Goal: Task Accomplishment & Management: Manage account settings

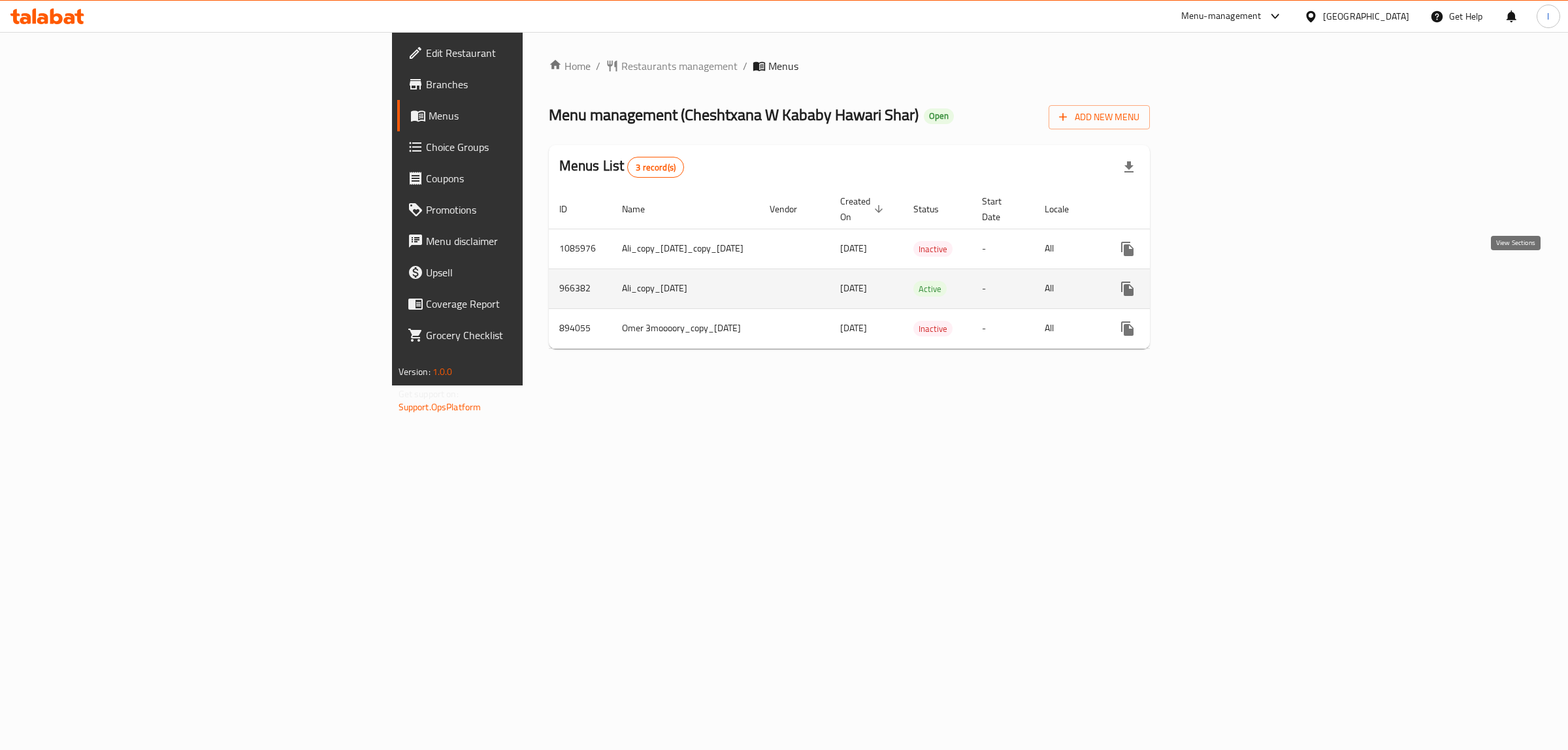
click at [1237, 275] on link "enhanced table" at bounding box center [1222, 289] width 31 height 31
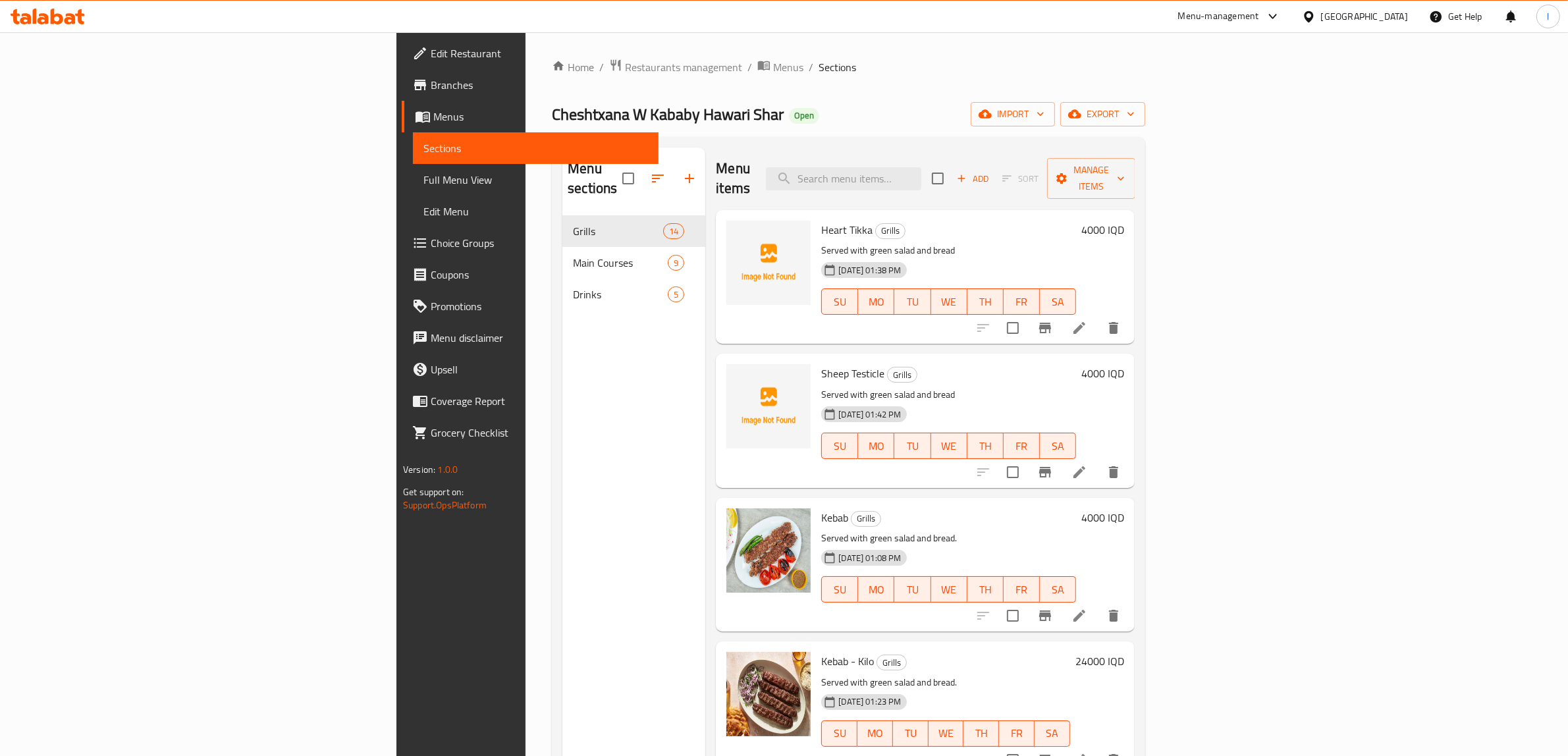
click at [423, 177] on span "Full Menu View" at bounding box center [535, 179] width 224 height 16
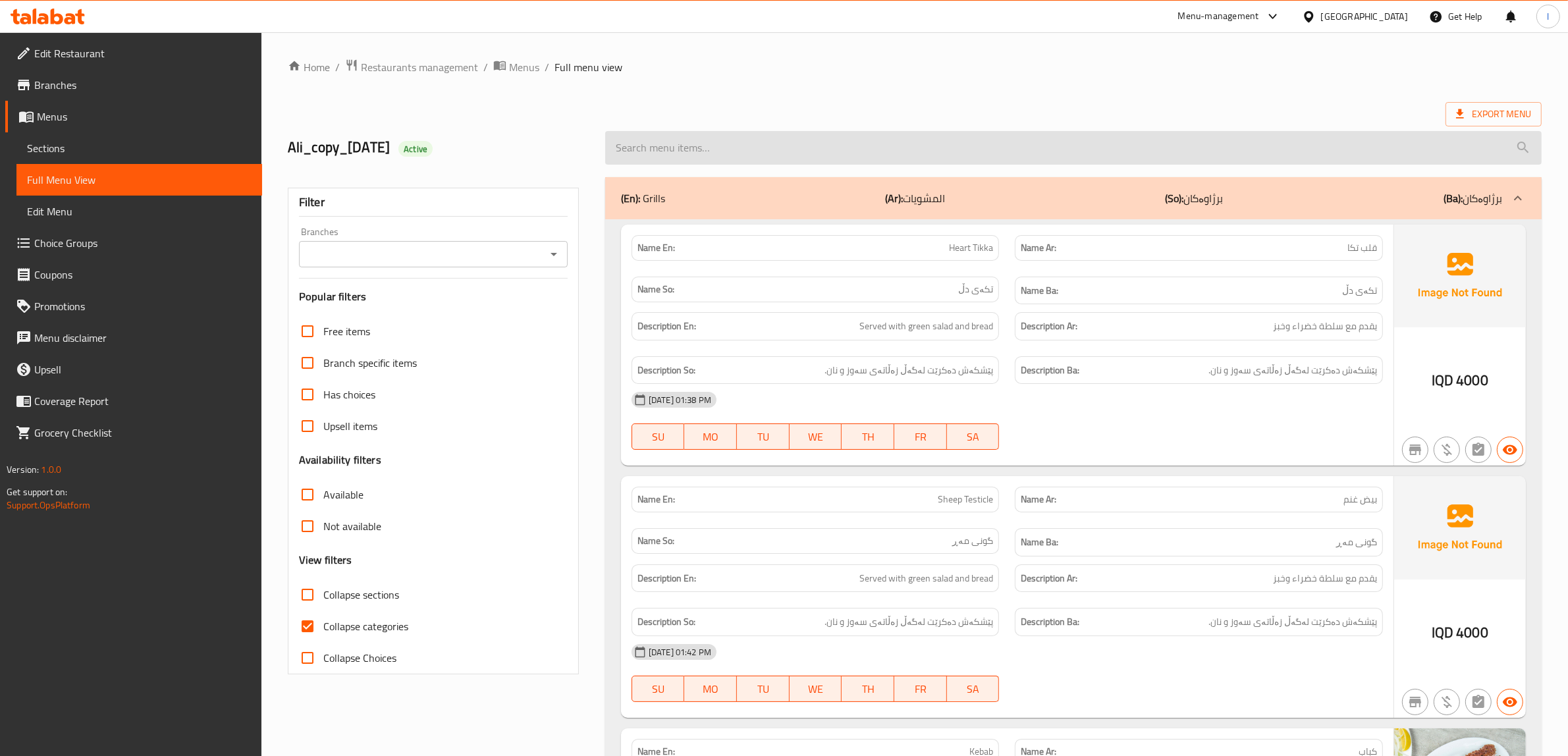
click at [952, 143] on input "search" at bounding box center [1074, 148] width 937 height 33
paste input "Family Grills Combo"
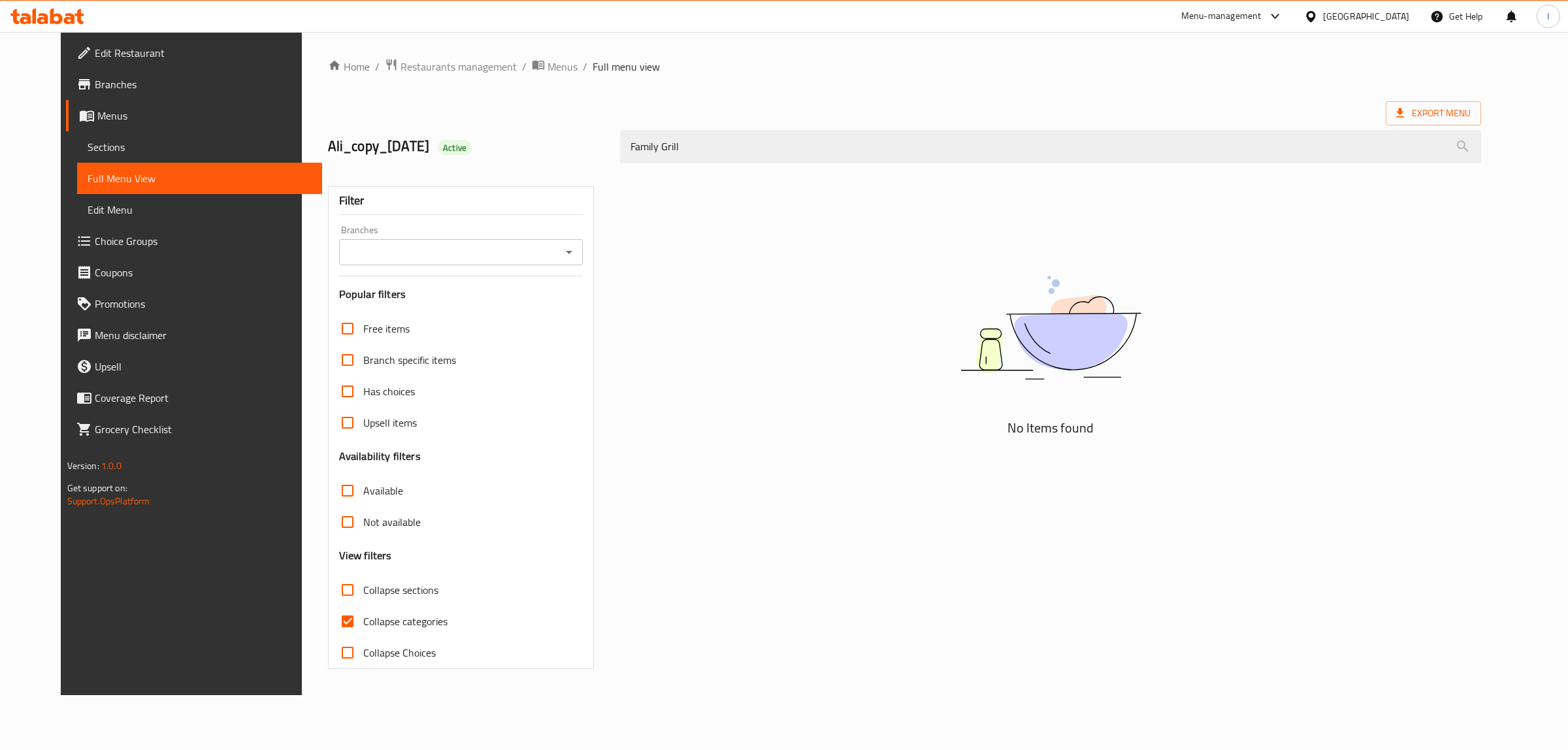
type input "Family Grill"
click at [95, 160] on link "Sections" at bounding box center [199, 147] width 246 height 31
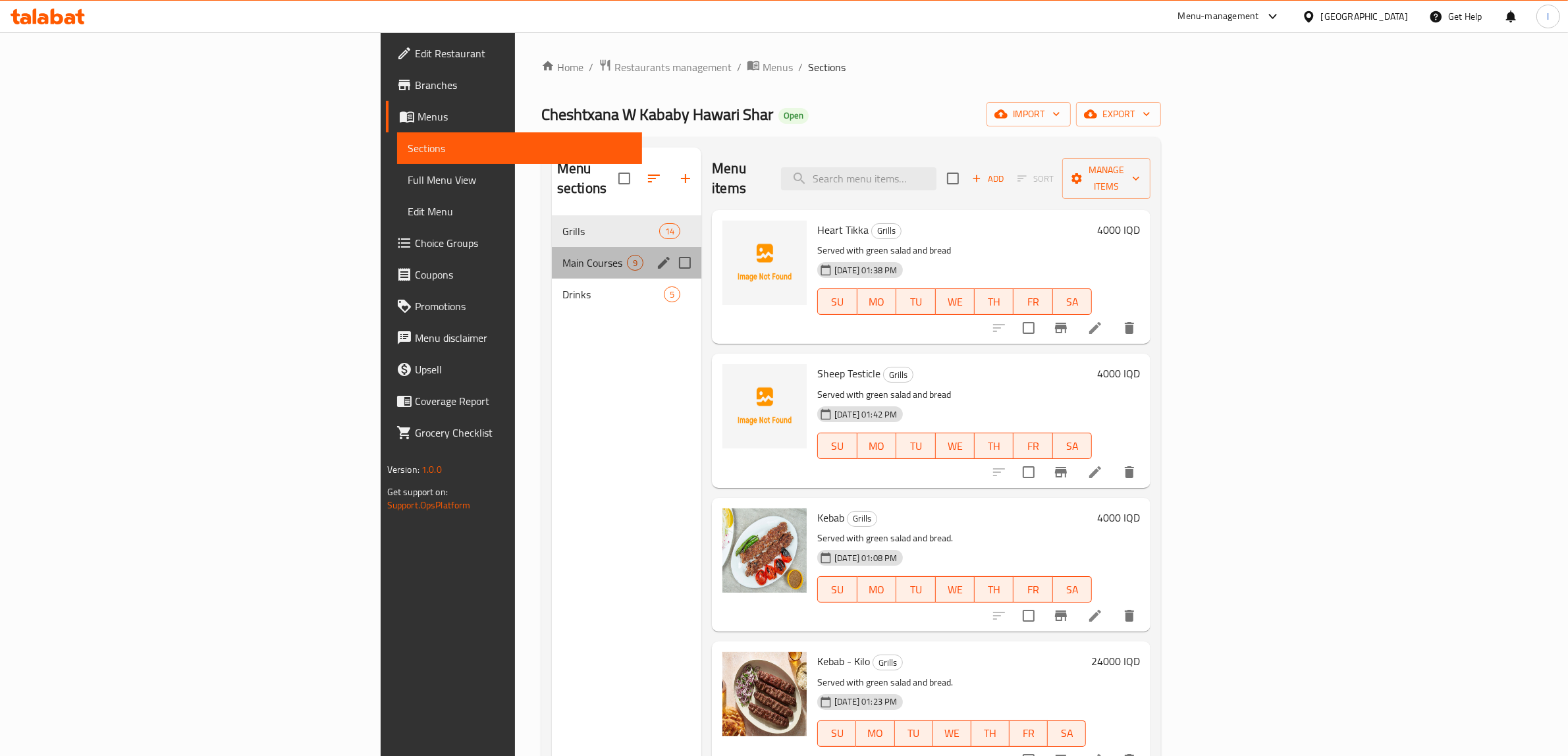
click at [552, 247] on div "Main Courses 9" at bounding box center [626, 263] width 149 height 32
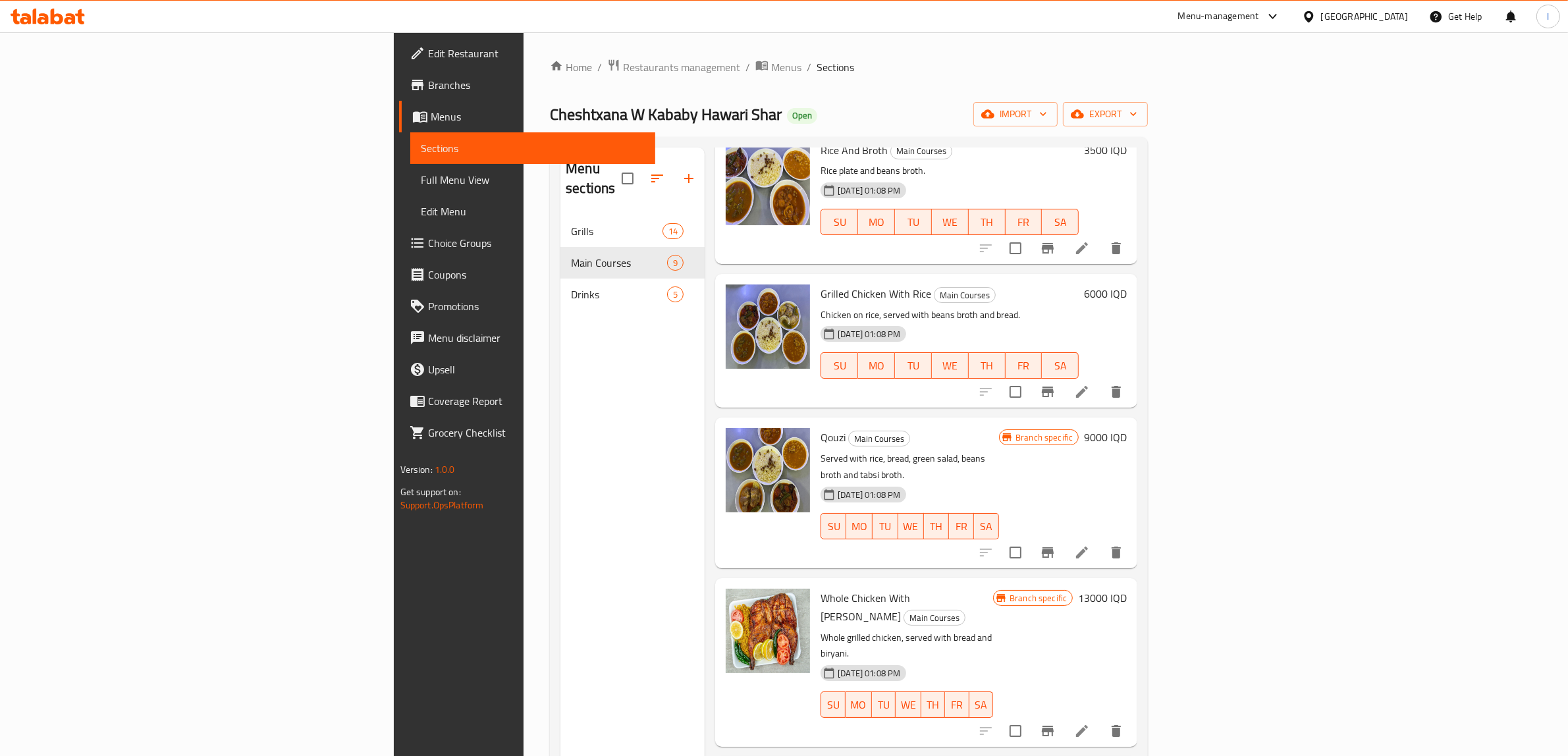
scroll to position [531, 0]
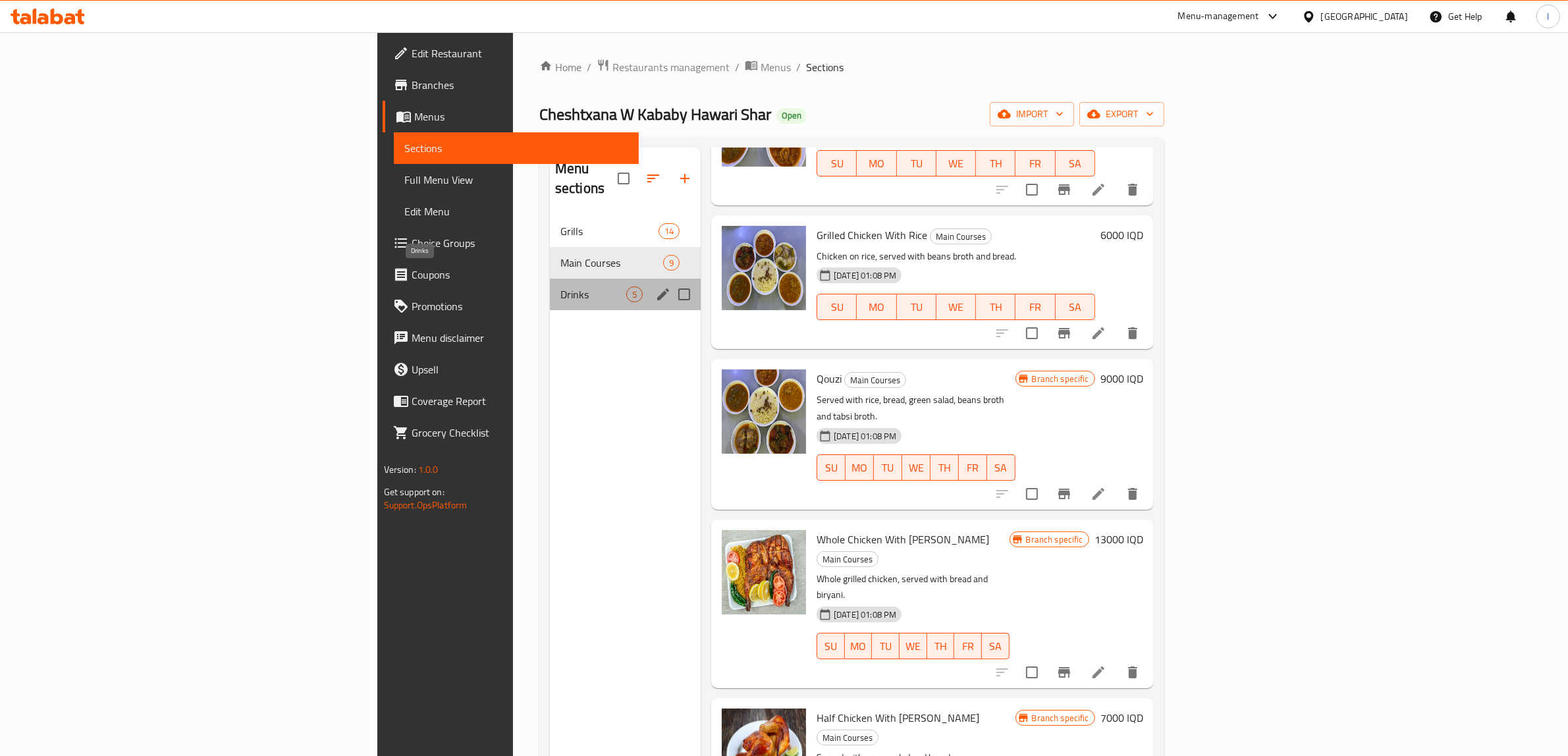
click at [560, 287] on span "Drinks" at bounding box center [593, 294] width 66 height 16
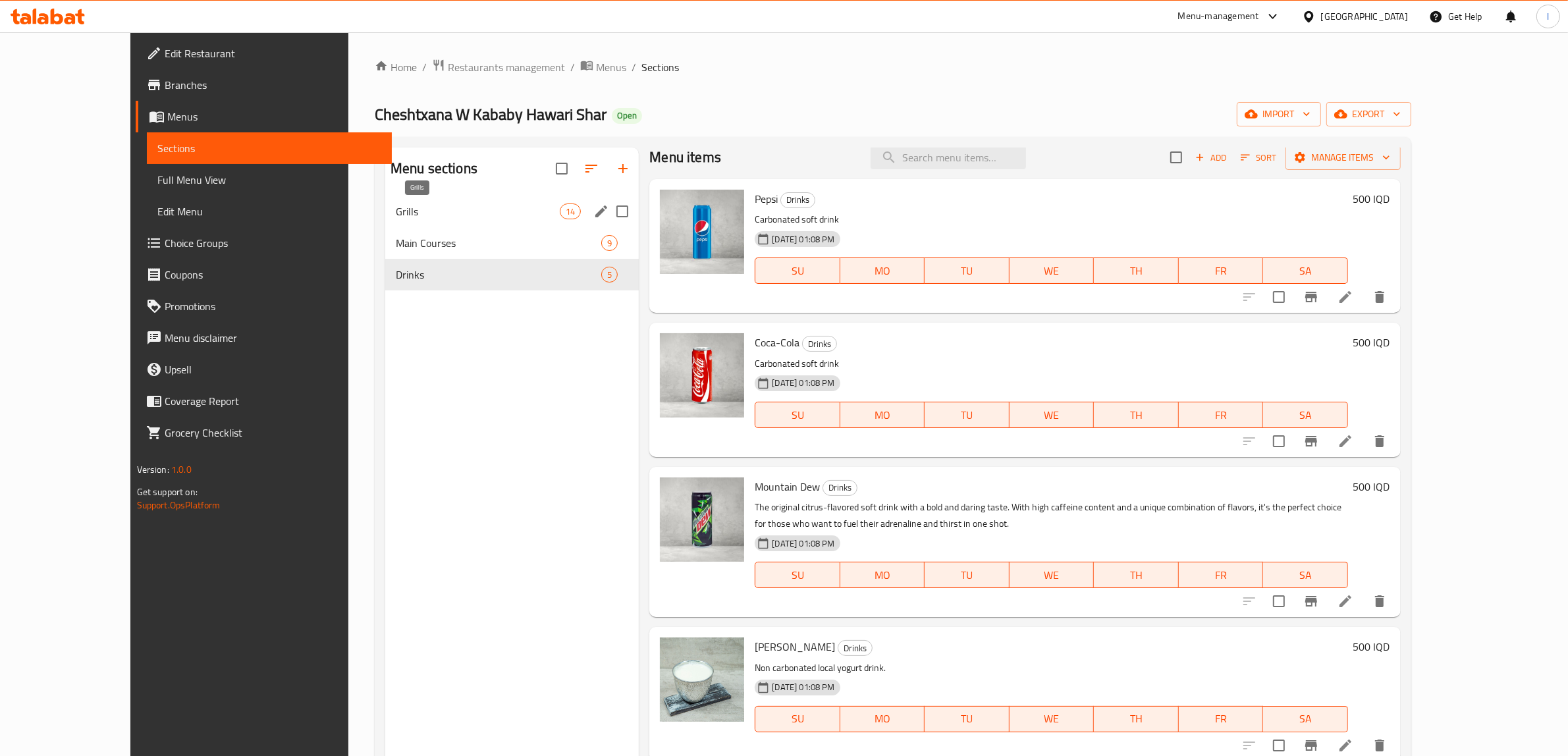
click at [396, 208] on span "Grills" at bounding box center [478, 211] width 164 height 16
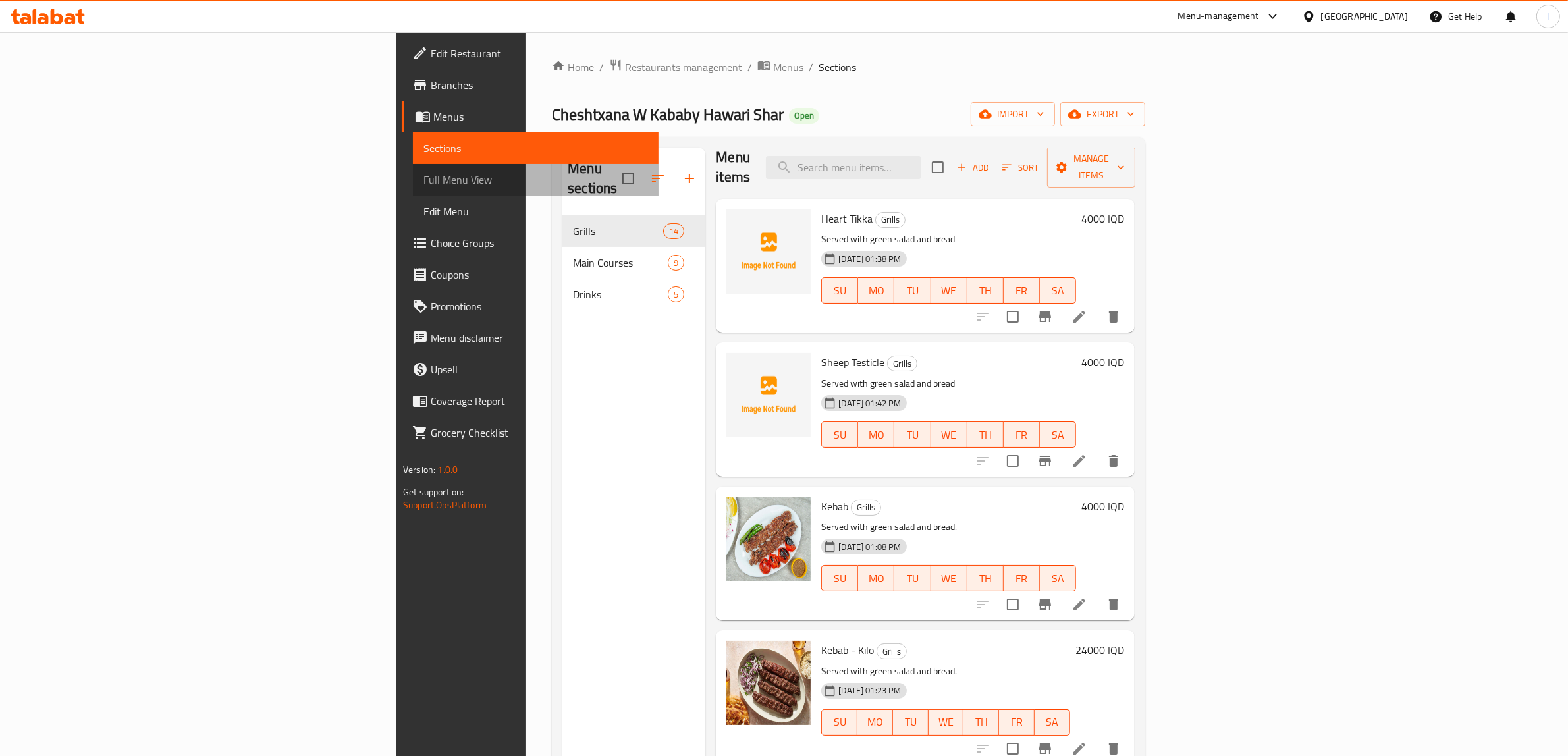
click at [423, 178] on span "Full Menu View" at bounding box center [535, 179] width 224 height 16
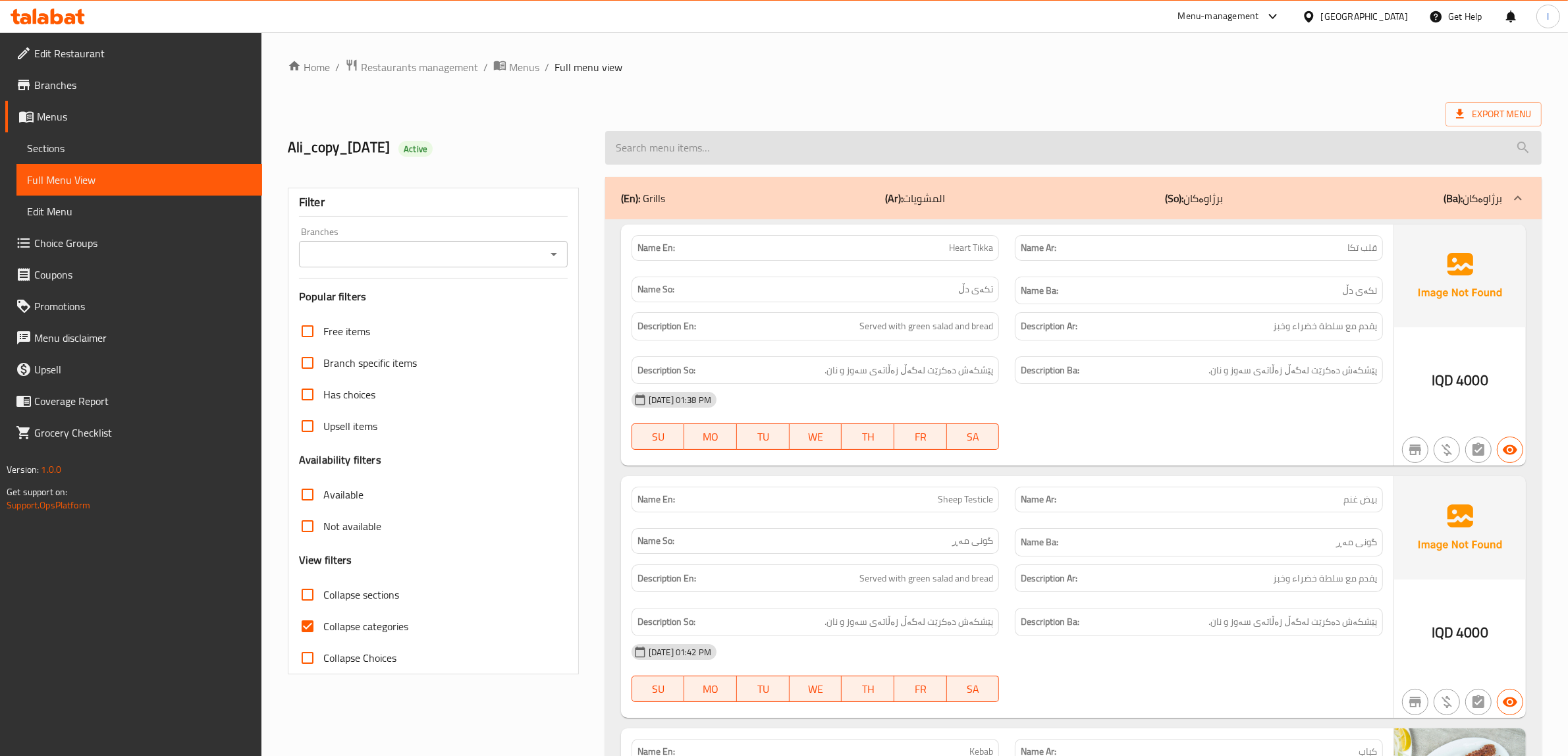
click at [764, 145] on input "search" at bounding box center [1074, 148] width 937 height 33
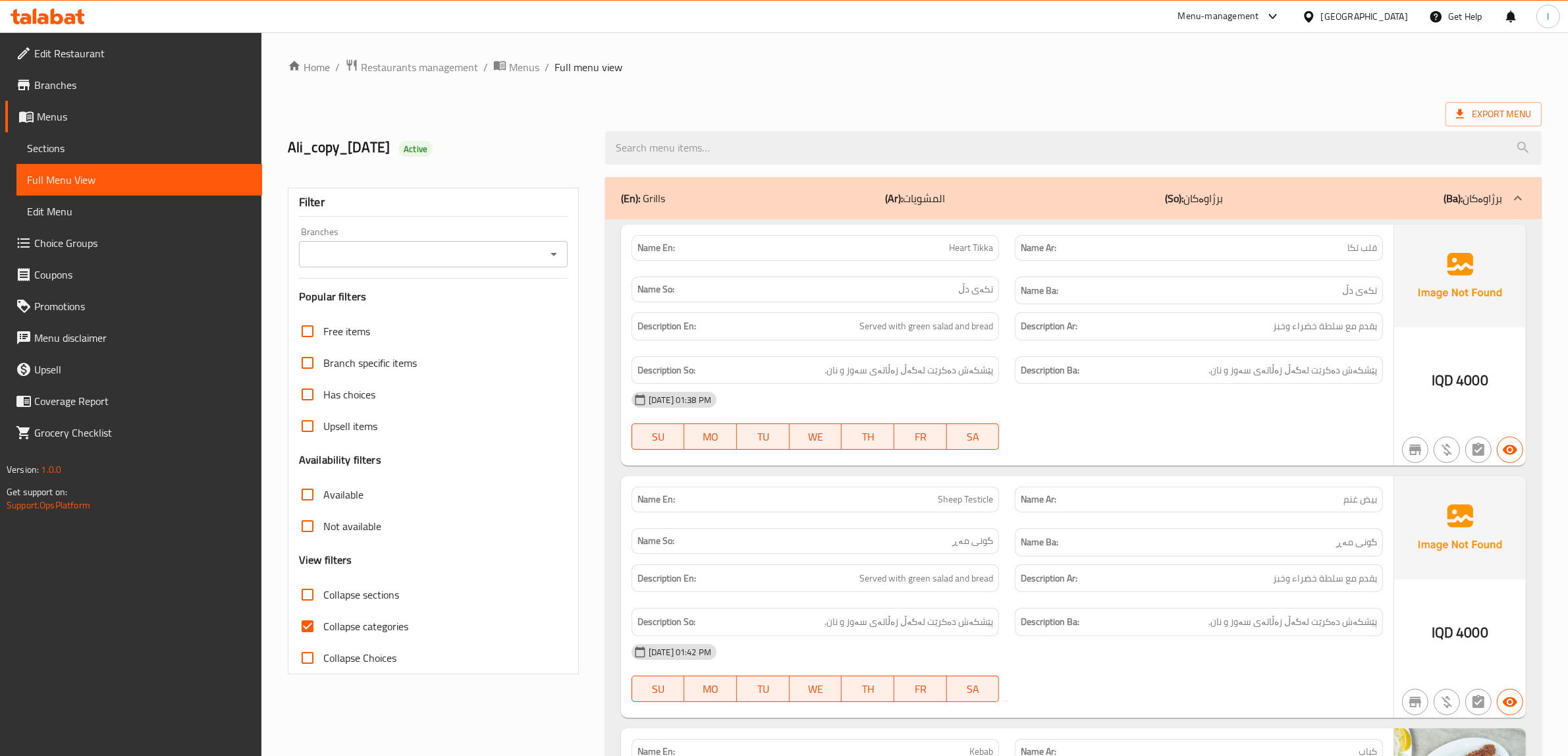
click at [90, 142] on span "Sections" at bounding box center [138, 148] width 224 height 16
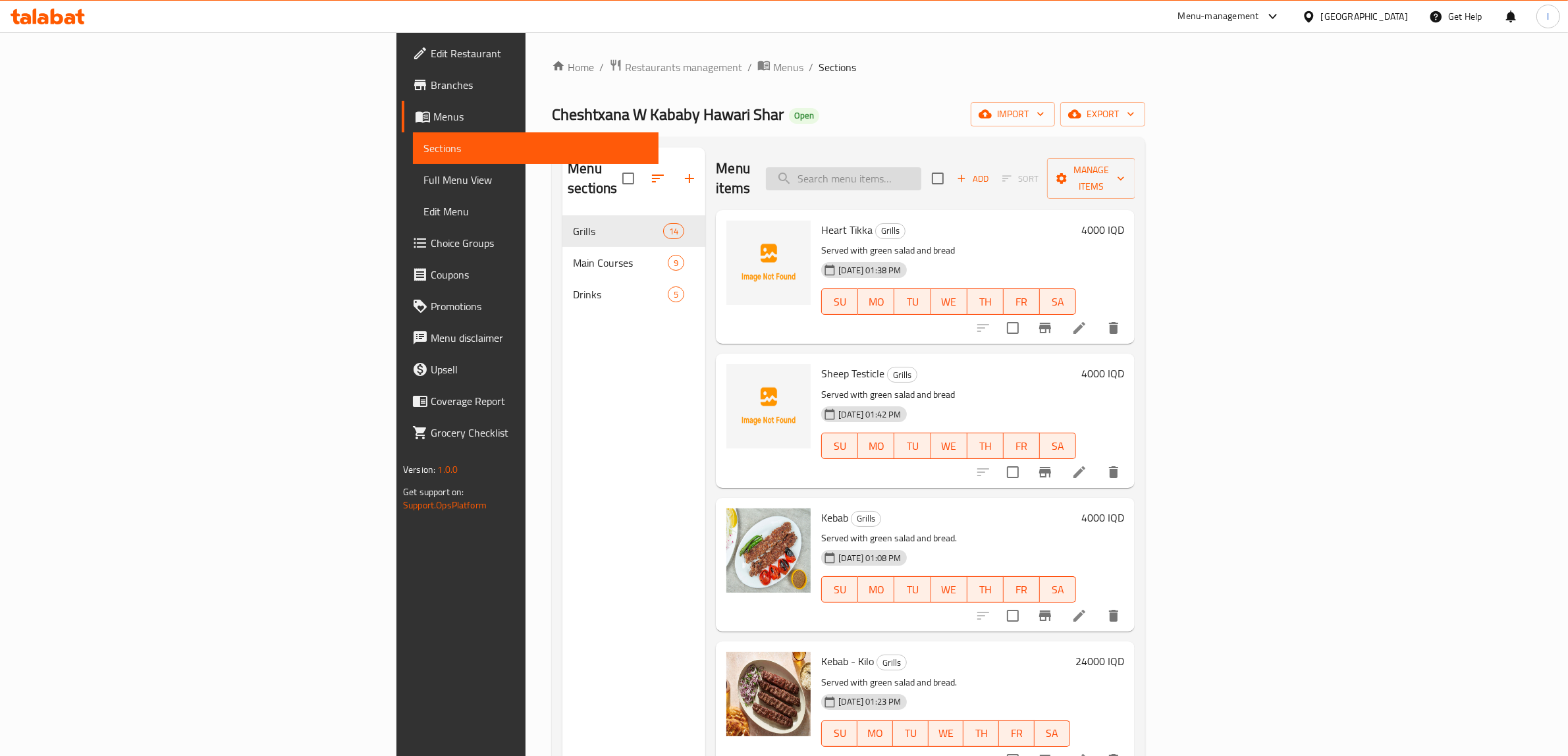
drag, startPoint x: 982, startPoint y: 165, endPoint x: 972, endPoint y: 167, distance: 10.2
click at [921, 168] on input "search" at bounding box center [844, 179] width 155 height 23
paste input "Family Grills Combo"
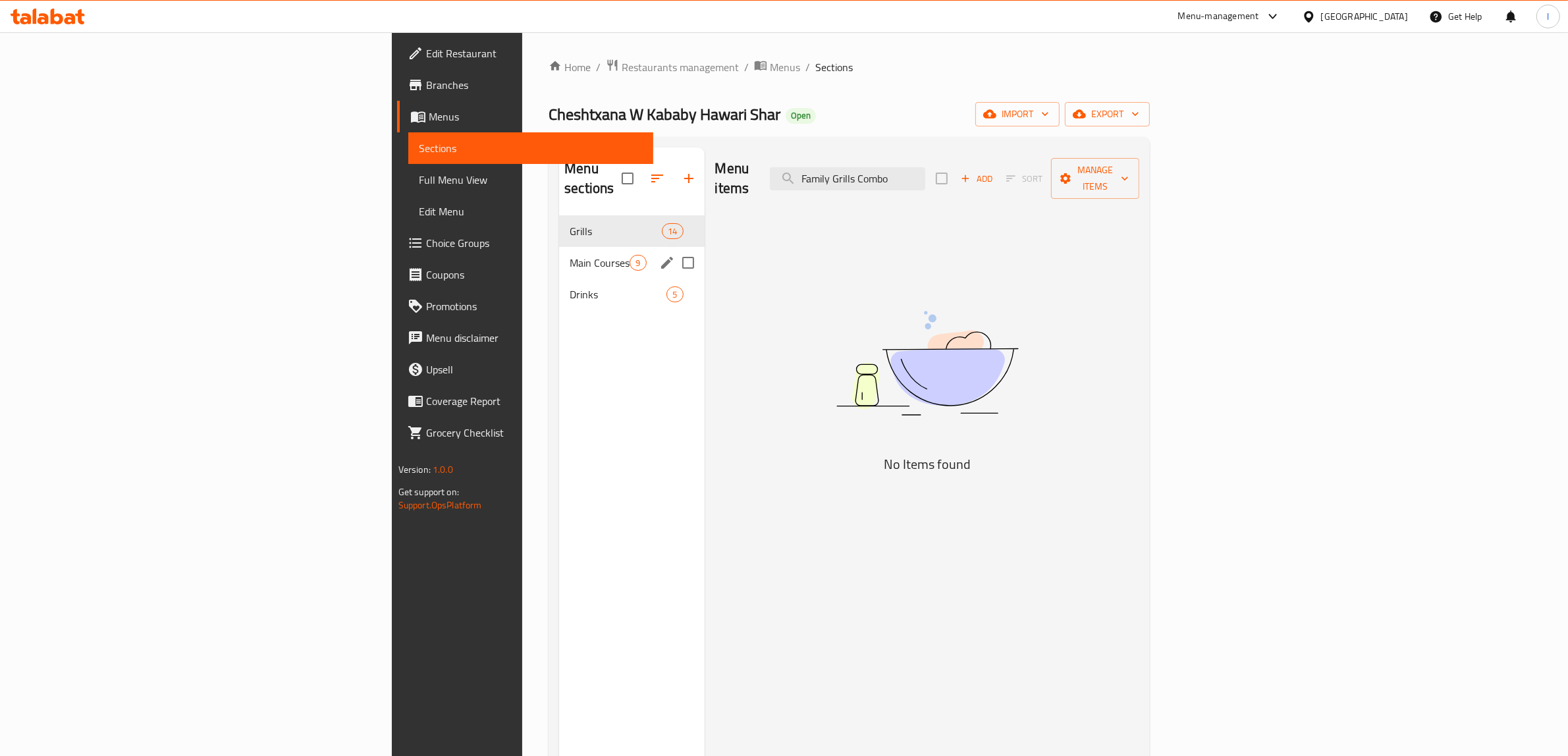
type input "Family Grills Combo"
click at [559, 247] on div "Main Courses 9" at bounding box center [632, 263] width 145 height 32
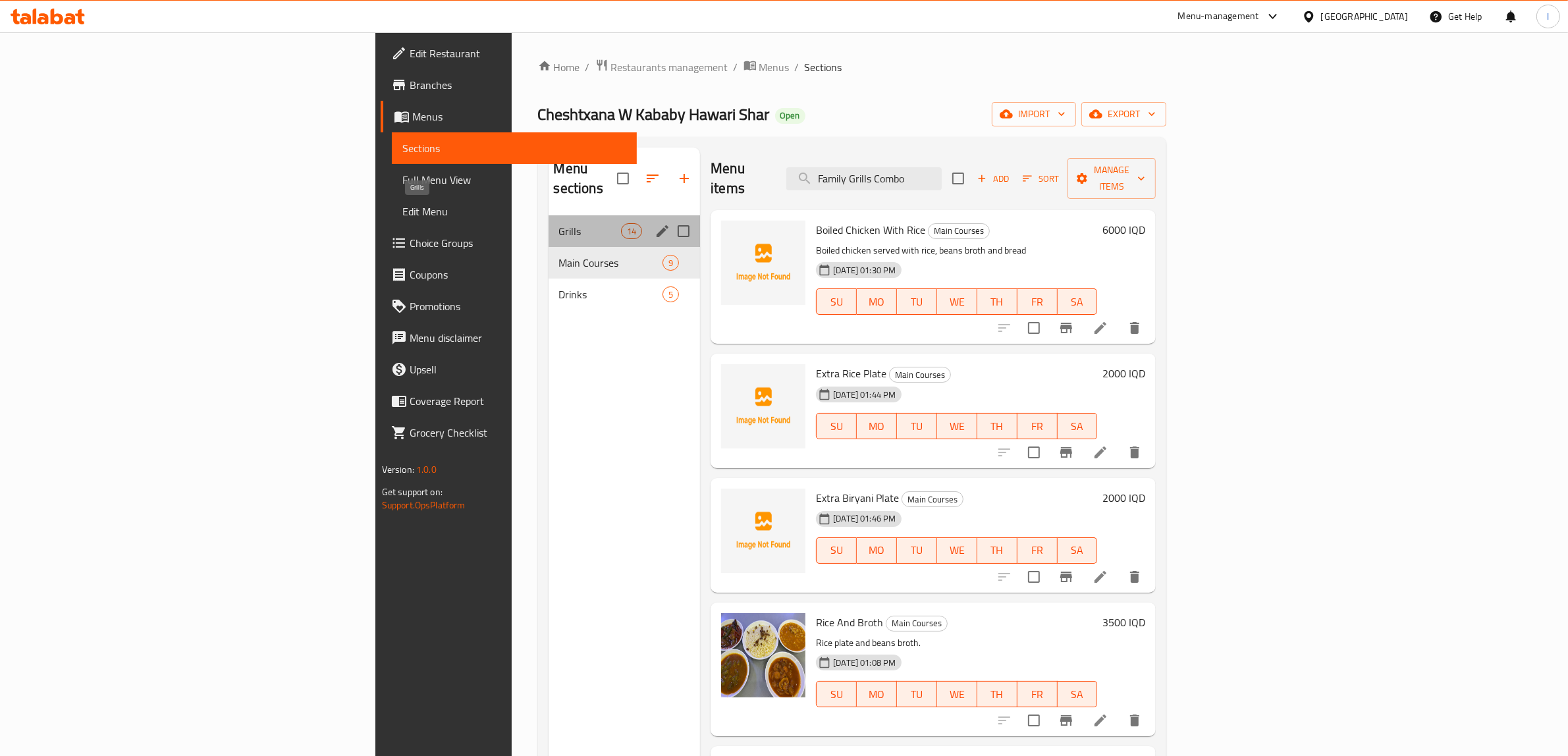
click at [559, 223] on span "Grills" at bounding box center [590, 231] width 62 height 16
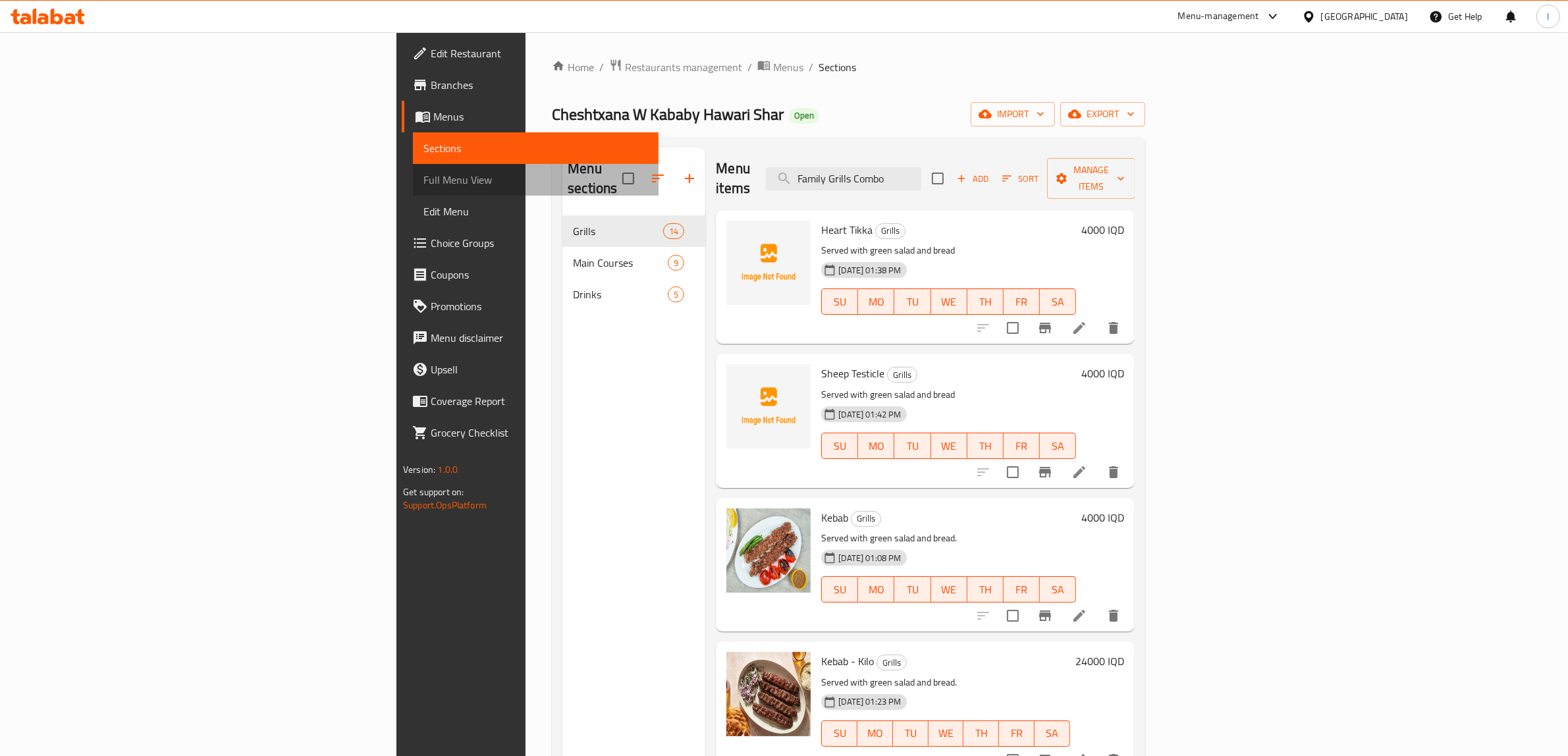
click at [423, 178] on span "Full Menu View" at bounding box center [535, 179] width 224 height 16
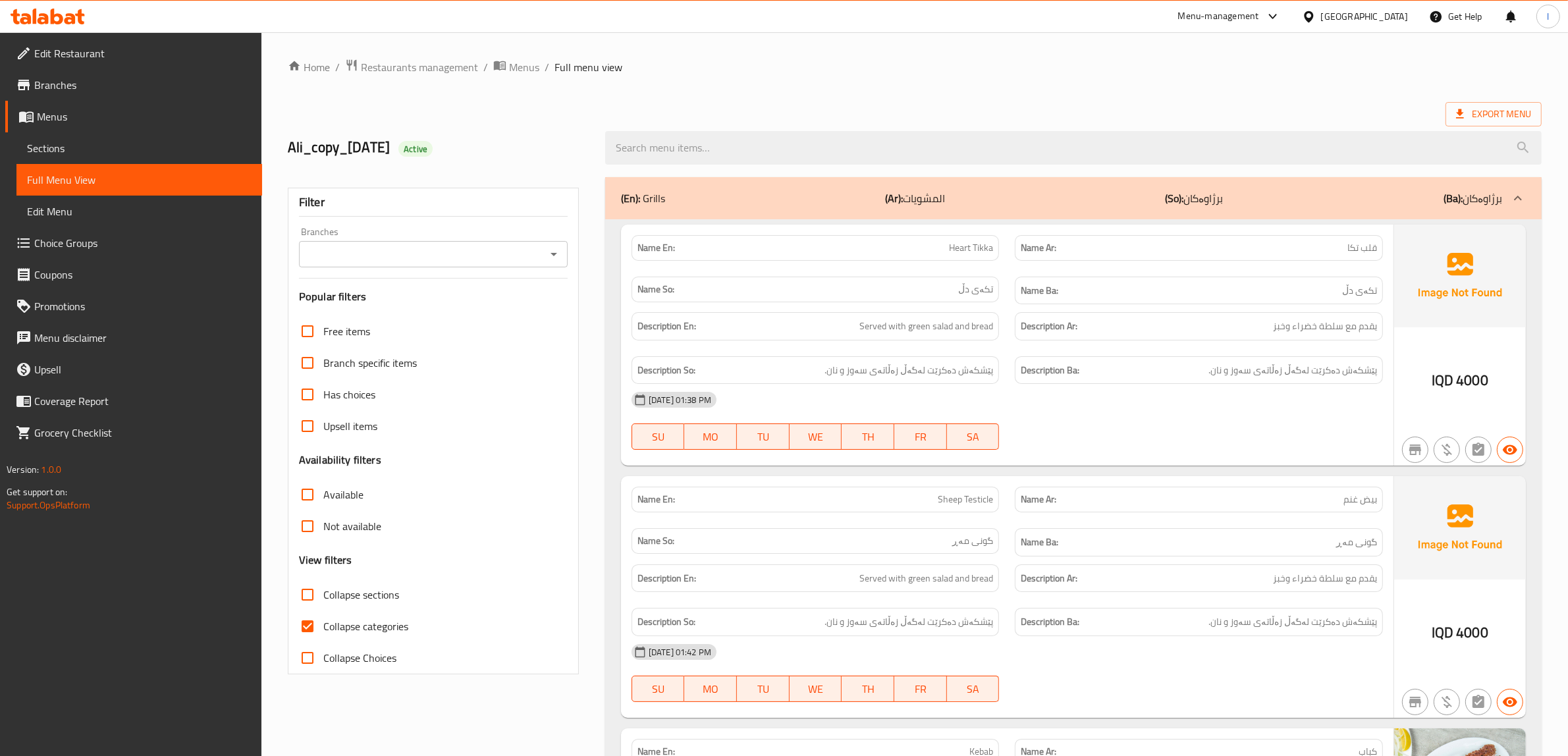
click at [91, 152] on span "Sections" at bounding box center [138, 148] width 224 height 16
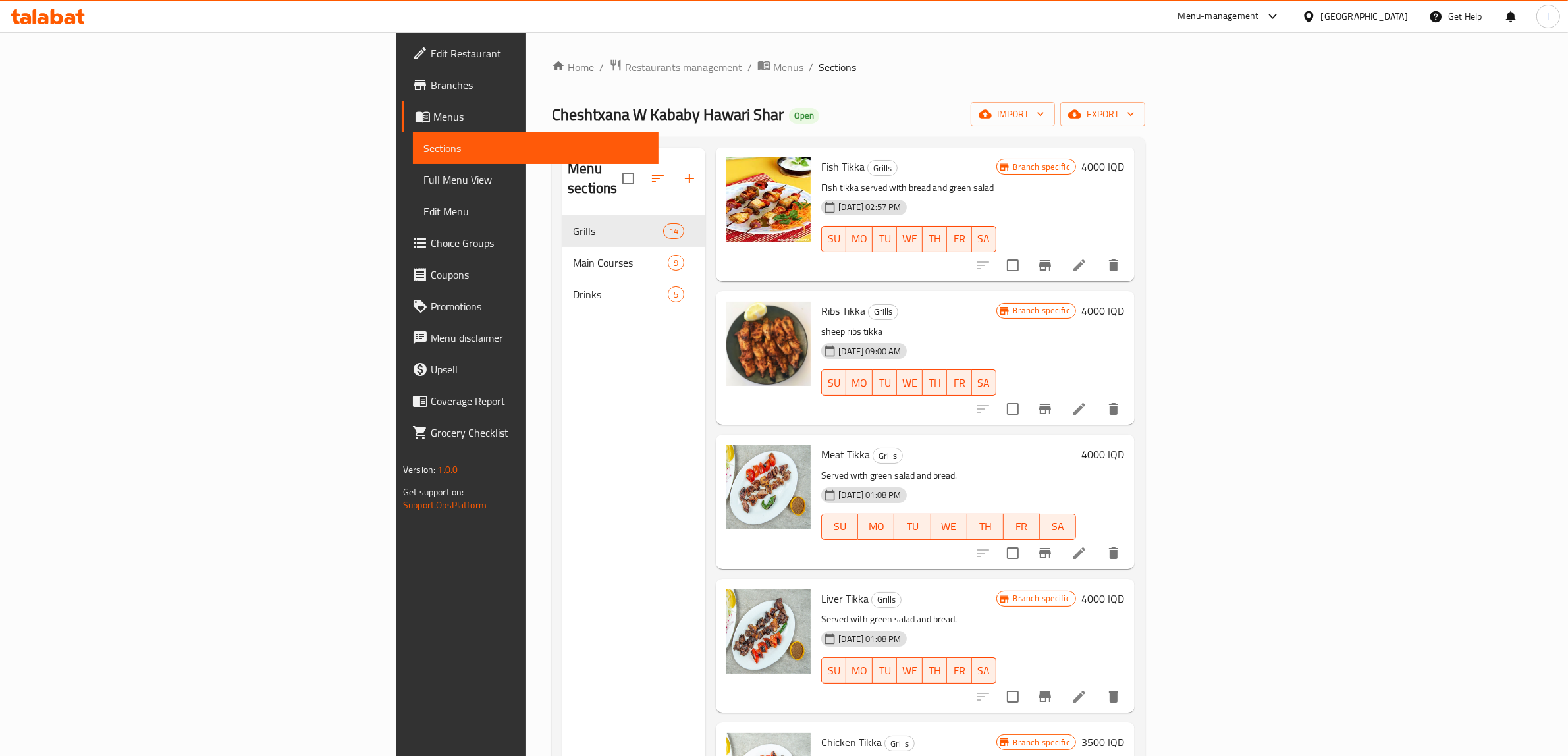
scroll to position [1289, 0]
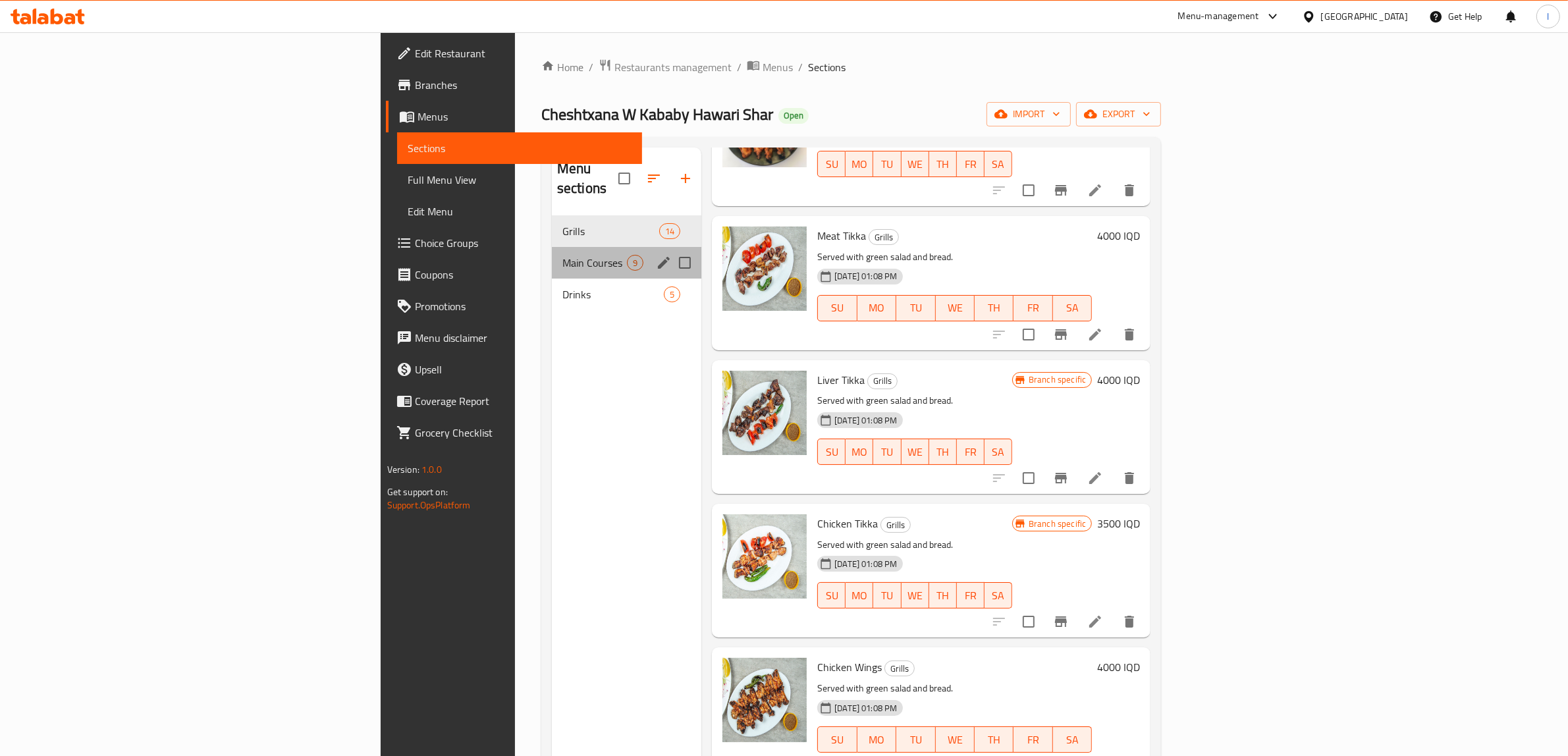
click at [552, 257] on div "Main Courses 9" at bounding box center [626, 263] width 149 height 32
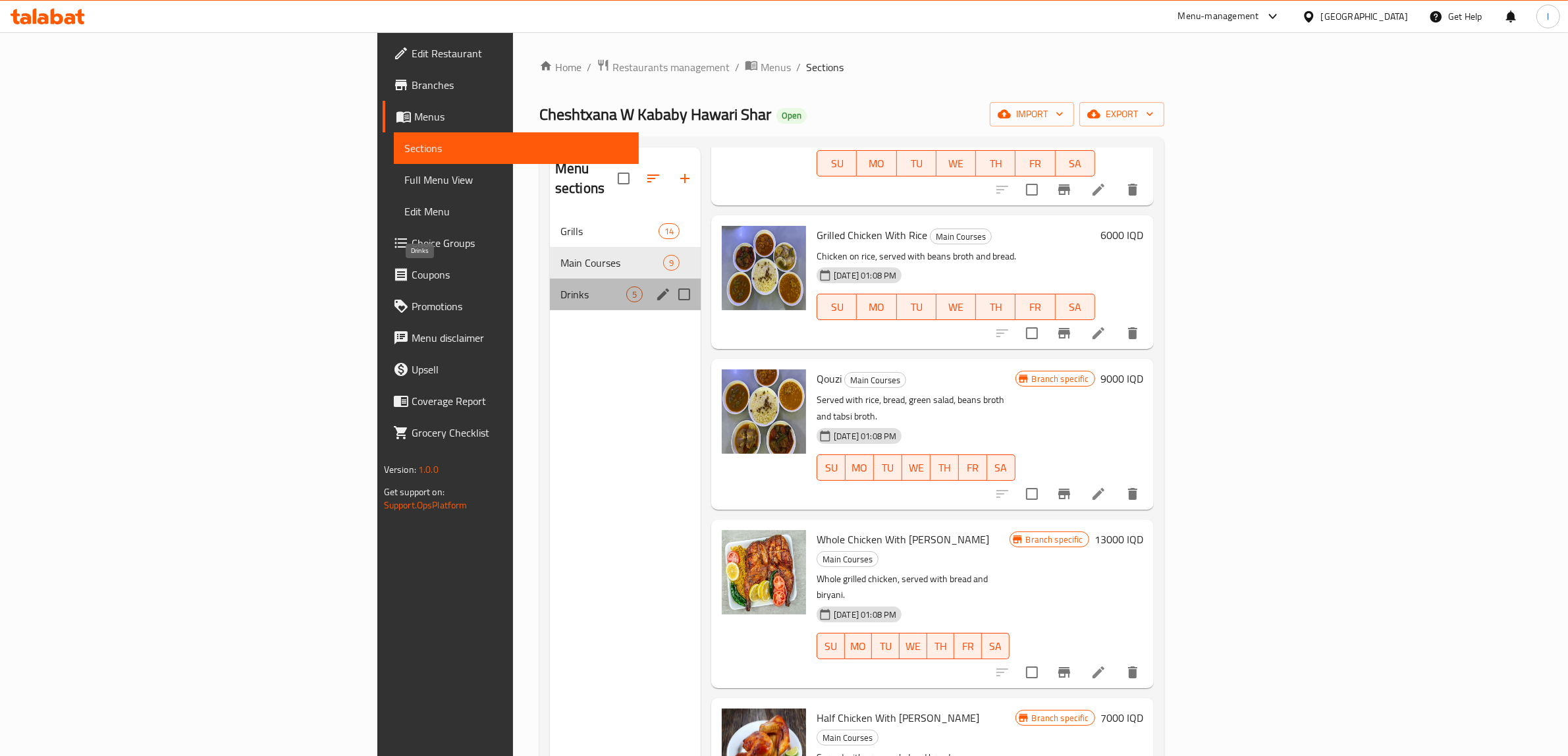
click at [560, 287] on span "Drinks" at bounding box center [593, 294] width 66 height 16
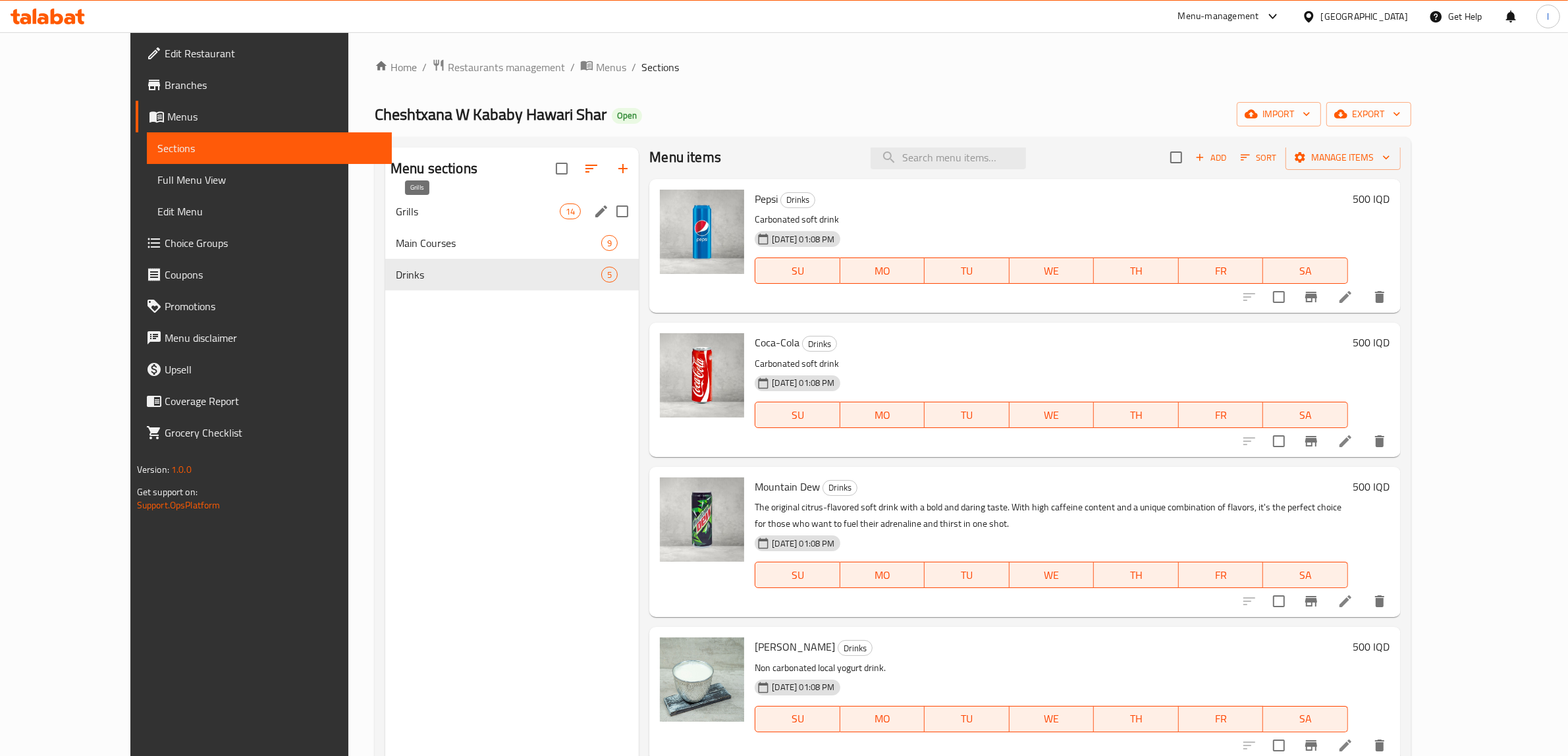
click at [443, 204] on span "Grills" at bounding box center [478, 211] width 164 height 16
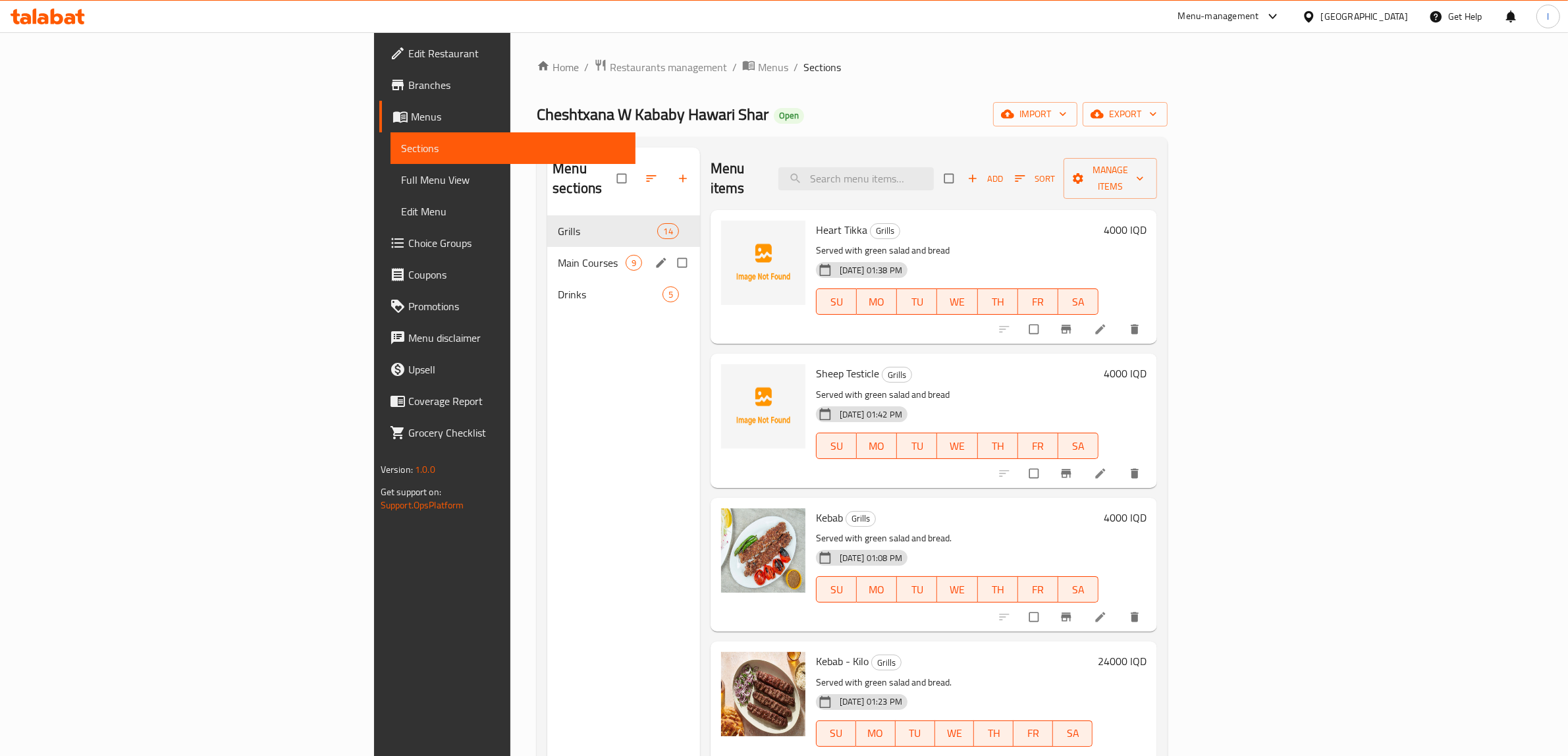
click at [558, 255] on span "Main Courses" at bounding box center [591, 263] width 68 height 16
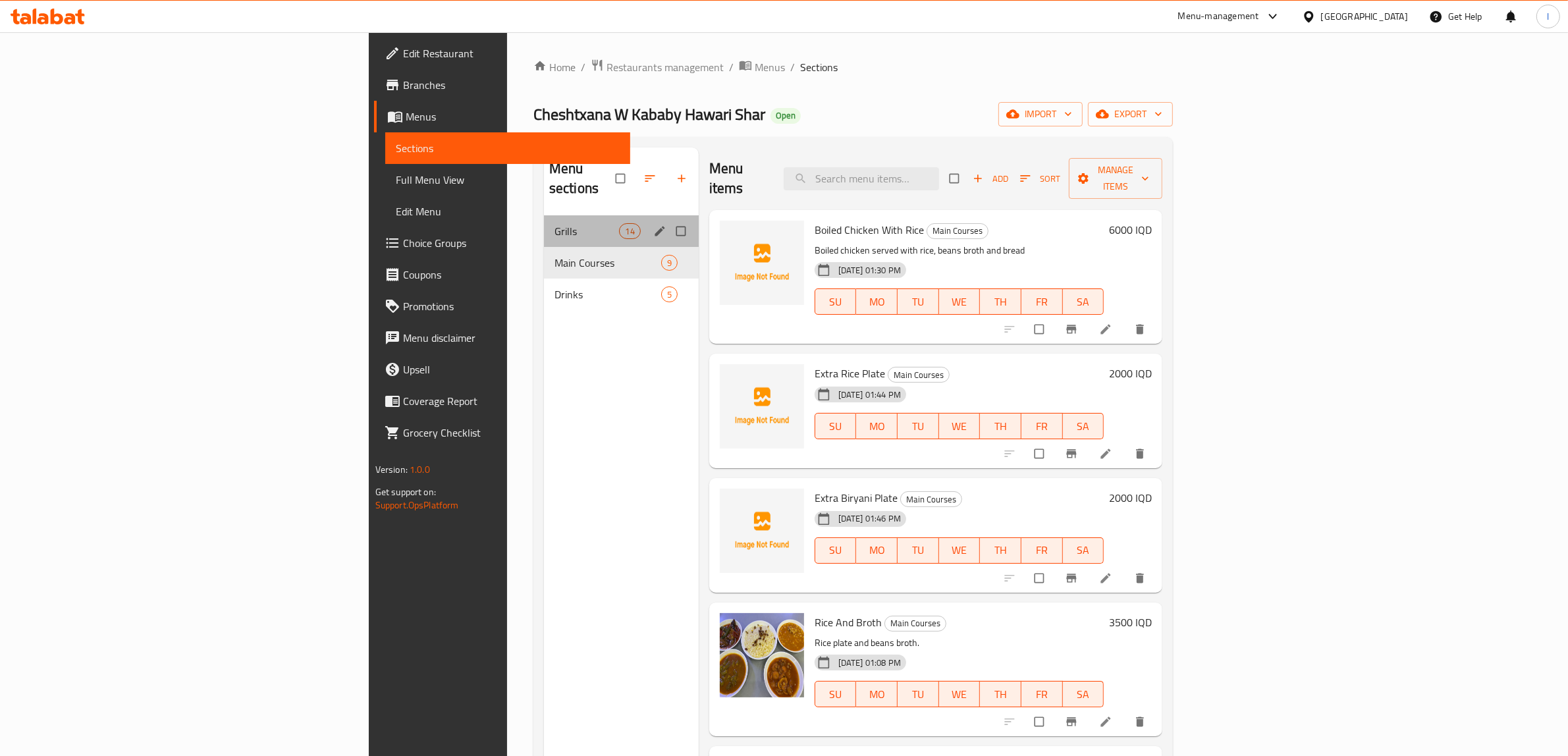
click at [544, 215] on div "Grills 14" at bounding box center [622, 231] width 155 height 32
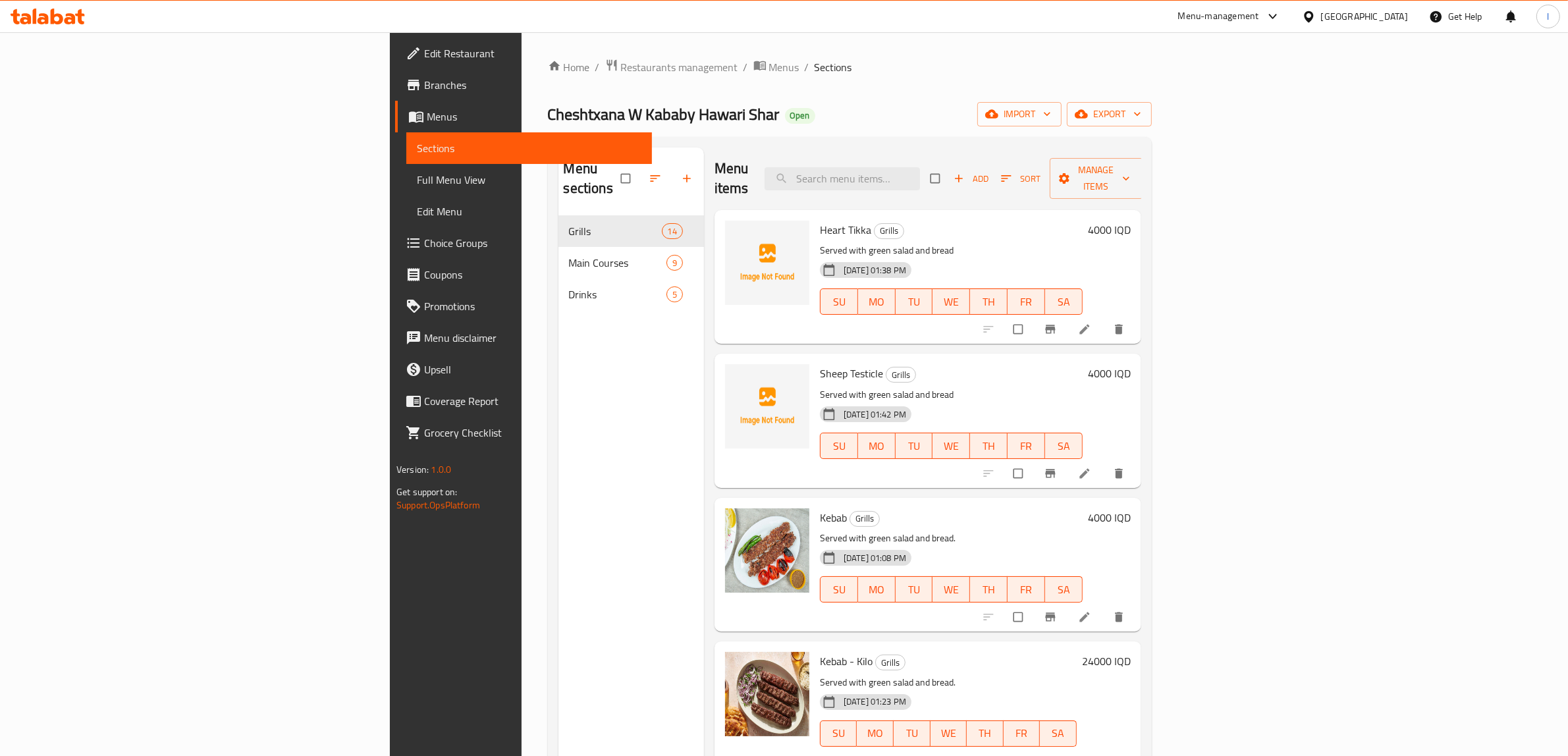
click at [73, 23] on icon at bounding box center [69, 18] width 11 height 11
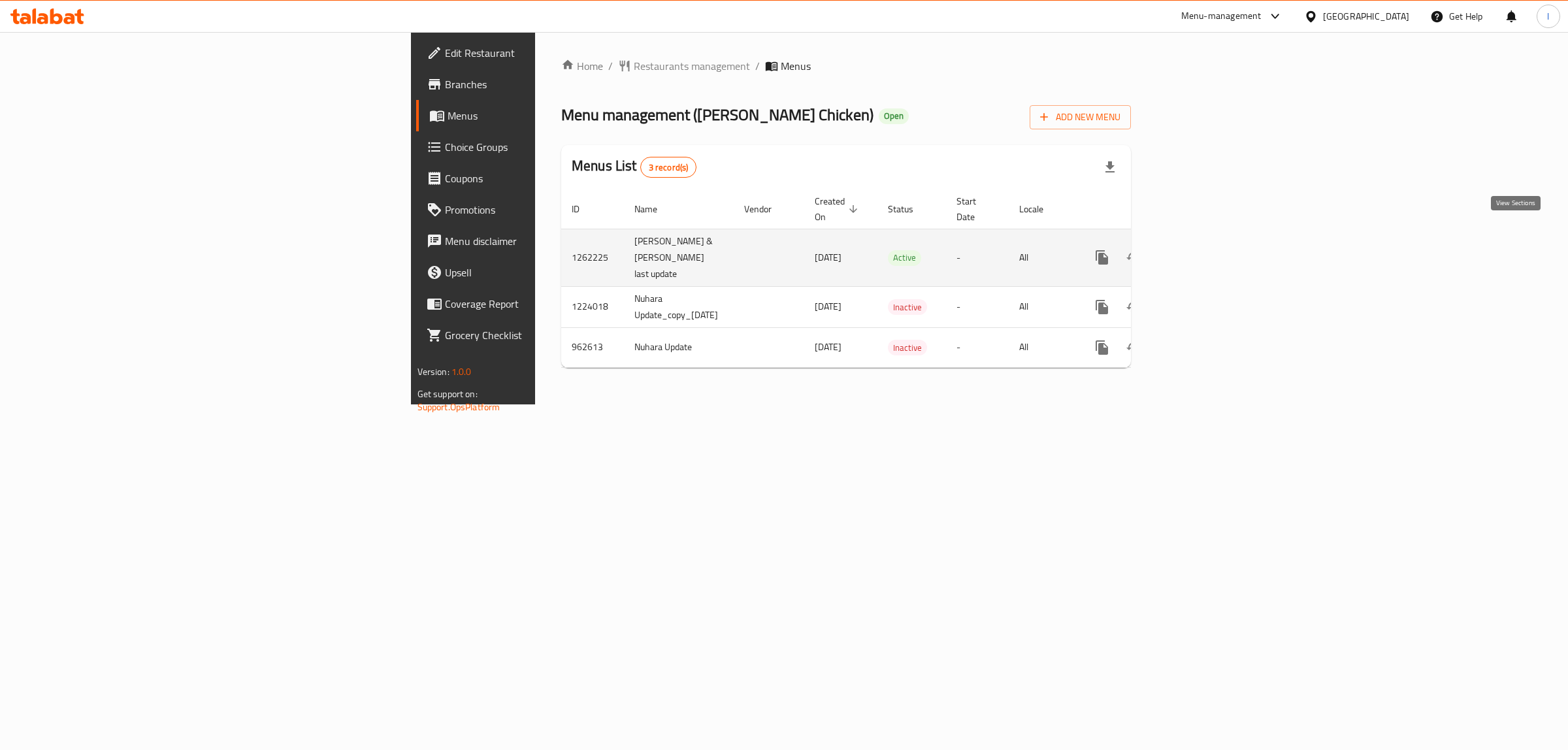
click at [1204, 250] on icon "enhanced table" at bounding box center [1196, 257] width 16 height 16
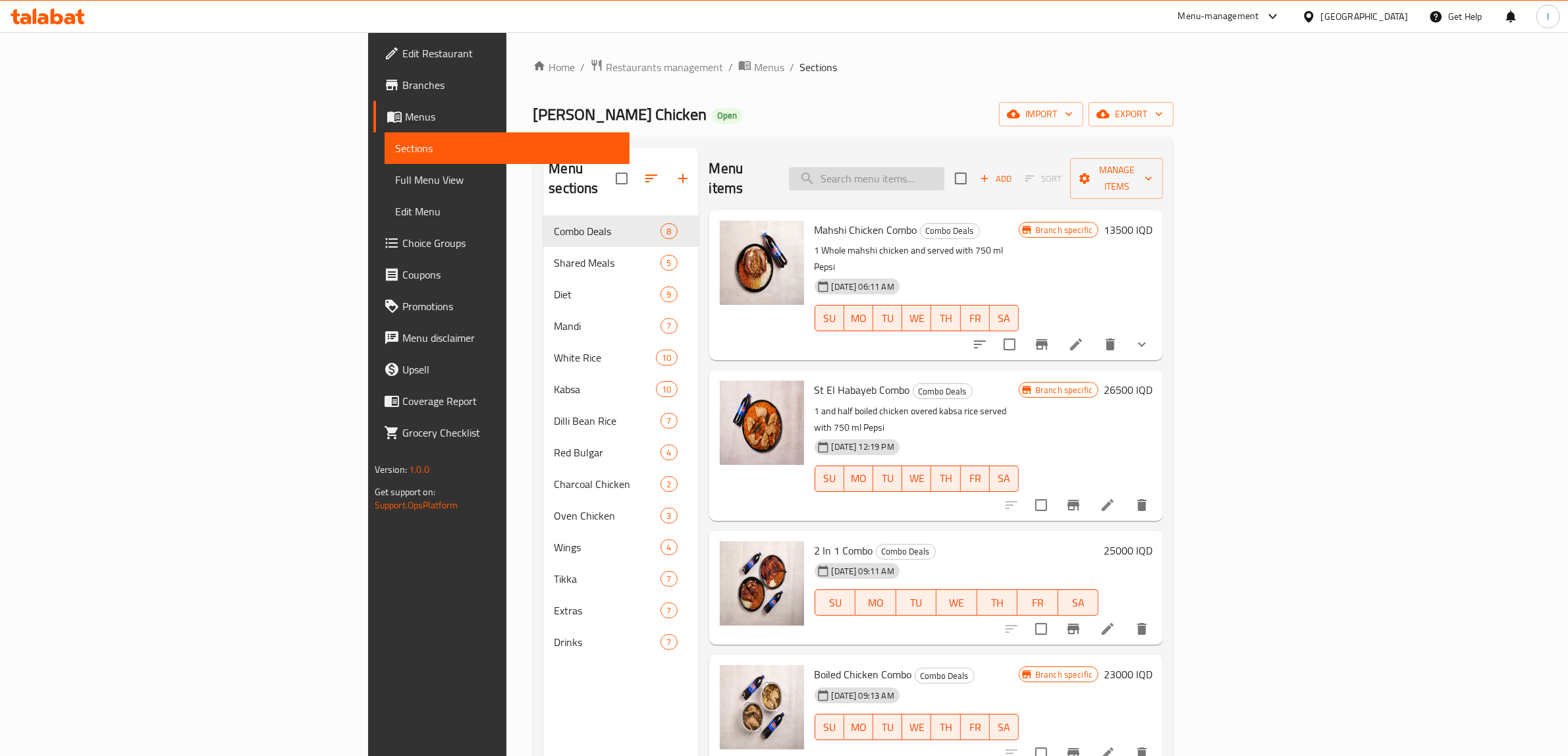
click at [944, 168] on input "search" at bounding box center [867, 179] width 155 height 23
paste input "Family Grills Combo"
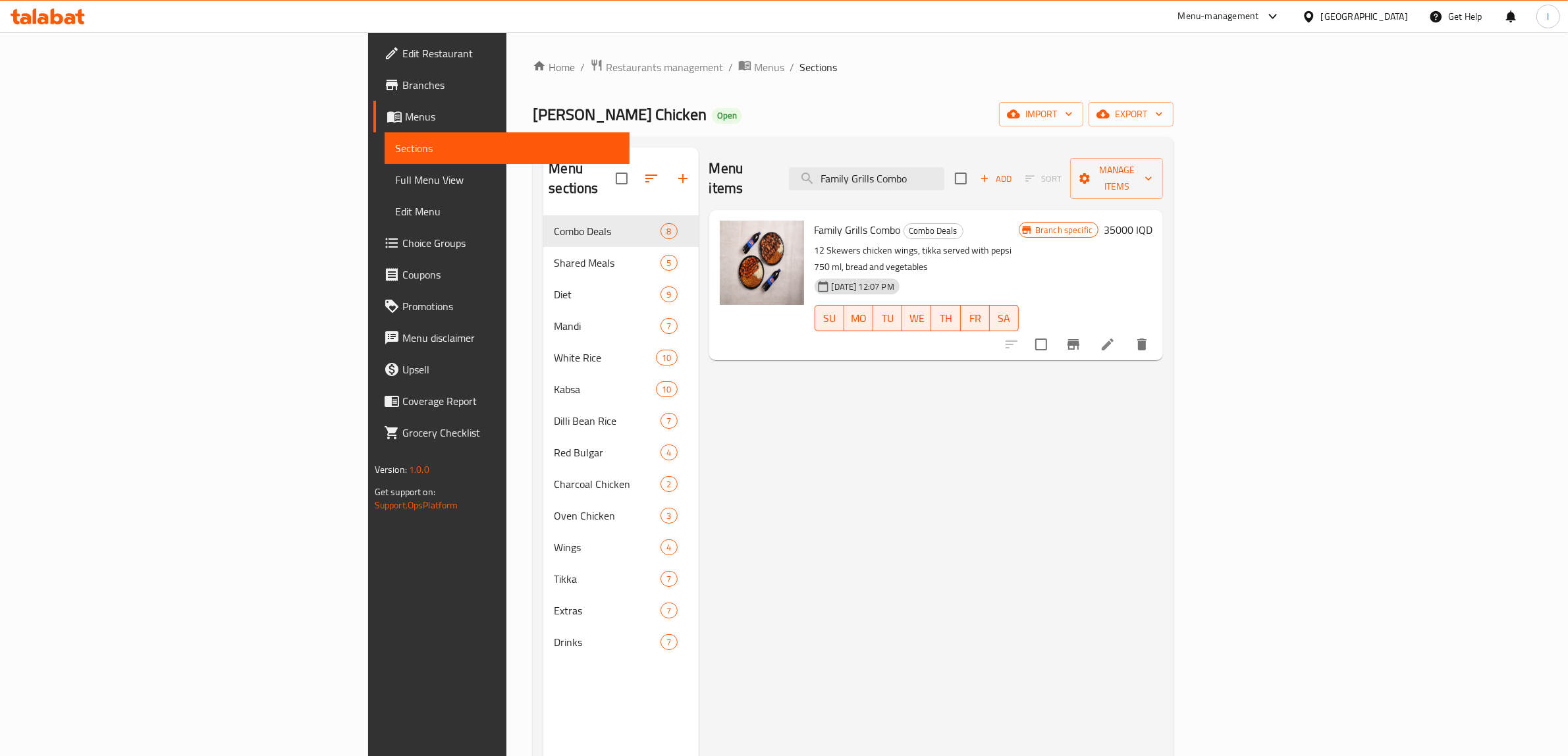
type input "Family Grills Combo"
click at [699, 469] on div "Menu items Family Grills Combo Add Sort Manage items Family Grills Combo Combo …" at bounding box center [931, 525] width 465 height 756
drag, startPoint x: 122, startPoint y: 188, endPoint x: 120, endPoint y: 172, distance: 16.1
click at [384, 188] on link "Full Menu View" at bounding box center [507, 180] width 246 height 32
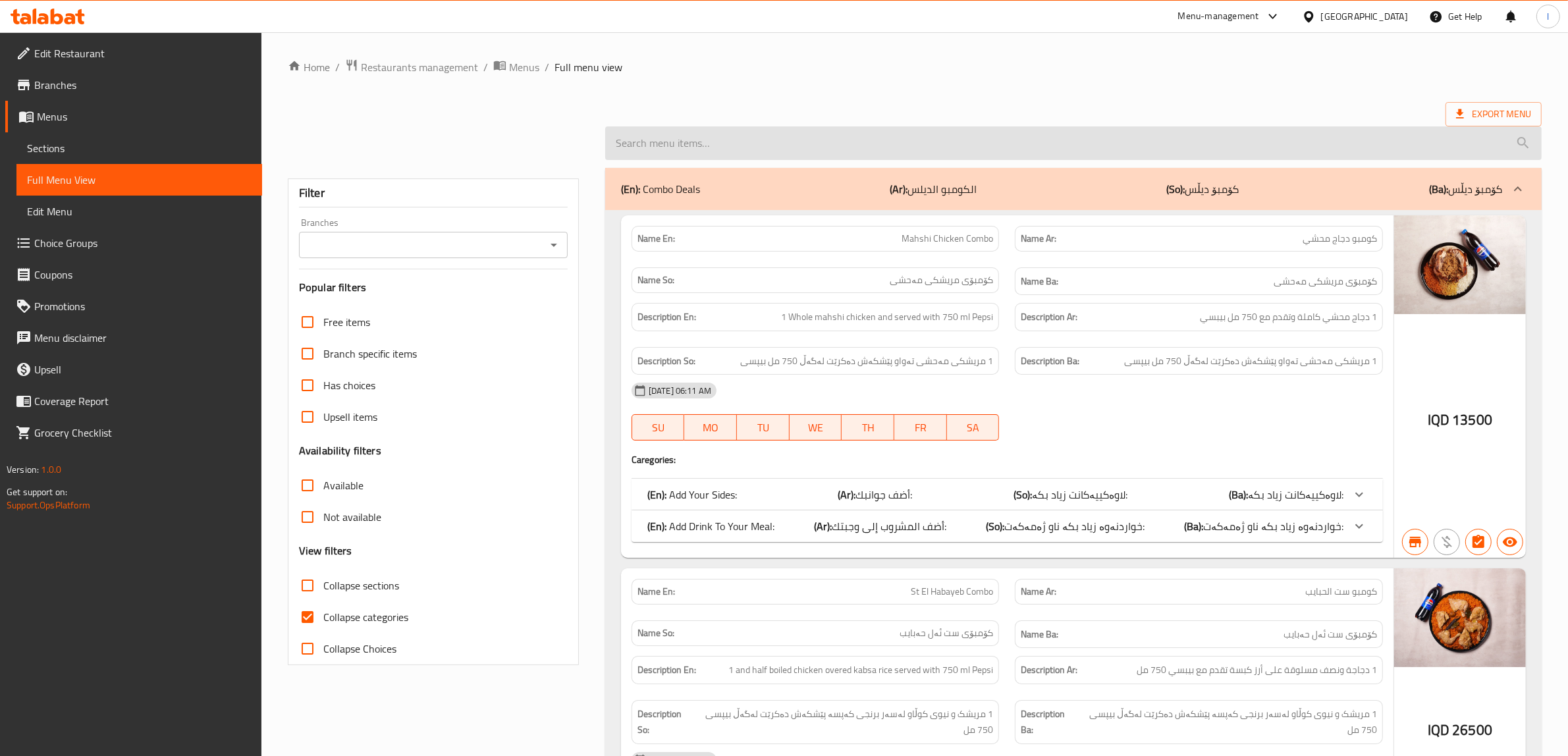
click at [847, 127] on input "search" at bounding box center [1074, 143] width 937 height 33
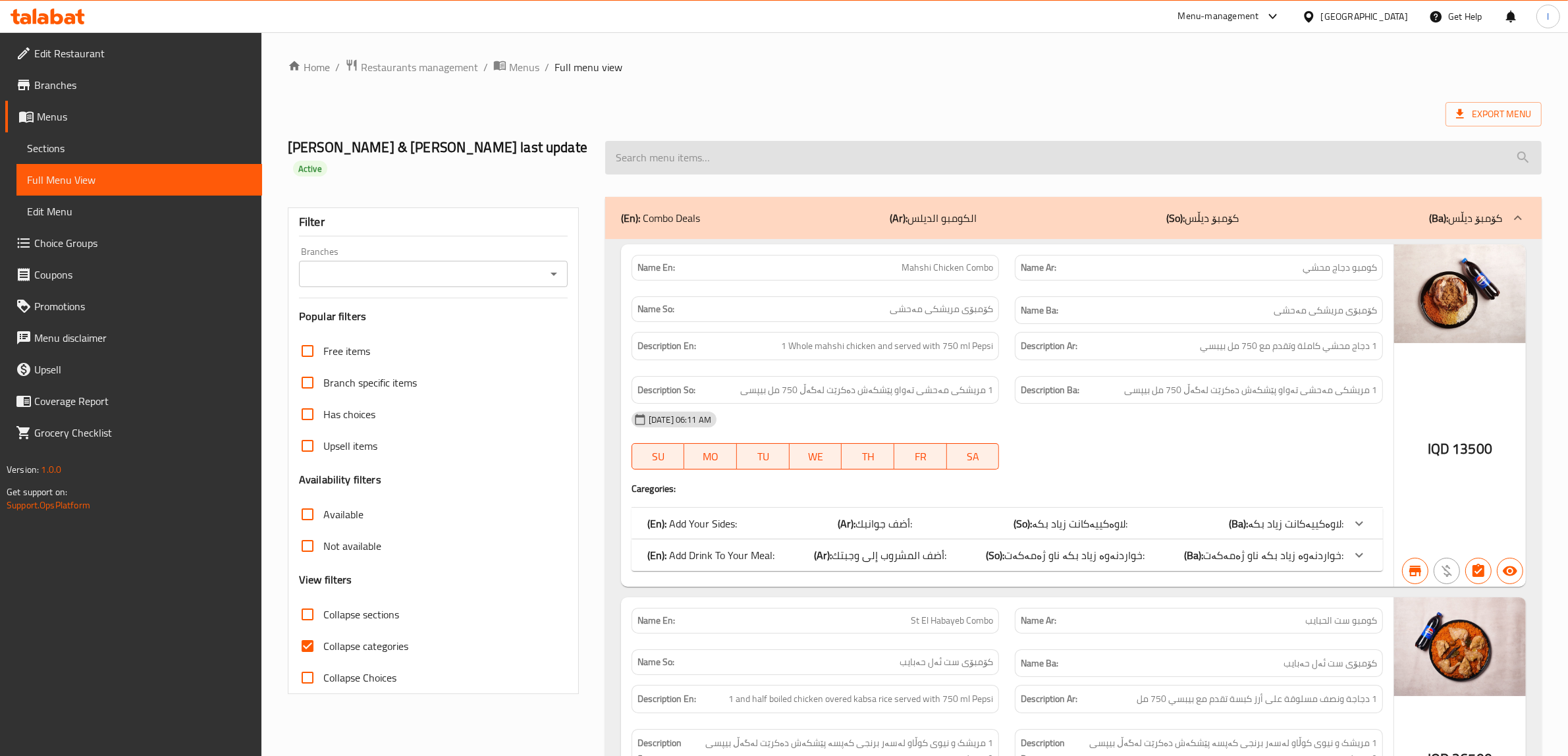
click at [713, 155] on input "search" at bounding box center [1074, 158] width 937 height 33
paste input "Family Grills Combo"
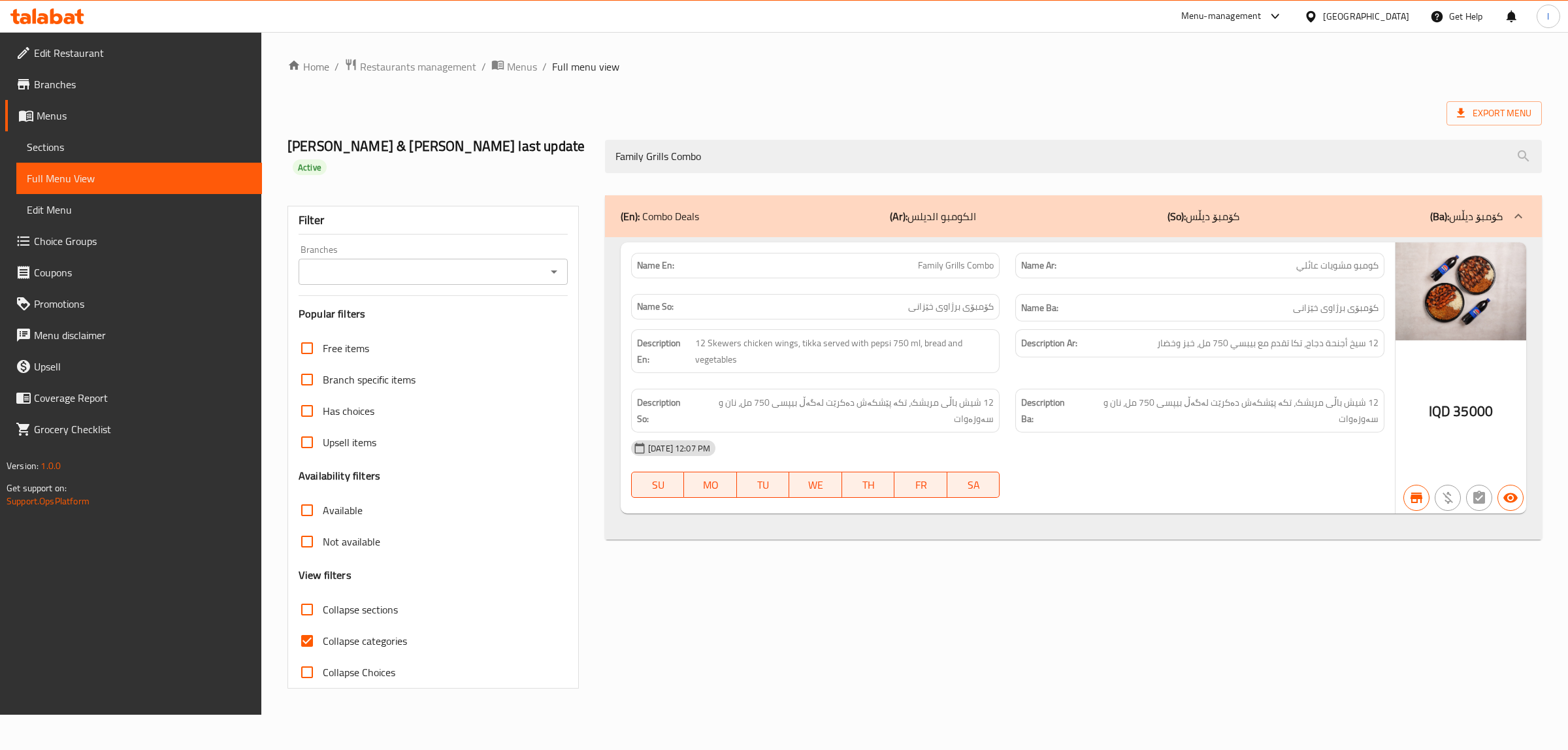
click at [514, 259] on div "Branches" at bounding box center [433, 272] width 270 height 26
type input "Family Grills Combo"
click at [462, 263] on input "Branches" at bounding box center [423, 272] width 240 height 18
click at [452, 303] on li "Ahmed Amedi Chicken, Gre Base" at bounding box center [433, 308] width 270 height 23
type input "Ahmed Amedi Chicken, Gre Base"
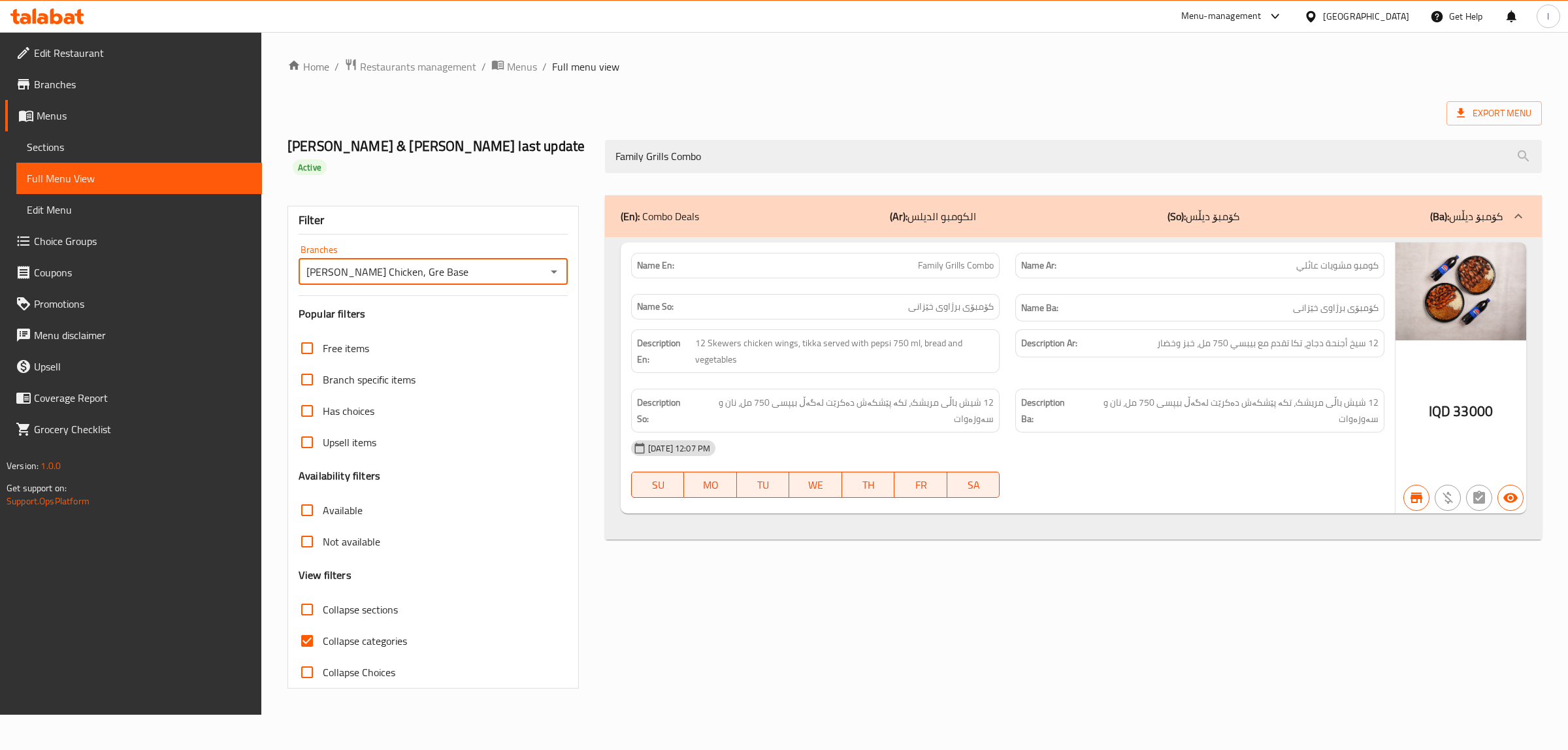
click at [30, 10] on icon at bounding box center [47, 16] width 74 height 16
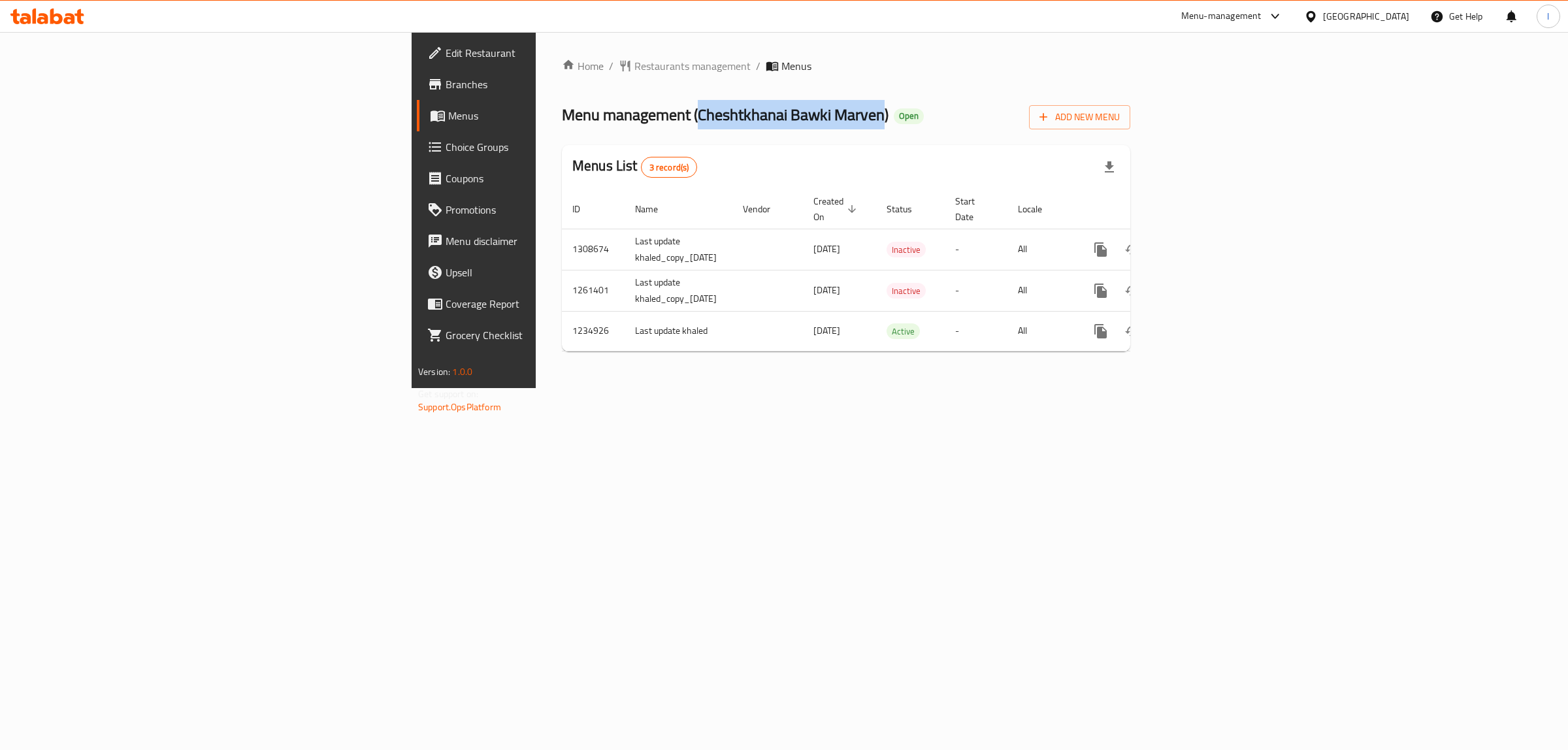
drag, startPoint x: 425, startPoint y: 118, endPoint x: 609, endPoint y: 122, distance: 184.0
click at [609, 122] on span "Menu management ( Cheshtkhanai Bawki Marven )" at bounding box center [724, 115] width 327 height 30
copy span "Cheshtkhanai Bawki Marven"
click at [1107, 324] on icon "more" at bounding box center [1100, 331] width 12 height 14
click at [1458, 353] on li "Copy menu" at bounding box center [1471, 342] width 131 height 23
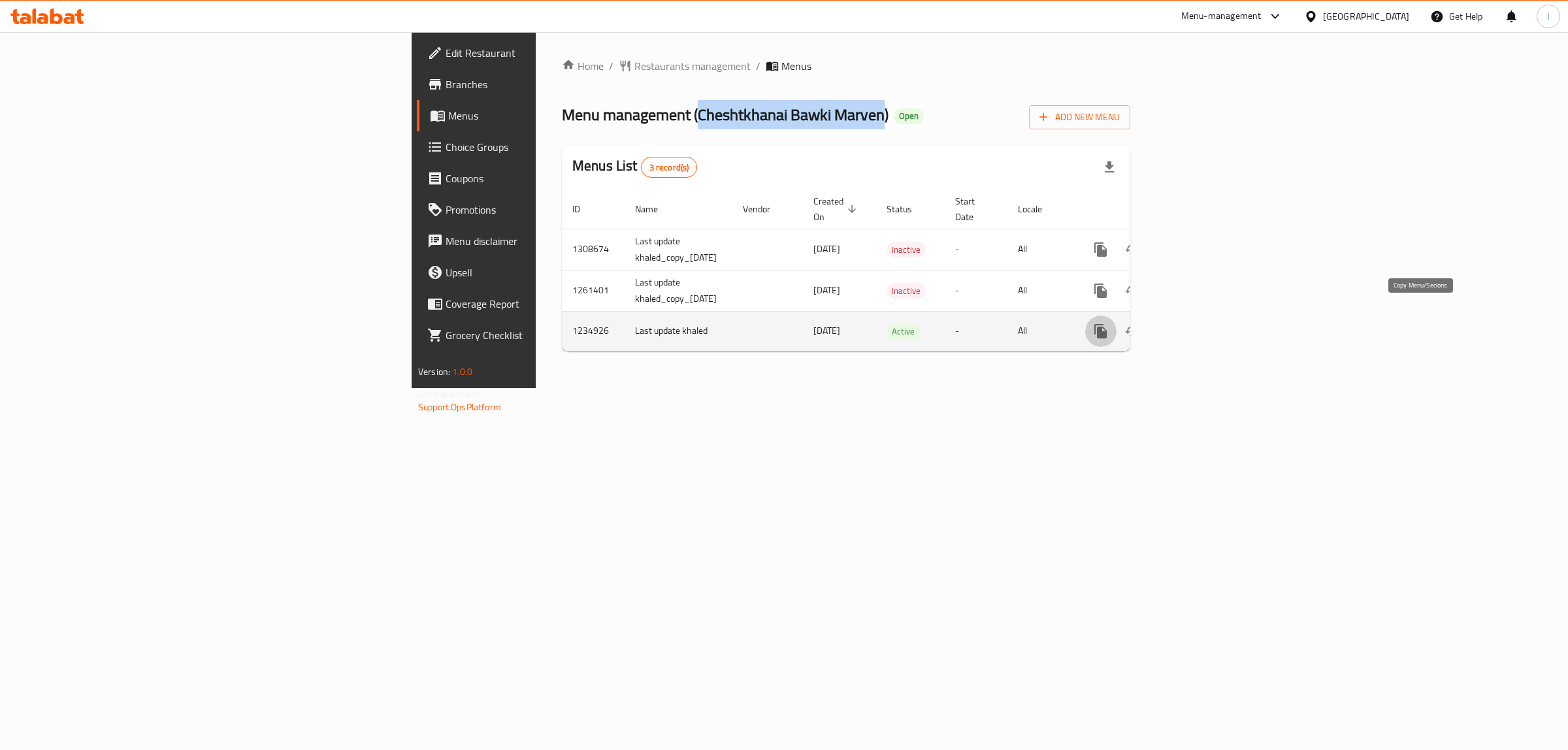
click at [1107, 324] on icon "more" at bounding box center [1100, 331] width 12 height 14
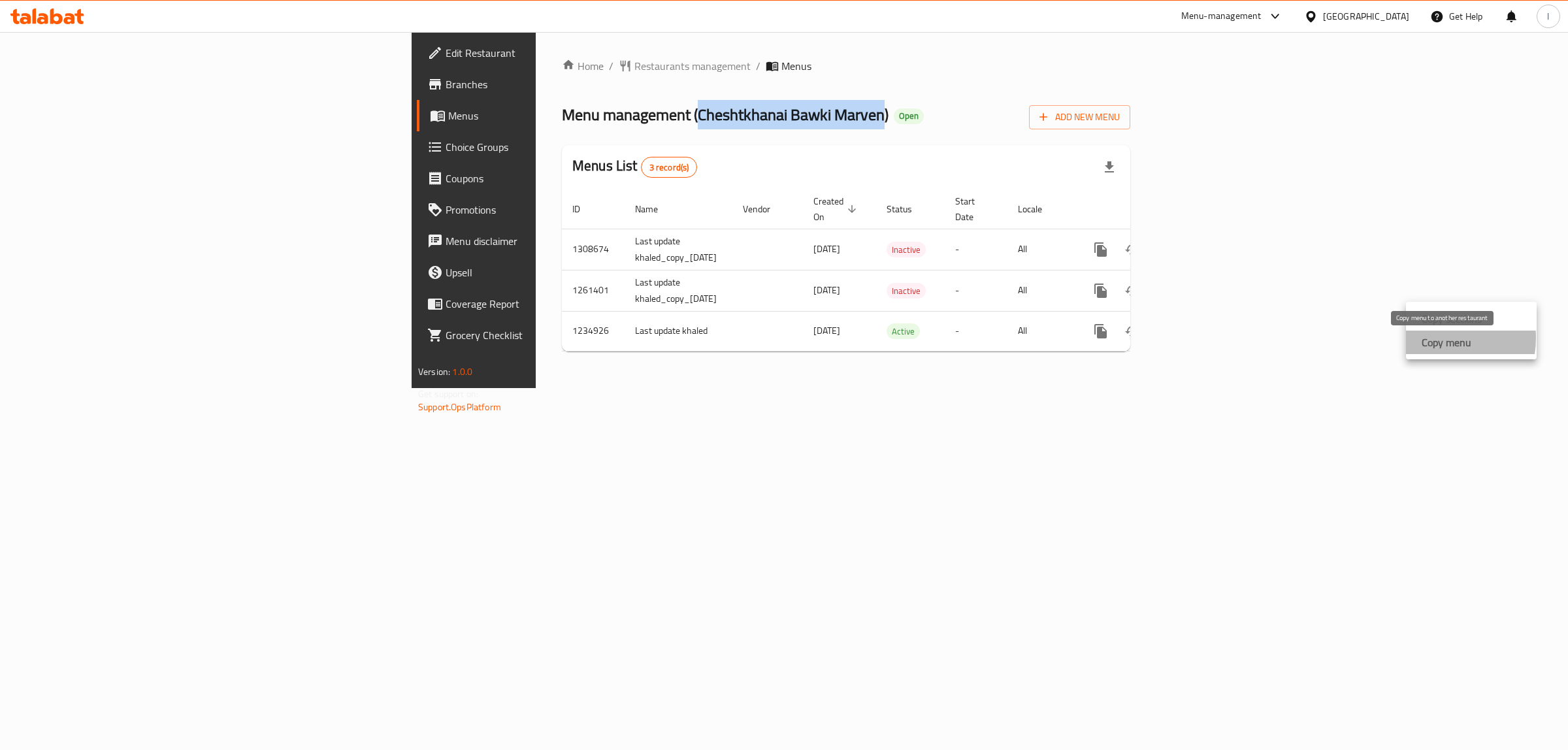
click at [1432, 337] on strong "Copy menu" at bounding box center [1446, 342] width 50 height 16
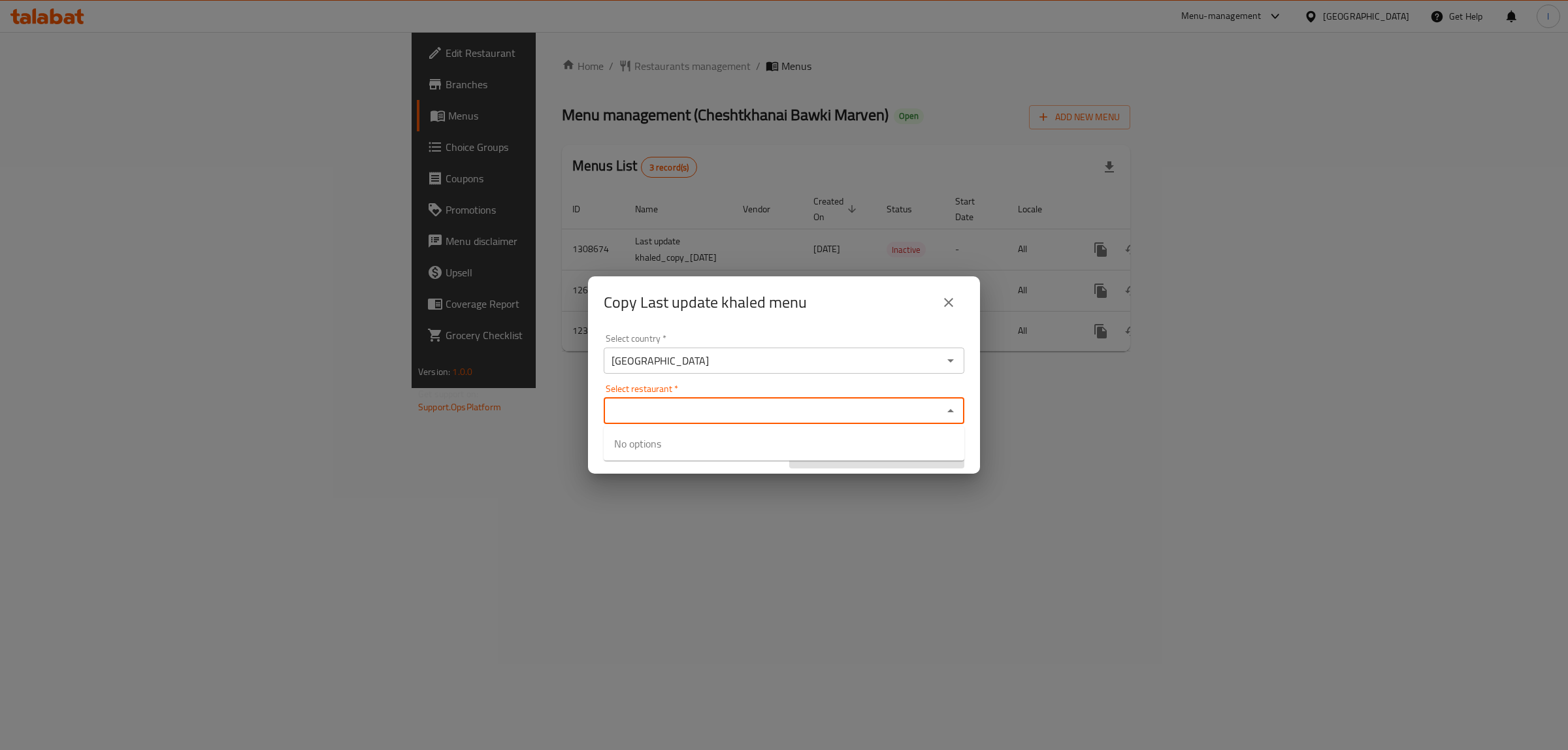
click at [667, 409] on input "Select restaurant   *" at bounding box center [773, 411] width 332 height 18
paste input "Cheshtkhanai Bawki Marven"
type input "Cheshtkhanai Bawki Marven"
click at [746, 448] on li "Cheshtkhanai Bawki Marven - ID: 678430" at bounding box center [784, 451] width 361 height 39
checkbox input "true"
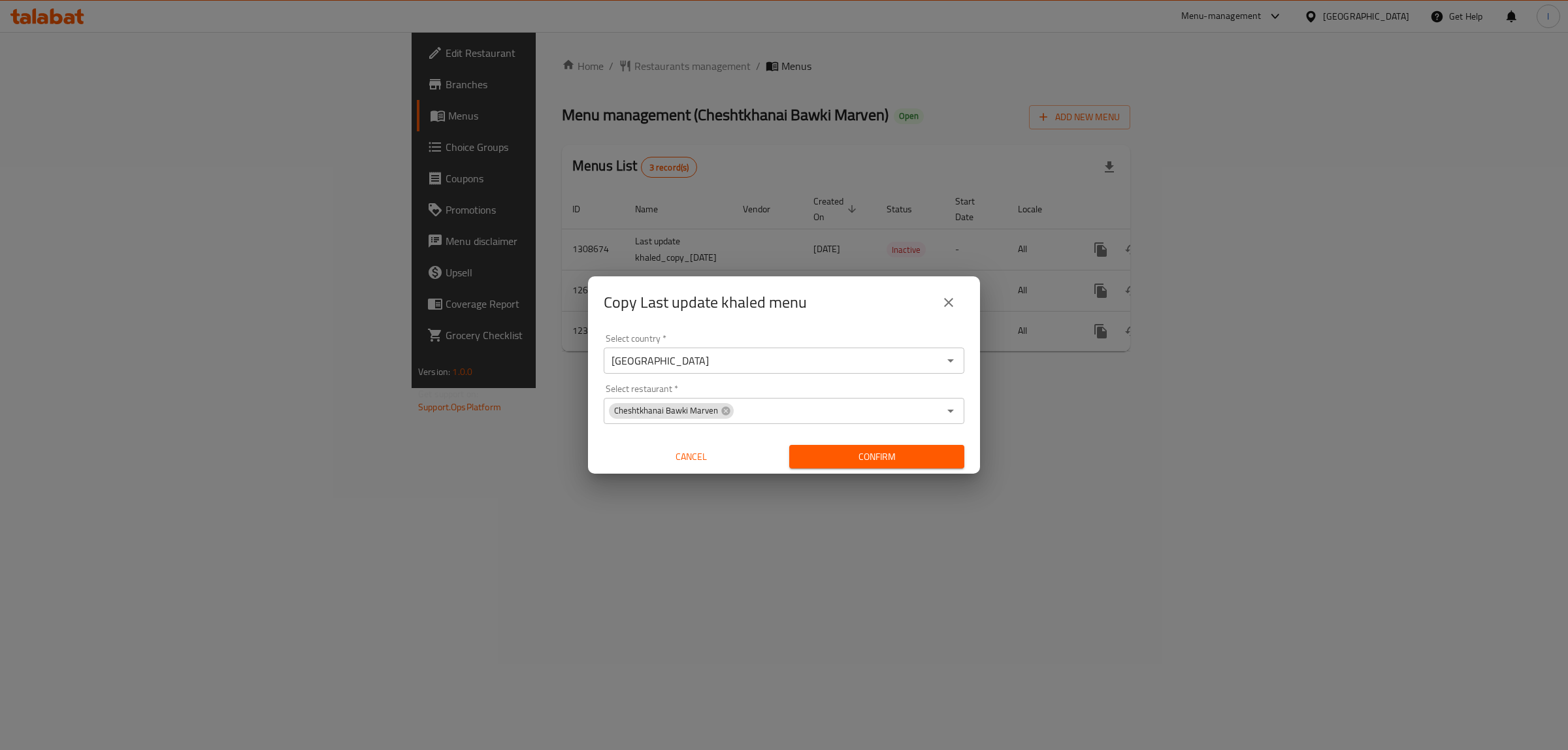
click at [595, 431] on div "Select country   * Iraq Select country * Select restaurant   * Cheshtkhanai Baw…" at bounding box center [784, 401] width 392 height 146
click at [856, 459] on span "Confirm" at bounding box center [877, 457] width 154 height 17
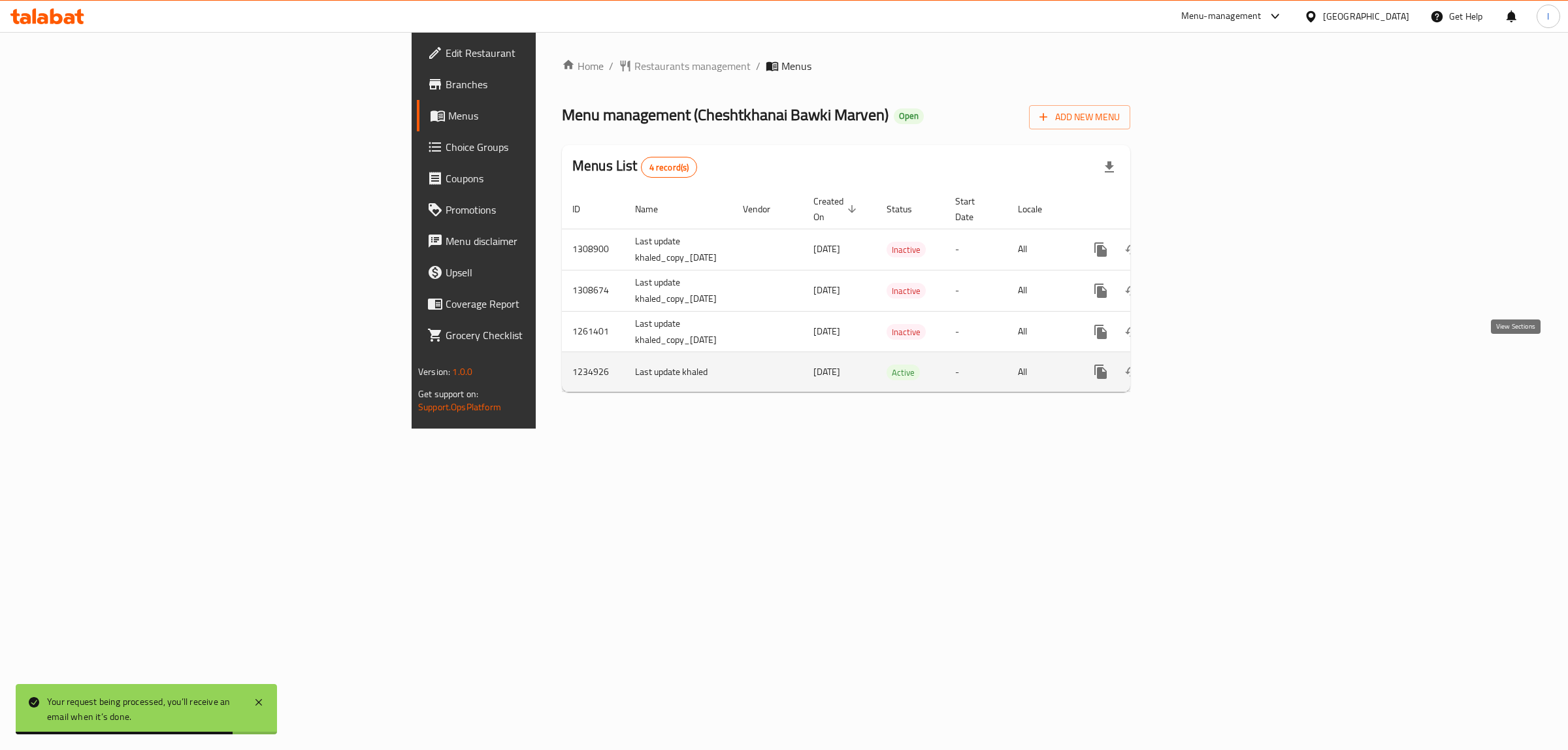
click at [1203, 364] on icon "enhanced table" at bounding box center [1195, 371] width 16 height 16
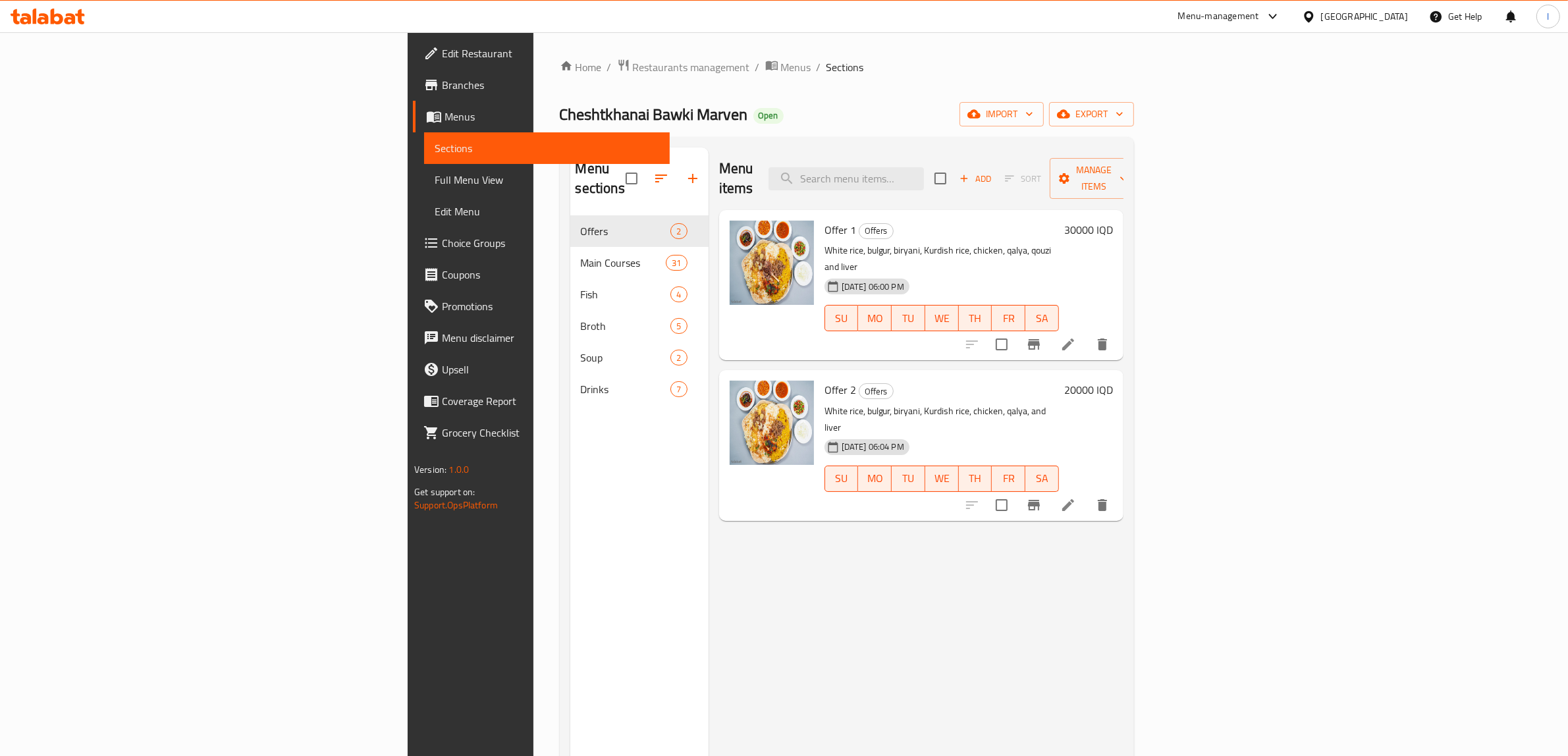
click at [444, 124] on span "Menus" at bounding box center [552, 116] width 215 height 16
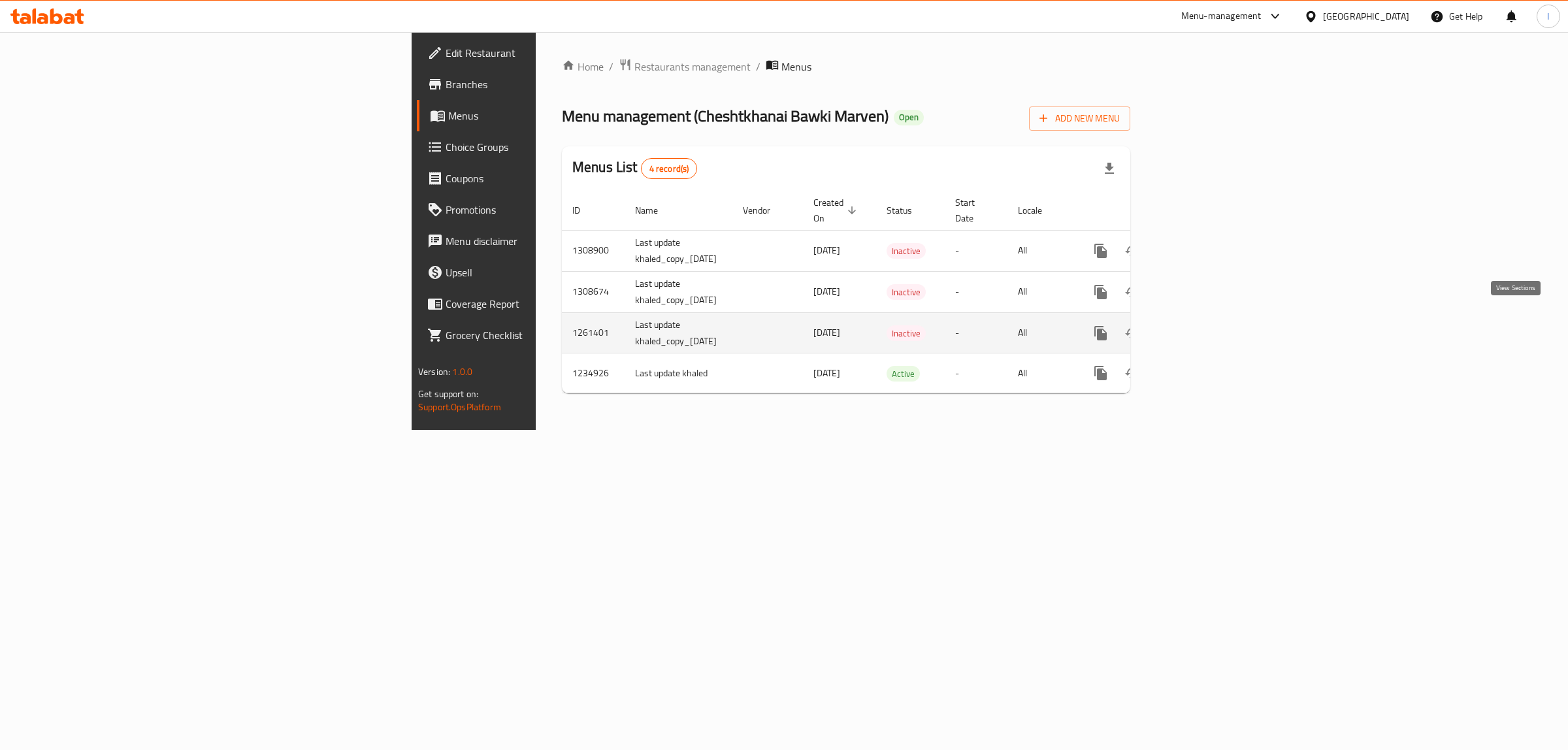
click at [1201, 327] on icon "enhanced table" at bounding box center [1195, 333] width 12 height 12
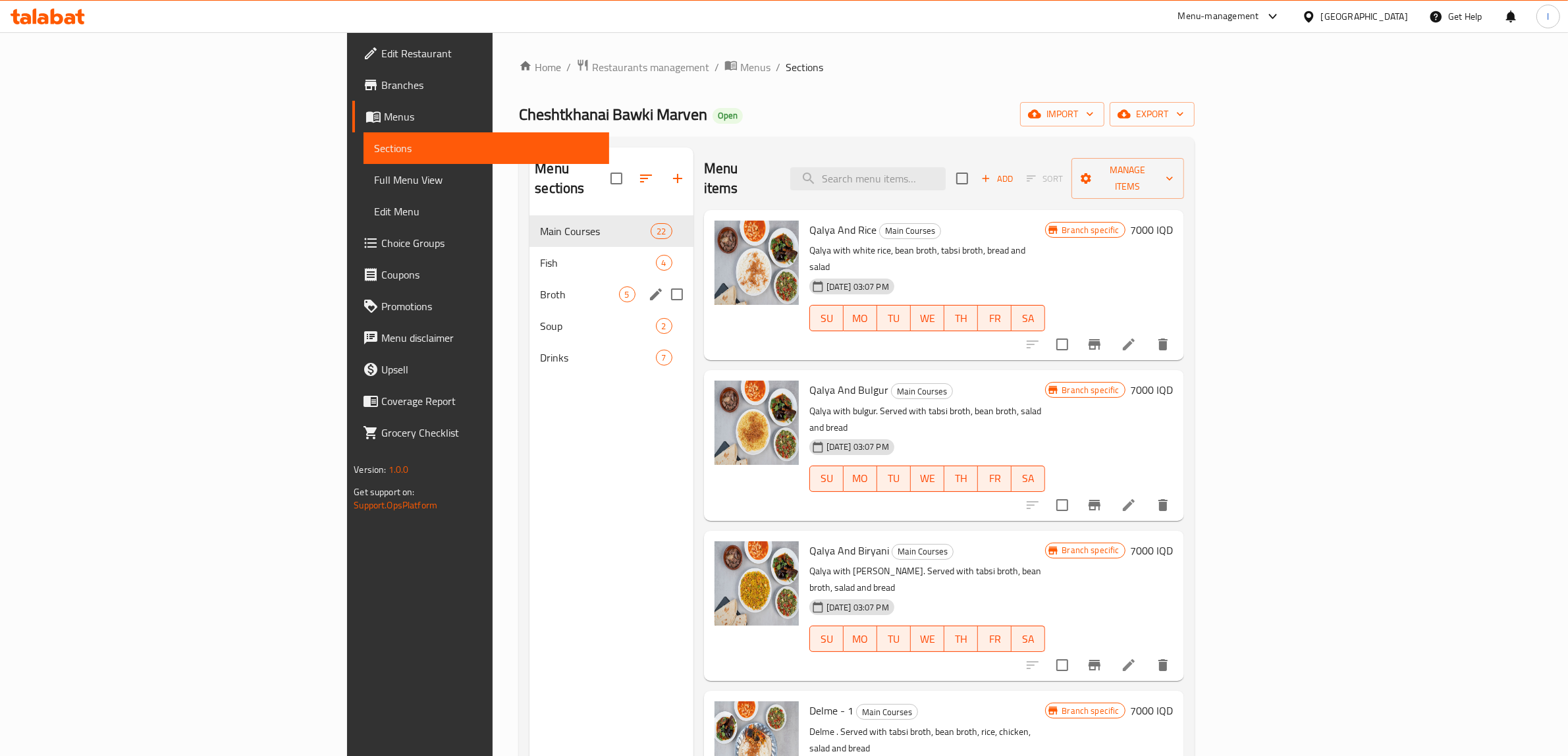
click at [540, 287] on span "Broth" at bounding box center [579, 294] width 78 height 16
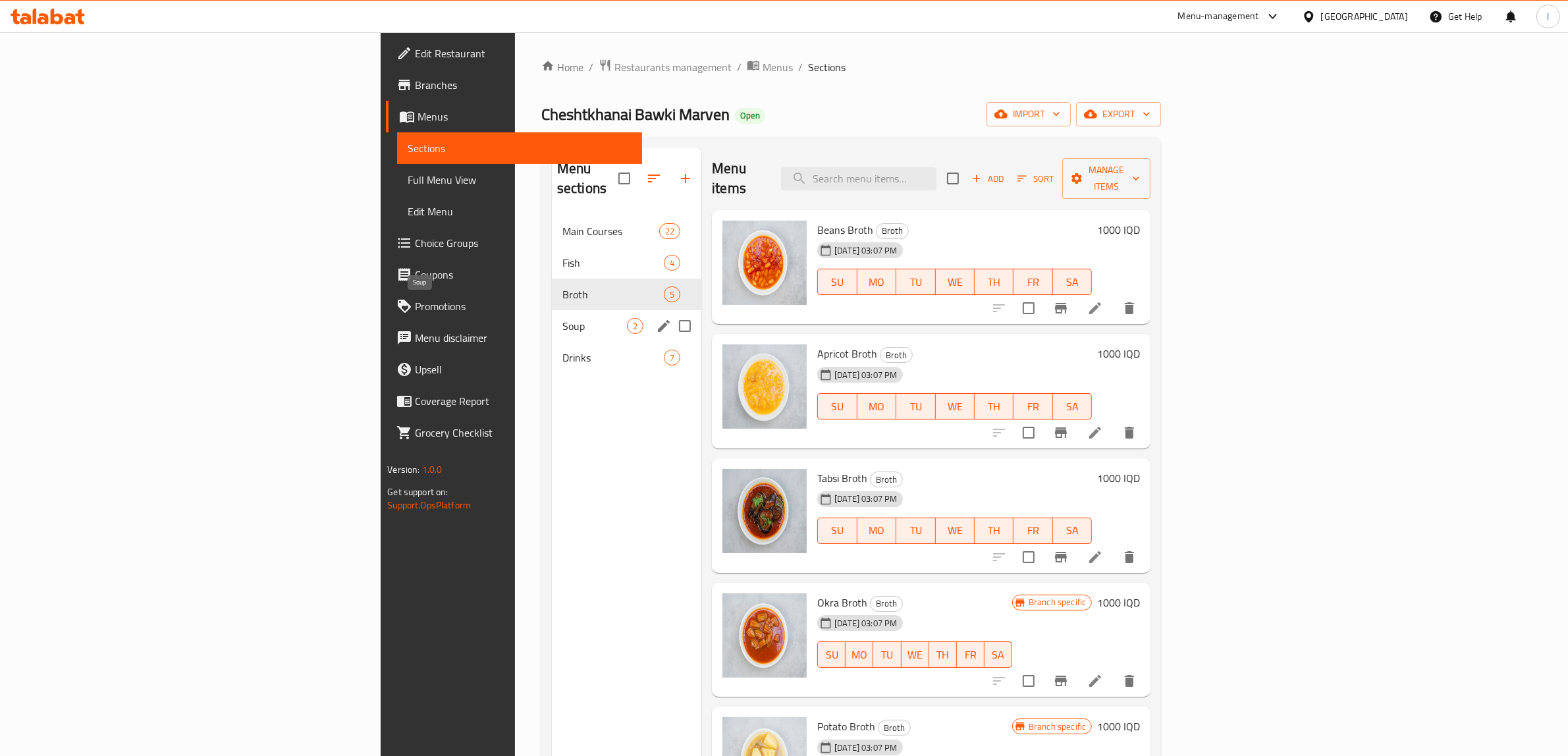
click at [563, 318] on span "Soup" at bounding box center [594, 326] width 64 height 16
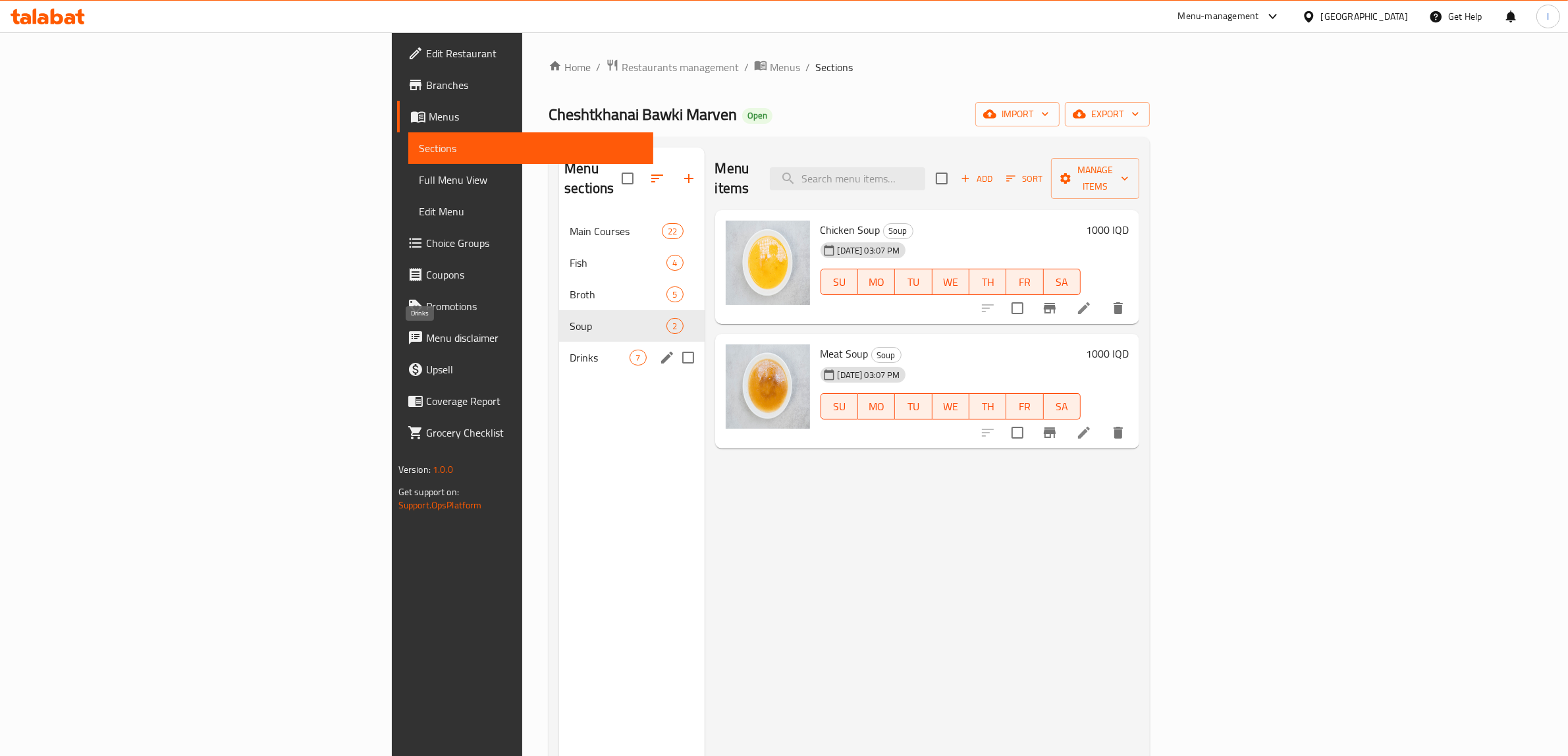
click at [569, 350] on span "Drinks" at bounding box center [599, 358] width 60 height 16
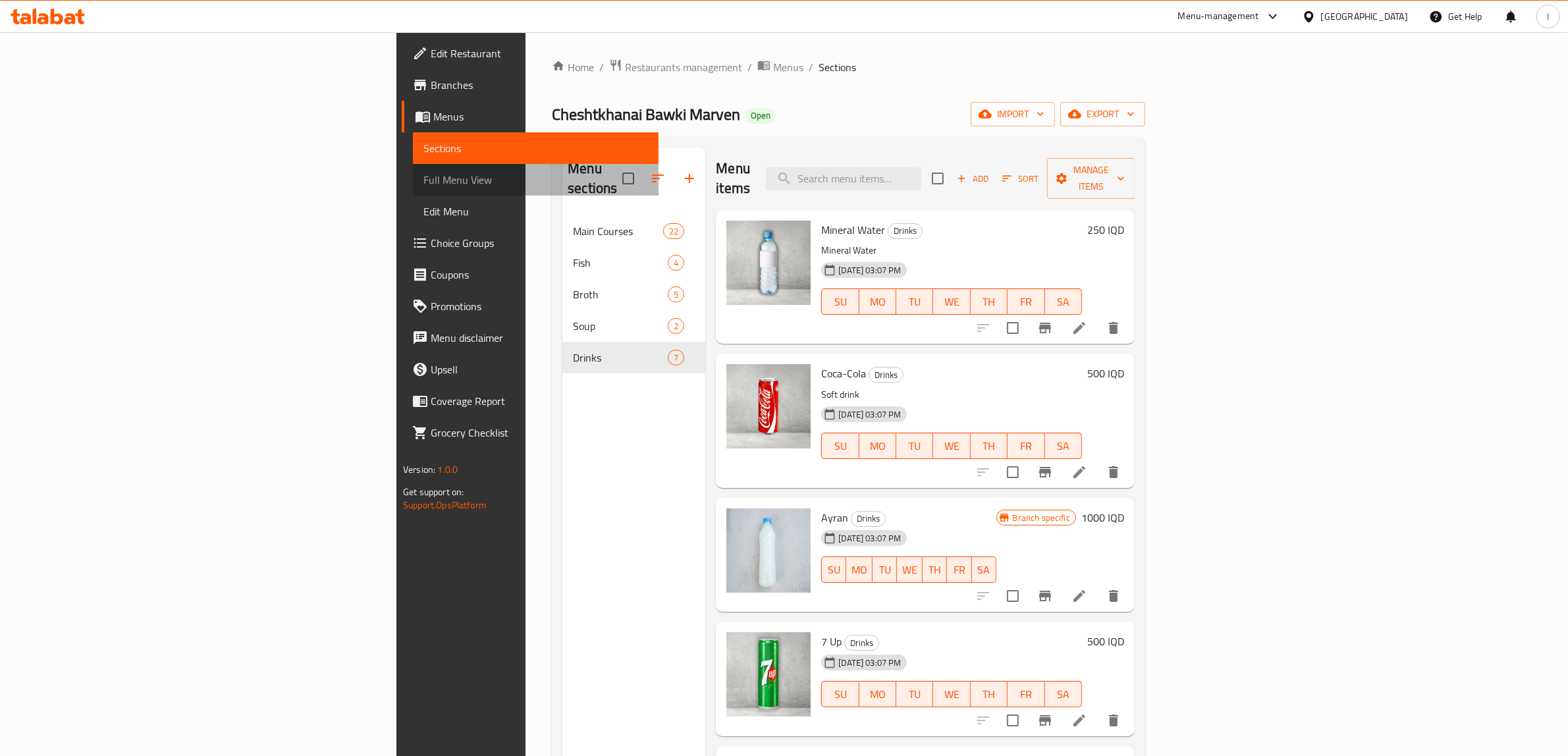
click at [423, 186] on span "Full Menu View" at bounding box center [535, 179] width 224 height 16
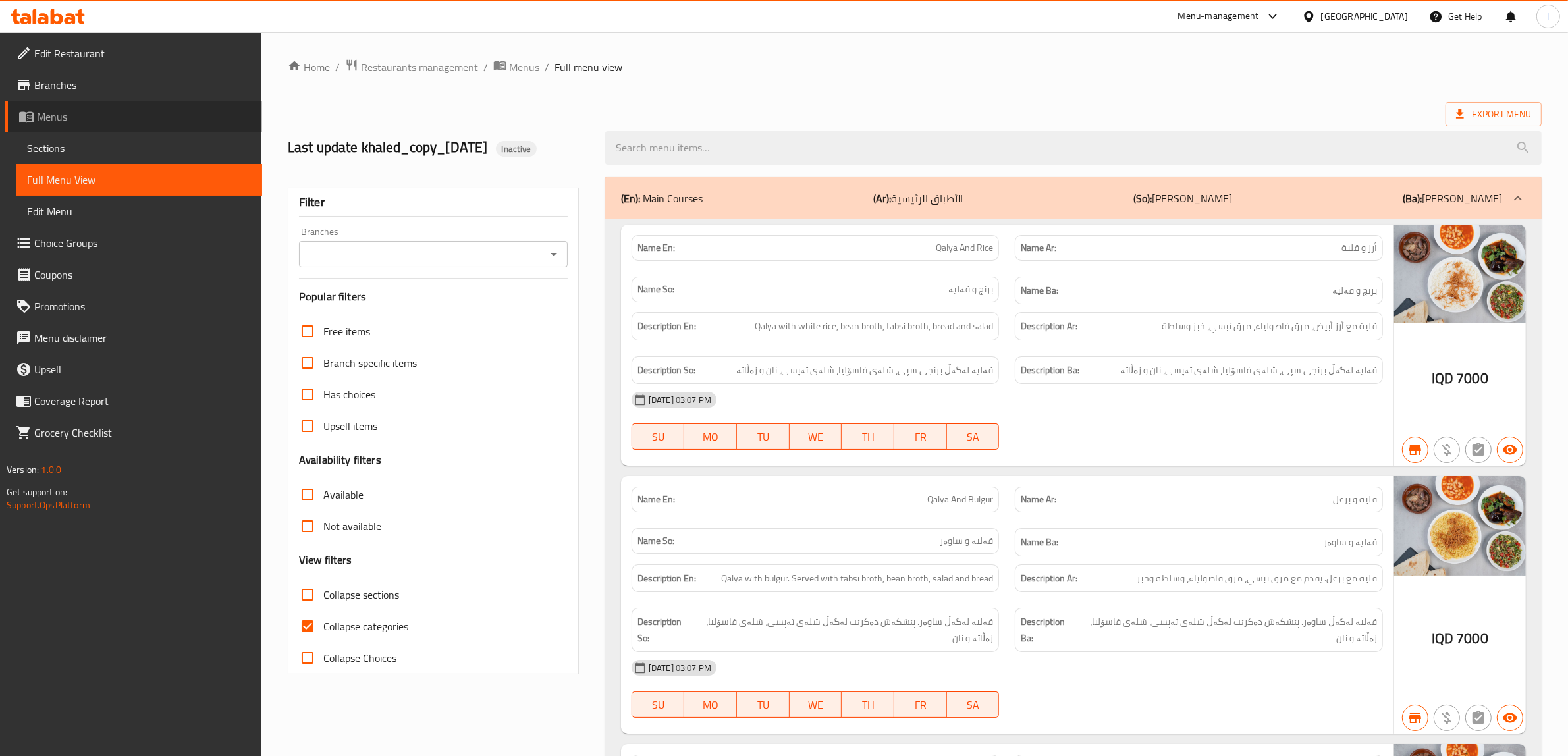
click at [63, 117] on span "Menus" at bounding box center [144, 116] width 215 height 16
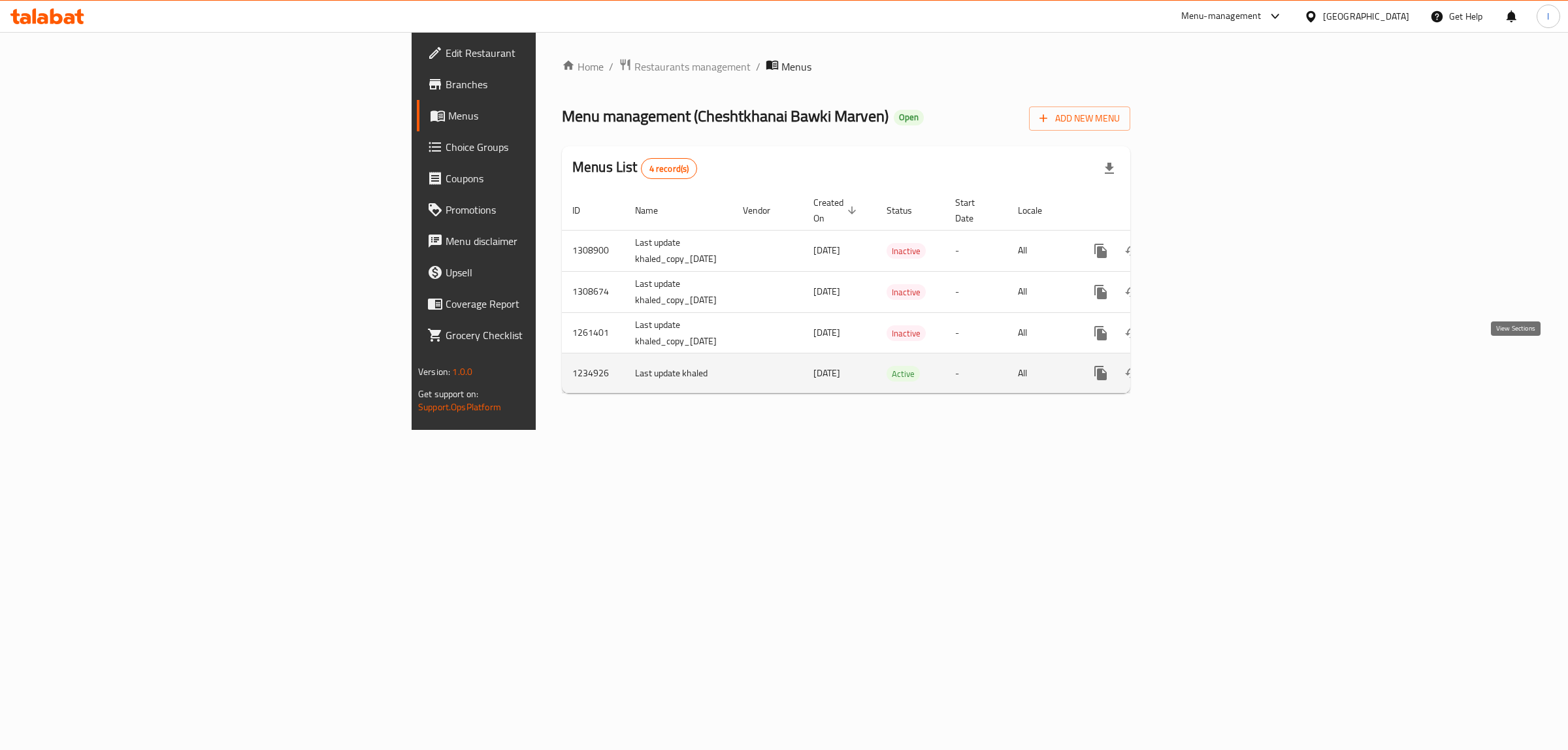
click at [1203, 365] on icon "enhanced table" at bounding box center [1195, 373] width 16 height 16
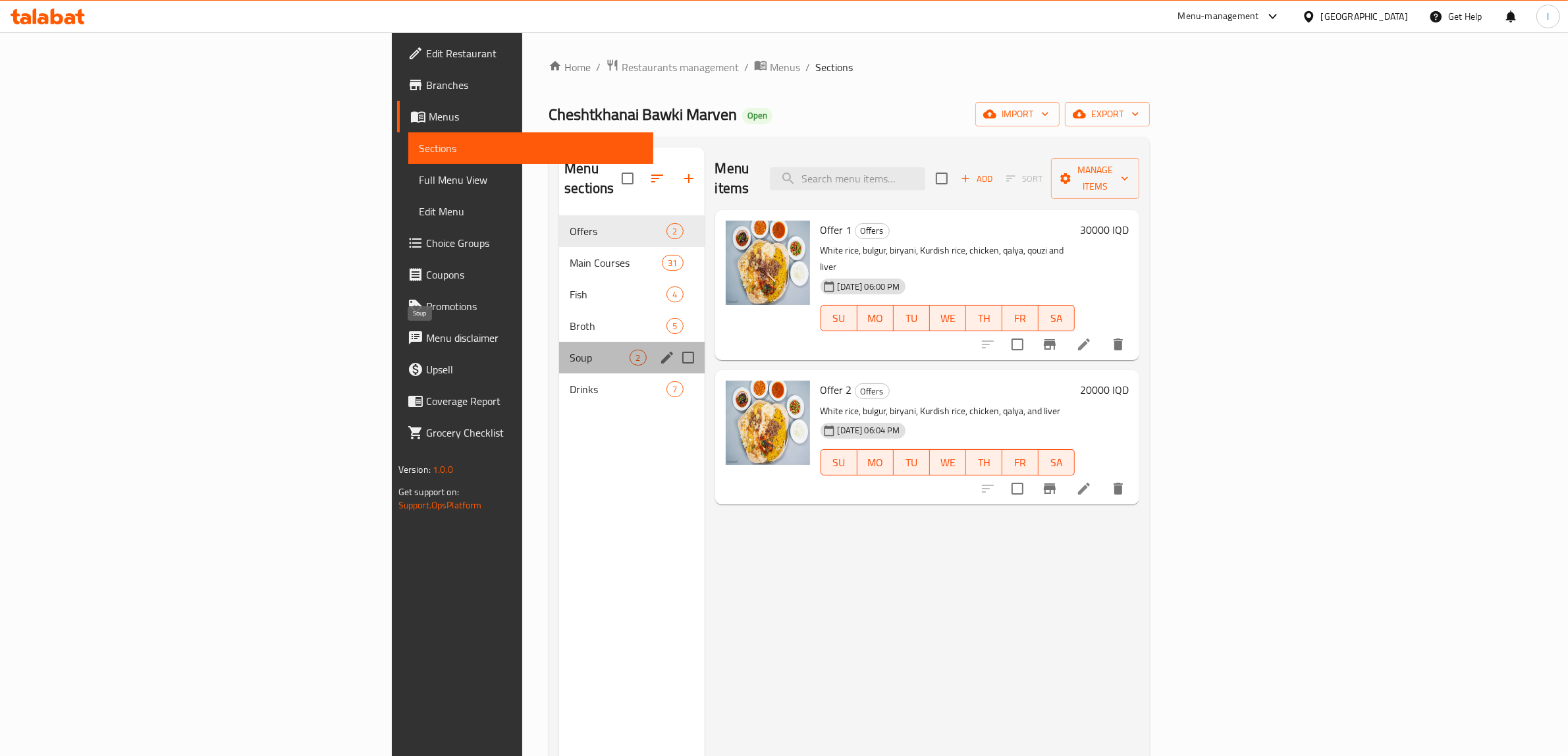
click at [569, 350] on span "Soup" at bounding box center [599, 358] width 60 height 16
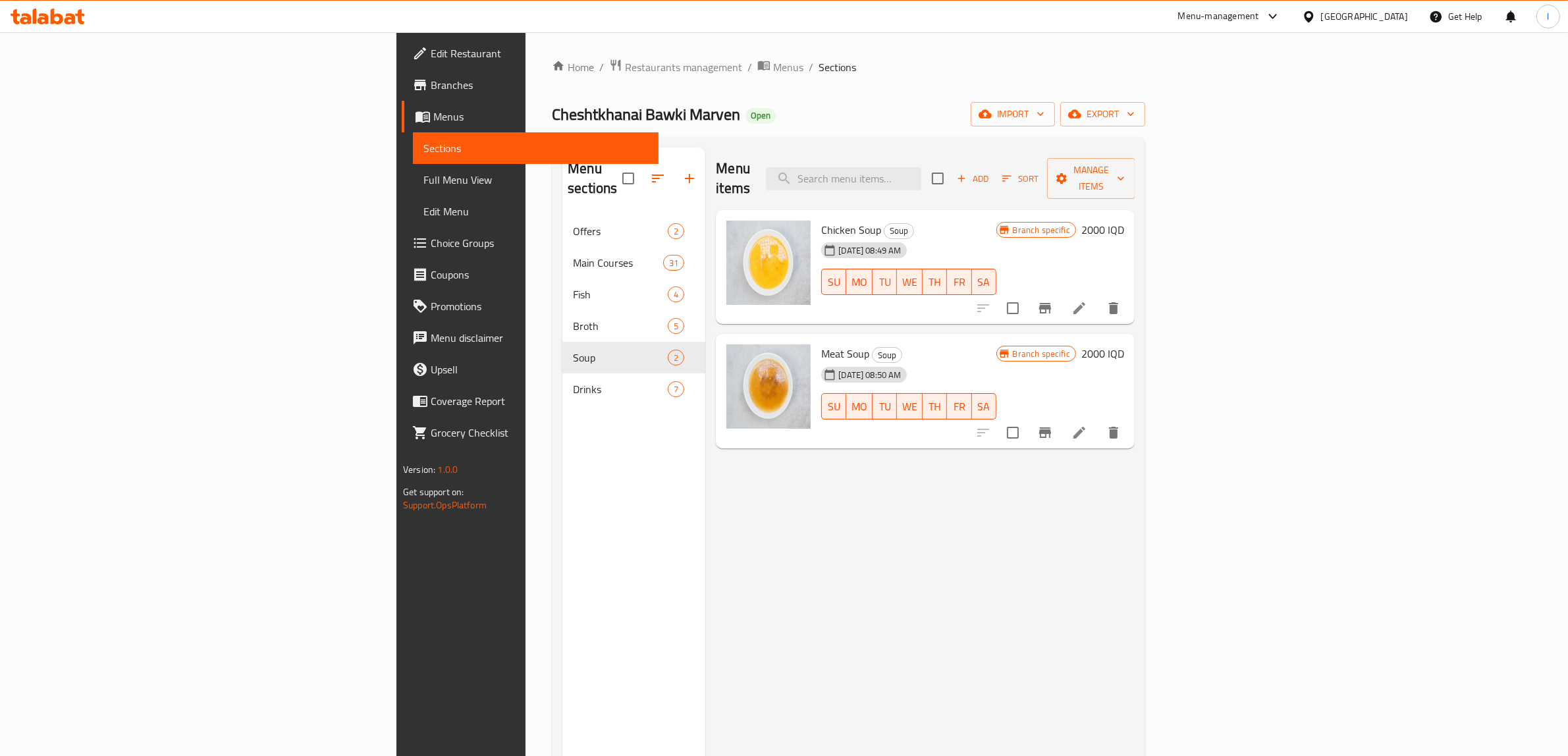
click at [1125, 221] on h6 "2000 IQD" at bounding box center [1102, 230] width 43 height 18
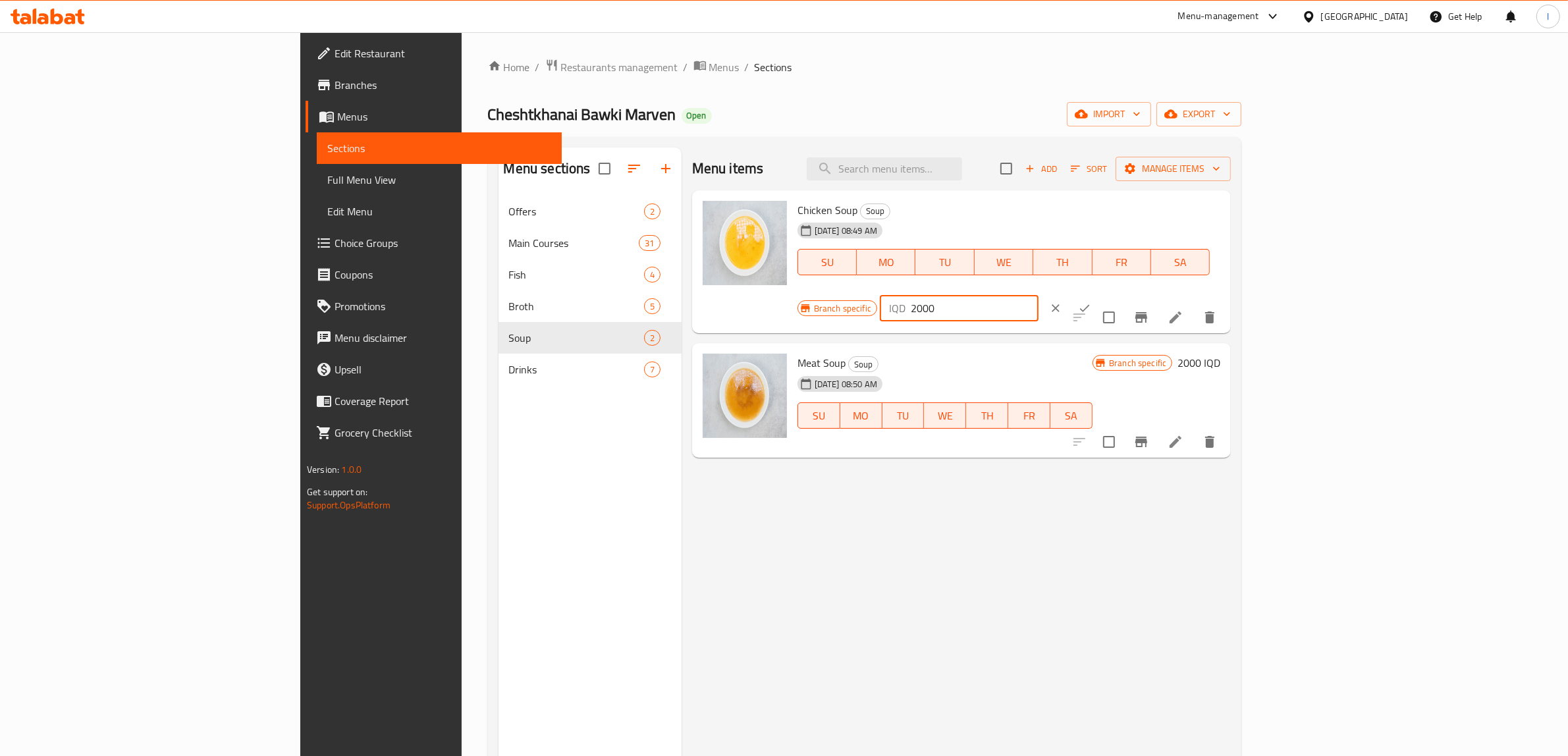
drag, startPoint x: 1391, startPoint y: 221, endPoint x: 1302, endPoint y: 219, distance: 89.0
click at [1119, 293] on div "Branch specific IQD 2000 ​" at bounding box center [958, 308] width 321 height 29
click at [1039, 295] on input "2000" at bounding box center [974, 308] width 128 height 27
drag, startPoint x: 1386, startPoint y: 221, endPoint x: 1207, endPoint y: 213, distance: 179.2
click at [1119, 293] on div "Branch specific IQD 2500 ​" at bounding box center [958, 308] width 321 height 29
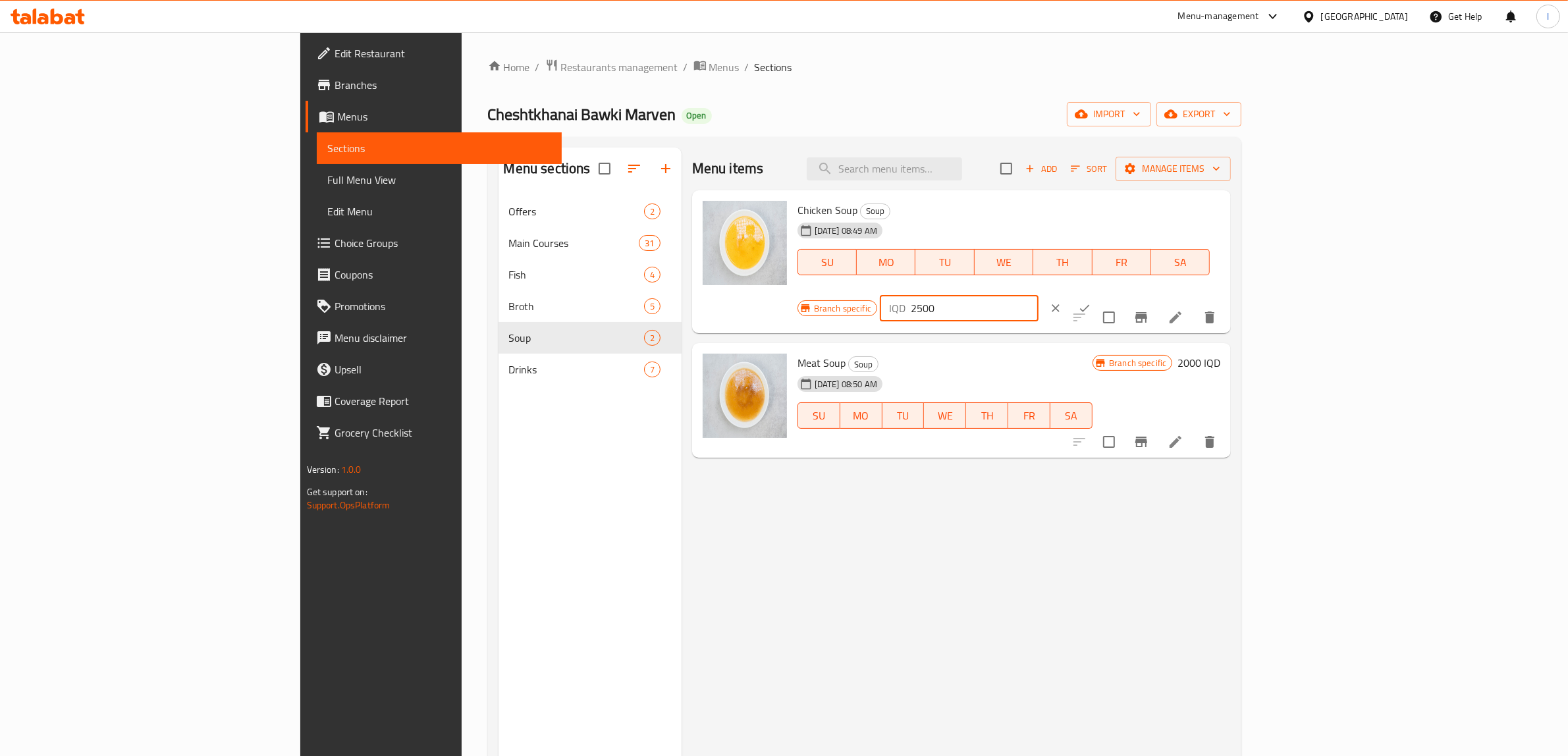
type input "2500"
click at [1100, 293] on button "ok" at bounding box center [1085, 308] width 29 height 29
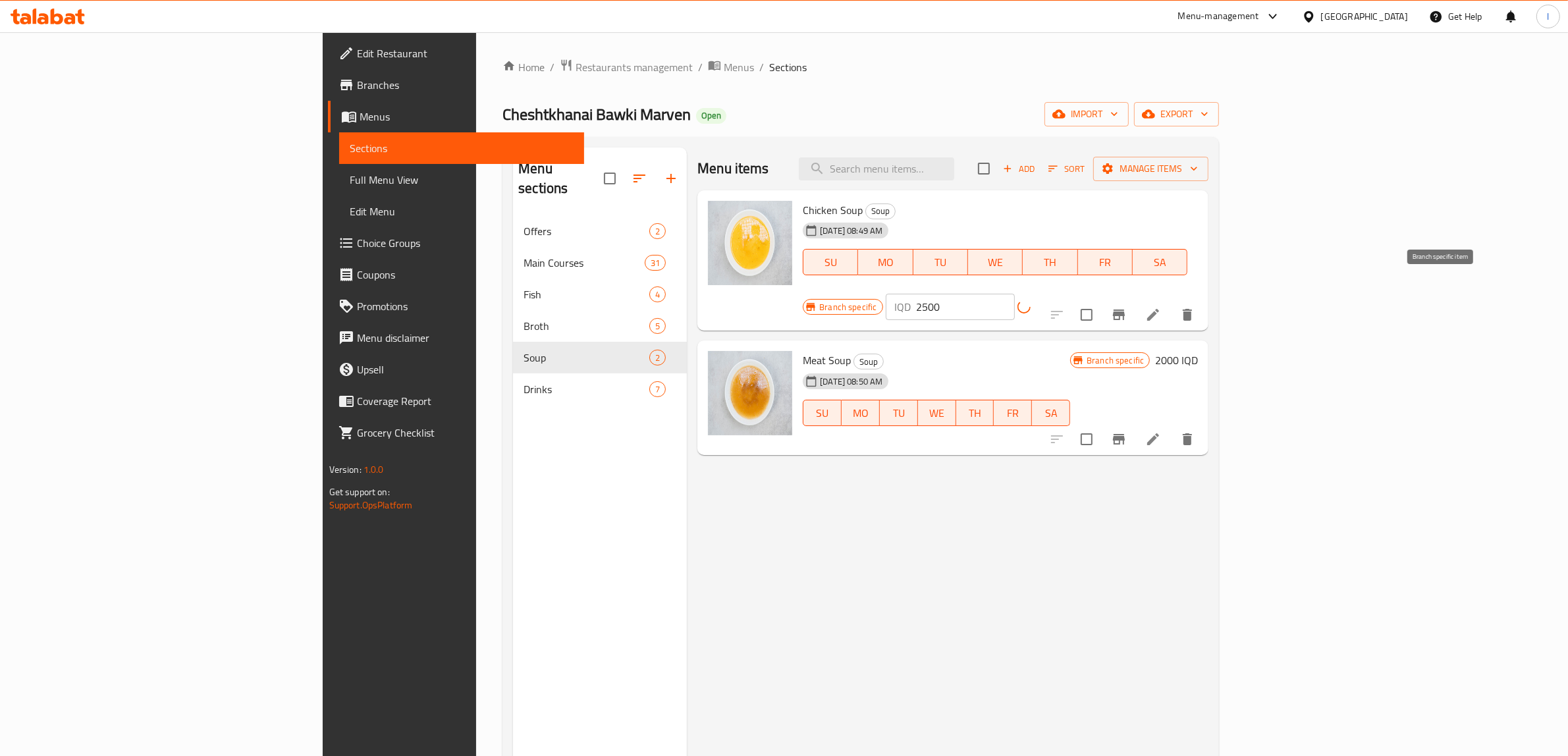
click at [1125, 309] on icon "Branch-specific-item" at bounding box center [1119, 314] width 12 height 11
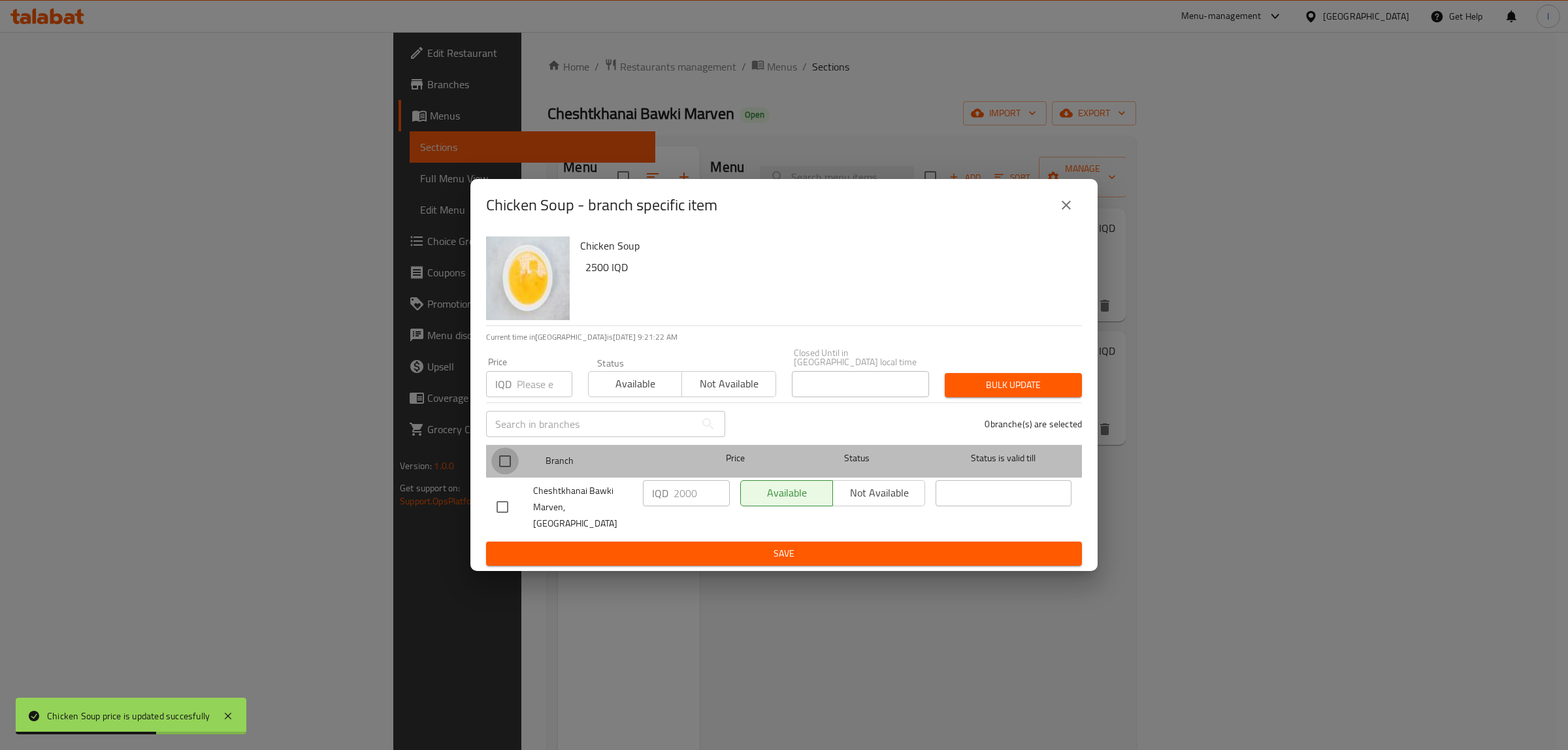
click at [506, 461] on input "checkbox" at bounding box center [504, 461] width 27 height 27
checkbox input "true"
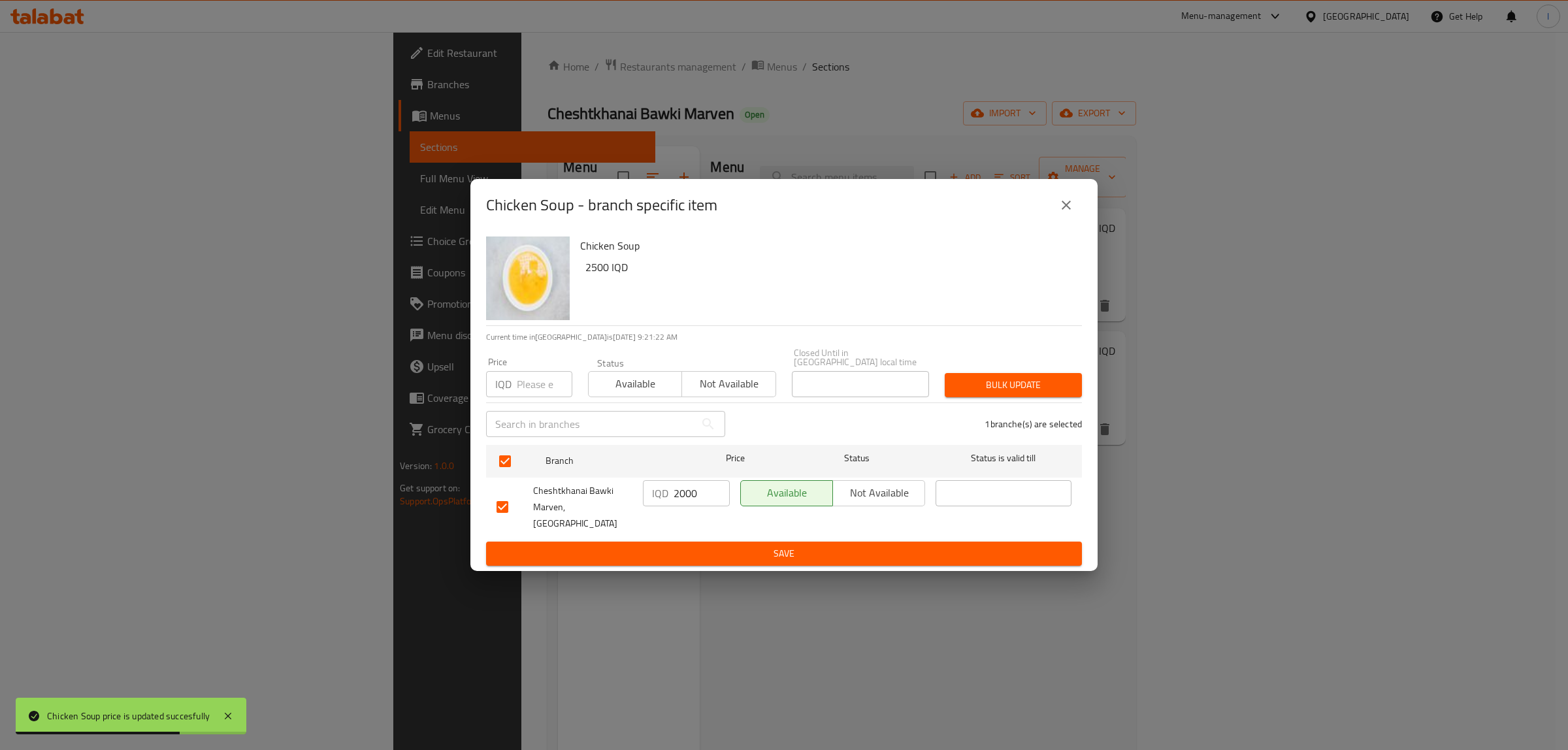
click at [686, 494] on input "2000" at bounding box center [702, 494] width 56 height 26
drag, startPoint x: 700, startPoint y: 496, endPoint x: 399, endPoint y: 479, distance: 301.5
click at [416, 484] on div "Chicken Soup - branch specific item Chicken Soup 2500 IQD Current time in Iraq …" at bounding box center [784, 375] width 1568 height 750
paste input "5"
type input "2500"
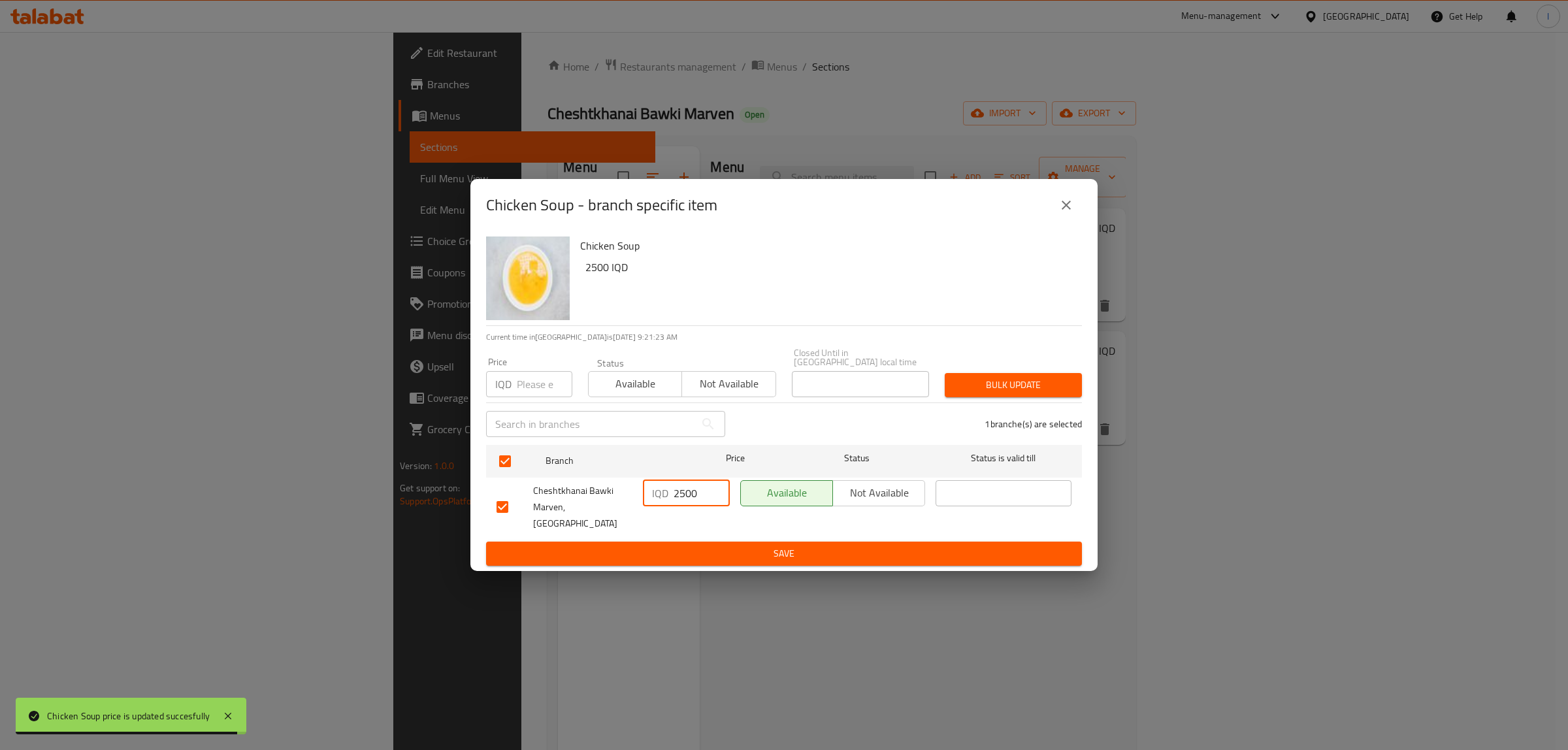
click at [788, 546] on span "Save" at bounding box center [783, 554] width 575 height 17
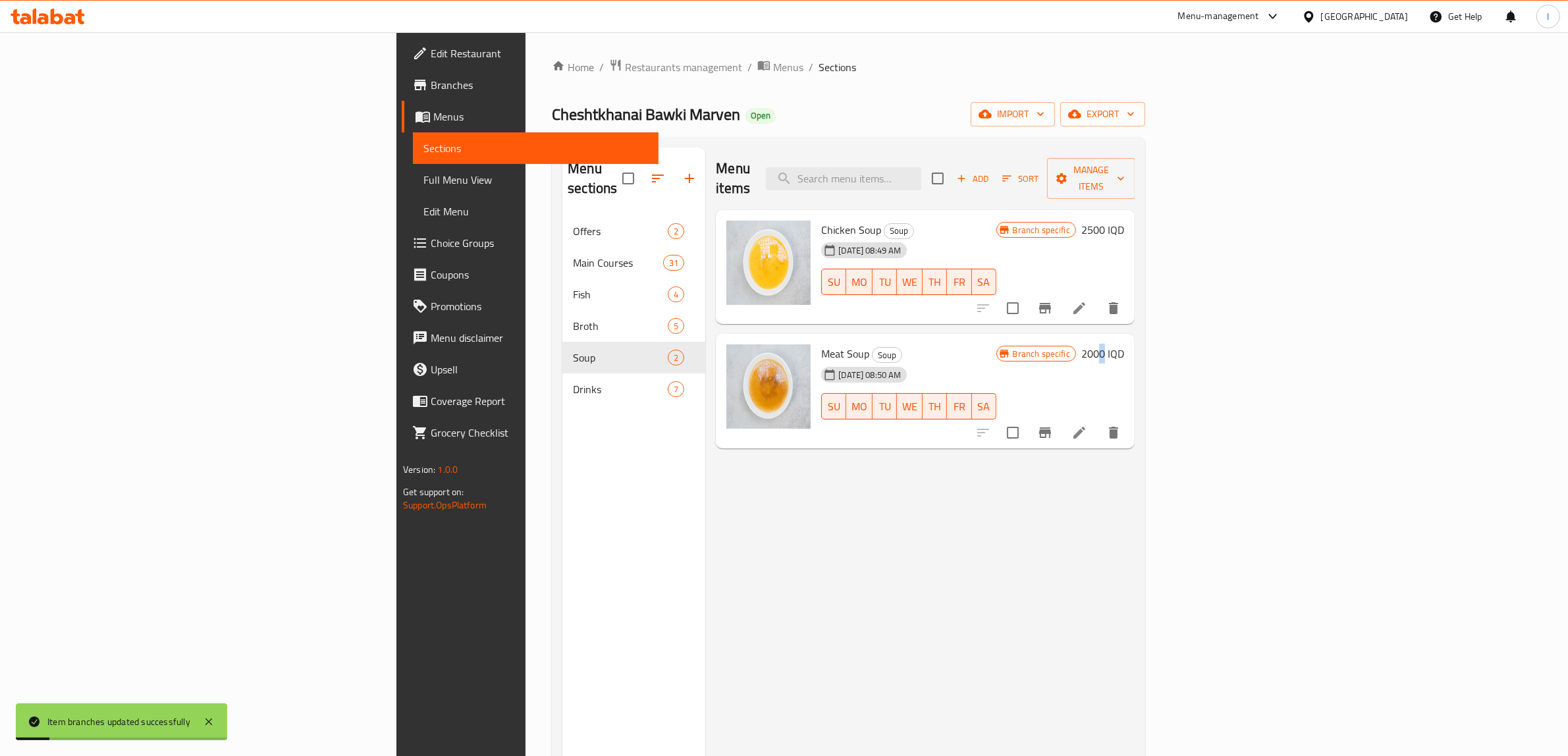
click at [1125, 344] on h6 "2000 IQD" at bounding box center [1102, 353] width 43 height 18
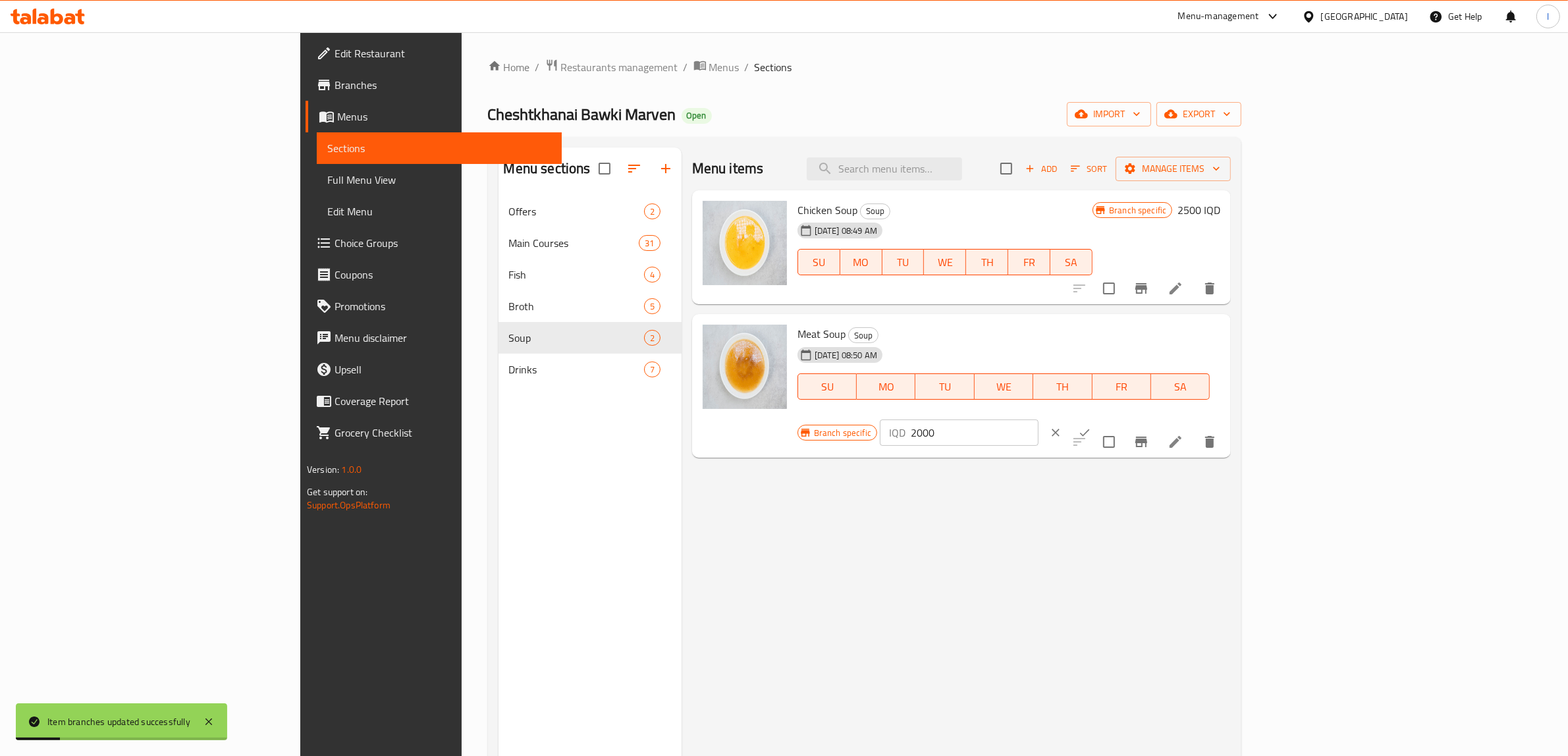
drag, startPoint x: 1410, startPoint y: 337, endPoint x: 1220, endPoint y: 336, distance: 190.0
click at [1220, 337] on div "Meat Soup Soup 01-08-2024 08:50 AM SU MO TU WE TH FR SA Branch specific IQD 200…" at bounding box center [1009, 386] width 434 height 133
paste input "5"
type input "2500"
click at [1100, 418] on button "ok" at bounding box center [1085, 433] width 29 height 29
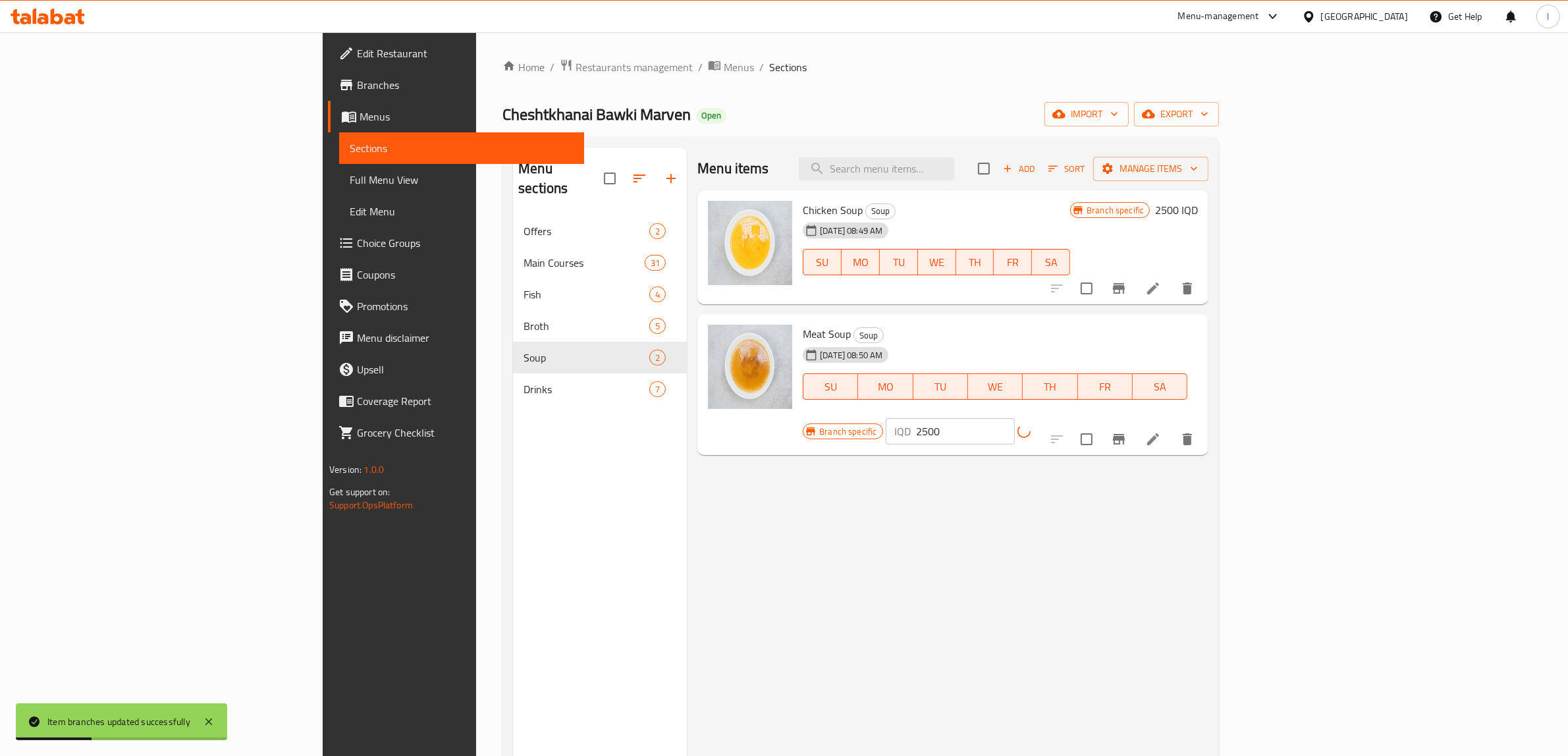
click at [1127, 432] on icon "Branch-specific-item" at bounding box center [1119, 439] width 16 height 16
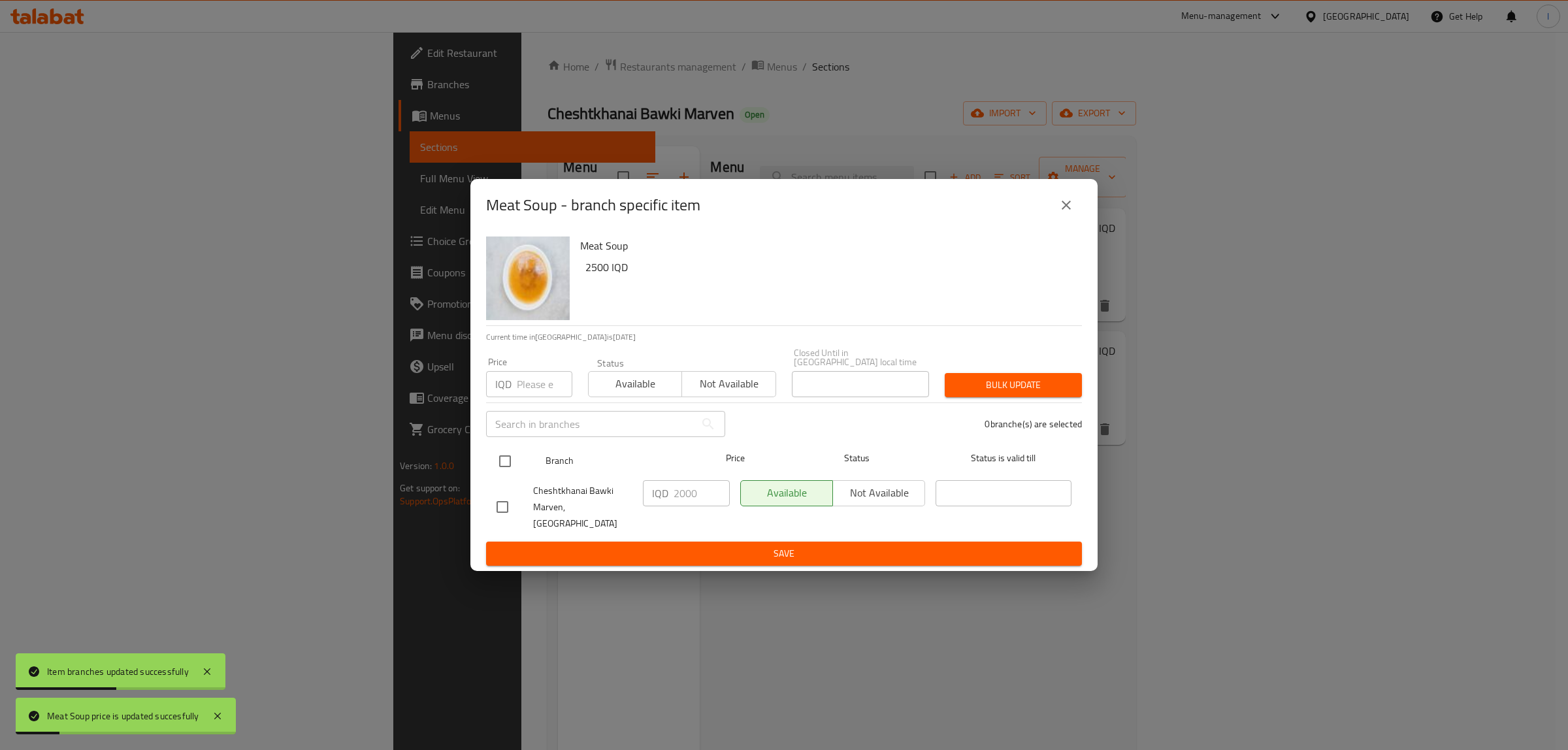
click at [504, 457] on input "checkbox" at bounding box center [504, 461] width 27 height 27
checkbox input "true"
drag, startPoint x: 707, startPoint y: 499, endPoint x: 541, endPoint y: 494, distance: 166.1
click at [541, 494] on div "Cheshtkhanai Bawki Marven, Khanaqa IQD 2000 ​ Available Not available ​" at bounding box center [784, 507] width 586 height 64
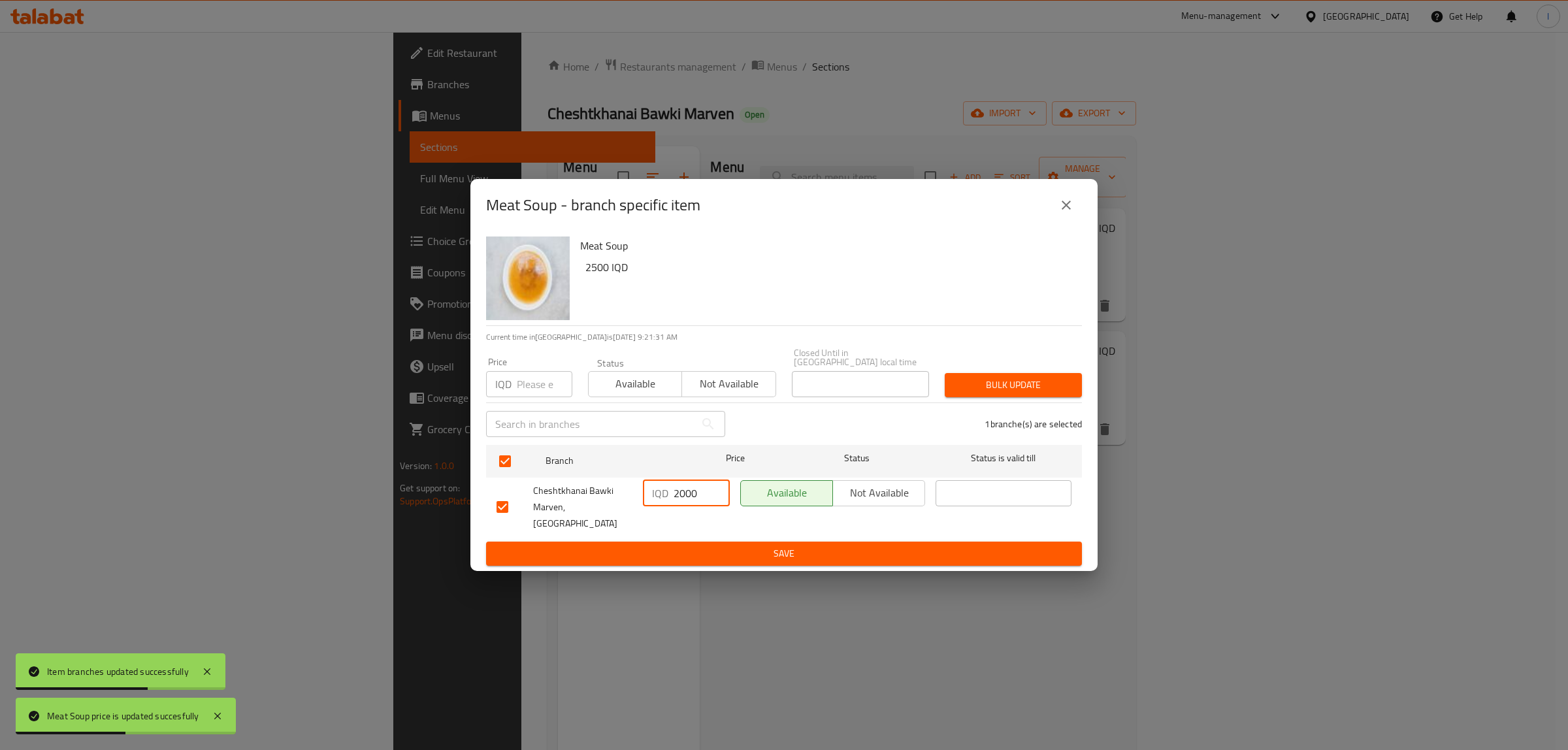
paste input "5"
type input "2500"
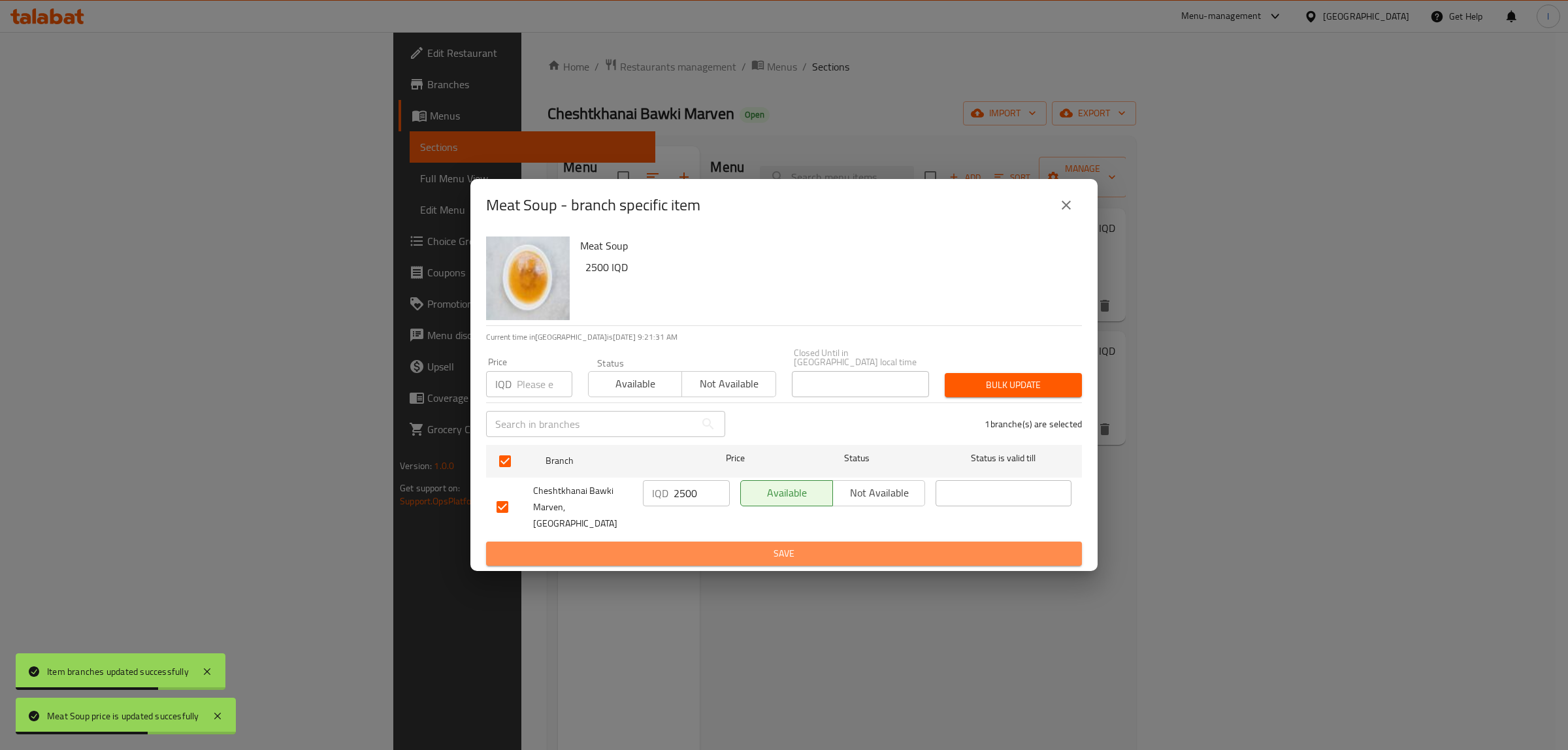
click at [740, 546] on span "Save" at bounding box center [783, 554] width 575 height 17
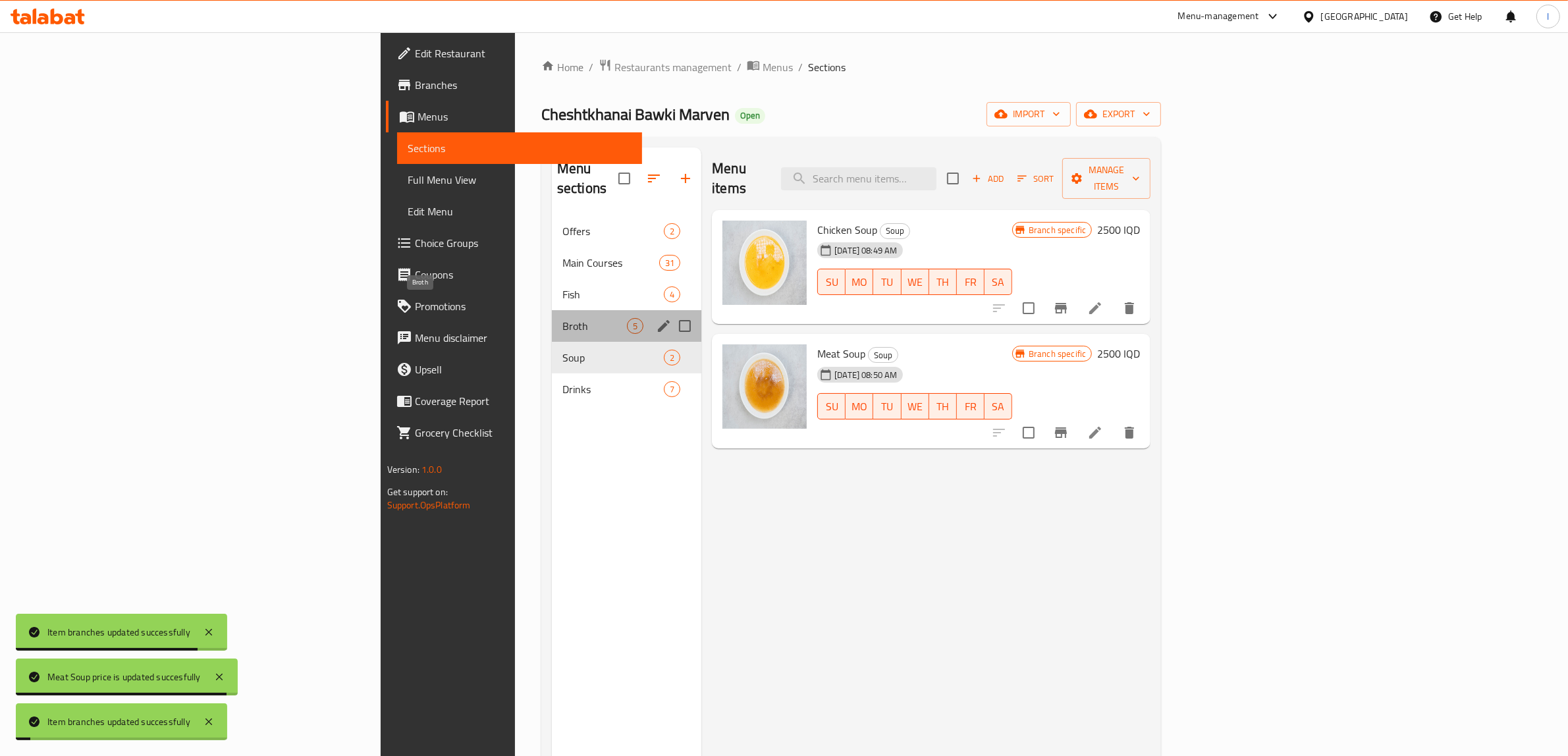
click at [563, 318] on span "Broth" at bounding box center [594, 326] width 64 height 16
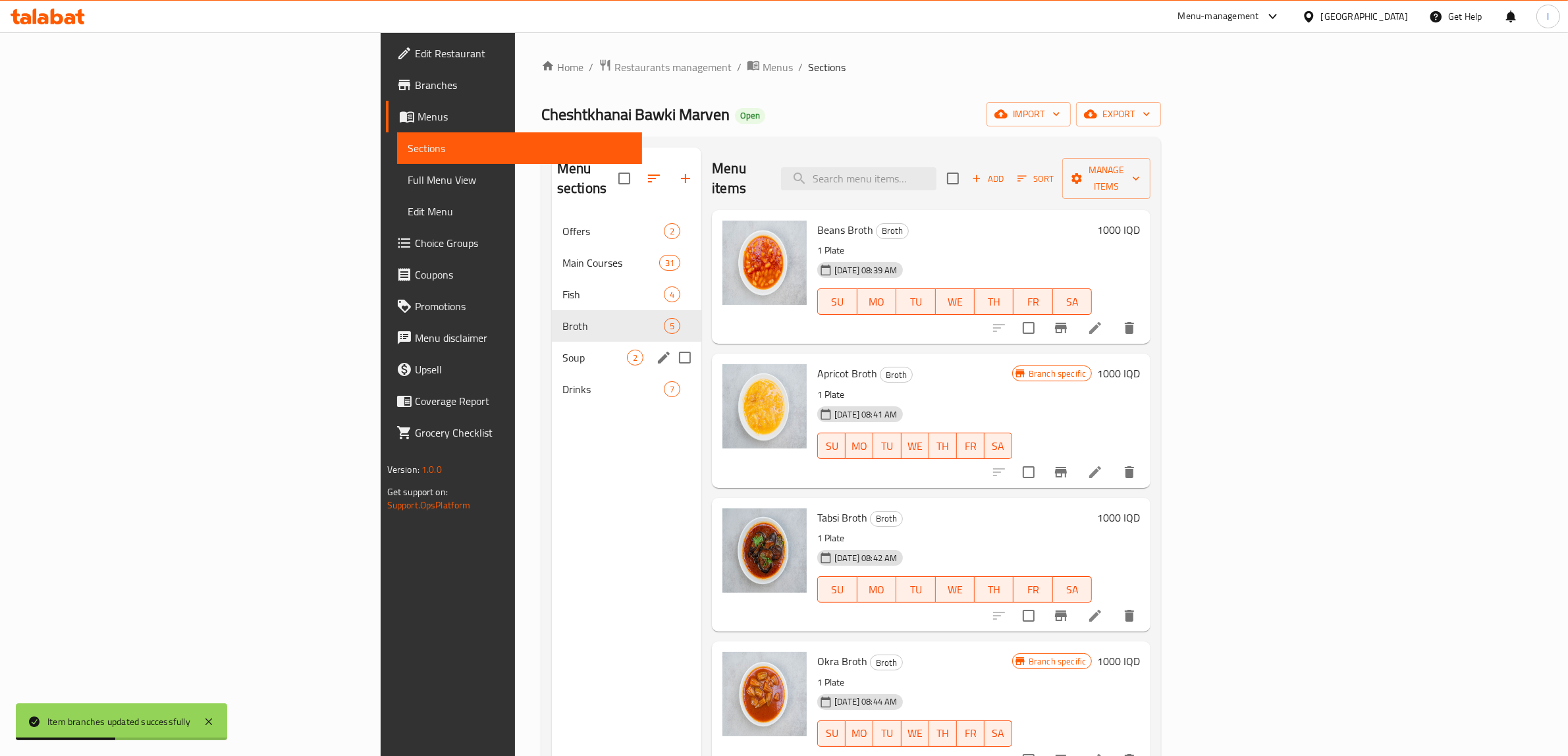
click at [563, 350] on span "Soup" at bounding box center [594, 358] width 64 height 16
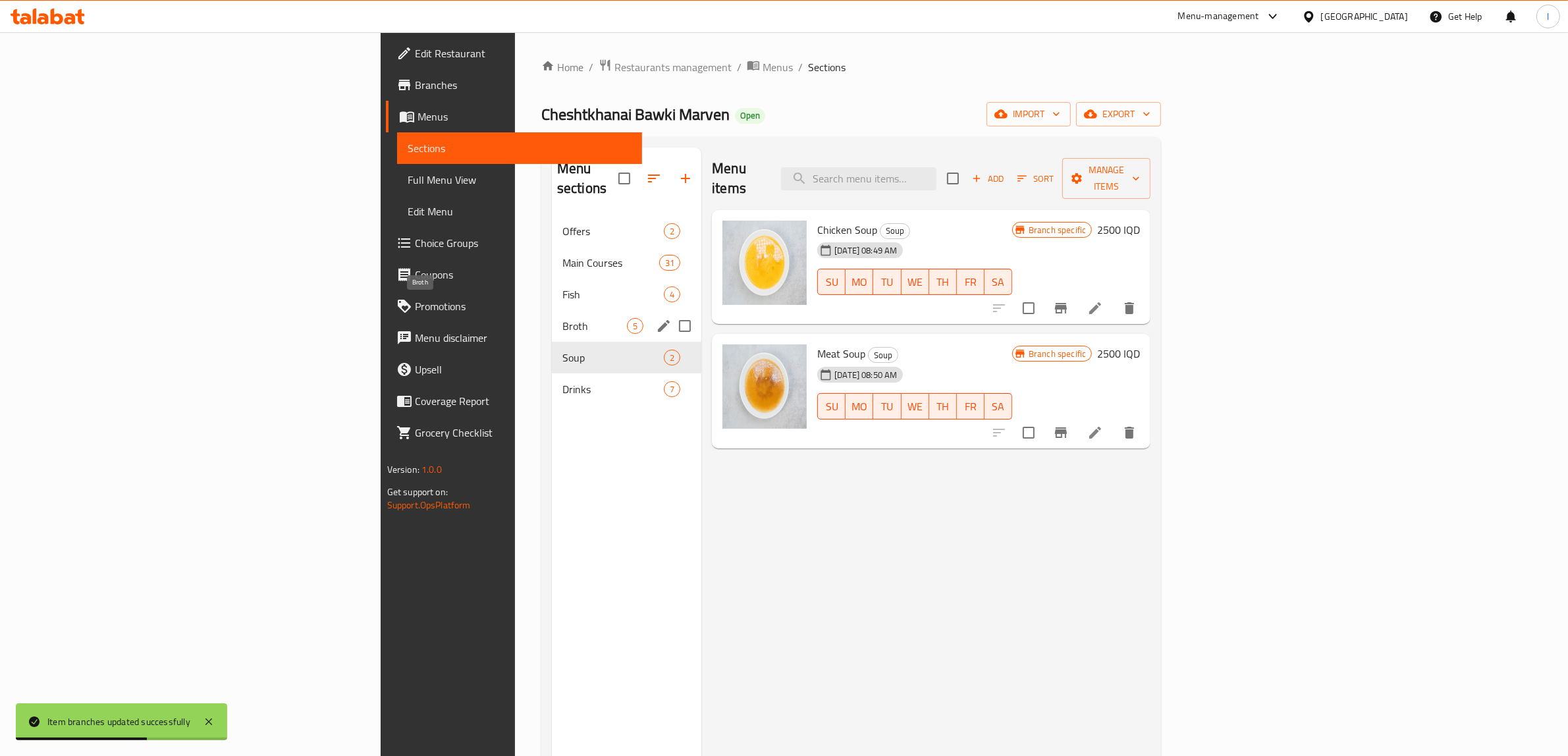
click at [563, 318] on span "Broth" at bounding box center [594, 326] width 64 height 16
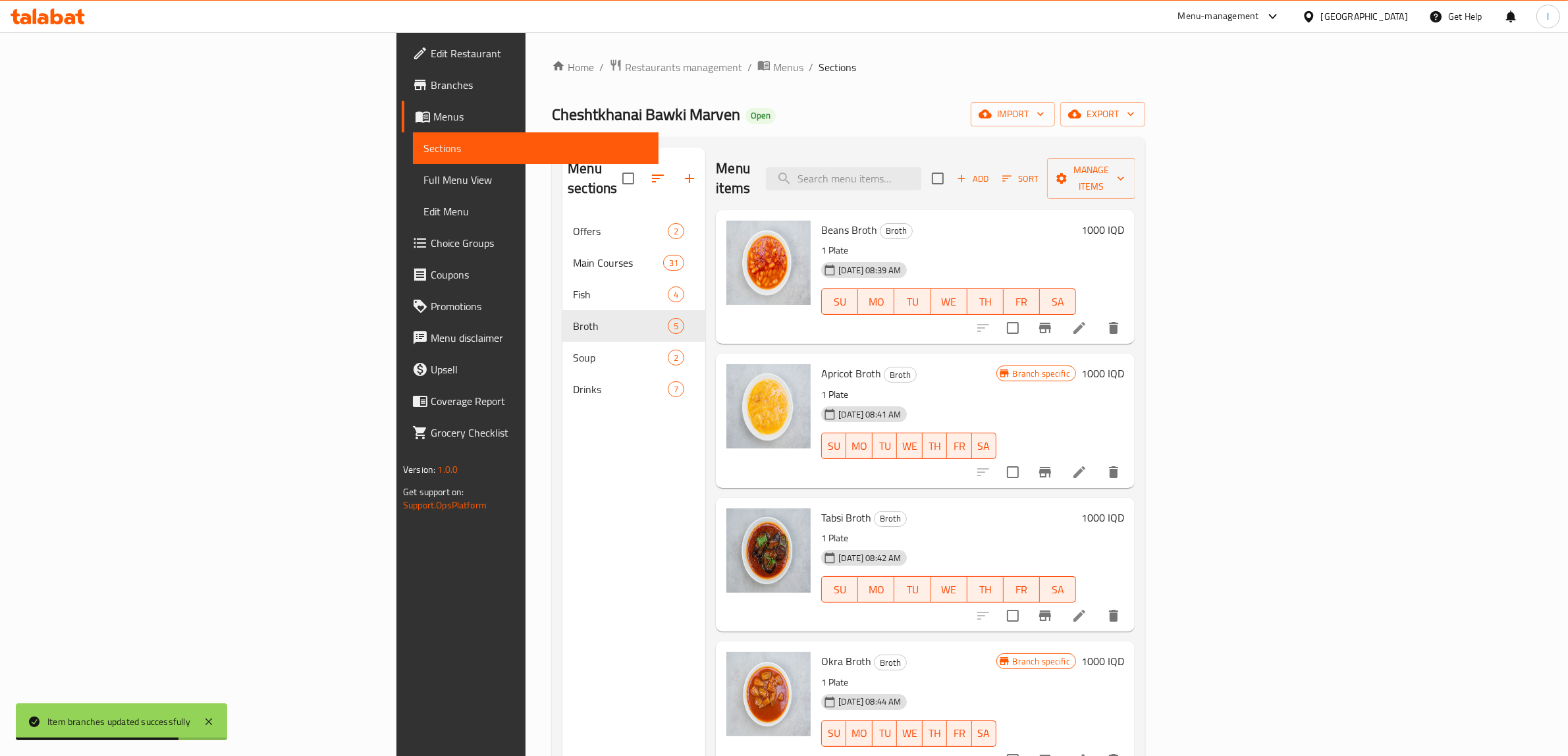
click at [1125, 221] on h6 "1000 IQD" at bounding box center [1102, 230] width 43 height 18
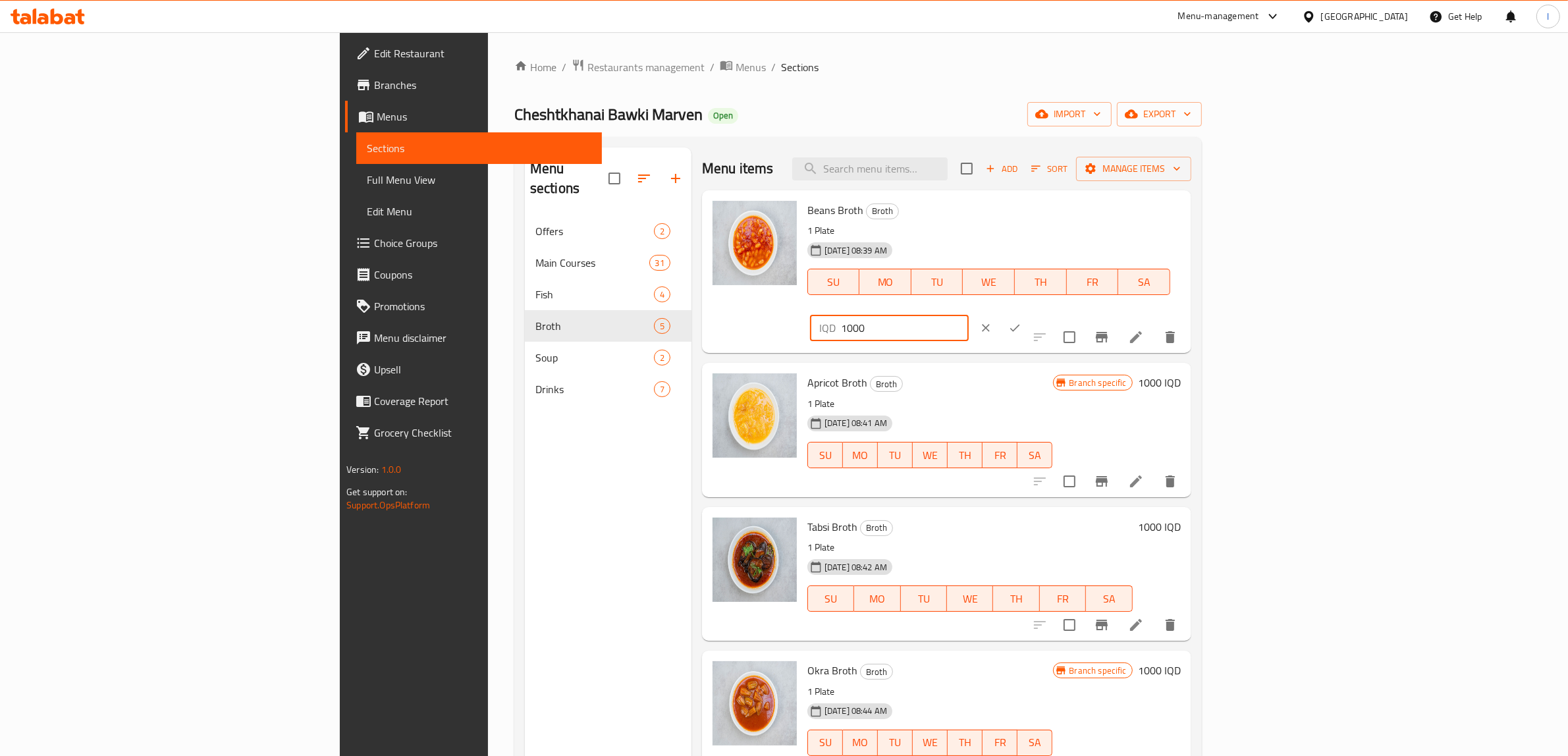
drag, startPoint x: 1390, startPoint y: 221, endPoint x: 1345, endPoint y: 231, distance: 46.1
click at [1049, 313] on div "IQD 1000 ​" at bounding box center [928, 328] width 241 height 29
drag, startPoint x: 1413, startPoint y: 215, endPoint x: 1081, endPoint y: 224, distance: 332.1
click at [1081, 223] on div "Beans Broth Broth 1 Plate 01-08-2024 08:39 AM SU MO TU WE TH FR SA IQD 1500 ​" at bounding box center [994, 272] width 384 height 153
type input "1500"
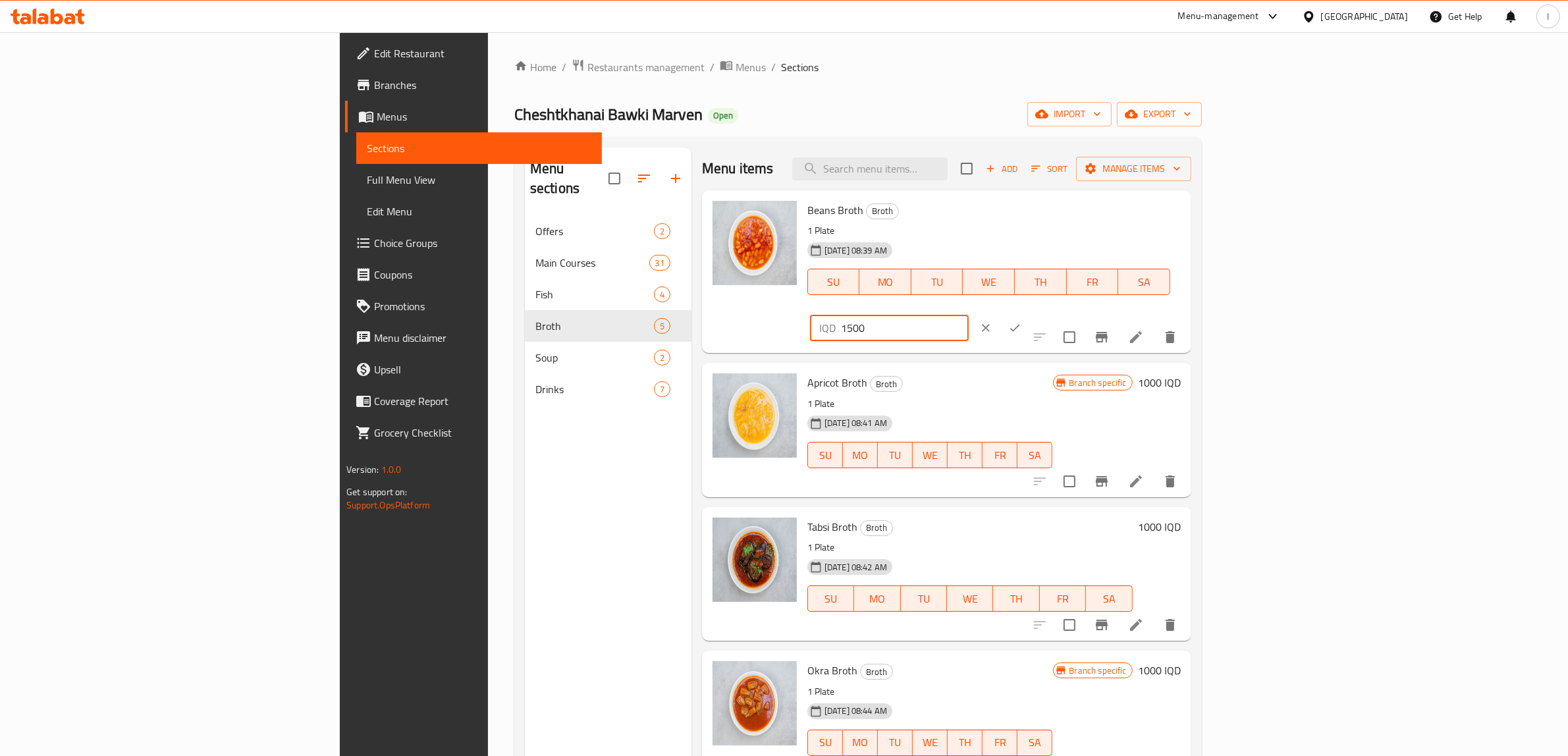
click at [1021, 322] on icon "ok" at bounding box center [1015, 328] width 13 height 13
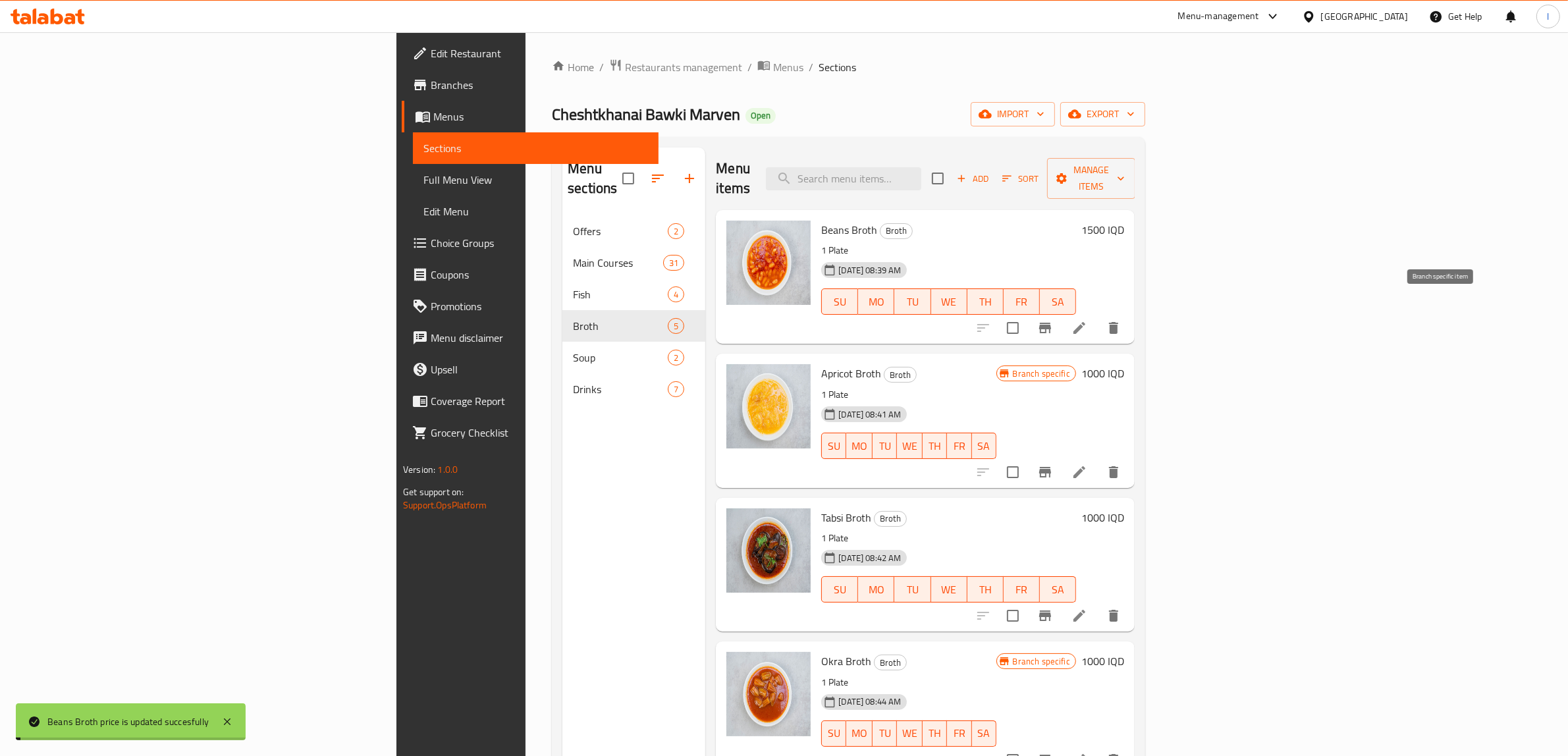
click at [1051, 323] on icon "Branch-specific-item" at bounding box center [1045, 328] width 12 height 11
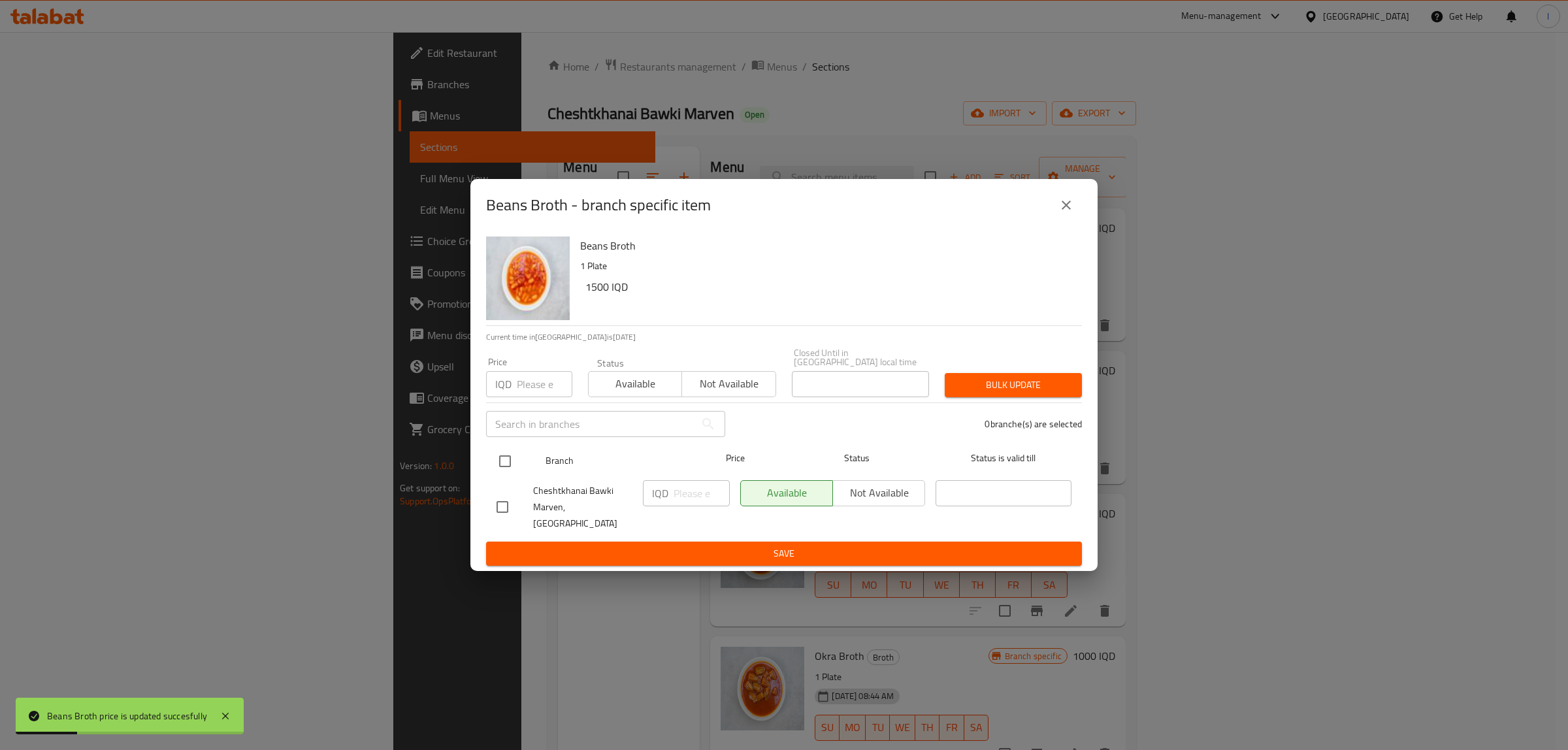
click at [508, 456] on input "checkbox" at bounding box center [504, 461] width 27 height 27
checkbox input "true"
click at [683, 490] on input "number" at bounding box center [702, 494] width 56 height 26
paste input "1500"
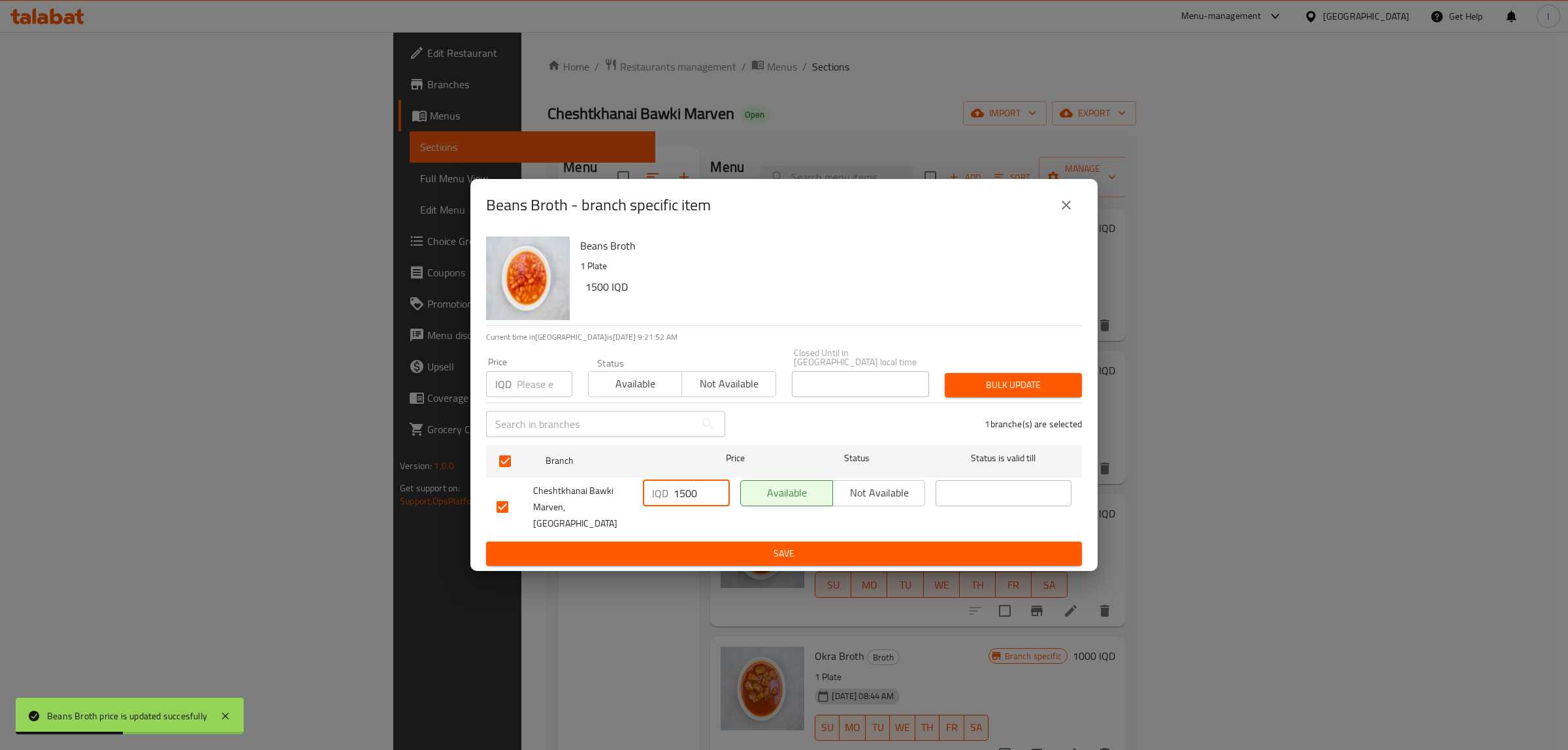
type input "1500"
click at [703, 547] on span "Save" at bounding box center [783, 554] width 575 height 17
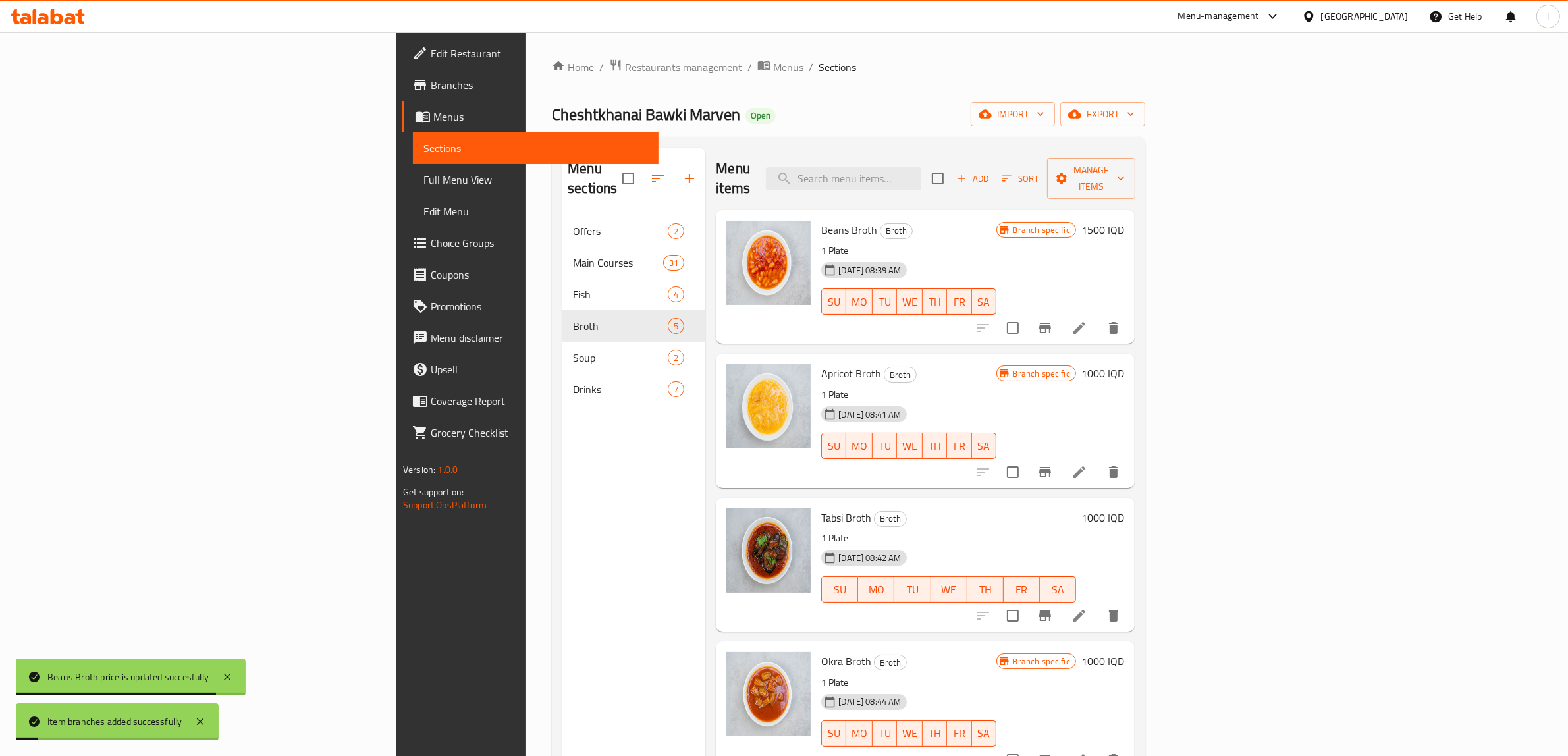
click at [1125, 364] on h6 "1000 IQD" at bounding box center [1102, 373] width 43 height 18
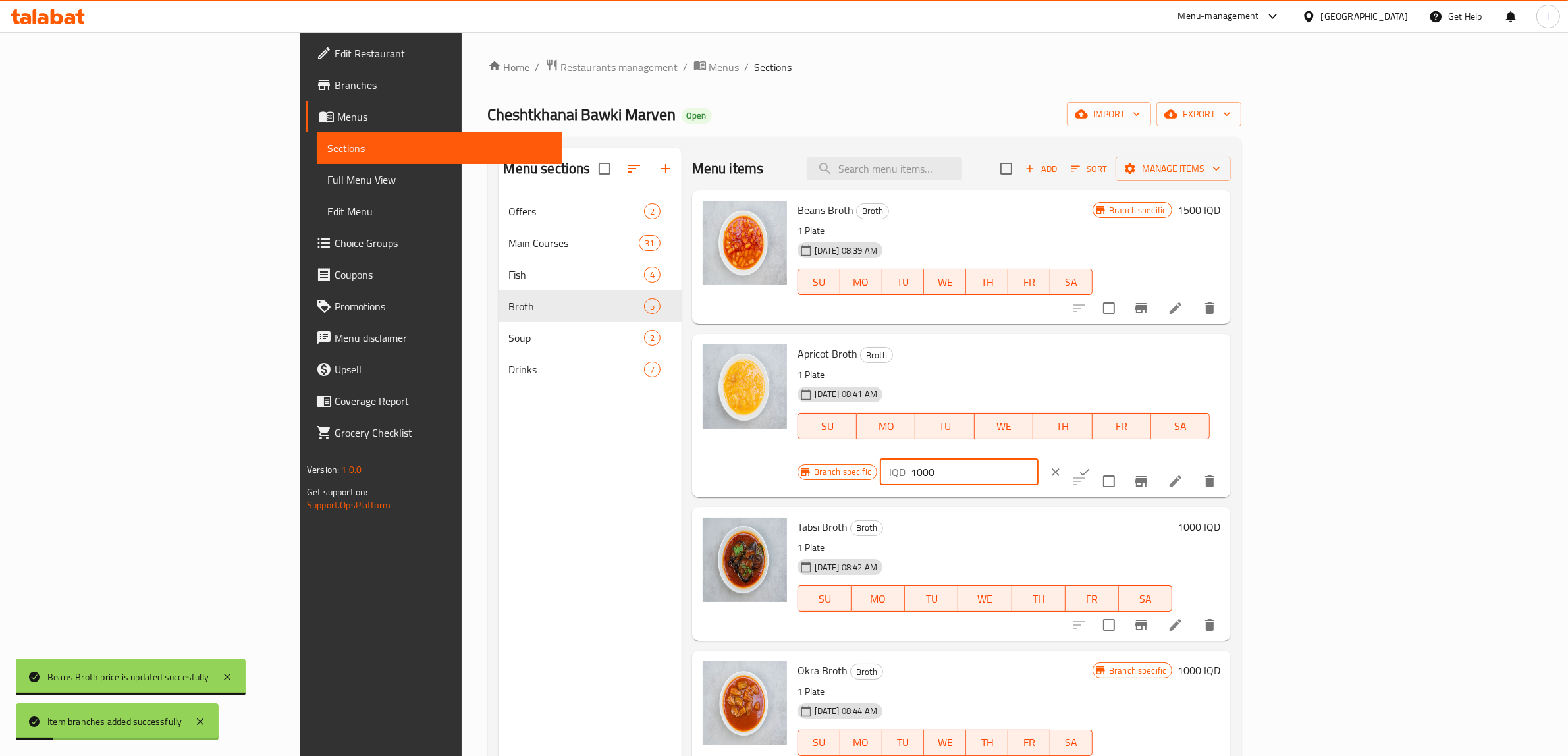
drag, startPoint x: 1295, startPoint y: 363, endPoint x: 1230, endPoint y: 379, distance: 66.9
click at [1180, 366] on div "Apricot Broth Broth 1 Plate 01-08-2024 08:41 AM SU MO TU WE TH FR SA Branch spe…" at bounding box center [1009, 415] width 434 height 153
paste input "5"
type input "1500"
click at [1100, 458] on button "ok" at bounding box center [1085, 472] width 29 height 29
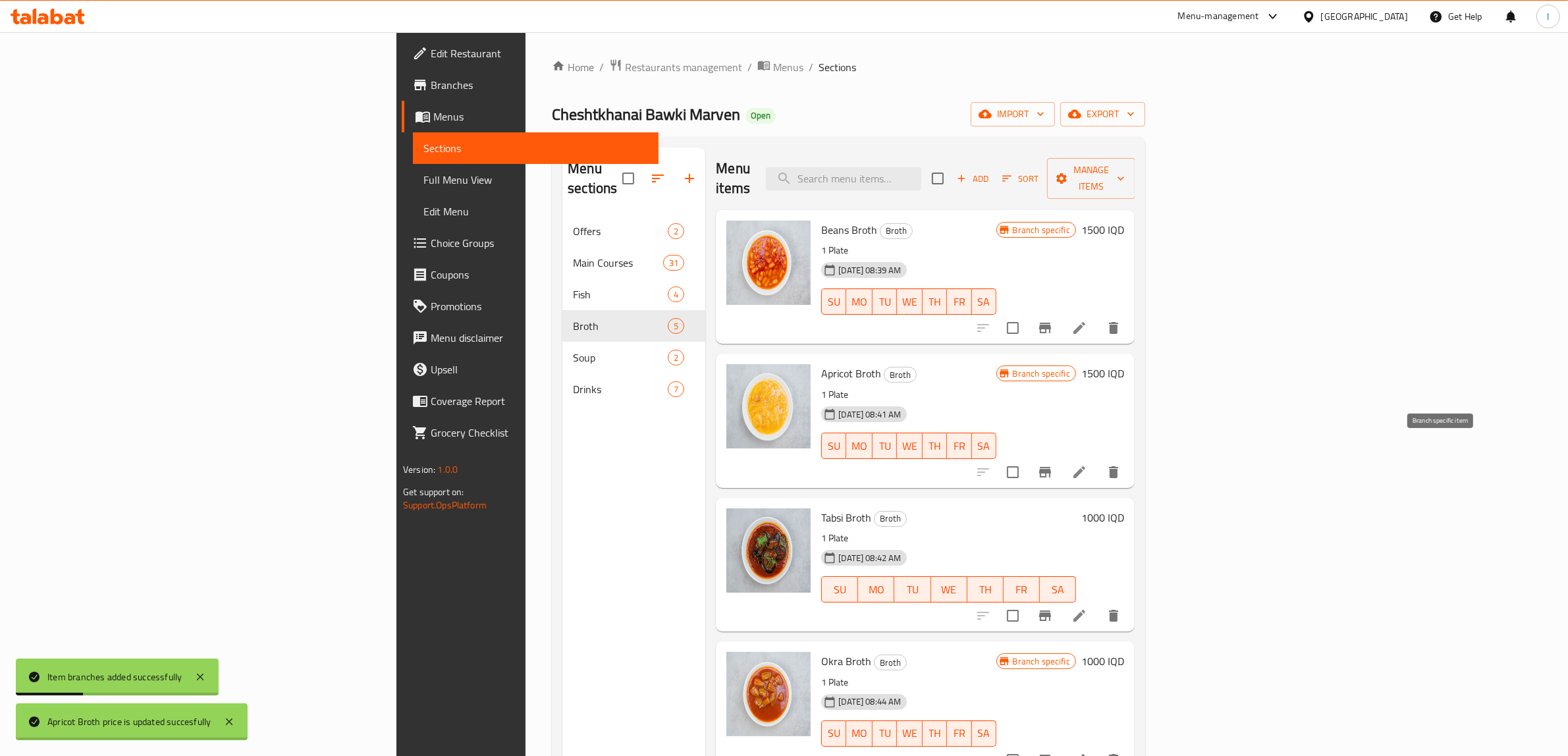
click at [1051, 467] on icon "Branch-specific-item" at bounding box center [1045, 472] width 12 height 11
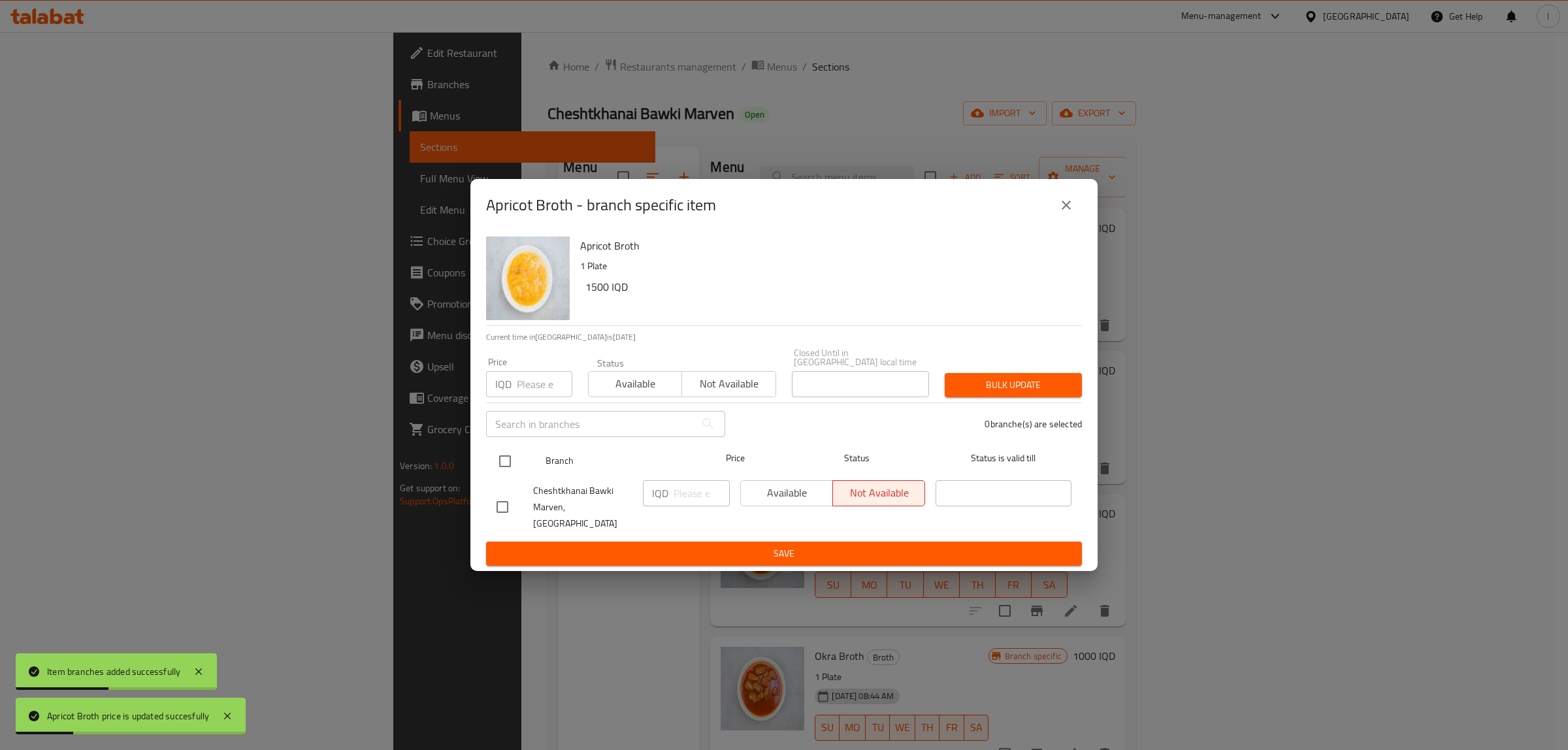
click at [515, 461] on input "checkbox" at bounding box center [504, 461] width 27 height 27
checkbox input "true"
click at [672, 501] on div "IQD ​" at bounding box center [686, 494] width 87 height 26
paste input "1500"
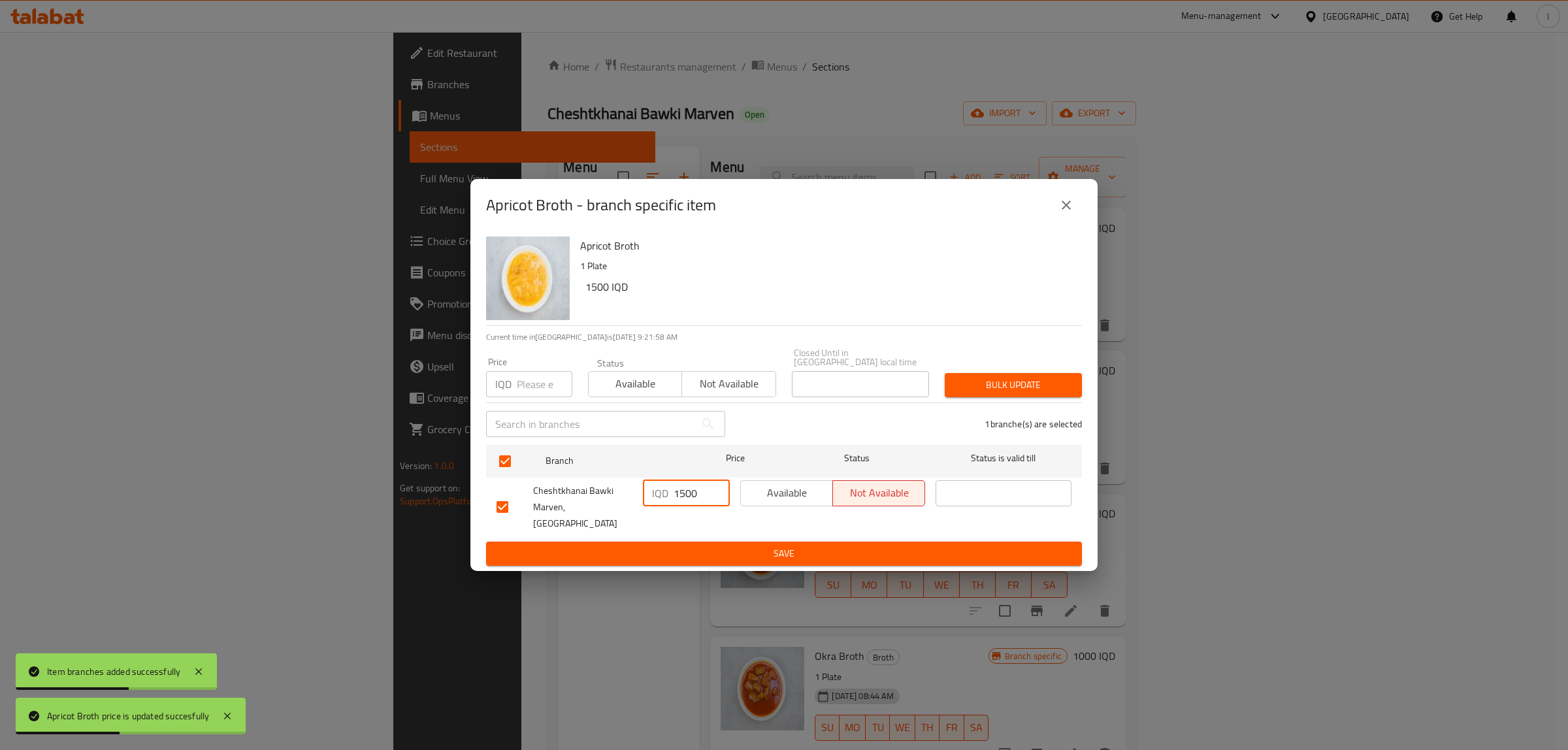
type input "1500"
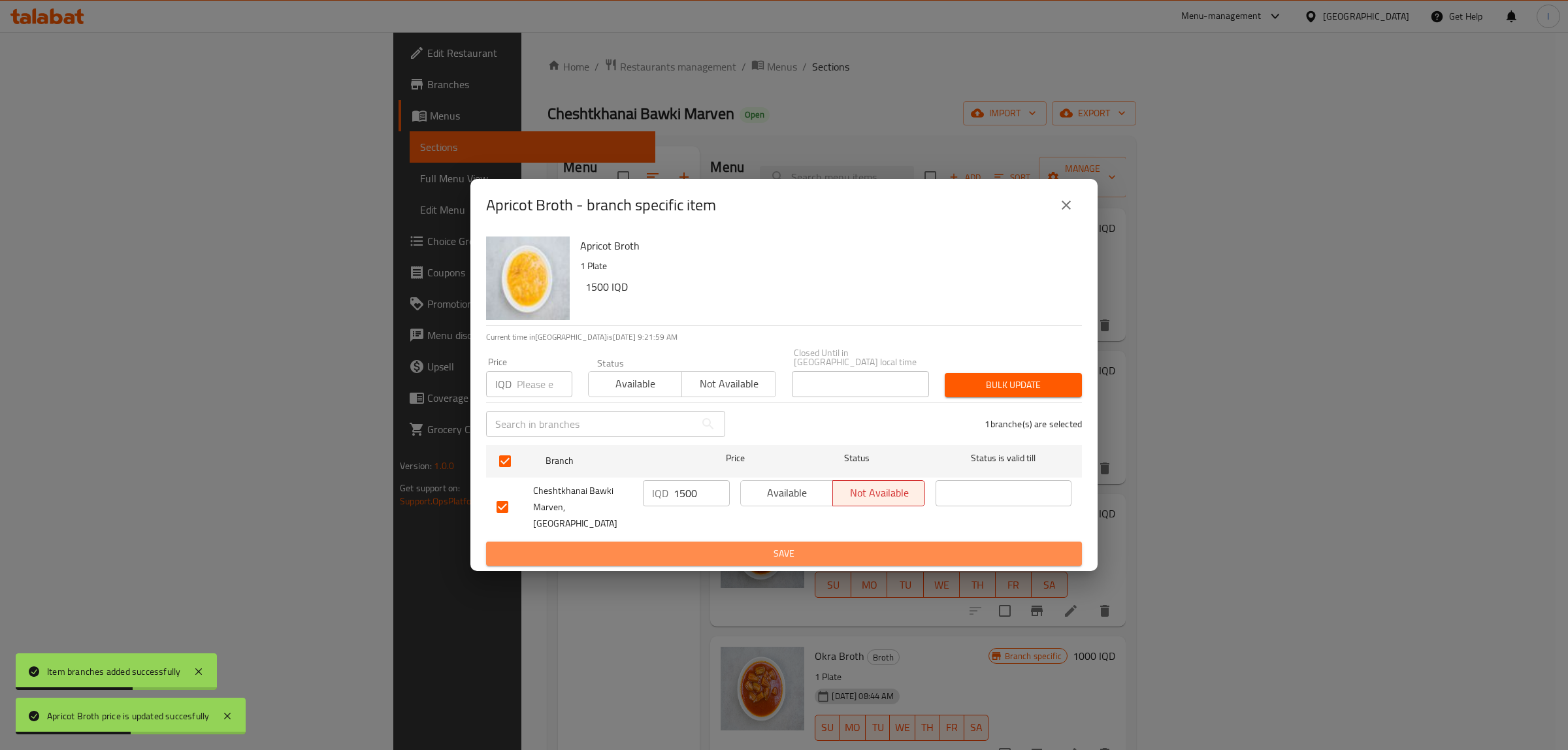
drag, startPoint x: 667, startPoint y: 534, endPoint x: 705, endPoint y: 540, distance: 38.5
click at [668, 546] on span "Save" at bounding box center [783, 554] width 575 height 17
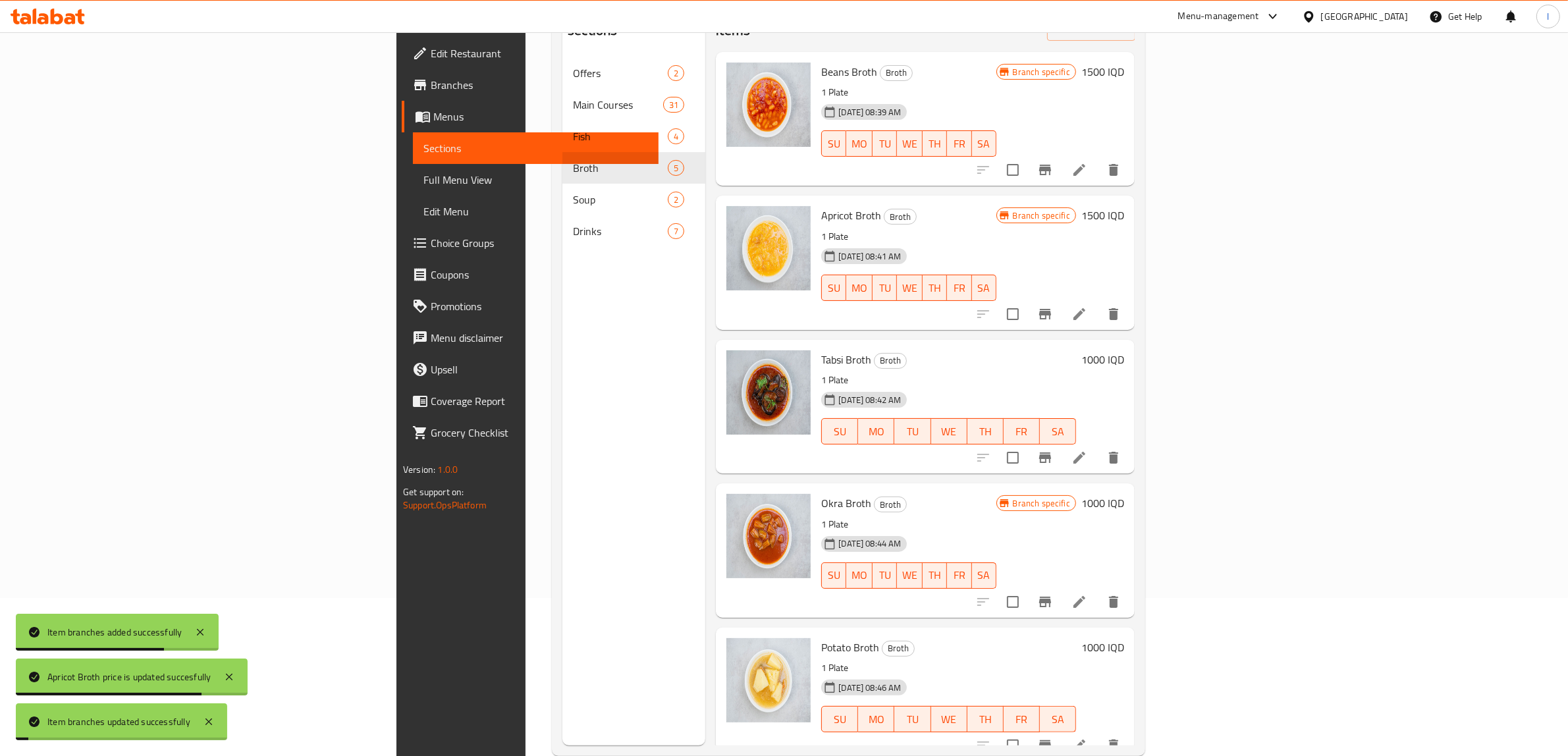
scroll to position [165, 0]
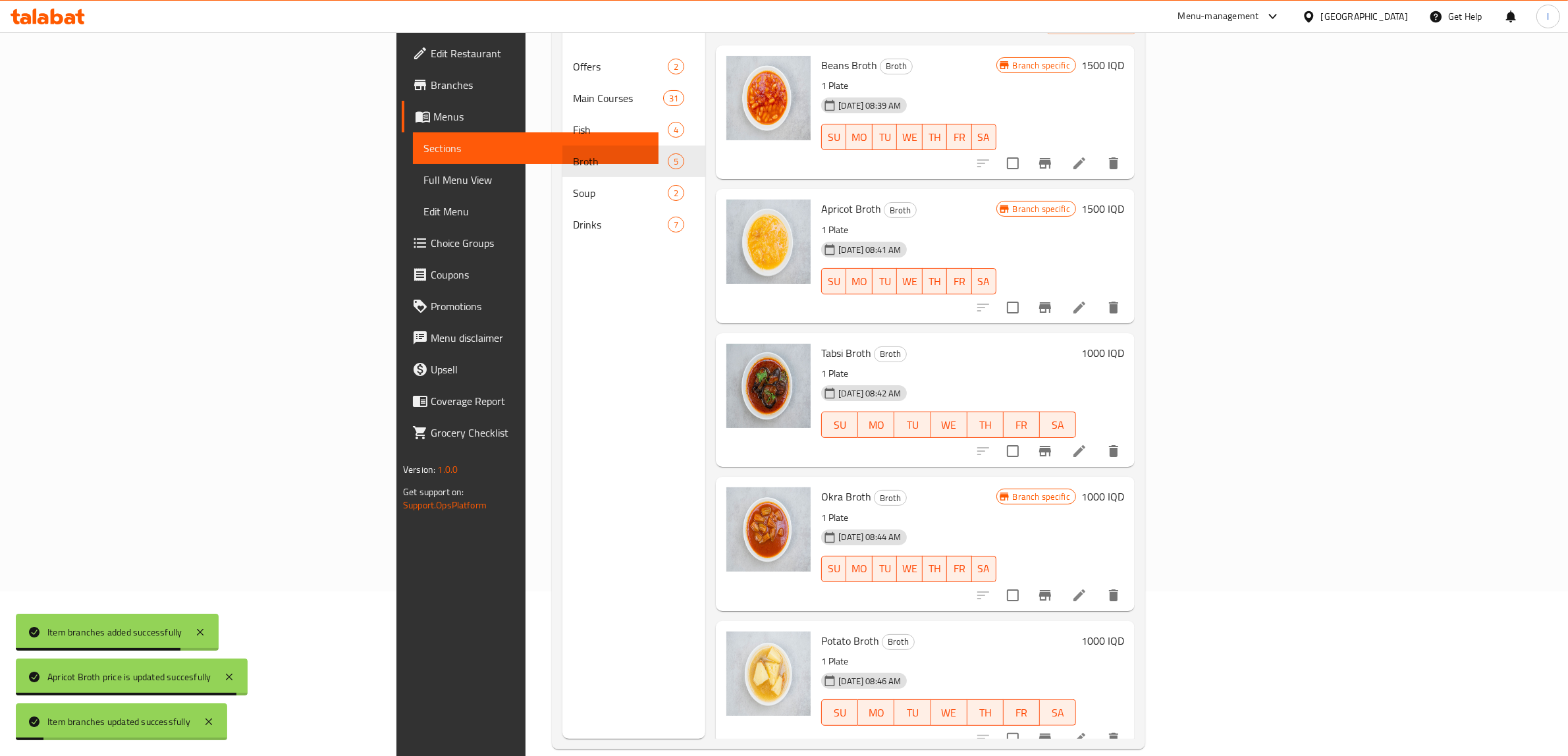
drag, startPoint x: 1484, startPoint y: 330, endPoint x: 1445, endPoint y: 354, distance: 45.8
click at [1125, 343] on h6 "1000 IQD" at bounding box center [1102, 353] width 43 height 18
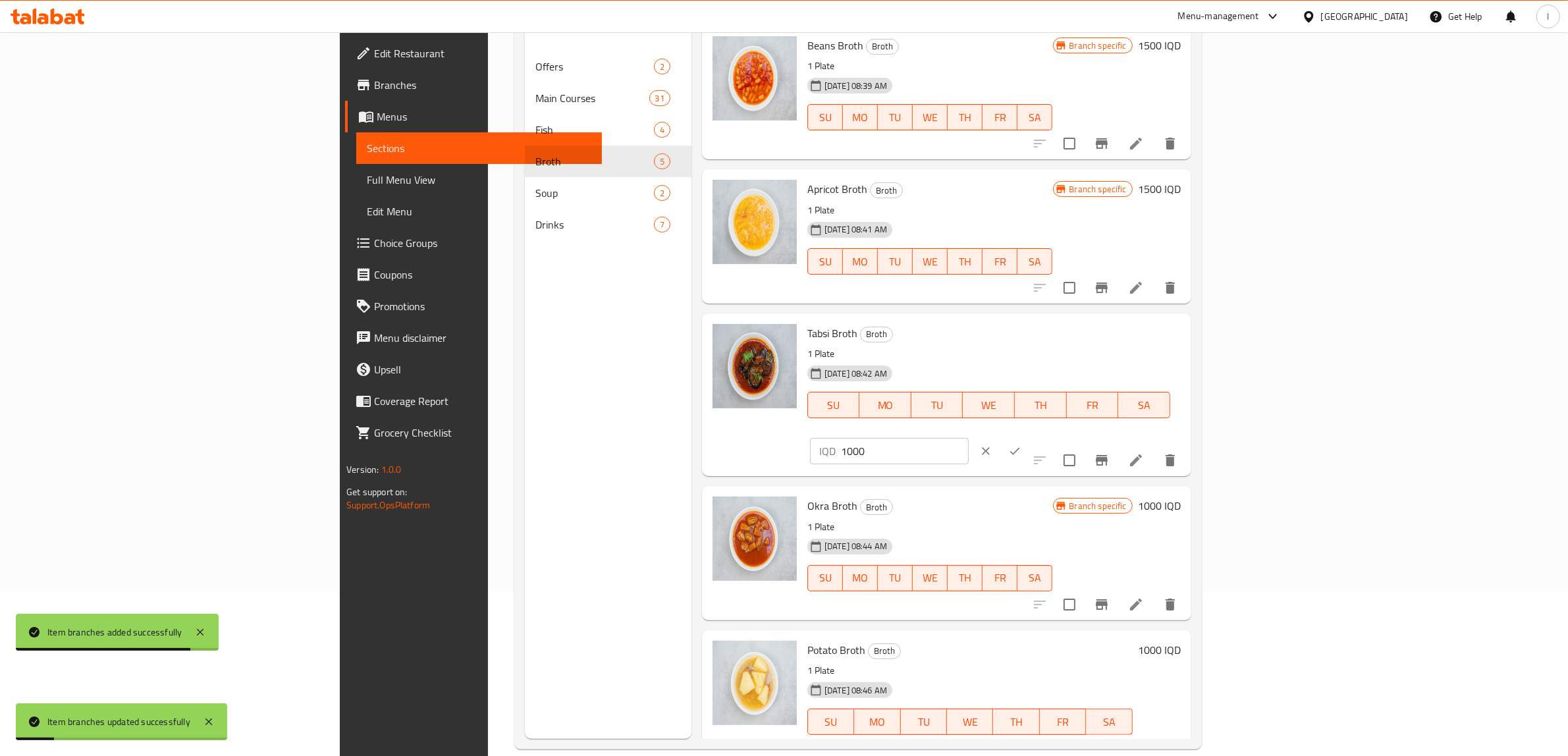
drag, startPoint x: 1375, startPoint y: 350, endPoint x: 1206, endPoint y: 359, distance: 169.2
click at [1186, 356] on div "Tabsi Broth Broth 1 Plate 01-08-2024 08:42 AM SU MO TU WE TH FR SA IQD 1000 ​" at bounding box center [994, 394] width 384 height 153
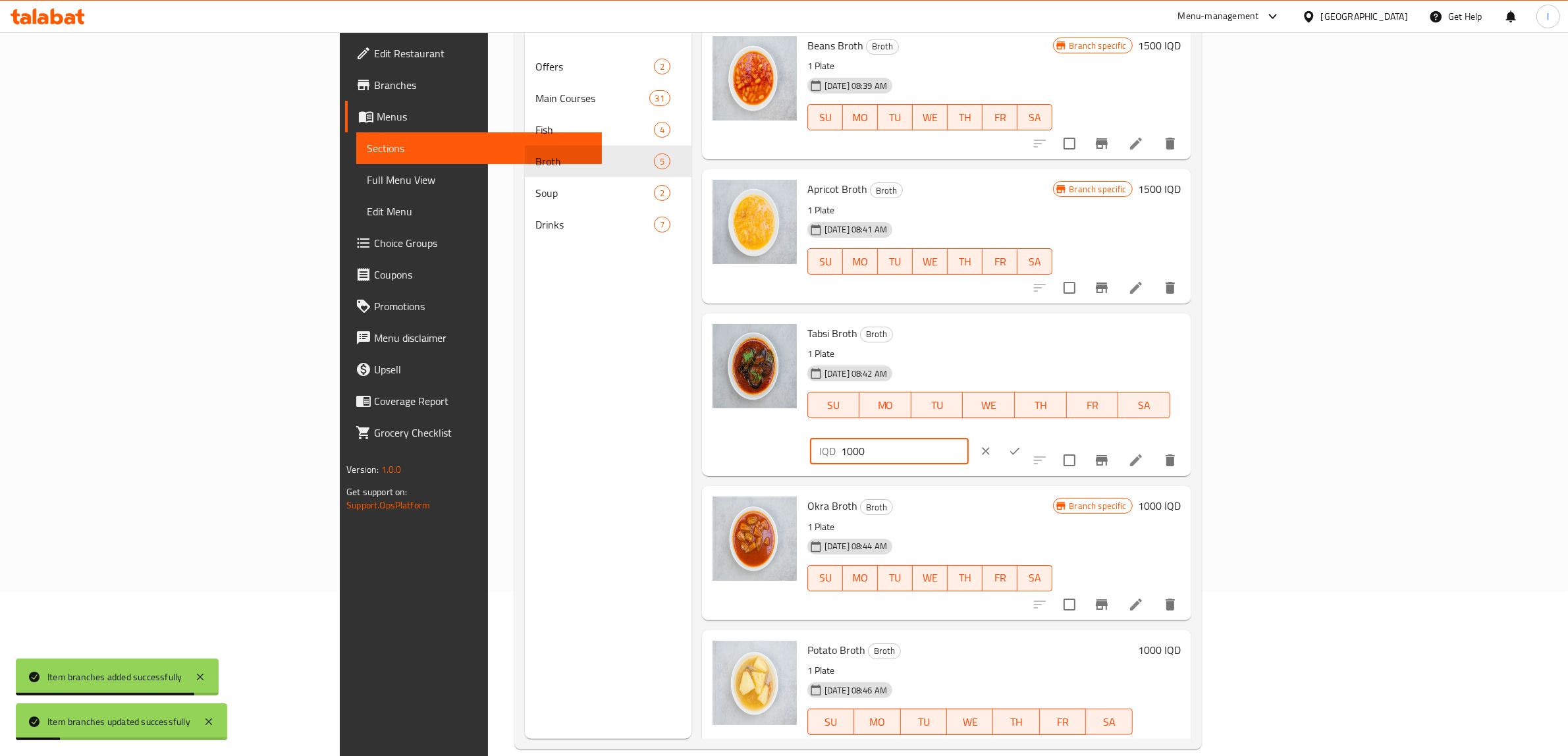
paste input "5"
type input "1500"
click at [1021, 444] on icon "ok" at bounding box center [1015, 451] width 13 height 13
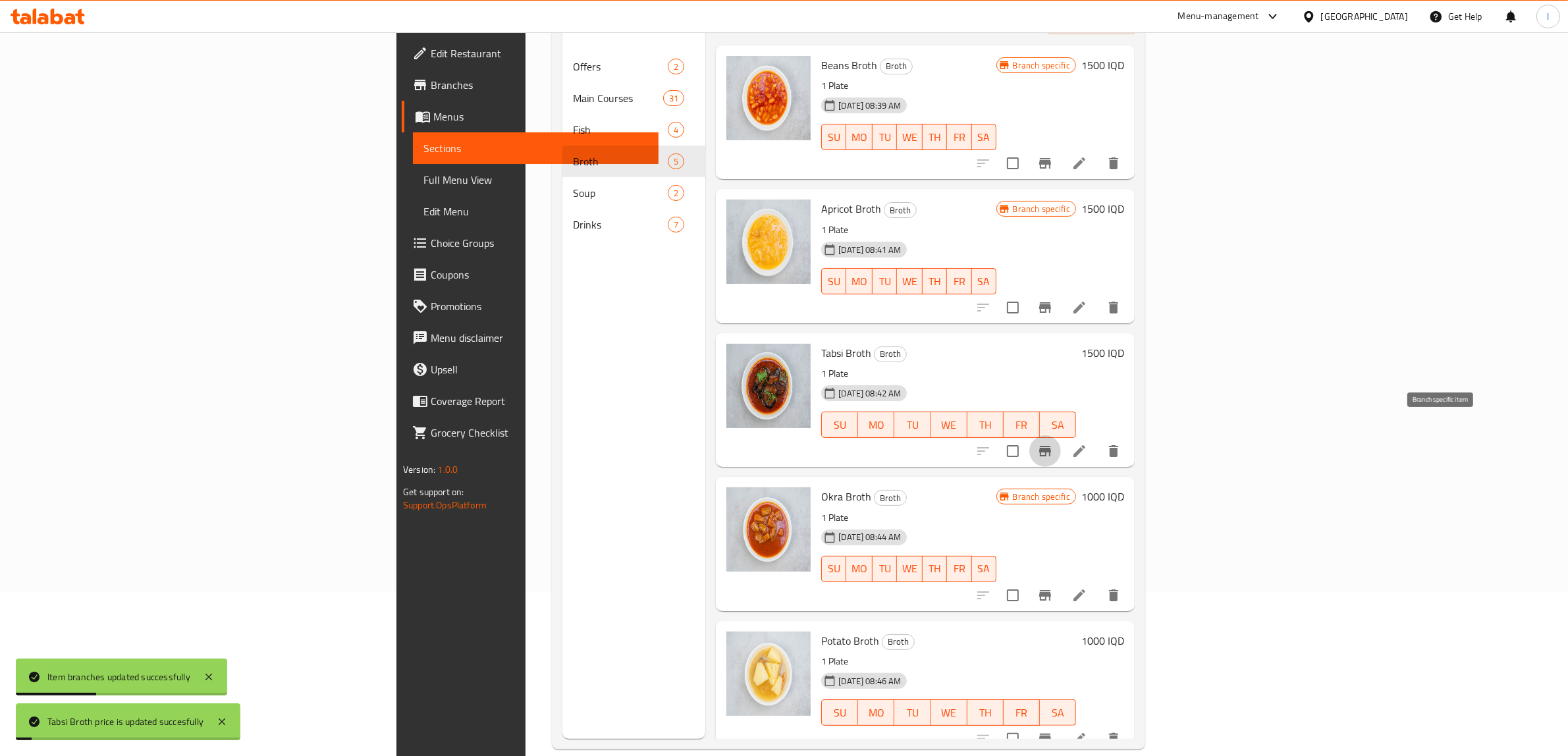
click at [1053, 443] on icon "Branch-specific-item" at bounding box center [1044, 451] width 16 height 16
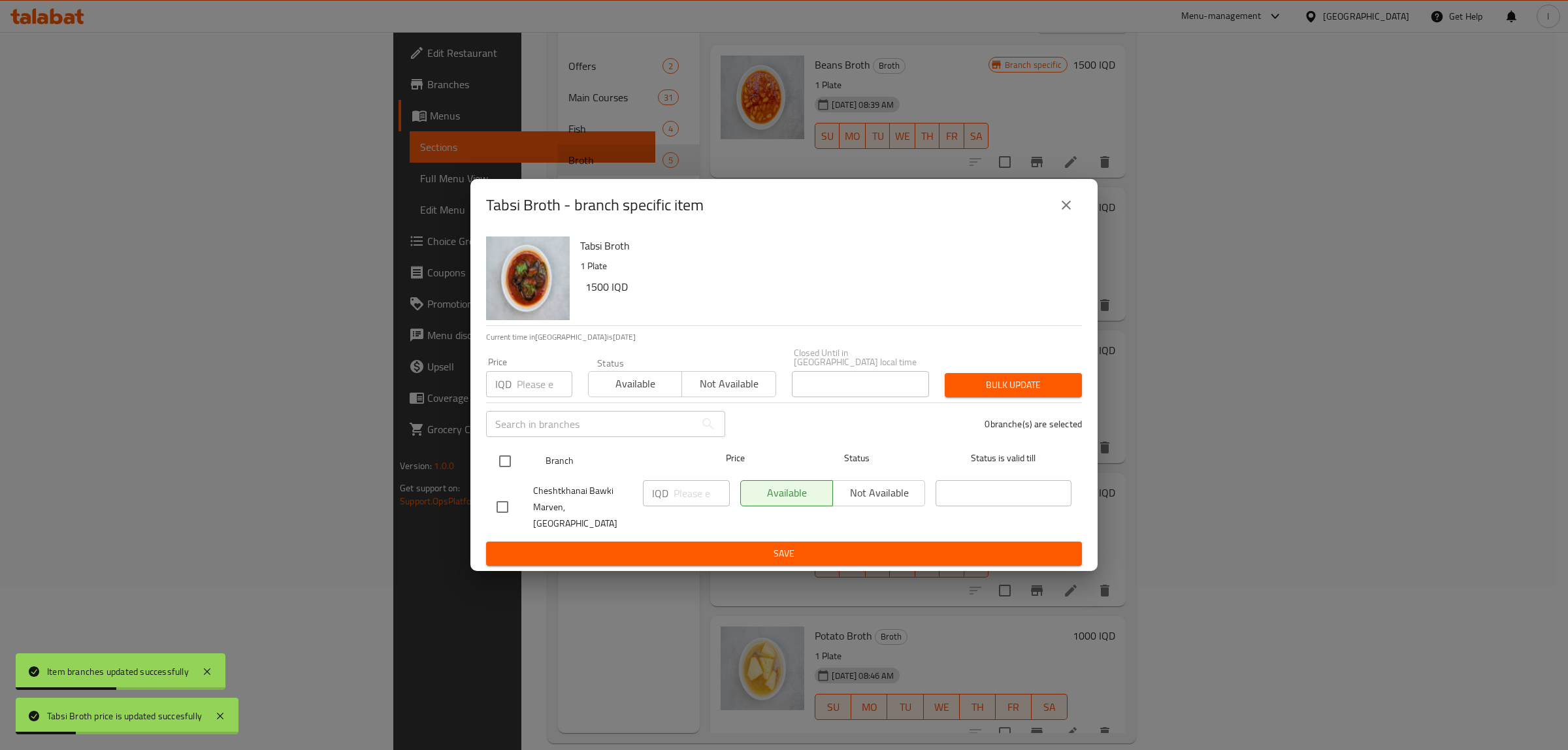
click at [503, 459] on input "checkbox" at bounding box center [504, 461] width 27 height 27
checkbox input "true"
click at [700, 496] on input "number" at bounding box center [702, 494] width 56 height 26
paste input "1500"
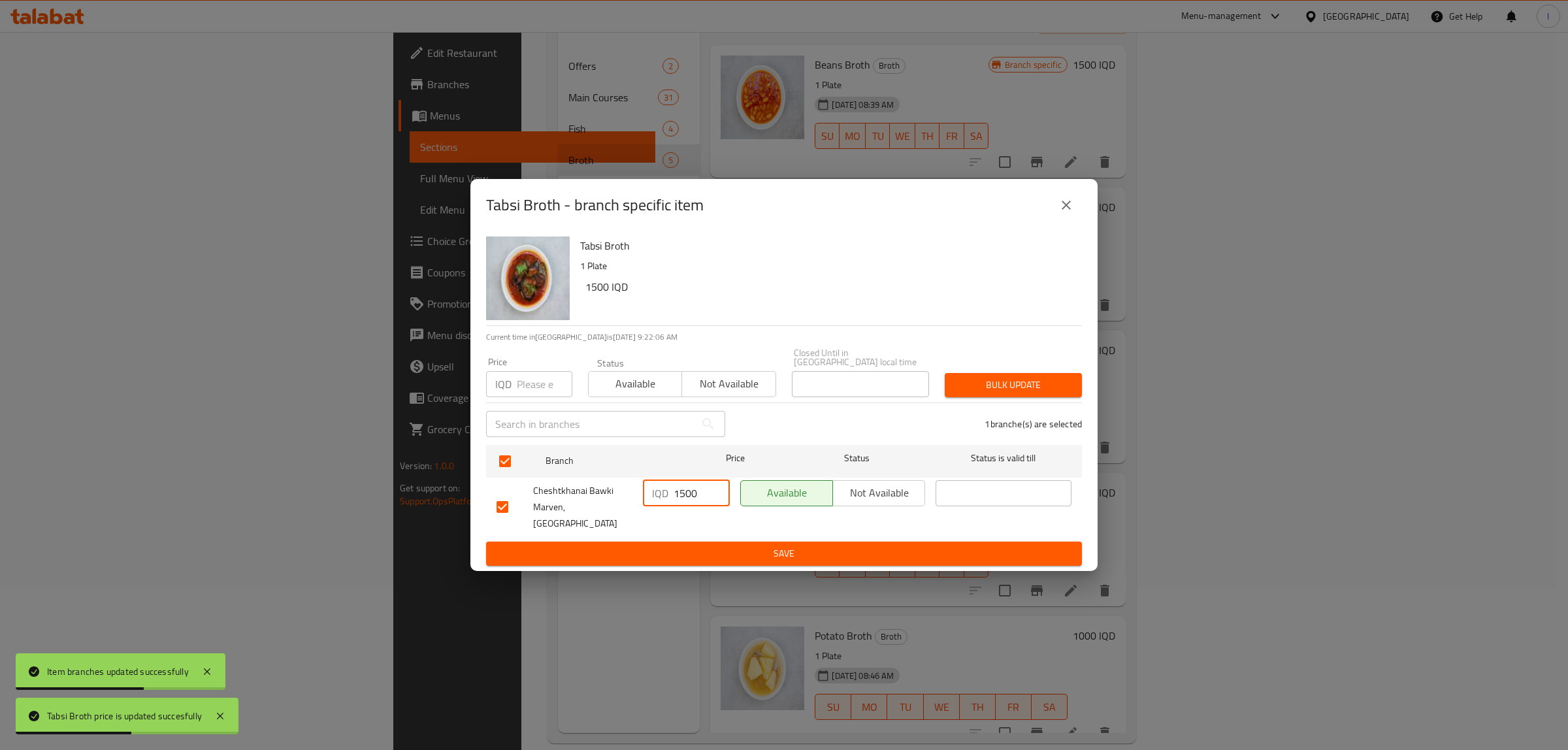
type input "1500"
click at [705, 546] on span "Save" at bounding box center [783, 554] width 575 height 17
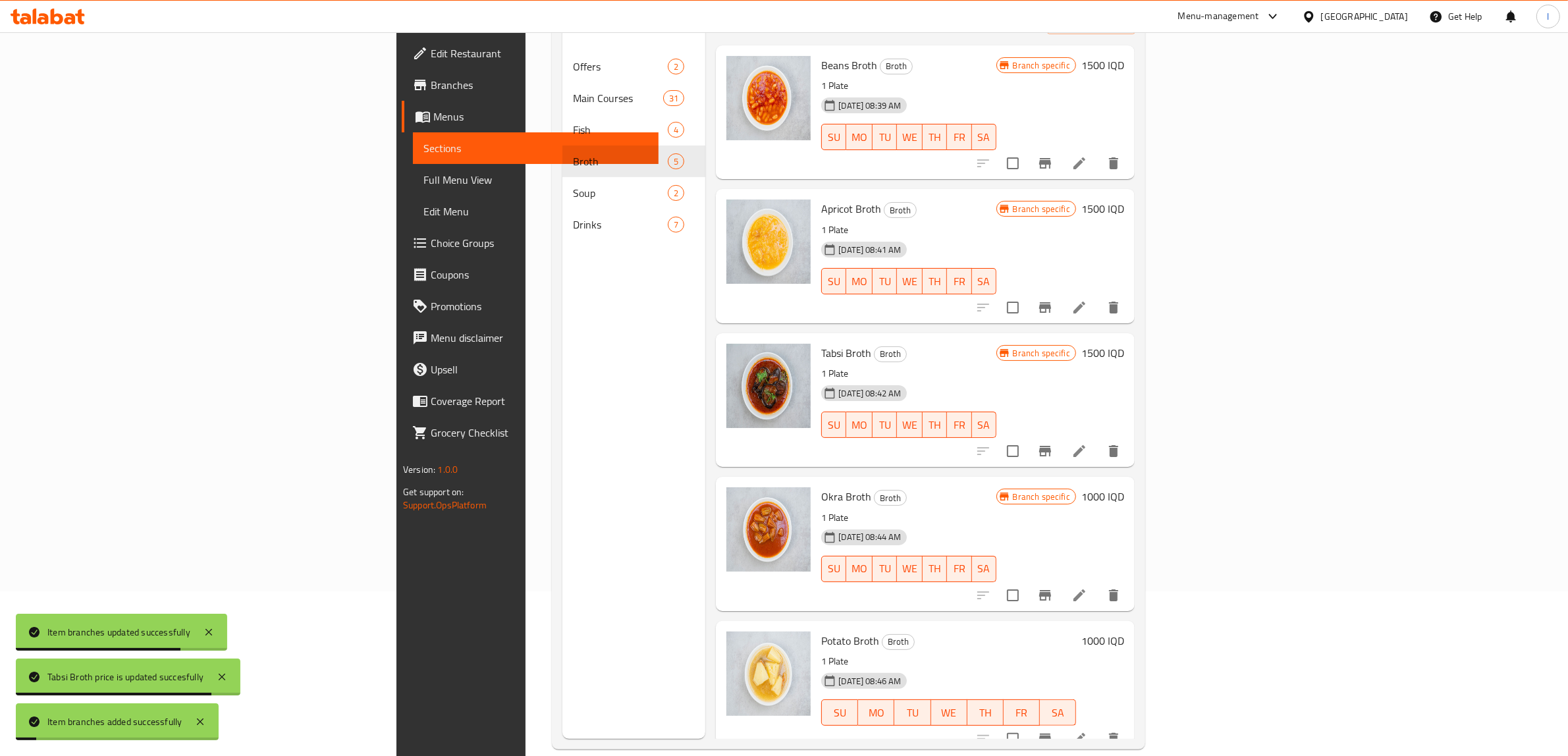
click at [1125, 488] on h6 "1000 IQD" at bounding box center [1102, 497] width 43 height 18
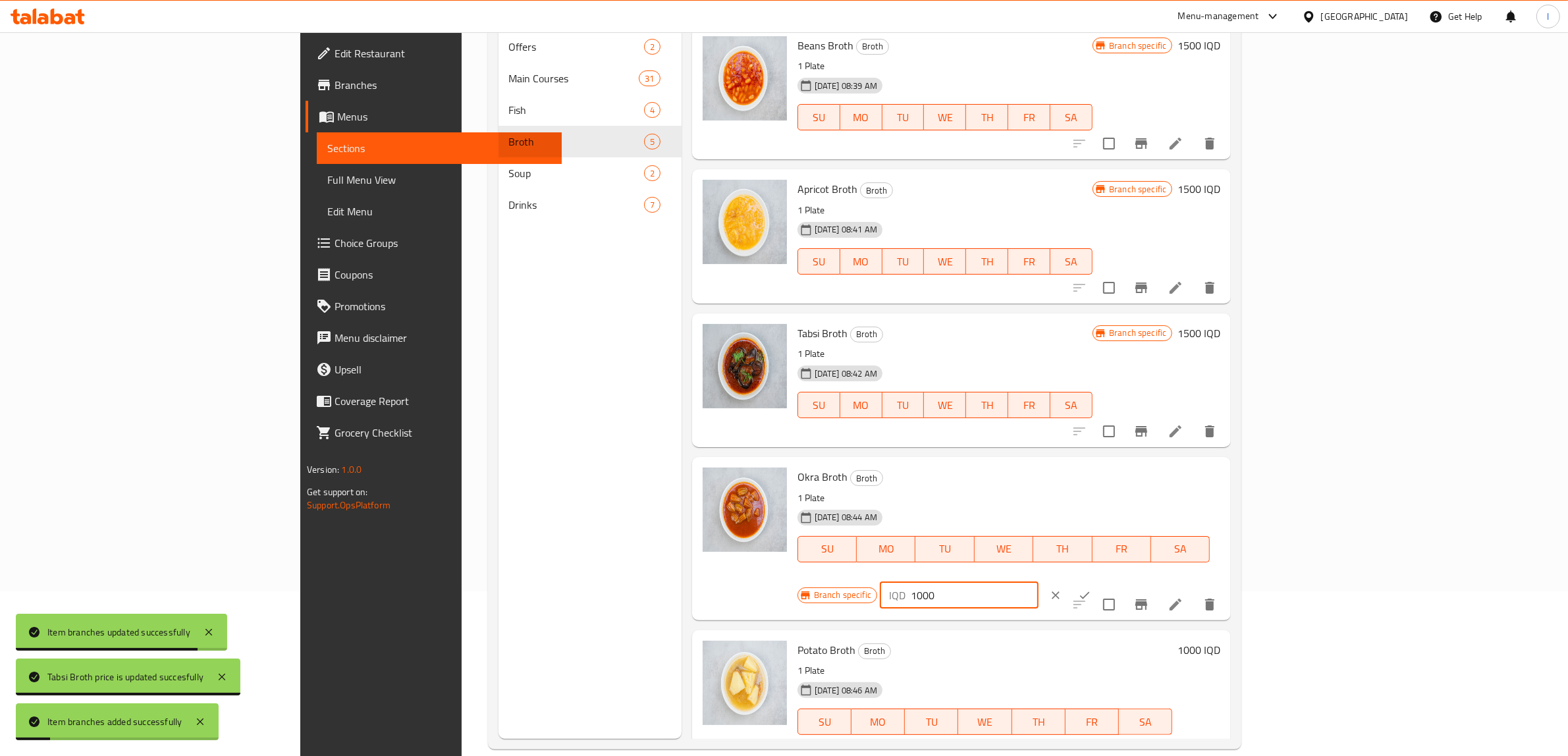
drag, startPoint x: 1423, startPoint y: 475, endPoint x: 1290, endPoint y: 488, distance: 133.6
click at [1188, 478] on div "Okra Broth Broth 1 Plate 01-08-2024 08:44 AM SU MO TU WE TH FR SA Branch specif…" at bounding box center [1009, 538] width 434 height 153
paste input "5"
type input "1500"
click at [1100, 581] on button "ok" at bounding box center [1085, 595] width 29 height 29
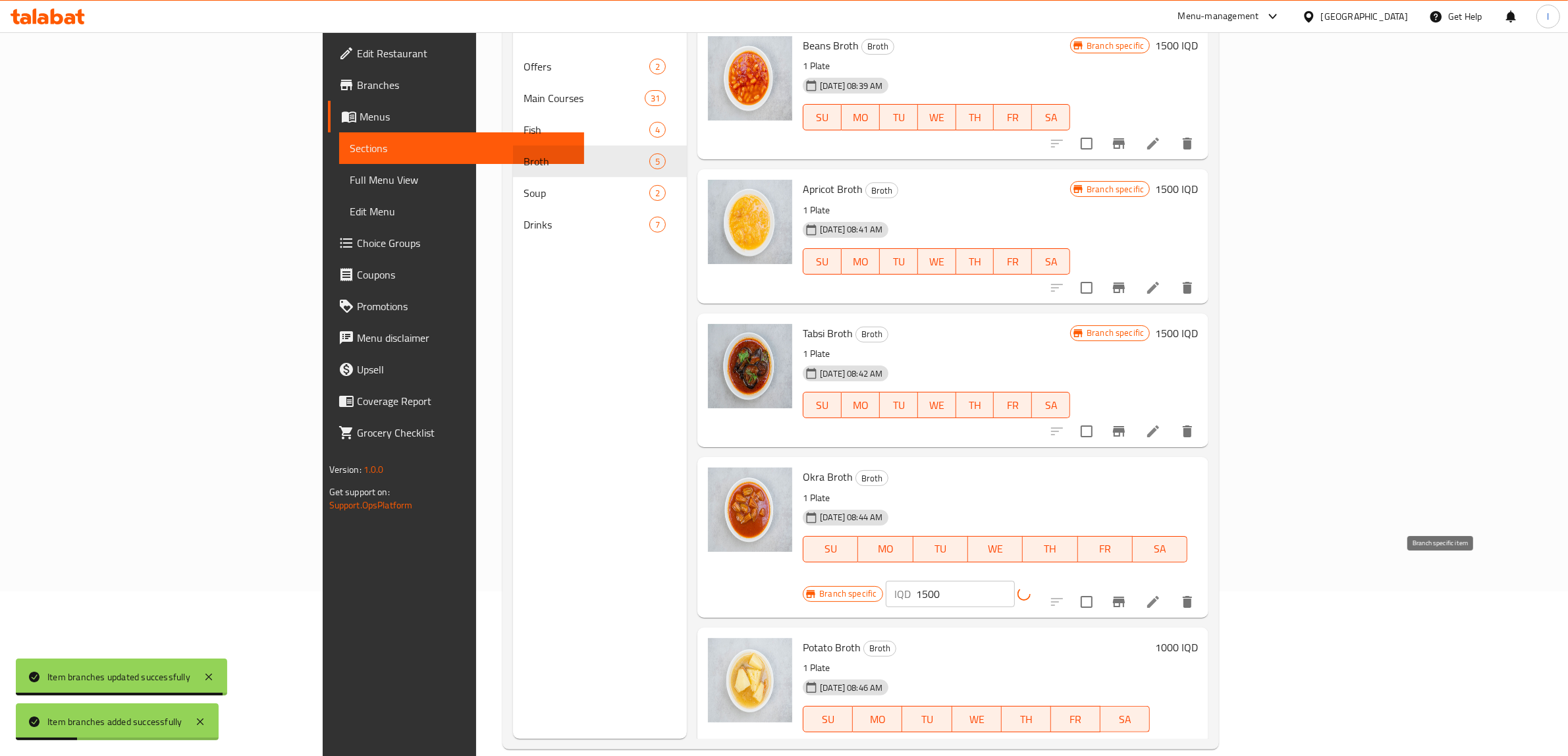
click at [1127, 594] on icon "Branch-specific-item" at bounding box center [1119, 602] width 16 height 16
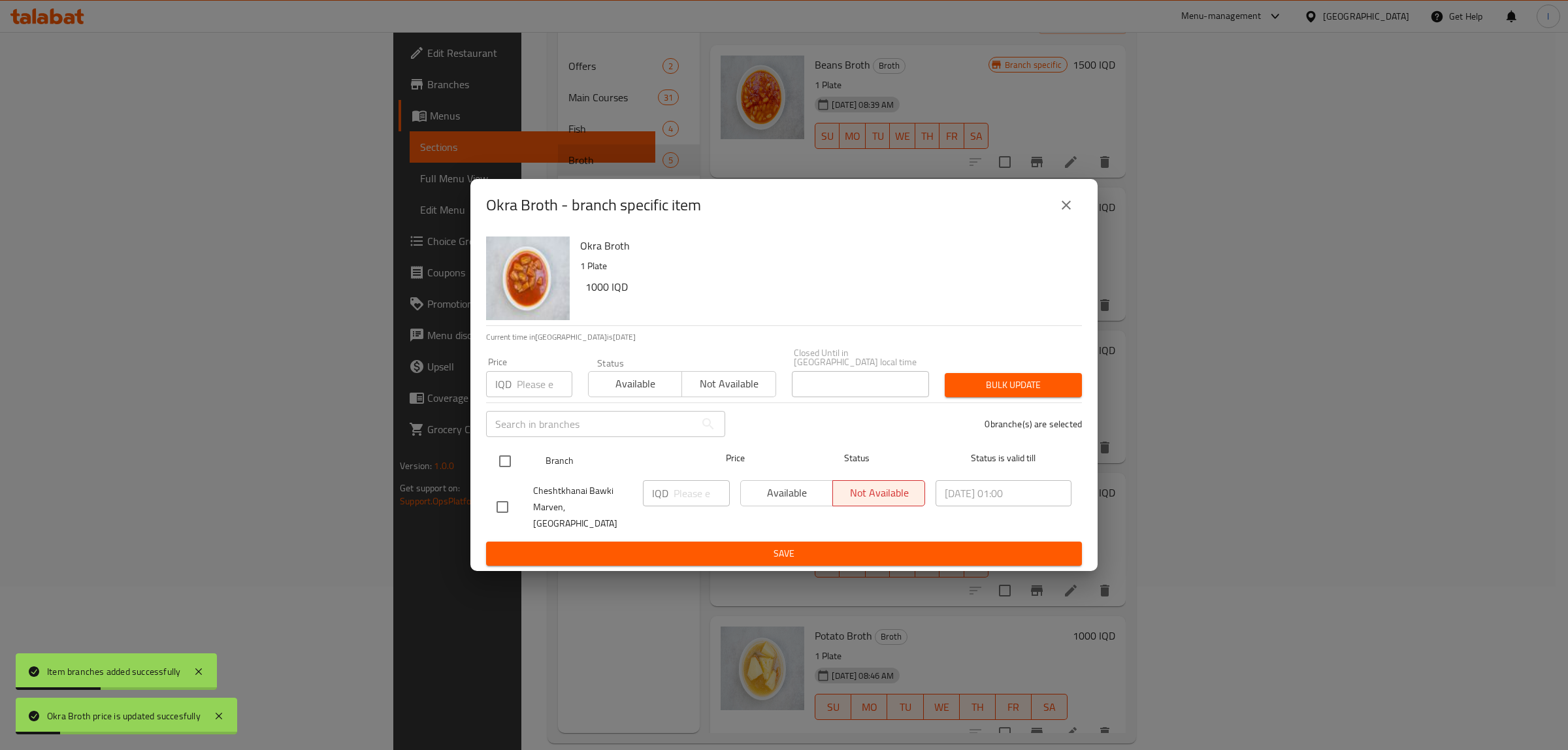
drag, startPoint x: 503, startPoint y: 464, endPoint x: 536, endPoint y: 475, distance: 34.8
click at [502, 464] on input "checkbox" at bounding box center [504, 461] width 27 height 27
checkbox input "true"
click at [693, 498] on input "number" at bounding box center [702, 494] width 56 height 26
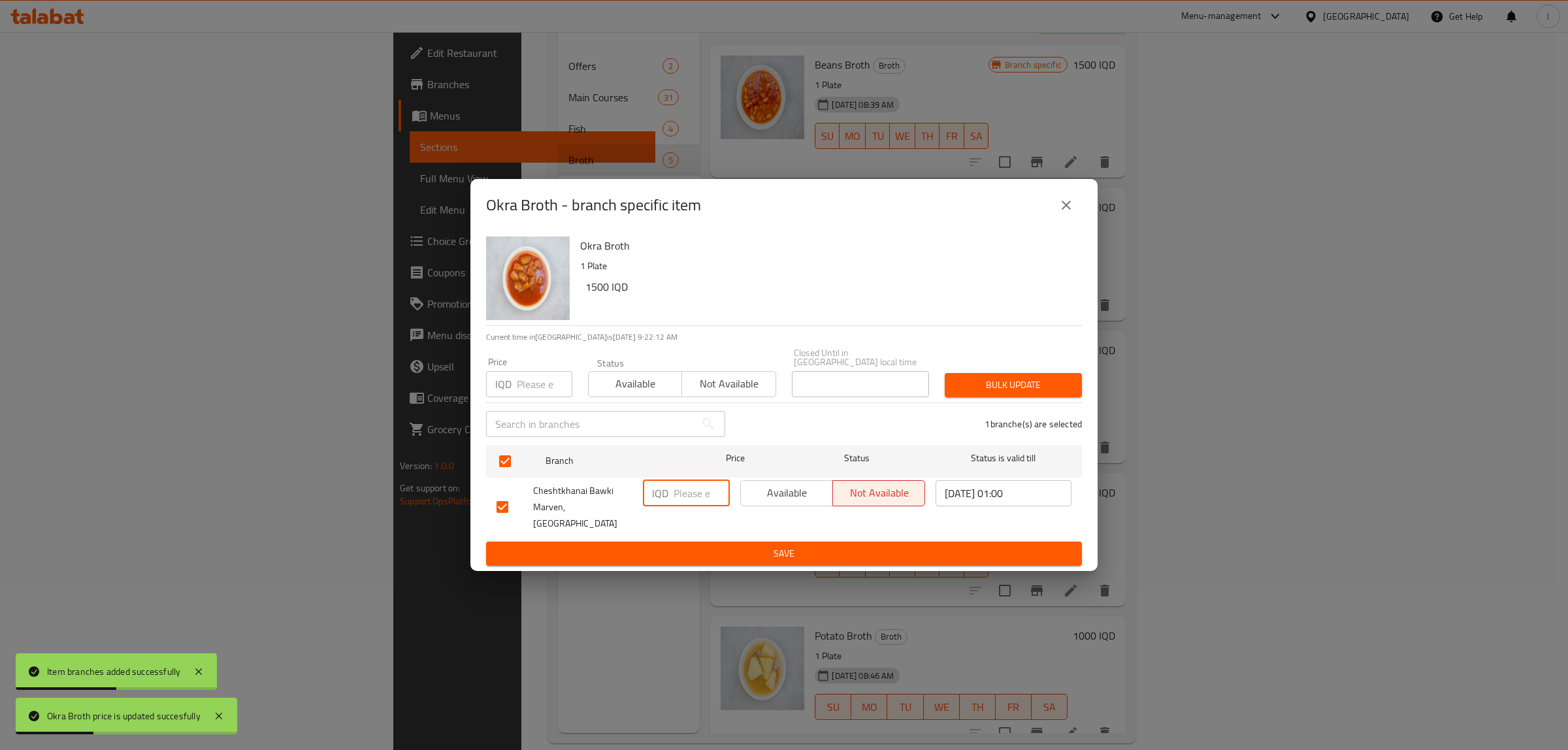
paste input "1500"
type input "1500"
click at [740, 542] on button "Save" at bounding box center [784, 553] width 596 height 24
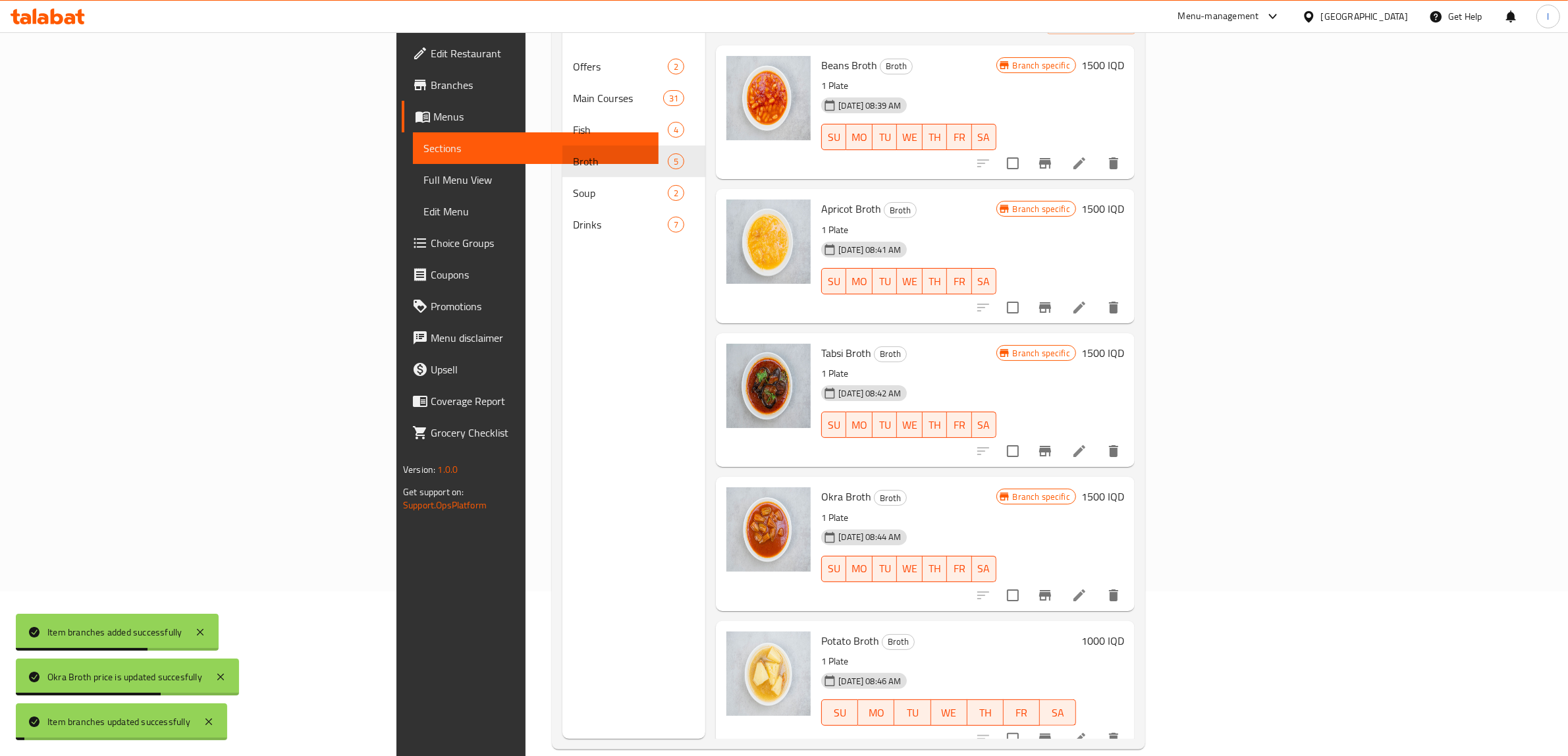
scroll to position [185, 0]
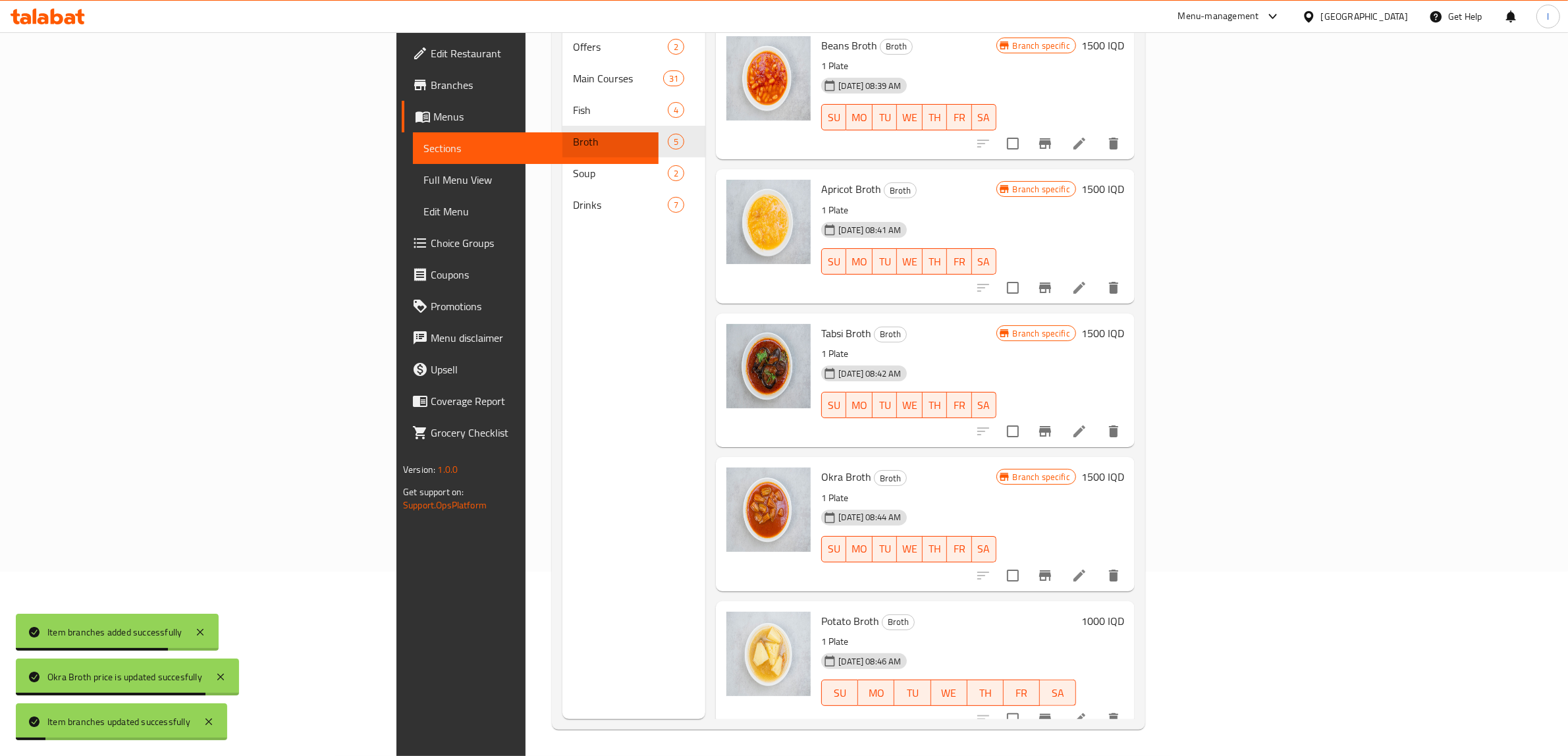
click at [1125, 612] on h6 "1000 IQD" at bounding box center [1102, 621] width 43 height 18
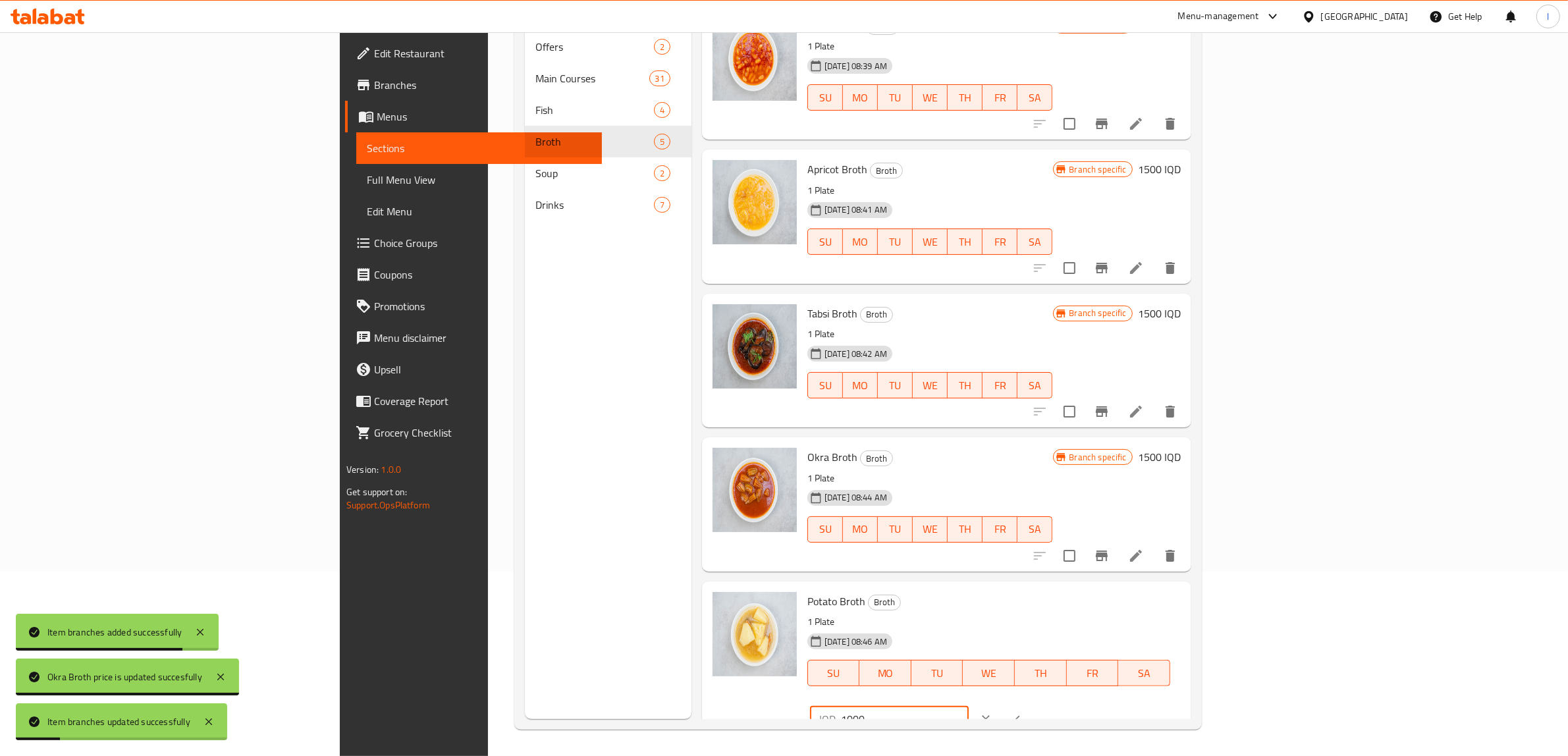
drag, startPoint x: 1400, startPoint y: 609, endPoint x: 1213, endPoint y: 623, distance: 187.5
click at [1186, 623] on div "Potato Broth Broth 1 Plate 01-08-2024 08:46 AM SU MO TU WE TH FR SA IQD 1000 ​" at bounding box center [994, 663] width 384 height 153
paste input "5"
type input "1500"
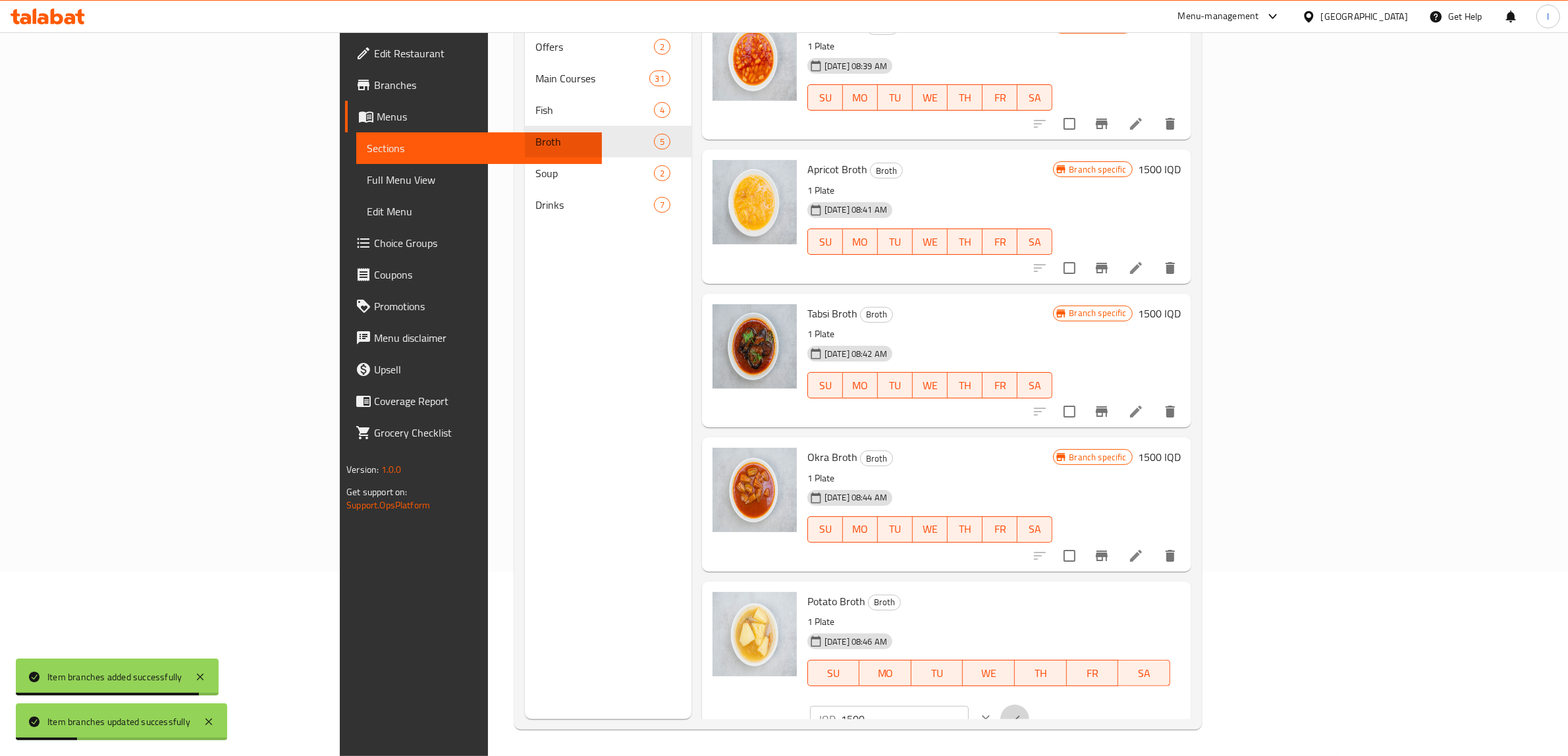
click at [1021, 713] on icon "ok" at bounding box center [1015, 719] width 13 height 13
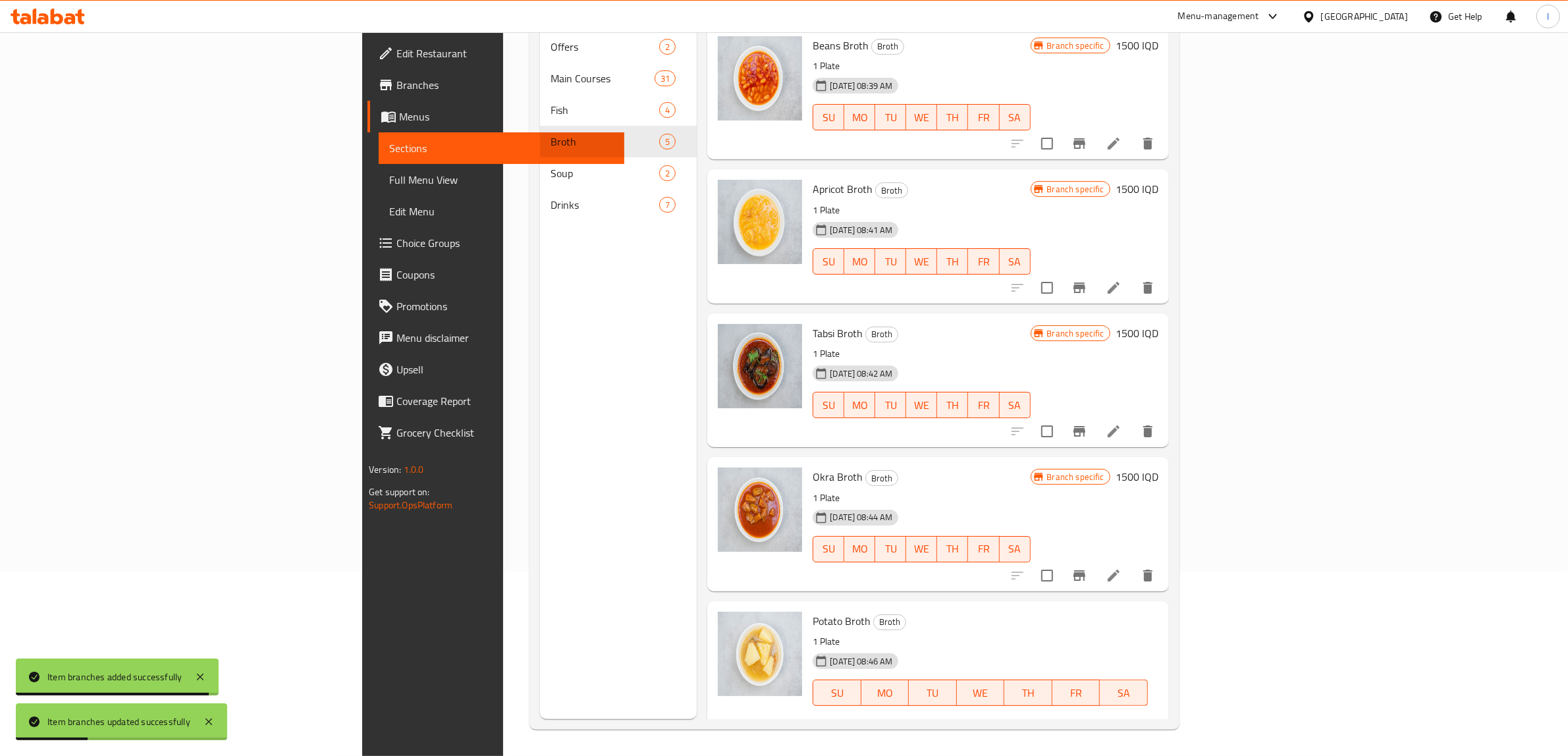
click at [1087, 738] on icon "Branch-specific-item" at bounding box center [1080, 745] width 16 height 16
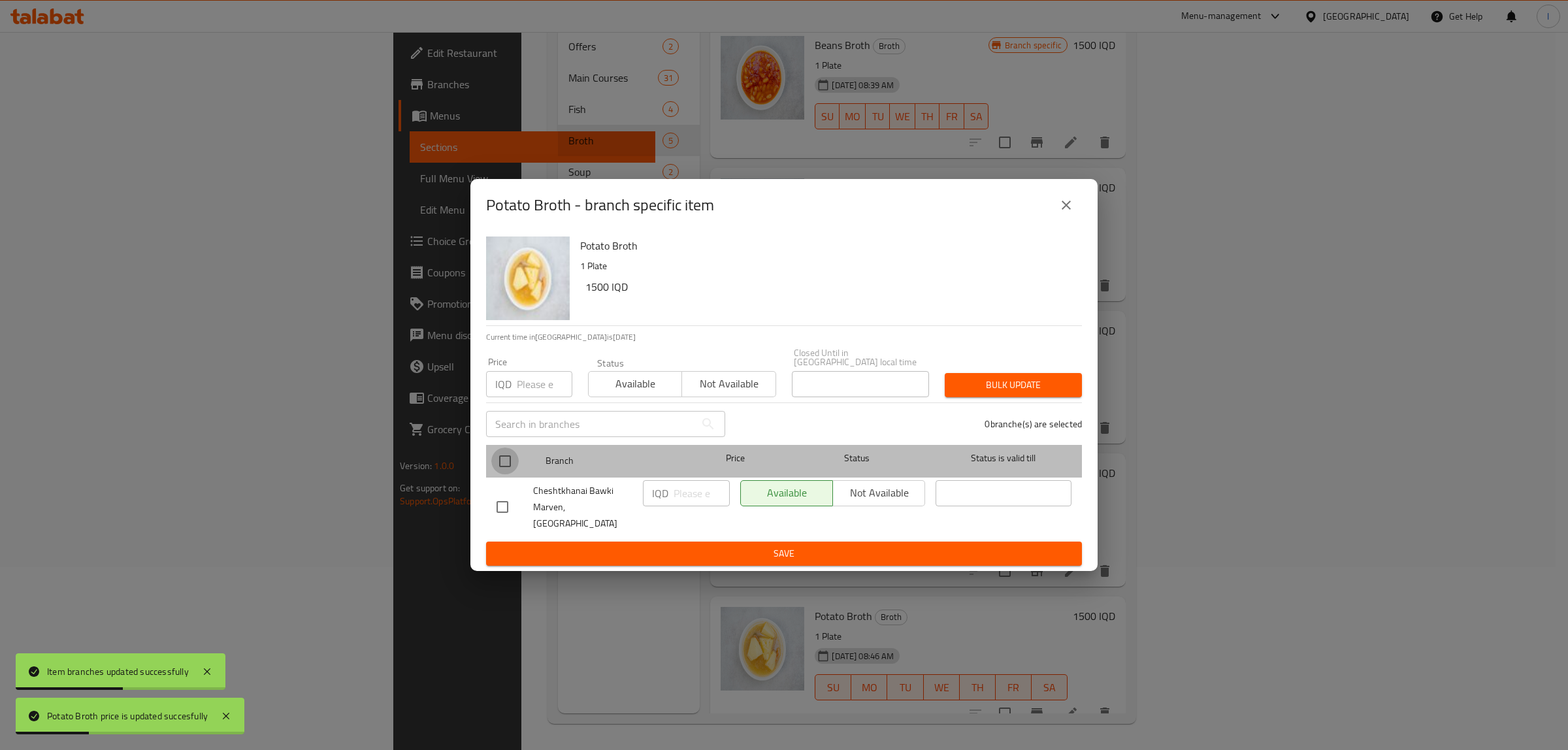
click at [516, 469] on input "checkbox" at bounding box center [504, 461] width 27 height 27
checkbox input "true"
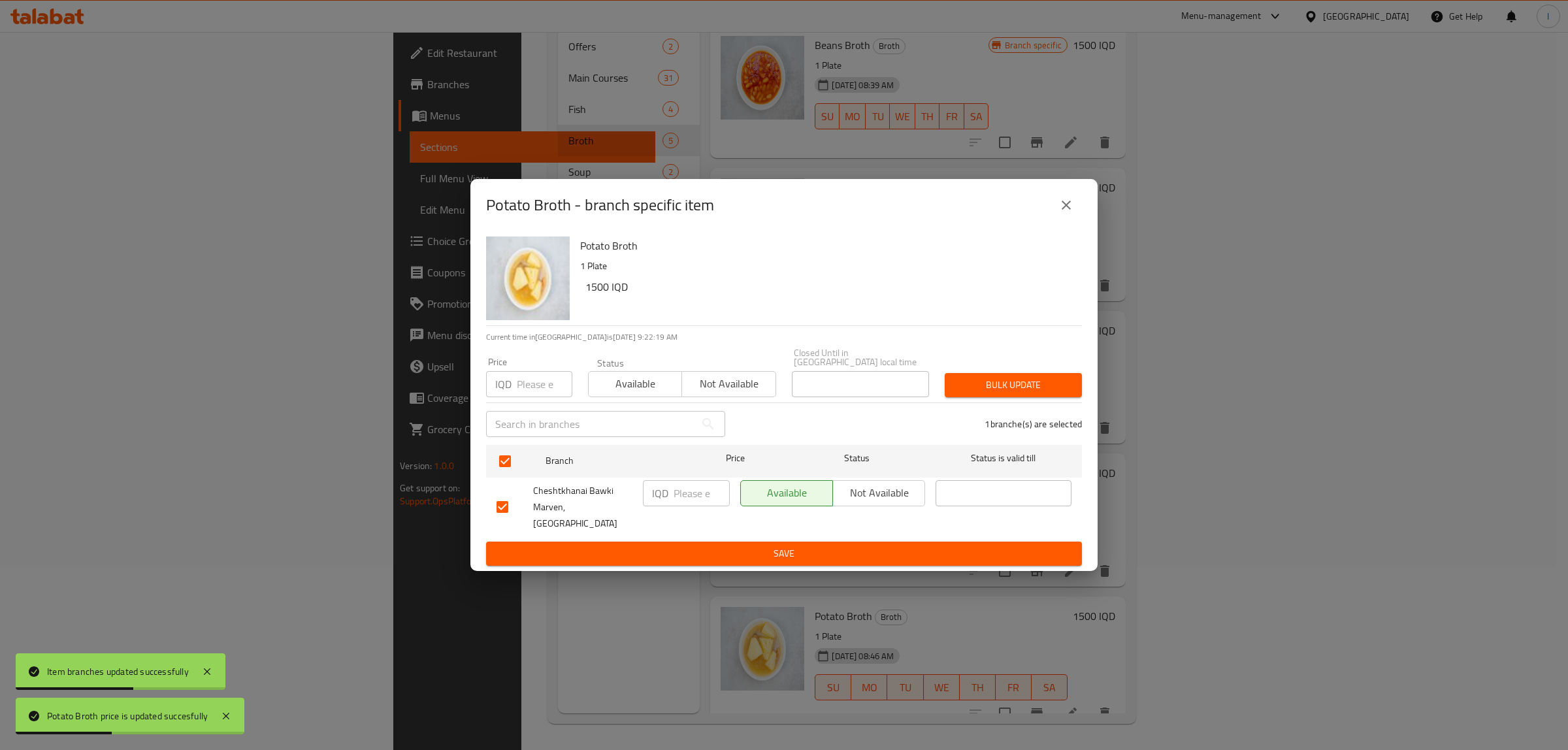
click at [681, 494] on input "number" at bounding box center [702, 494] width 56 height 26
paste input "1500"
type input "1500"
click at [696, 542] on button "Save" at bounding box center [784, 553] width 596 height 24
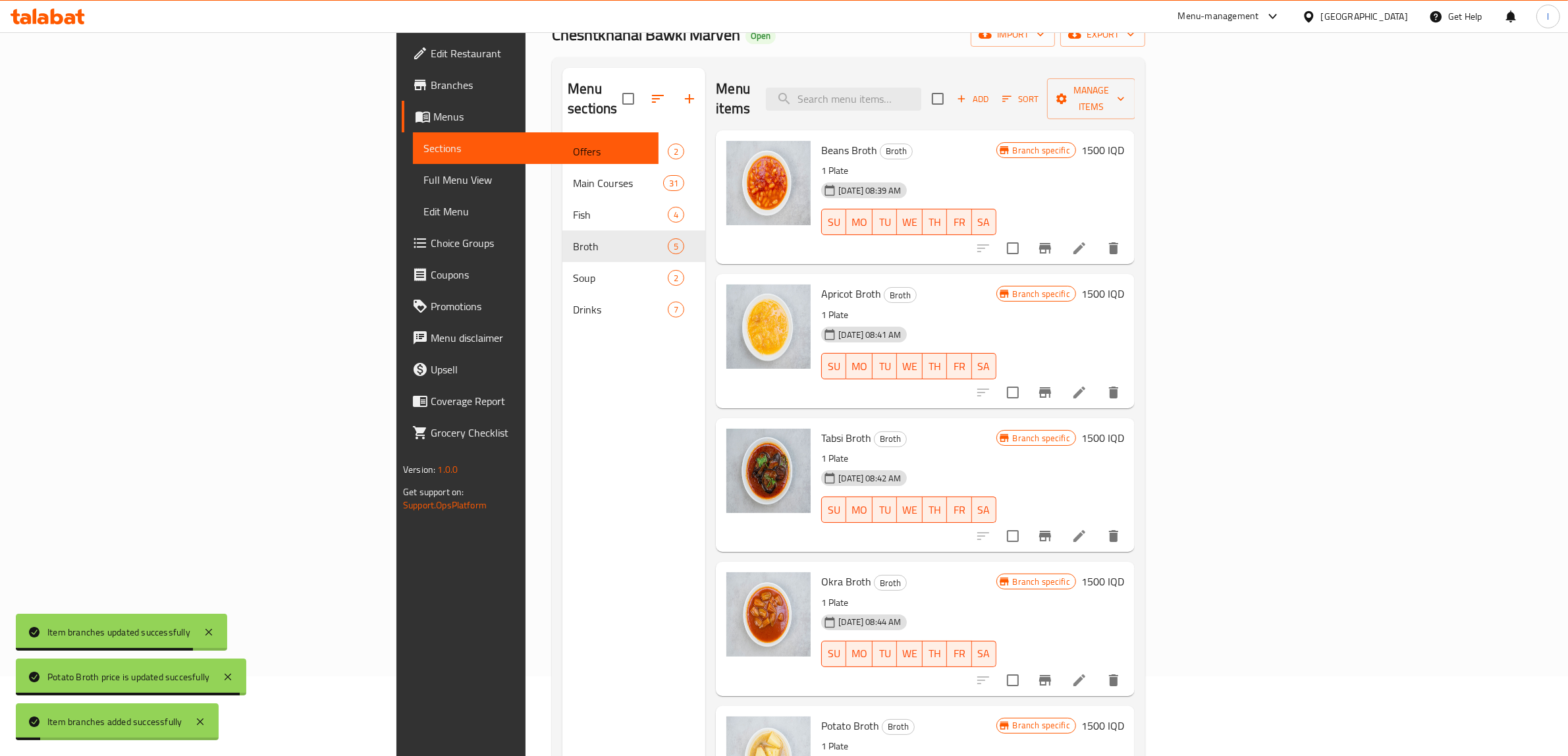
scroll to position [0, 0]
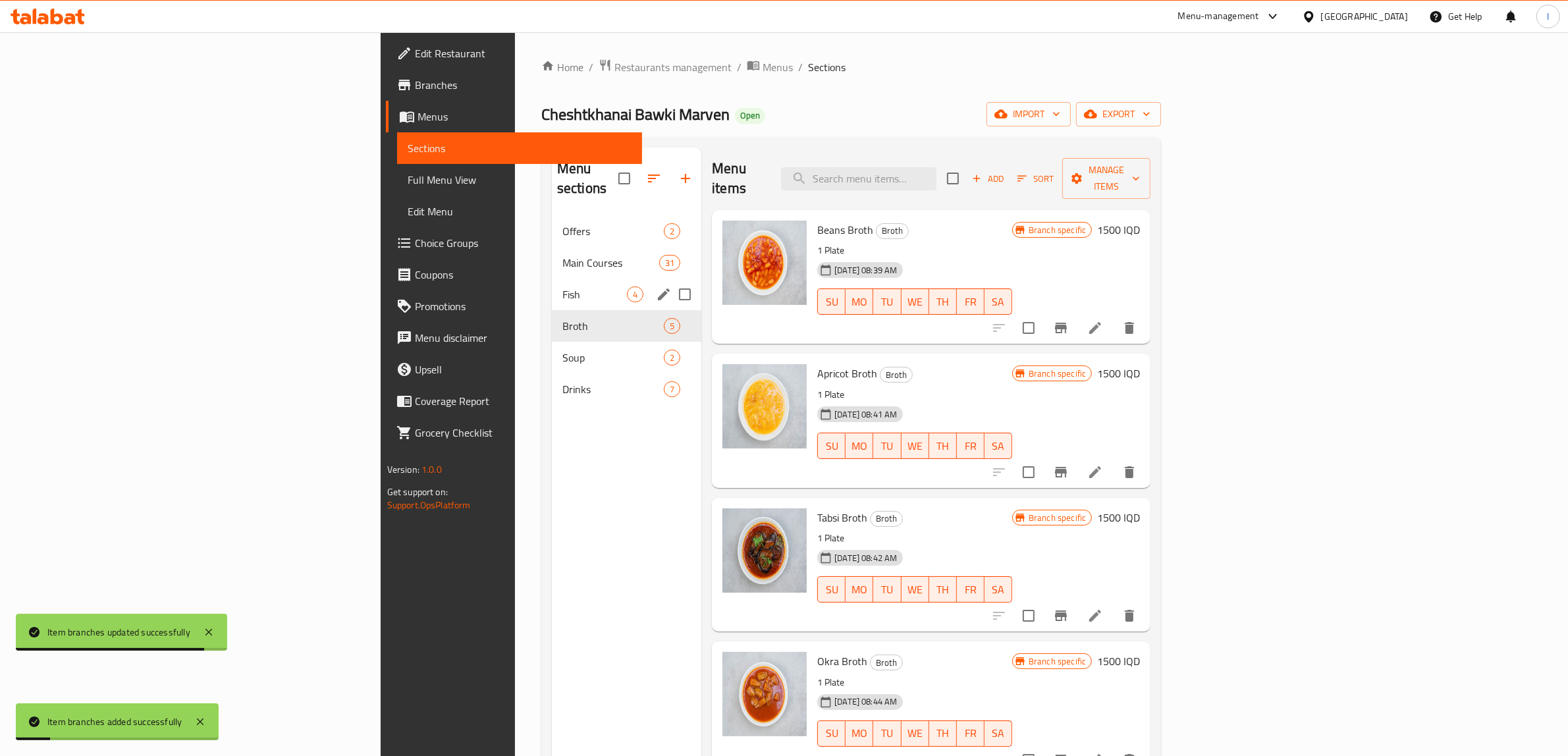
click at [563, 287] on span "Fish" at bounding box center [594, 294] width 64 height 16
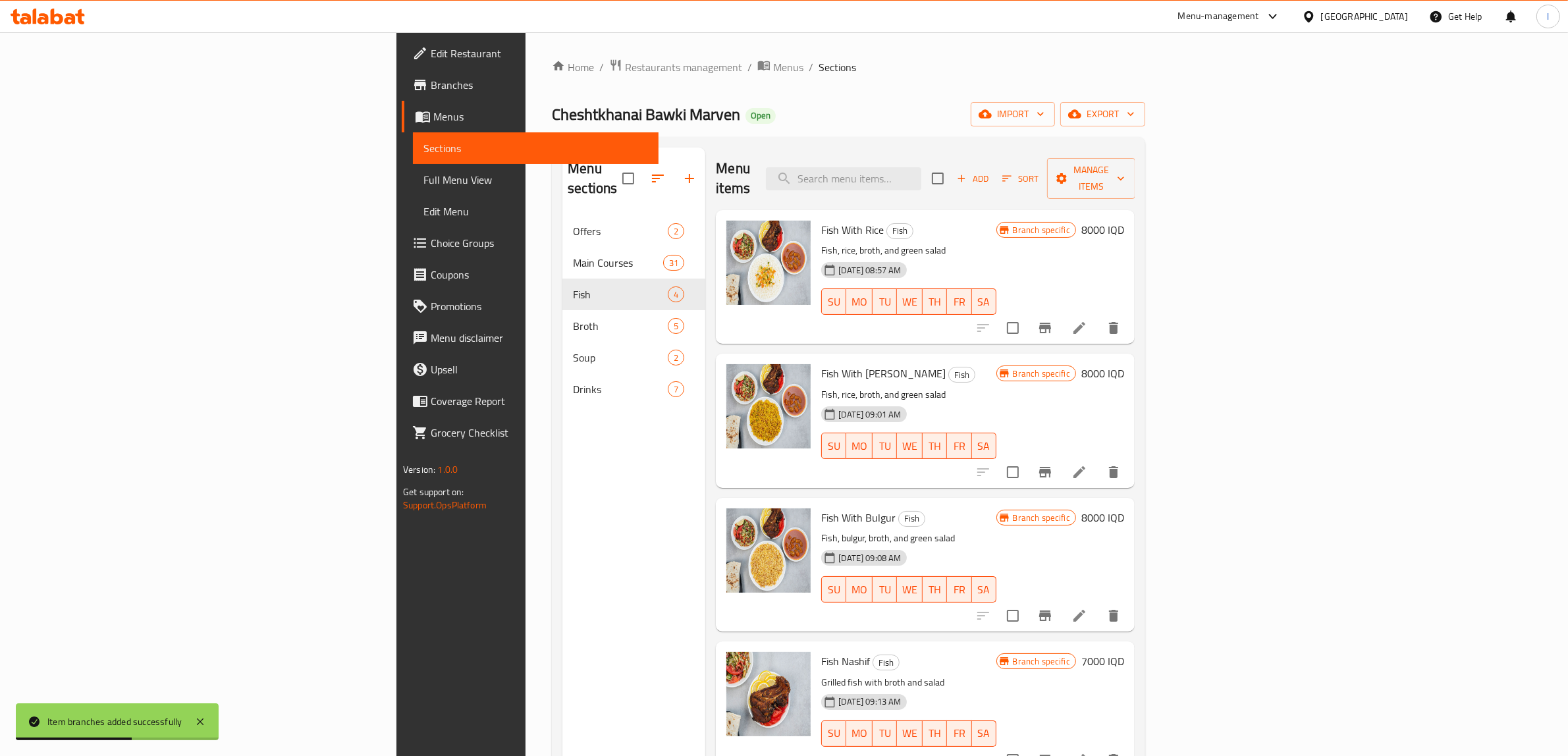
click at [1125, 221] on h6 "8000 IQD" at bounding box center [1102, 230] width 43 height 18
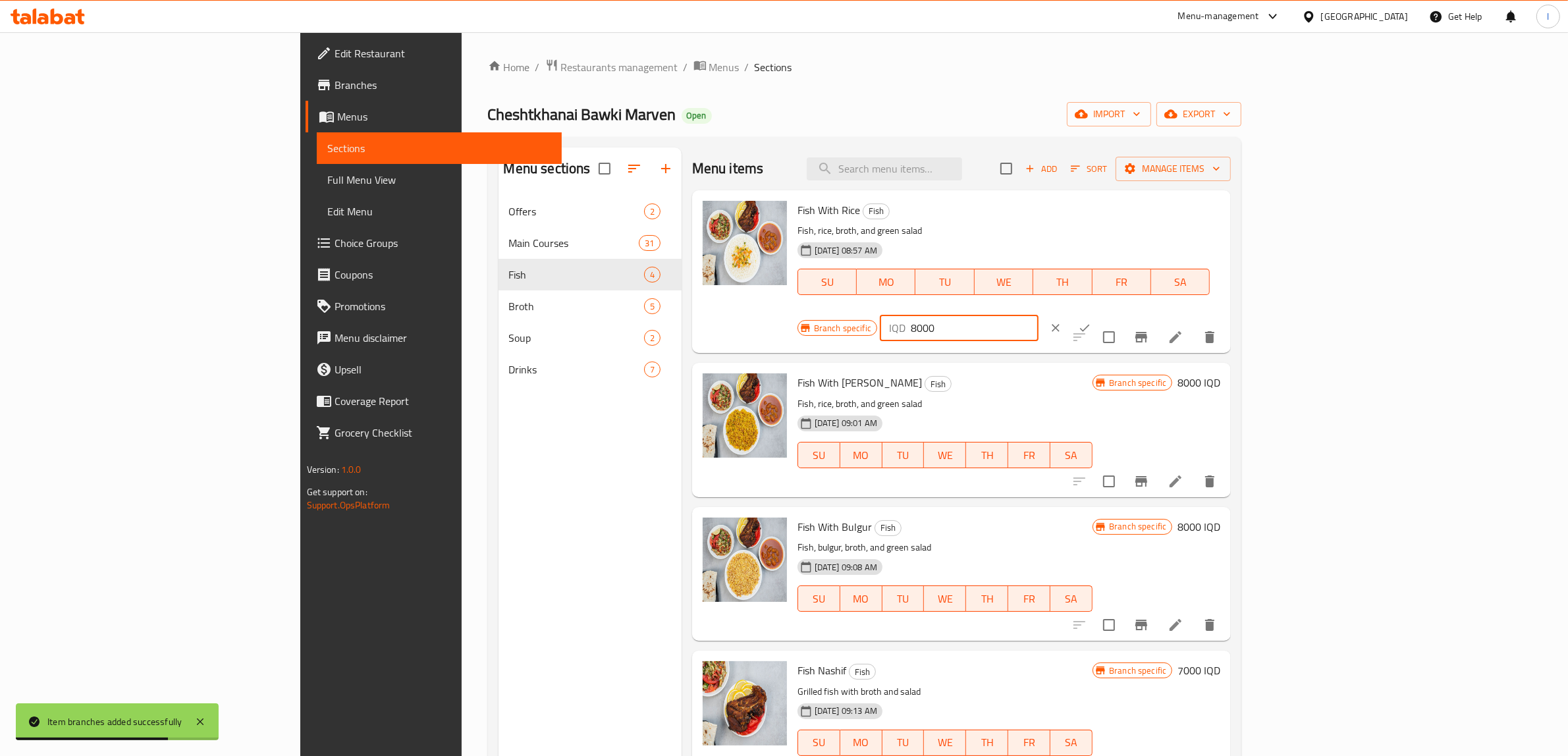
drag, startPoint x: 1401, startPoint y: 215, endPoint x: 1344, endPoint y: 228, distance: 58.5
click at [1039, 315] on input "8000" at bounding box center [974, 328] width 128 height 27
drag, startPoint x: 1295, startPoint y: 219, endPoint x: 1100, endPoint y: 203, distance: 195.7
click at [1113, 211] on div "Fish With Rice Fish Fish, rice, broth, and green salad 01-08-2024 08:57 AM SU M…" at bounding box center [1009, 272] width 434 height 153
type input "8500"
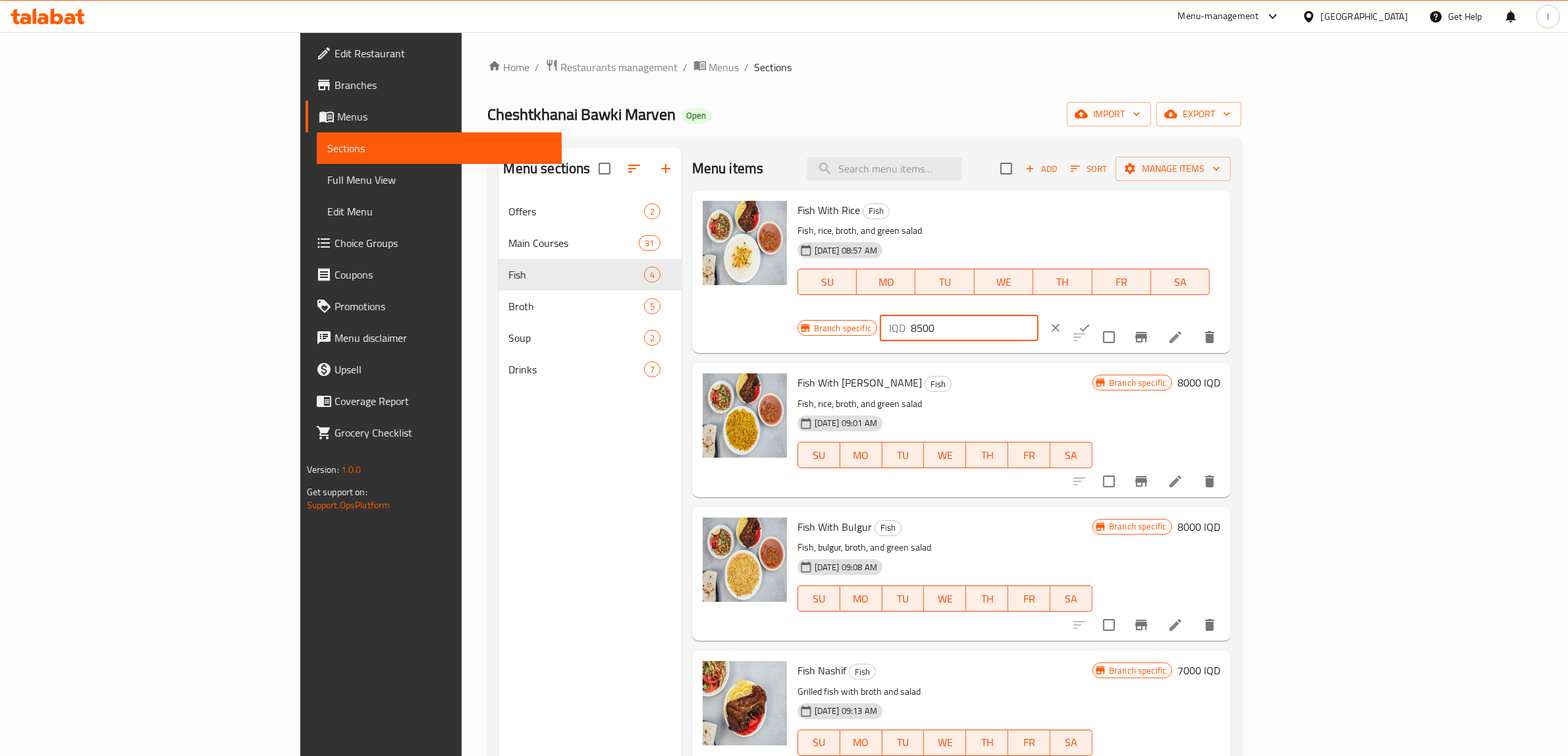
click at [1100, 313] on button "ok" at bounding box center [1085, 328] width 29 height 29
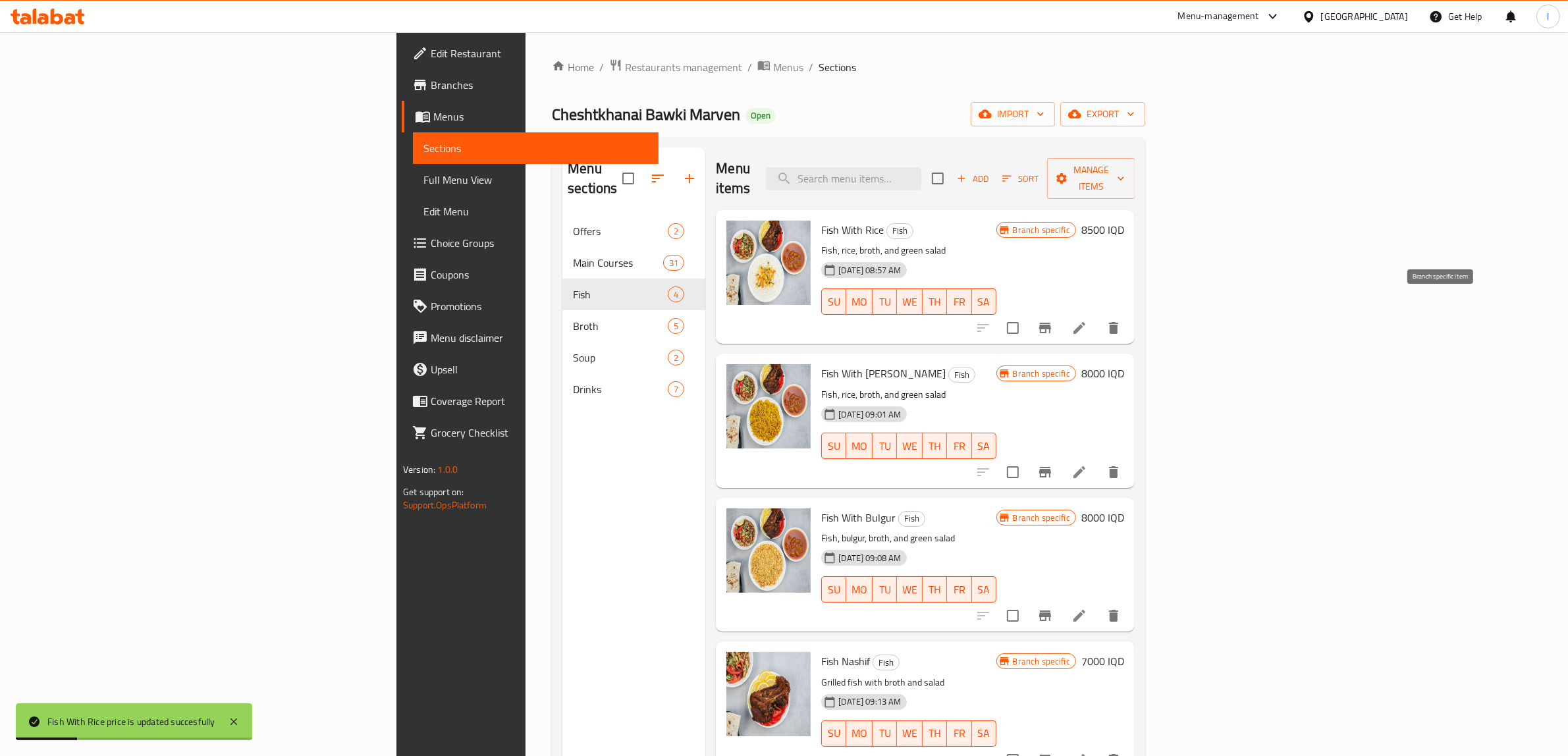
click at [1051, 323] on icon "Branch-specific-item" at bounding box center [1045, 328] width 12 height 11
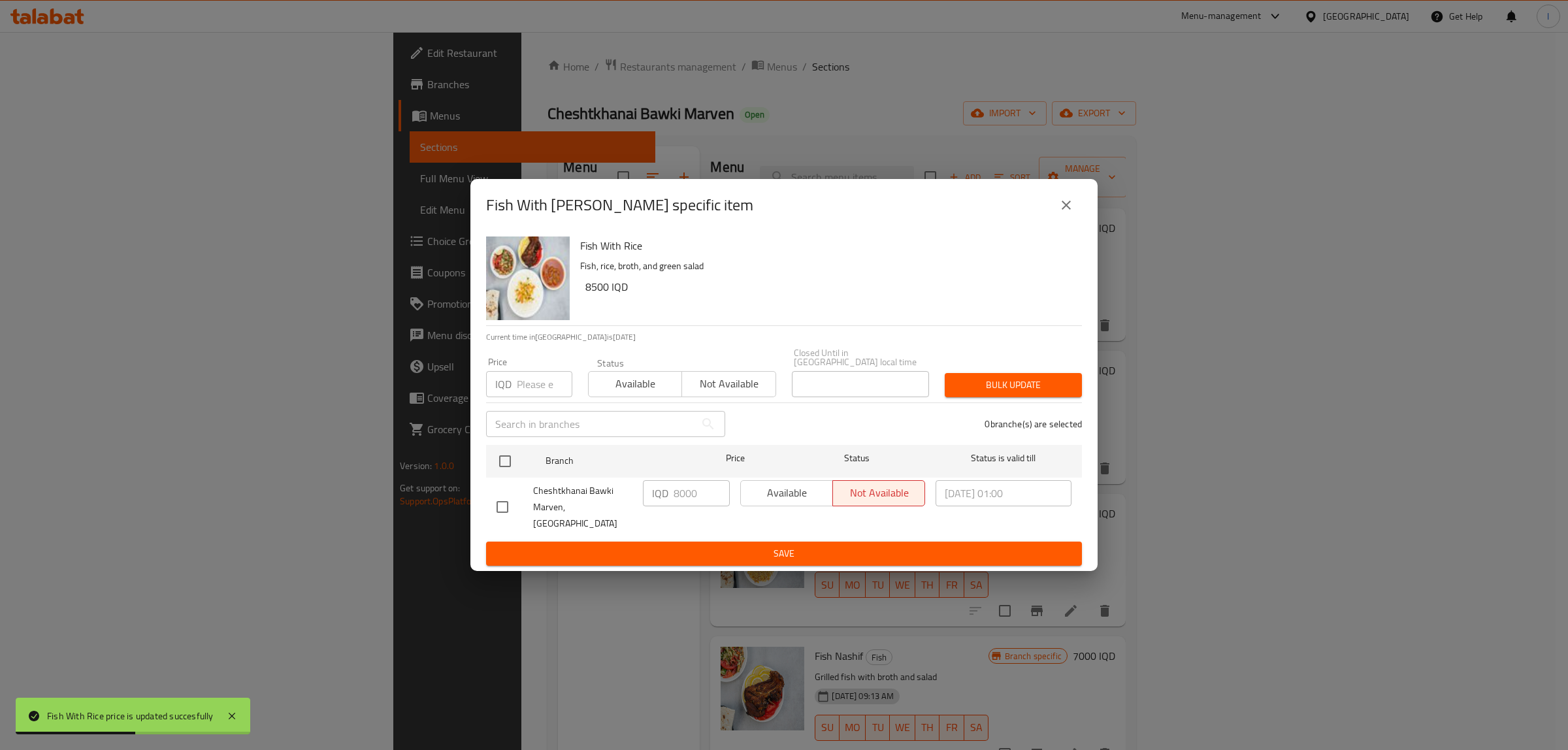
drag, startPoint x: 506, startPoint y: 458, endPoint x: 665, endPoint y: 481, distance: 160.7
click at [507, 458] on input "checkbox" at bounding box center [504, 461] width 27 height 27
checkbox input "true"
drag, startPoint x: 701, startPoint y: 498, endPoint x: 590, endPoint y: 499, distance: 111.0
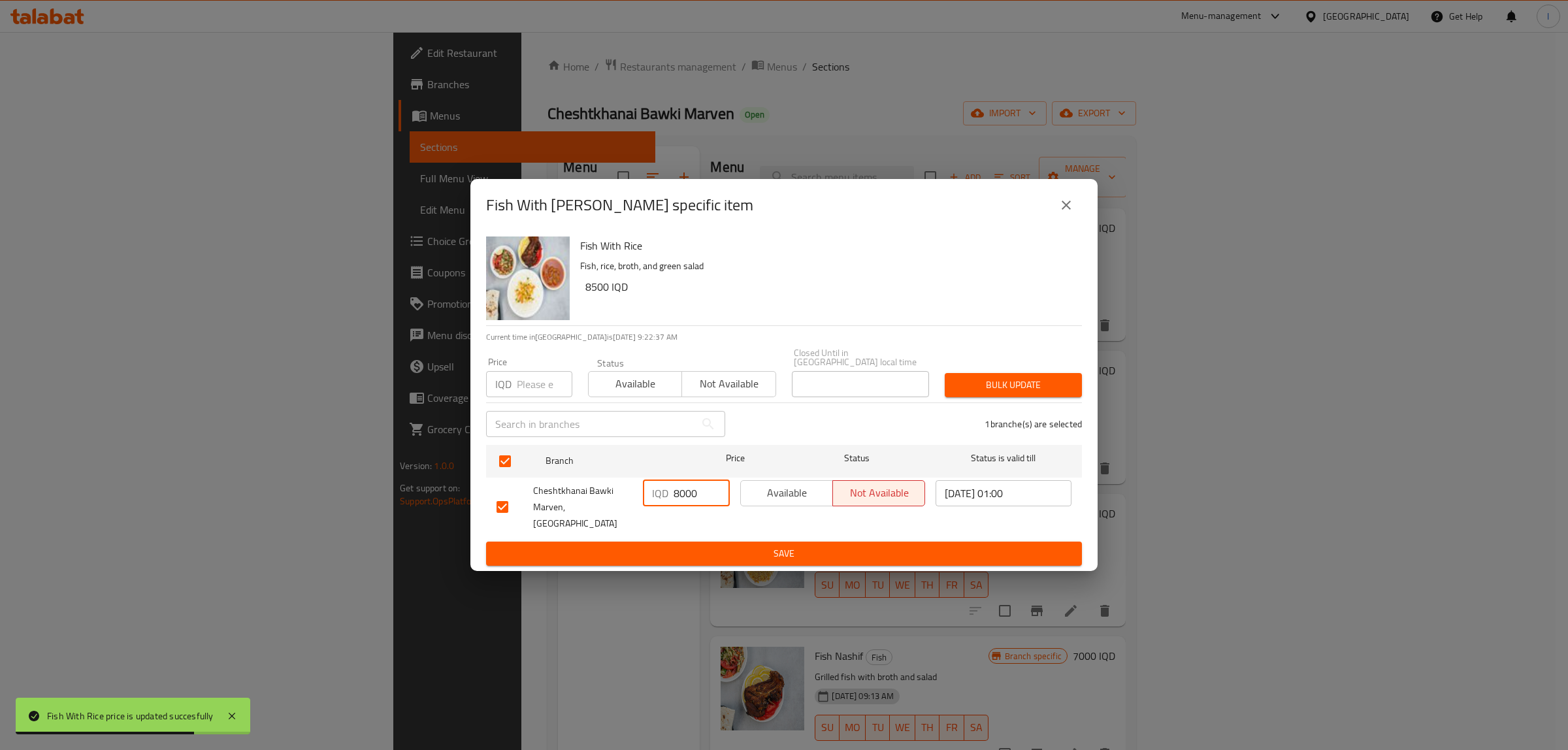
click at [590, 499] on div "Cheshtkhanai Bawki Marven, Khanaqa IQD 8000 ​ Available Not available 2025/05/0…" at bounding box center [784, 507] width 586 height 64
paste input "5"
type input "8500"
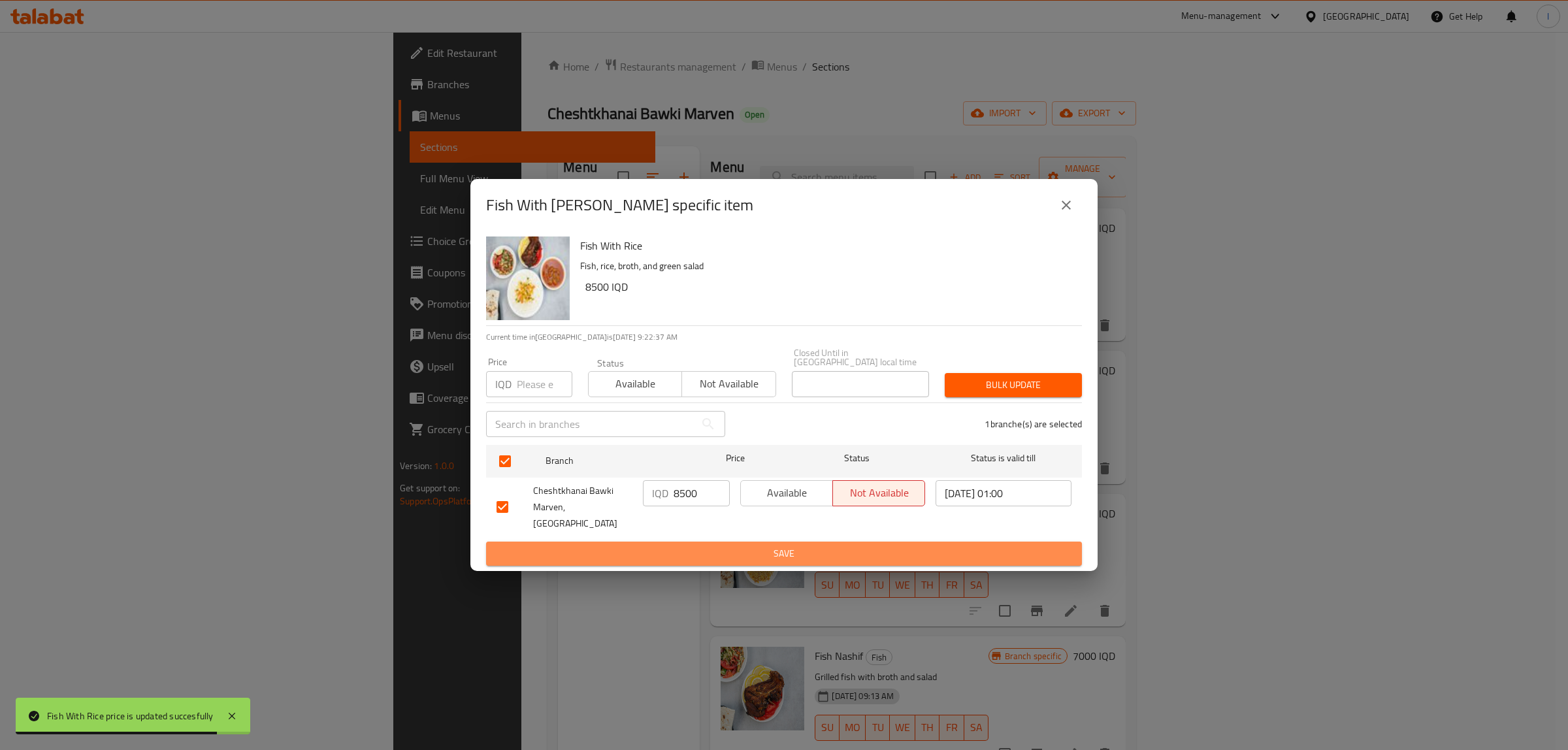
drag, startPoint x: 710, startPoint y: 531, endPoint x: 1045, endPoint y: 520, distance: 335.2
click at [710, 542] on button "Save" at bounding box center [784, 553] width 596 height 24
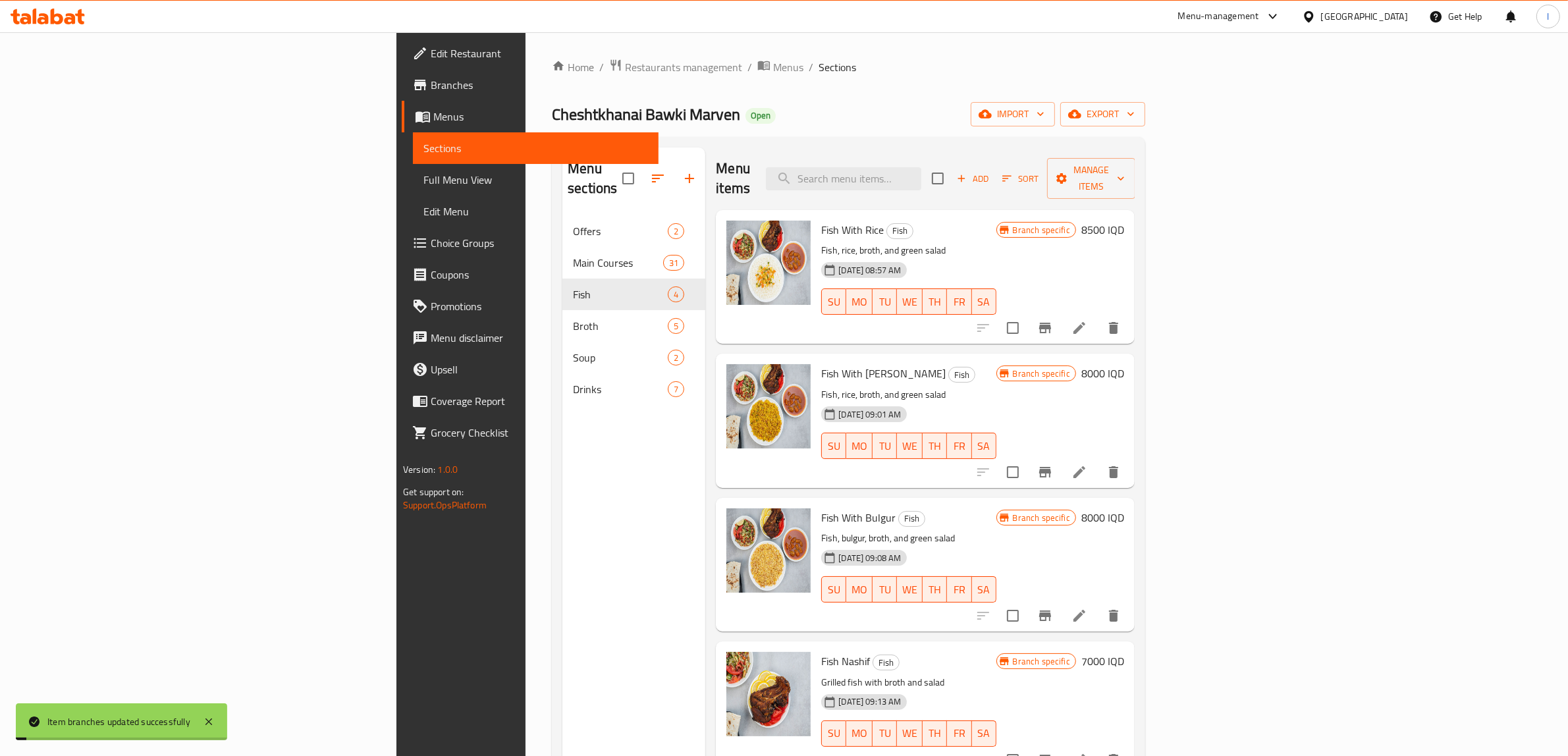
click at [1125, 364] on h6 "8000 IQD" at bounding box center [1102, 373] width 43 height 18
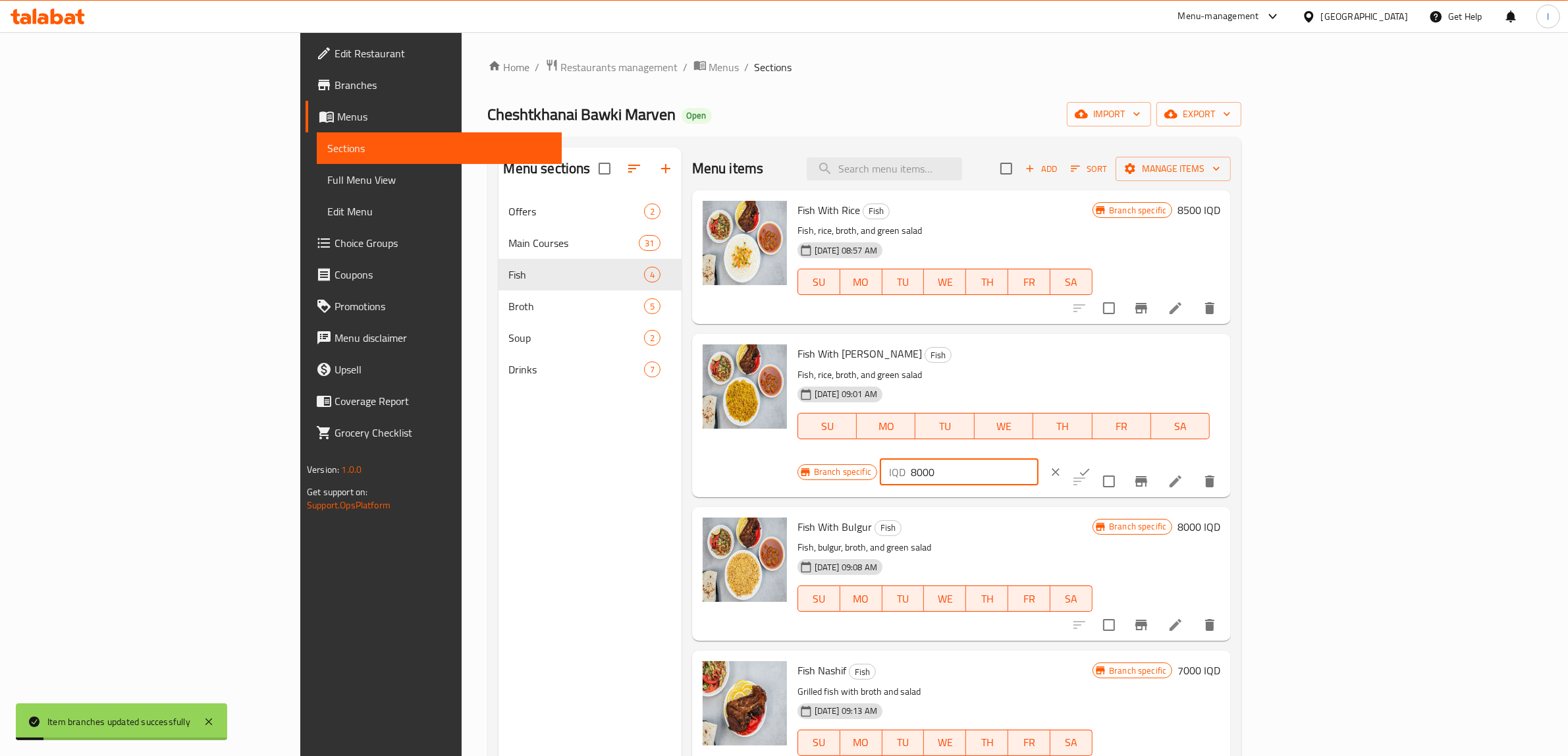
drag, startPoint x: 1379, startPoint y: 368, endPoint x: 1266, endPoint y: 363, distance: 113.1
click at [1119, 458] on div "Branch specific IQD 8000 ​" at bounding box center [958, 472] width 321 height 29
paste input "5"
type input "8500"
click at [1090, 468] on icon "ok" at bounding box center [1085, 472] width 10 height 8
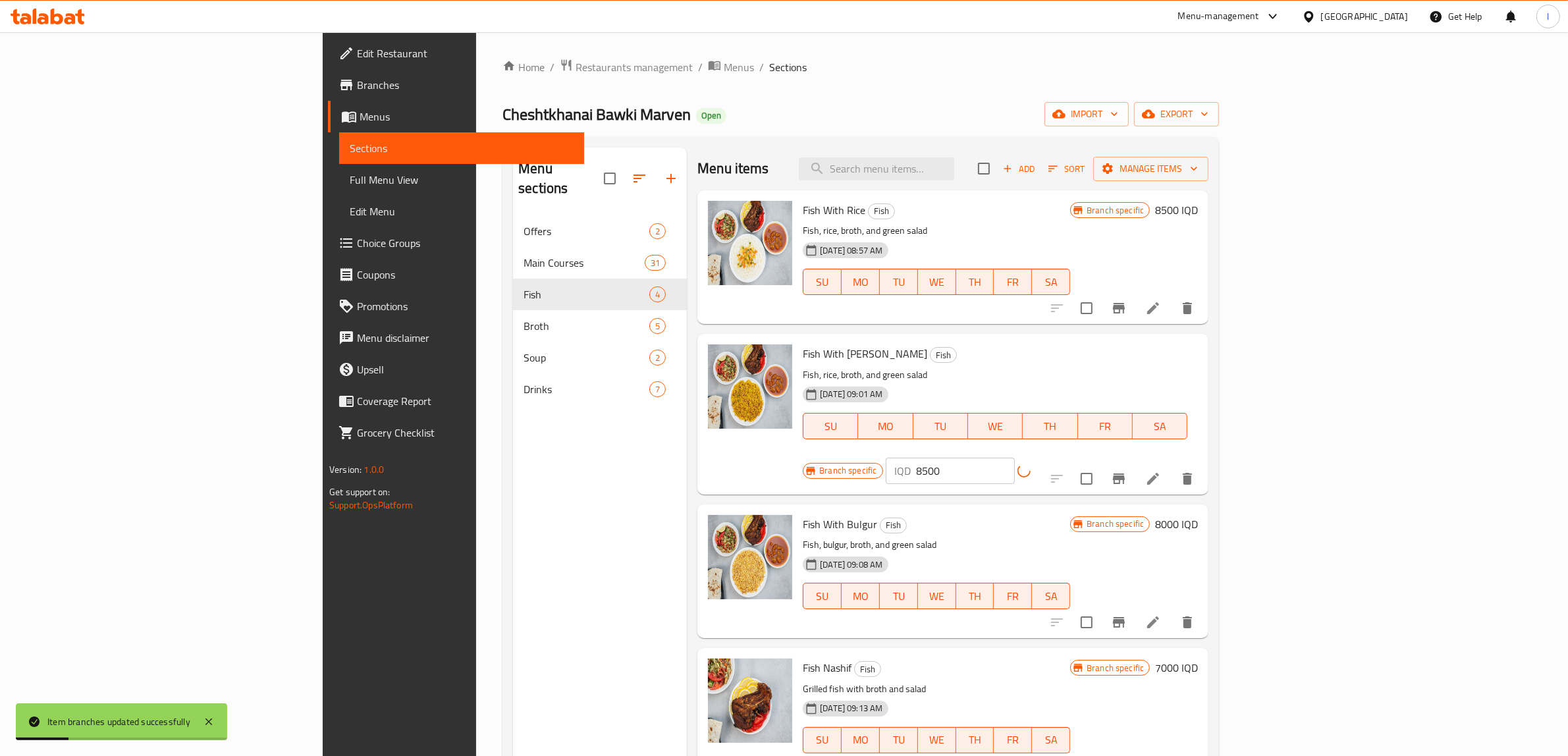
click at [1125, 473] on icon "Branch-specific-item" at bounding box center [1119, 478] width 12 height 11
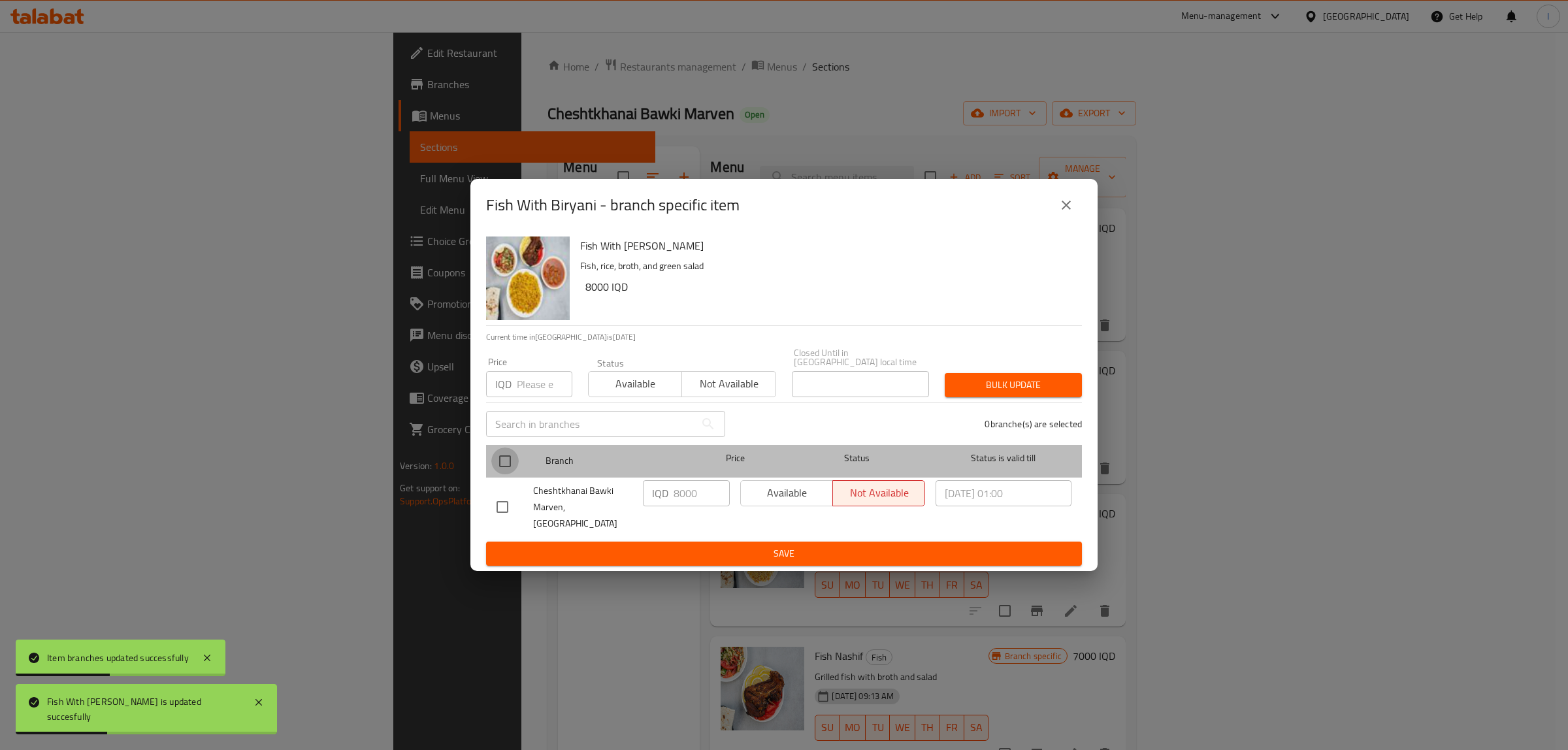
click at [512, 456] on input "checkbox" at bounding box center [504, 461] width 27 height 27
checkbox input "true"
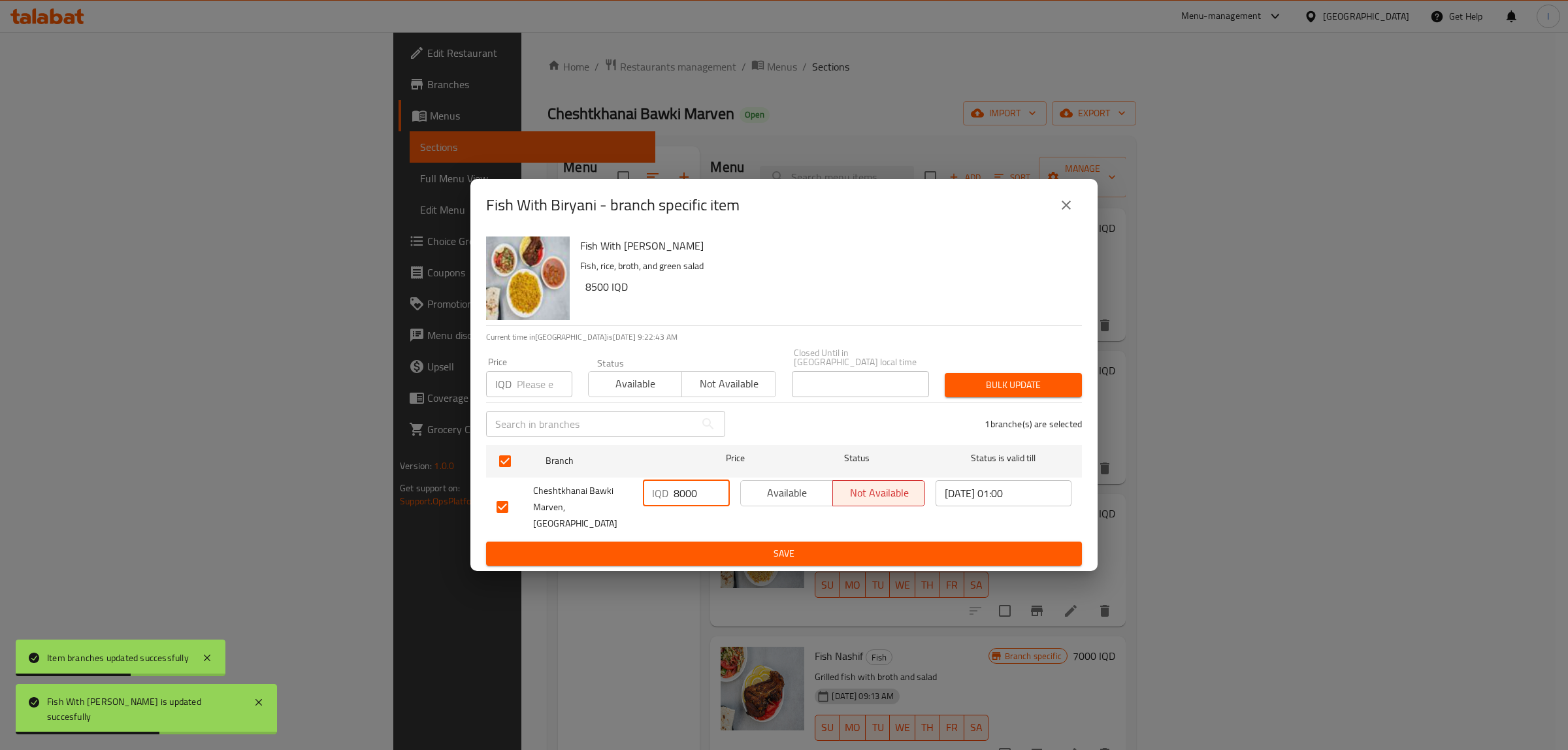
drag, startPoint x: 700, startPoint y: 499, endPoint x: 610, endPoint y: 521, distance: 92.6
click at [543, 494] on div "Cheshtkhanai Bawki Marven, Khanaqa IQD 8000 ​ Available Not available 2025/05/0…" at bounding box center [784, 507] width 586 height 64
paste input "5"
type input "8500"
click at [661, 546] on span "Save" at bounding box center [783, 554] width 575 height 17
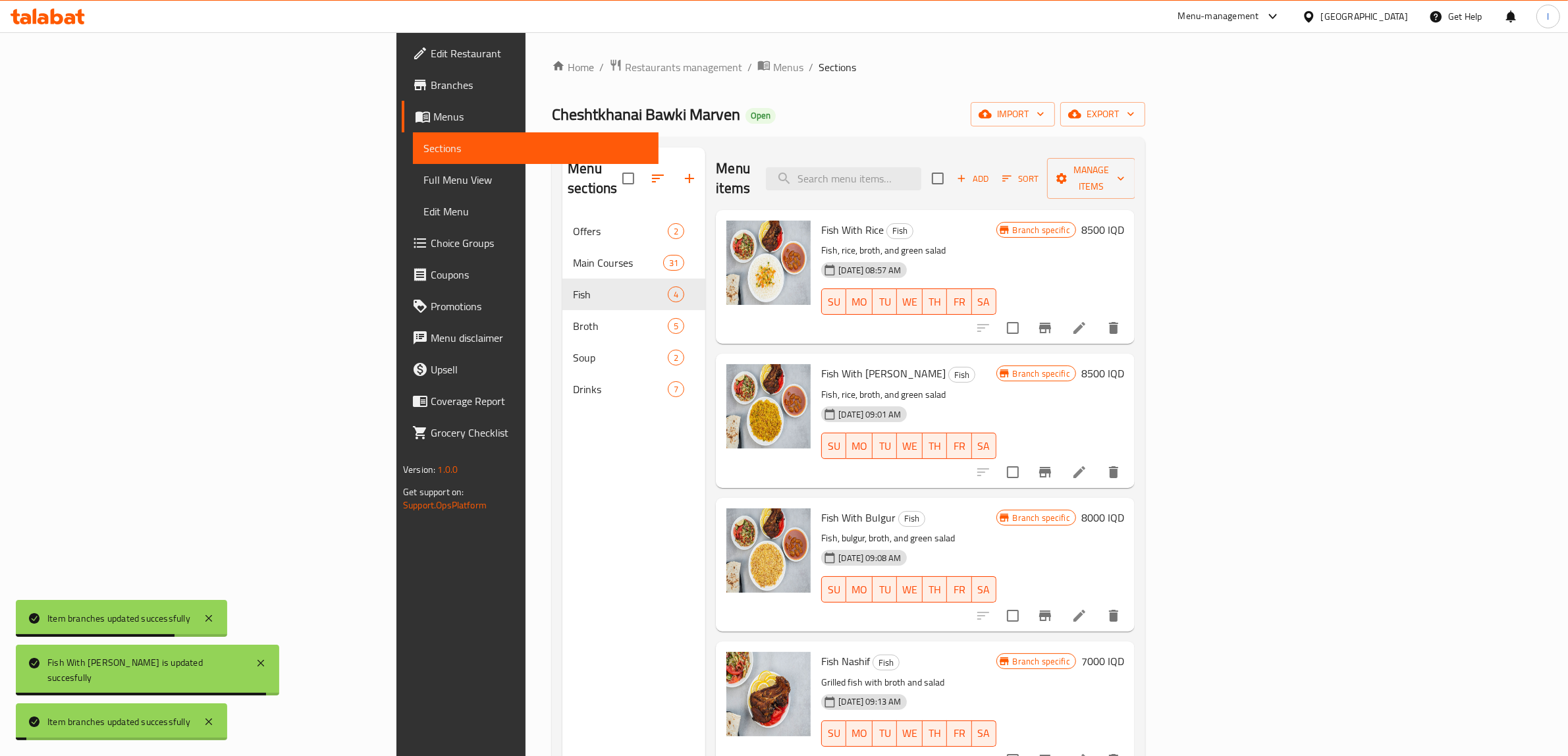
click at [1125, 508] on h6 "8000 IQD" at bounding box center [1102, 518] width 43 height 18
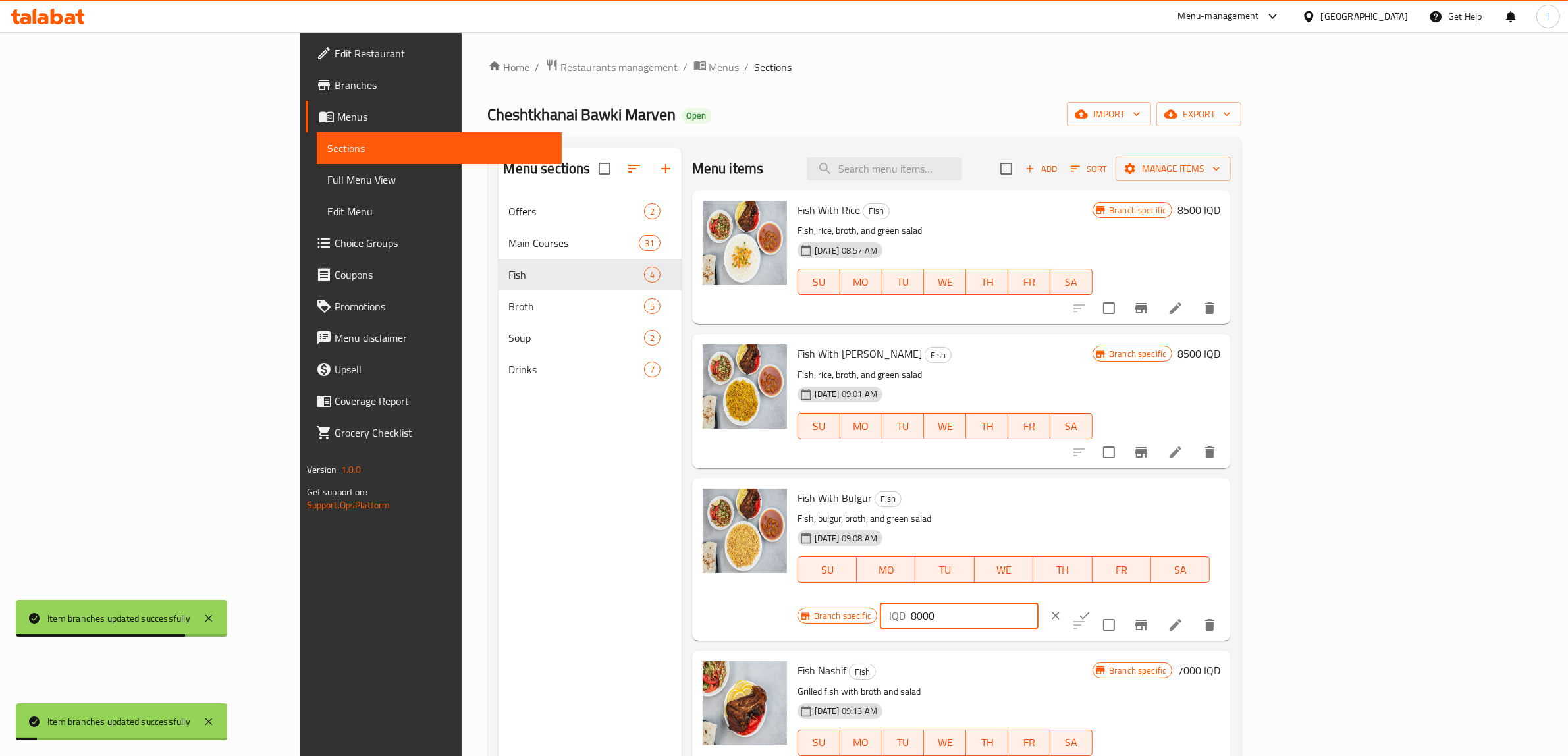
drag, startPoint x: 1403, startPoint y: 500, endPoint x: 1285, endPoint y: 500, distance: 118.0
click at [1119, 601] on div "Branch specific IQD 8000 ​" at bounding box center [958, 615] width 321 height 29
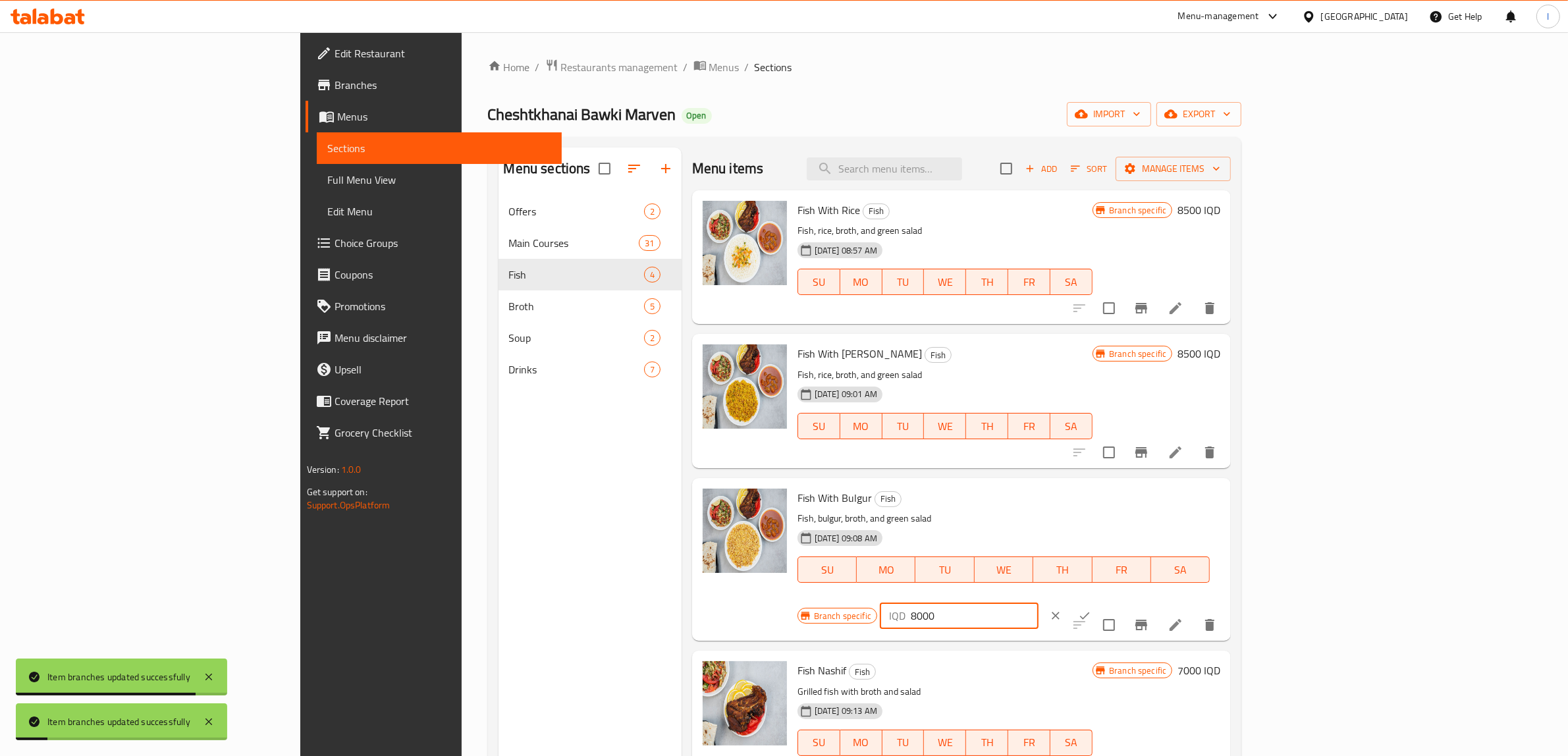
paste input "5"
type input "8500"
drag, startPoint x: 1515, startPoint y: 507, endPoint x: 1489, endPoint y: 509, distance: 26.1
click at [1119, 601] on div "IQD 8500 ​" at bounding box center [999, 615] width 238 height 29
click at [1100, 601] on button "ok" at bounding box center [1085, 615] width 29 height 29
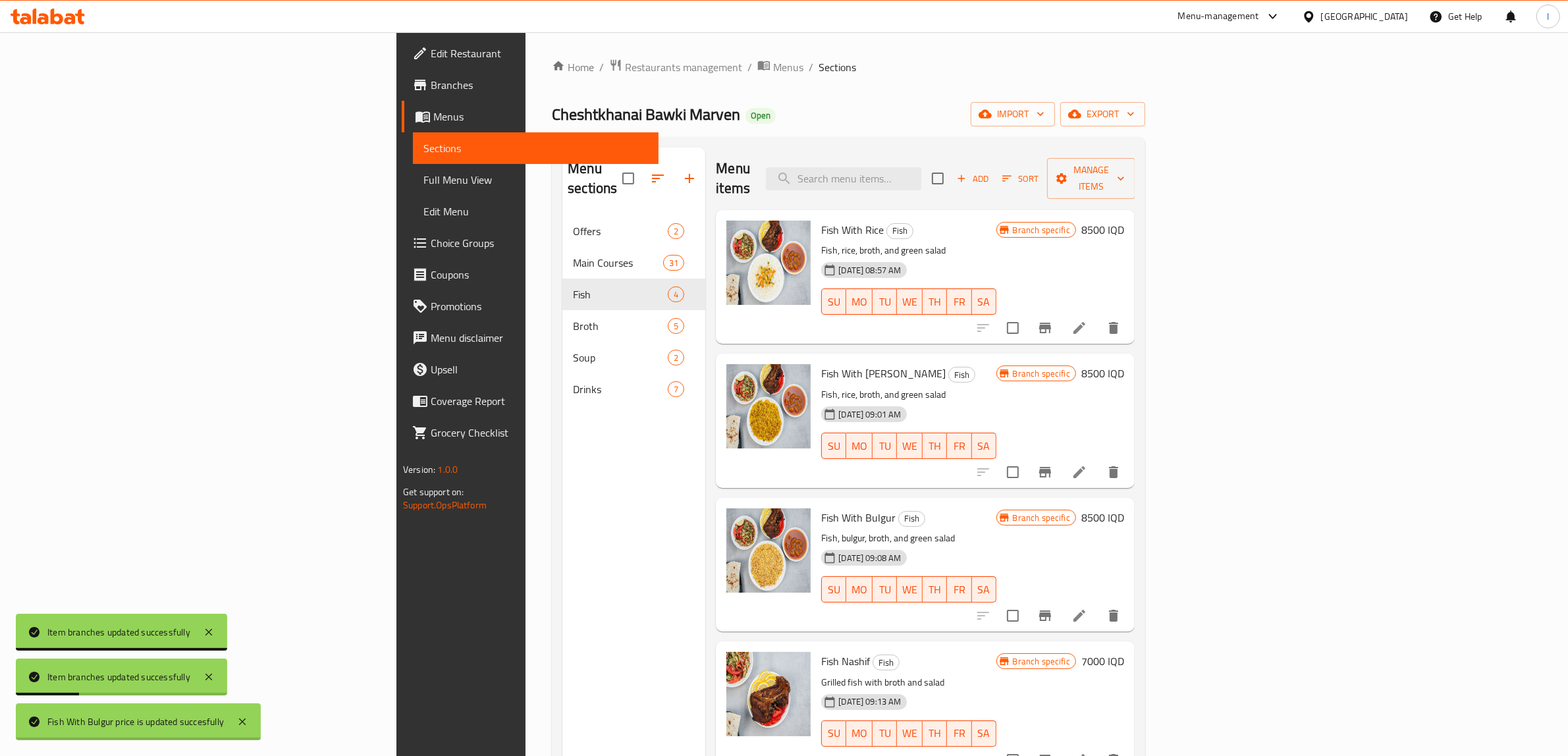
click at [1053, 608] on icon "Branch-specific-item" at bounding box center [1044, 615] width 16 height 16
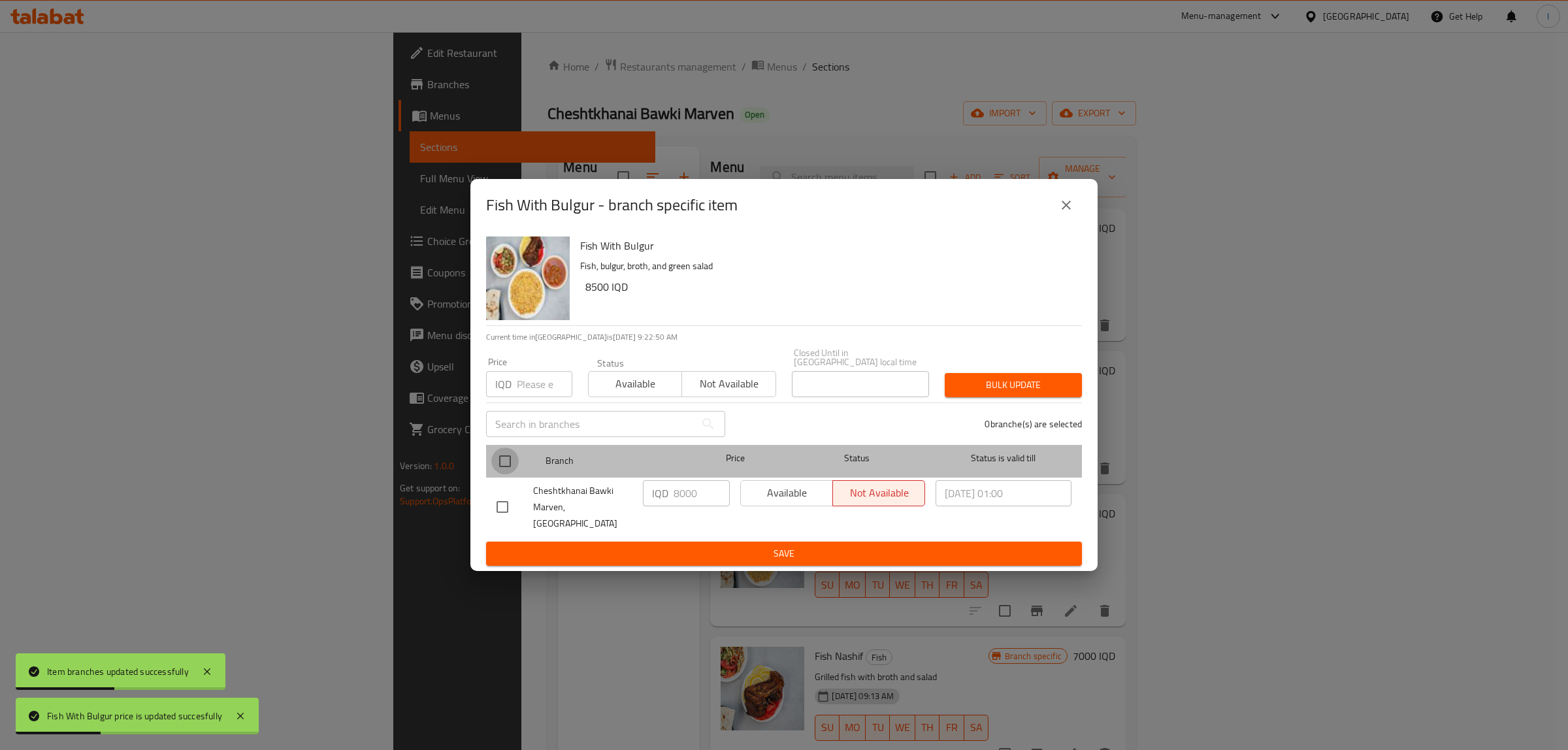
click at [513, 462] on input "checkbox" at bounding box center [504, 461] width 27 height 27
checkbox input "true"
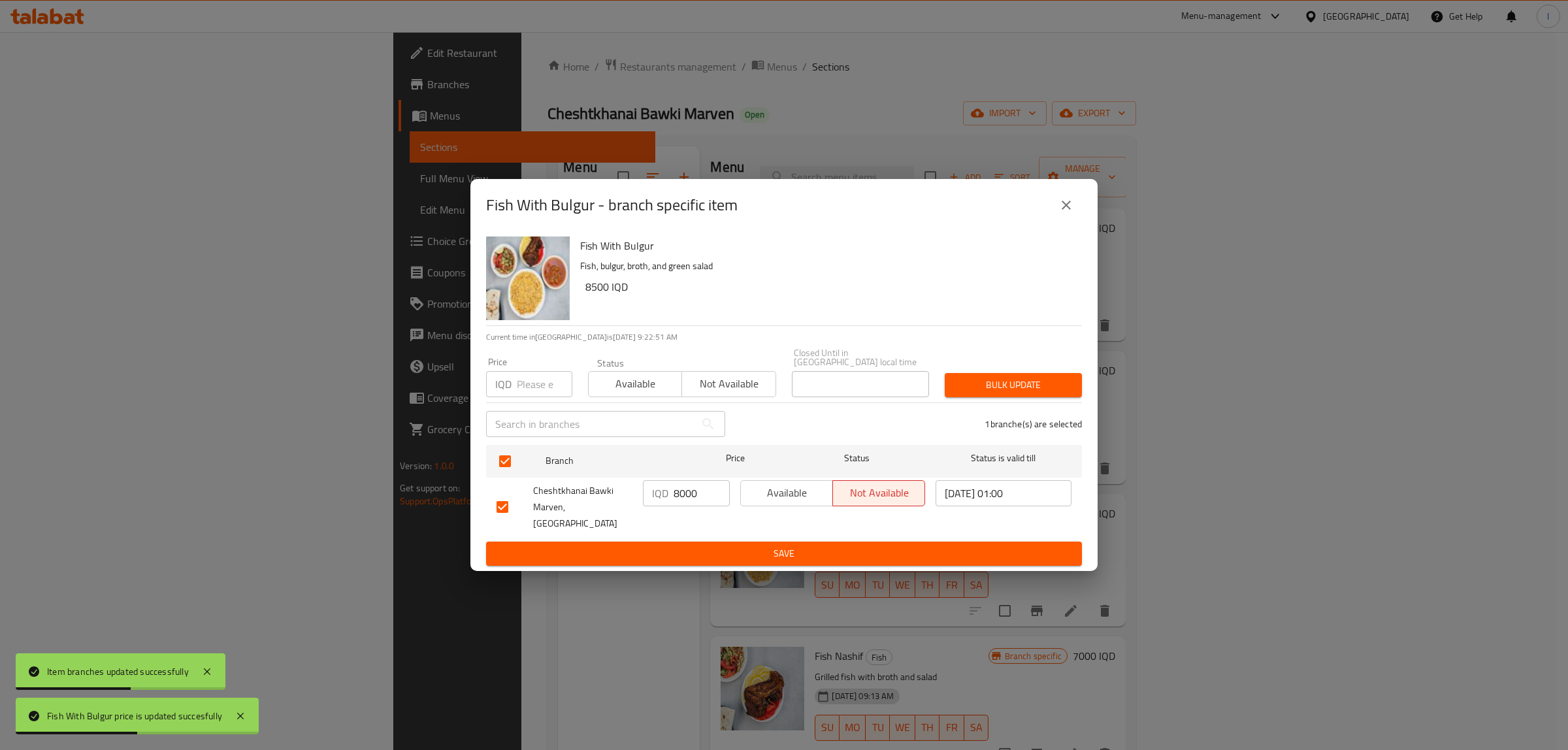
drag, startPoint x: 703, startPoint y: 495, endPoint x: 556, endPoint y: 485, distance: 147.3
click at [556, 485] on div "Cheshtkhanai Bawki Marven, Khanaqa IQD 8000 ​ Available Not available 2025/05/0…" at bounding box center [784, 507] width 586 height 64
paste input "5"
type input "8500"
click at [667, 546] on span "Save" at bounding box center [783, 554] width 575 height 17
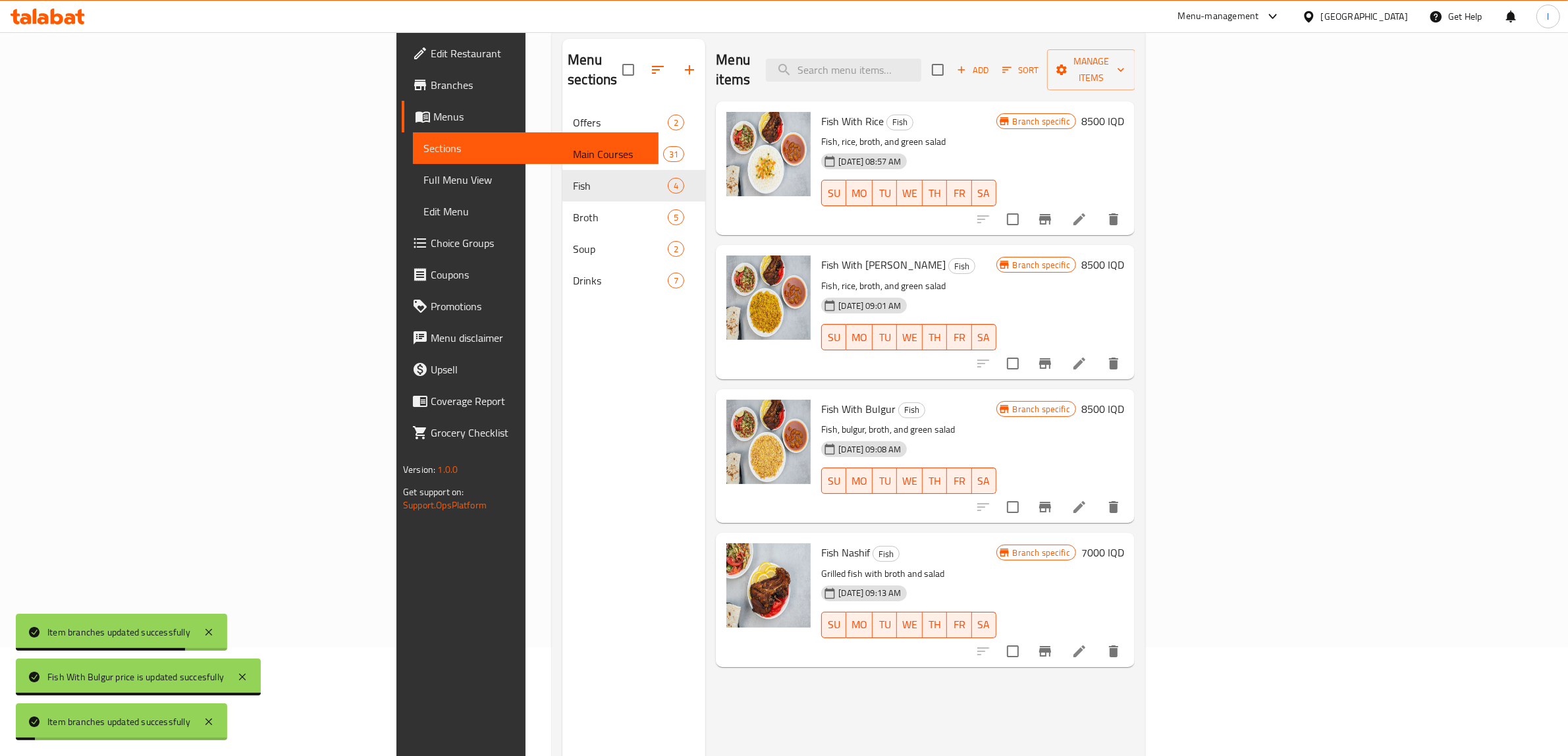
scroll to position [185, 0]
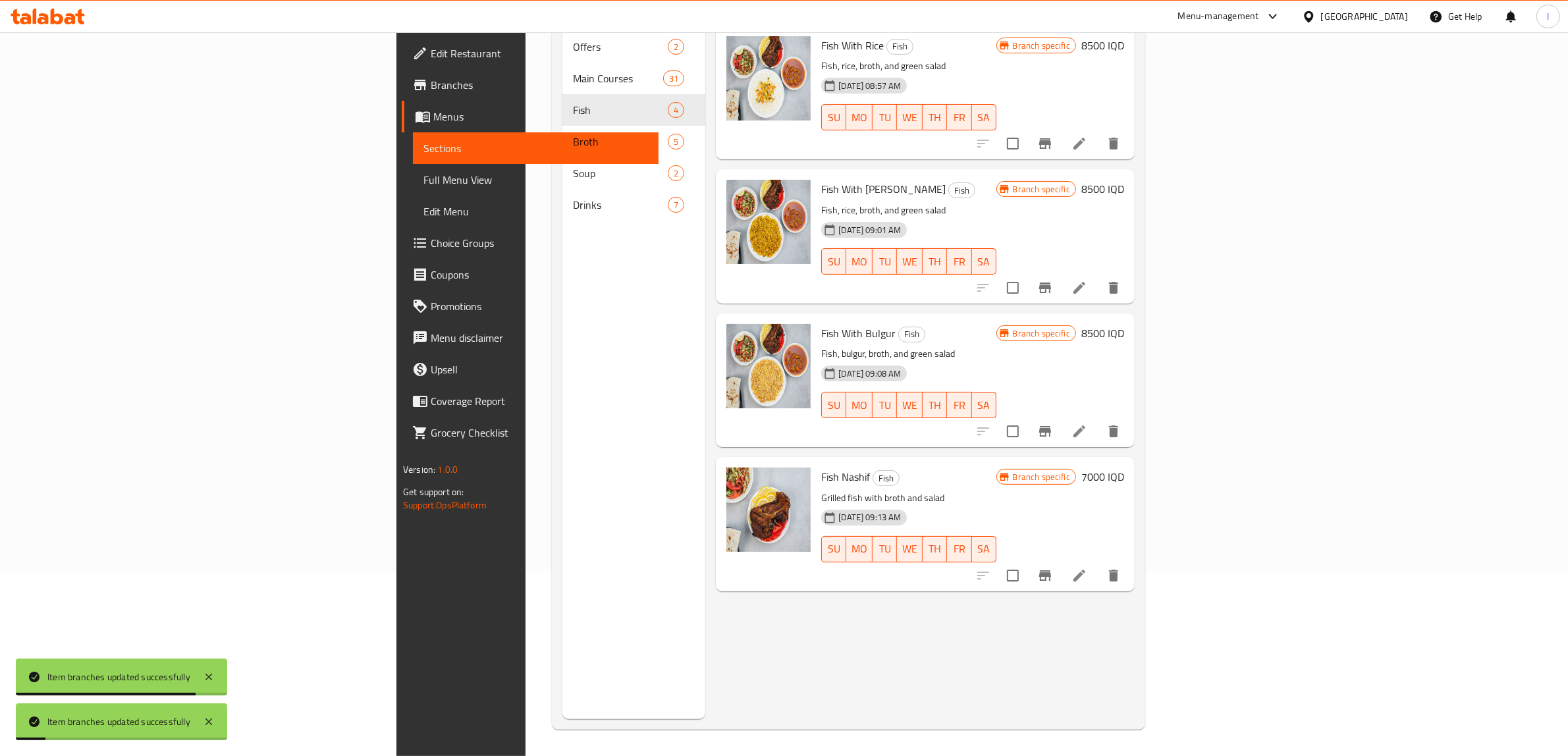
click at [1125, 468] on h6 "7000 IQD" at bounding box center [1102, 477] width 43 height 18
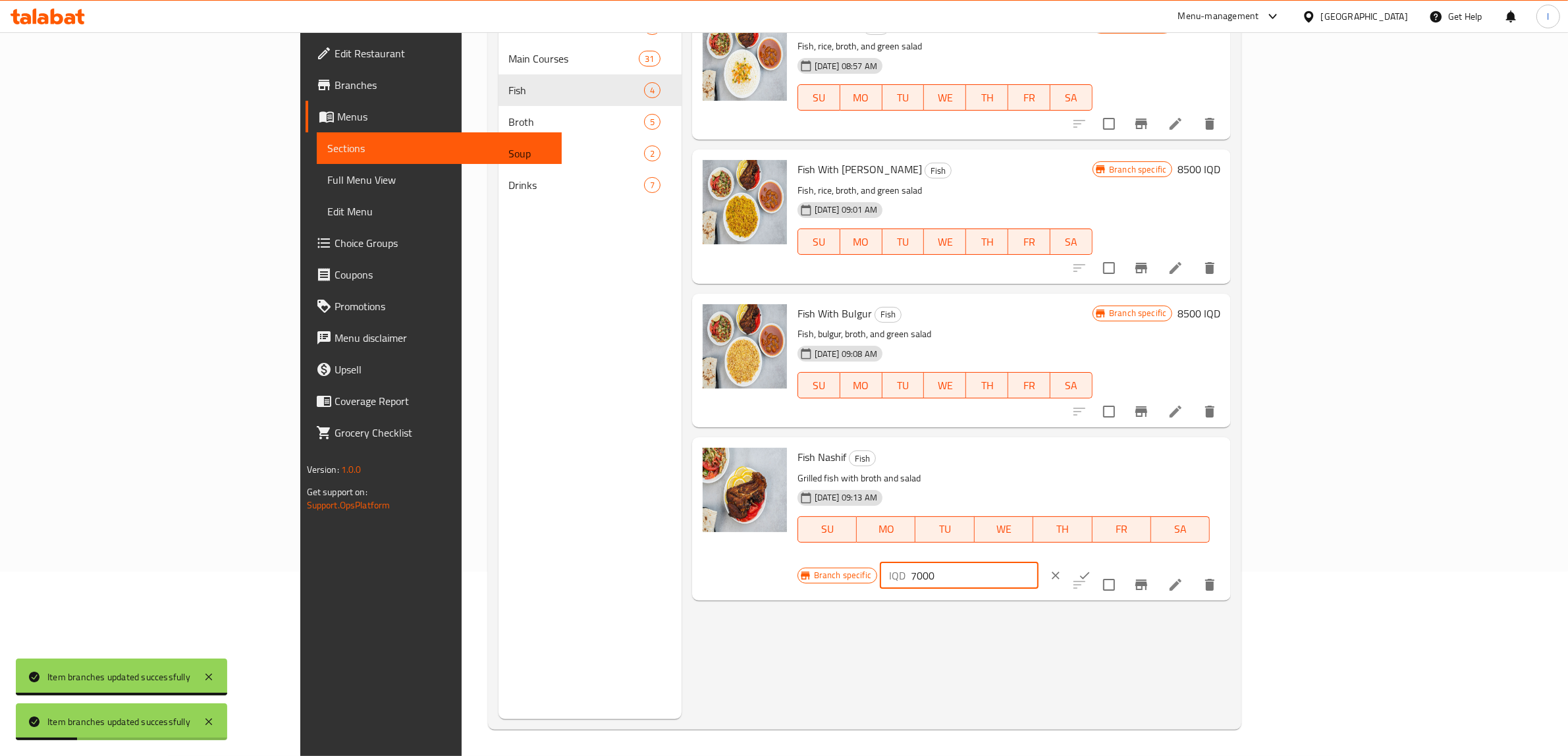
drag, startPoint x: 1388, startPoint y: 462, endPoint x: 1351, endPoint y: 472, distance: 38.3
click at [1039, 563] on input "7000" at bounding box center [974, 576] width 128 height 27
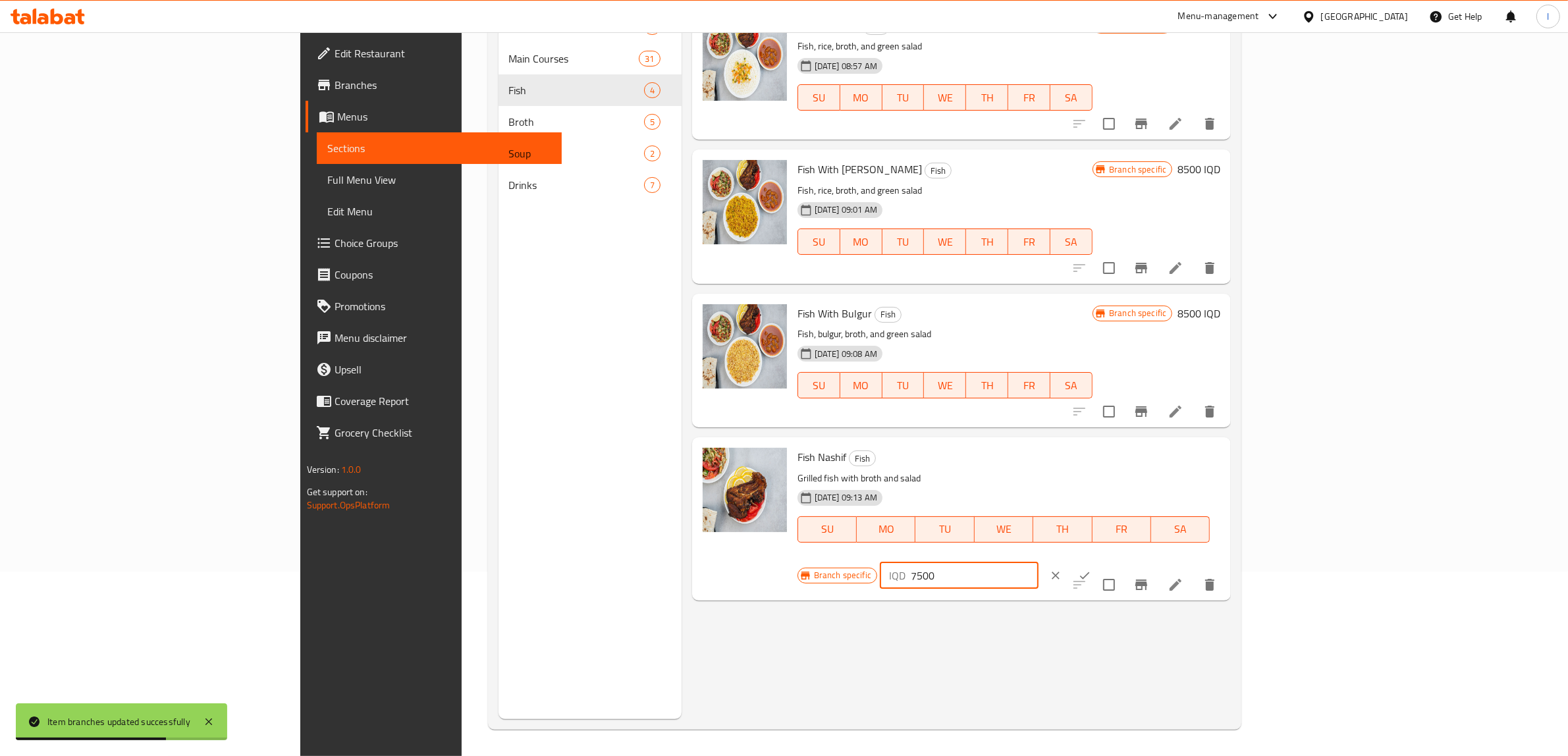
drag, startPoint x: 1384, startPoint y: 465, endPoint x: 1173, endPoint y: 458, distance: 211.1
click at [1195, 466] on div "Fish Nashif Fish Grilled fish with broth and salad 01-08-2024 09:13 AM SU MO TU…" at bounding box center [1009, 518] width 434 height 153
type input "7500"
click at [1100, 561] on button "ok" at bounding box center [1085, 575] width 29 height 29
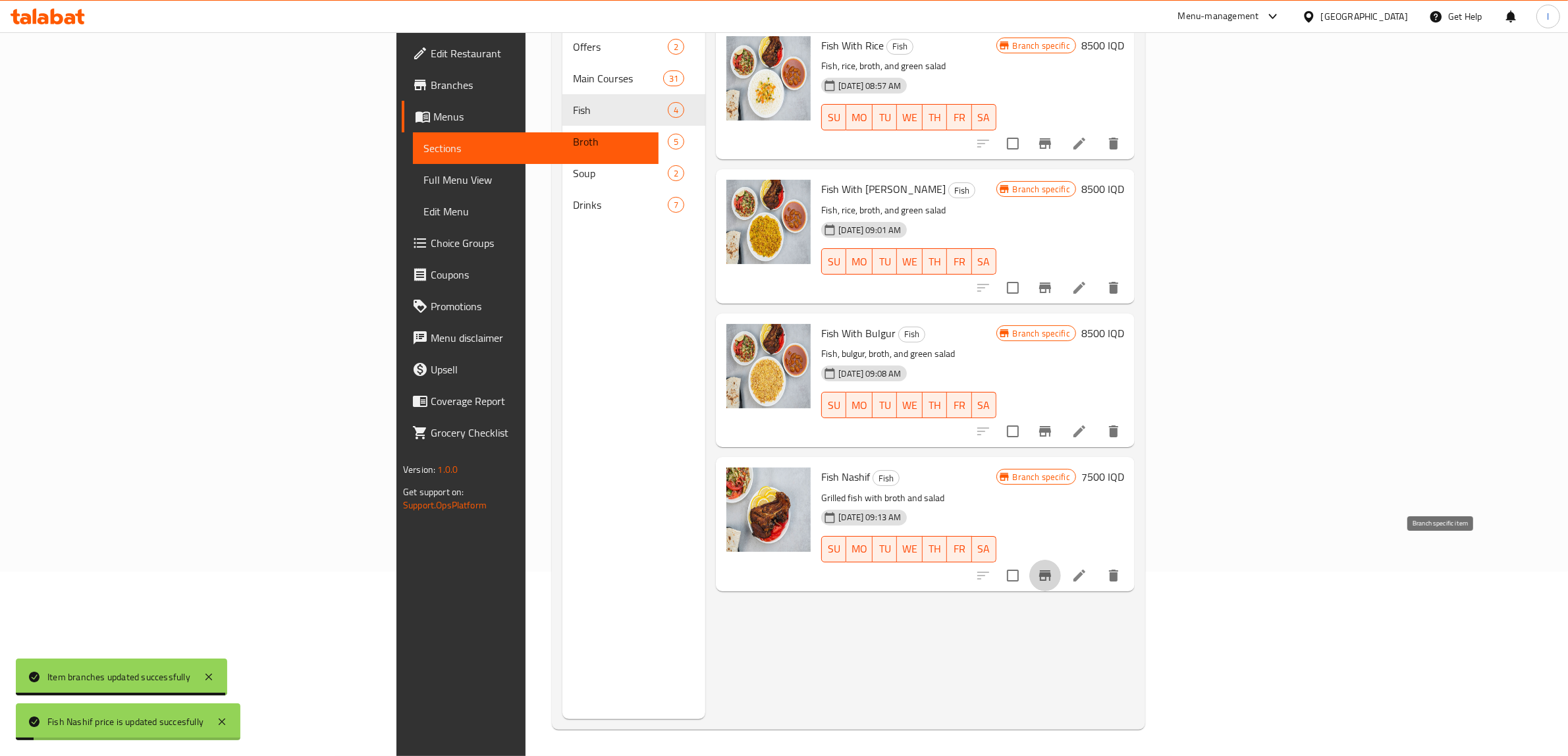
click at [1051, 570] on icon "Branch-specific-item" at bounding box center [1045, 575] width 12 height 11
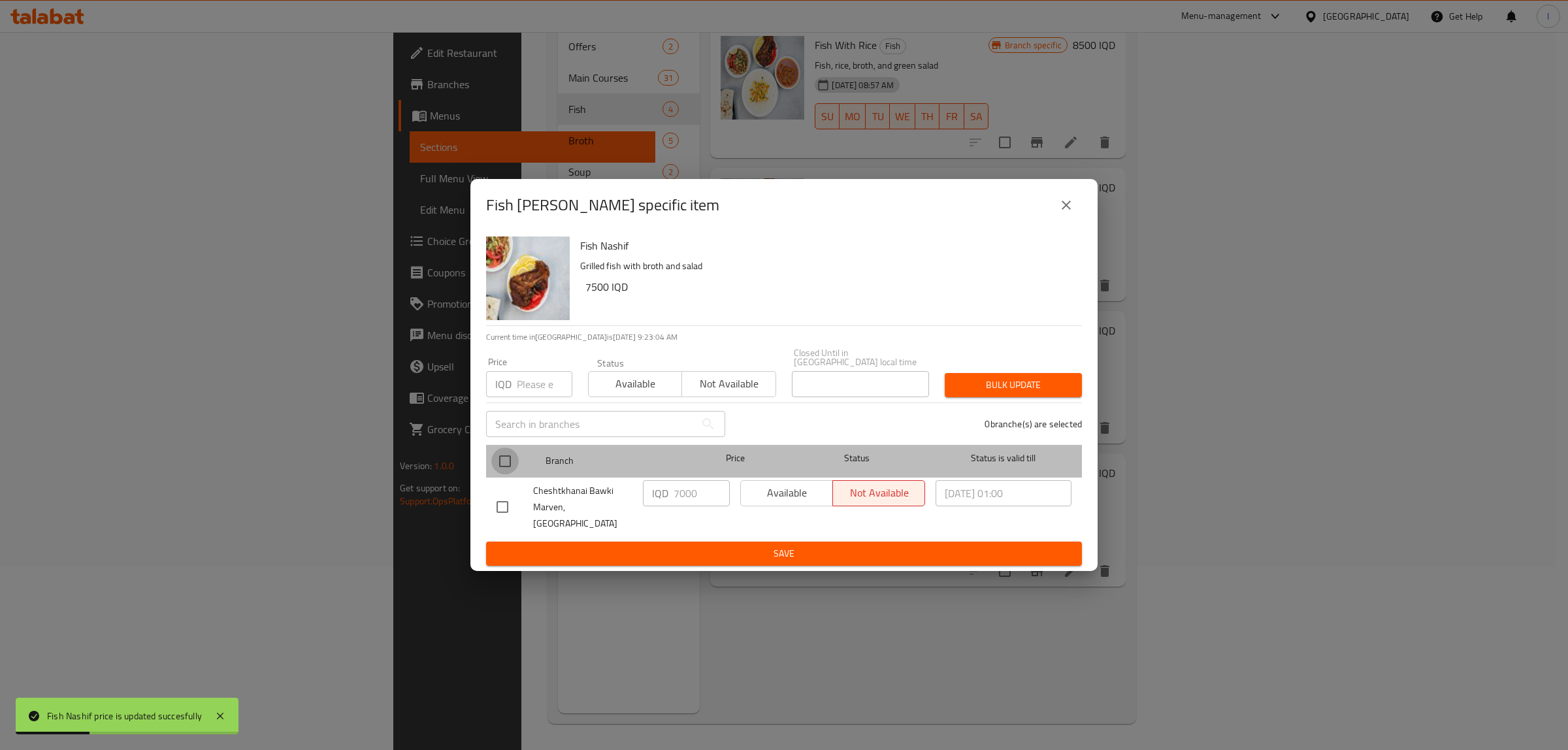
drag, startPoint x: 502, startPoint y: 459, endPoint x: 707, endPoint y: 500, distance: 209.1
click at [502, 459] on input "checkbox" at bounding box center [504, 461] width 27 height 27
checkbox input "true"
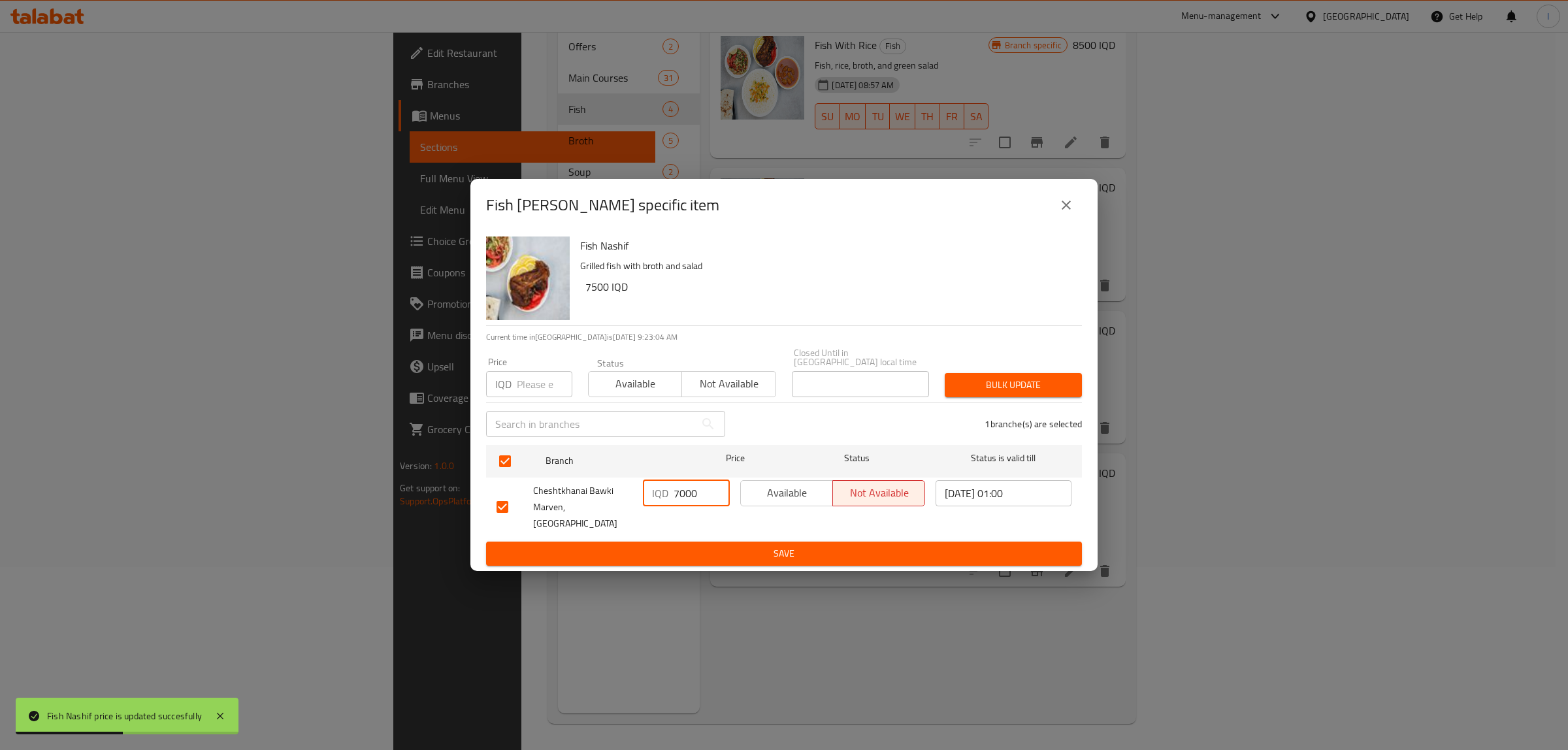
drag, startPoint x: 700, startPoint y: 492, endPoint x: 572, endPoint y: 494, distance: 128.0
click at [572, 494] on div "Cheshtkhanai Bawki Marven, Khanaqa IQD 7000 ​ Available Not available 2025/05/0…" at bounding box center [784, 507] width 586 height 64
paste input "5"
type input "7500"
click at [647, 527] on ul "Branch Price Status Status is valid till Cheshtkhanai Bawki Marven, Khanaqa IQD…" at bounding box center [784, 491] width 596 height 103
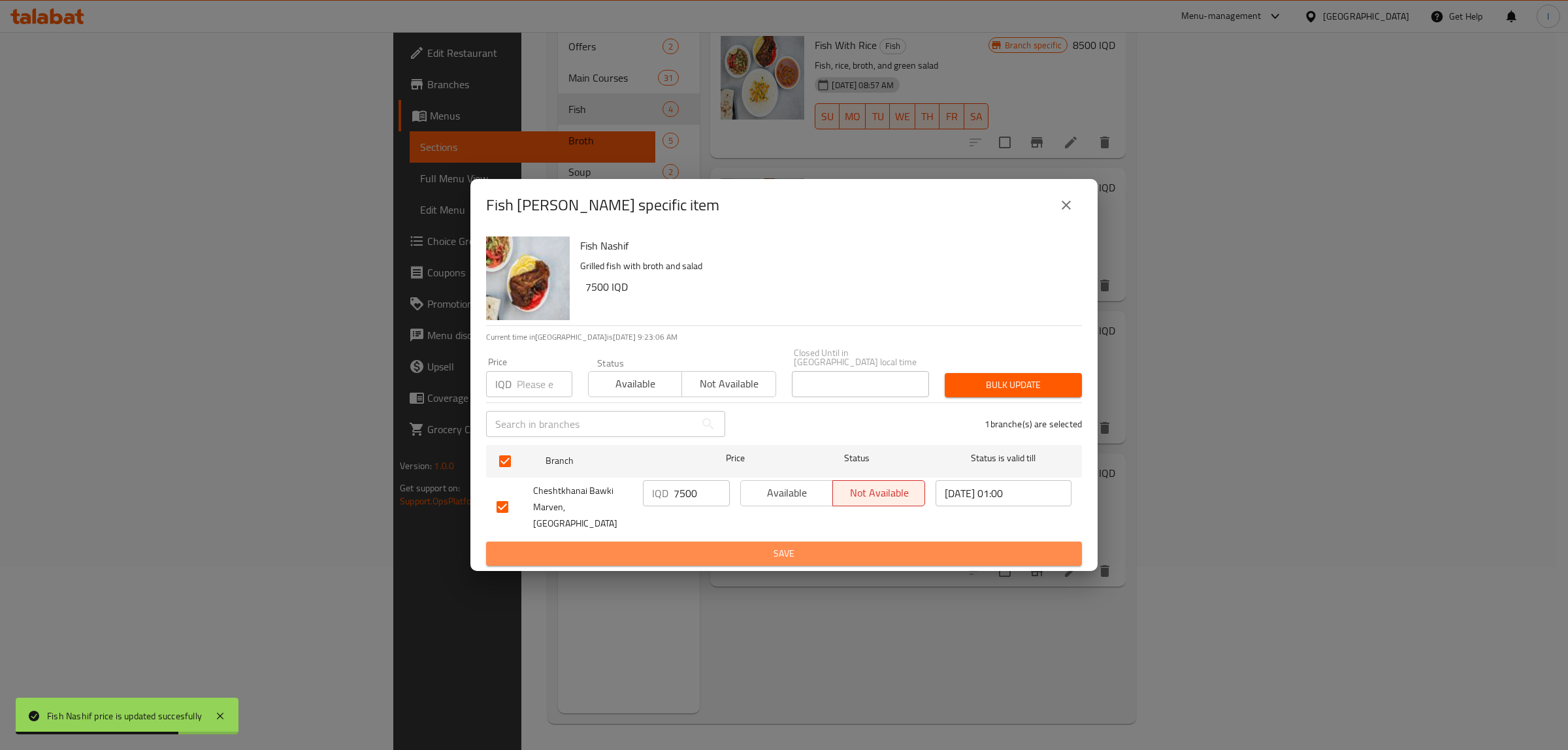
click at [652, 546] on span "Save" at bounding box center [783, 554] width 575 height 17
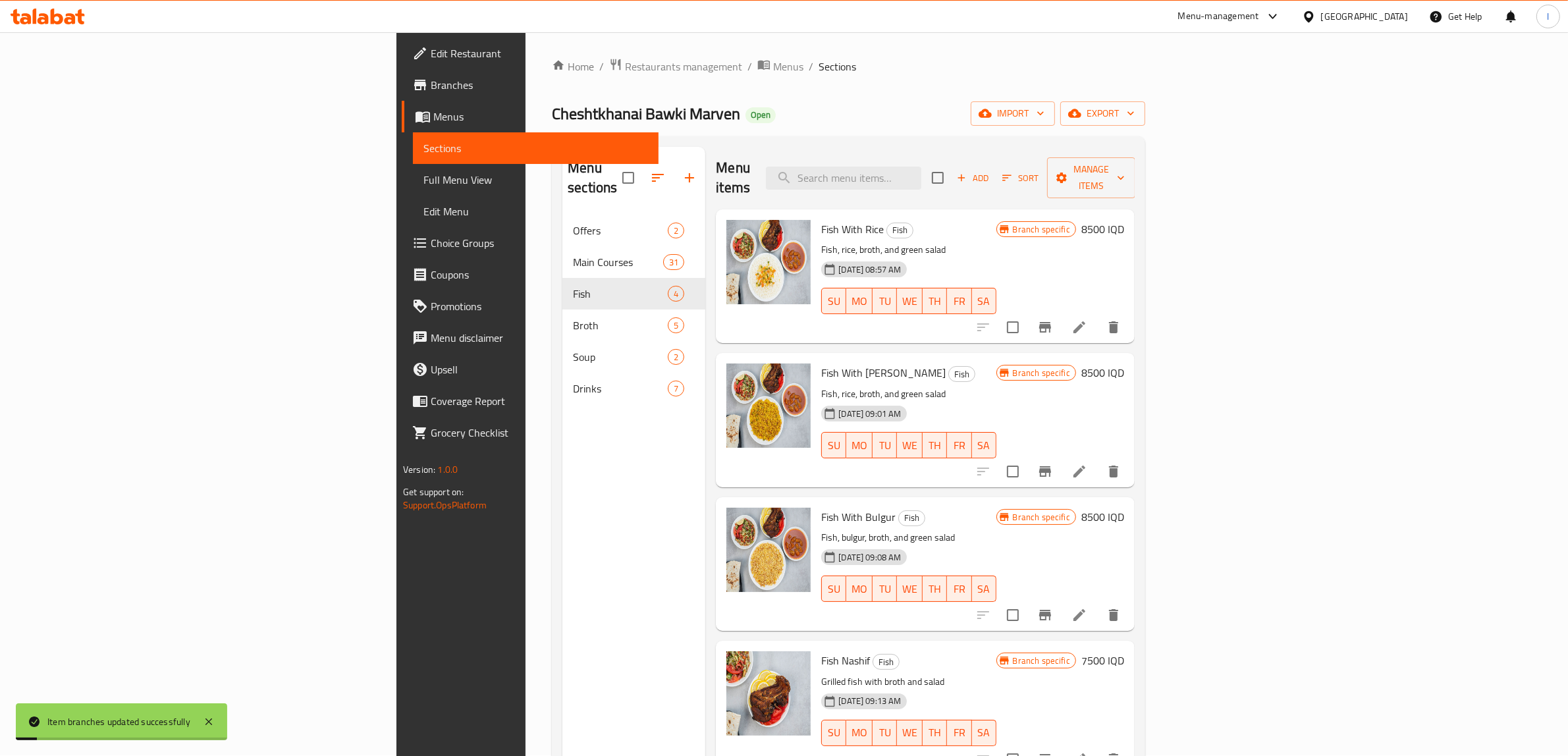
scroll to position [0, 0]
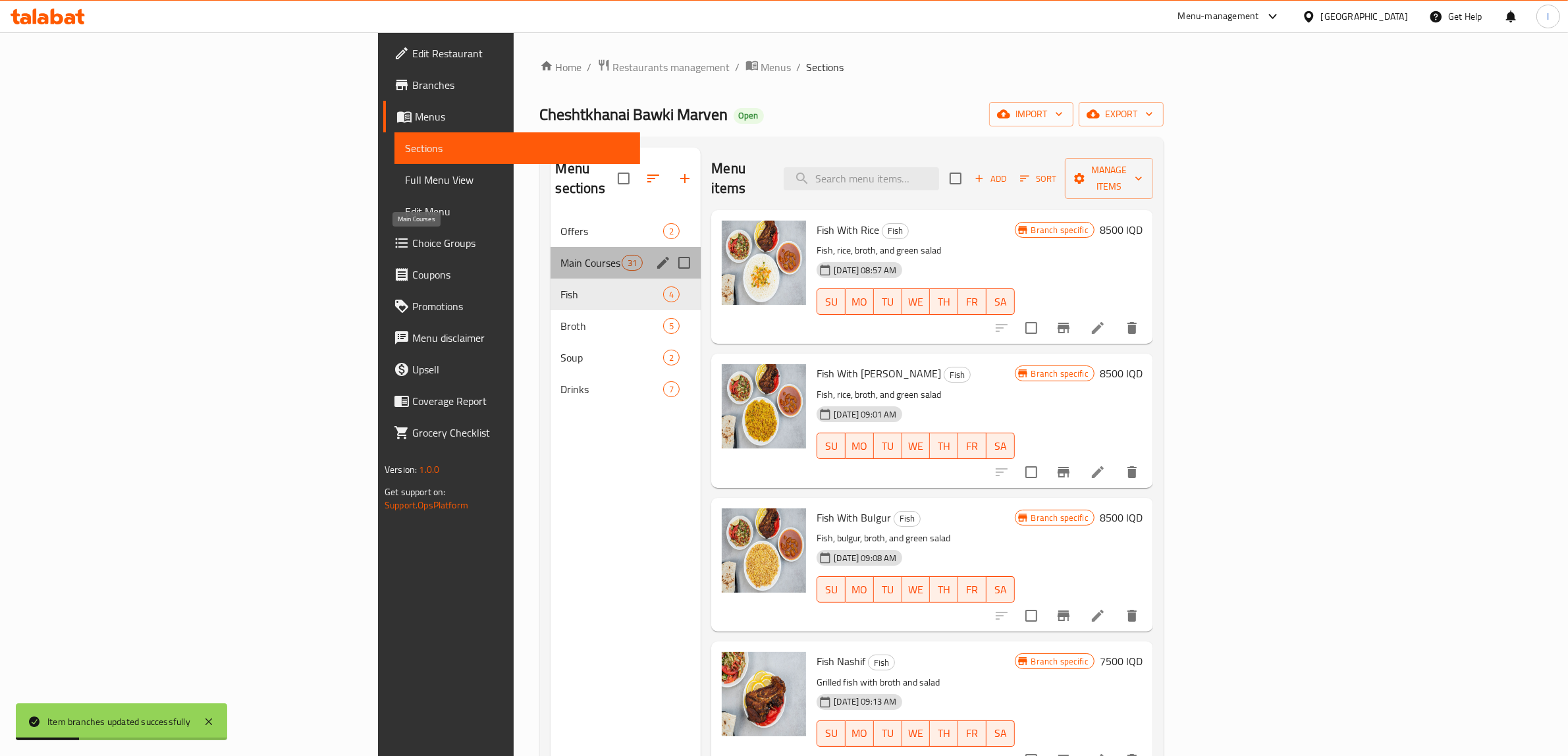
click at [561, 255] on span "Main Courses" at bounding box center [591, 263] width 61 height 16
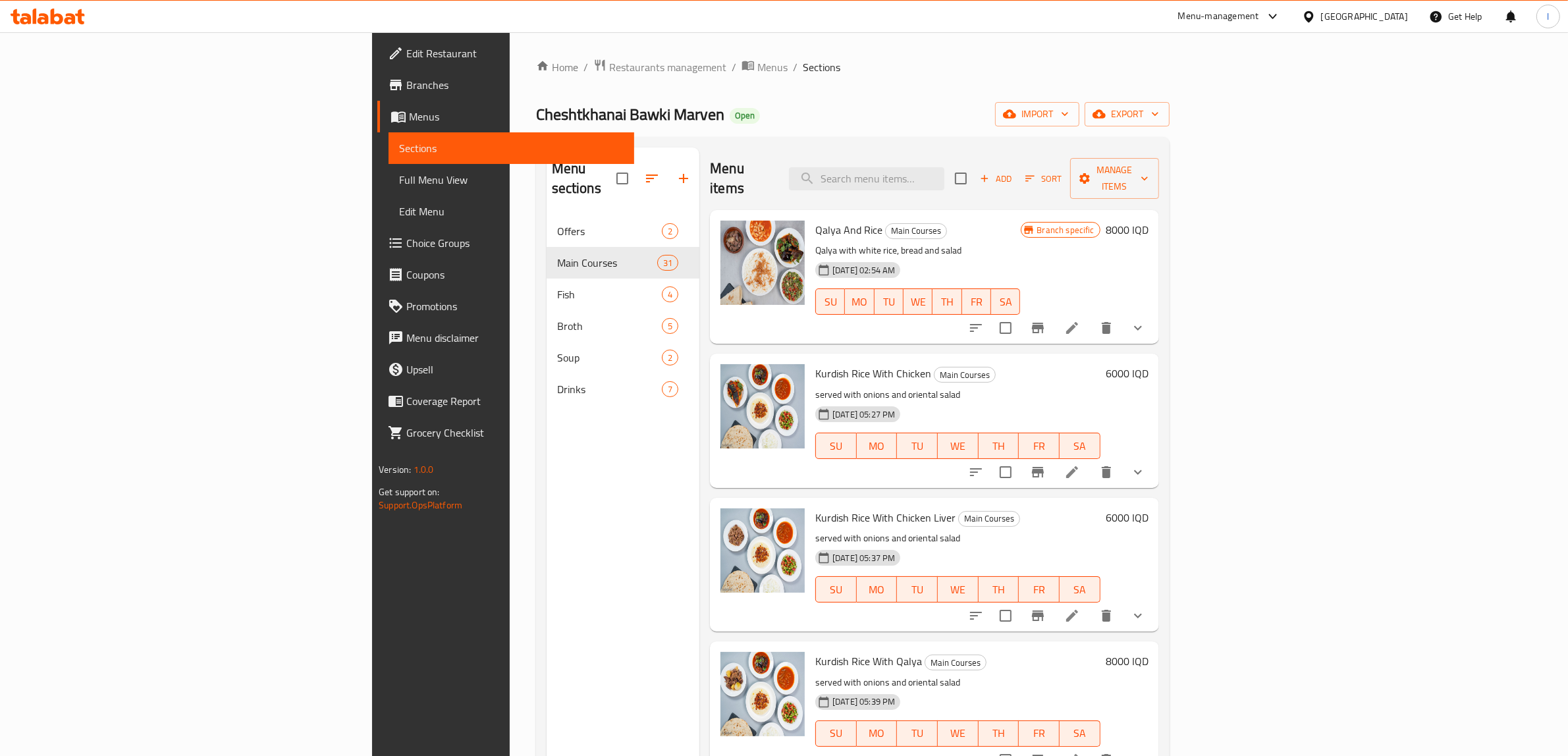
click at [1149, 221] on h6 "8000 IQD" at bounding box center [1127, 230] width 43 height 18
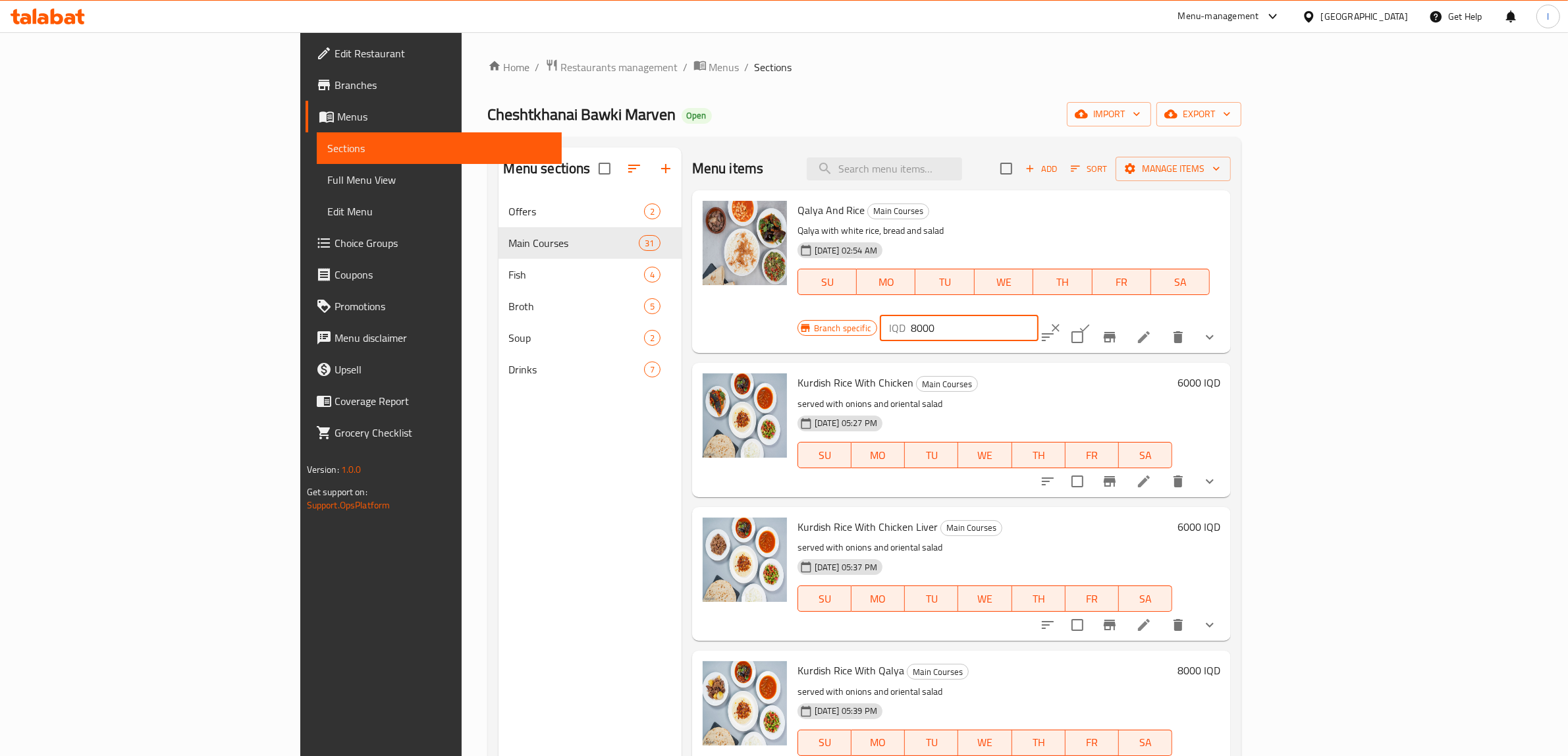
drag, startPoint x: 1385, startPoint y: 223, endPoint x: 1332, endPoint y: 228, distance: 53.2
click at [1039, 315] on input "8000" at bounding box center [974, 328] width 128 height 27
drag, startPoint x: 1364, startPoint y: 218, endPoint x: 1219, endPoint y: 218, distance: 145.0
click at [1119, 313] on div "Branch specific IQD 8500 ​" at bounding box center [958, 328] width 321 height 29
type input "8500"
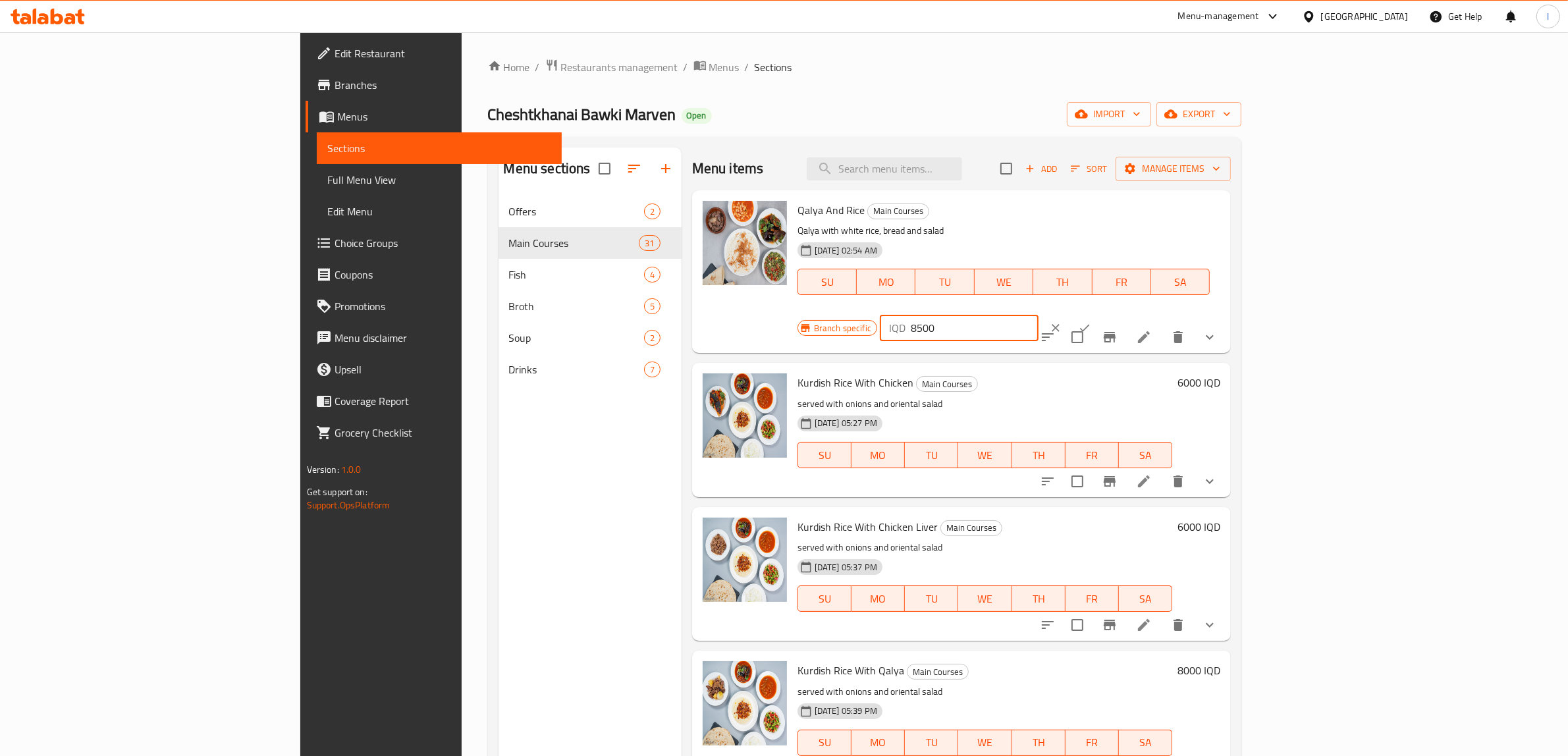
click at [1091, 322] on icon "ok" at bounding box center [1085, 328] width 13 height 13
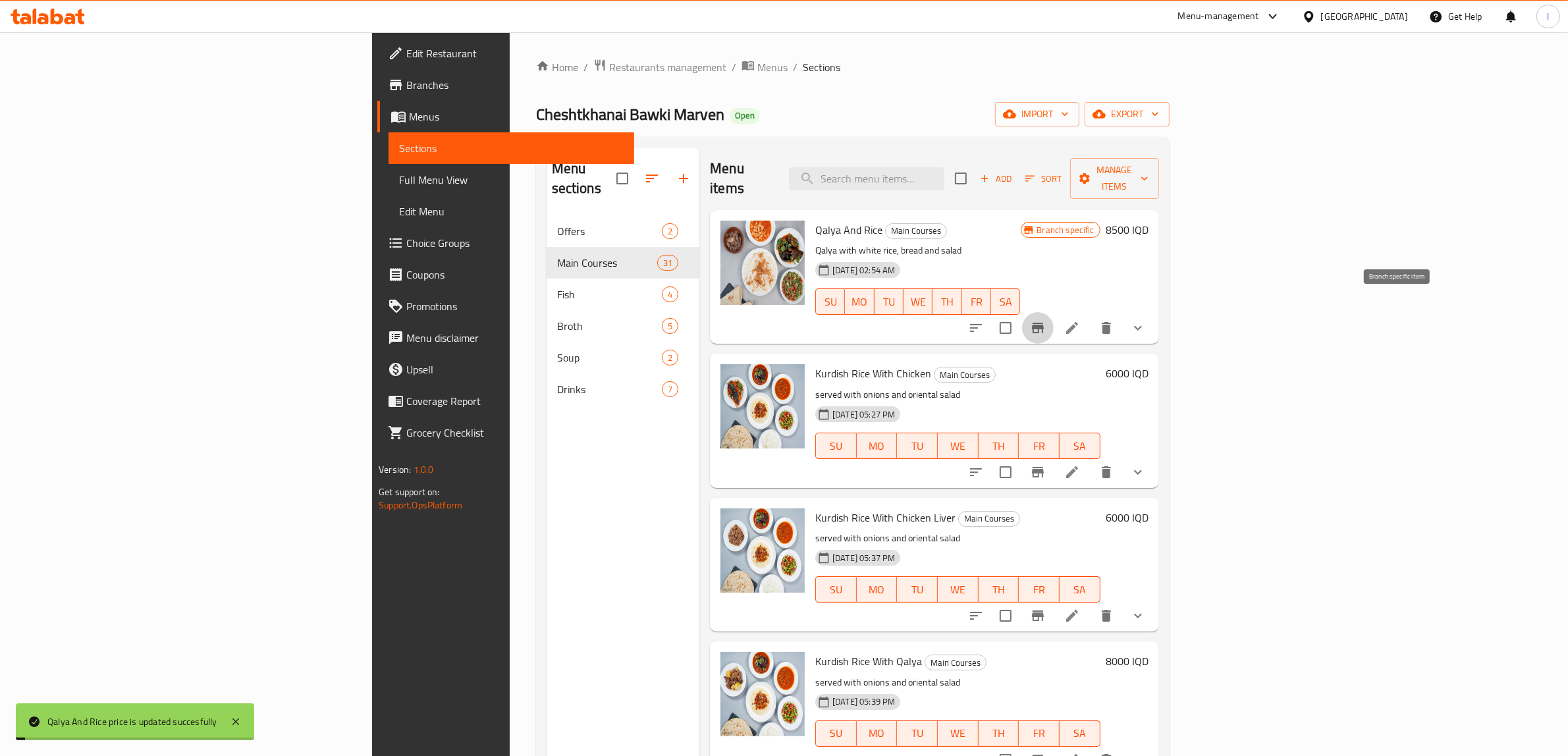
click at [1046, 320] on icon "Branch-specific-item" at bounding box center [1038, 328] width 16 height 16
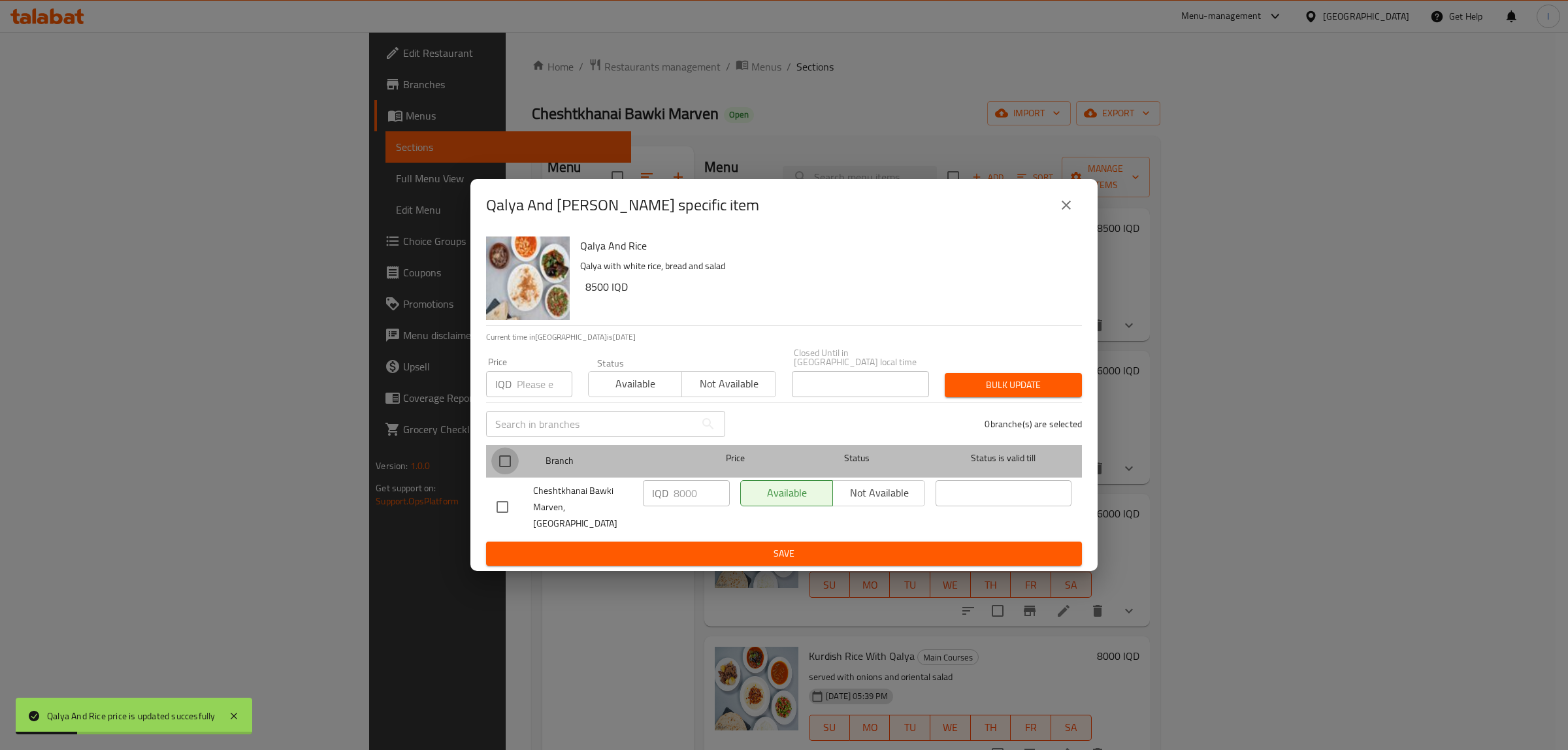
click at [507, 461] on input "checkbox" at bounding box center [504, 461] width 27 height 27
checkbox input "true"
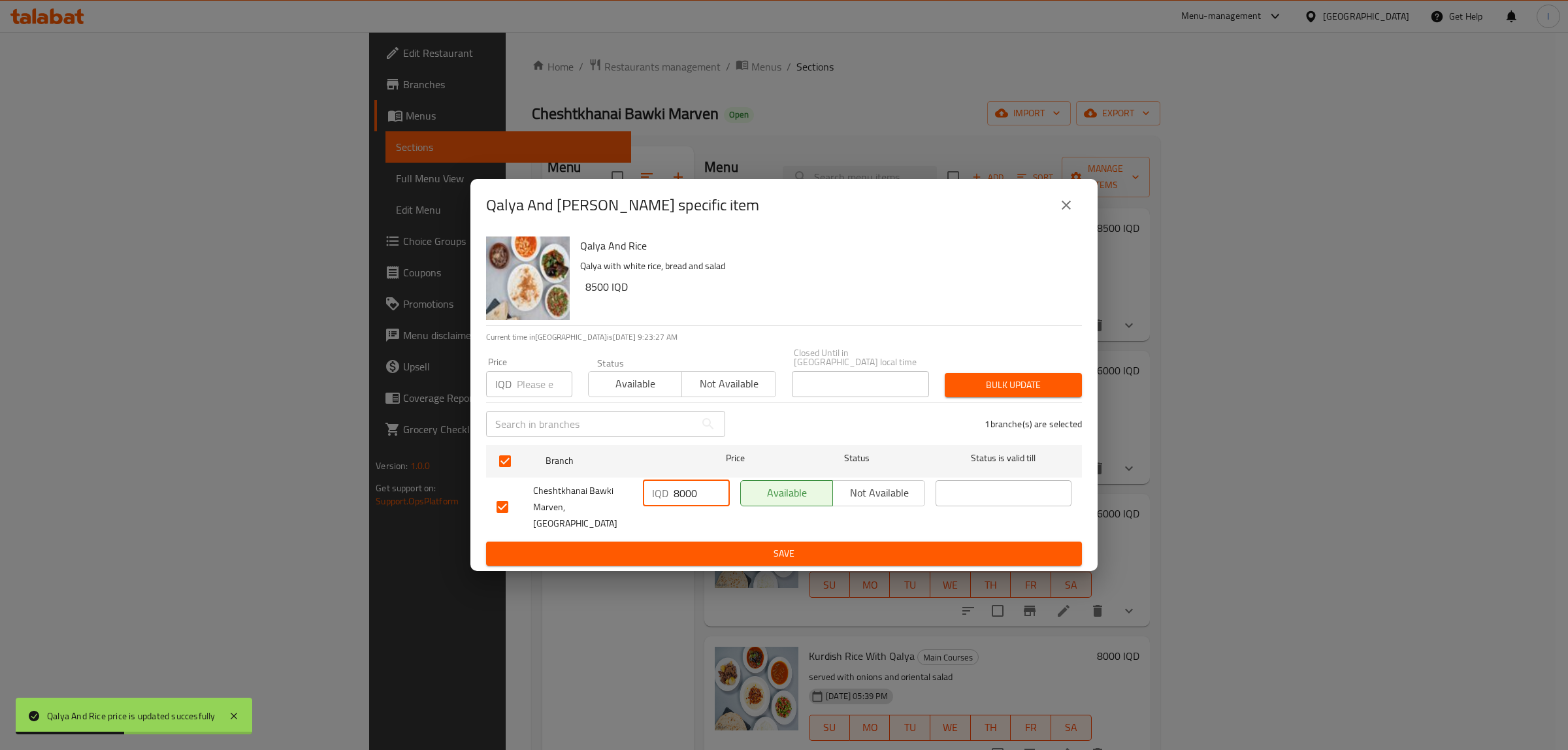
drag, startPoint x: 697, startPoint y: 498, endPoint x: 564, endPoint y: 499, distance: 133.0
click at [564, 499] on div "Cheshtkhanai Bawki Marven, Khanaqa IQD 8000 ​ Available Not available ​" at bounding box center [784, 507] width 586 height 64
paste input "5"
type input "8500"
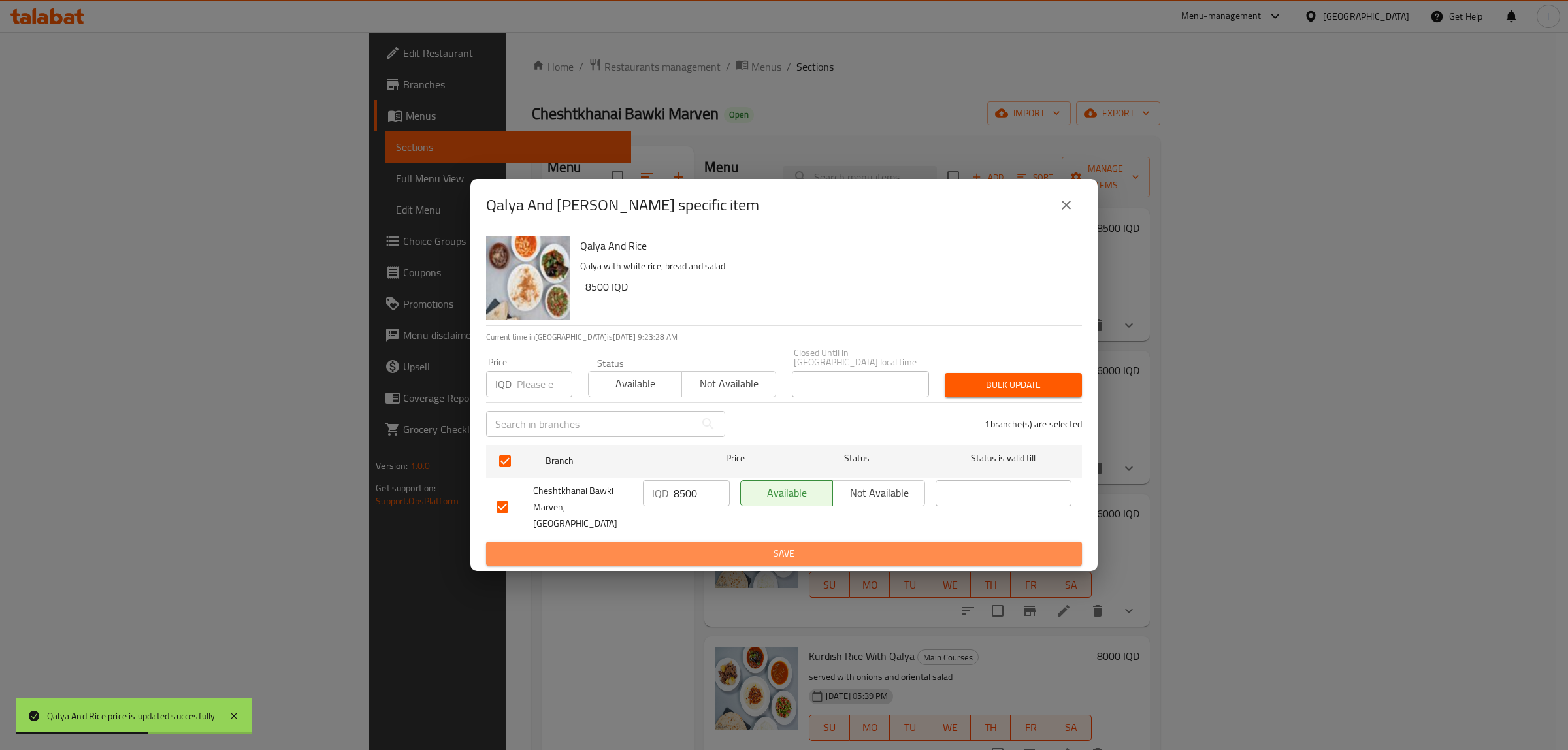
click at [654, 546] on span "Save" at bounding box center [783, 554] width 575 height 17
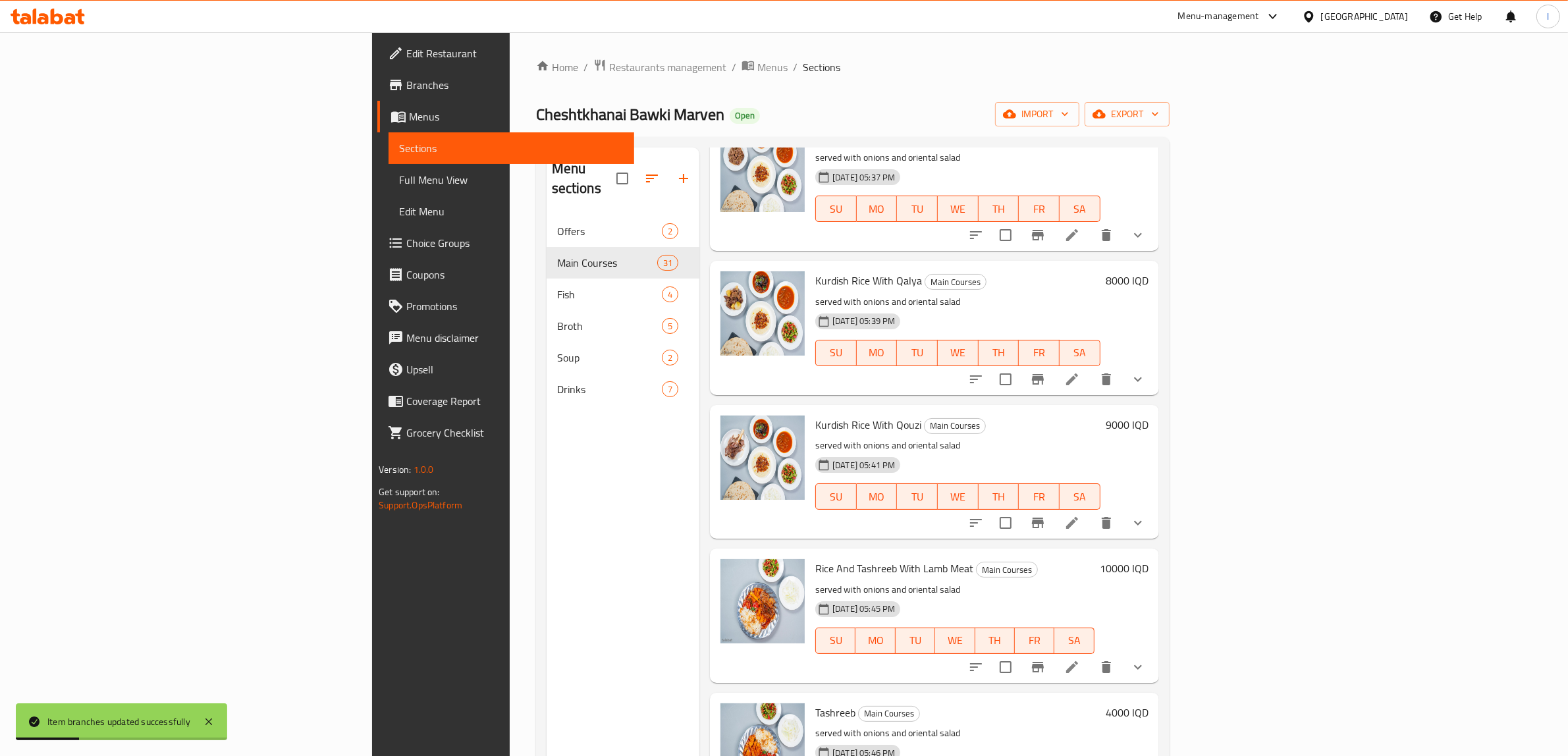
scroll to position [387, 0]
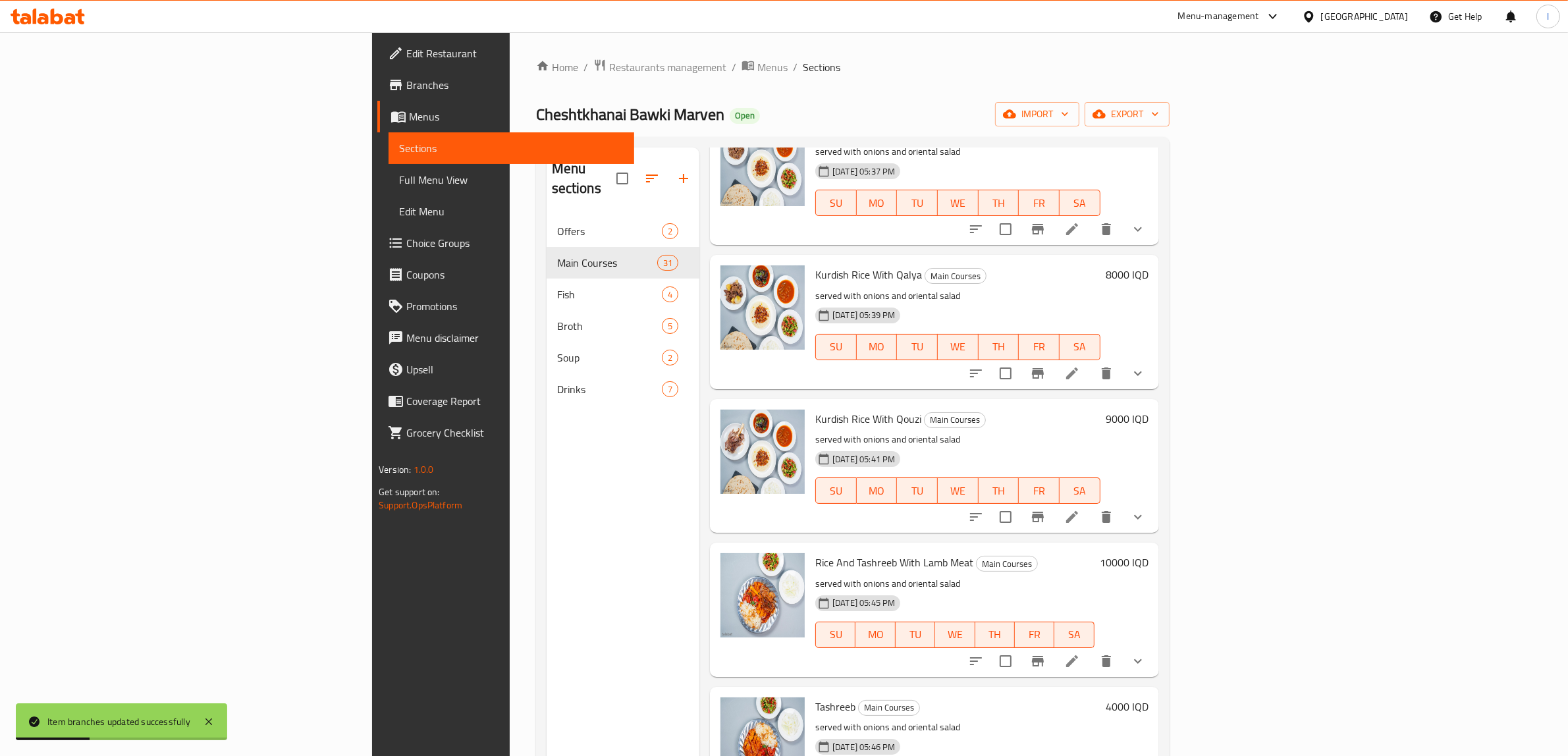
click at [1149, 265] on h6 "8000 IQD" at bounding box center [1127, 274] width 43 height 18
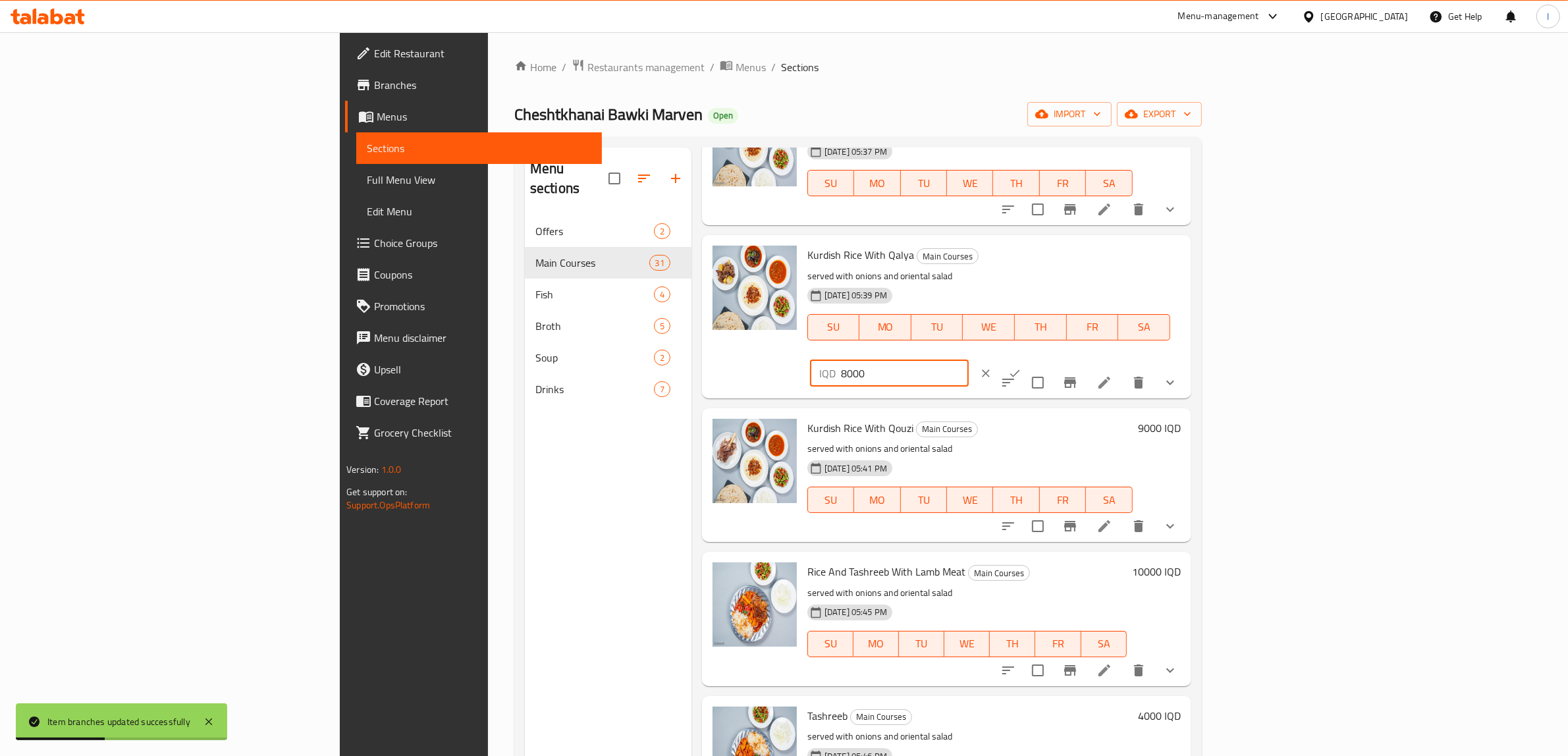
drag, startPoint x: 1261, startPoint y: 253, endPoint x: 1303, endPoint y: 253, distance: 42.0
click at [1186, 252] on div "Kurdish Rice With Qalya Main Courses served with onions and oriental salad 28-0…" at bounding box center [994, 316] width 384 height 153
paste input "5"
type input "8500"
click at [1021, 367] on icon "ok" at bounding box center [1015, 373] width 13 height 13
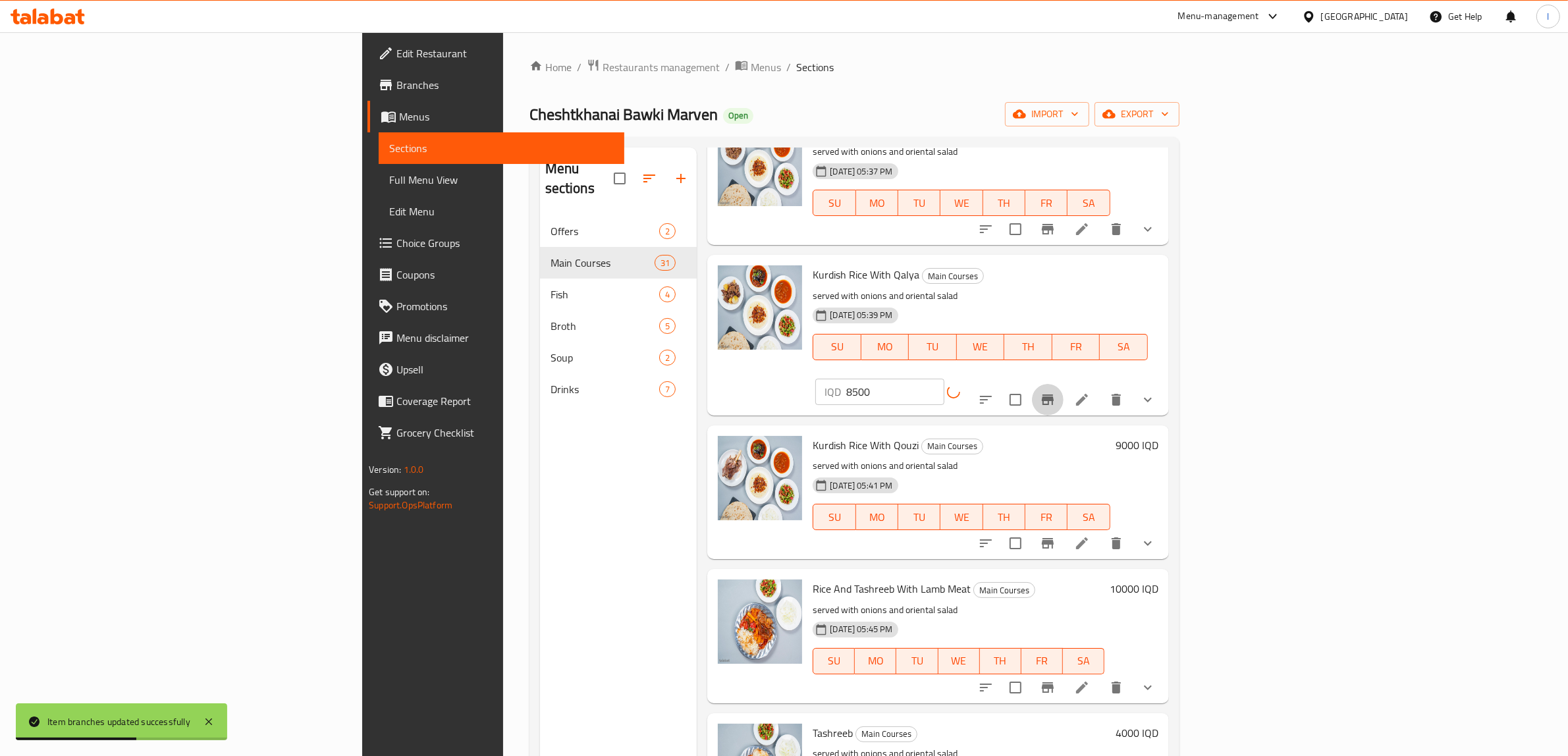
click at [1056, 392] on icon "Branch-specific-item" at bounding box center [1048, 399] width 16 height 16
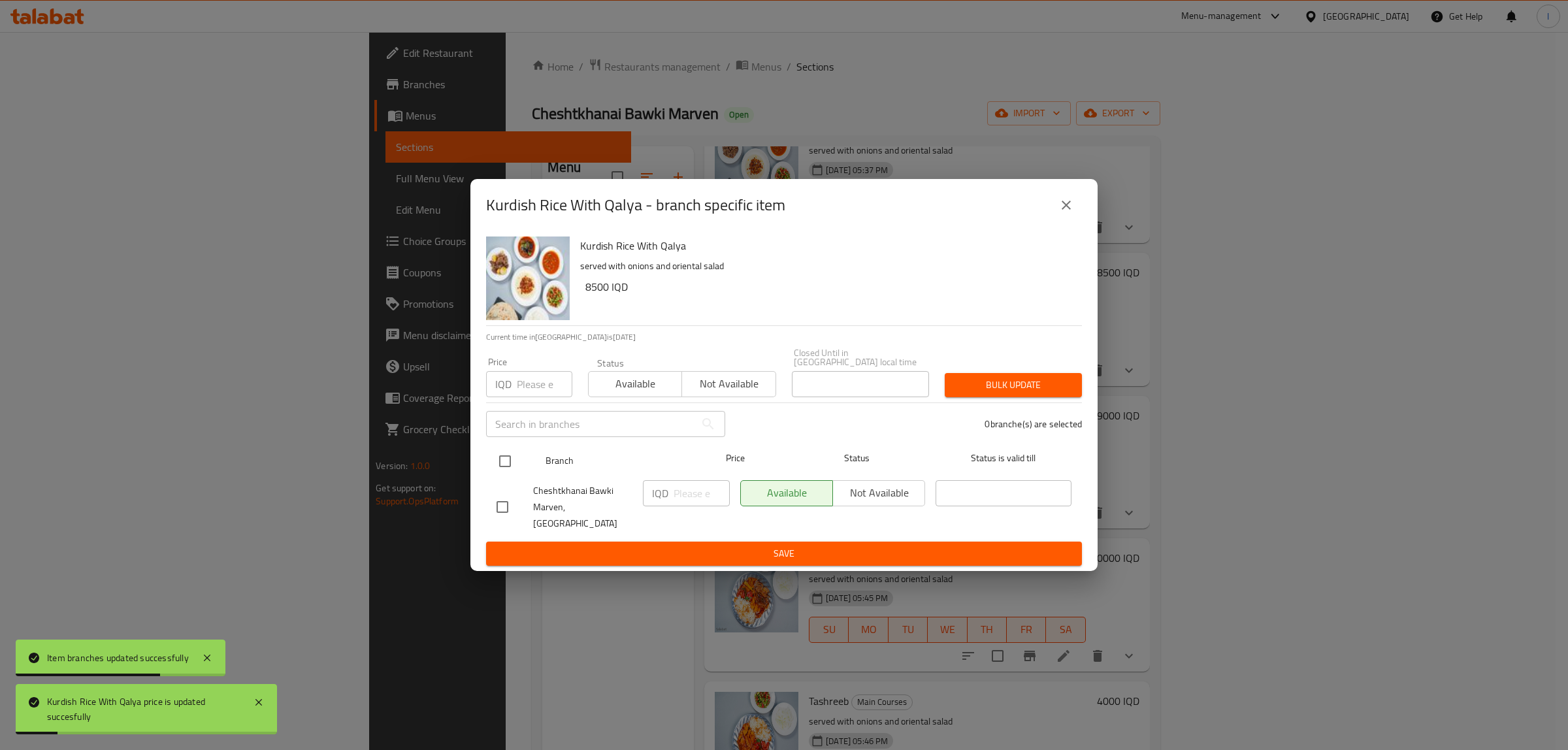
drag, startPoint x: 504, startPoint y: 444, endPoint x: 502, endPoint y: 459, distance: 15.1
click at [503, 458] on ul "Branch Price Status Status is valid till Cheshtkhanai Bawki Marven, Khanaqa IQD…" at bounding box center [784, 491] width 596 height 103
click at [509, 464] on input "checkbox" at bounding box center [504, 461] width 27 height 27
checkbox input "true"
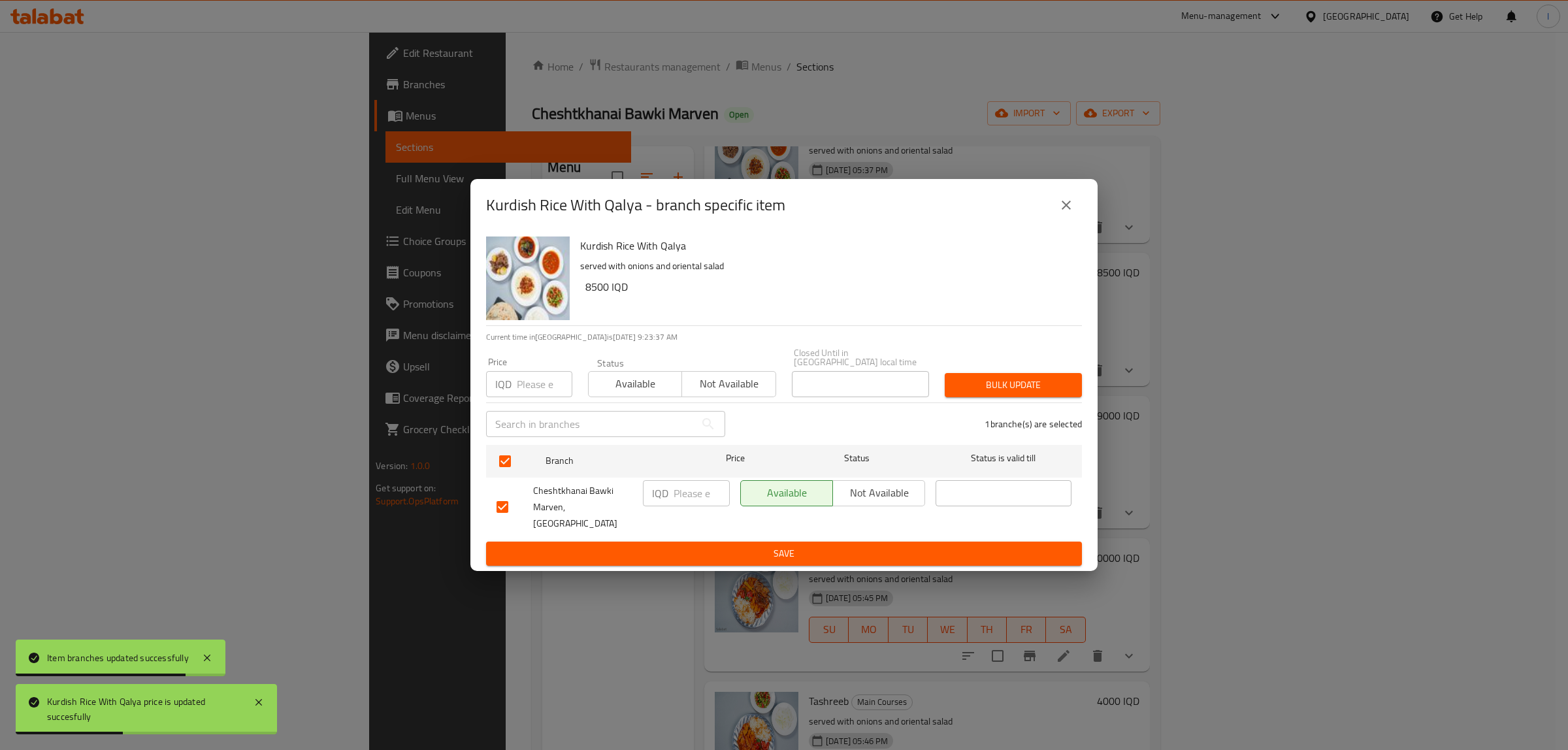
click at [683, 502] on input "number" at bounding box center [702, 494] width 56 height 26
paste input "8500"
type input "8500"
click at [719, 546] on span "Save" at bounding box center [783, 554] width 575 height 17
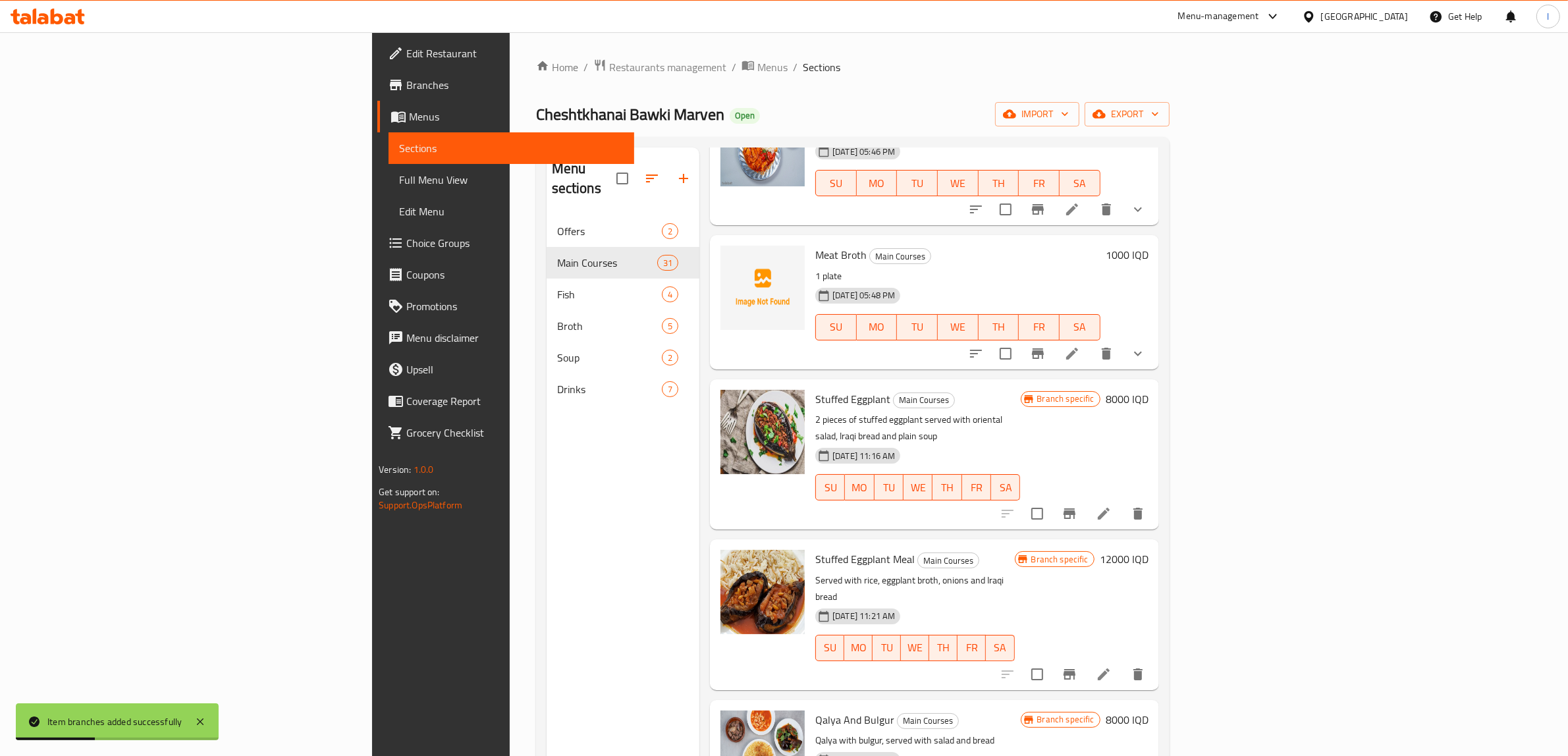
scroll to position [992, 0]
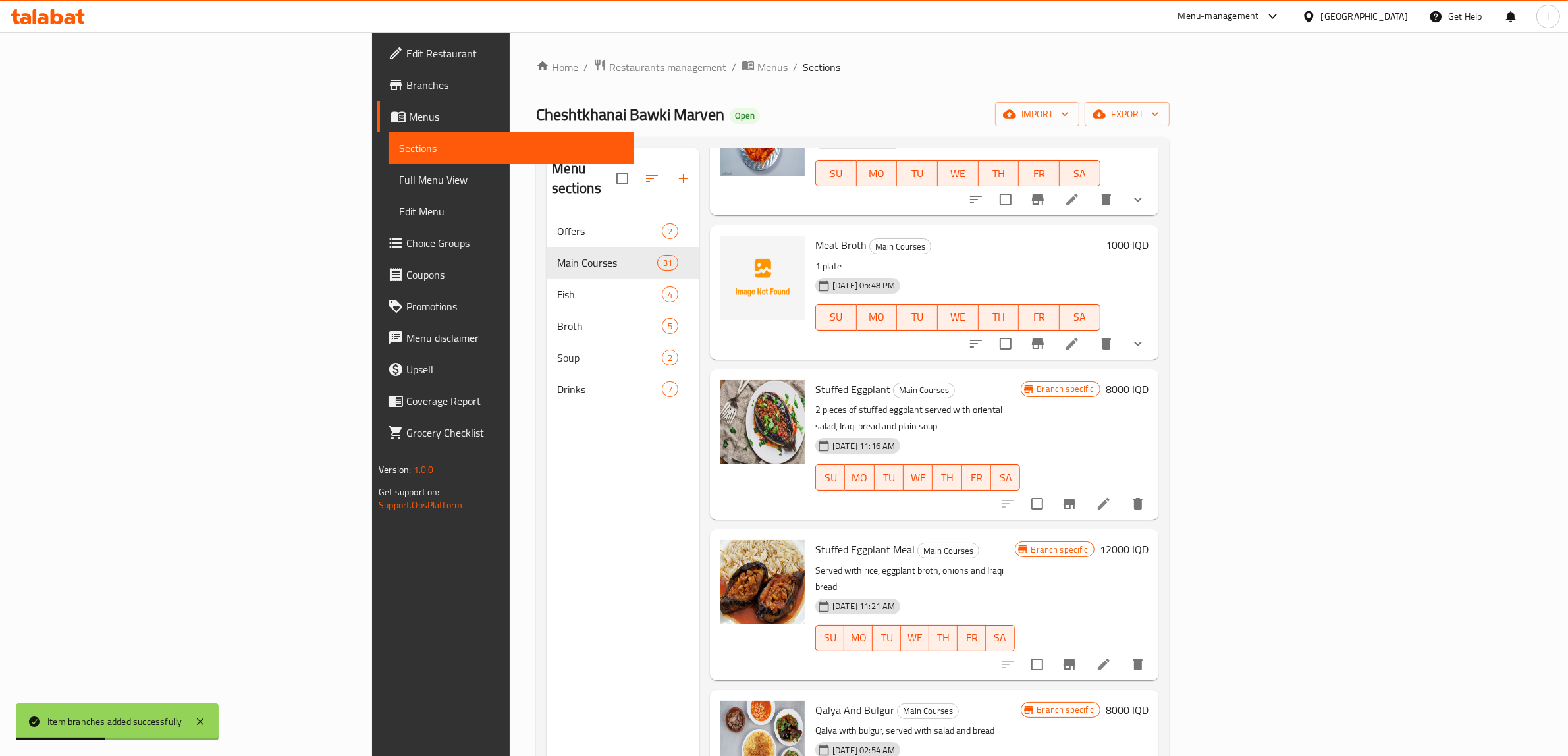
click at [1149, 380] on h6 "8000 IQD" at bounding box center [1127, 389] width 43 height 18
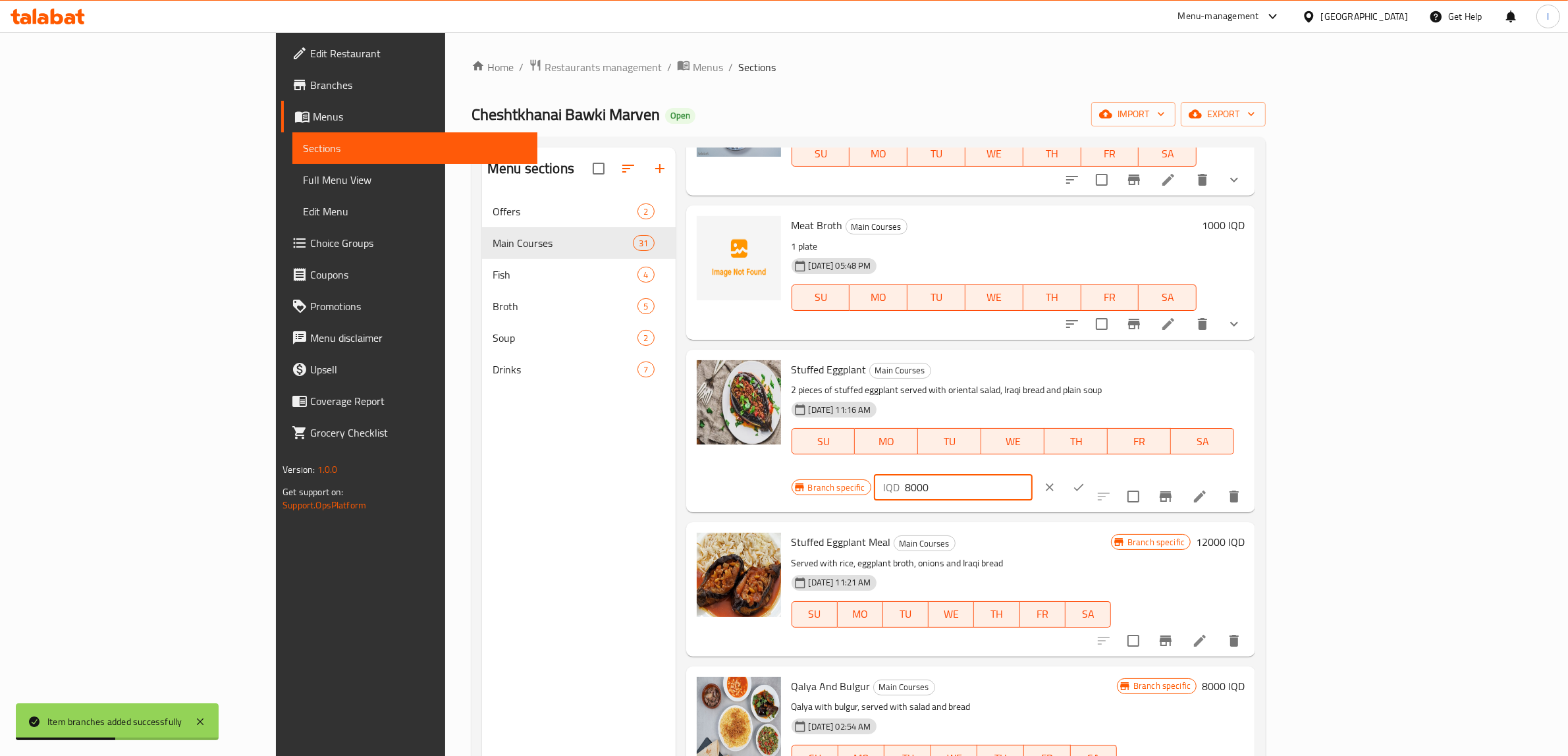
drag, startPoint x: 1391, startPoint y: 380, endPoint x: 1212, endPoint y: 380, distance: 179.0
click at [1164, 378] on div "Stuffed Eggplant Main Courses 2 pieces of stuffed eggplant served with oriental…" at bounding box center [1018, 431] width 464 height 153
paste input "5"
type input "8500"
click at [1085, 481] on icon "ok" at bounding box center [1079, 488] width 13 height 13
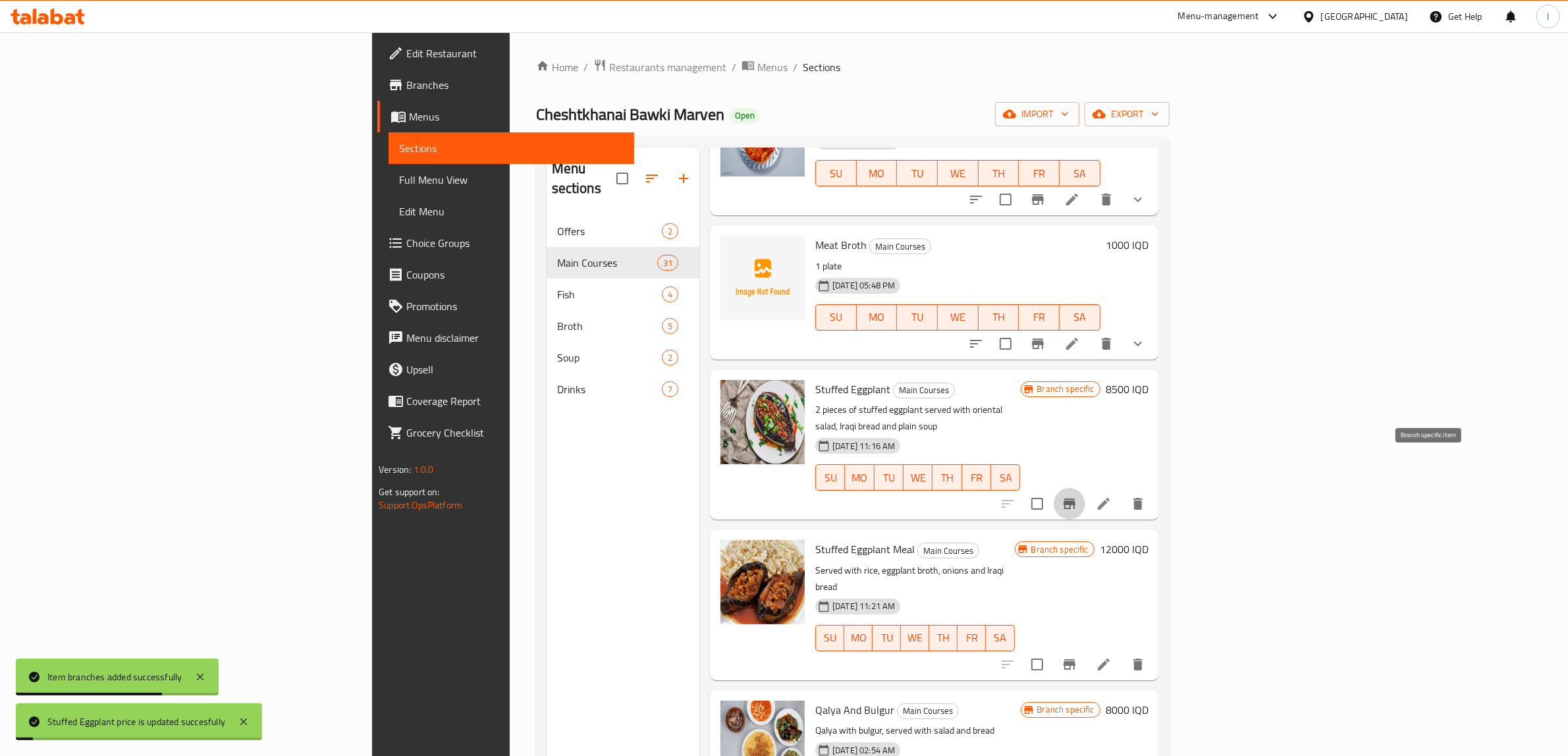
click at [1075, 498] on icon "Branch-specific-item" at bounding box center [1070, 503] width 12 height 11
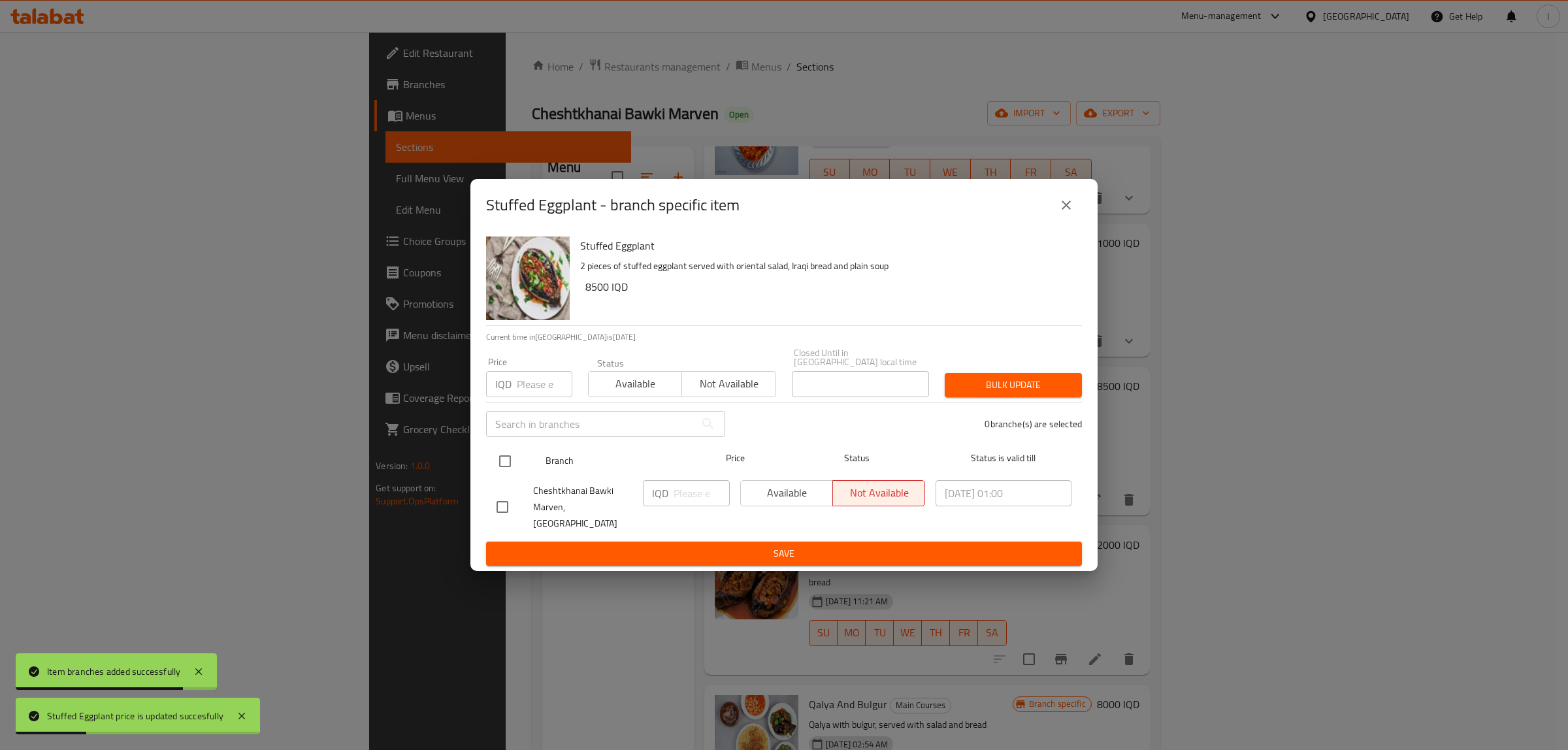
click at [508, 465] on input "checkbox" at bounding box center [504, 461] width 27 height 27
checkbox input "true"
click at [683, 494] on input "number" at bounding box center [702, 494] width 56 height 26
paste input "8500"
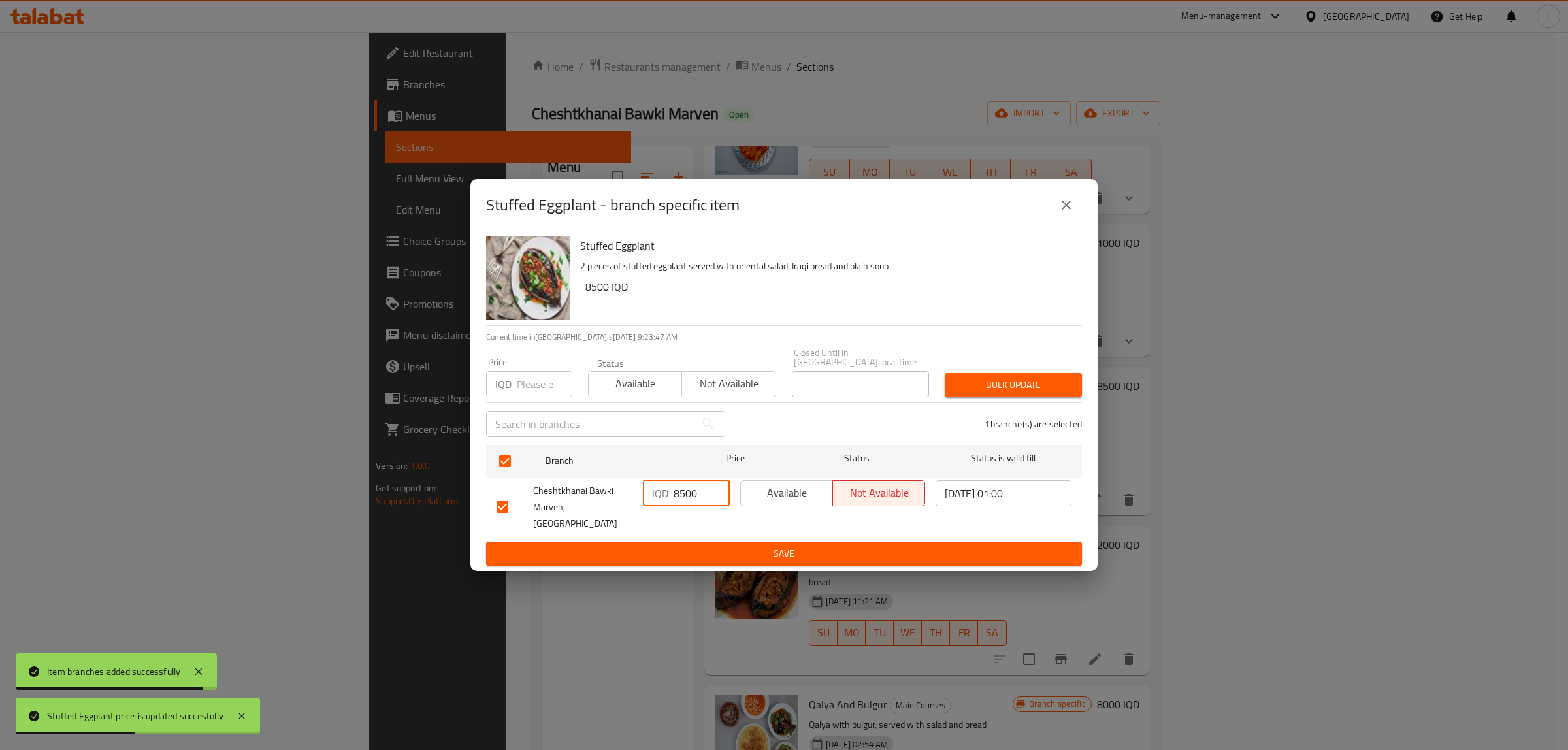
type input "8500"
click at [680, 523] on div "IQD 8500 ​" at bounding box center [686, 507] width 98 height 64
click at [674, 546] on span "Save" at bounding box center [783, 554] width 575 height 17
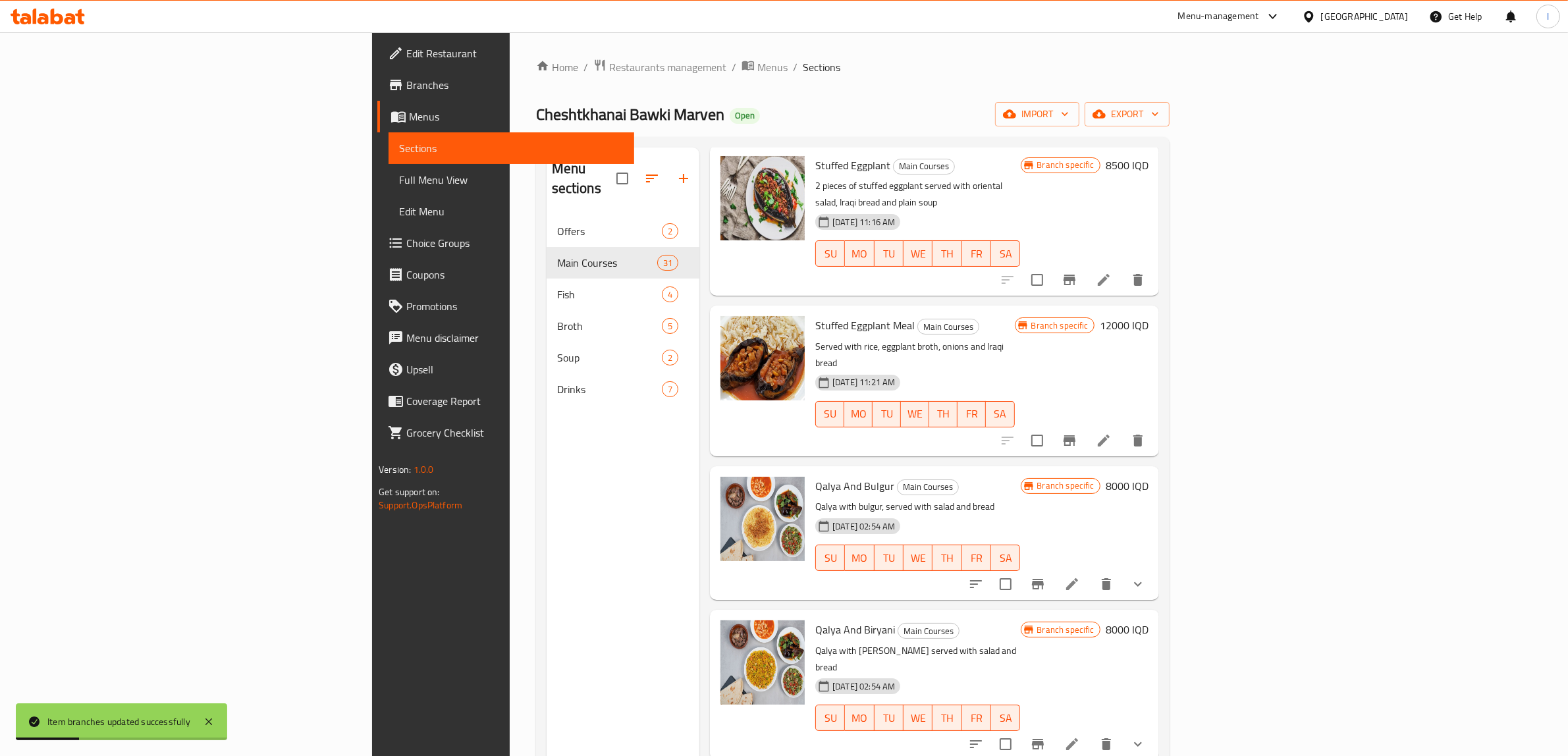
scroll to position [1266, 0]
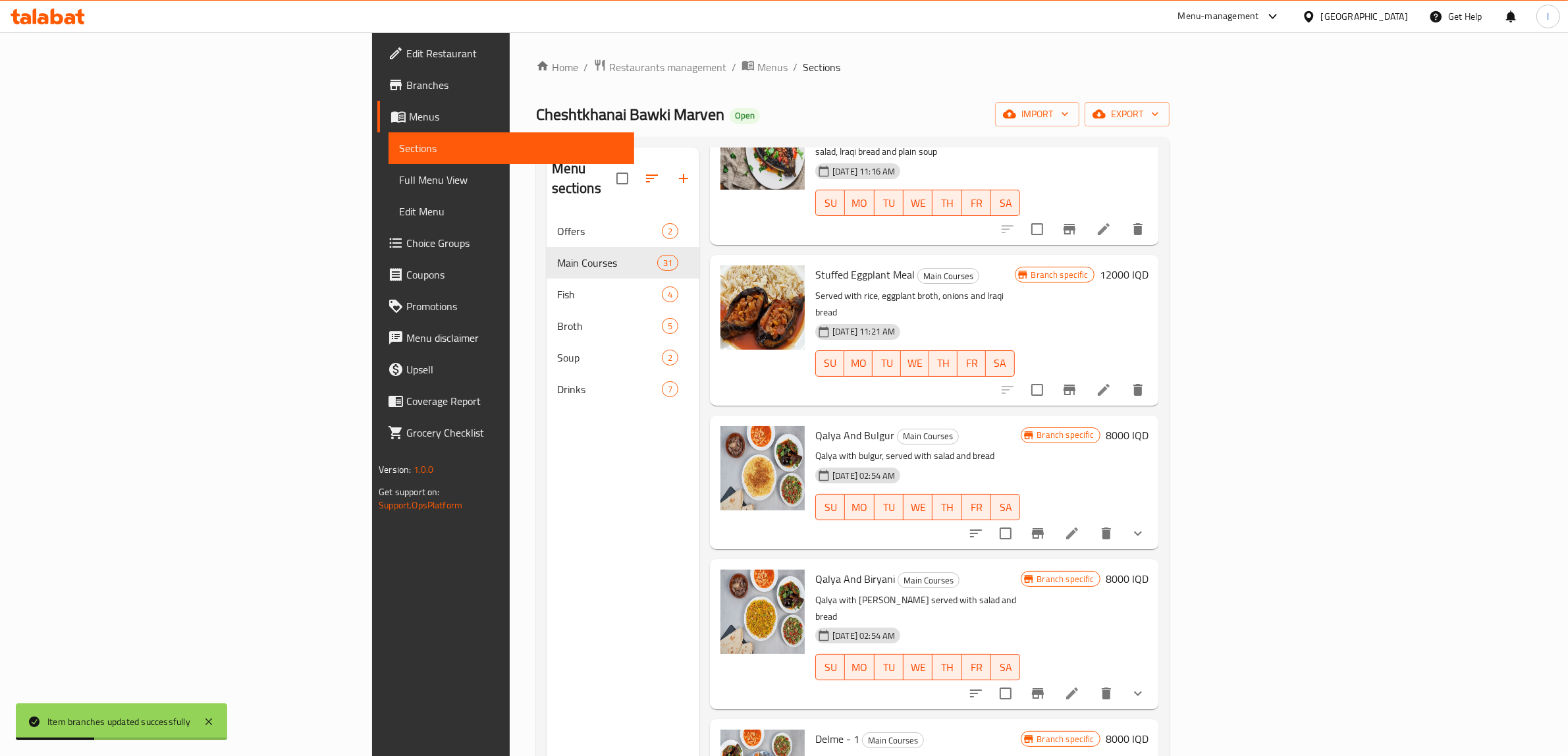
click at [1149, 426] on h6 "8000 IQD" at bounding box center [1127, 435] width 43 height 18
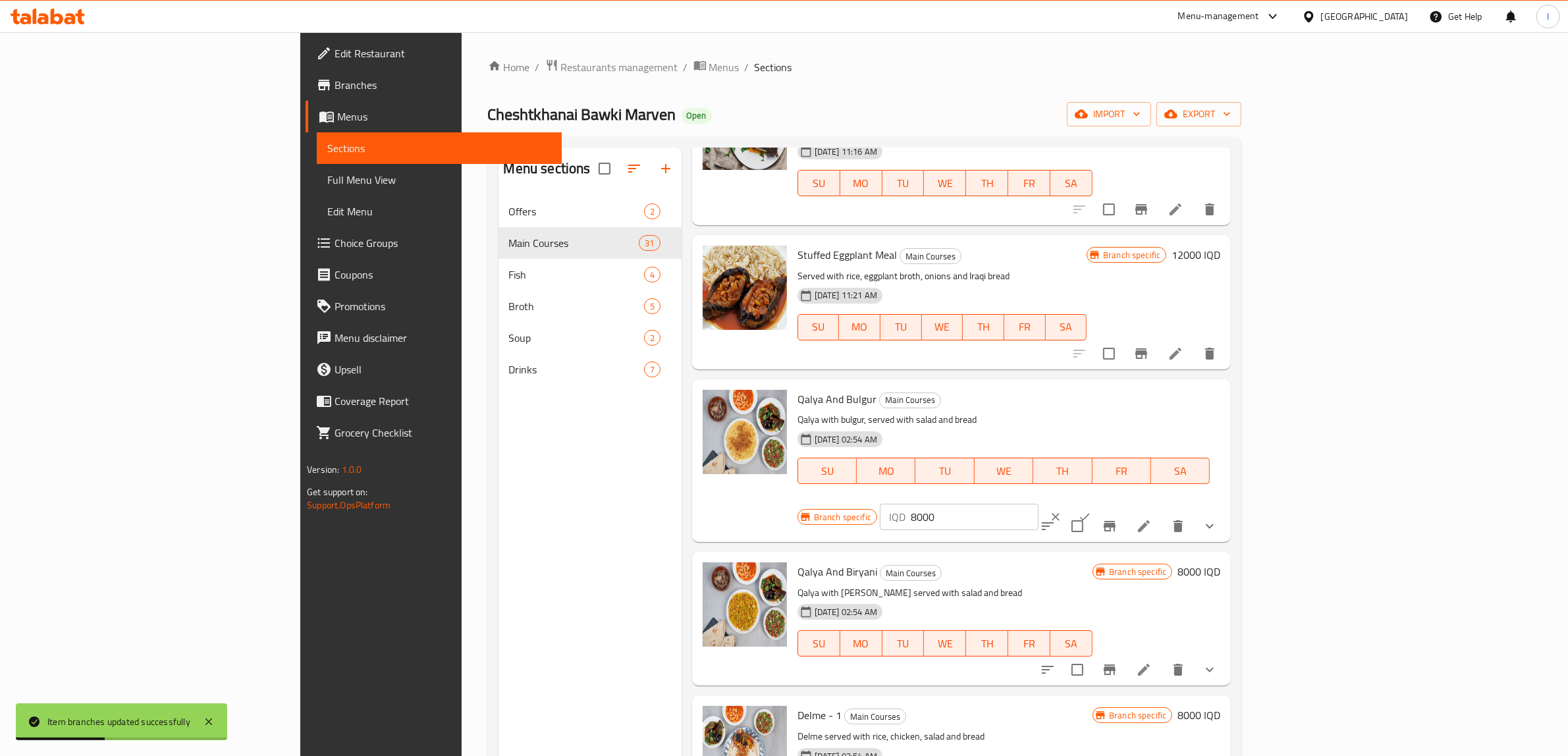
drag, startPoint x: 1390, startPoint y: 388, endPoint x: 1283, endPoint y: 386, distance: 107.0
click at [1119, 503] on div "Branch specific IQD 8000 ​" at bounding box center [958, 517] width 321 height 29
paste input "5"
type input "8500"
click at [1091, 510] on icon "ok" at bounding box center [1085, 517] width 13 height 13
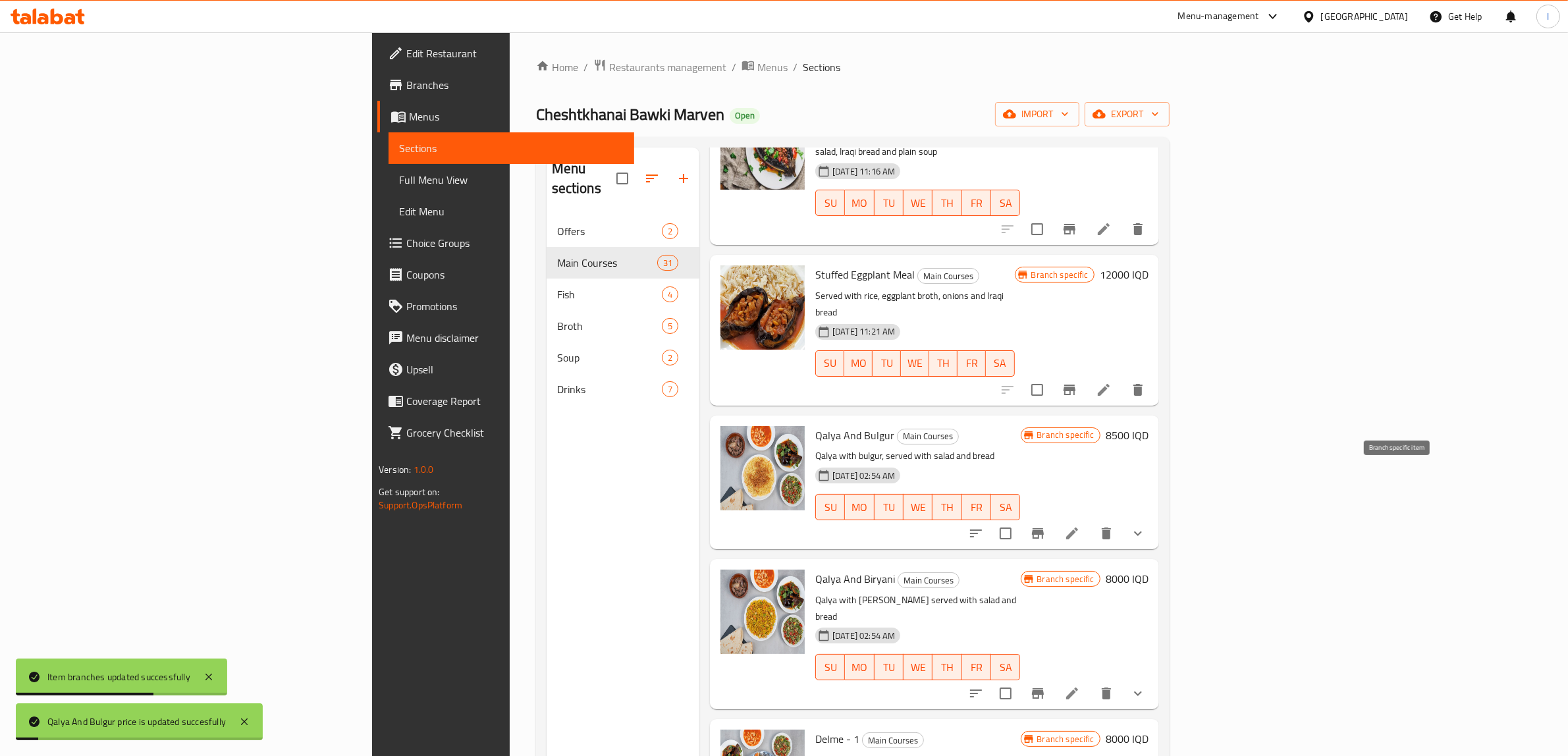
click at [1054, 518] on button "Branch-specific-item" at bounding box center [1038, 533] width 32 height 32
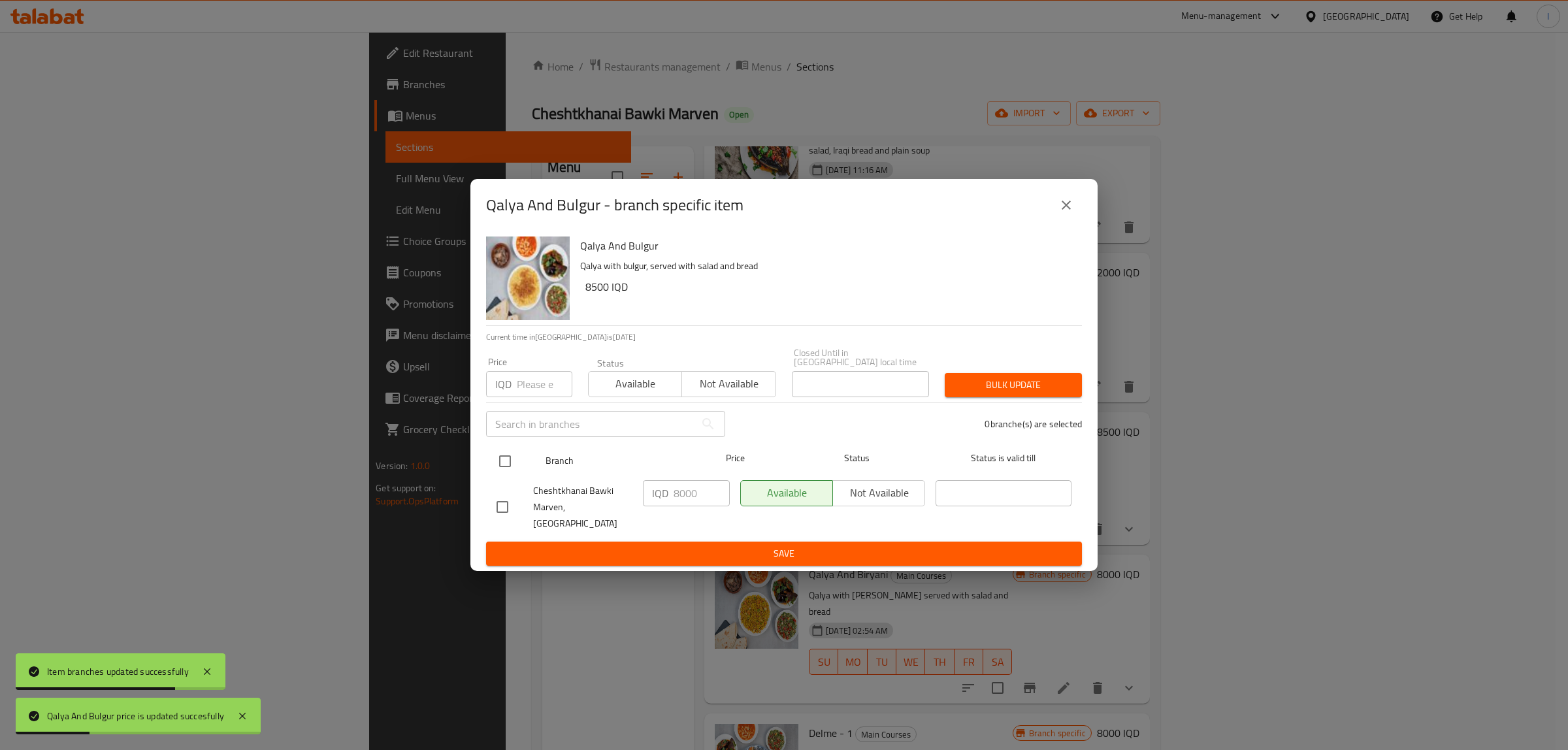
click at [509, 466] on input "checkbox" at bounding box center [504, 461] width 27 height 27
checkbox input "true"
drag, startPoint x: 696, startPoint y: 498, endPoint x: 543, endPoint y: 495, distance: 153.0
click at [554, 495] on div "Cheshtkhanai Bawki Marven, Khanaqa IQD 8000 ​ Available Not available ​" at bounding box center [784, 507] width 586 height 64
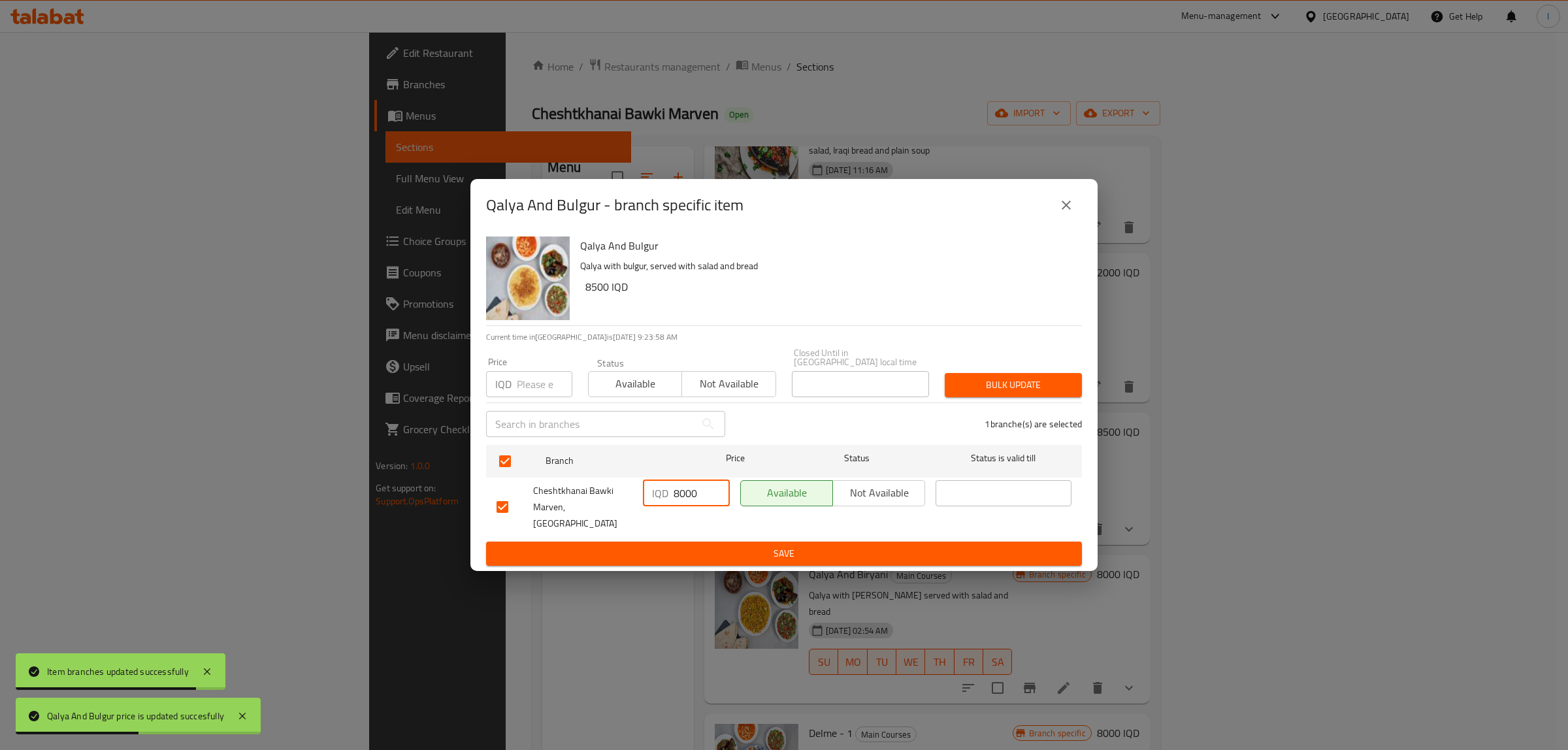
paste input "5"
type input "8500"
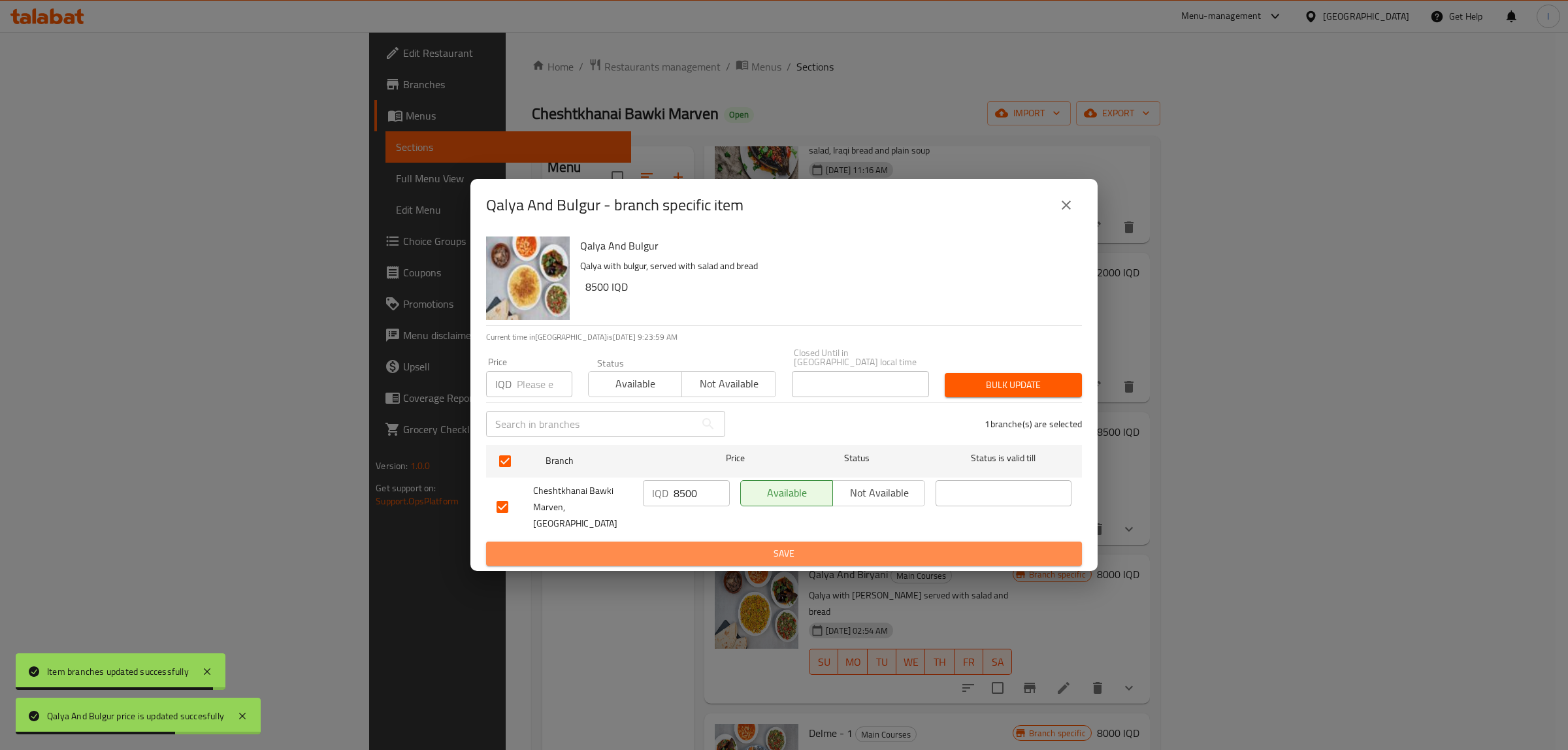
click at [667, 547] on span "Save" at bounding box center [783, 554] width 575 height 17
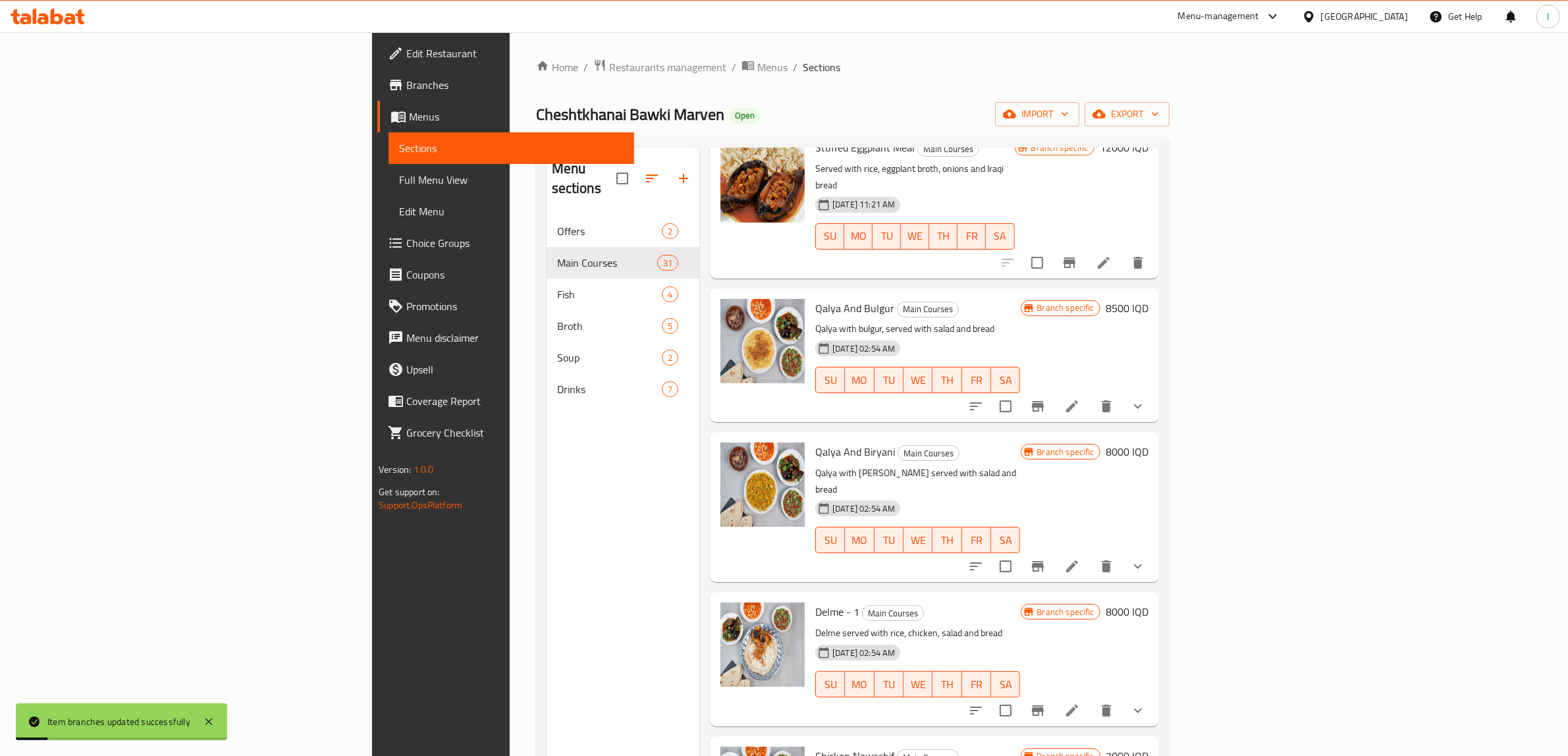
scroll to position [1404, 0]
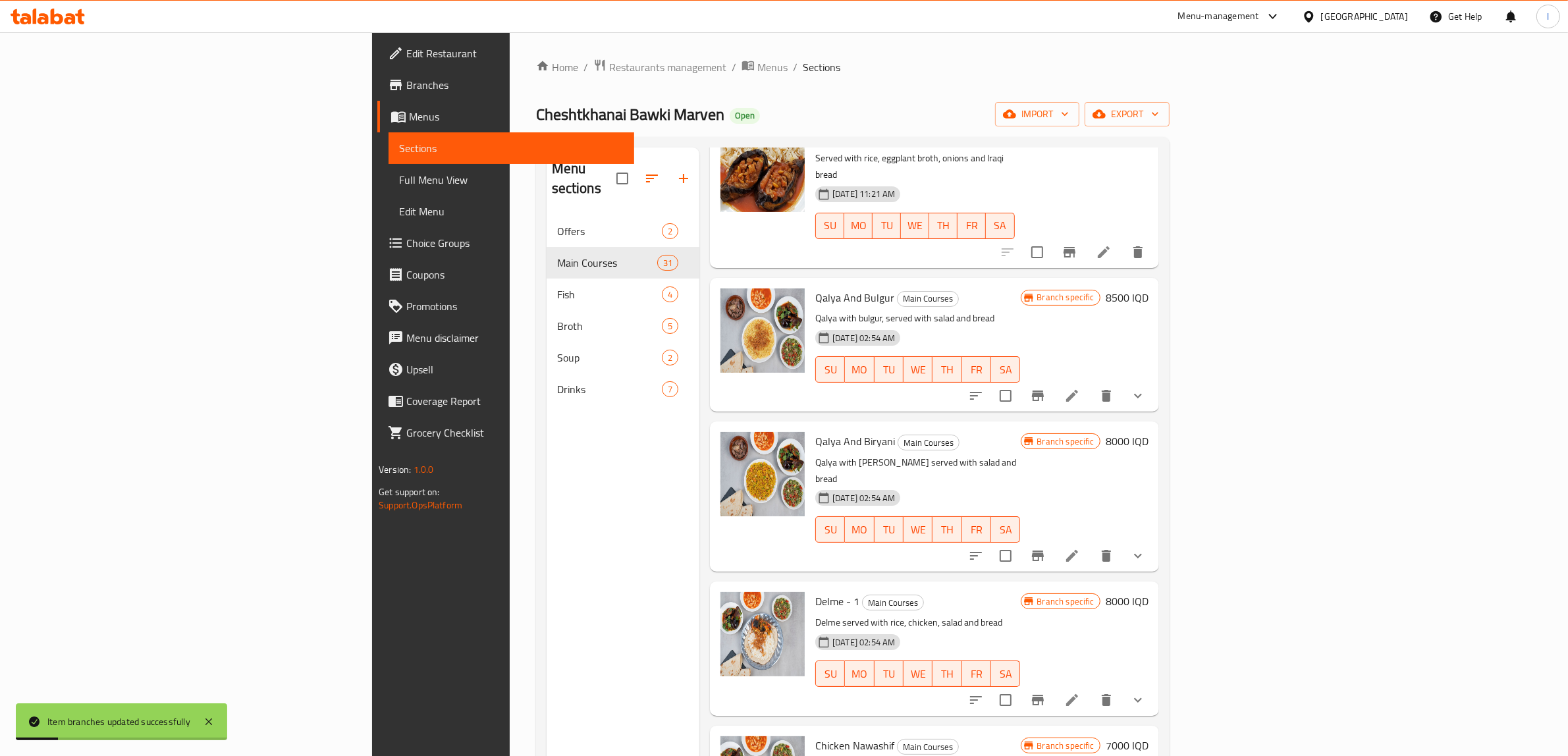
click at [1149, 432] on h6 "8000 IQD" at bounding box center [1127, 441] width 43 height 18
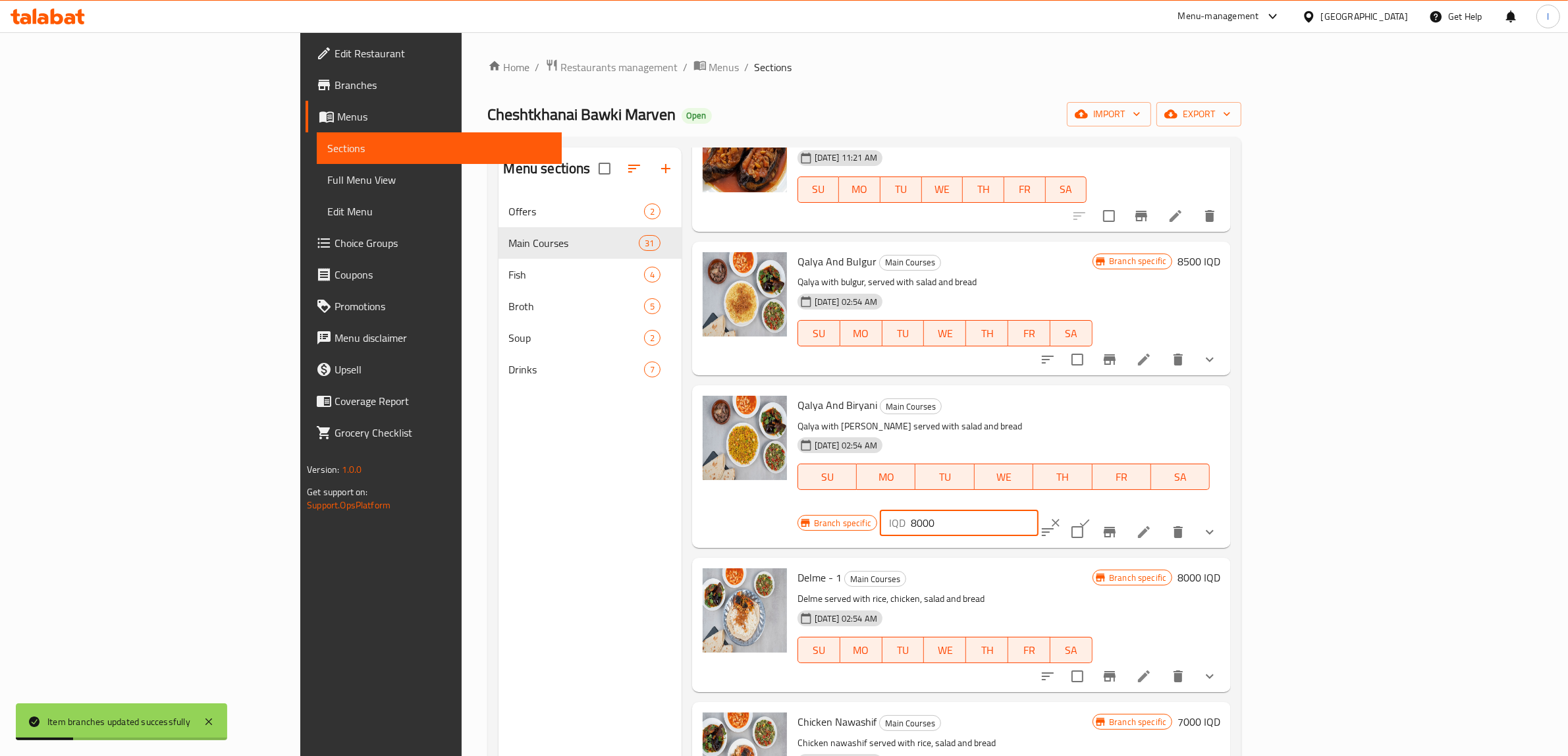
drag, startPoint x: 1265, startPoint y: 403, endPoint x: 1255, endPoint y: 403, distance: 10.0
click at [1119, 508] on div "Branch specific IQD 8000 ​" at bounding box center [958, 523] width 321 height 29
paste input "5"
type input "8500"
click at [1090, 519] on icon "ok" at bounding box center [1085, 523] width 10 height 8
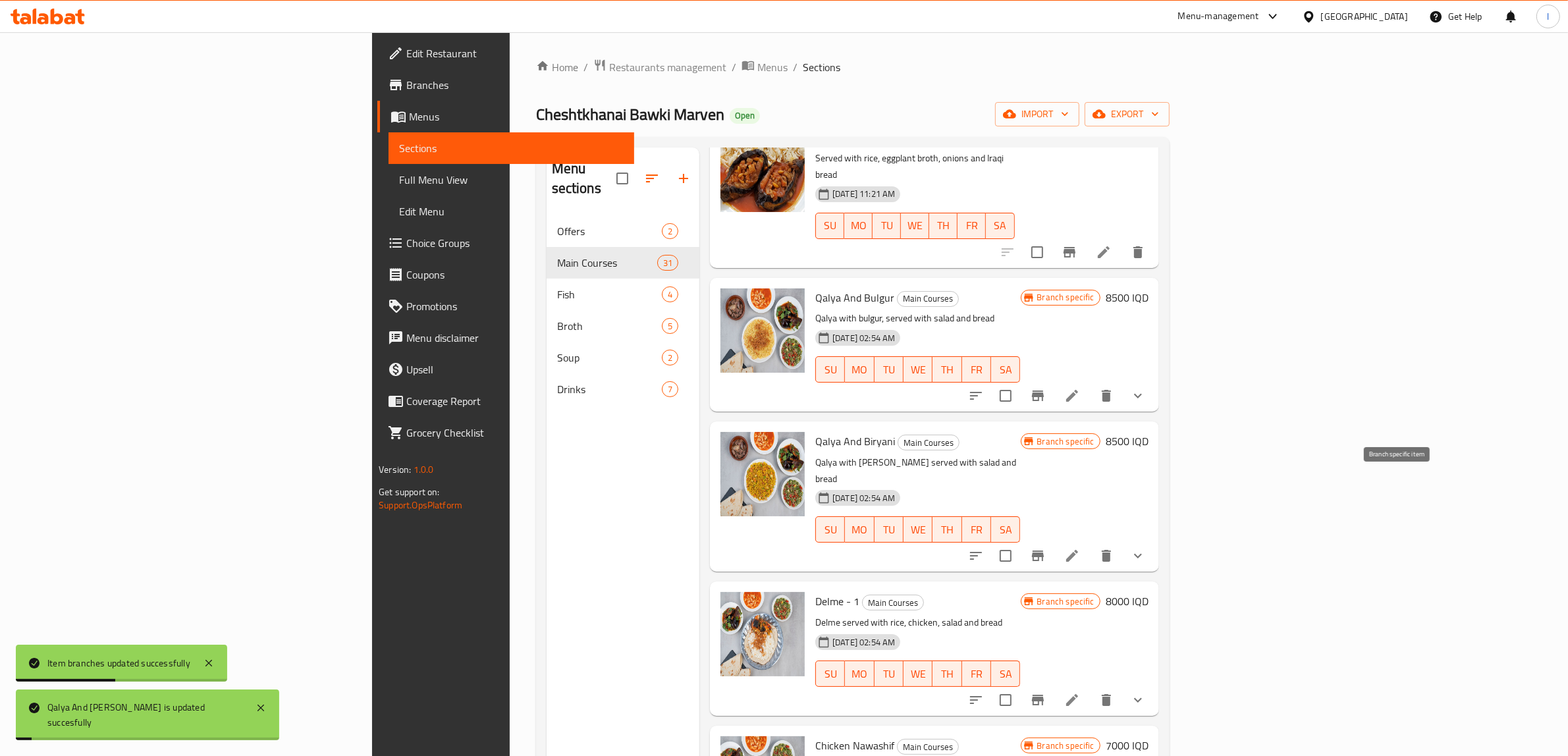
click at [1046, 548] on icon "Branch-specific-item" at bounding box center [1038, 555] width 16 height 16
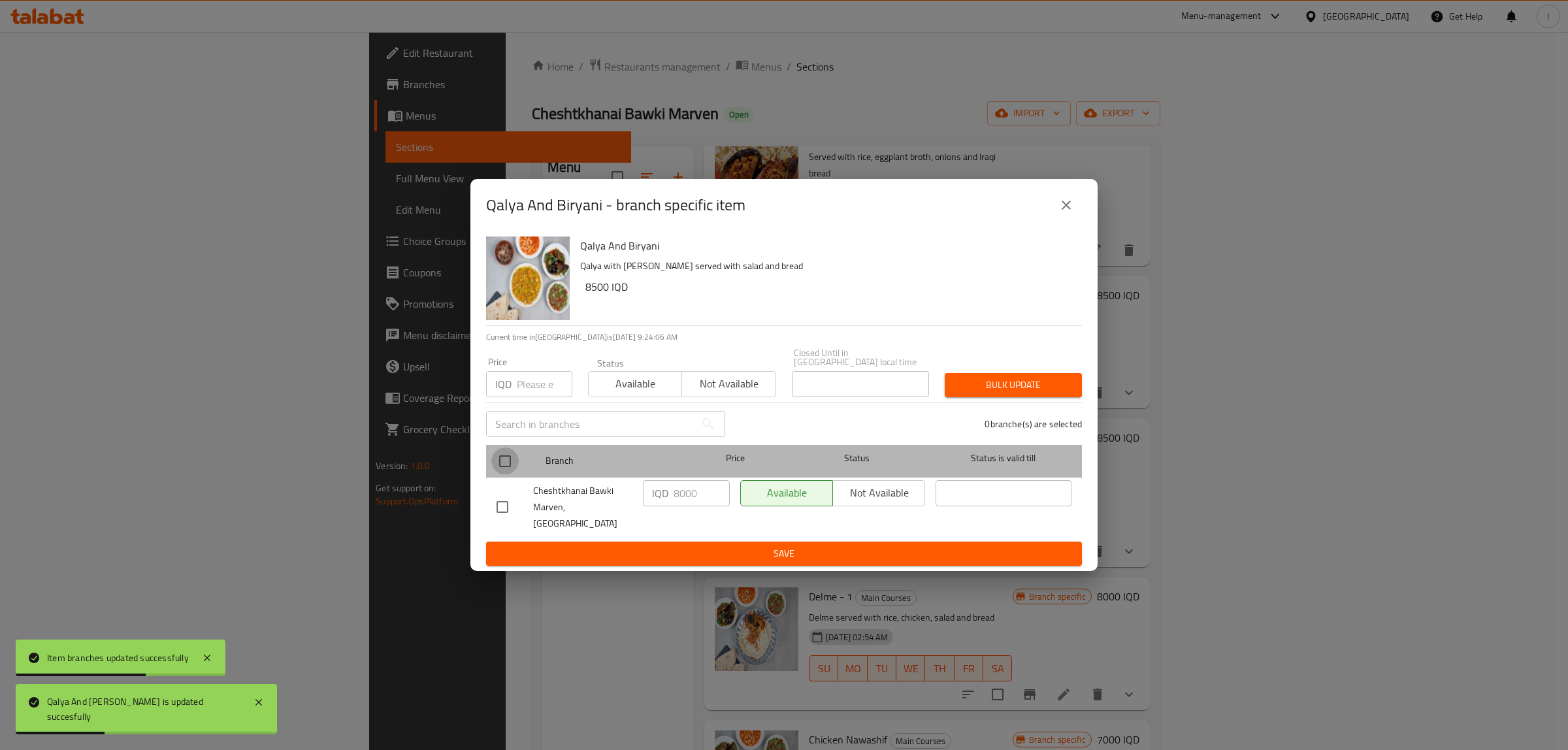
drag, startPoint x: 496, startPoint y: 461, endPoint x: 552, endPoint y: 479, distance: 58.8
click at [498, 461] on input "checkbox" at bounding box center [504, 461] width 27 height 27
checkbox input "true"
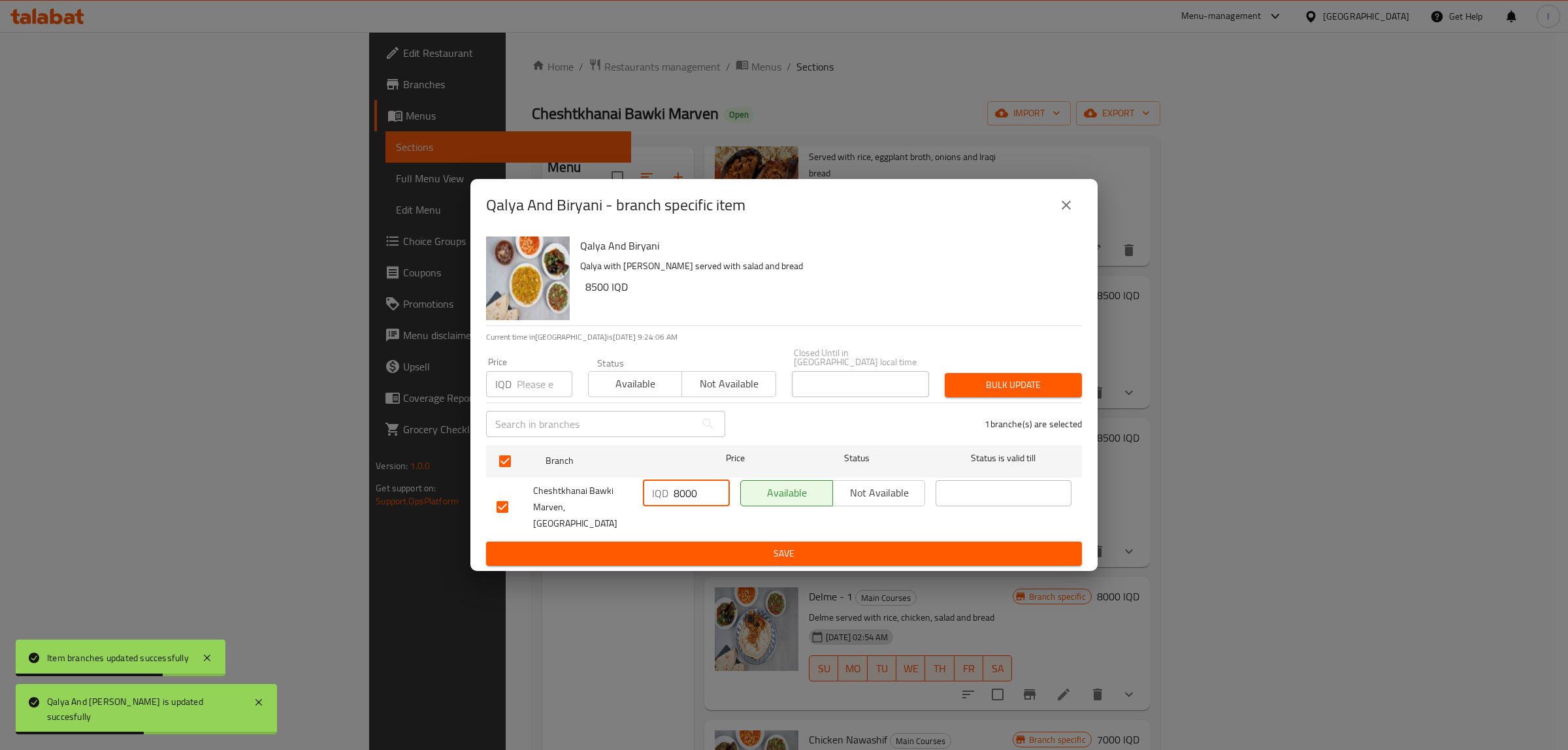
click at [678, 500] on input "8000" at bounding box center [702, 494] width 56 height 26
drag, startPoint x: 670, startPoint y: 498, endPoint x: 784, endPoint y: 499, distance: 114.0
click at [784, 499] on div "Cheshtkhanai Bawki Marven, Khanaqa IQD 8000 ​ Available Not available ​" at bounding box center [784, 507] width 586 height 64
click at [701, 499] on input "8000" at bounding box center [702, 494] width 56 height 26
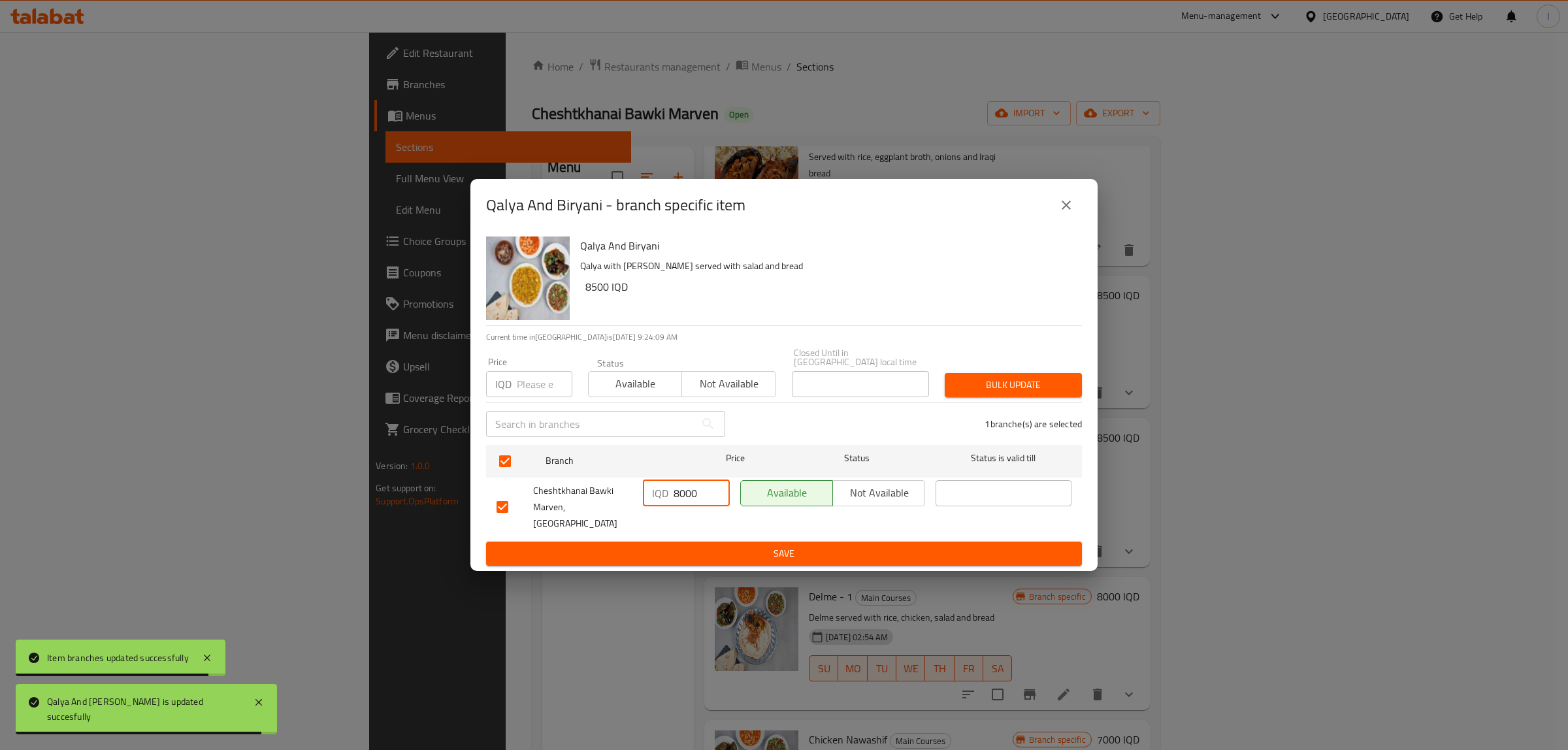
click at [701, 499] on input "8000" at bounding box center [702, 494] width 56 height 26
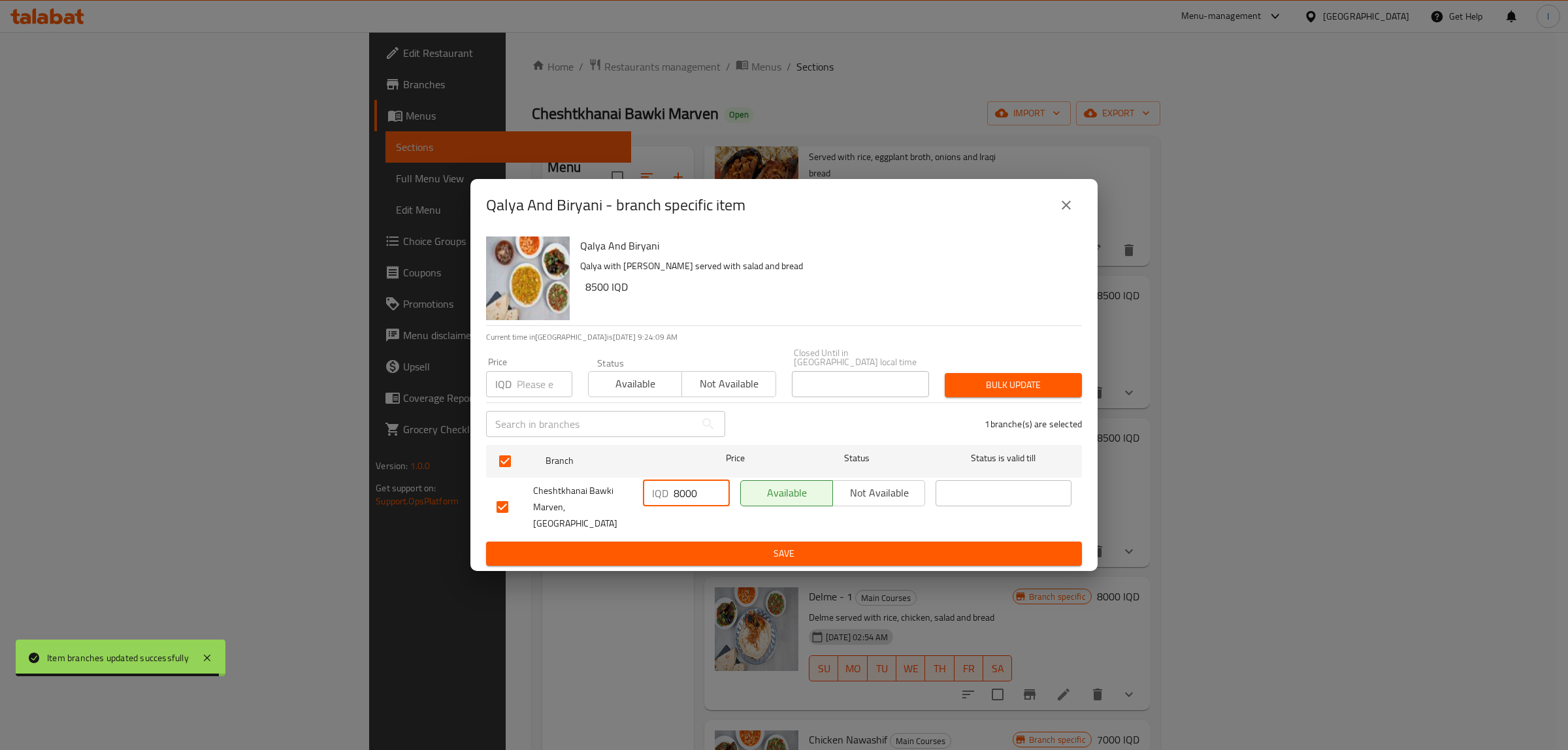
click at [701, 499] on input "8000" at bounding box center [702, 494] width 56 height 26
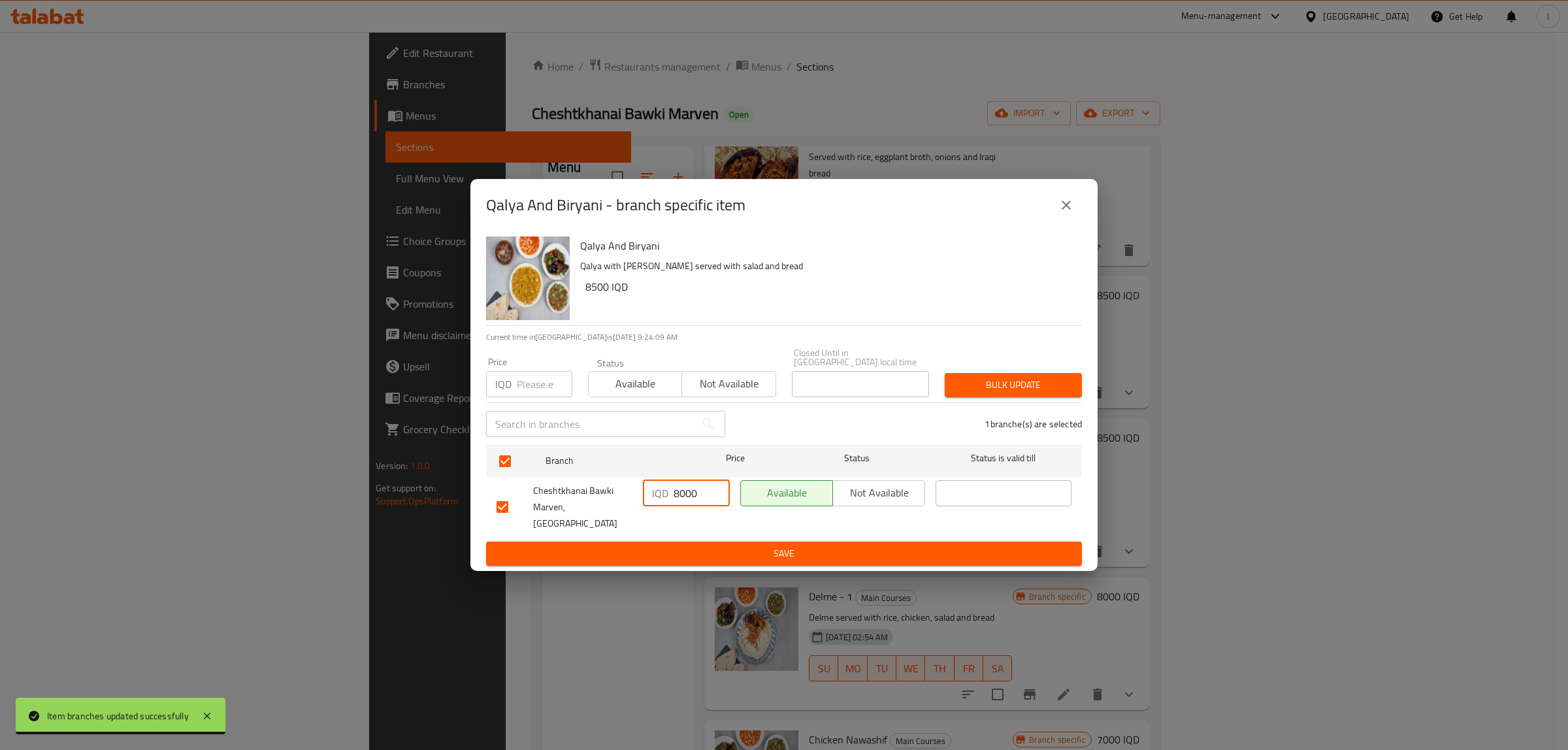
paste input "5"
type input "8500"
drag, startPoint x: 706, startPoint y: 528, endPoint x: 709, endPoint y: 539, distance: 11.4
click at [706, 536] on form "Branch Price Status Status is valid till Cheshtkhanai Bawki Marven, Khanaqa IQD…" at bounding box center [784, 503] width 596 height 127
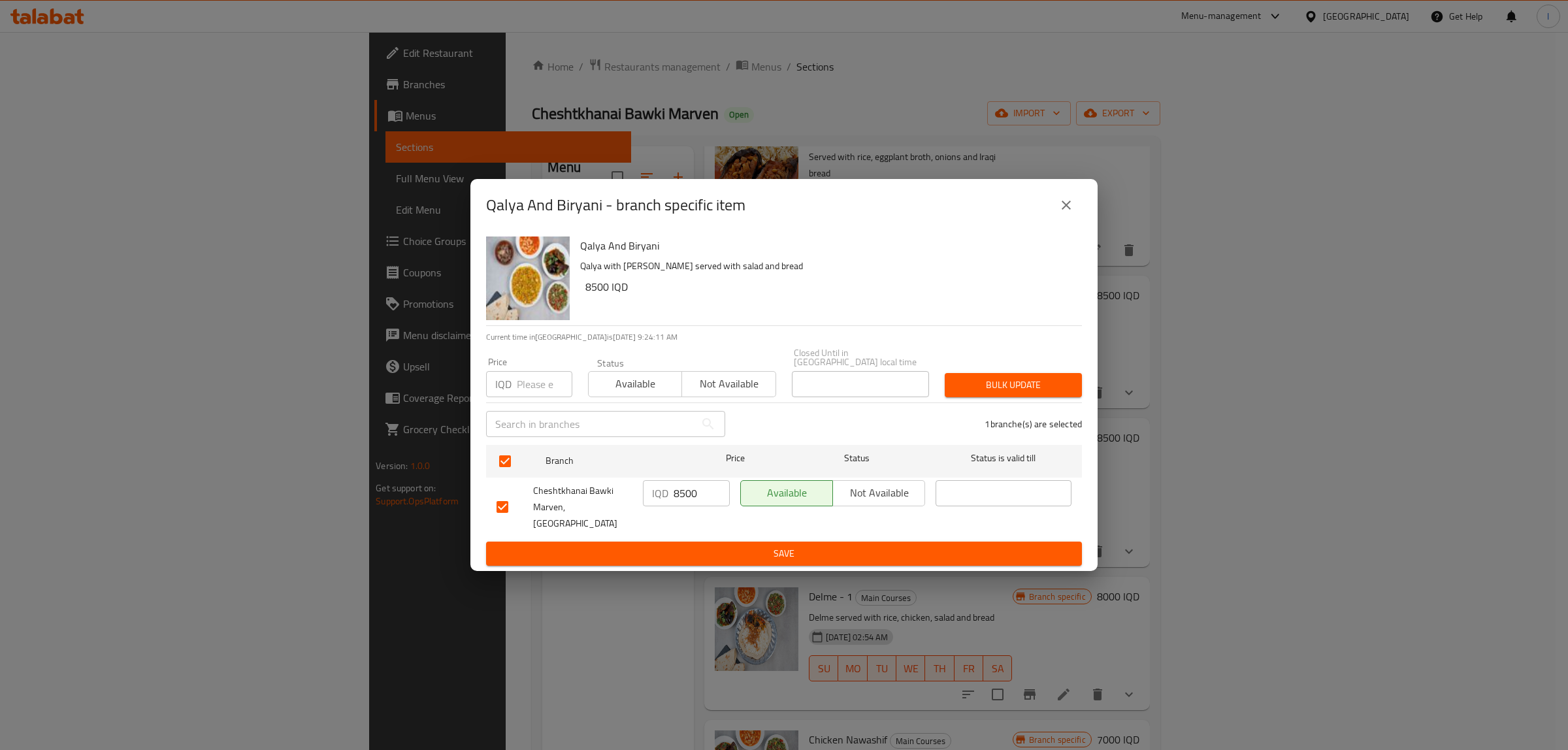
click at [715, 546] on span "Save" at bounding box center [783, 554] width 575 height 17
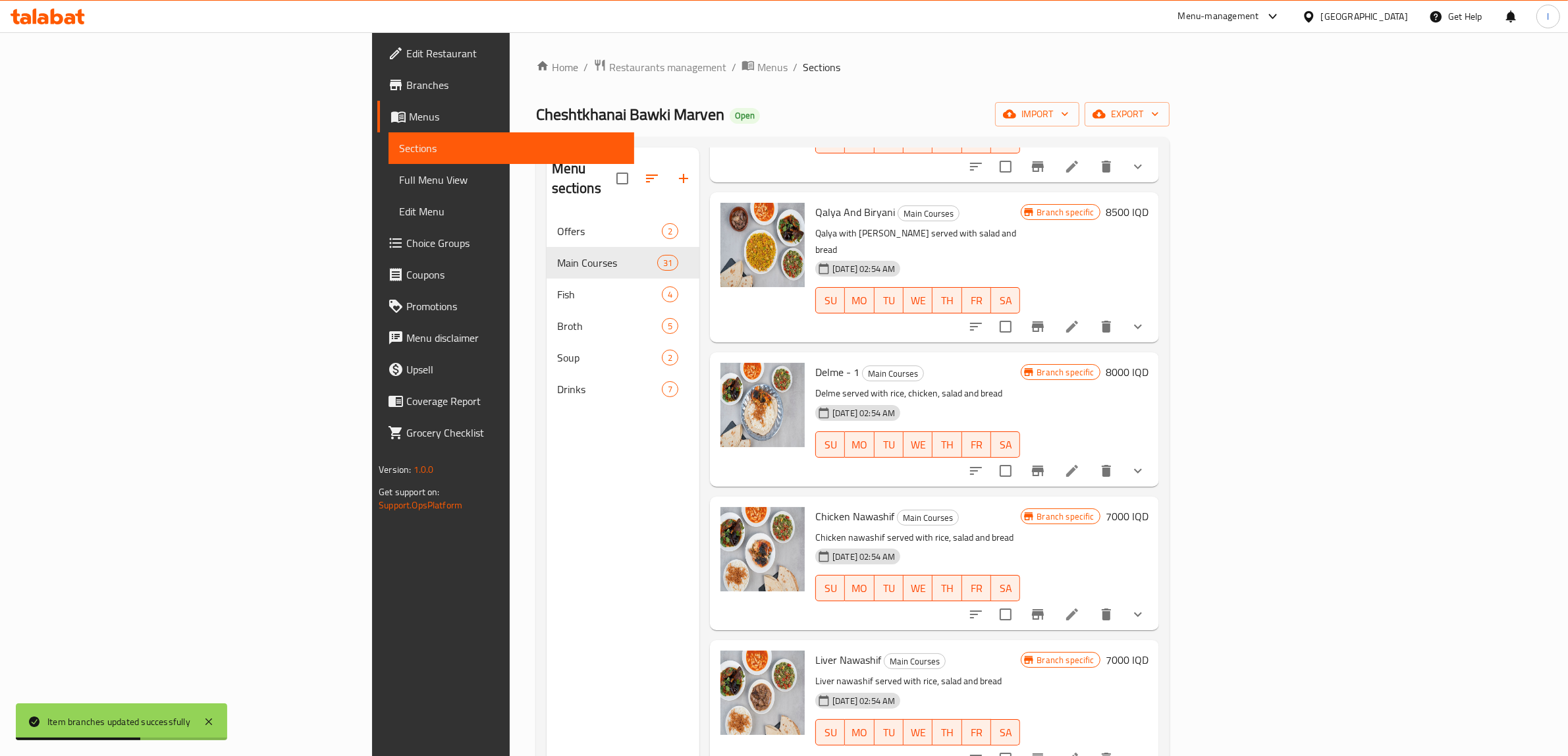
scroll to position [1643, 0]
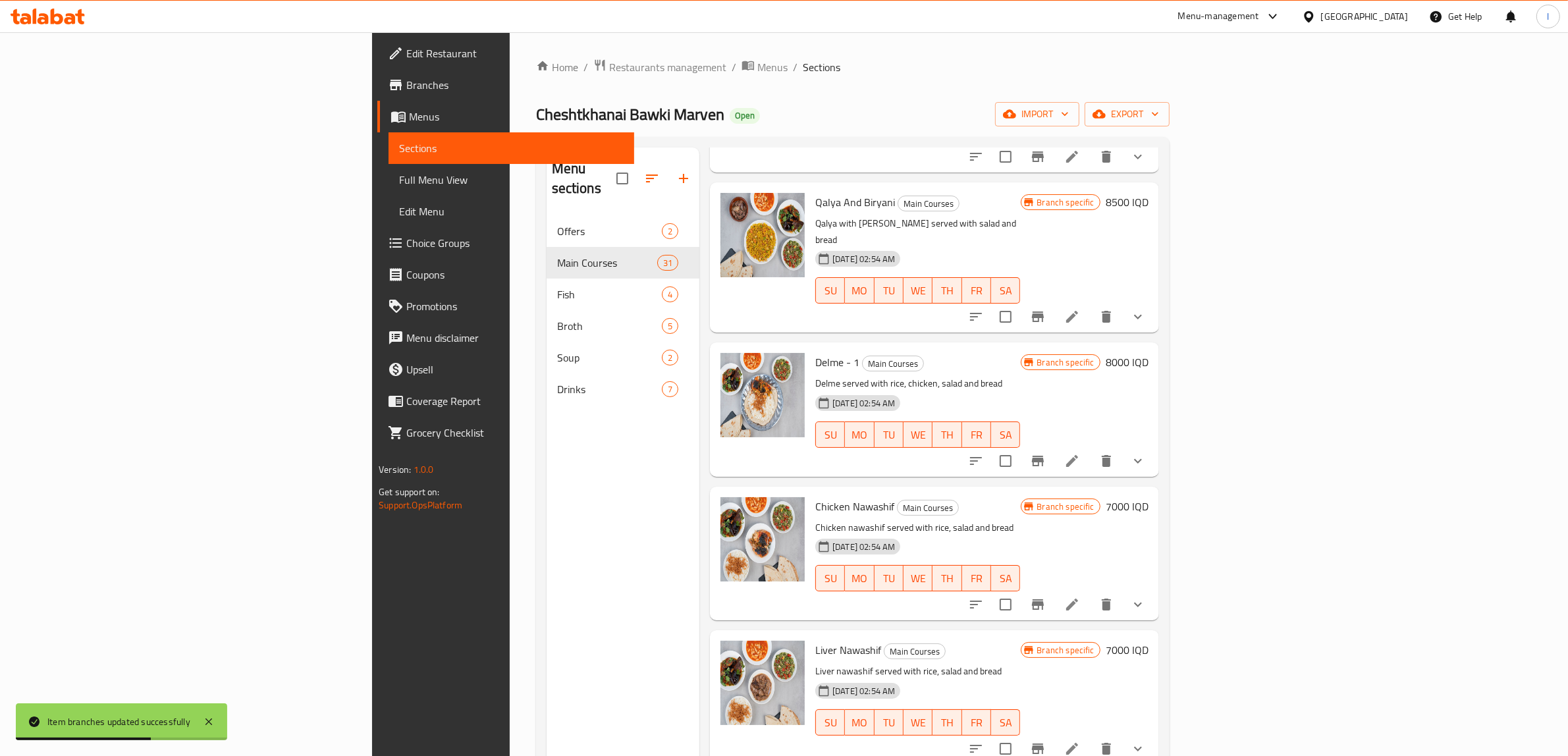
click at [1149, 353] on h6 "8000 IQD" at bounding box center [1127, 362] width 43 height 18
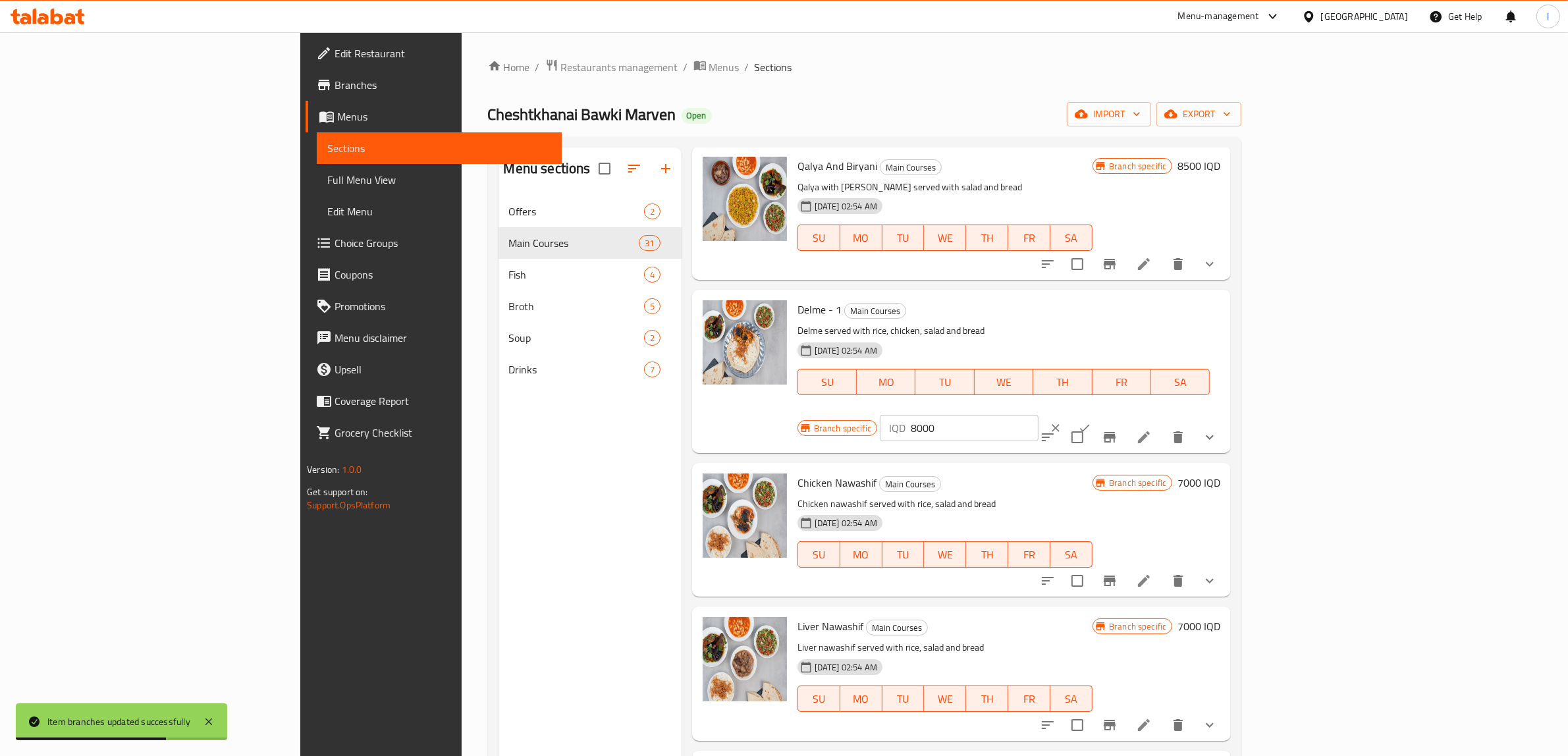
drag, startPoint x: 1382, startPoint y: 292, endPoint x: 1185, endPoint y: 294, distance: 197.0
click at [1191, 295] on div "Delme - 1 Main Courses Delme served with rice, chicken, salad and bread 23-05-2…" at bounding box center [1009, 371] width 434 height 153
paste input "5"
type input "8500"
drag, startPoint x: 1470, startPoint y: 299, endPoint x: 1483, endPoint y: 297, distance: 13.2
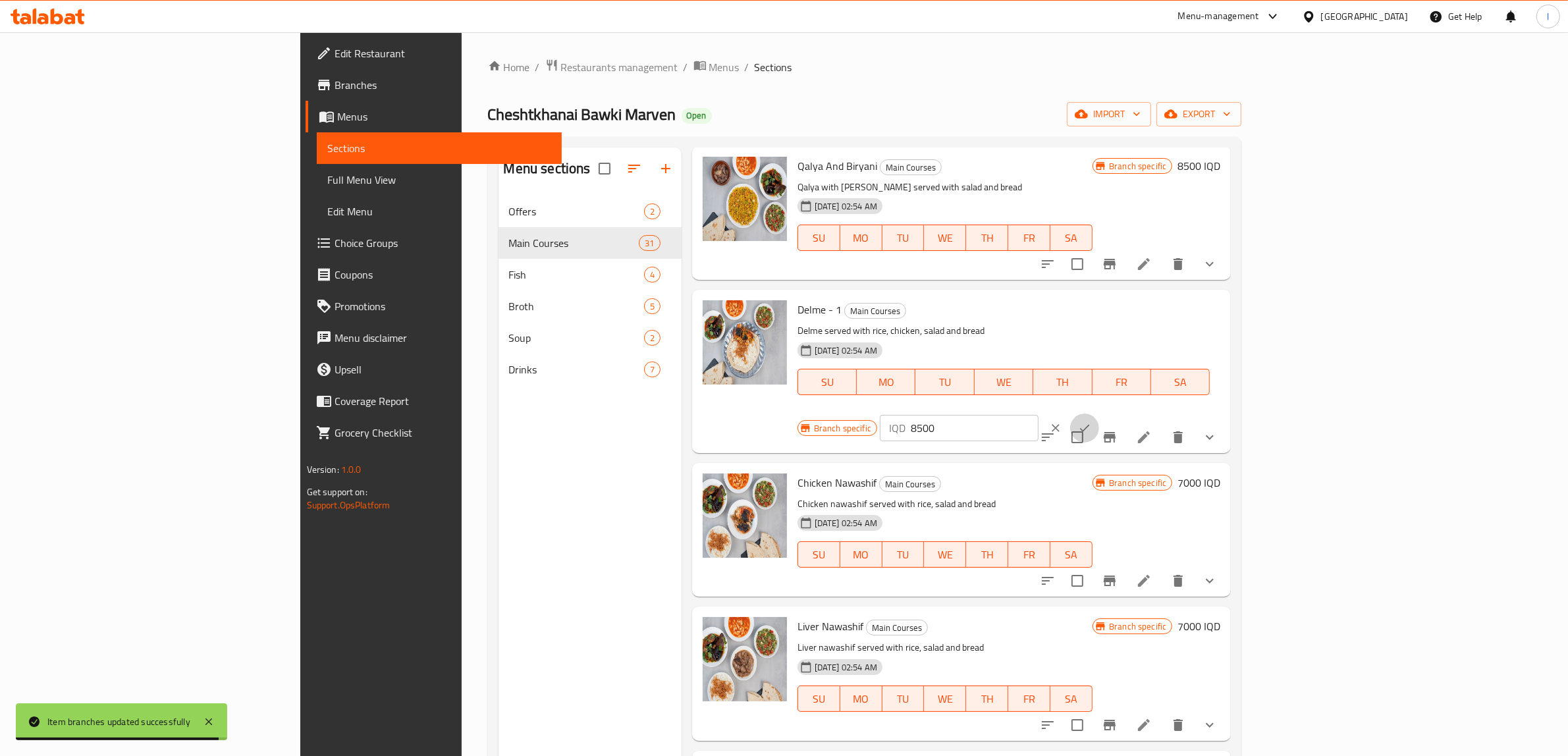
click at [1100, 413] on button "ok" at bounding box center [1085, 428] width 29 height 29
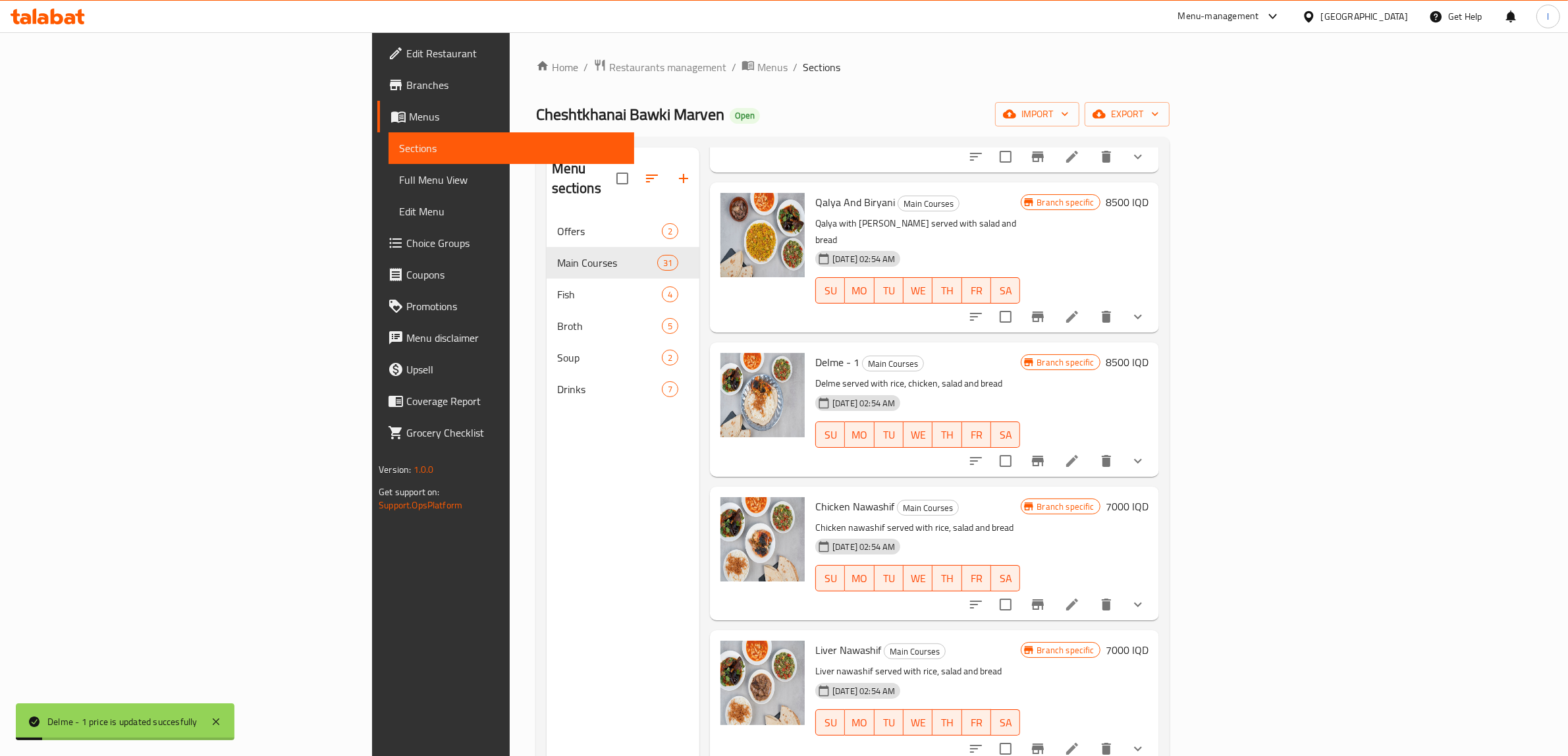
click at [1044, 456] on icon "Branch-specific-item" at bounding box center [1038, 461] width 12 height 11
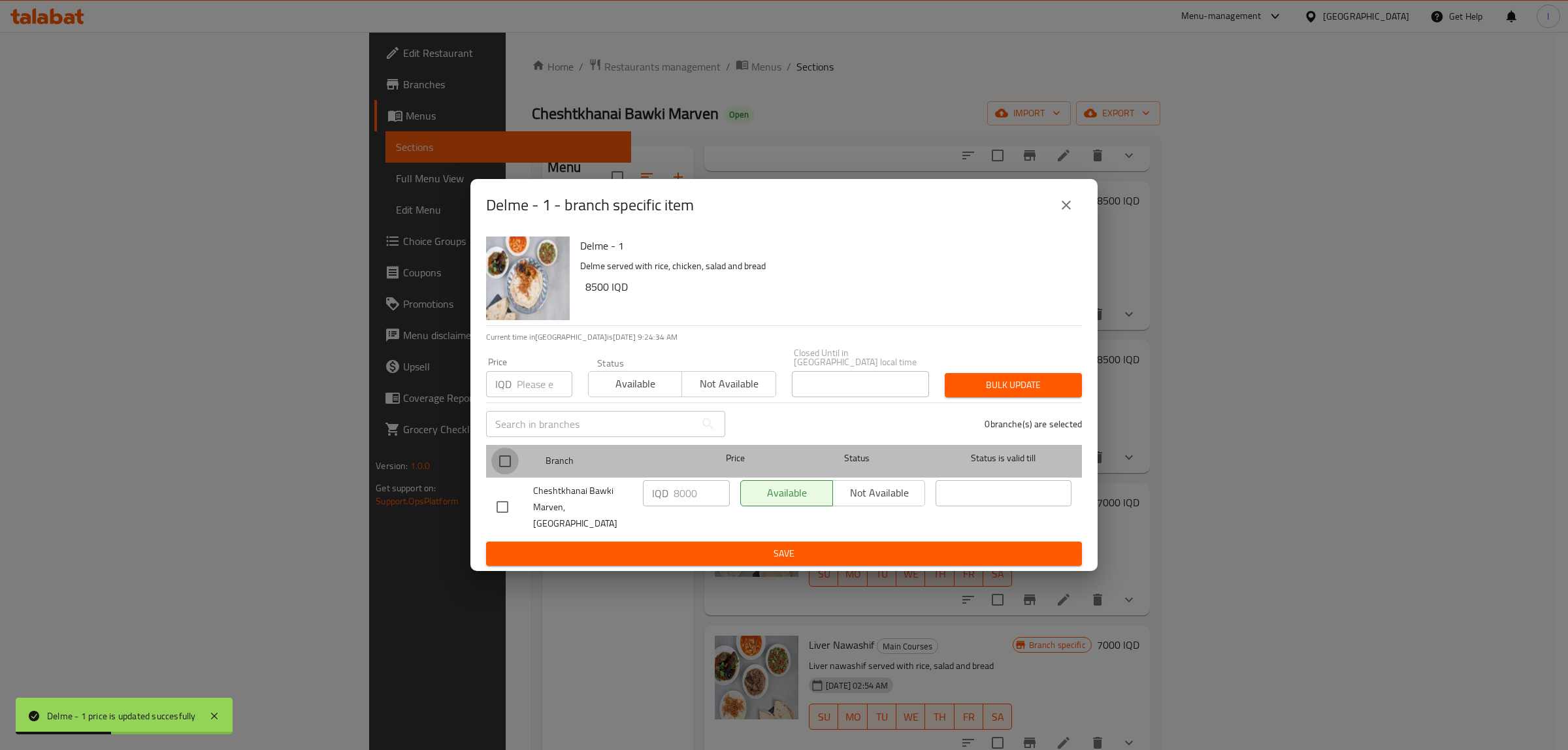
drag, startPoint x: 514, startPoint y: 469, endPoint x: 583, endPoint y: 471, distance: 69.0
click at [515, 469] on input "checkbox" at bounding box center [504, 461] width 27 height 27
checkbox input "true"
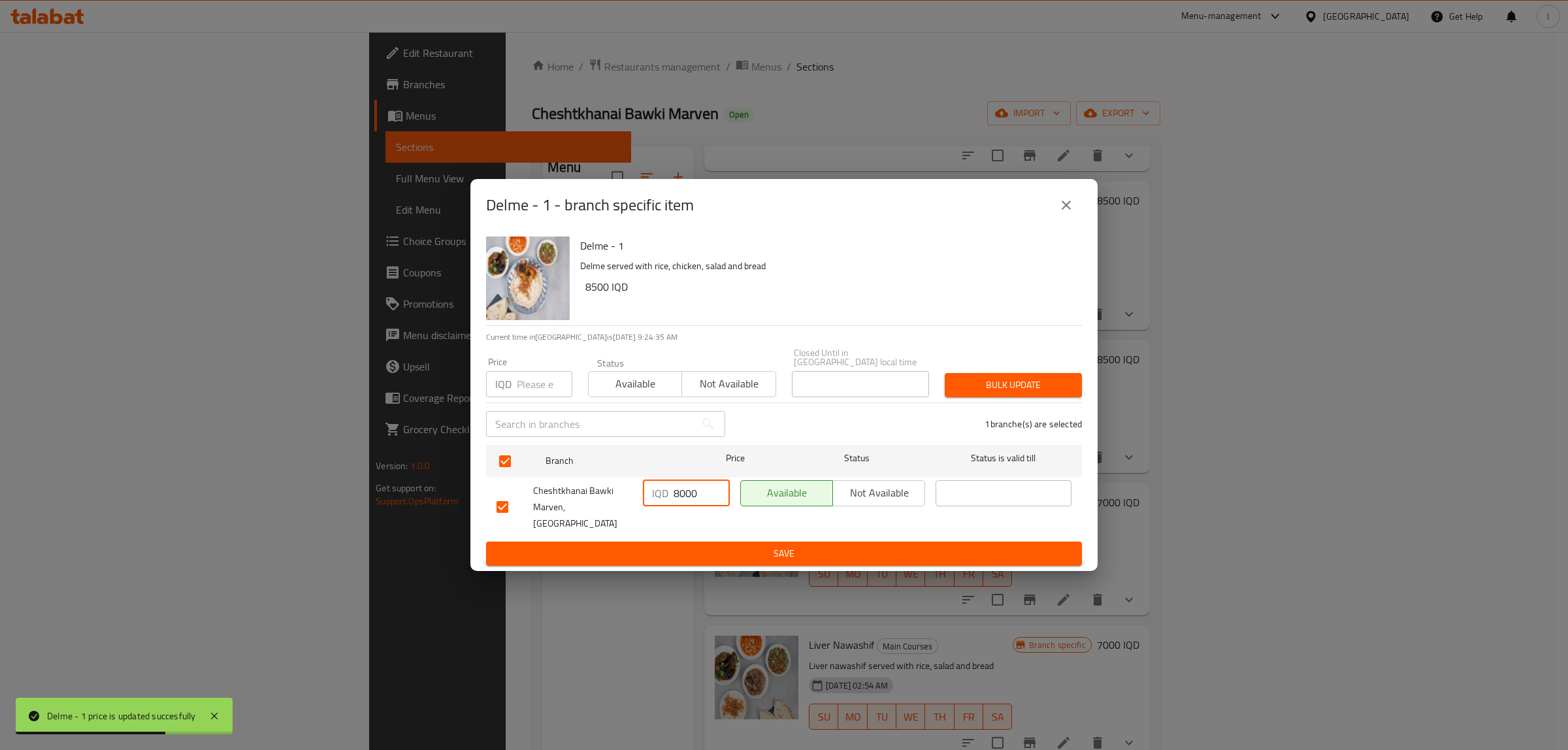
drag, startPoint x: 696, startPoint y: 499, endPoint x: 459, endPoint y: 451, distance: 241.8
click at [503, 475] on ul "Branch Price Status Status is valid till Cheshtkhanai Bawki Marven, Khanaqa IQD…" at bounding box center [784, 491] width 596 height 103
paste input "5"
type input "8500"
click at [718, 549] on button "Save" at bounding box center [784, 553] width 596 height 24
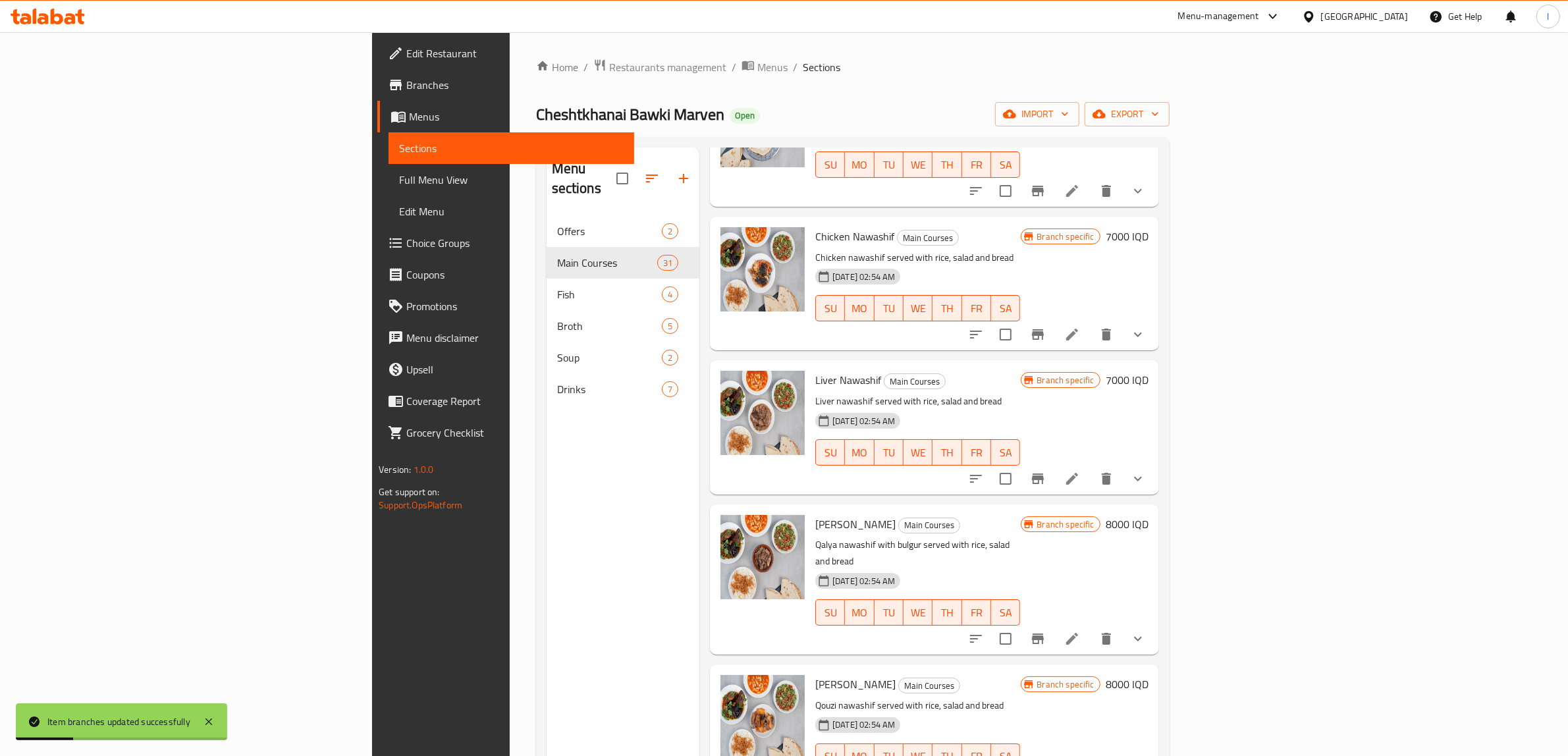
scroll to position [1867, 0]
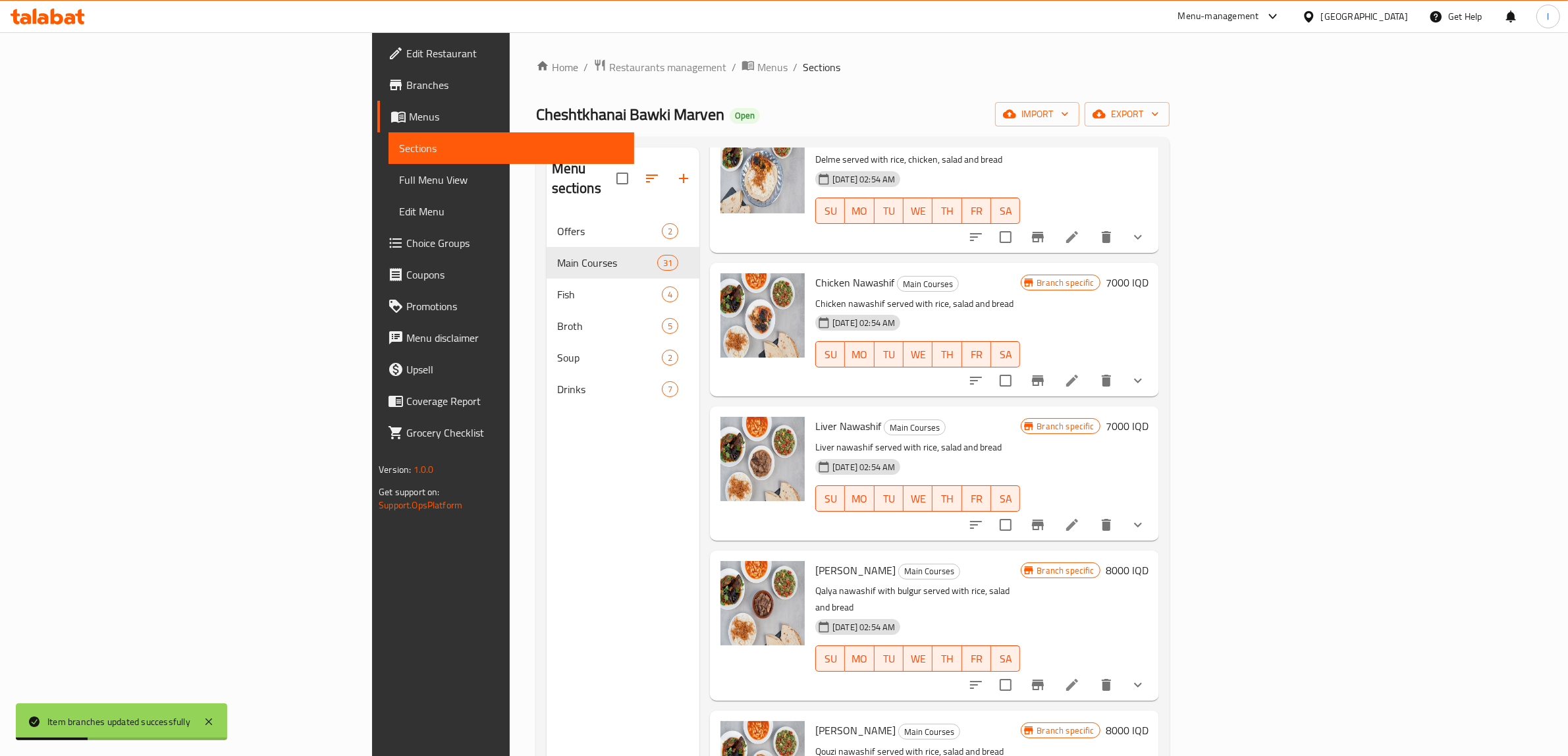
click at [1149, 561] on h6 "8000 IQD" at bounding box center [1127, 570] width 43 height 18
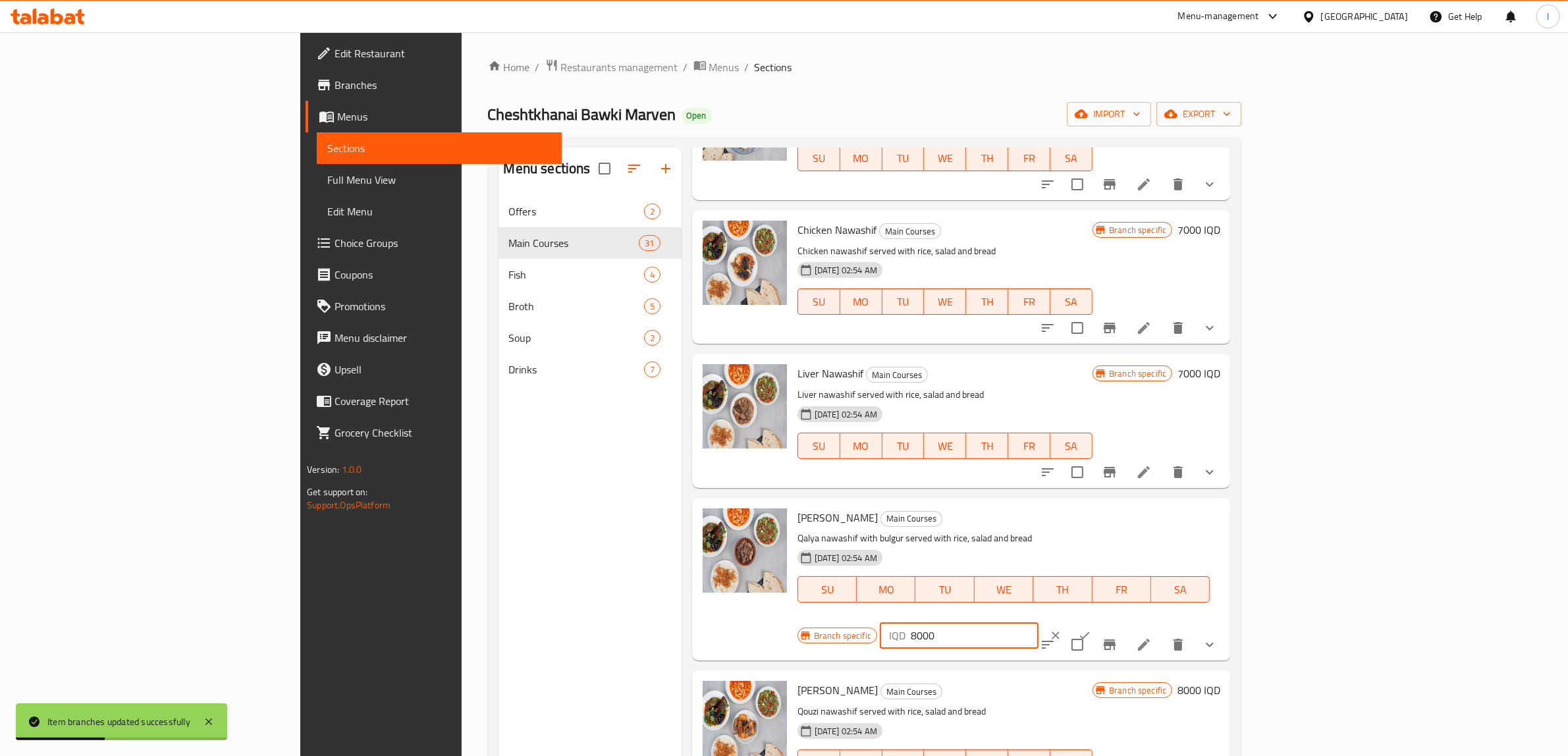
drag, startPoint x: 1383, startPoint y: 518, endPoint x: 1276, endPoint y: 527, distance: 107.4
click at [1119, 621] on div "Branch specific IQD 8000 ​" at bounding box center [958, 635] width 321 height 29
paste input "5"
type input "8500"
click at [1100, 621] on button "ok" at bounding box center [1085, 635] width 29 height 29
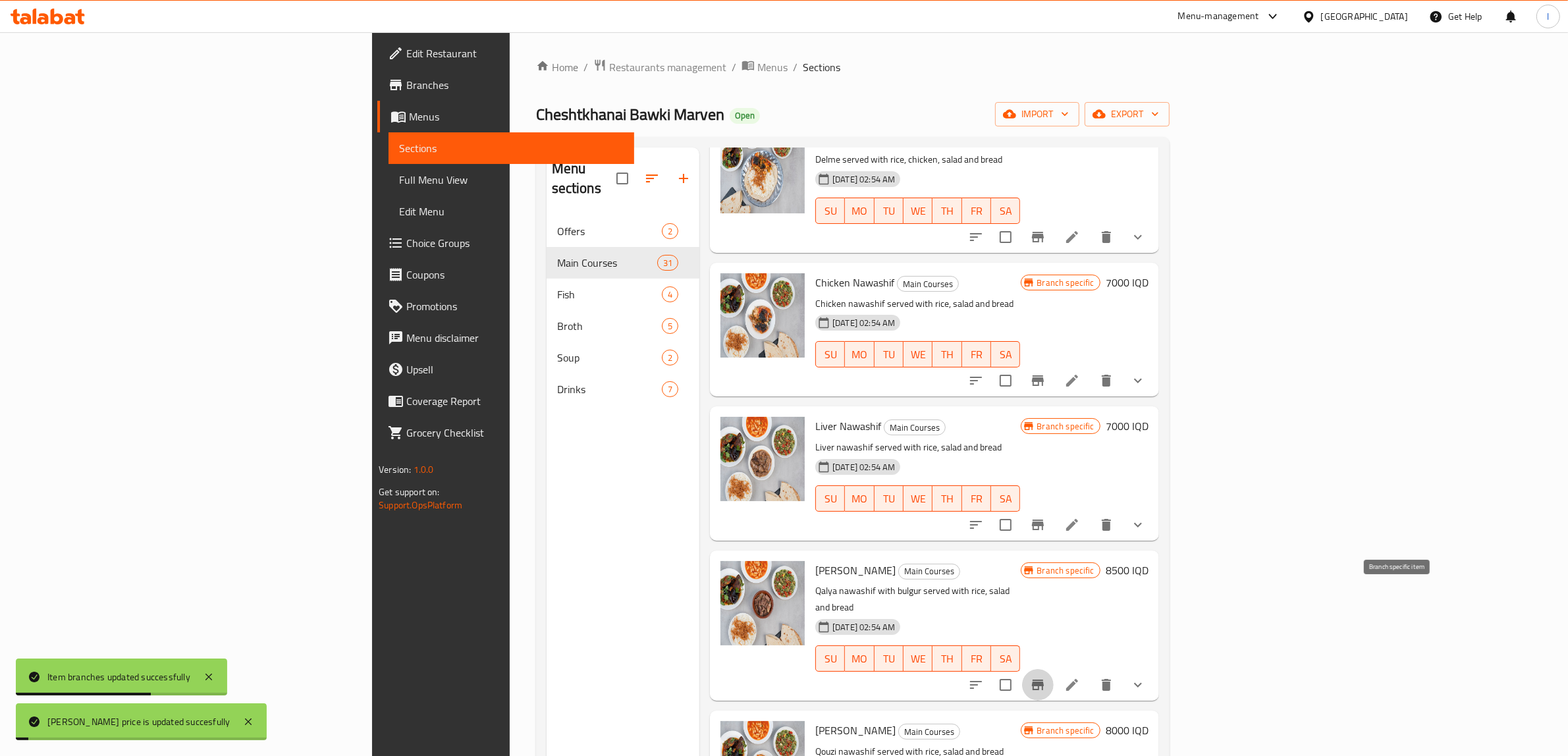
click at [1046, 677] on icon "Branch-specific-item" at bounding box center [1038, 684] width 16 height 16
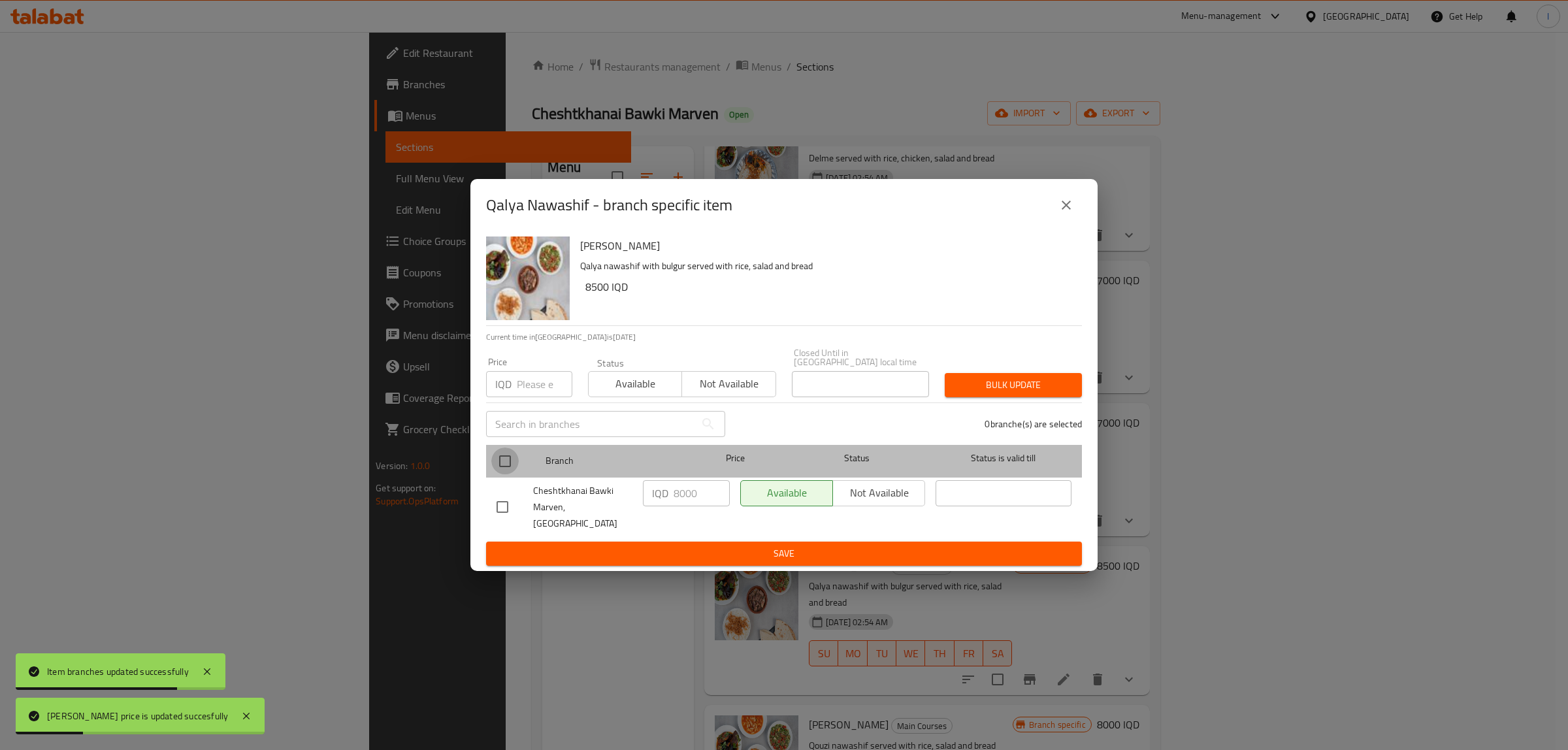
click at [497, 464] on input "checkbox" at bounding box center [504, 461] width 27 height 27
checkbox input "true"
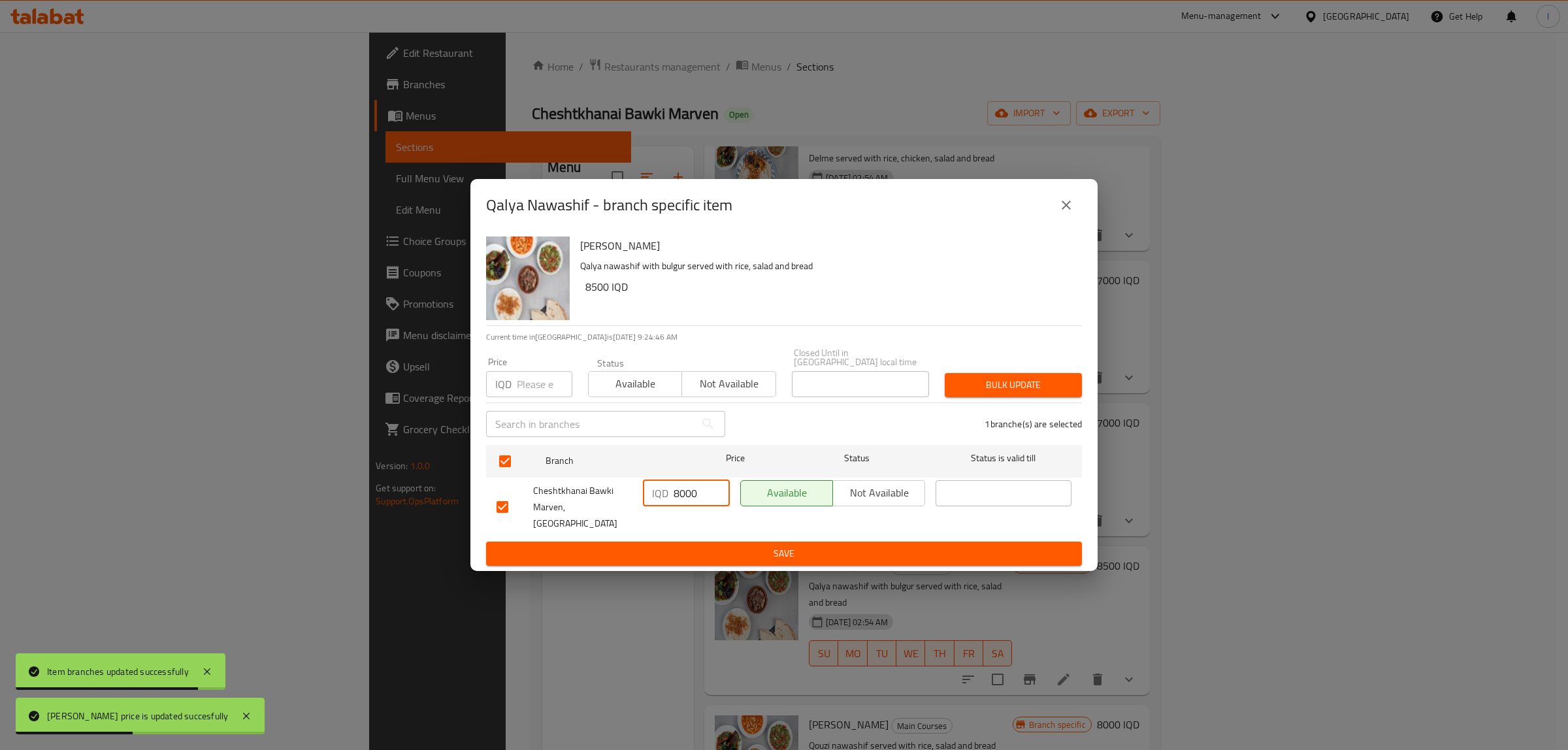
drag, startPoint x: 690, startPoint y: 500, endPoint x: 583, endPoint y: 487, distance: 107.8
click at [582, 491] on div "Cheshtkhanai Bawki Marven, Khanaqa IQD 8000 ​ Available Not available ​" at bounding box center [784, 507] width 586 height 64
paste input "5"
type input "8500"
click at [673, 527] on ul "Branch Price Status Status is valid till Cheshtkhanai Bawki Marven, Khanaqa IQD…" at bounding box center [784, 491] width 596 height 103
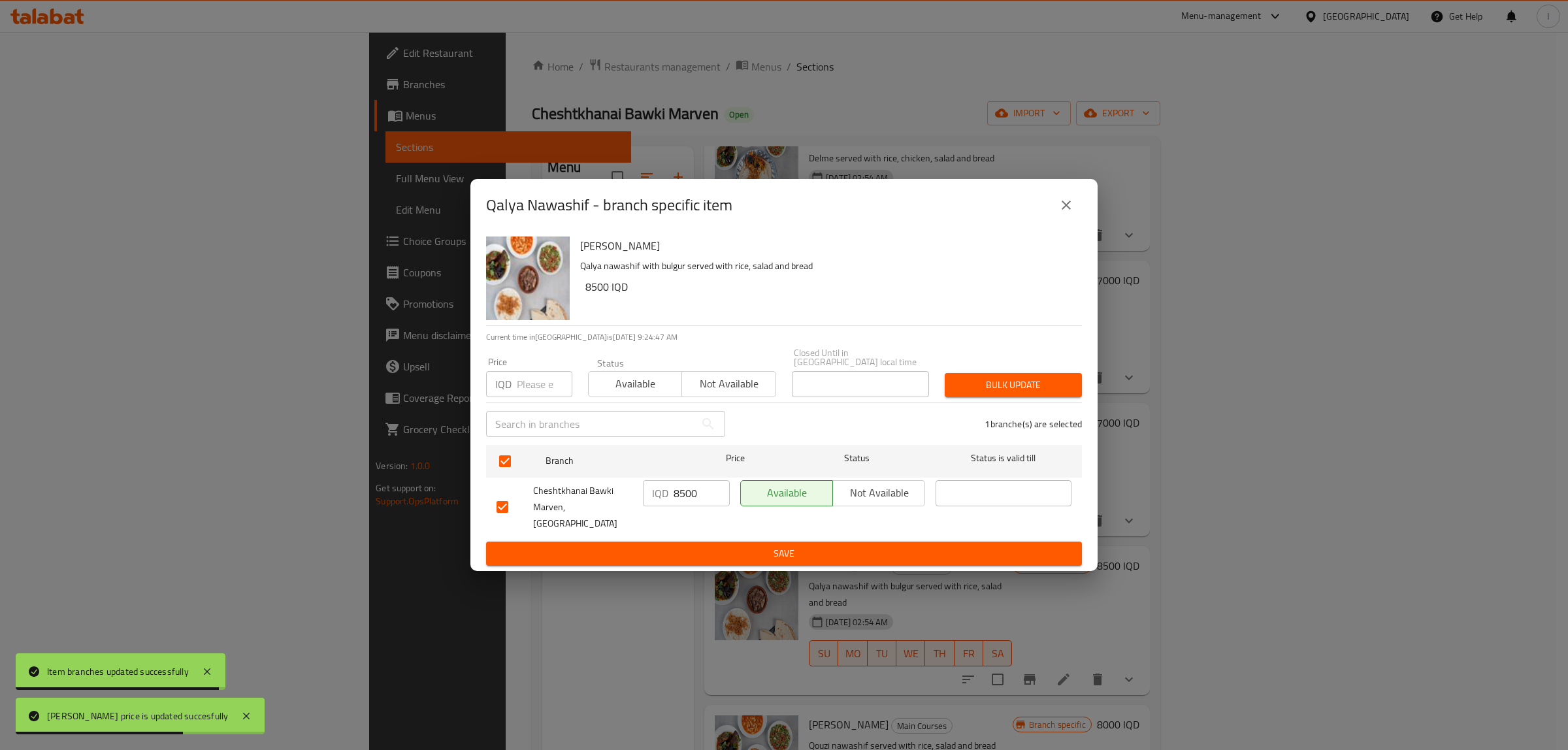
click at [673, 546] on span "Save" at bounding box center [783, 554] width 575 height 17
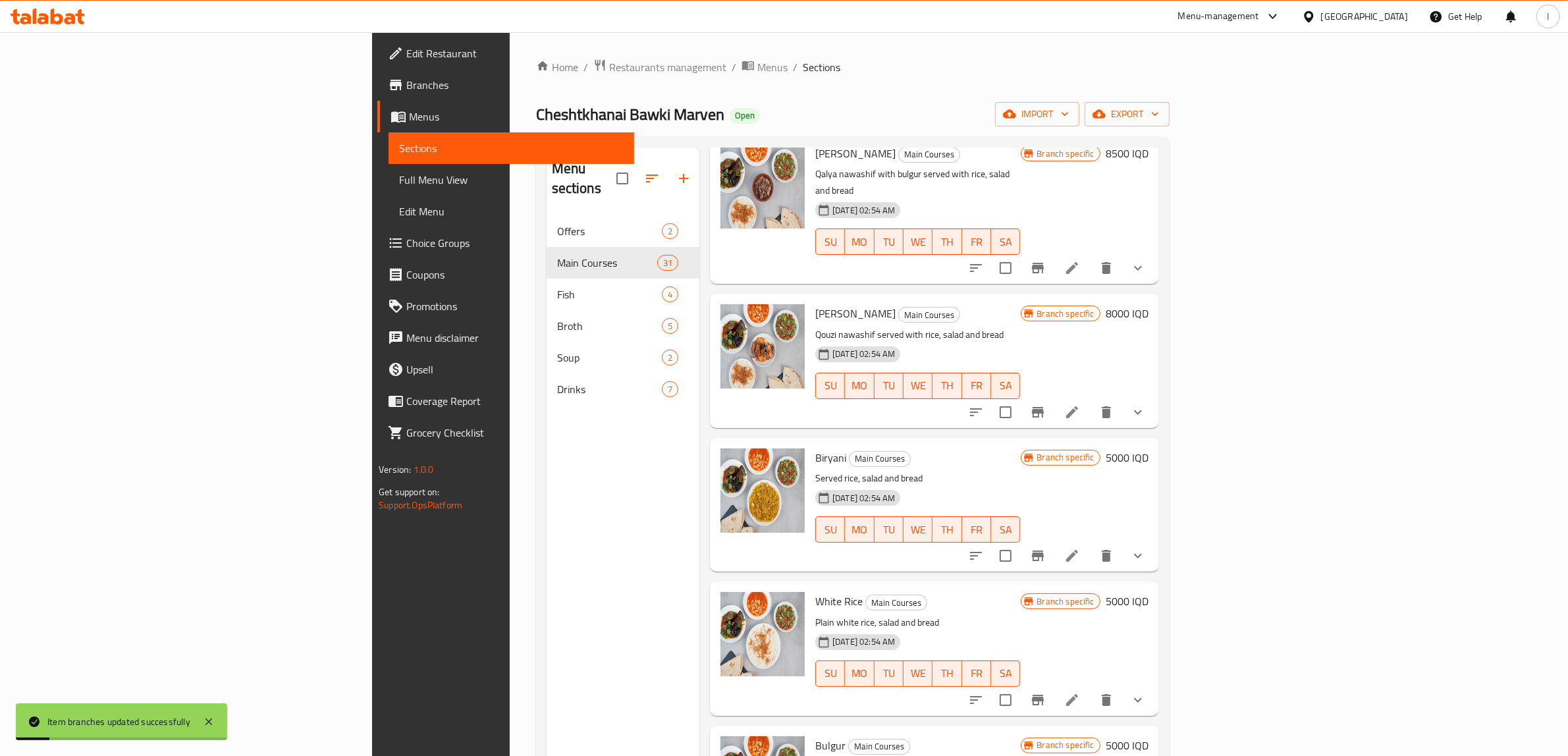
scroll to position [2254, 0]
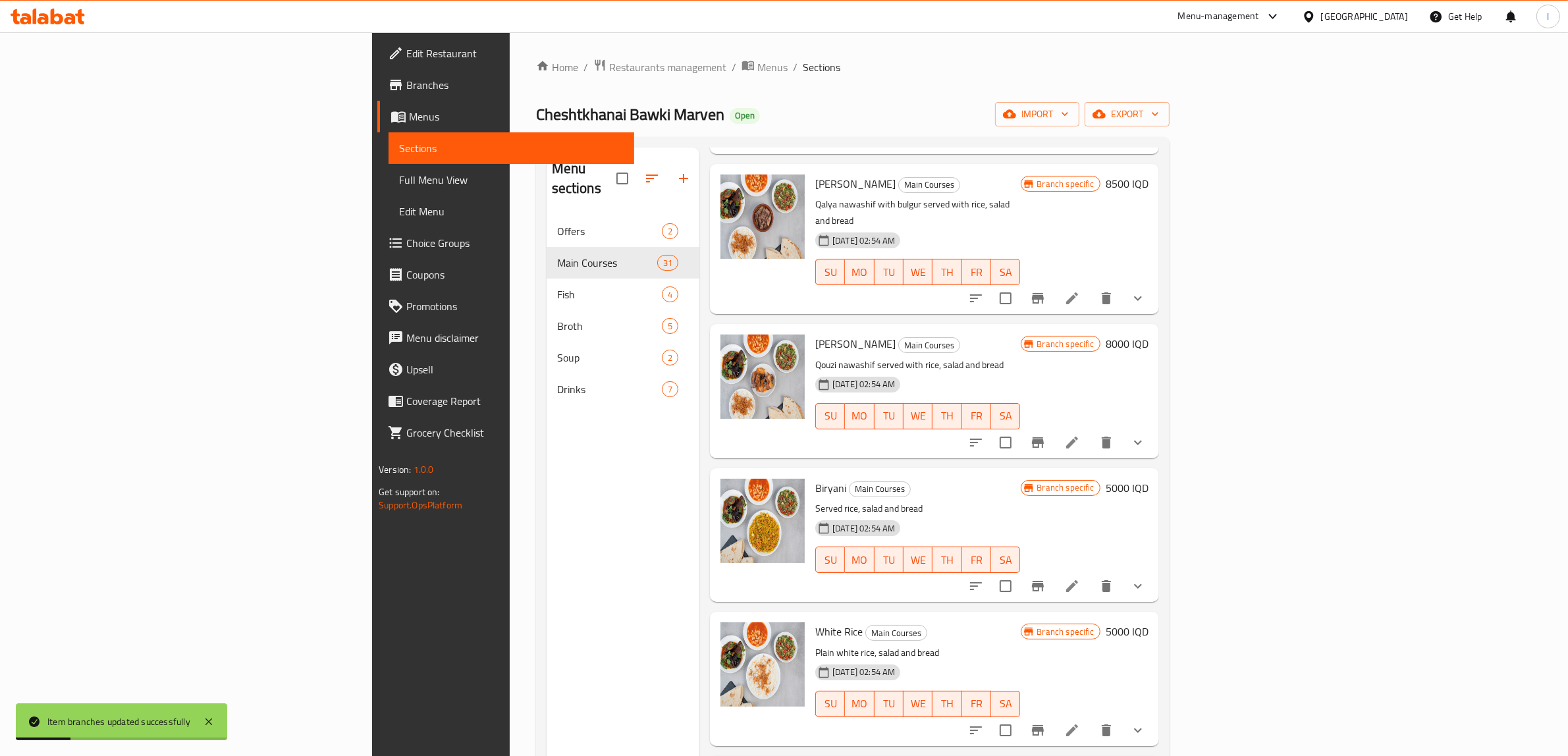
click at [1149, 334] on h6 "8000 IQD" at bounding box center [1127, 343] width 43 height 18
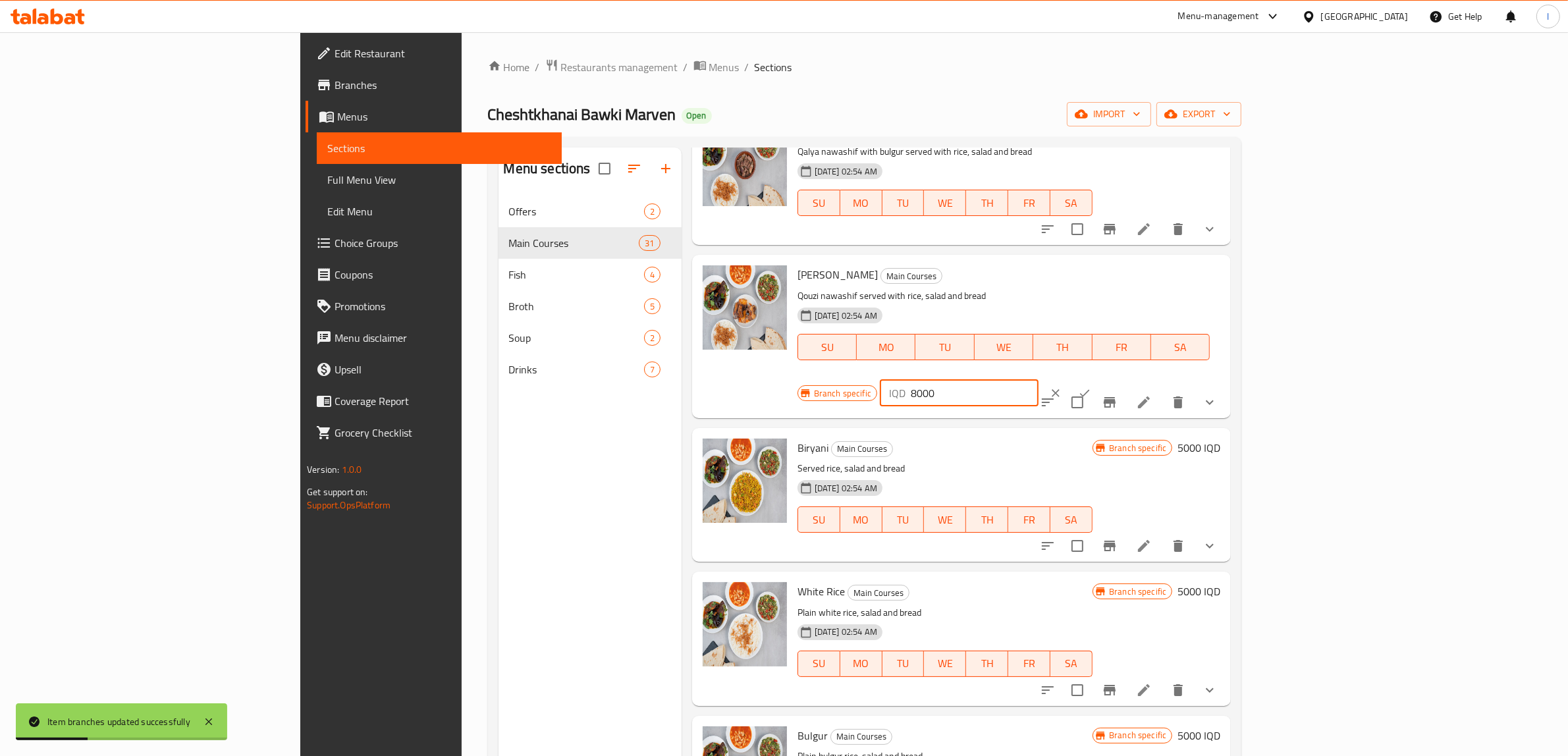
drag, startPoint x: 1403, startPoint y: 272, endPoint x: 1222, endPoint y: 287, distance: 181.6
click at [1119, 378] on div "Branch specific IQD 8000 ​" at bounding box center [958, 393] width 321 height 29
paste input "5"
type input "8500"
drag, startPoint x: 1484, startPoint y: 263, endPoint x: 1465, endPoint y: 273, distance: 21.5
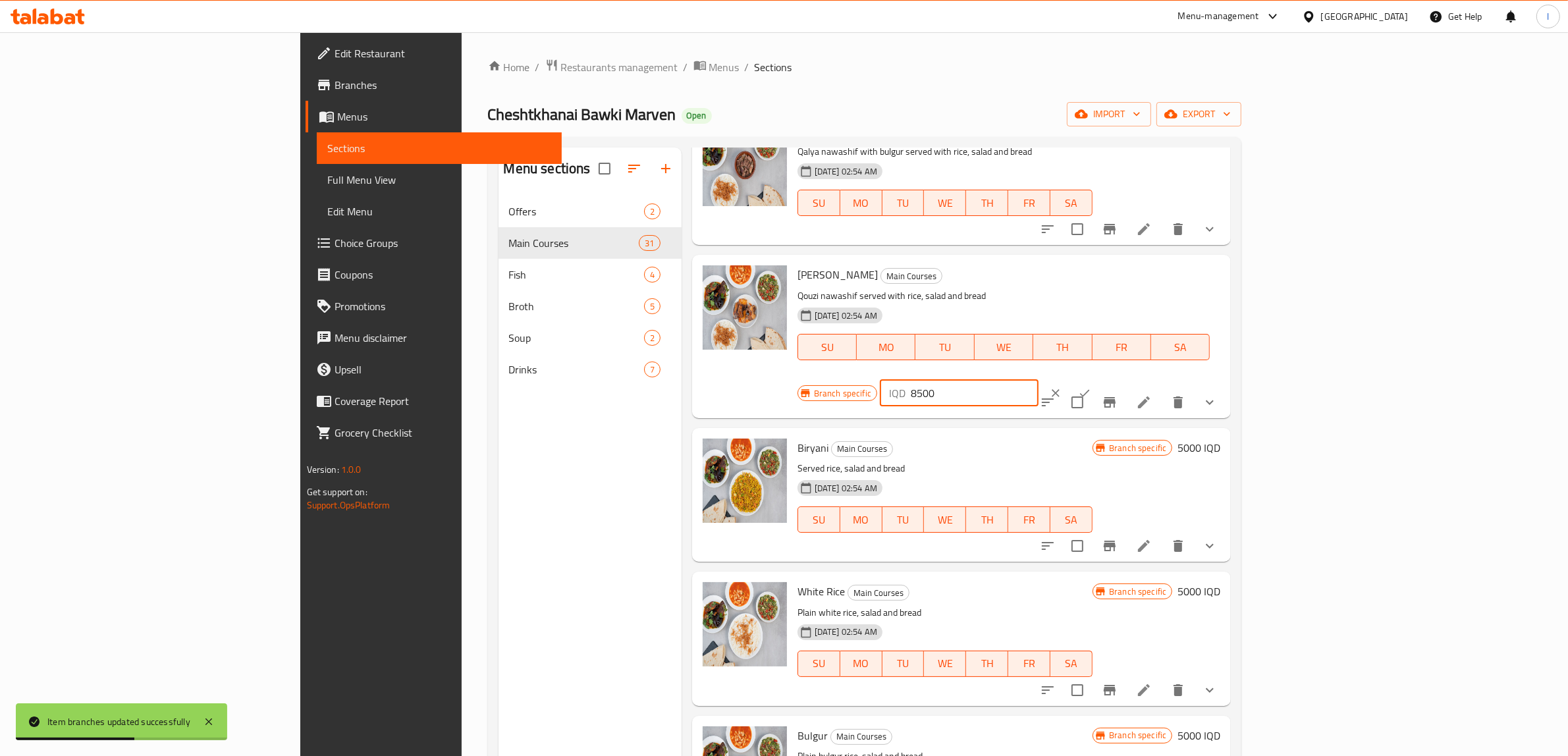
click at [1091, 387] on icon "ok" at bounding box center [1085, 393] width 13 height 13
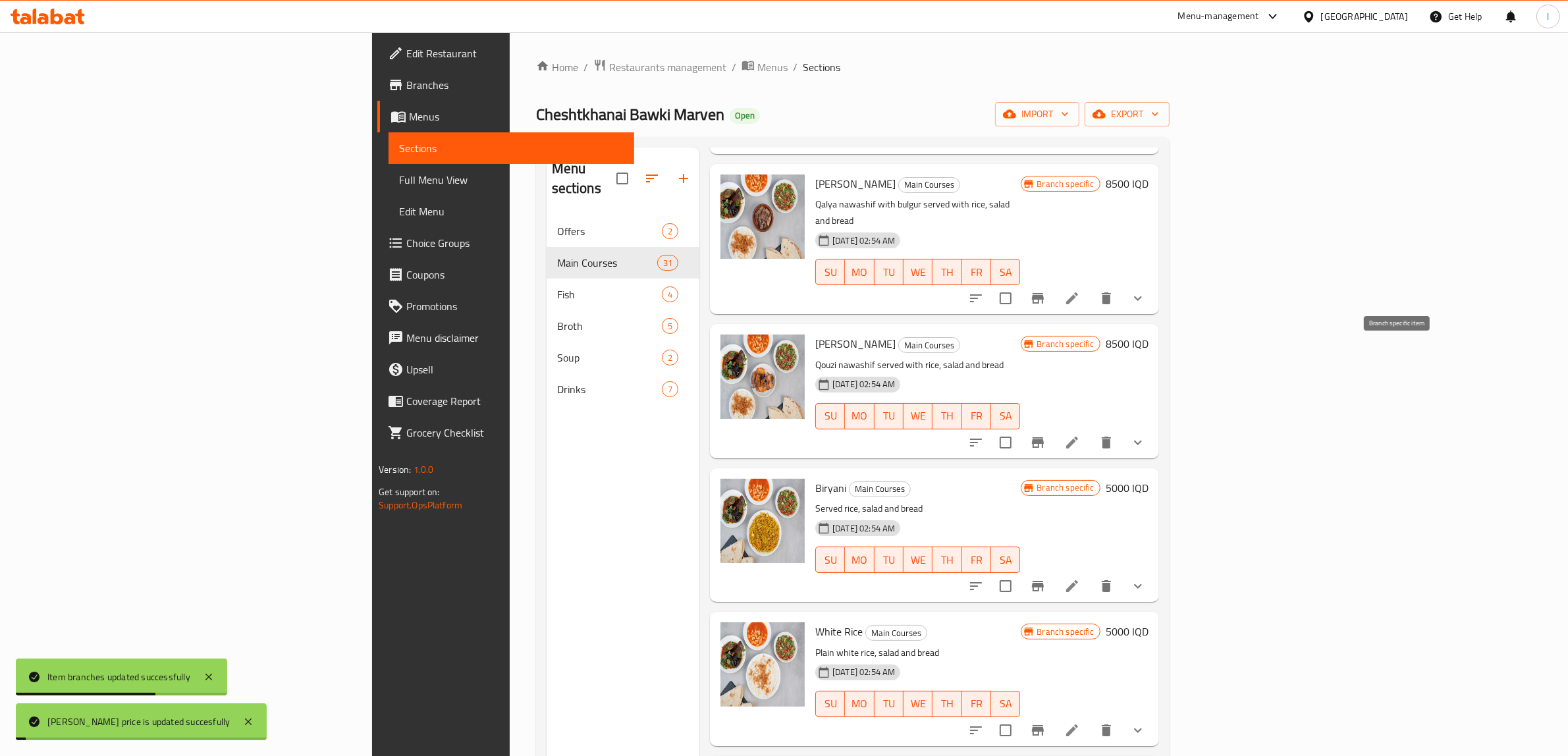
click at [1044, 438] on icon "Branch-specific-item" at bounding box center [1038, 443] width 12 height 11
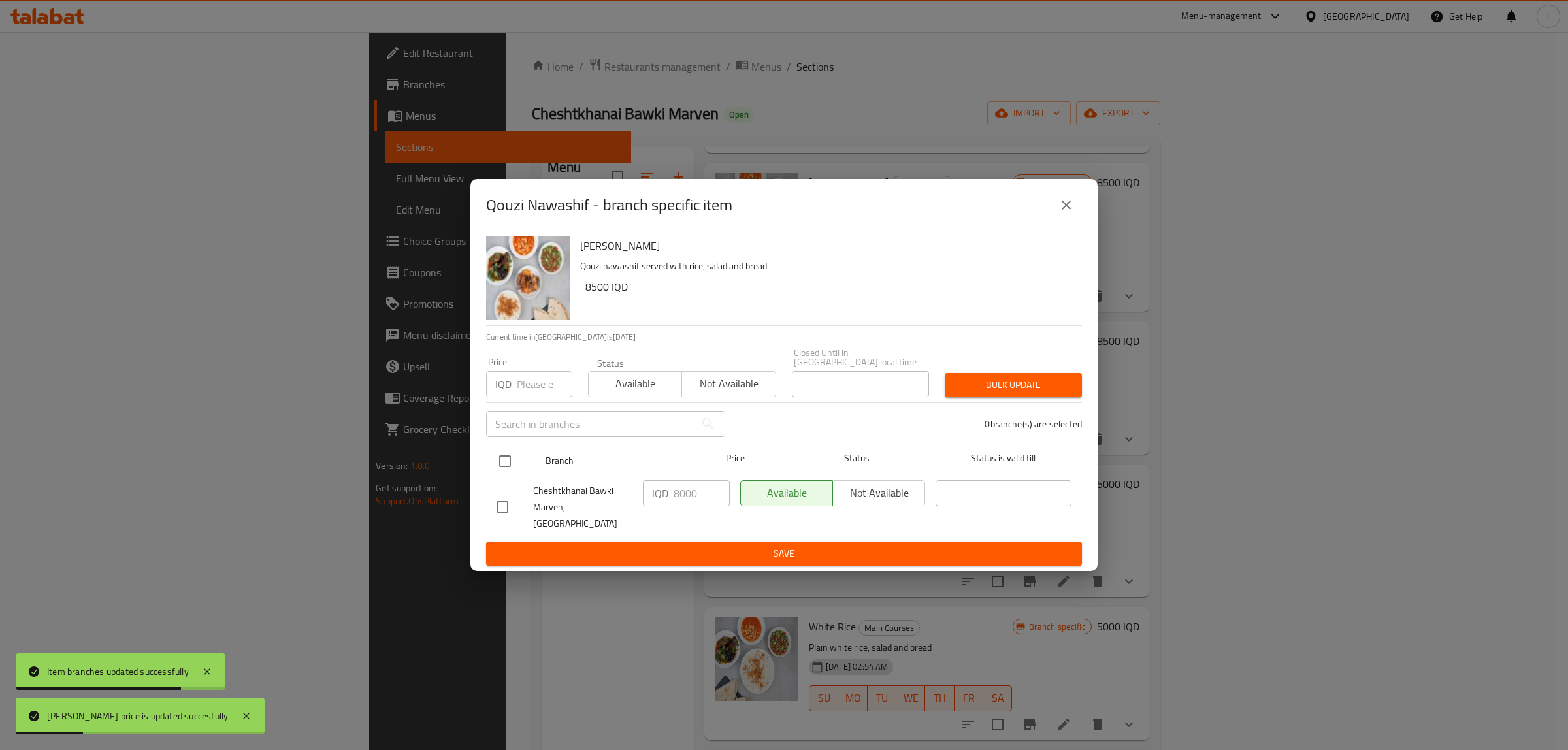
click at [498, 468] on input "checkbox" at bounding box center [504, 461] width 27 height 27
checkbox input "true"
drag, startPoint x: 702, startPoint y: 496, endPoint x: 572, endPoint y: 494, distance: 130.0
click at [577, 499] on div "Cheshtkhanai Bawki Marven, Khanaqa IQD 8000 ​ Available Not available ​" at bounding box center [784, 507] width 586 height 64
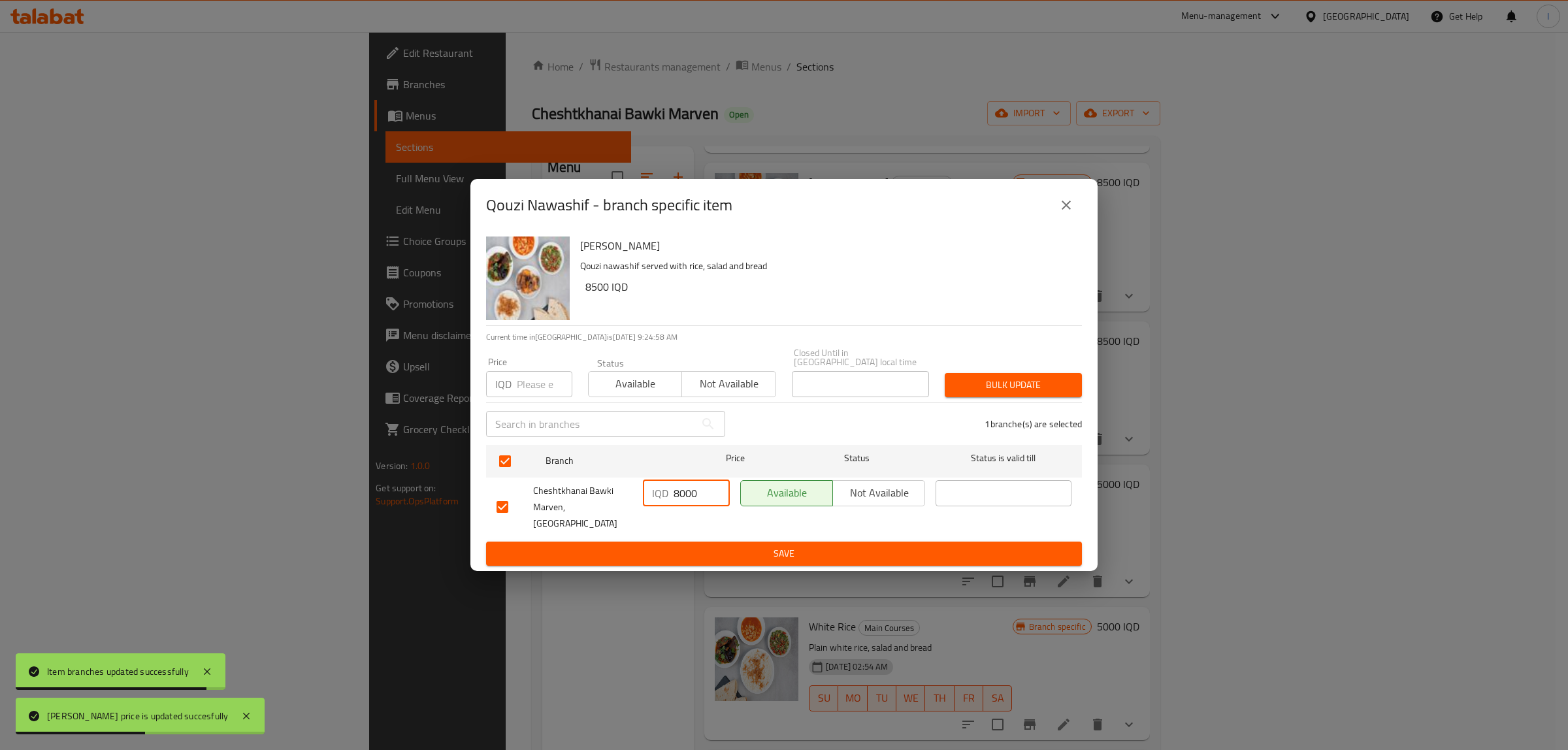
paste input "5"
type input "8500"
click at [708, 546] on span "Save" at bounding box center [783, 554] width 575 height 17
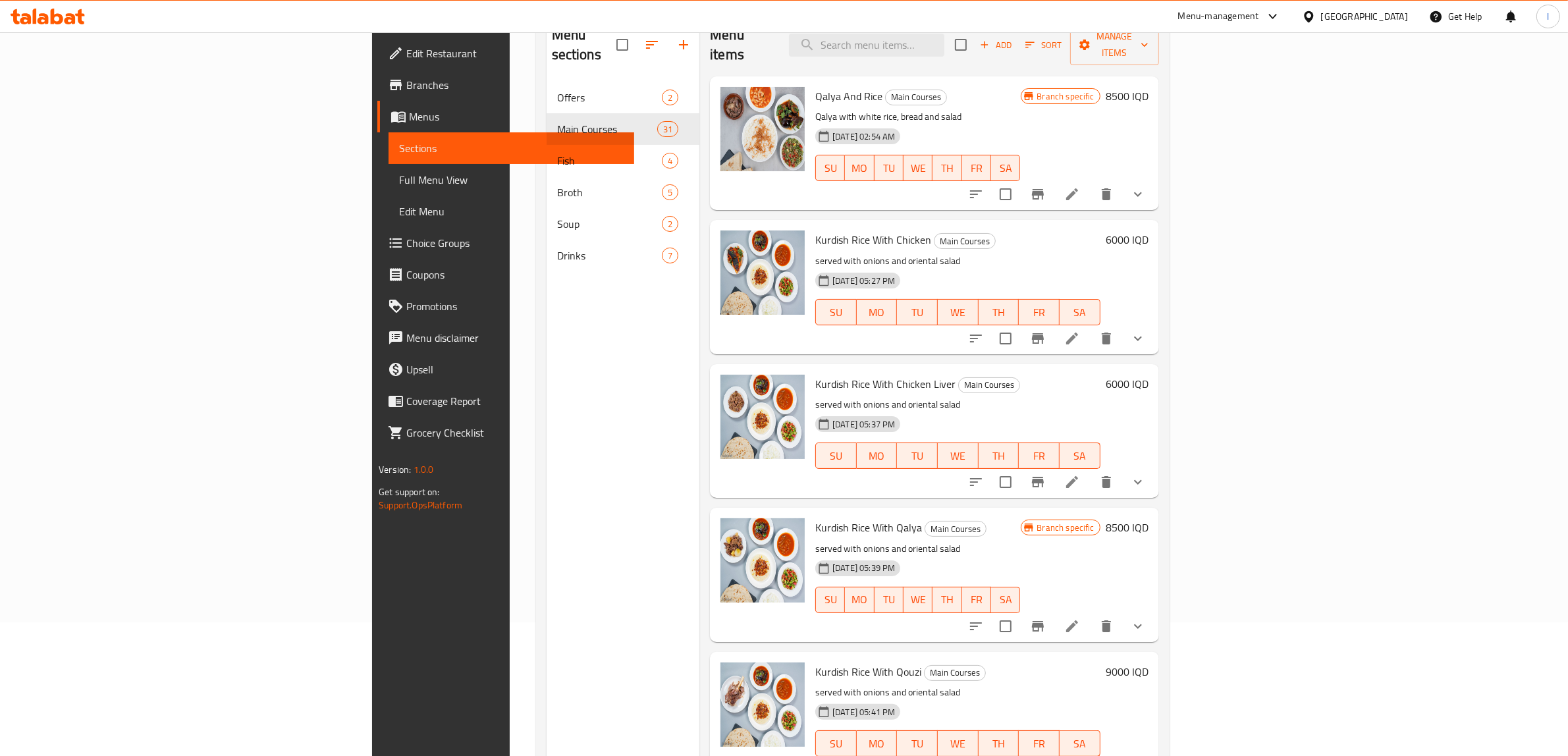
scroll to position [0, 0]
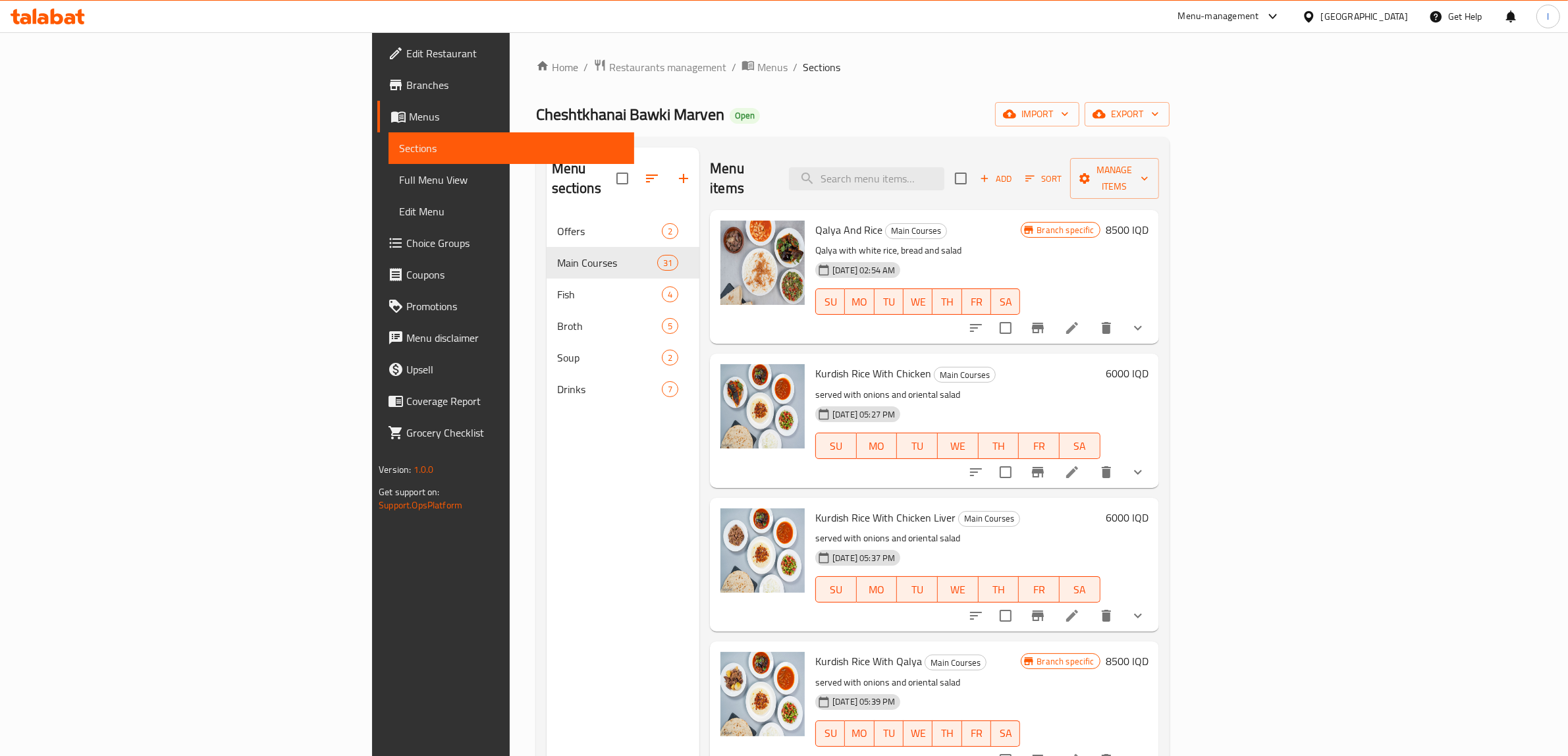
click at [1149, 364] on h6 "6000 IQD" at bounding box center [1127, 373] width 43 height 18
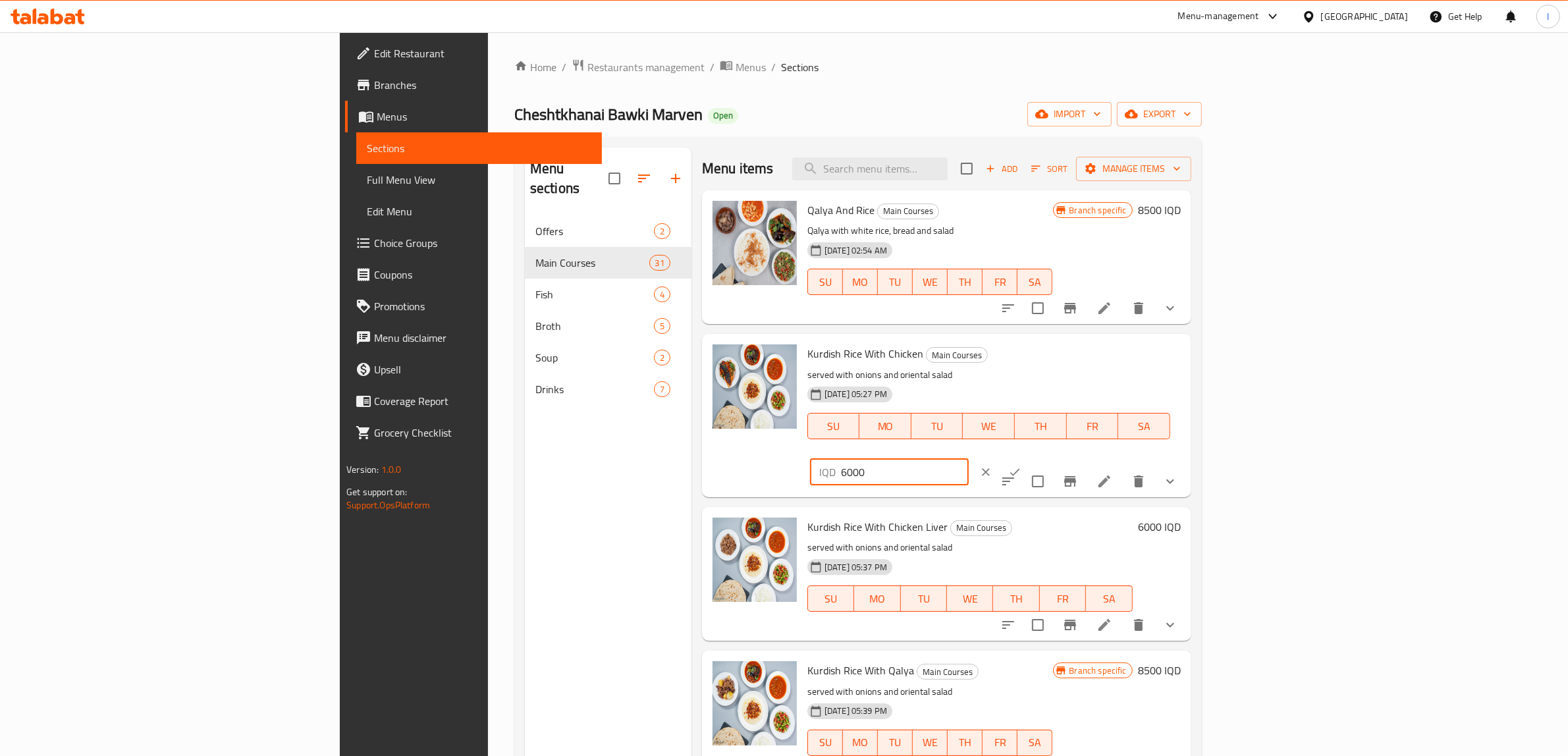
drag, startPoint x: 1358, startPoint y: 364, endPoint x: 1330, endPoint y: 373, distance: 29.4
click at [1049, 458] on div "IQD 6000 ​" at bounding box center [929, 472] width 238 height 29
drag, startPoint x: 1374, startPoint y: 361, endPoint x: 1008, endPoint y: 331, distance: 367.2
click at [1068, 340] on div "Kurdish Rice With Chicken Main Courses served with onions and oriental salad 28…" at bounding box center [994, 415] width 384 height 153
type input "6500"
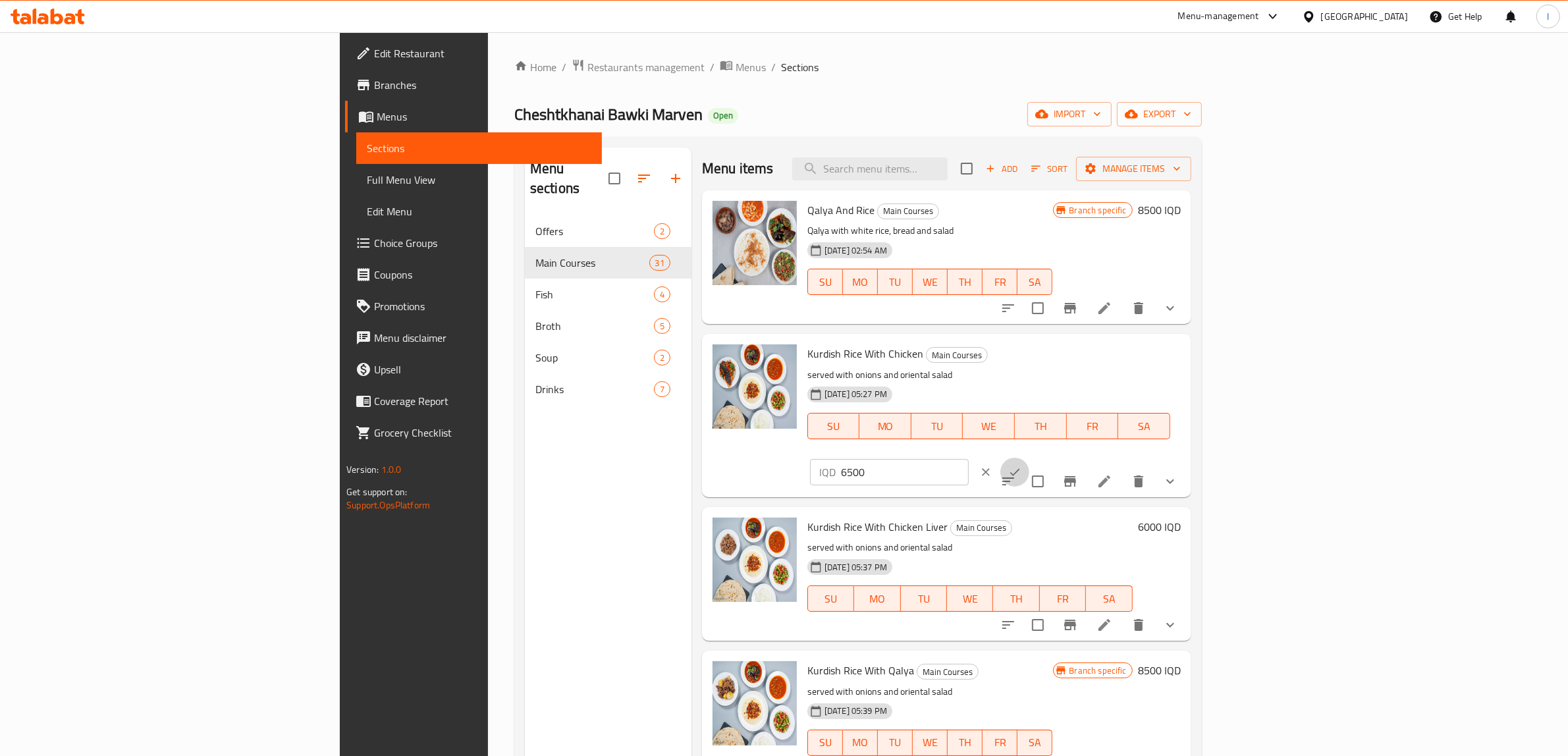
click at [1020, 468] on icon "ok" at bounding box center [1015, 472] width 10 height 8
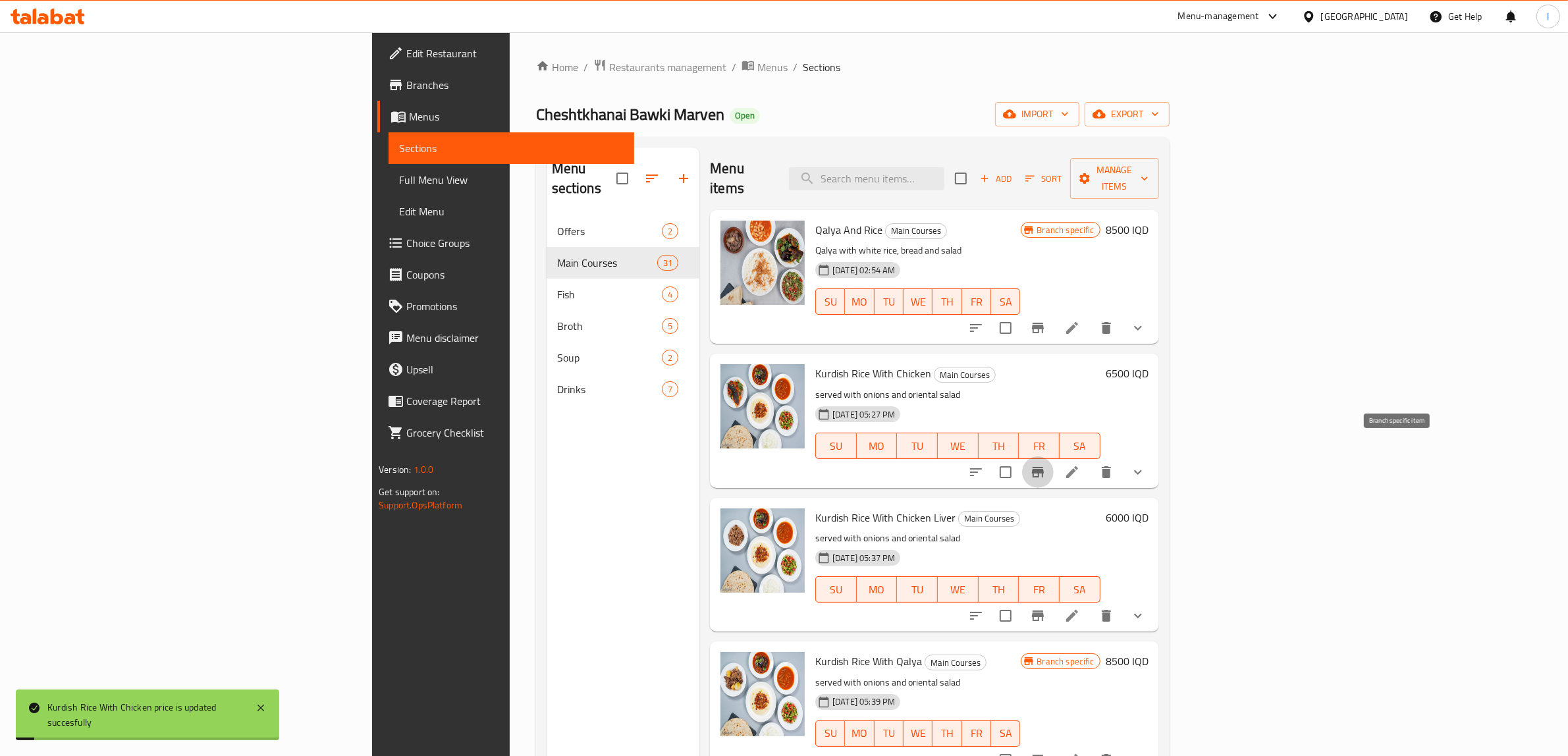
click at [1044, 467] on icon "Branch-specific-item" at bounding box center [1038, 472] width 12 height 11
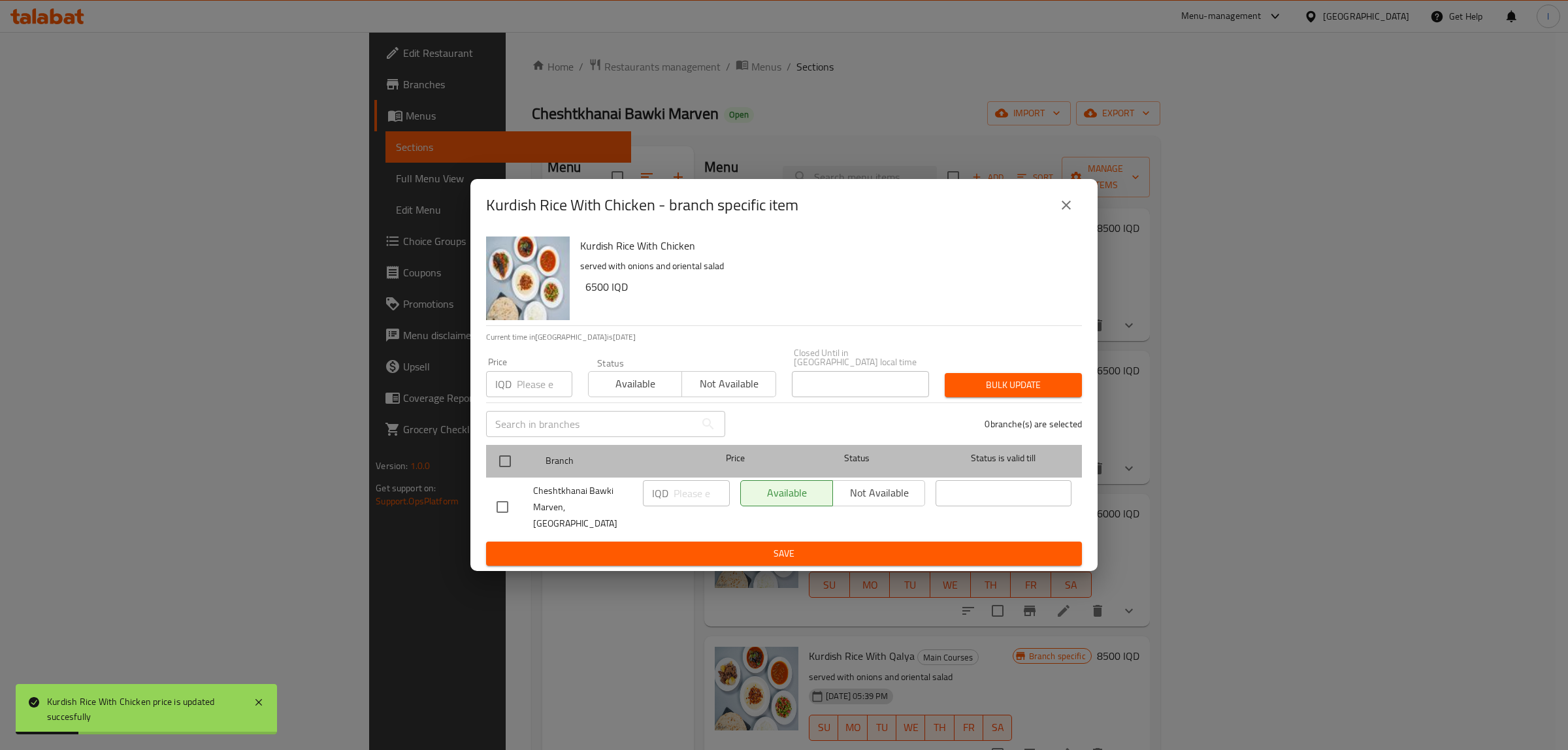
click at [520, 459] on div at bounding box center [515, 461] width 49 height 38
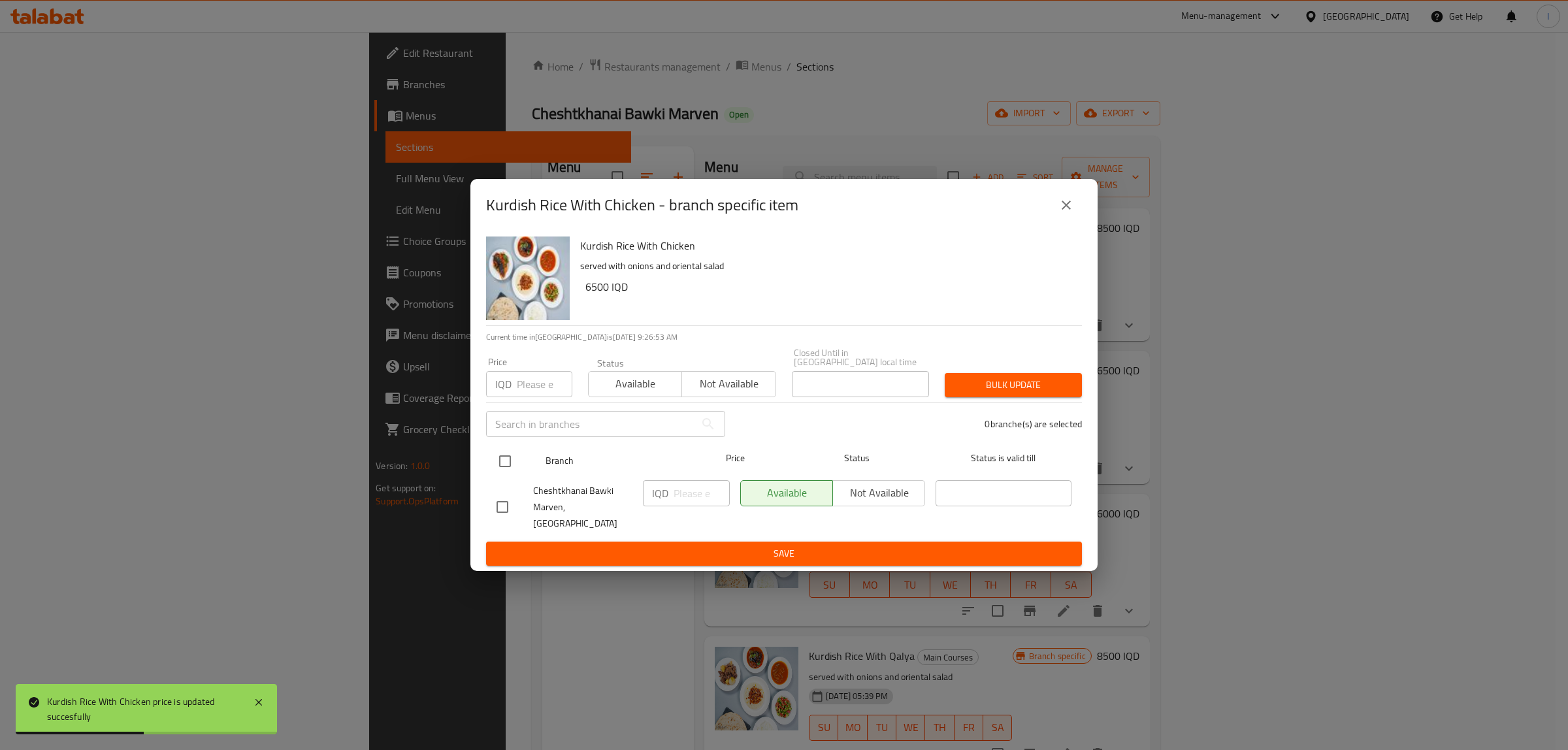
drag, startPoint x: 501, startPoint y: 466, endPoint x: 537, endPoint y: 472, distance: 36.5
click at [502, 466] on input "checkbox" at bounding box center [504, 461] width 27 height 27
checkbox input "true"
click at [671, 494] on div "IQD ​" at bounding box center [686, 494] width 87 height 26
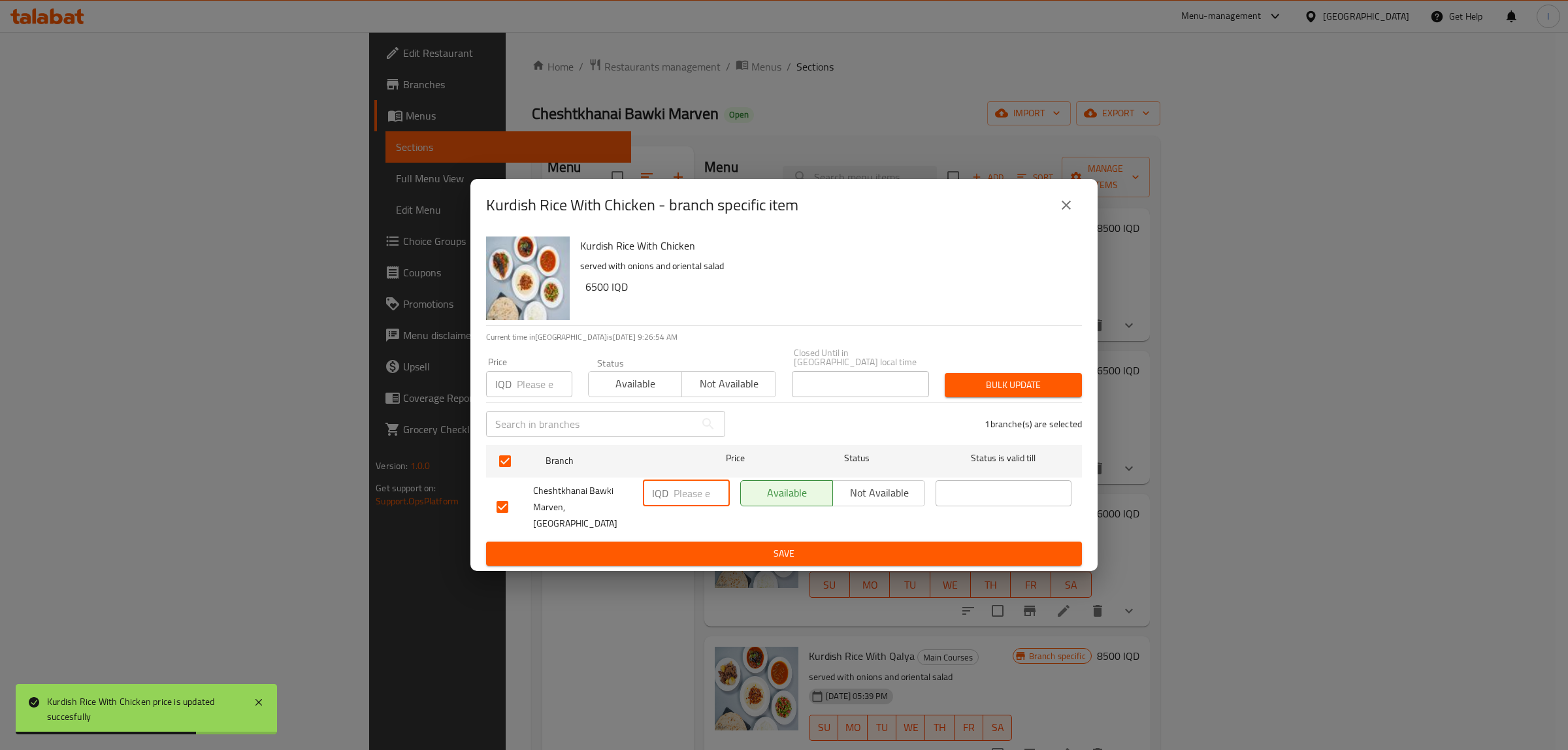
paste input "6500"
type input "6500"
click at [683, 528] on ul "Branch Price Status Status is valid till Cheshtkhanai Bawki Marven, Khanaqa IQD…" at bounding box center [784, 491] width 596 height 103
click at [678, 546] on span "Save" at bounding box center [783, 554] width 575 height 17
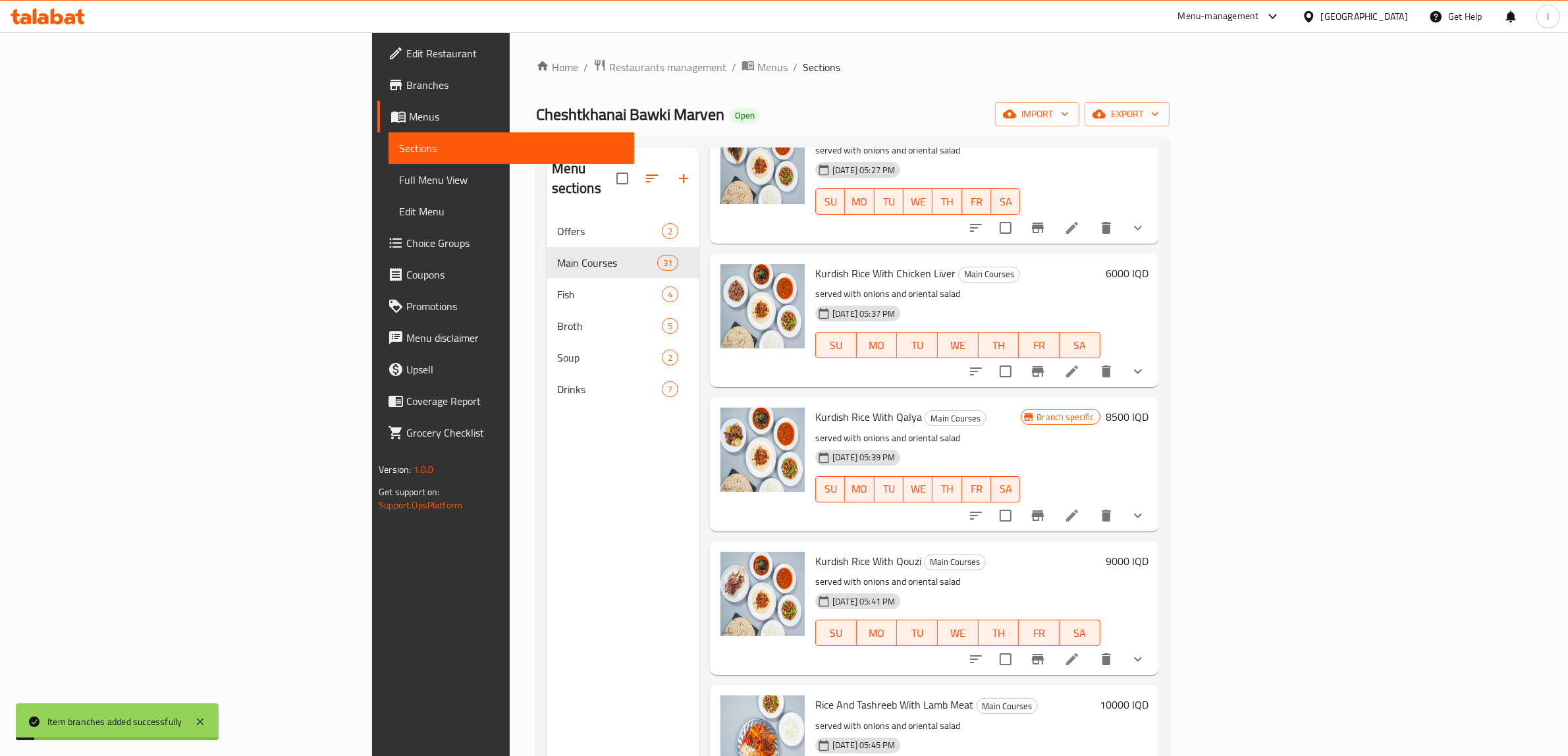
scroll to position [270, 0]
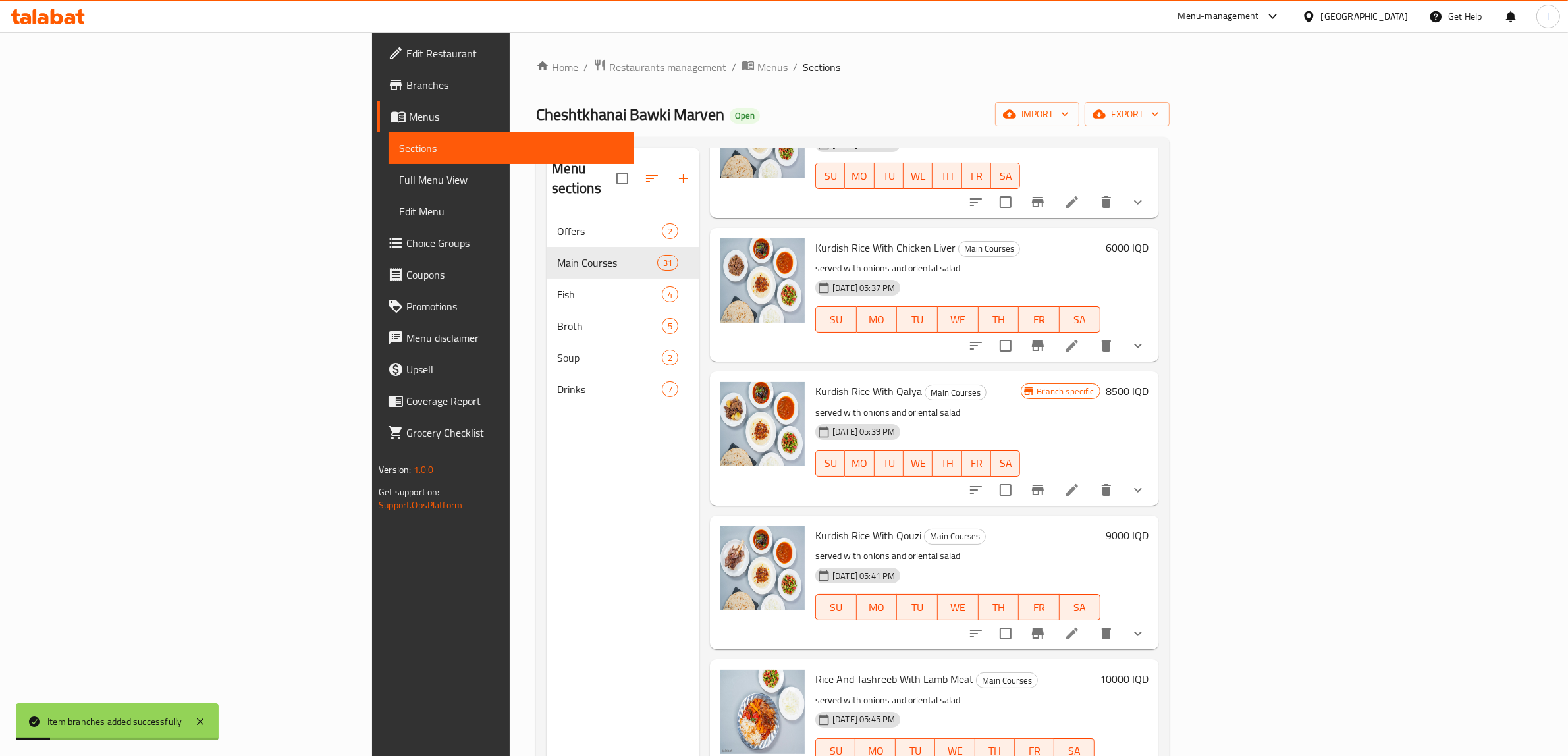
click at [1149, 238] on h6 "6000 IQD" at bounding box center [1127, 248] width 43 height 18
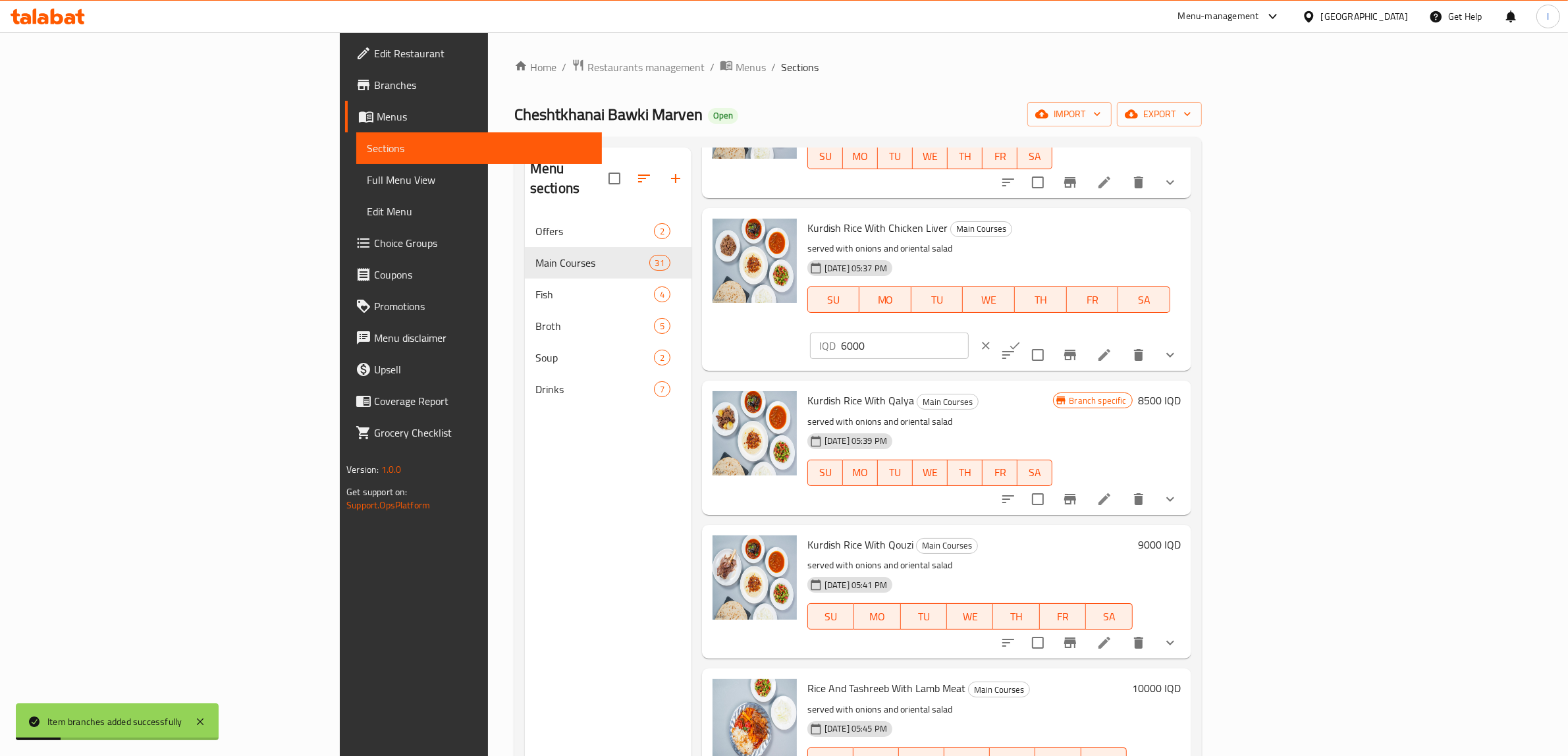
drag, startPoint x: 1381, startPoint y: 231, endPoint x: 1175, endPoint y: 232, distance: 206.0
click at [1179, 235] on div "Kurdish Rice With Chicken Liver Main Courses served with onions and oriental sa…" at bounding box center [994, 289] width 384 height 153
paste input "5"
type input "6500"
click at [1029, 331] on button "ok" at bounding box center [1014, 345] width 29 height 29
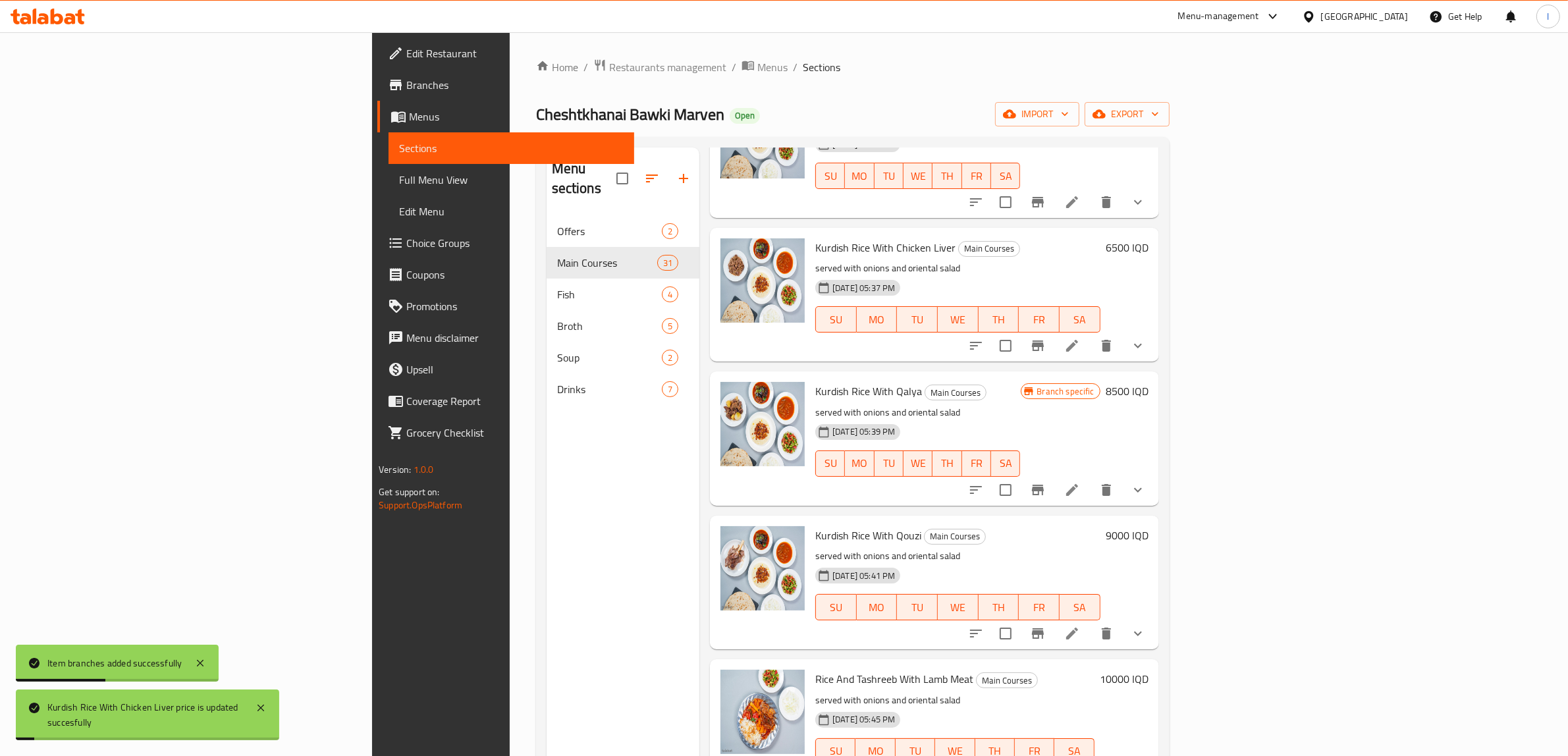
click at [1080, 338] on icon at bounding box center [1072, 345] width 16 height 16
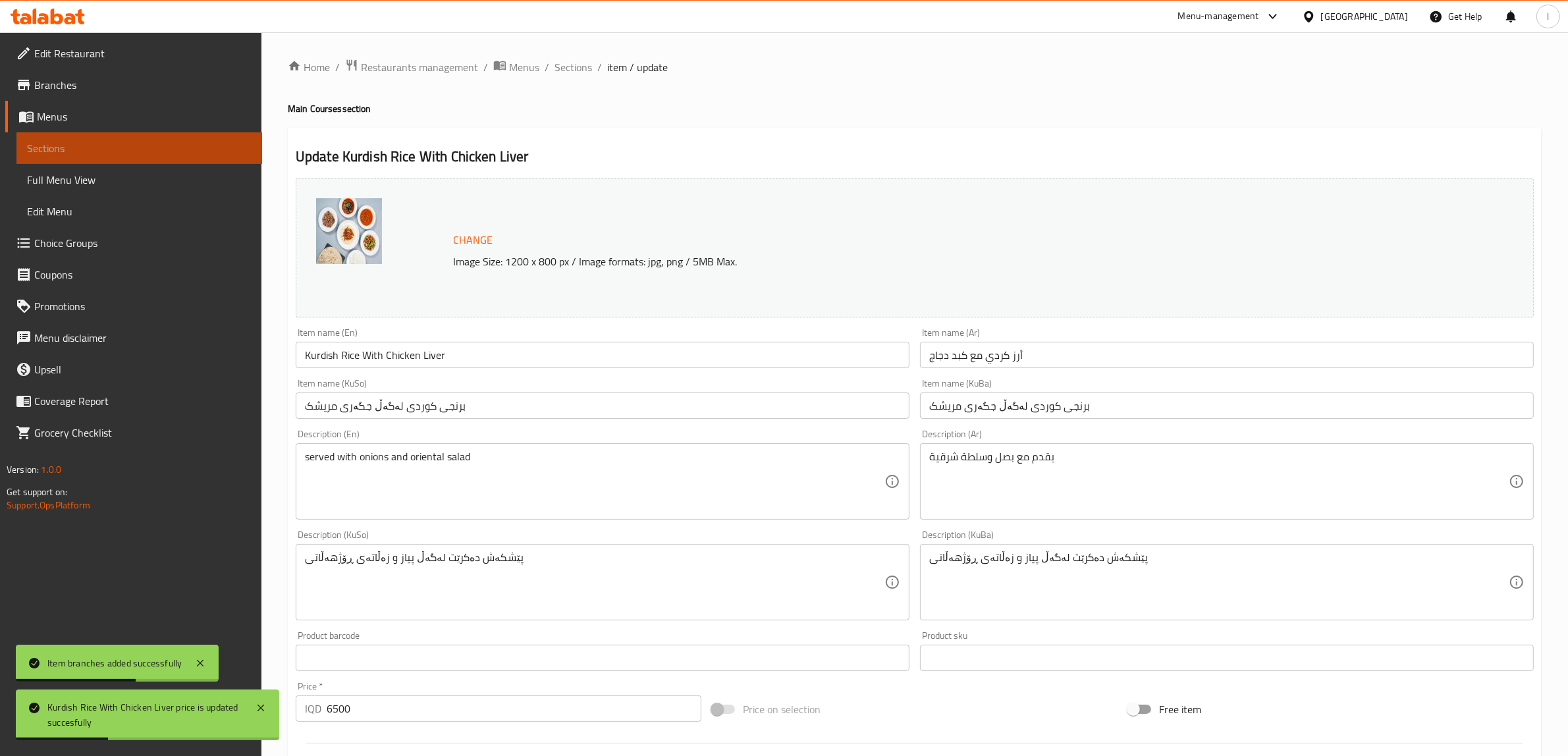
click at [128, 153] on span "Sections" at bounding box center [138, 148] width 224 height 16
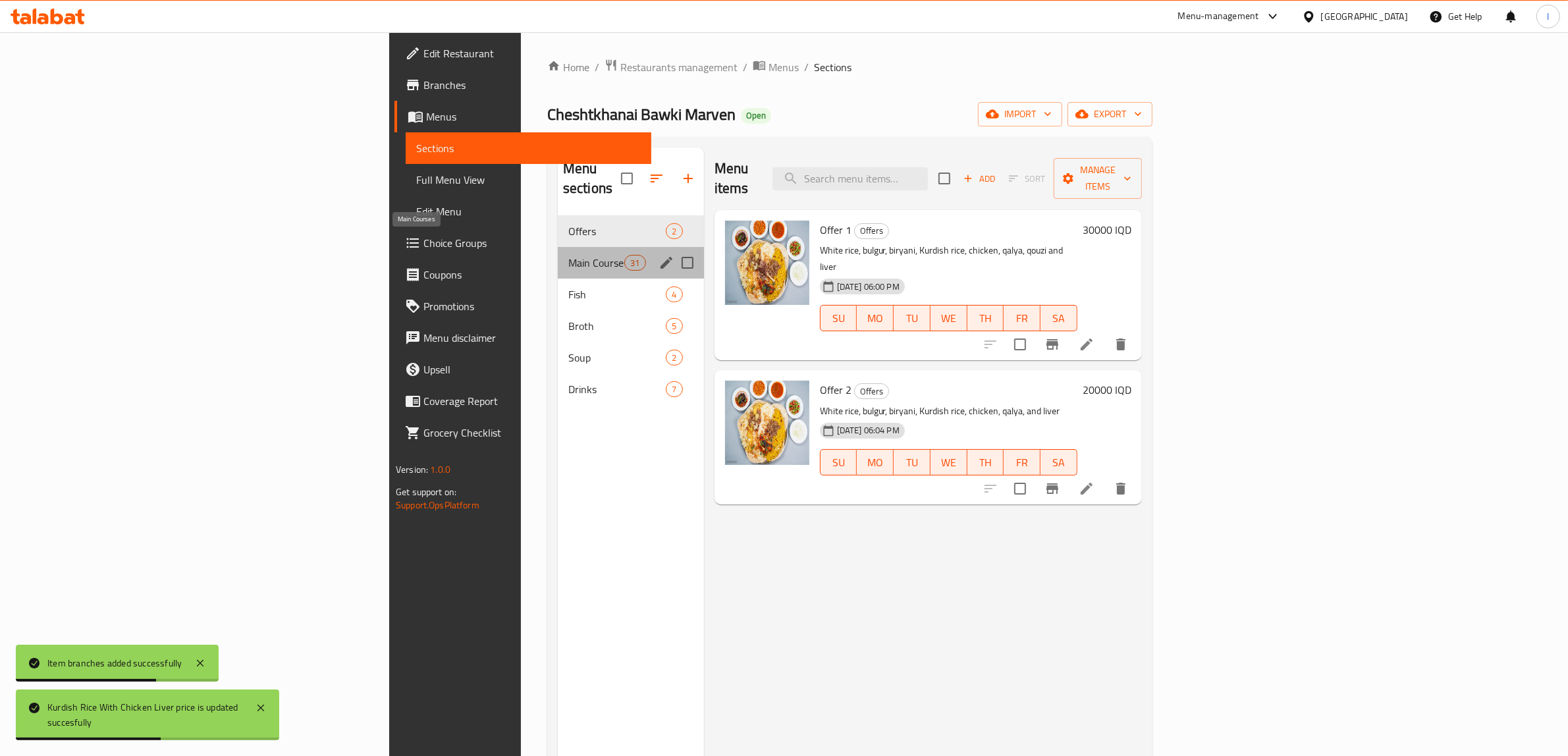
click at [569, 255] on span "Main Courses" at bounding box center [596, 263] width 56 height 16
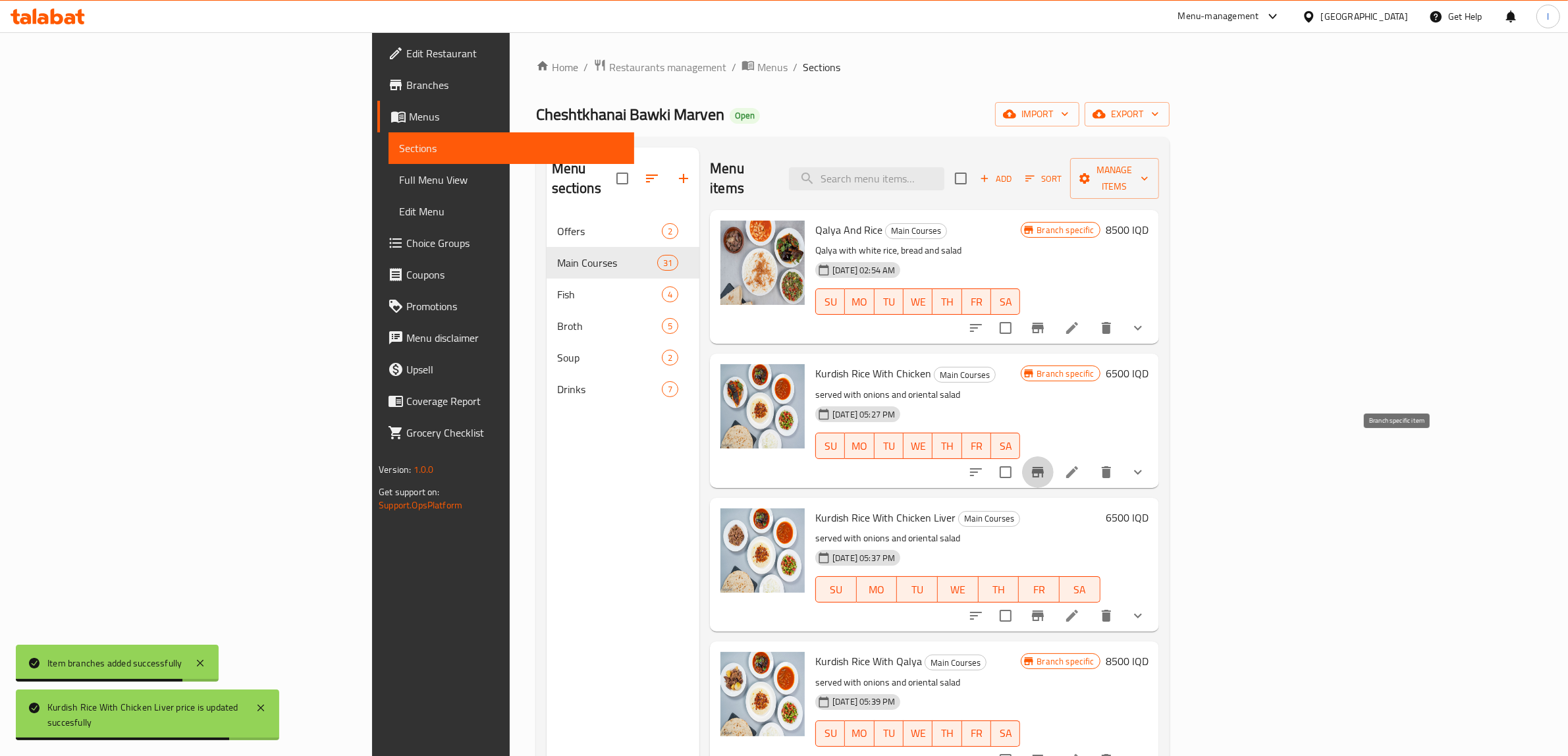
click at [1046, 464] on icon "Branch-specific-item" at bounding box center [1038, 472] width 16 height 16
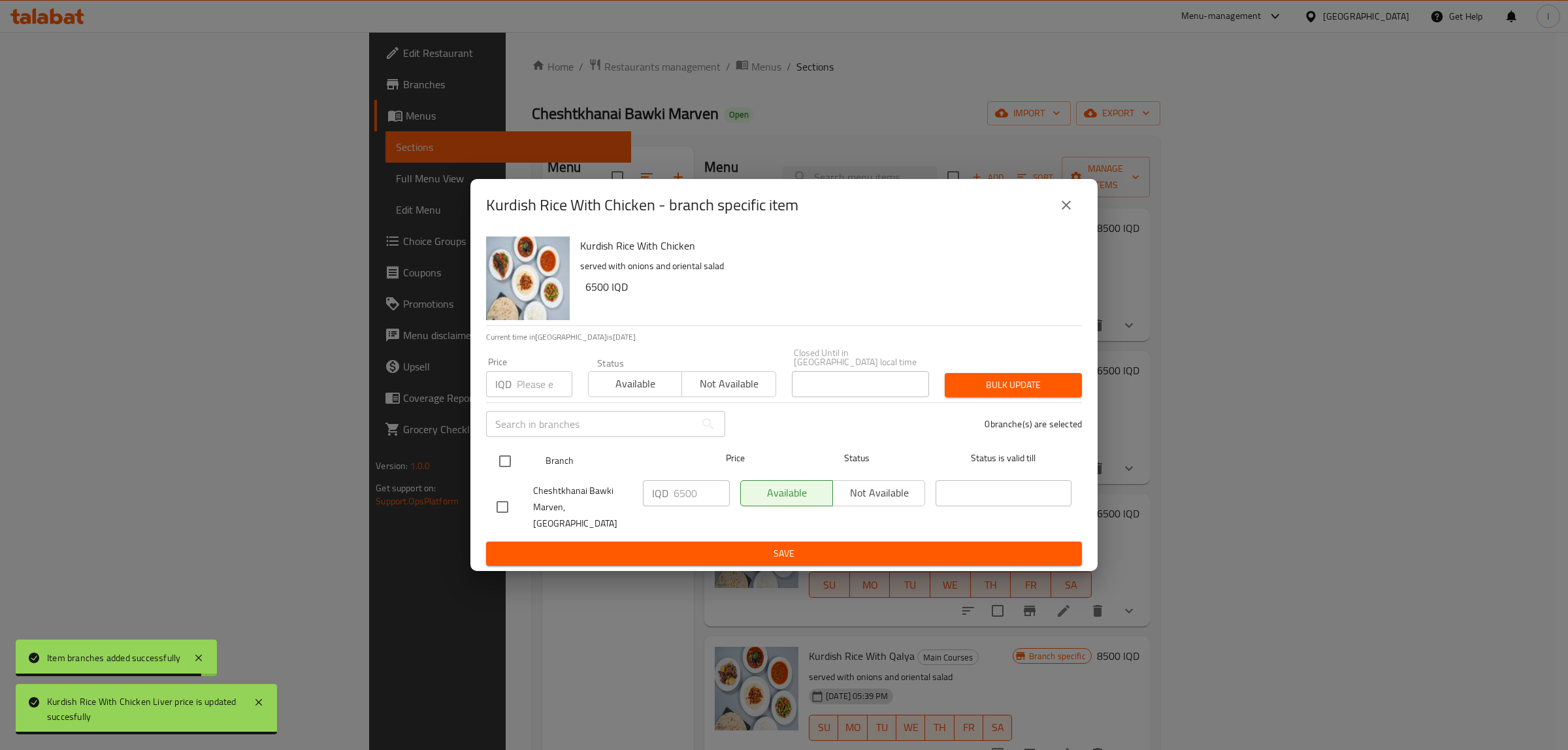
click at [506, 465] on input "checkbox" at bounding box center [504, 461] width 27 height 27
checkbox input "true"
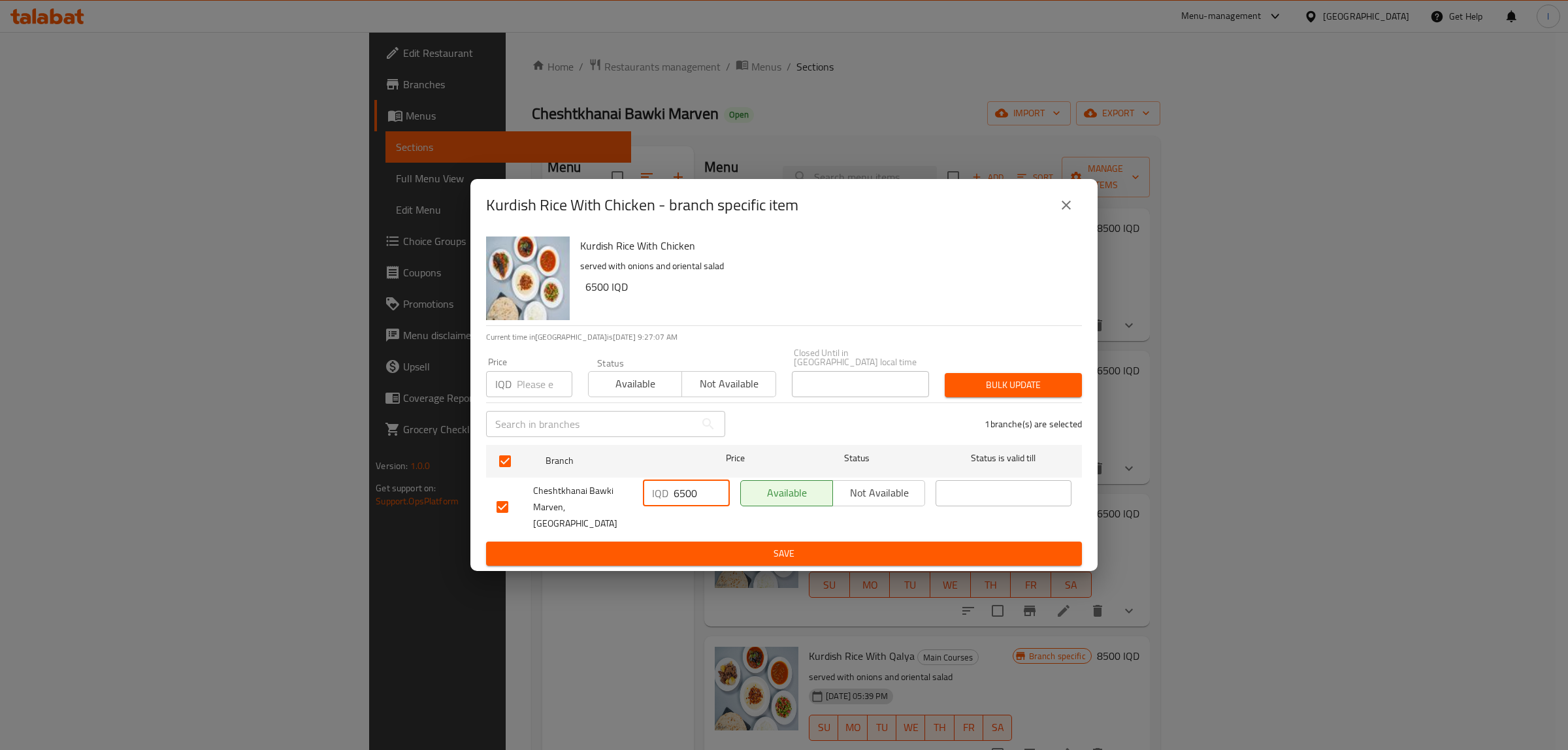
drag, startPoint x: 649, startPoint y: 502, endPoint x: 575, endPoint y: 511, distance: 74.5
click at [588, 506] on div "Cheshtkhanai Bawki Marven, Khanaqa IQD 6500 ​ Available Not available ​" at bounding box center [784, 507] width 586 height 64
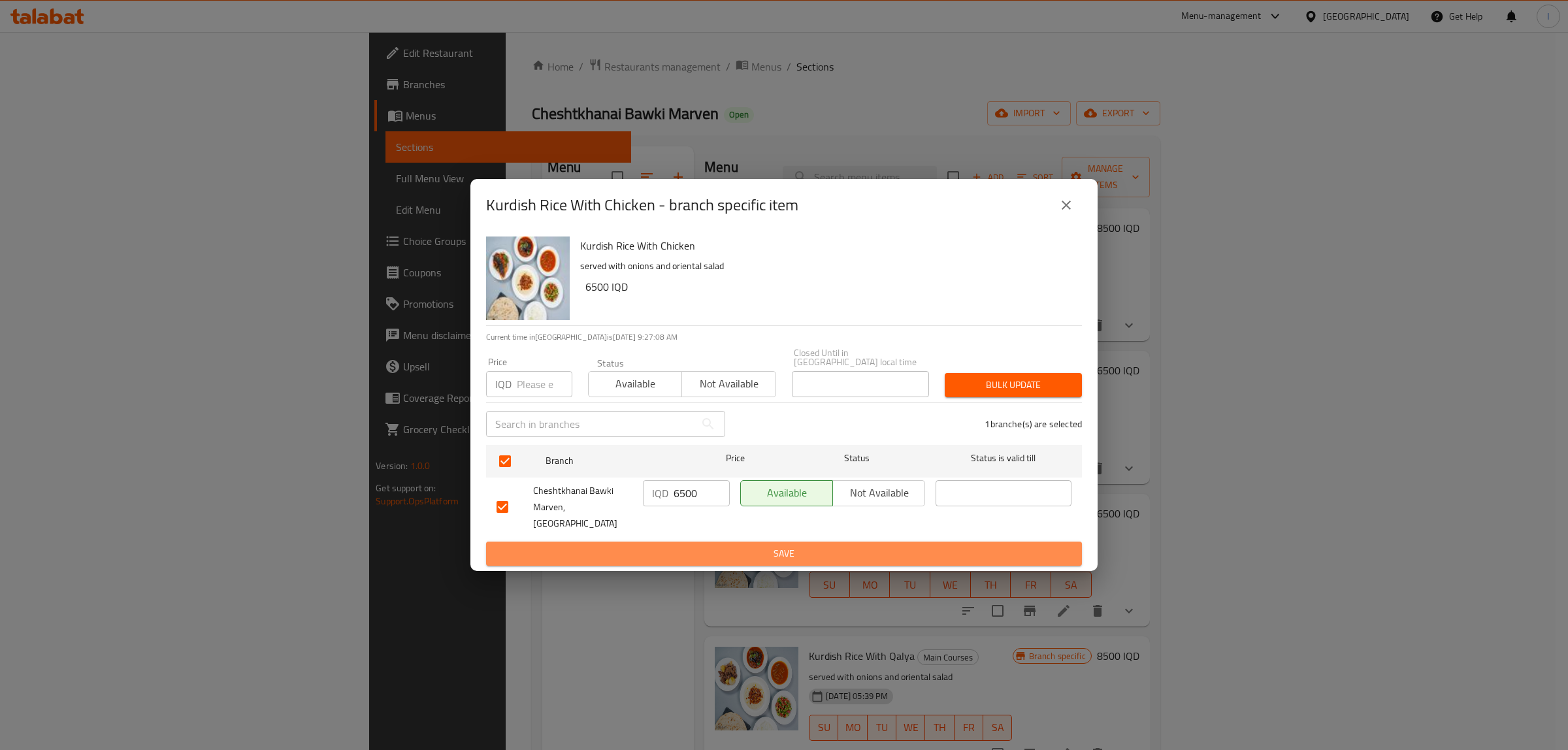
click at [643, 546] on span "Save" at bounding box center [783, 554] width 575 height 17
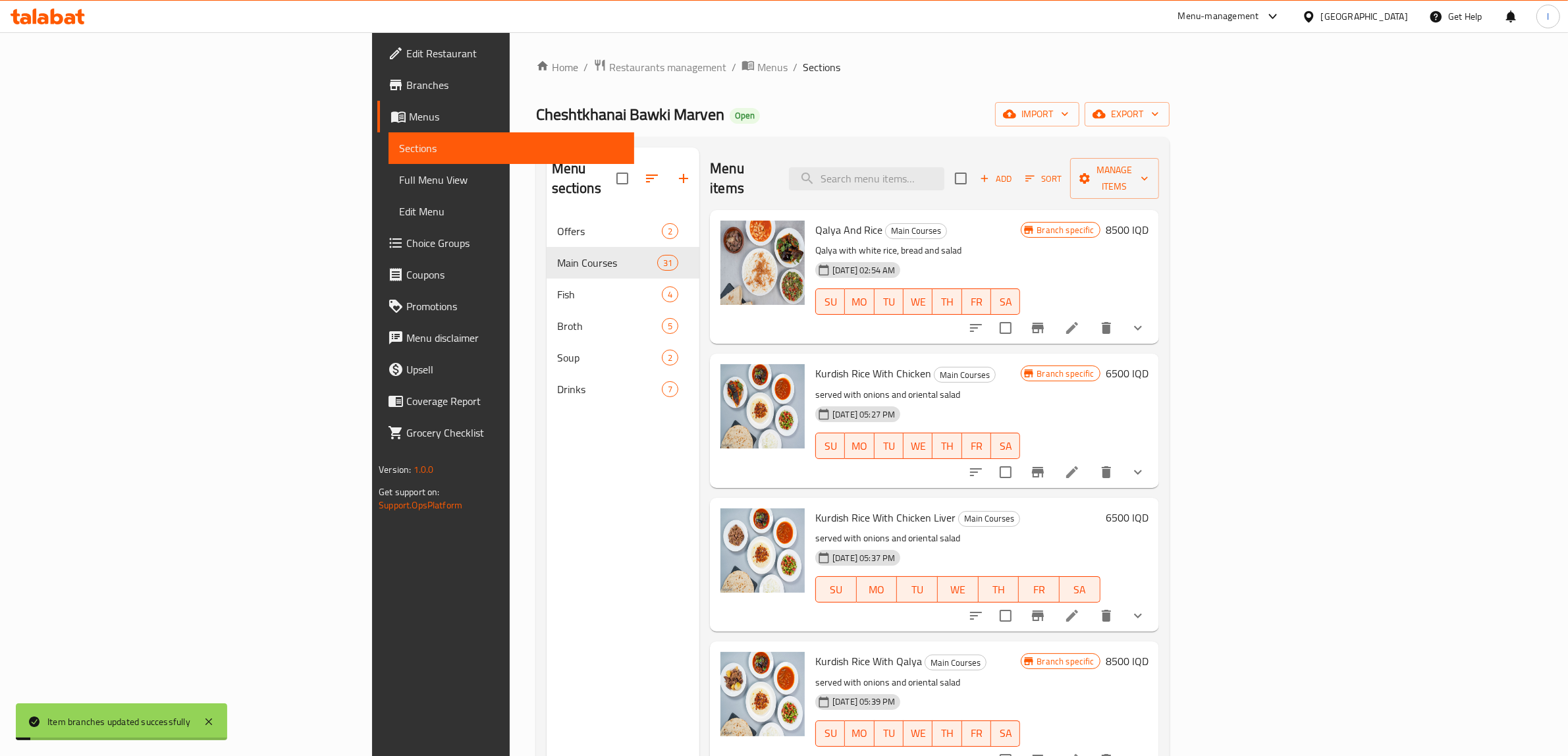
scroll to position [83, 0]
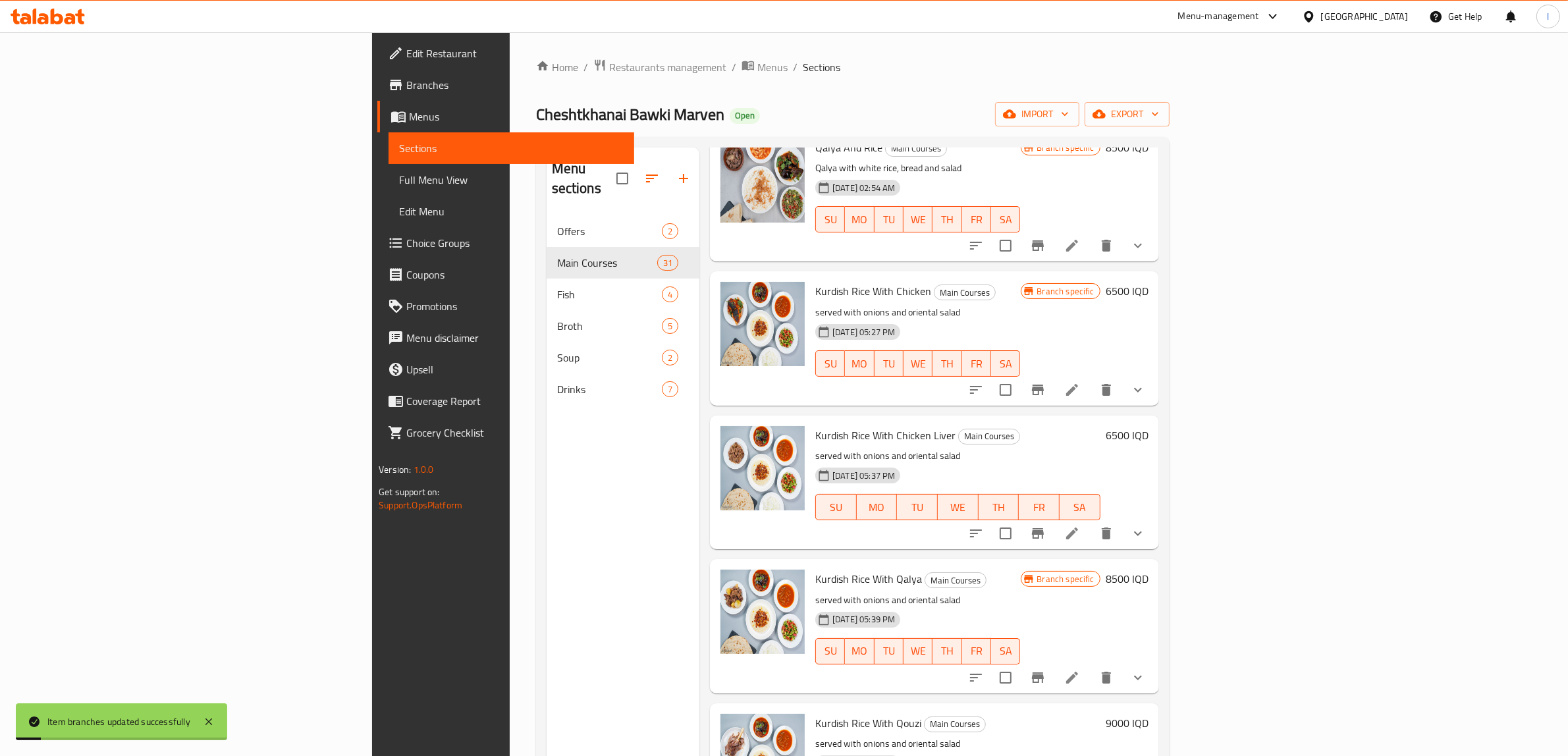
click at [1046, 526] on icon "Branch-specific-item" at bounding box center [1038, 533] width 16 height 16
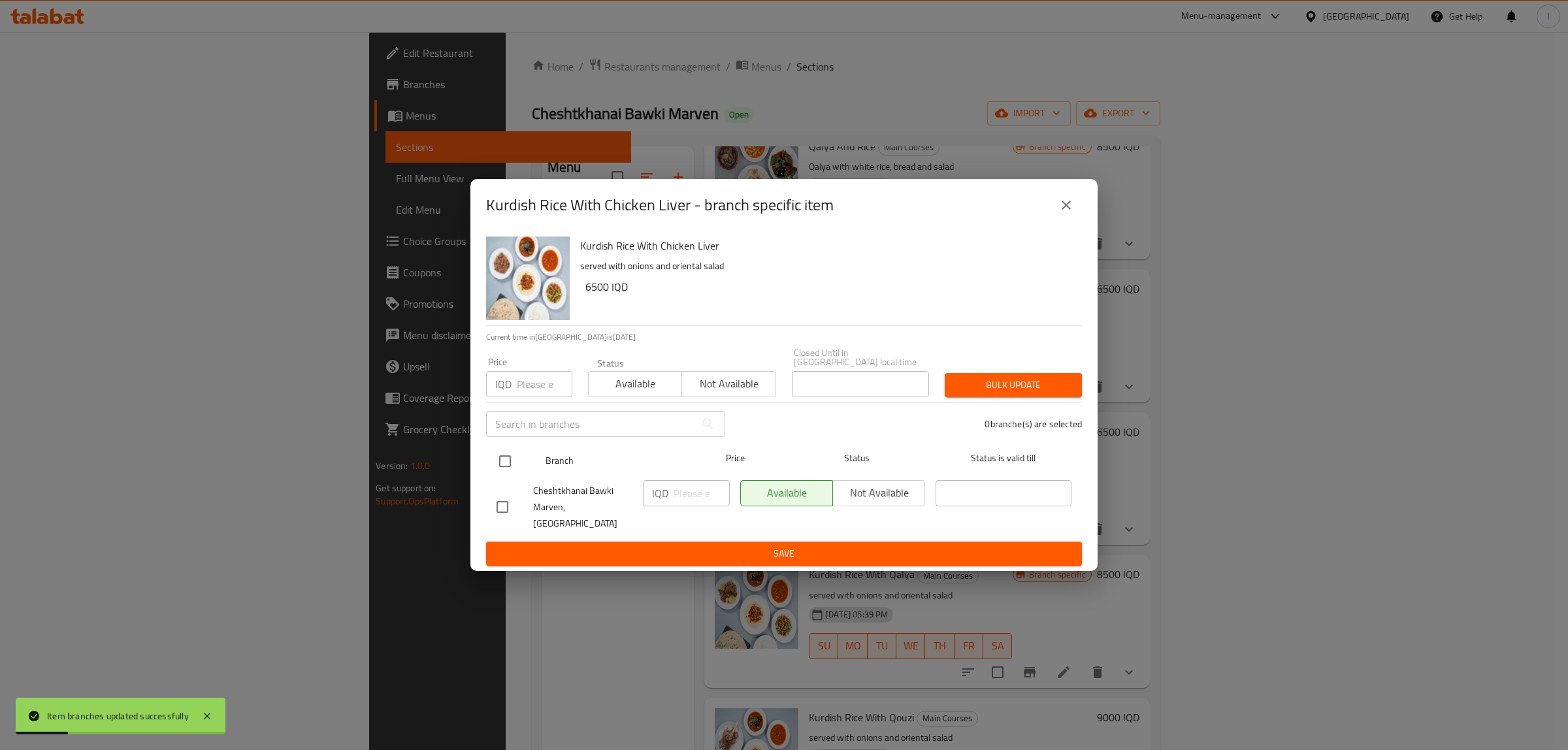
click at [504, 462] on input "checkbox" at bounding box center [504, 461] width 27 height 27
checkbox input "true"
click at [681, 499] on input "number" at bounding box center [702, 494] width 56 height 26
paste input "6500"
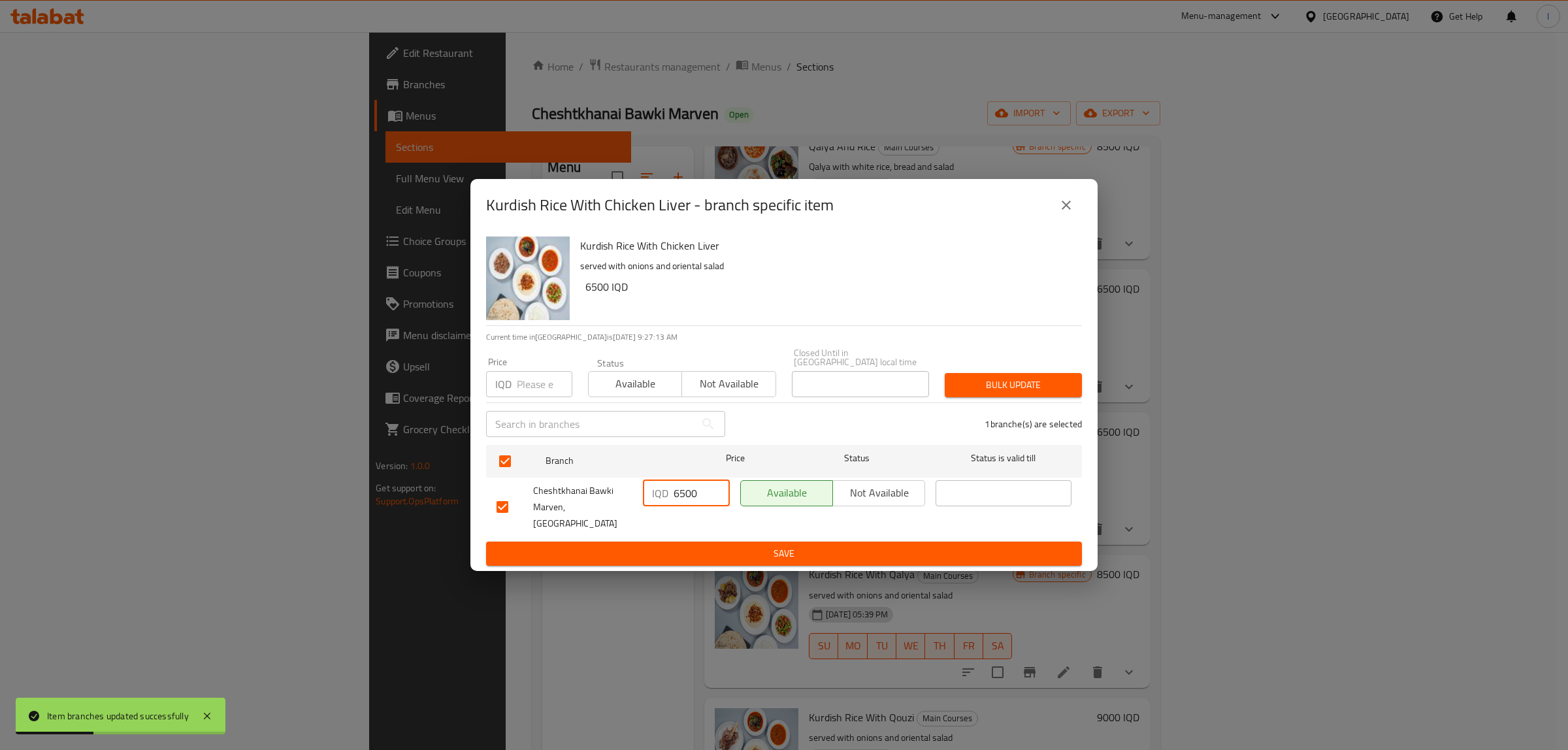
type input "6500"
click at [671, 528] on ul "Branch Price Status Status is valid till Cheshtkhanai Bawki Marven, Khanaqa IQD…" at bounding box center [784, 491] width 596 height 103
click at [662, 542] on button "Save" at bounding box center [784, 553] width 596 height 24
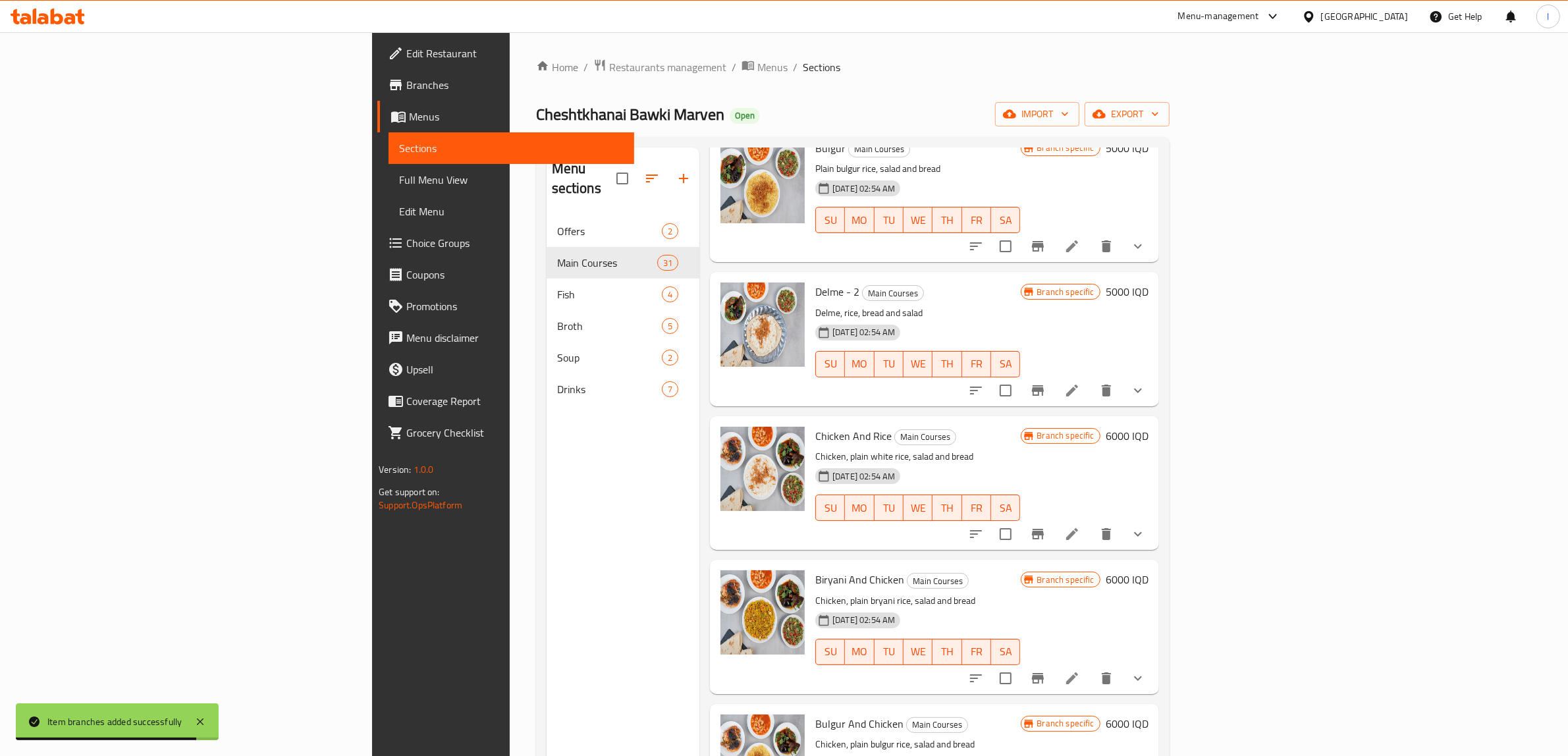
scroll to position [2963, 0]
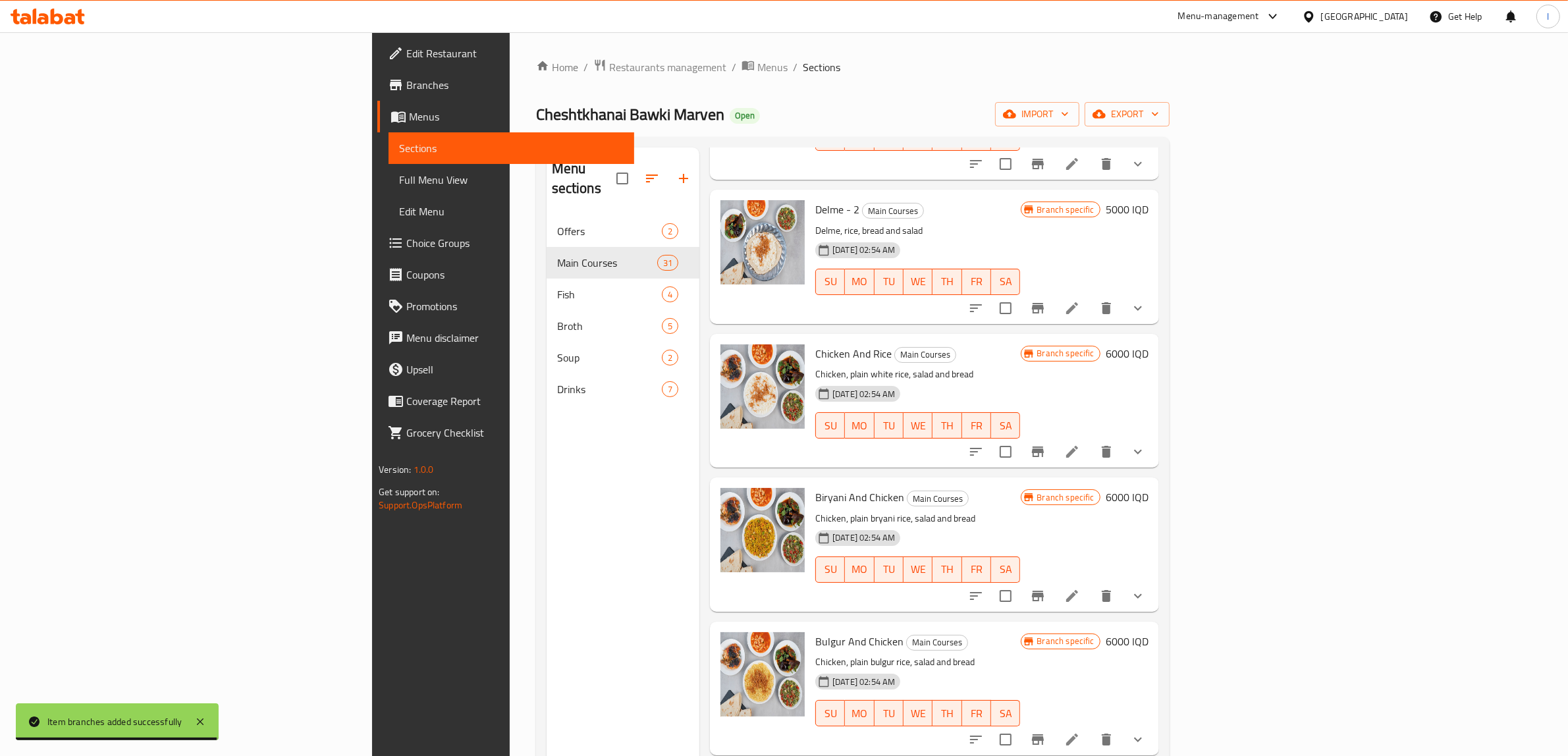
click at [1149, 344] on h6 "6000 IQD" at bounding box center [1127, 353] width 43 height 18
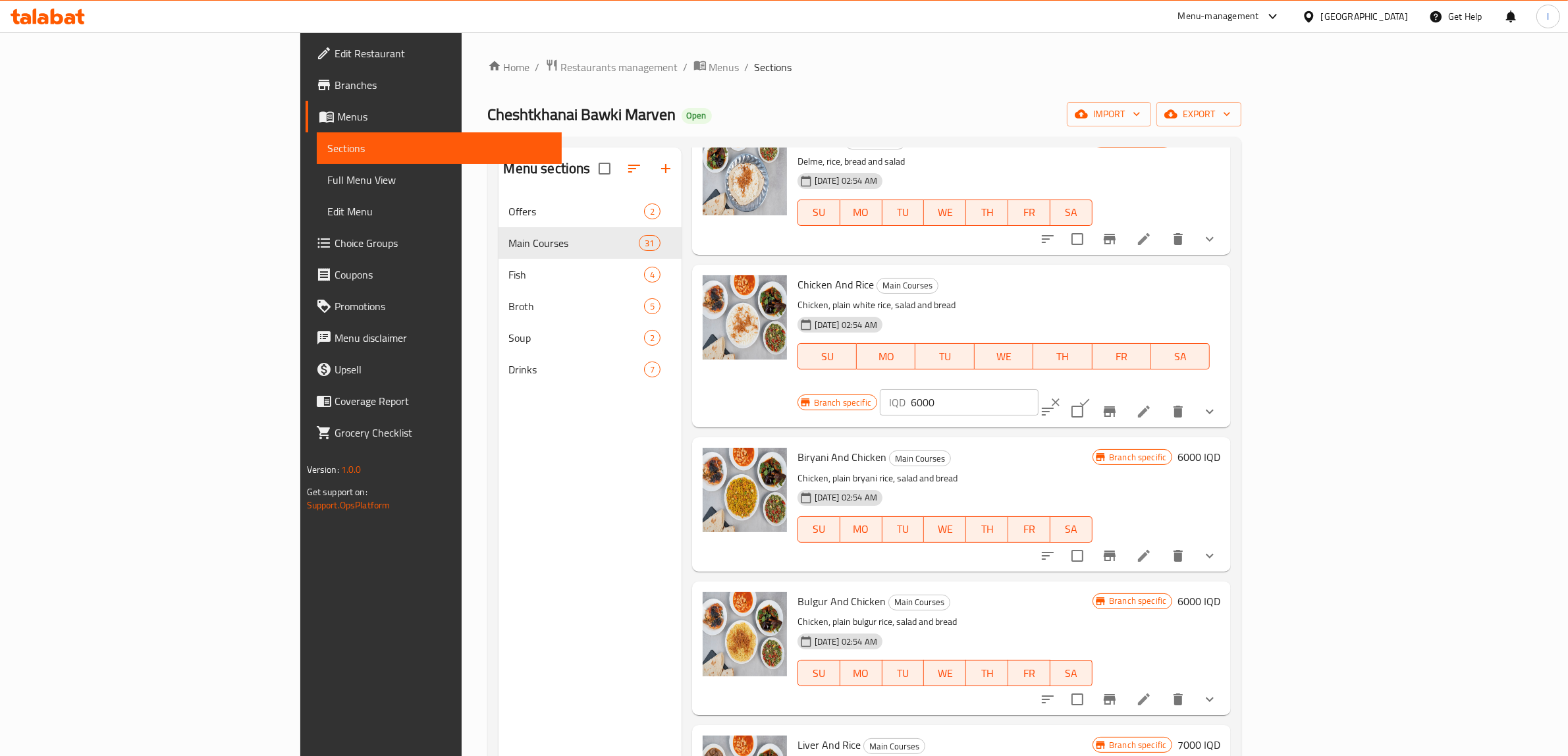
drag, startPoint x: 1370, startPoint y: 278, endPoint x: 1194, endPoint y: 284, distance: 176.1
click at [1194, 284] on div "Chicken And Rice Main Courses Chicken, plain white rice, salad and bread 23-05-…" at bounding box center [1009, 346] width 434 height 153
paste input "5"
type input "6500"
click at [1091, 396] on icon "ok" at bounding box center [1085, 403] width 13 height 13
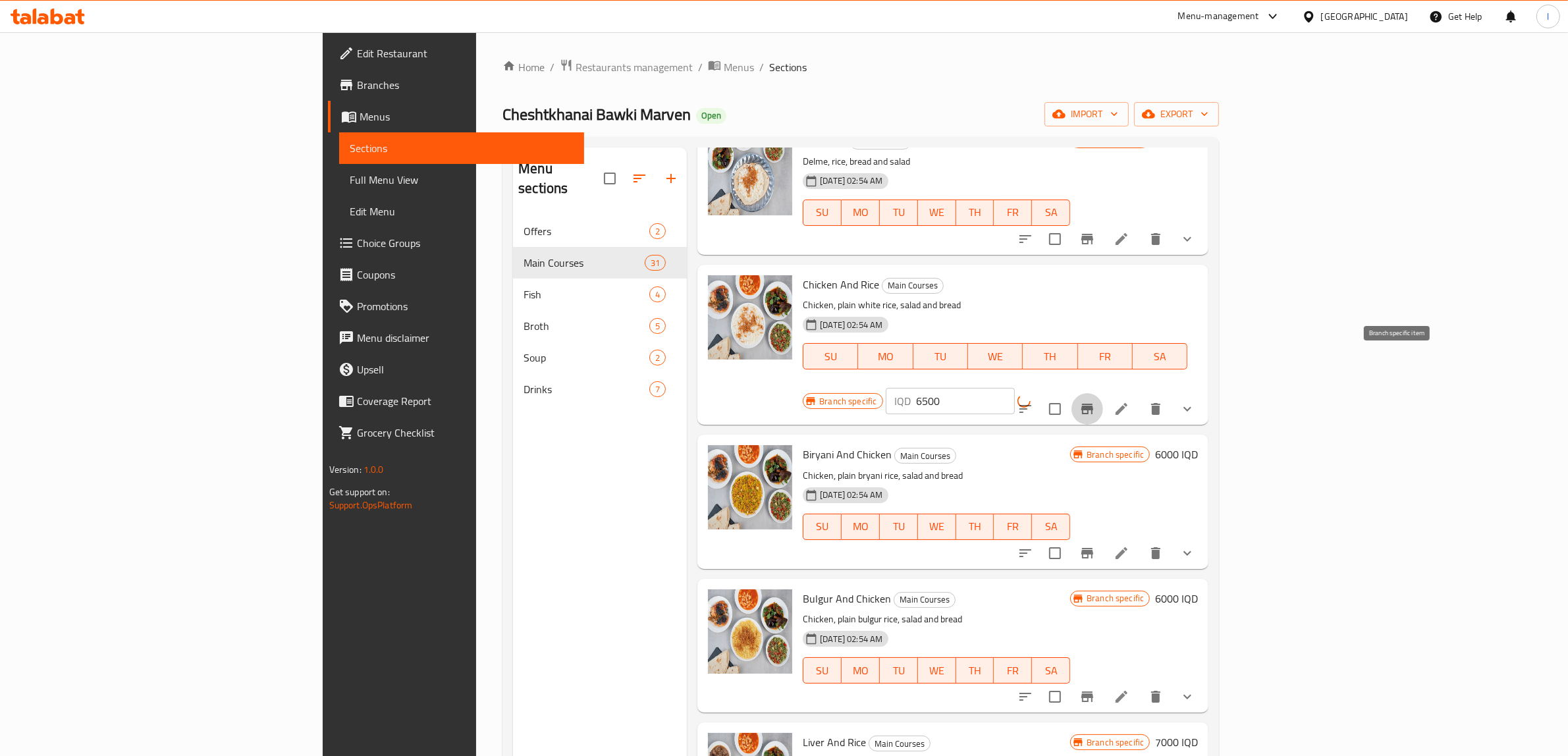
click at [1094, 403] on icon "Branch-specific-item" at bounding box center [1087, 408] width 12 height 11
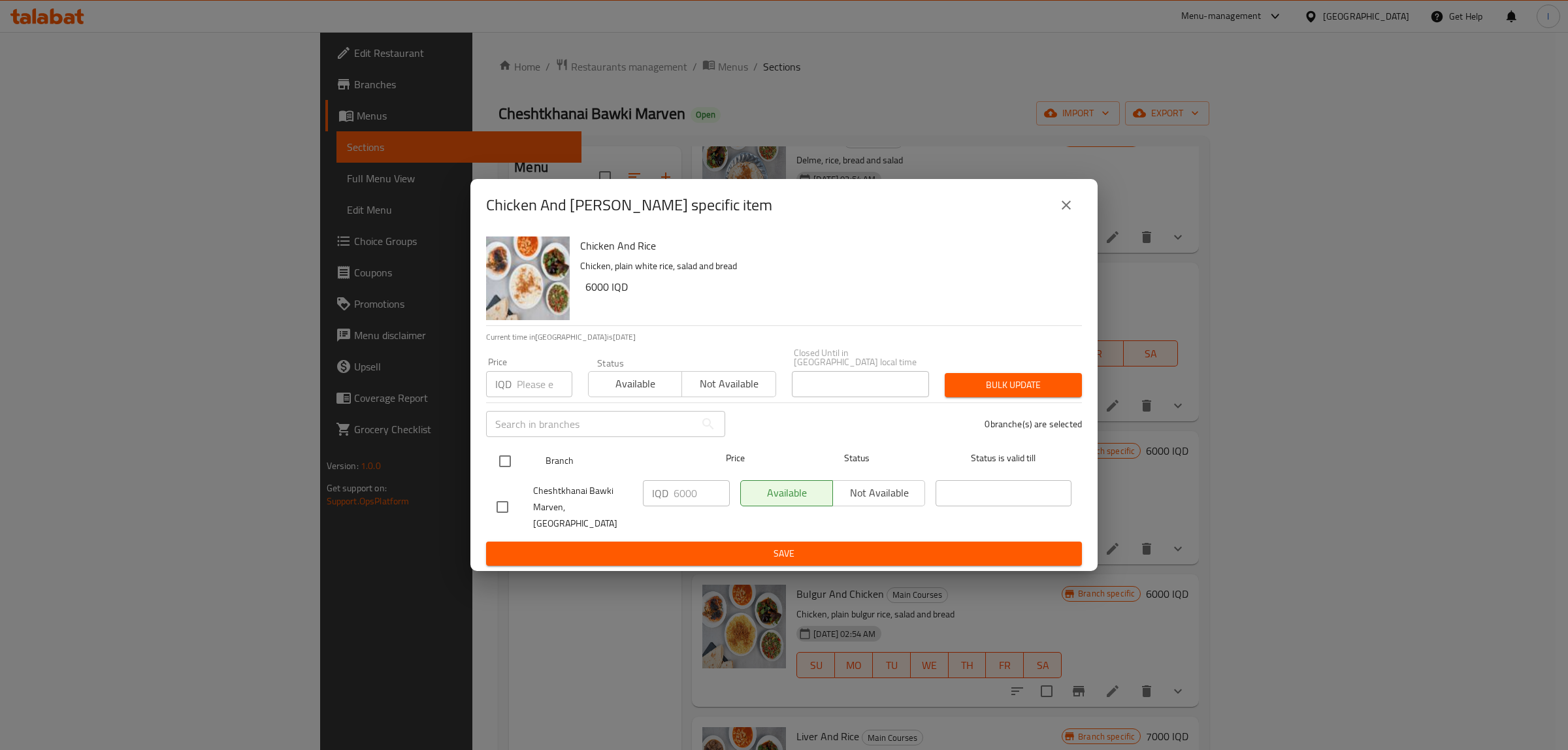
click at [496, 456] on input "checkbox" at bounding box center [504, 461] width 27 height 27
checkbox input "true"
paste input "5"
drag, startPoint x: 703, startPoint y: 499, endPoint x: 593, endPoint y: 494, distance: 110.1
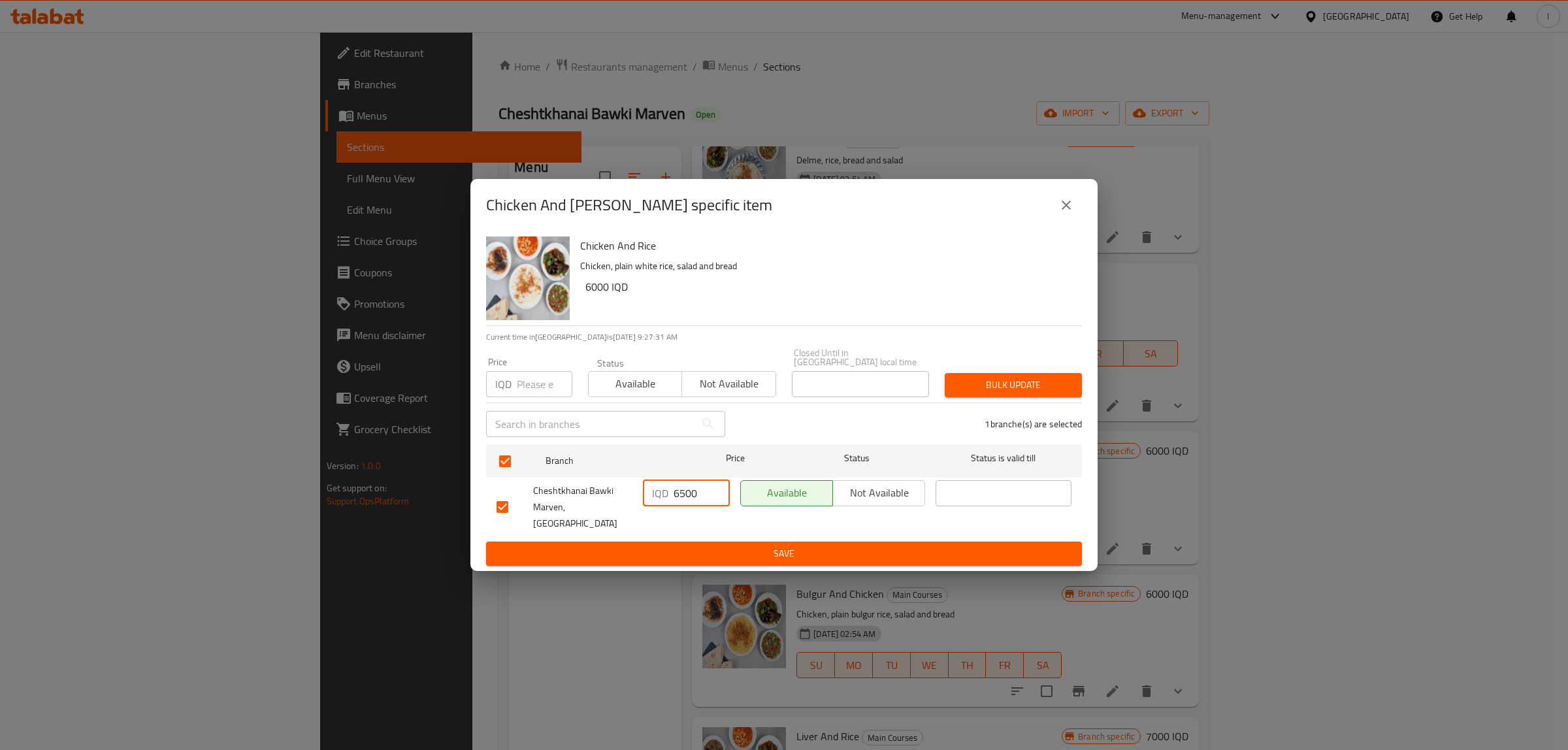
click at [593, 494] on div "Cheshtkhanai Bawki Marven, Khanaqa IQD 6500 ​ Available Not available ​" at bounding box center [784, 507] width 586 height 64
type input "6500"
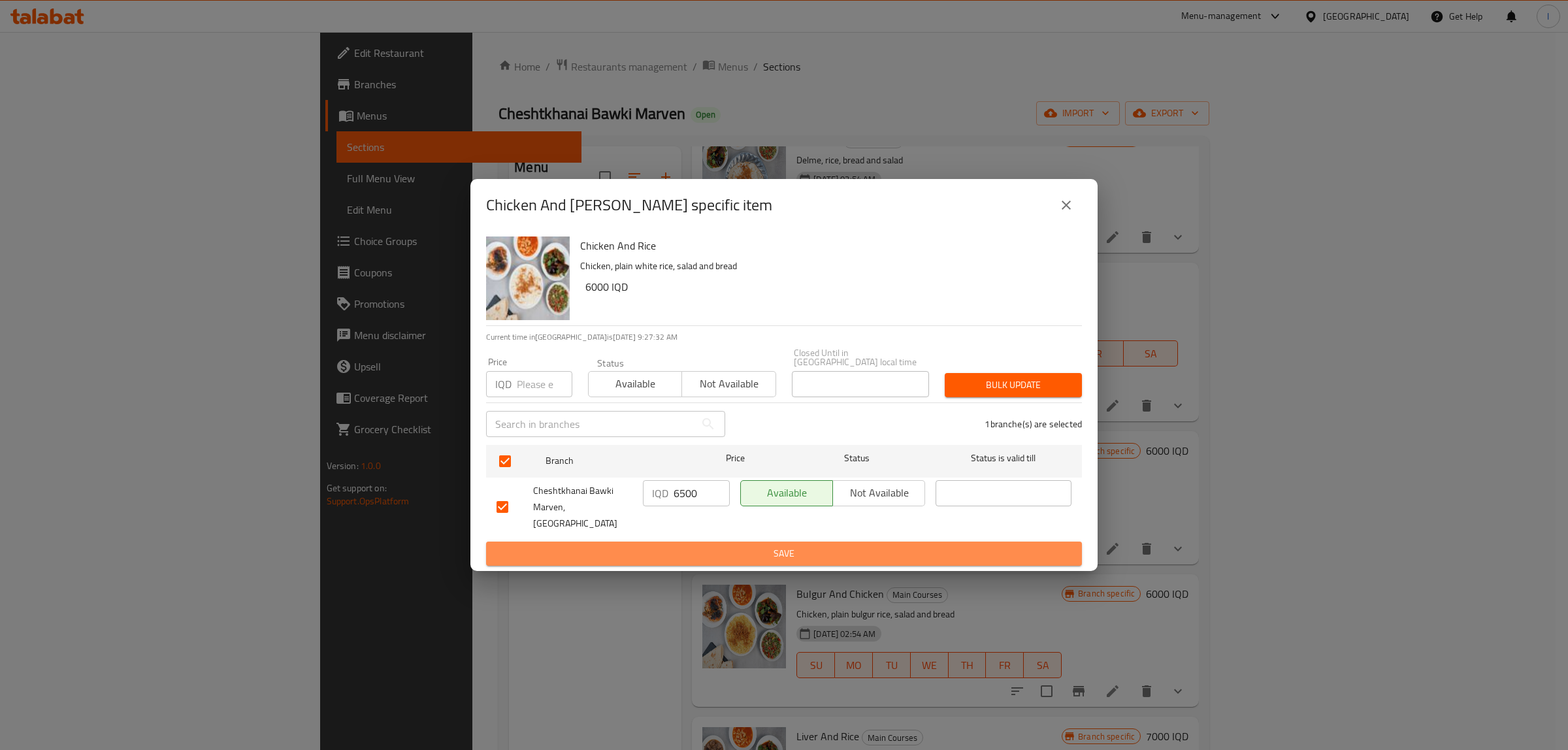
click at [683, 542] on button "Save" at bounding box center [784, 553] width 596 height 24
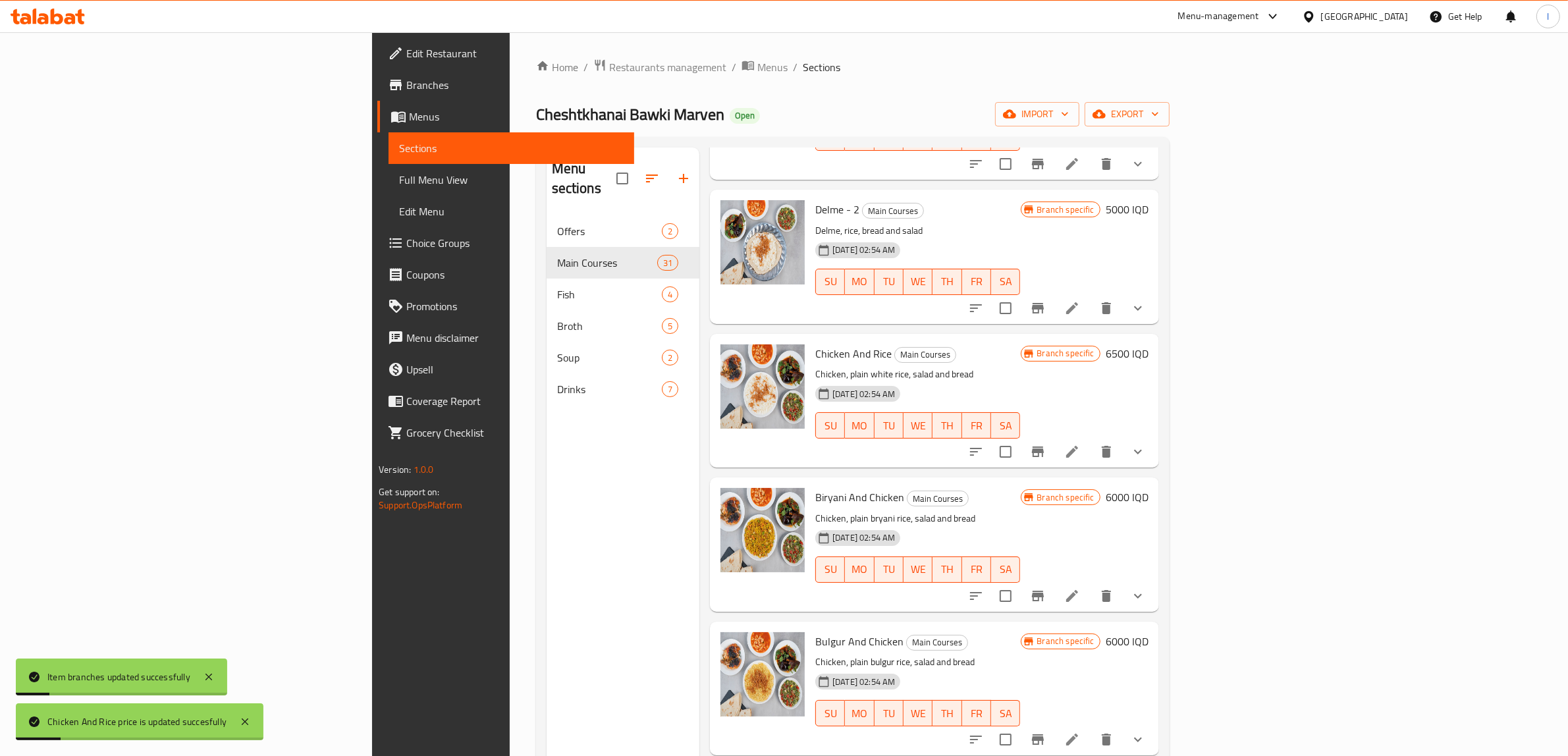
click at [1149, 488] on h6 "6000 IQD" at bounding box center [1127, 497] width 43 height 18
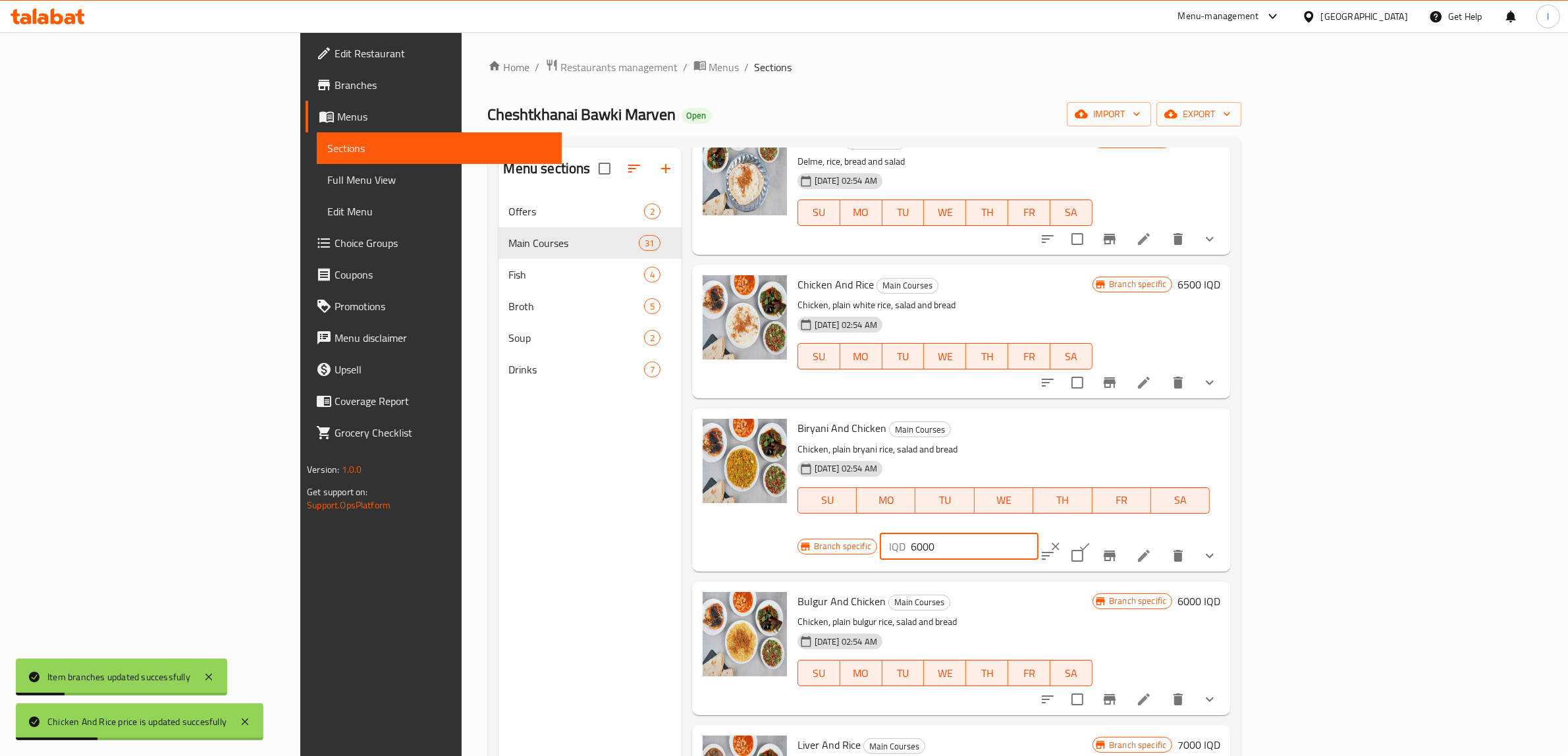
drag, startPoint x: 1359, startPoint y: 418, endPoint x: 1080, endPoint y: 423, distance: 279.0
click at [1082, 423] on div "Biryani And Chicken Main Courses Chicken, plain bryani rice, salad and bread 23…" at bounding box center [1009, 489] width 434 height 153
paste input "5"
type input "6500"
click at [1100, 532] on button "ok" at bounding box center [1085, 546] width 29 height 29
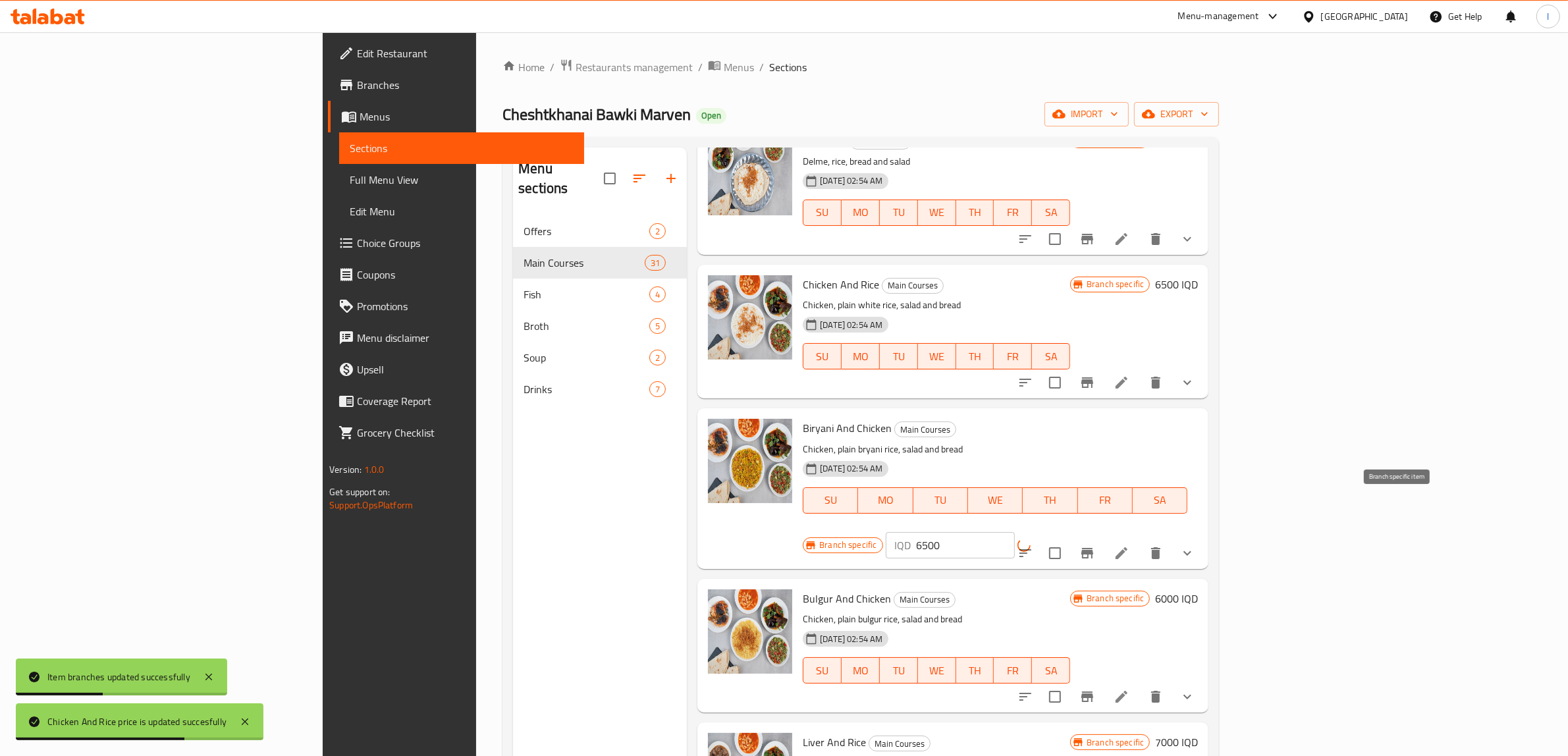
click at [1095, 545] on icon "Branch-specific-item" at bounding box center [1087, 553] width 16 height 16
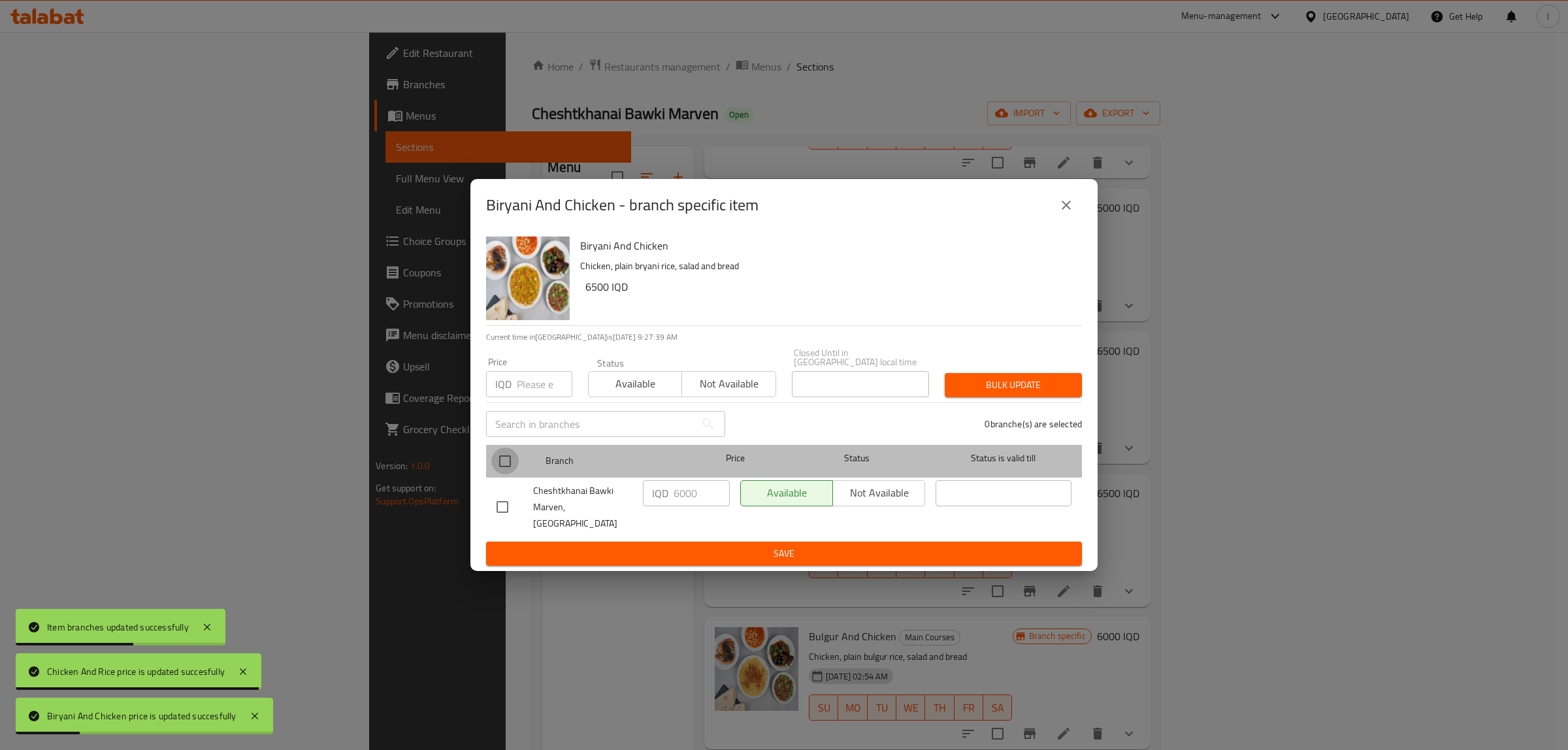
drag, startPoint x: 500, startPoint y: 462, endPoint x: 610, endPoint y: 480, distance: 111.5
click at [500, 462] on input "checkbox" at bounding box center [504, 461] width 27 height 27
checkbox input "true"
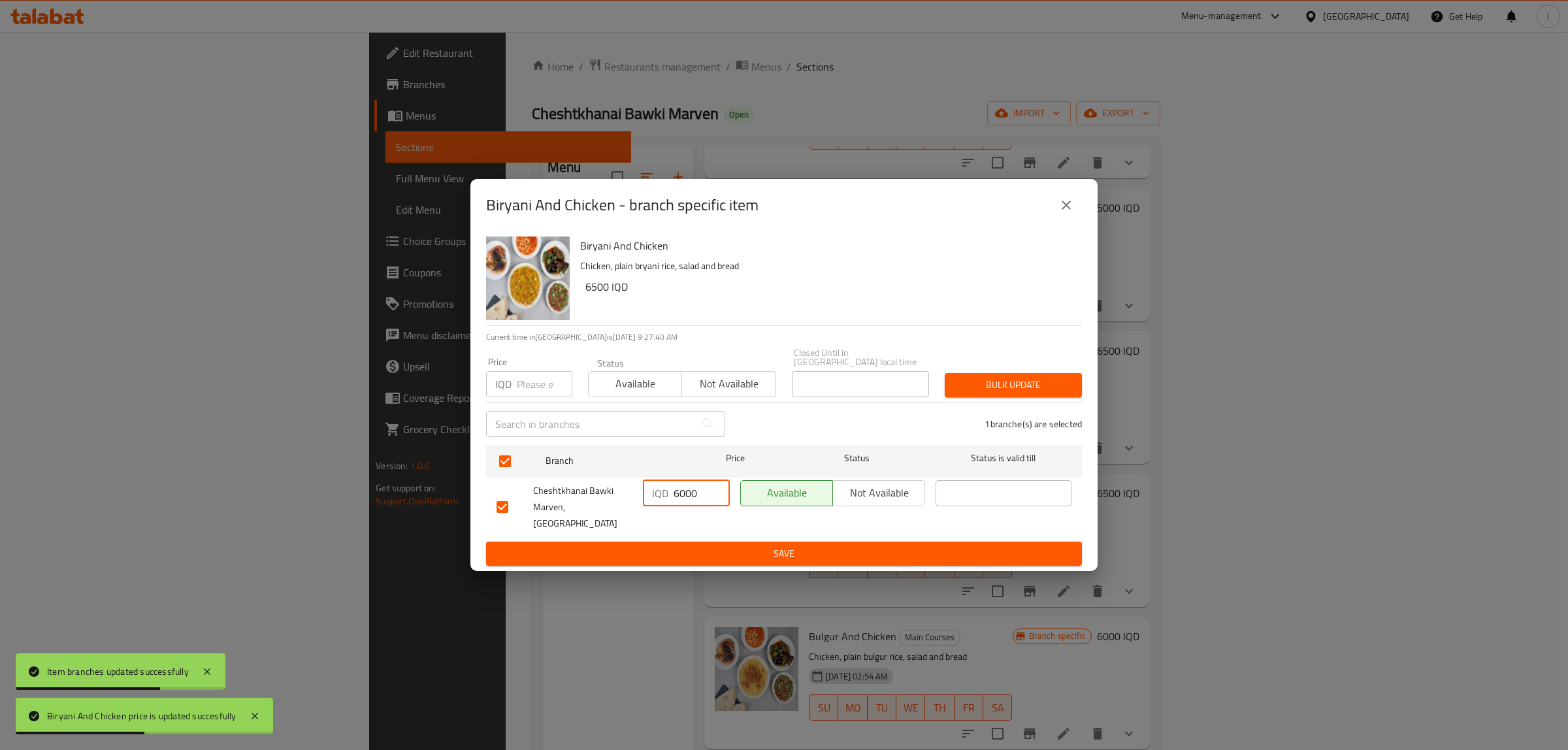
drag, startPoint x: 696, startPoint y: 495, endPoint x: 580, endPoint y: 502, distance: 116.2
click at [585, 504] on div "Cheshtkhanai Bawki Marven, Khanaqa IQD 6000 ​ Available Not available ​" at bounding box center [784, 507] width 586 height 64
paste input "5"
type input "6500"
click at [690, 542] on button "Save" at bounding box center [784, 553] width 596 height 24
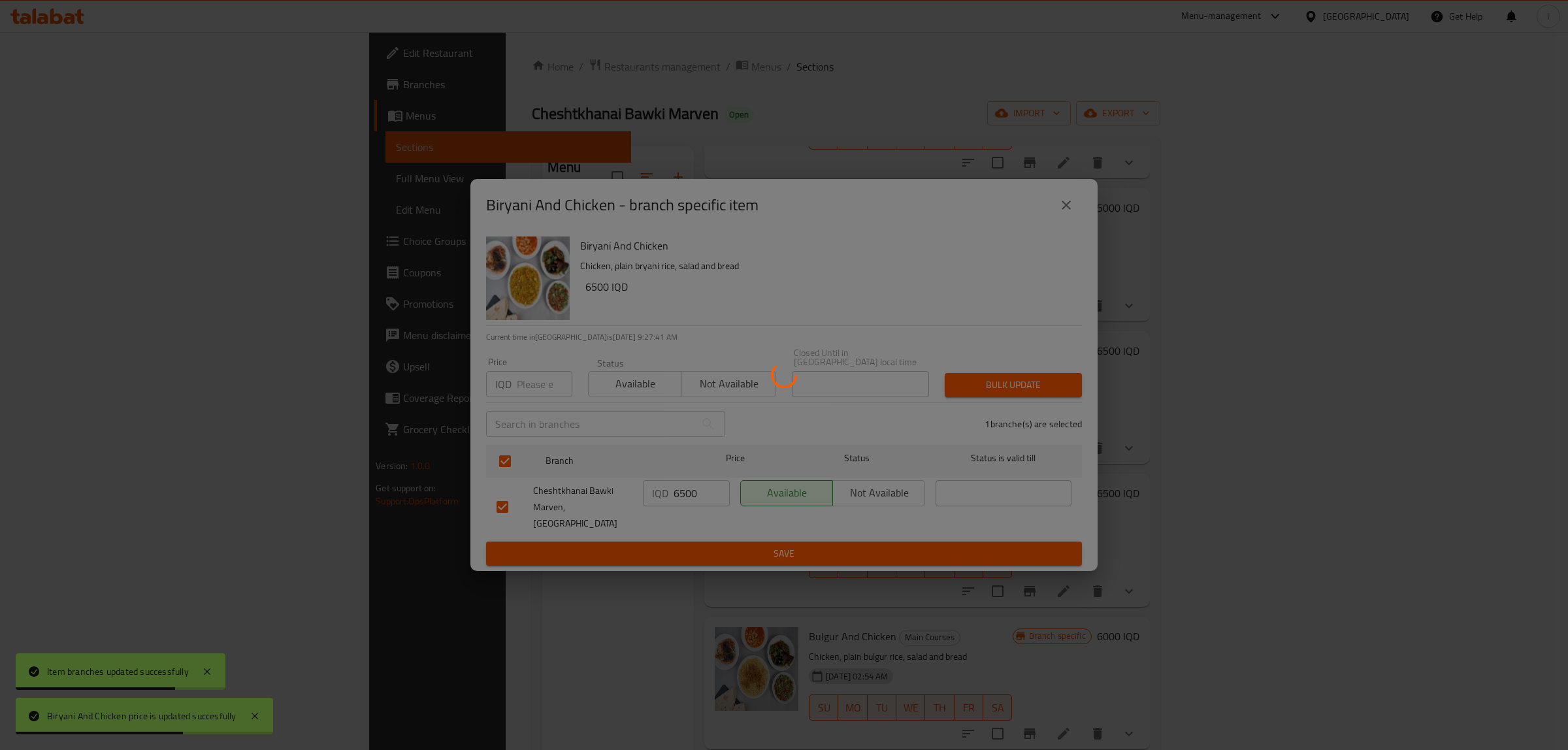
click at [681, 537] on div at bounding box center [784, 375] width 1568 height 750
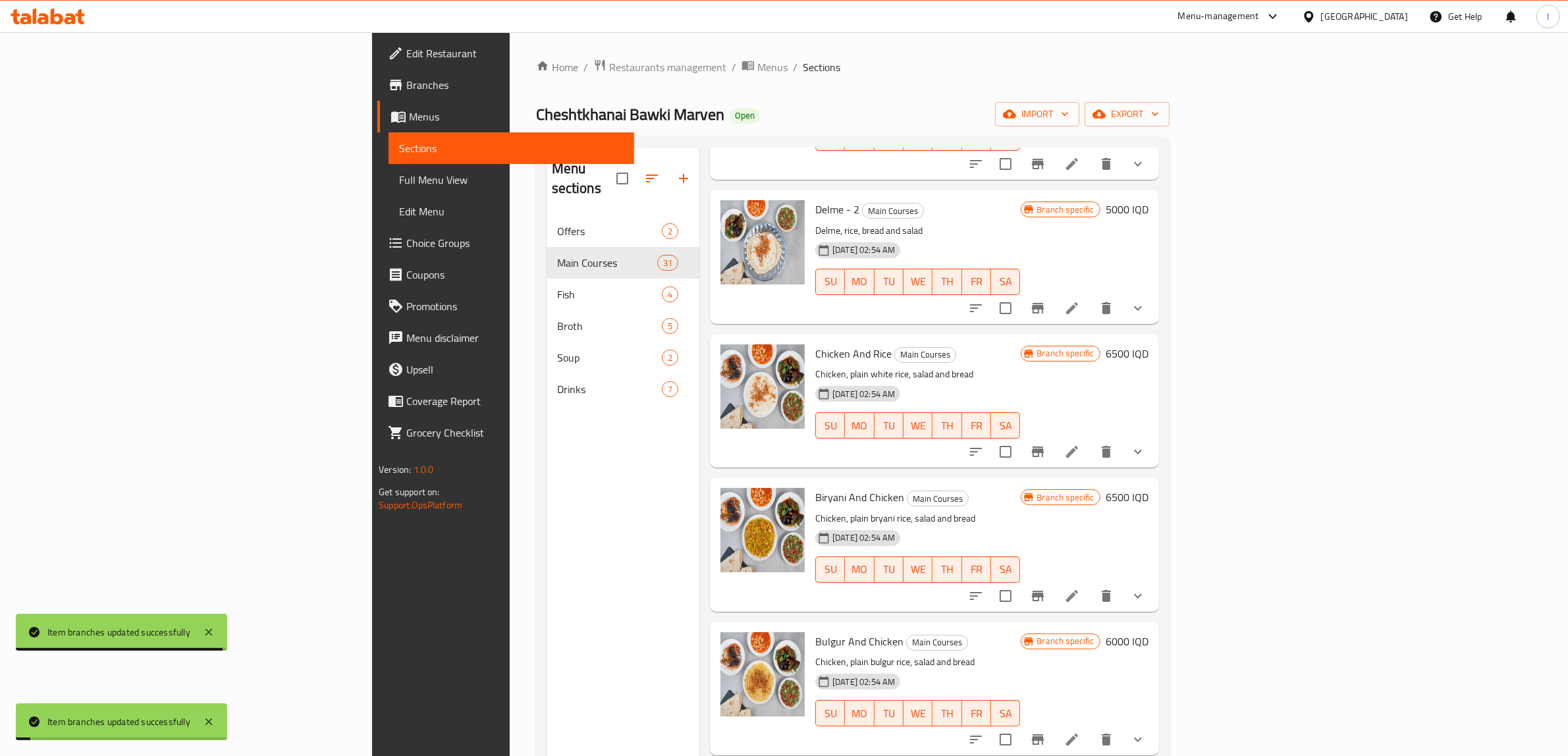
scroll to position [3046, 0]
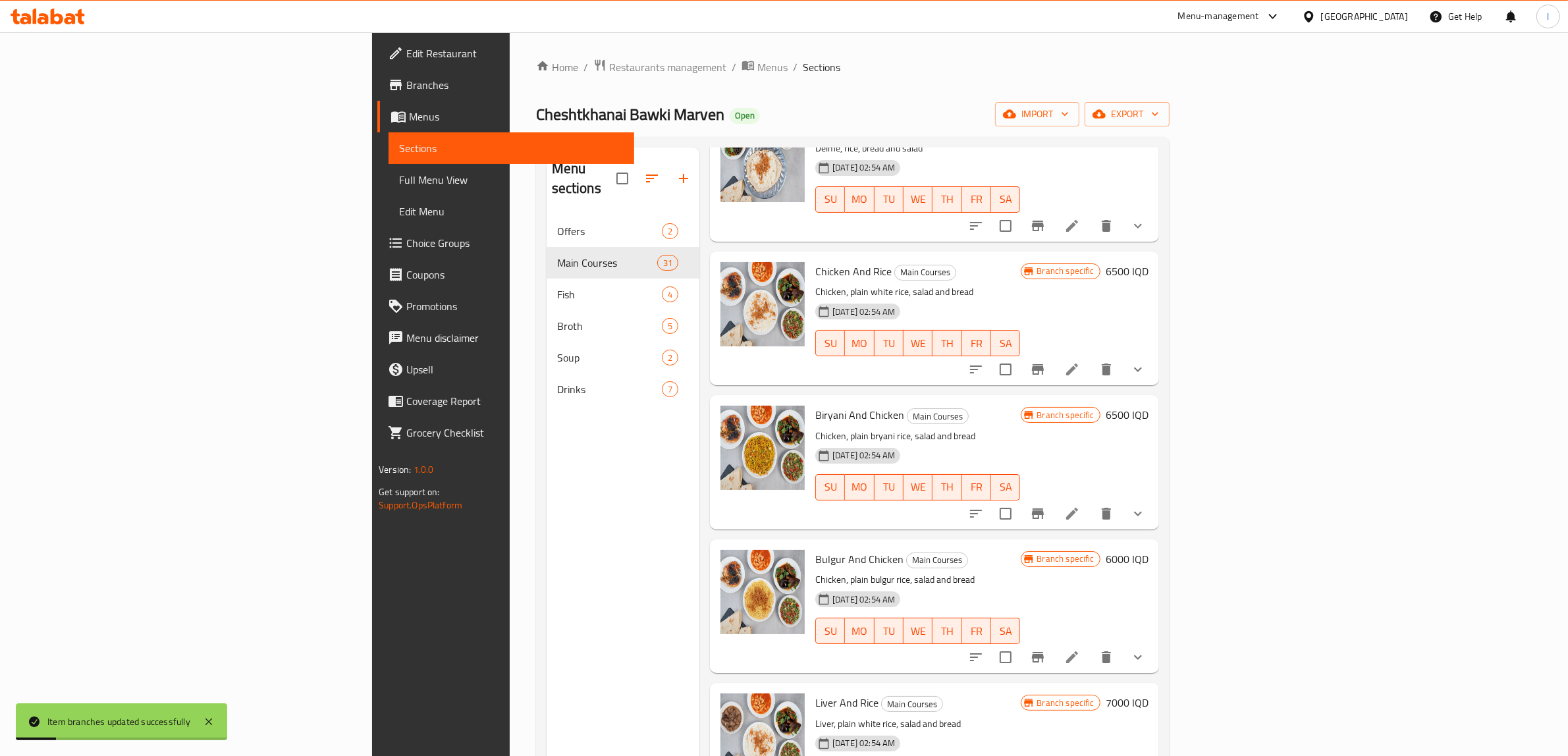
click at [1044, 652] on icon "Branch-specific-item" at bounding box center [1038, 657] width 12 height 11
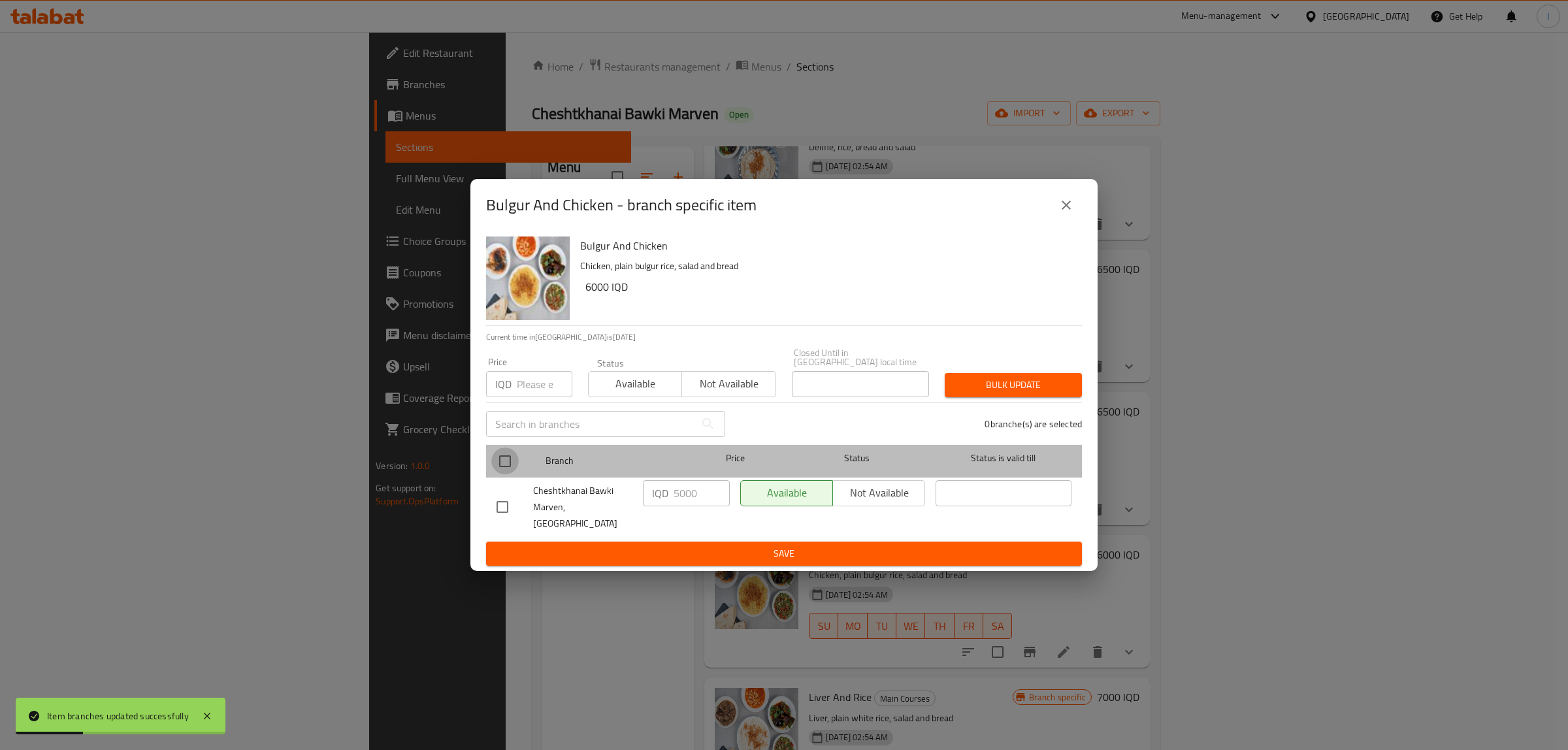
click at [511, 469] on input "checkbox" at bounding box center [504, 461] width 27 height 27
checkbox input "true"
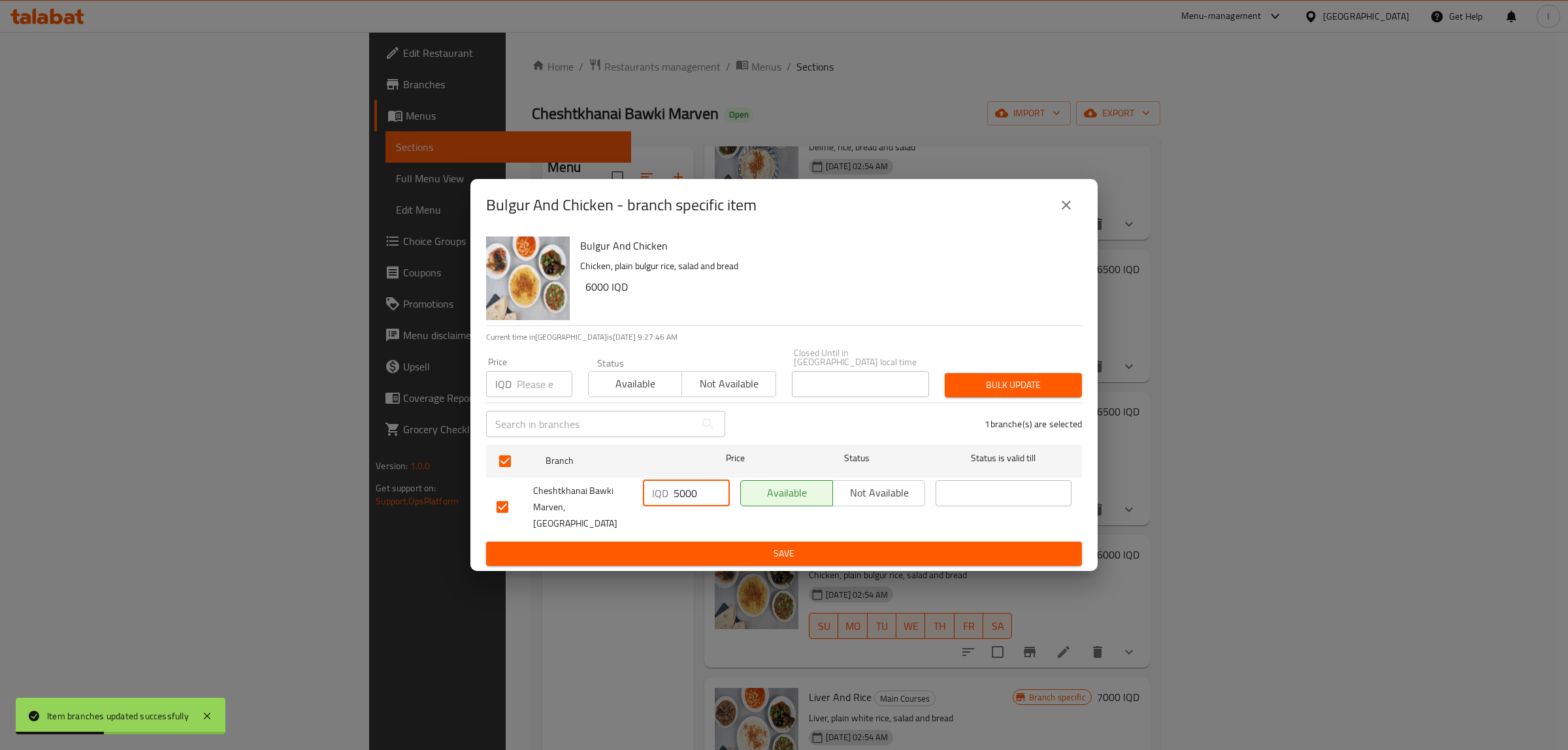
drag, startPoint x: 710, startPoint y: 499, endPoint x: 613, endPoint y: 529, distance: 101.5
click at [541, 491] on div "Cheshtkhanai Bawki Marven, Khanaqa IQD 5000 ​ Available Not available ​" at bounding box center [784, 507] width 586 height 64
paste input "65"
type input "6500"
click at [653, 524] on div "IQD 6500 ​" at bounding box center [686, 507] width 98 height 64
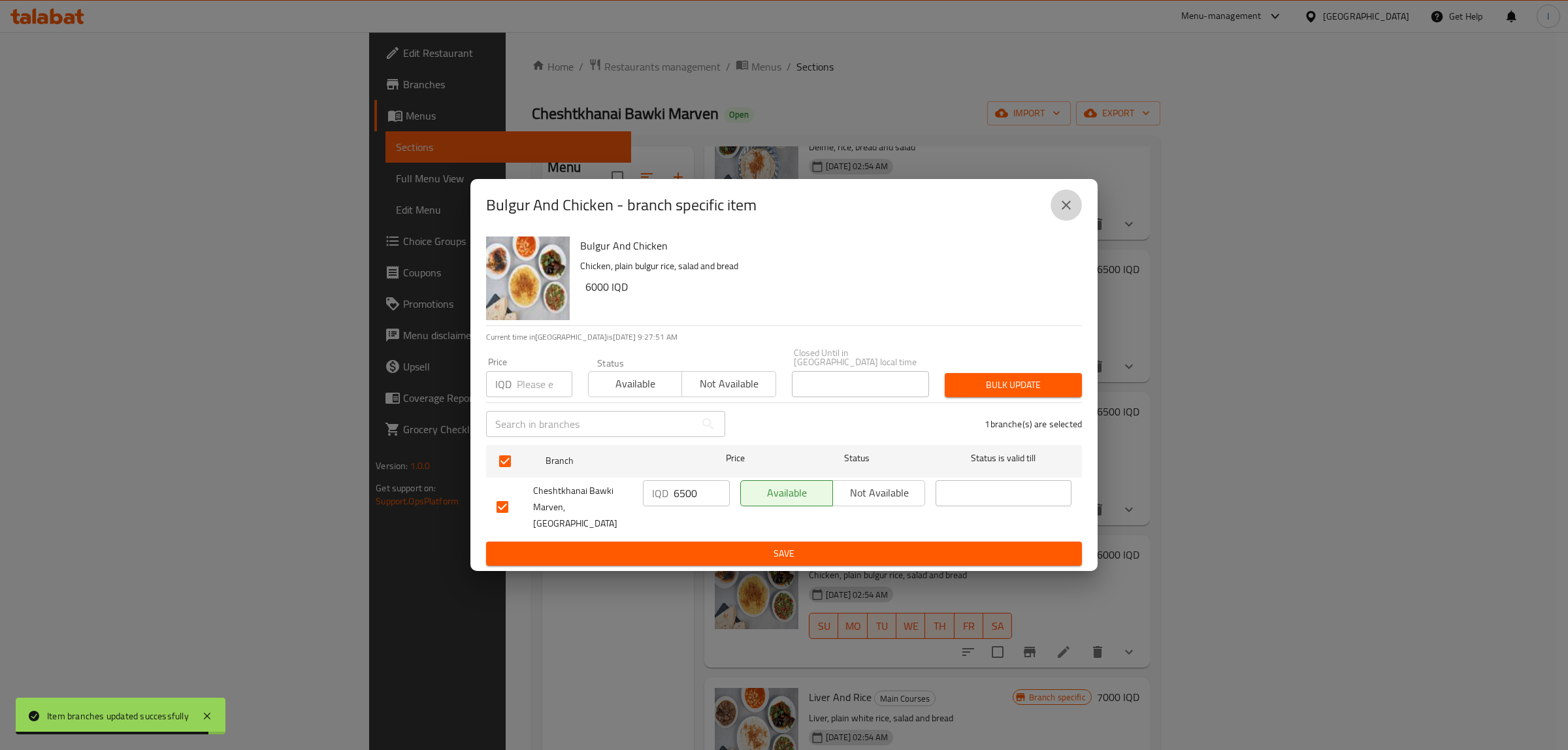
click at [1066, 211] on icon "close" at bounding box center [1066, 205] width 16 height 16
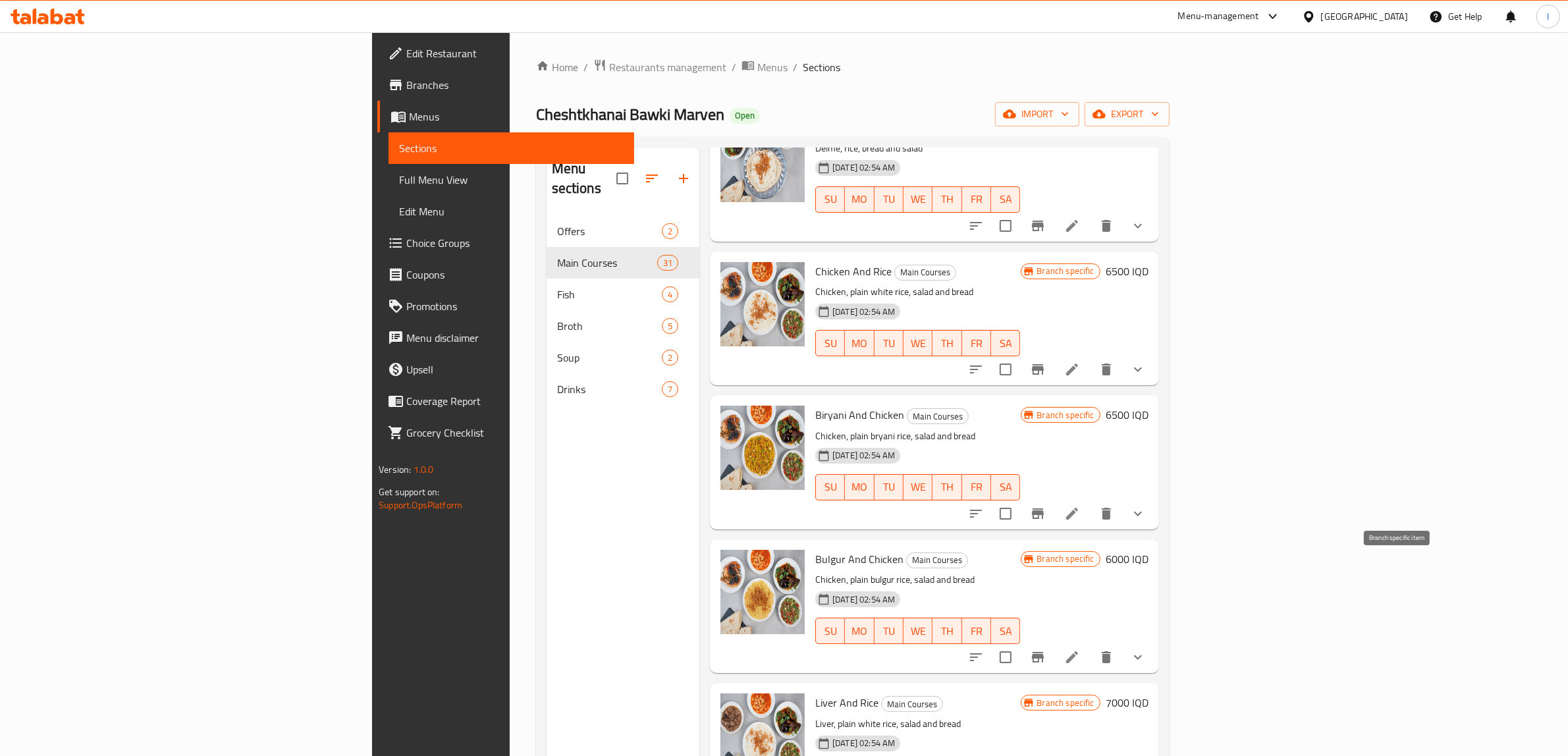
click at [1046, 649] on icon "Branch-specific-item" at bounding box center [1038, 657] width 16 height 16
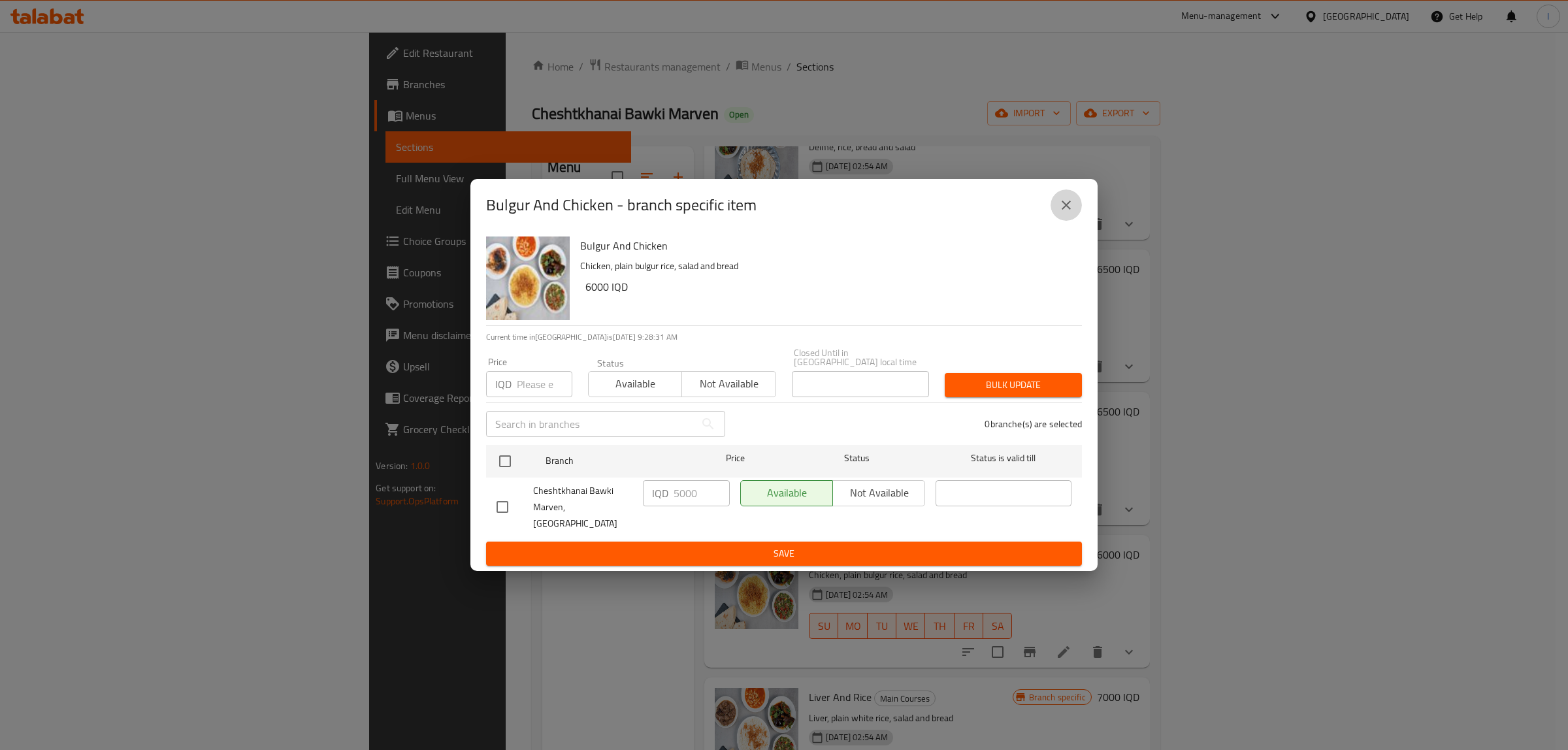
click at [1075, 216] on button "close" at bounding box center [1066, 205] width 31 height 31
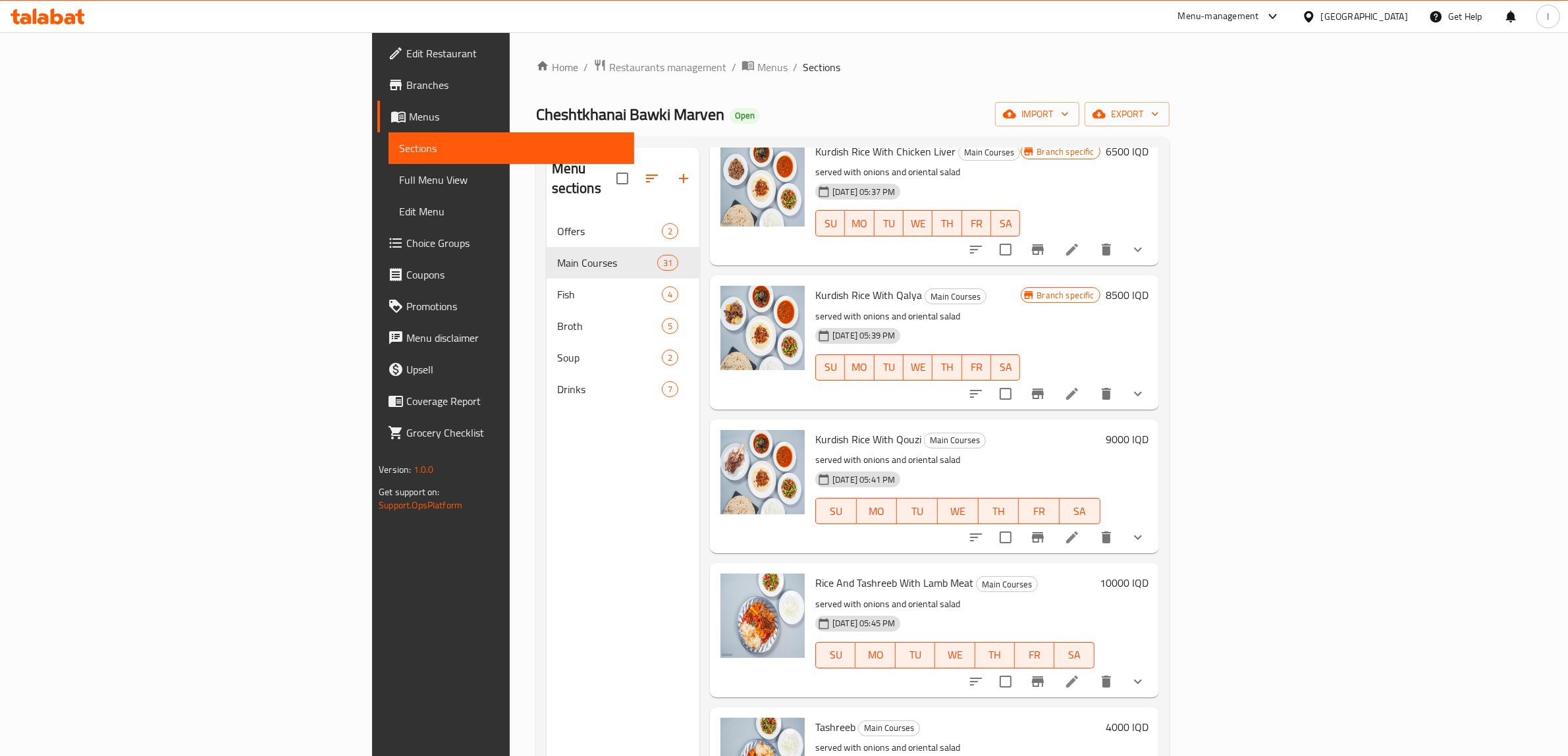
scroll to position [412, 0]
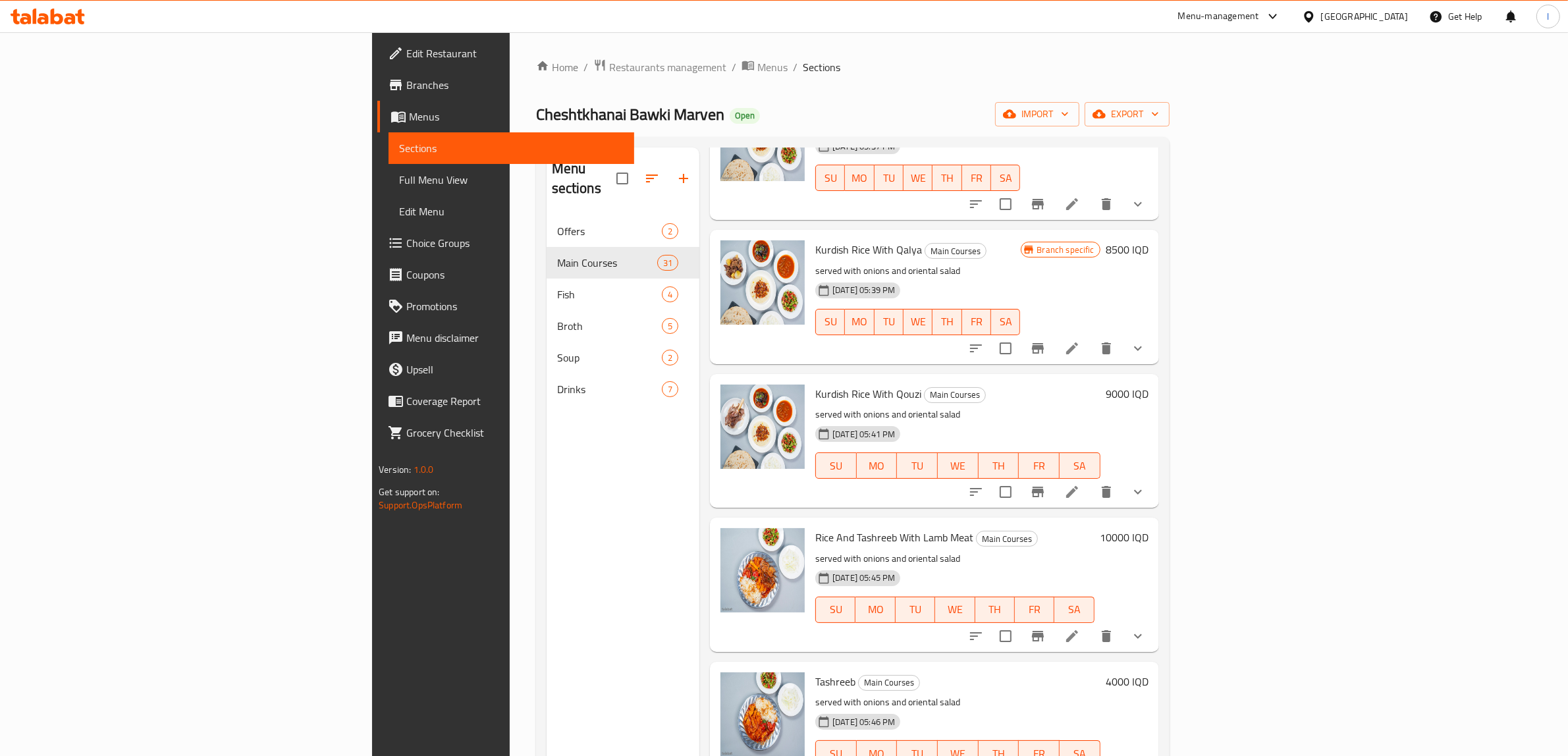
click at [1149, 384] on h6 "9000 IQD" at bounding box center [1127, 393] width 43 height 18
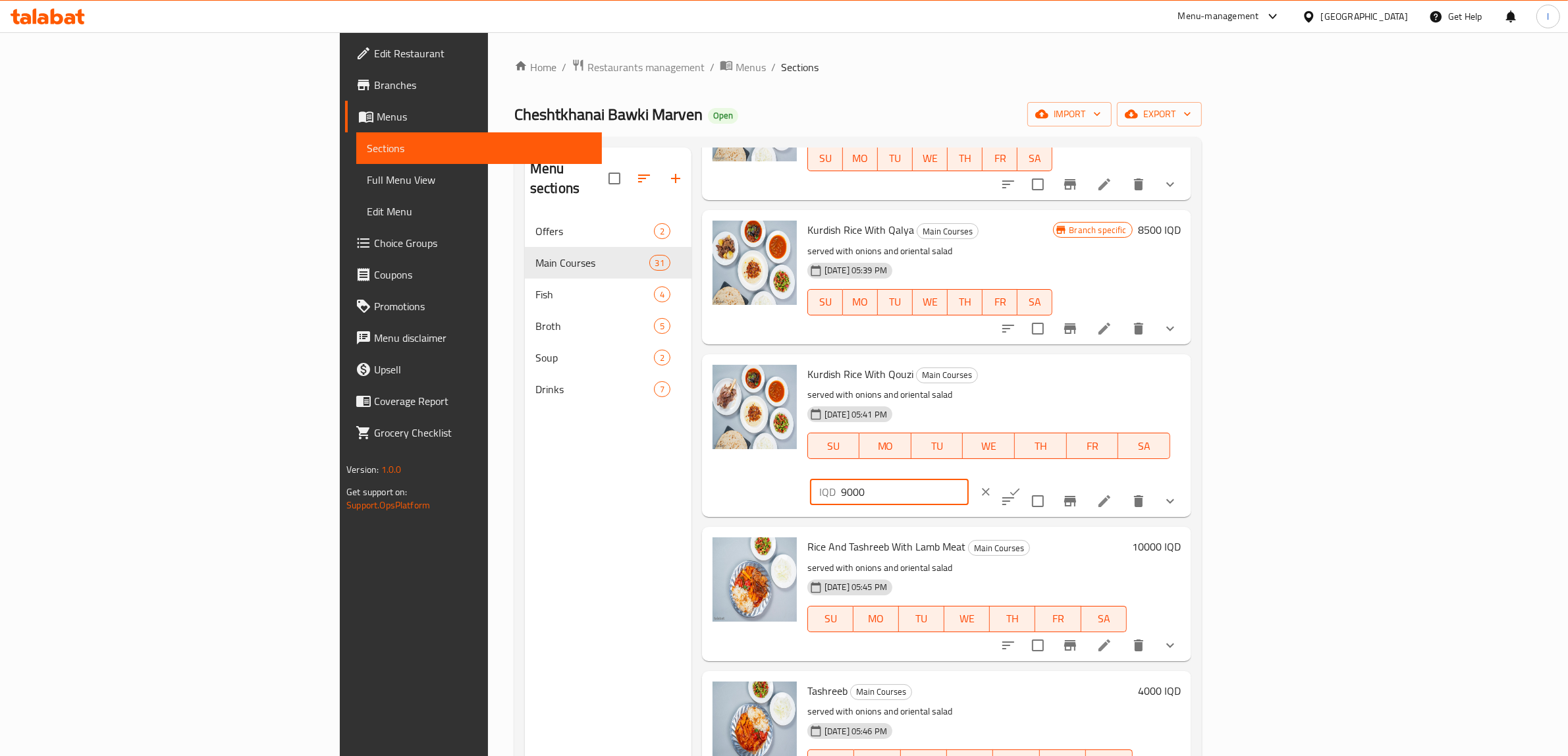
drag, startPoint x: 1405, startPoint y: 381, endPoint x: 1329, endPoint y: 385, distance: 76.1
click at [969, 478] on input "9000" at bounding box center [904, 492] width 128 height 27
type input "9500"
click at [1186, 363] on div "Kurdish Rice With Qouzi Main Courses served with onions and oriental salad 28-0…" at bounding box center [994, 435] width 384 height 153
drag, startPoint x: 1369, startPoint y: 378, endPoint x: 999, endPoint y: 378, distance: 370.0
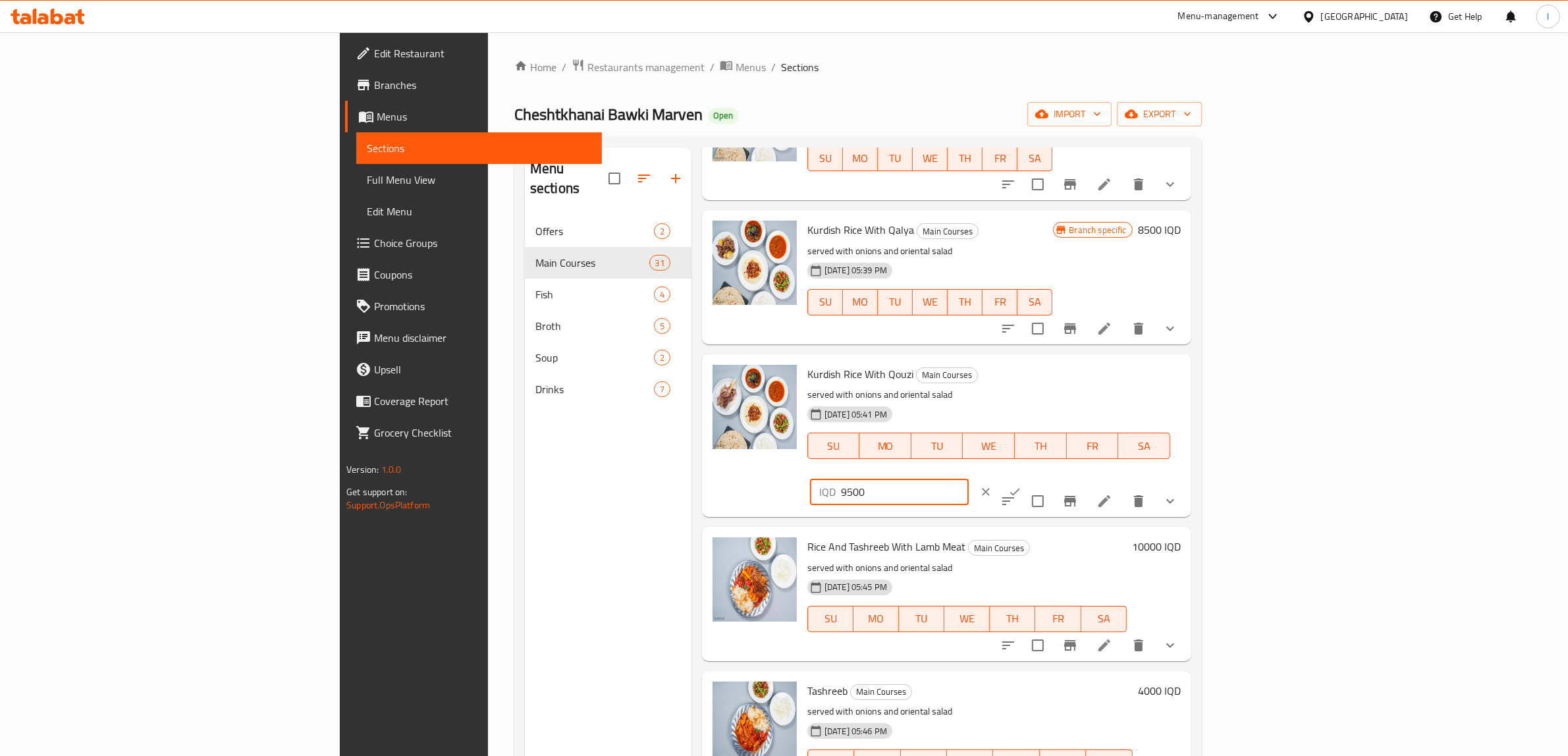
click at [999, 378] on div "Kurdish Rice With Qouzi Main Courses served with onions and oriental salad 28-0…" at bounding box center [994, 435] width 384 height 153
click at [1029, 478] on button "ok" at bounding box center [1014, 492] width 29 height 29
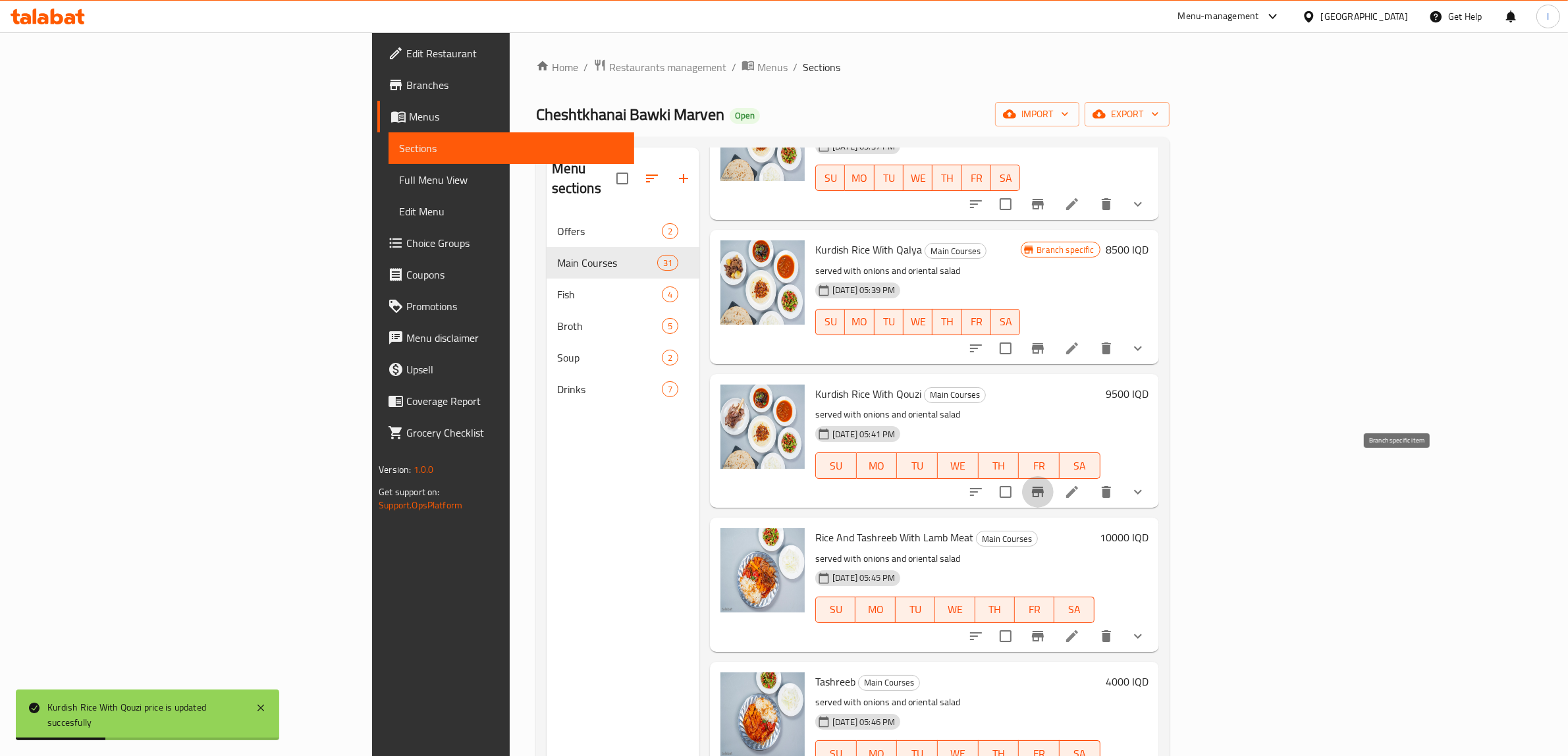
click at [1044, 487] on icon "Branch-specific-item" at bounding box center [1038, 492] width 12 height 11
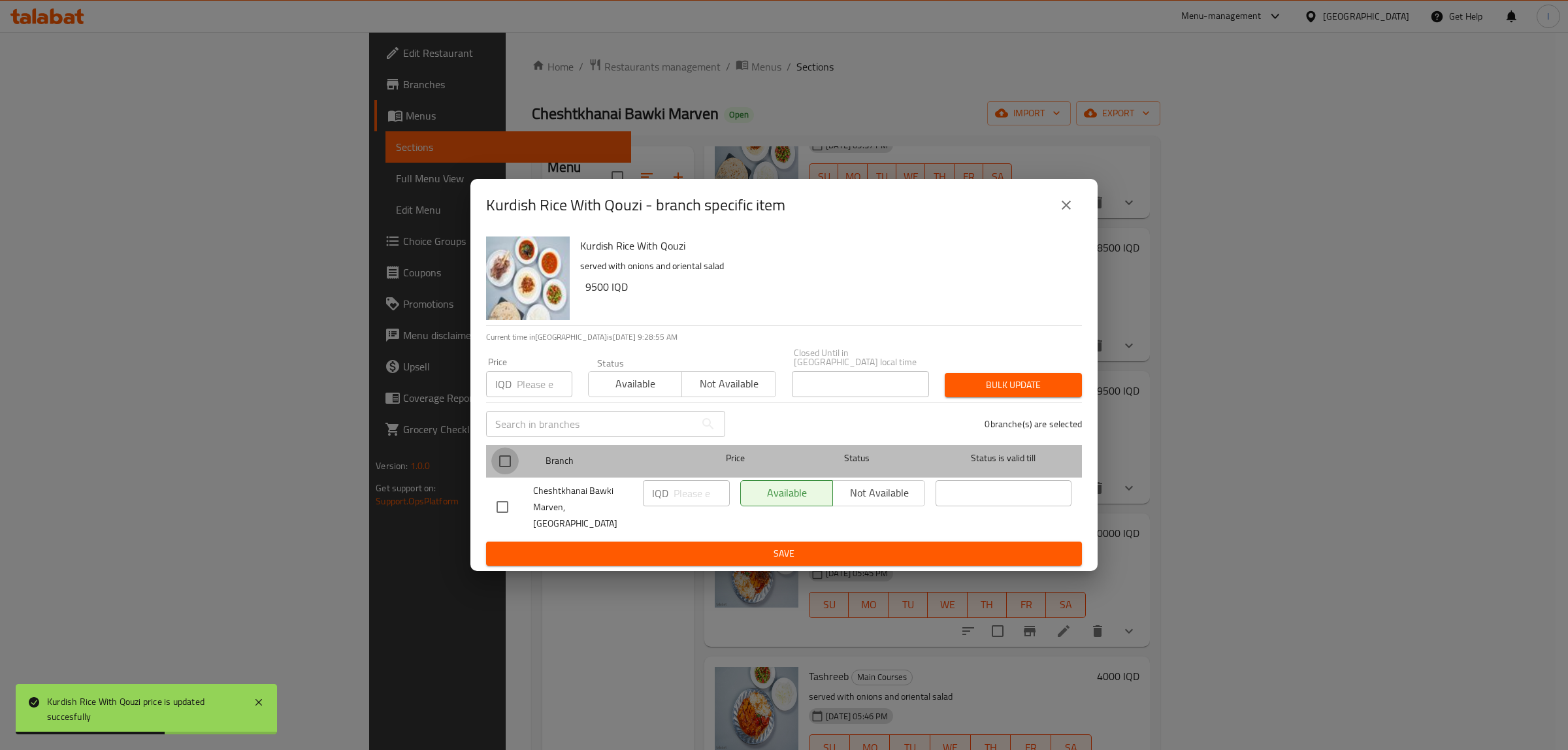
click at [506, 466] on input "checkbox" at bounding box center [504, 461] width 27 height 27
checkbox input "true"
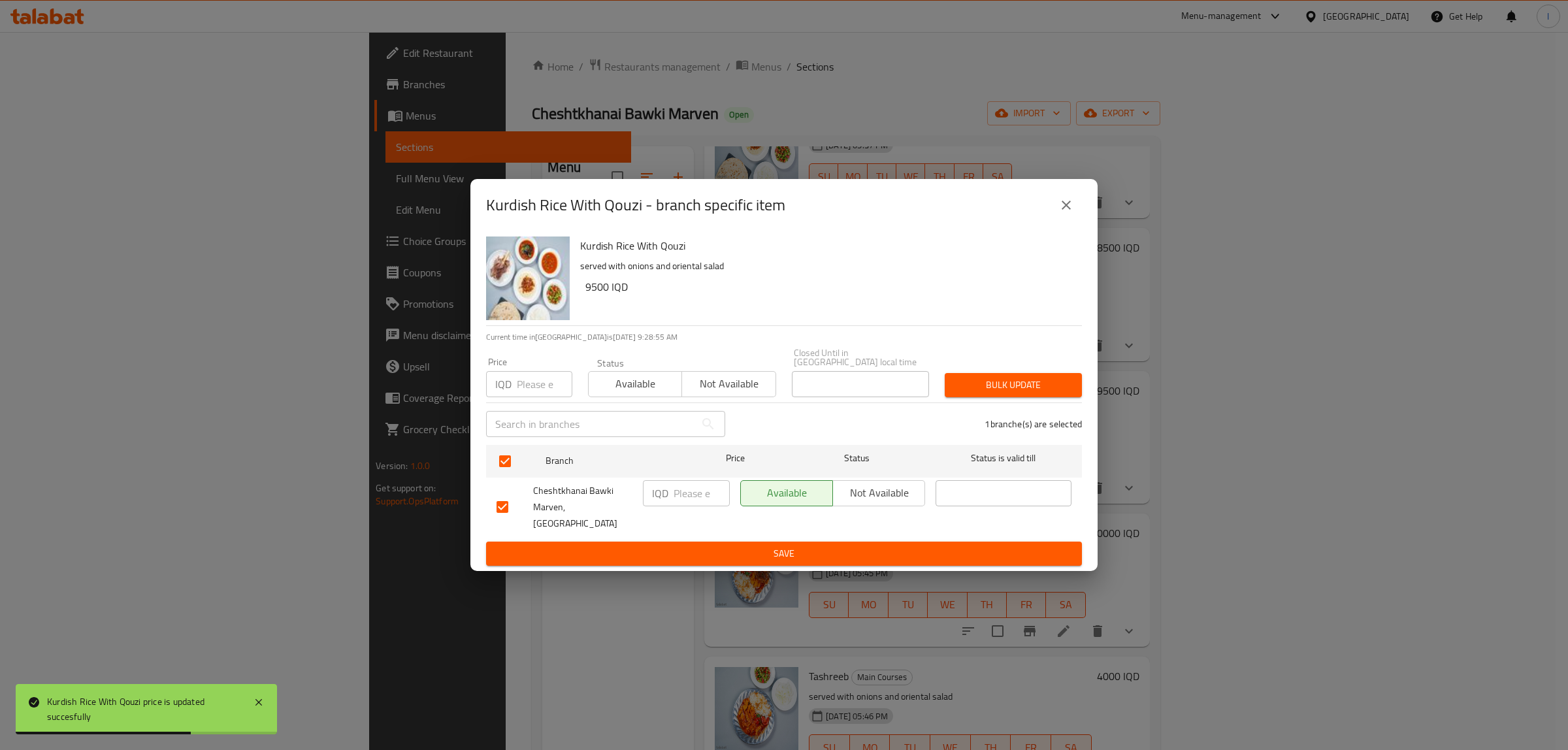
click at [662, 494] on p "IQD" at bounding box center [661, 493] width 17 height 16
click at [681, 502] on input "number" at bounding box center [702, 494] width 56 height 26
paste input "9500"
type input "9500"
click at [675, 528] on ul "Branch Price Status Status is valid till Cheshtkhanai Bawki Marven, Khanaqa IQD…" at bounding box center [784, 491] width 596 height 103
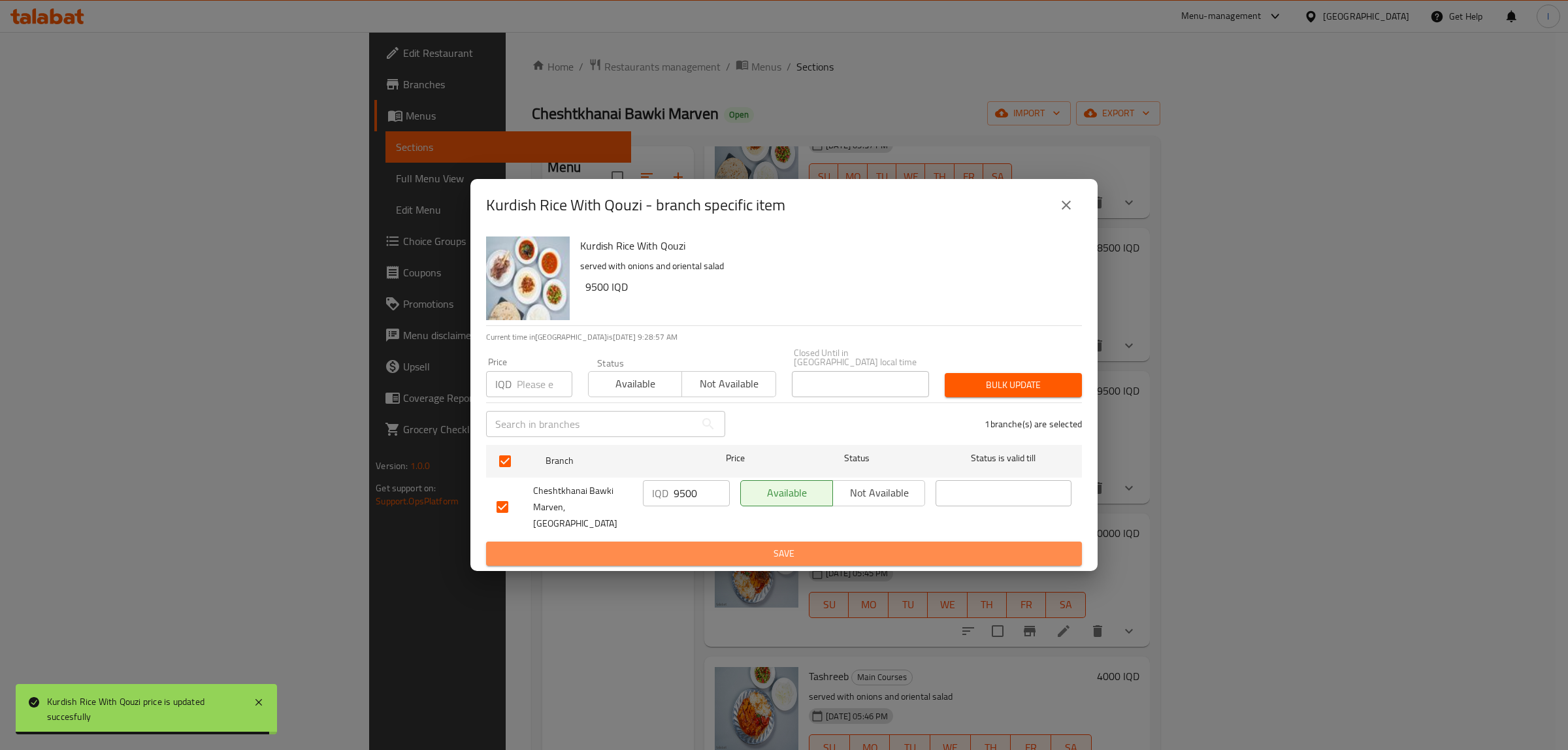
click at [668, 546] on span "Save" at bounding box center [783, 554] width 575 height 17
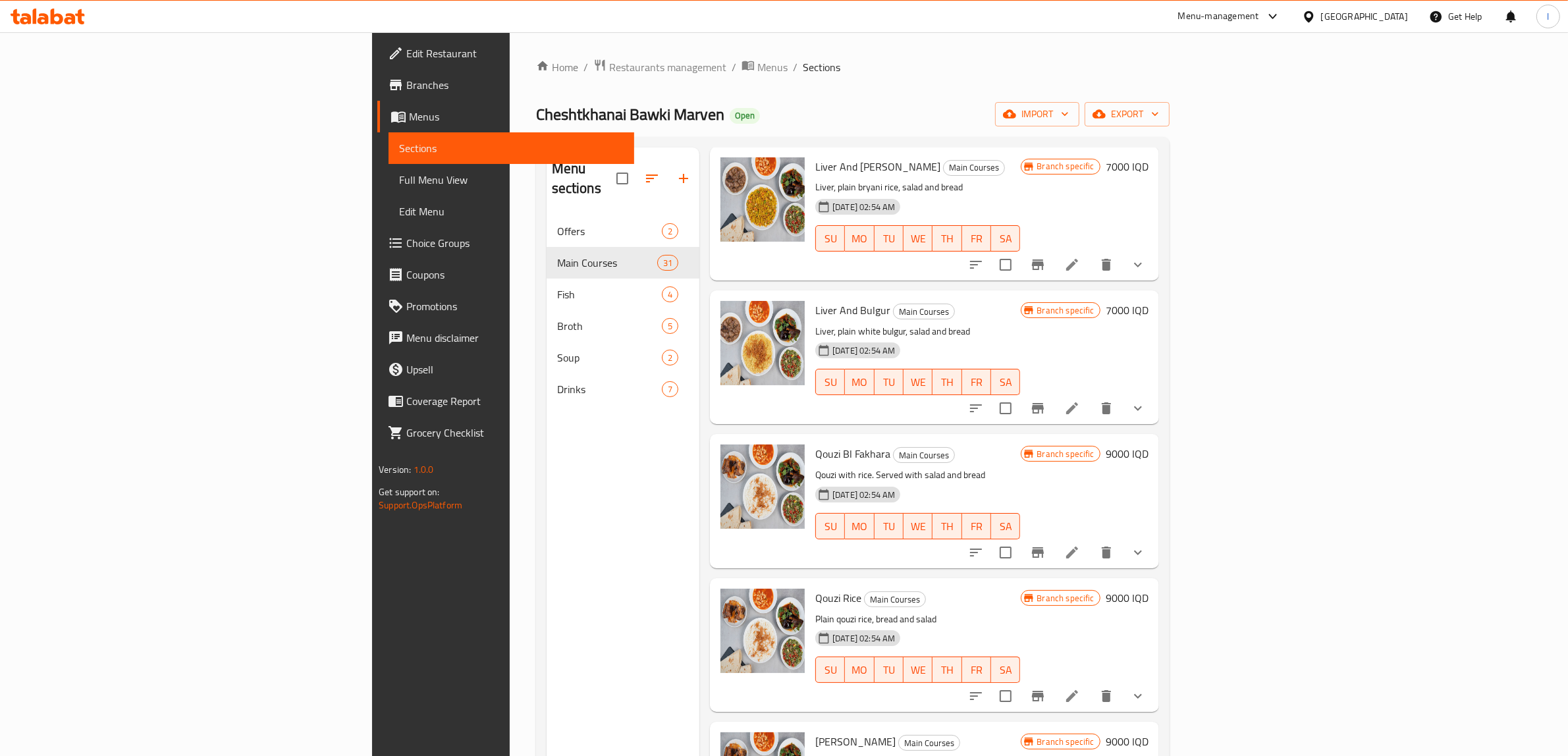
scroll to position [3734, 0]
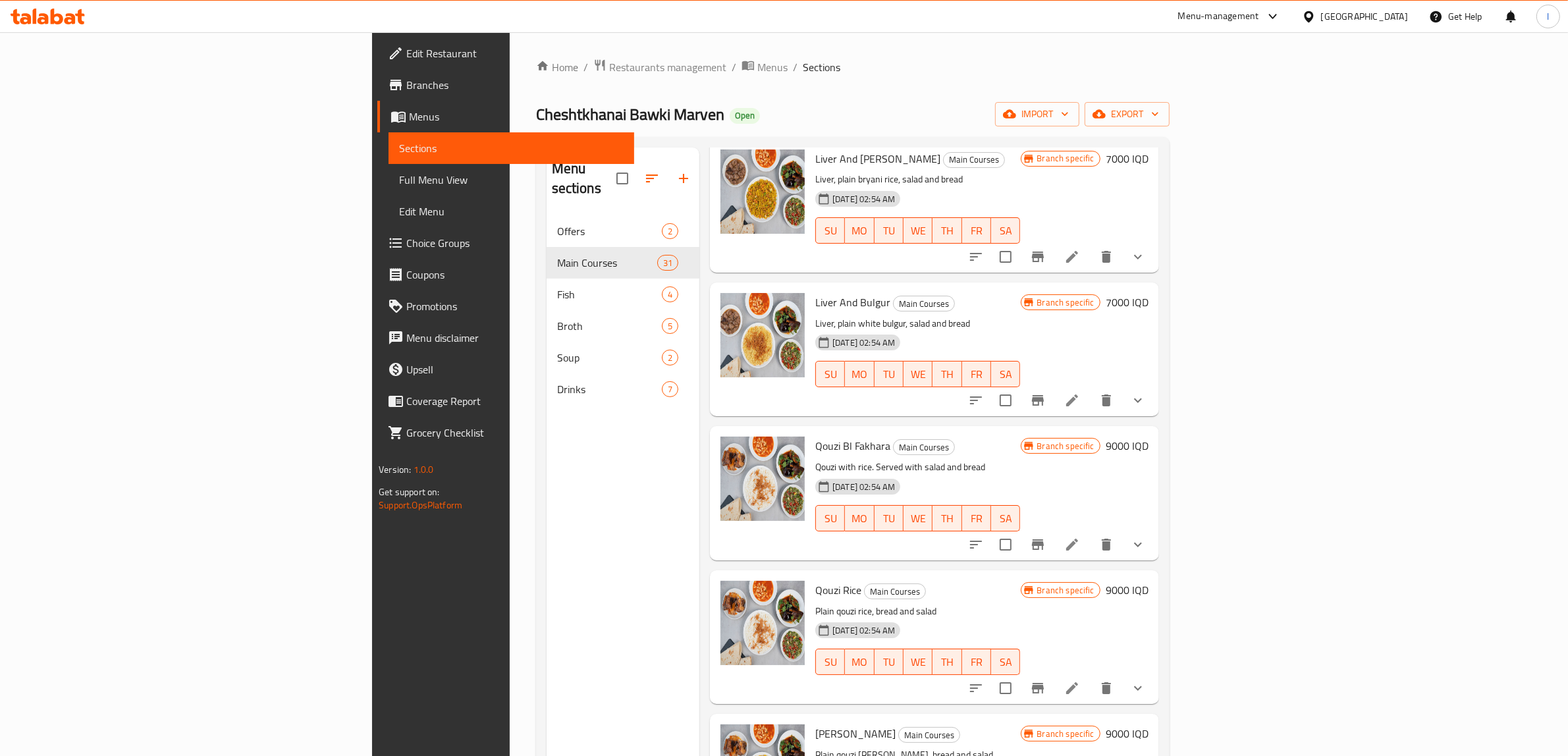
click at [1149, 437] on h6 "9000 IQD" at bounding box center [1127, 446] width 43 height 18
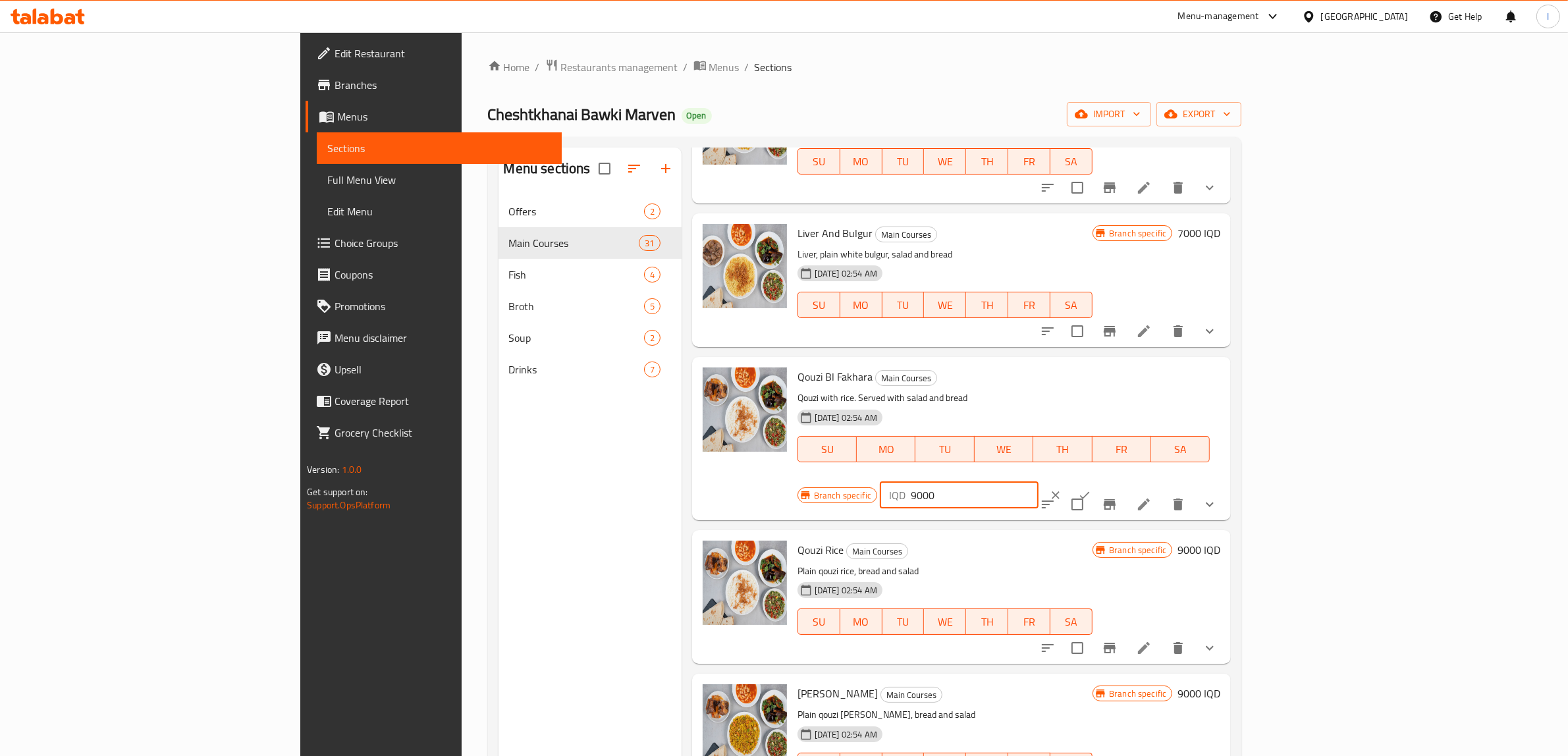
drag, startPoint x: 1364, startPoint y: 371, endPoint x: 1244, endPoint y: 371, distance: 120.0
click at [1119, 481] on div "Branch specific IQD 9000 ​" at bounding box center [958, 495] width 321 height 29
paste input "5"
type input "9500"
drag, startPoint x: 1489, startPoint y: 368, endPoint x: 1426, endPoint y: 403, distance: 72.1
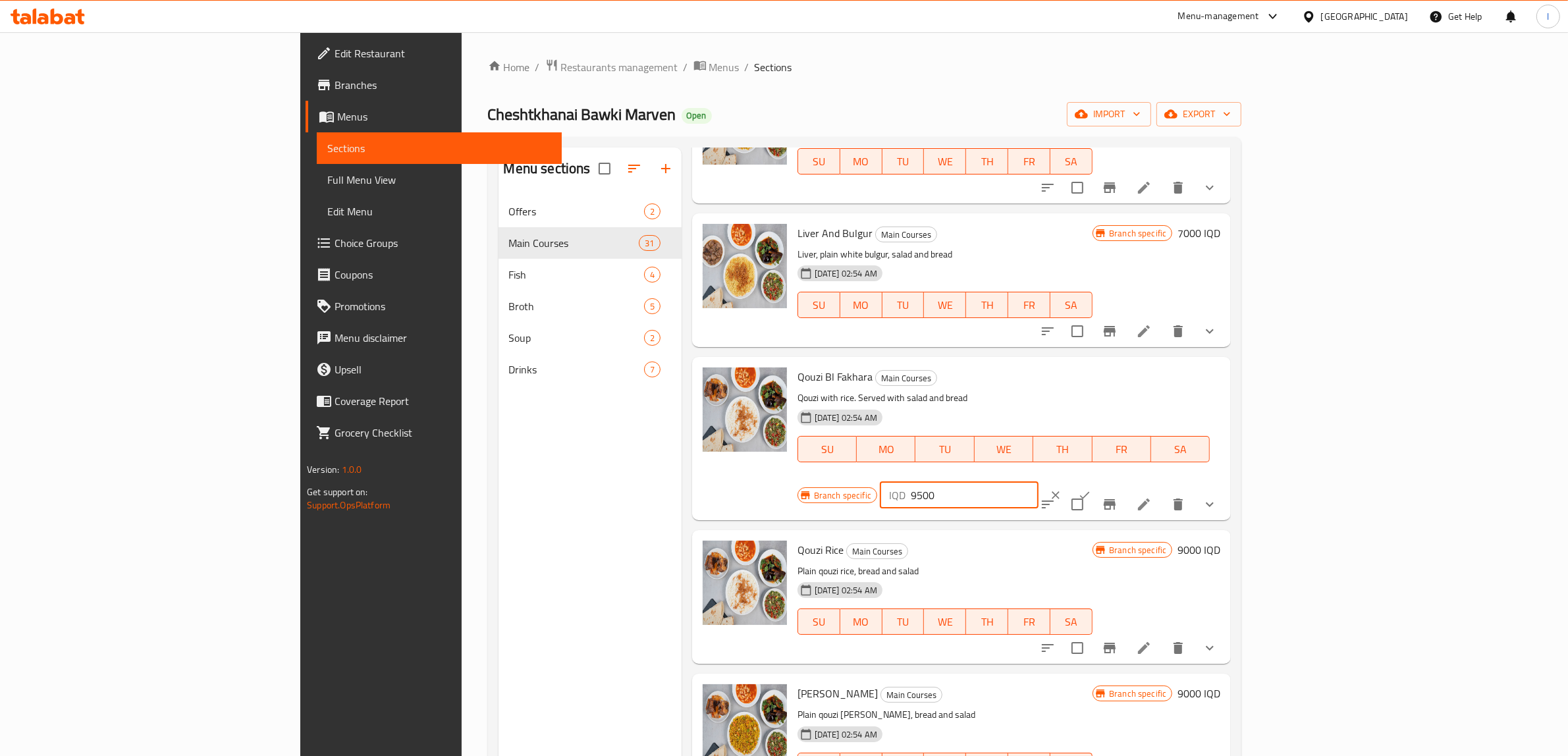
click at [1091, 488] on icon "ok" at bounding box center [1085, 495] width 13 height 13
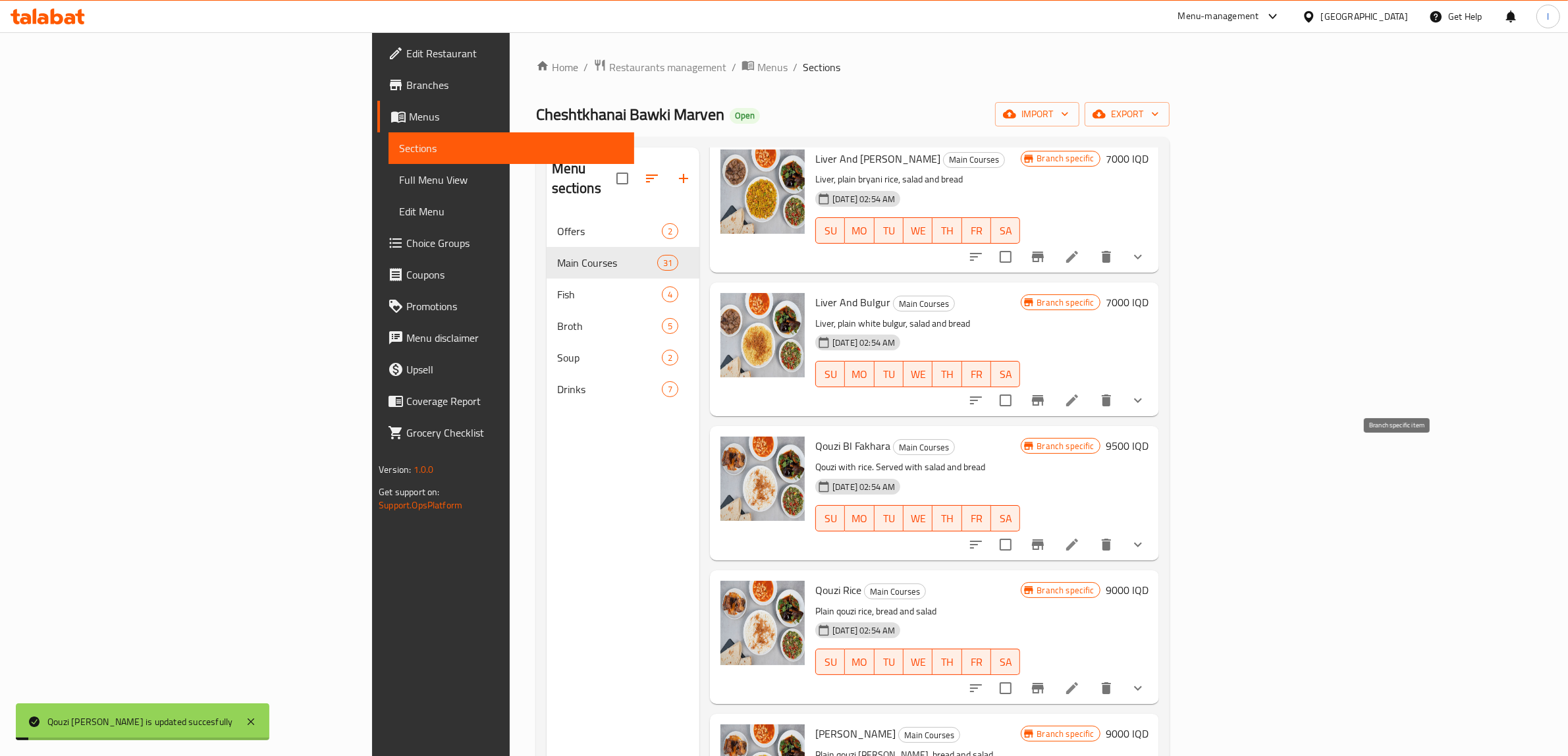
click at [1044, 539] on icon "Branch-specific-item" at bounding box center [1038, 544] width 12 height 11
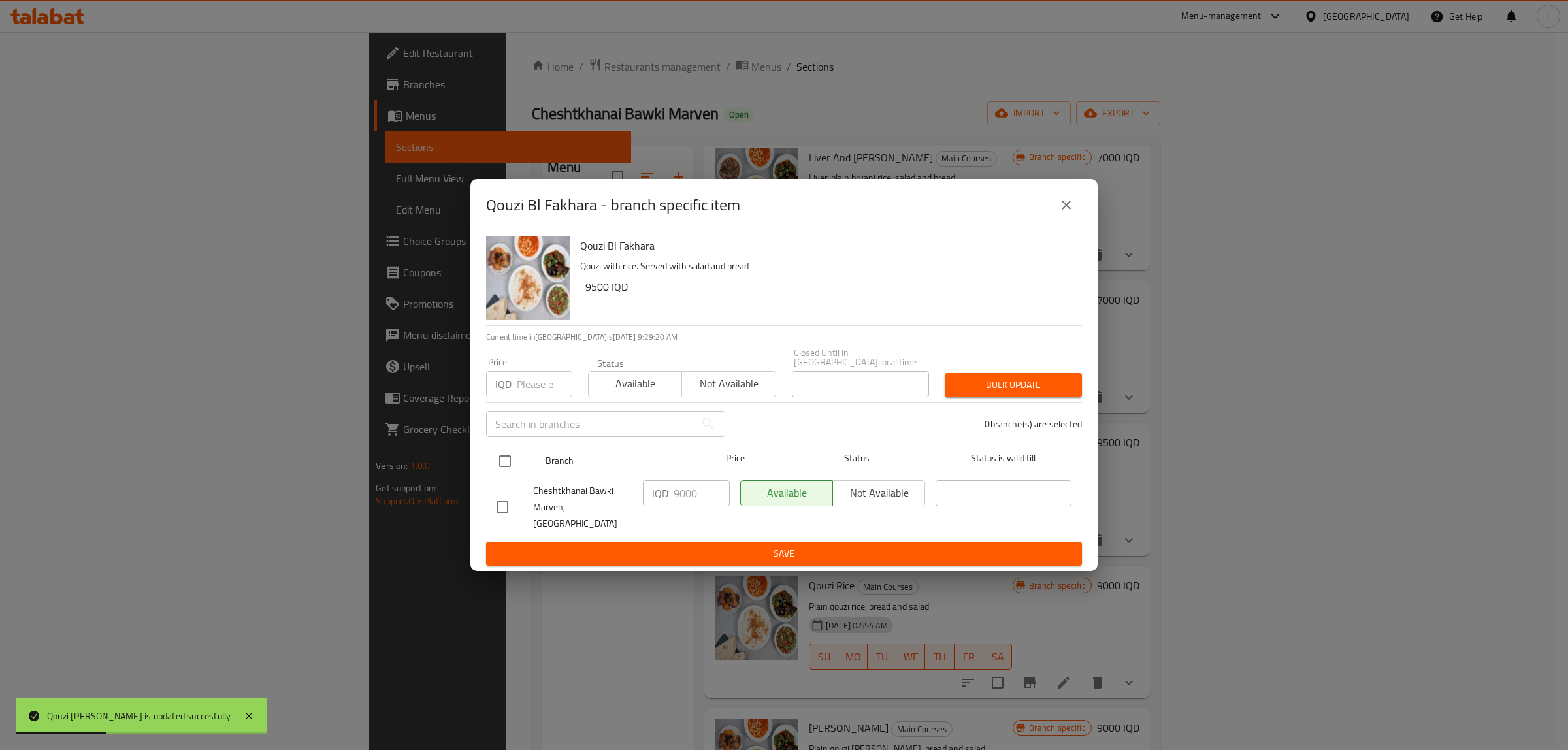
click at [504, 455] on input "checkbox" at bounding box center [504, 461] width 27 height 27
checkbox input "true"
drag, startPoint x: 695, startPoint y: 492, endPoint x: 591, endPoint y: 501, distance: 104.4
click at [592, 501] on div "Cheshtkhanai Bawki Marven, Khanaqa IQD 9000 ​ Available Not available ​" at bounding box center [784, 507] width 586 height 64
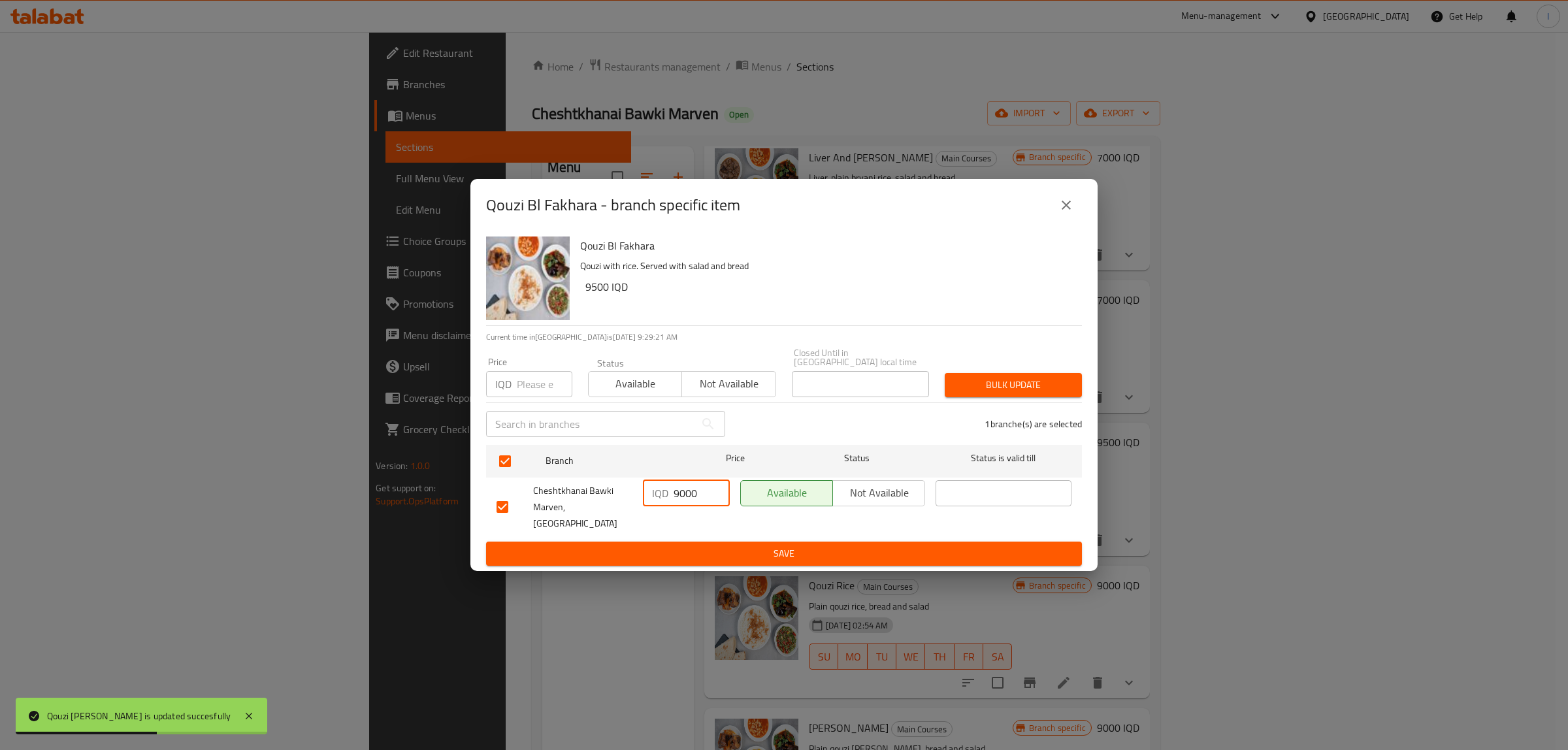
paste input "5"
type input "9500"
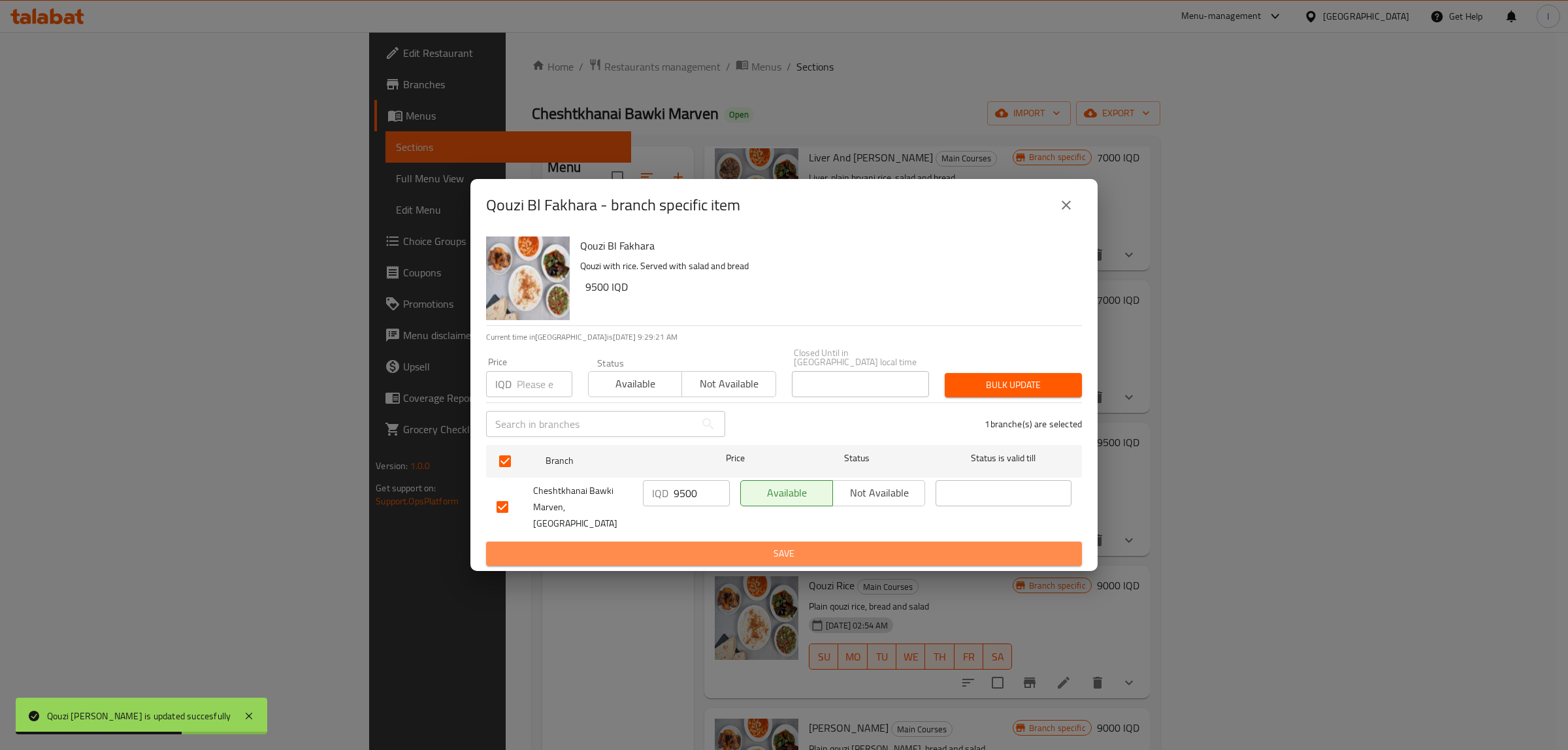
click at [667, 546] on span "Save" at bounding box center [783, 554] width 575 height 17
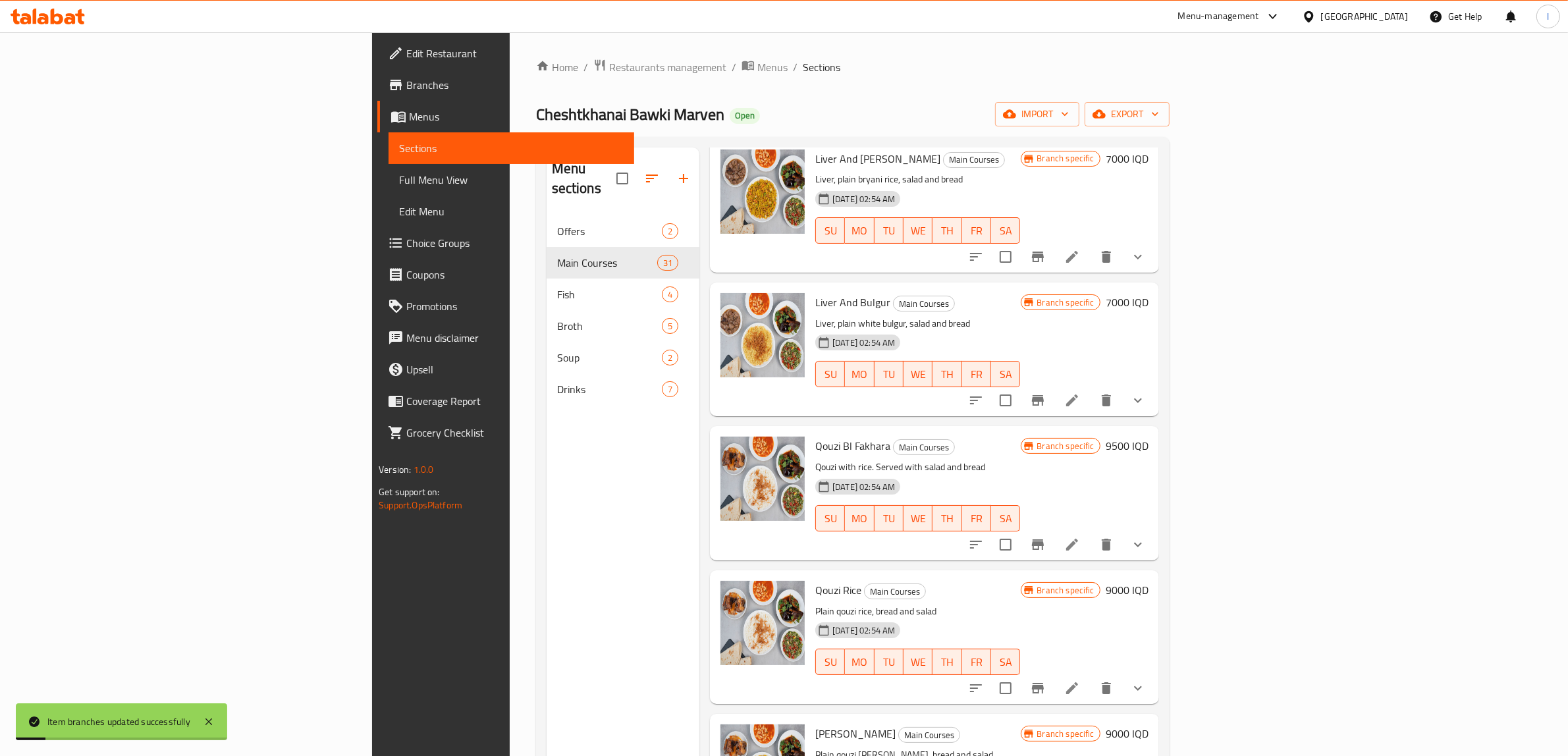
click at [1149, 581] on h6 "9000 IQD" at bounding box center [1127, 590] width 43 height 18
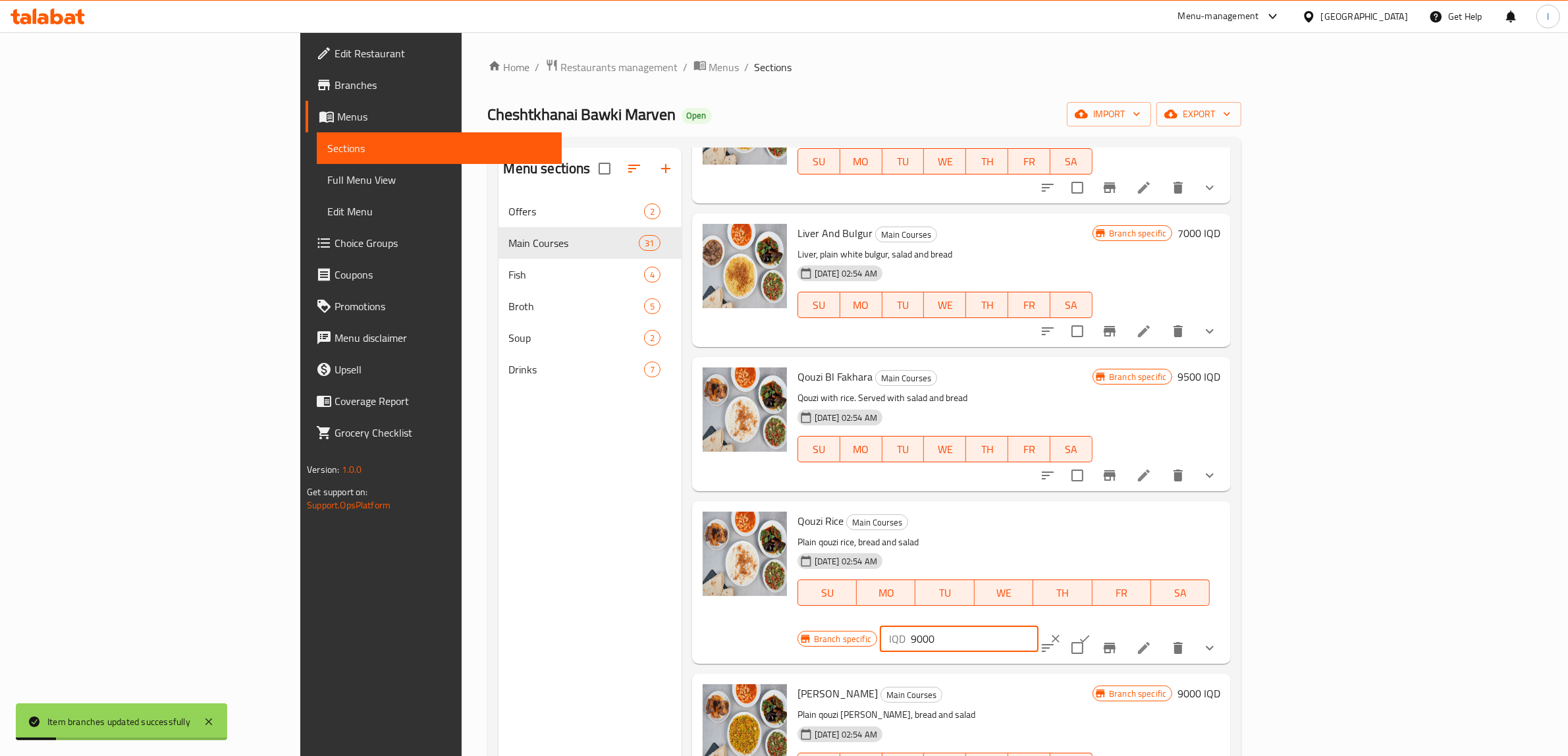
drag, startPoint x: 1355, startPoint y: 505, endPoint x: 1315, endPoint y: 509, distance: 40.2
click at [1039, 626] on div "IQD 9000 ​" at bounding box center [959, 639] width 158 height 27
paste input "5"
type input "9500"
click at [1100, 624] on div at bounding box center [1070, 638] width 58 height 29
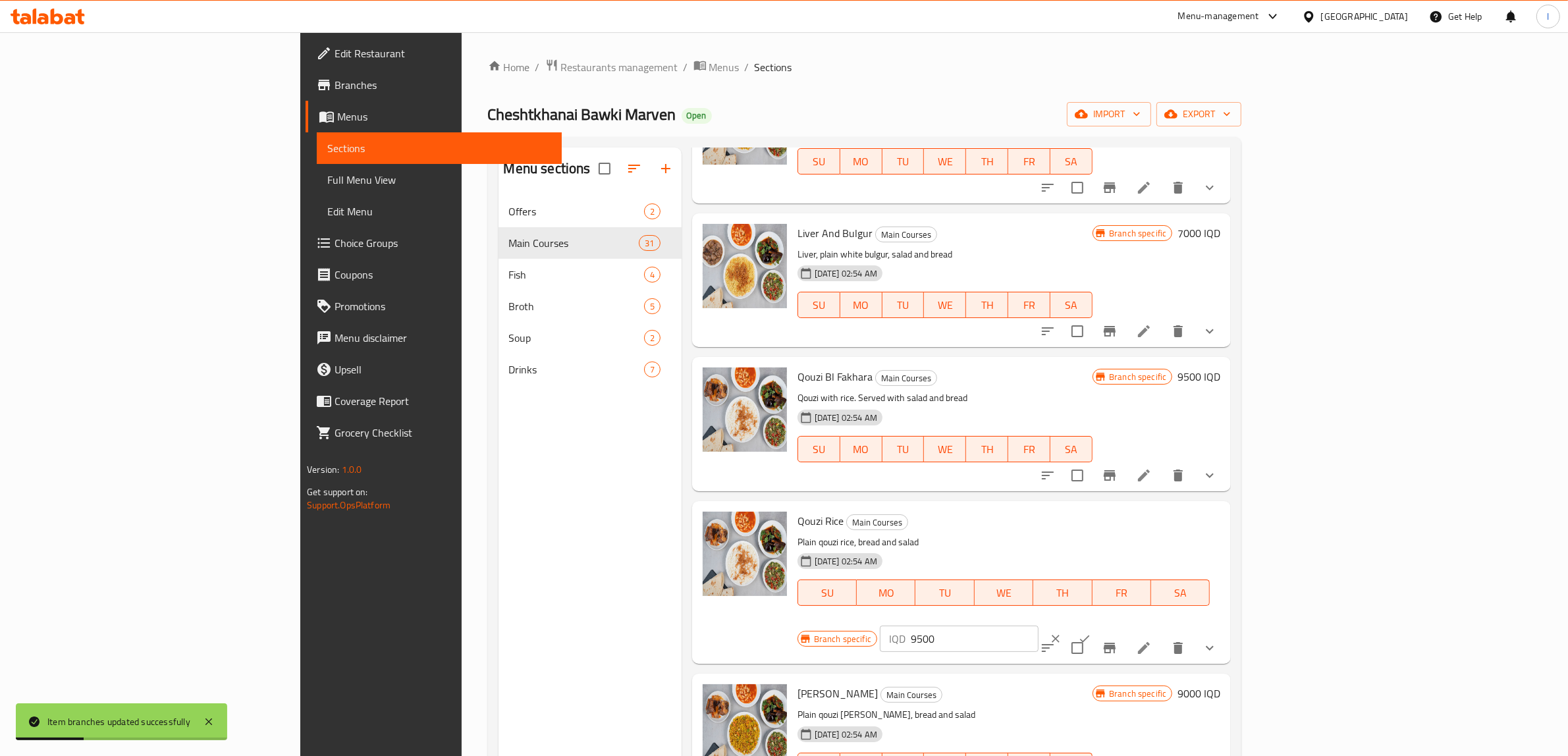
click at [1091, 633] on icon "ok" at bounding box center [1085, 639] width 13 height 13
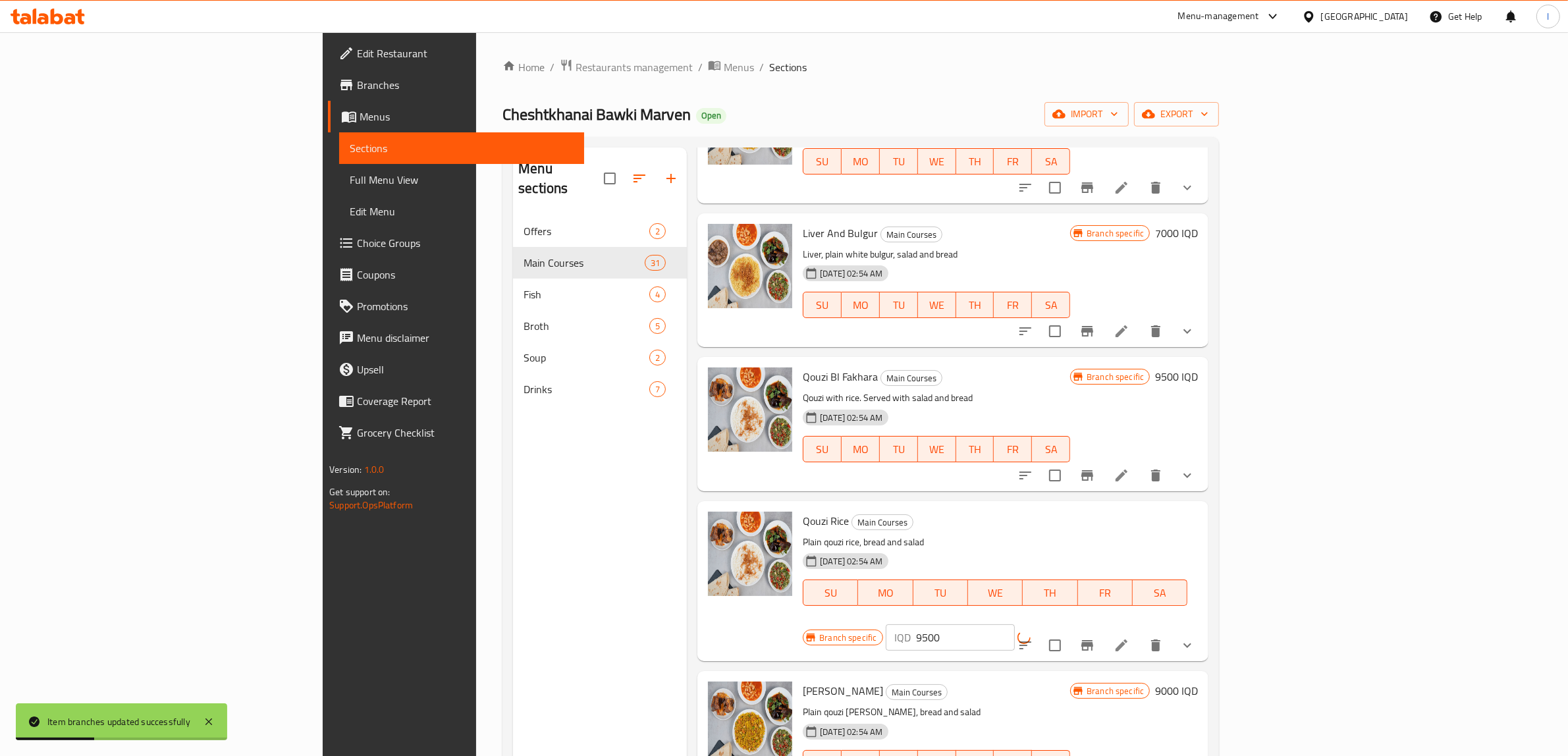
click at [1094, 640] on icon "Branch-specific-item" at bounding box center [1087, 645] width 12 height 11
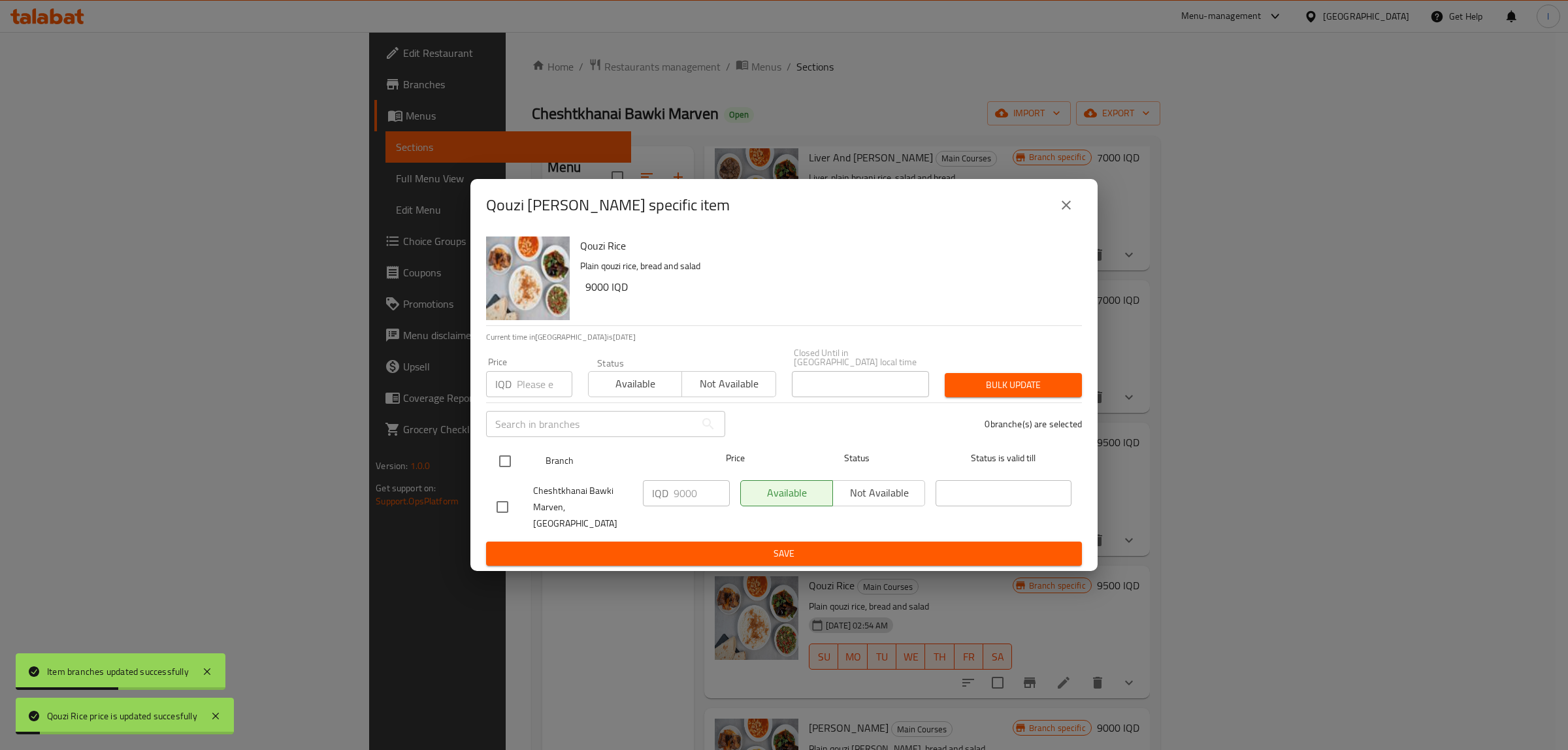
click at [507, 459] on input "checkbox" at bounding box center [504, 461] width 27 height 27
checkbox input "true"
drag, startPoint x: 652, startPoint y: 506, endPoint x: 506, endPoint y: 512, distance: 146.1
click at [506, 512] on div "Cheshtkhanai Bawki Marven, Khanaqa IQD 9000 ​ Available Not available ​" at bounding box center [784, 507] width 586 height 64
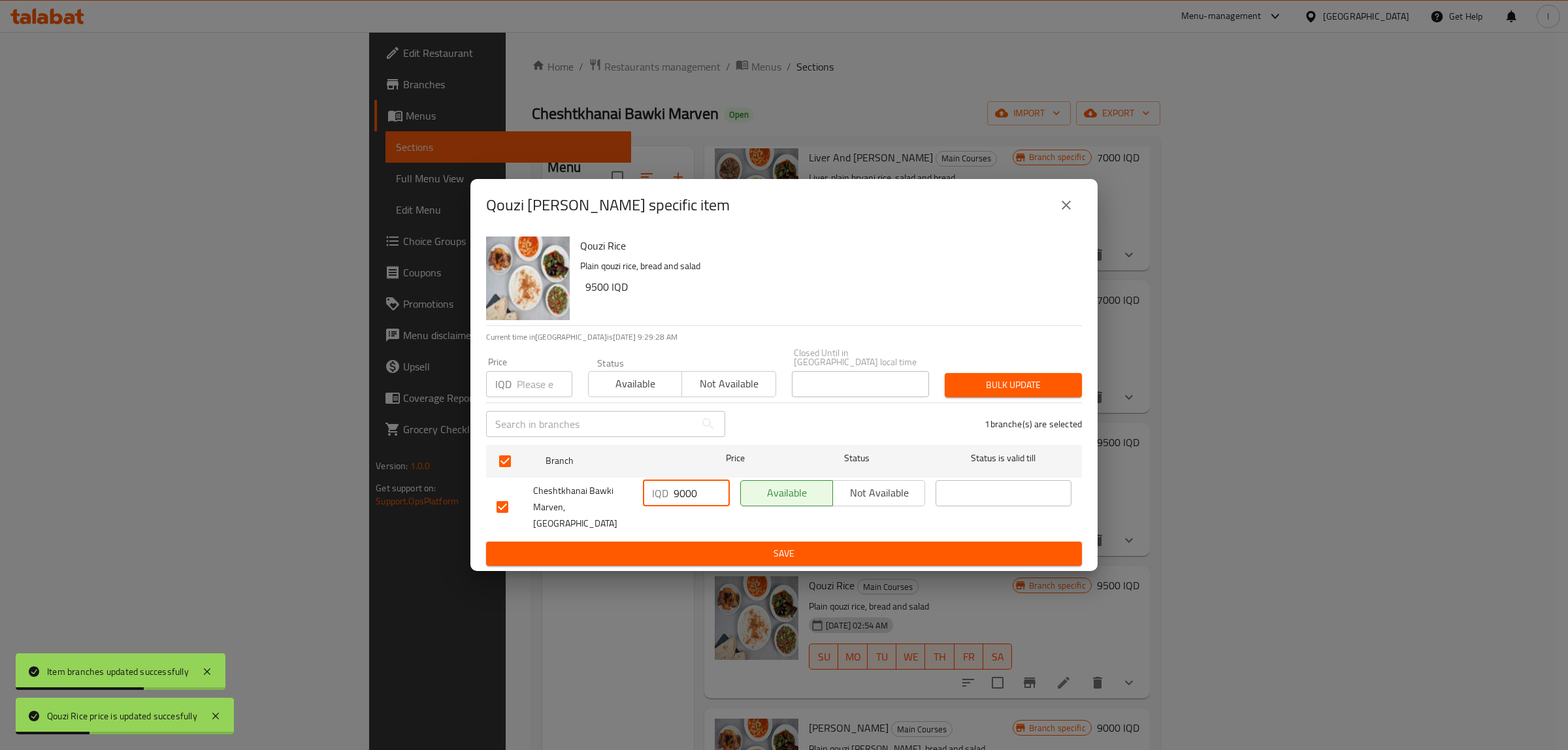
paste input "5"
type input "9500"
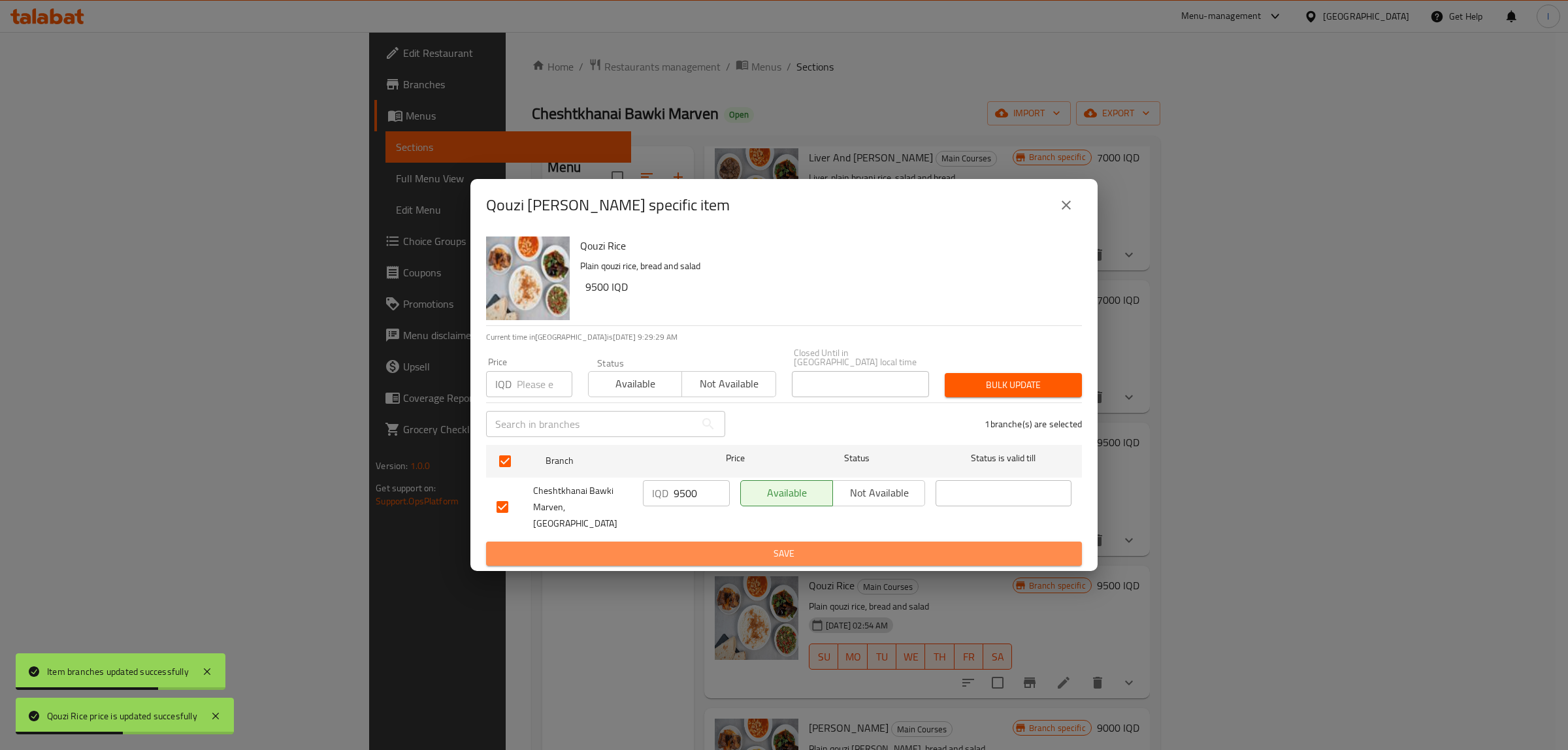
click at [752, 546] on span "Save" at bounding box center [783, 554] width 575 height 17
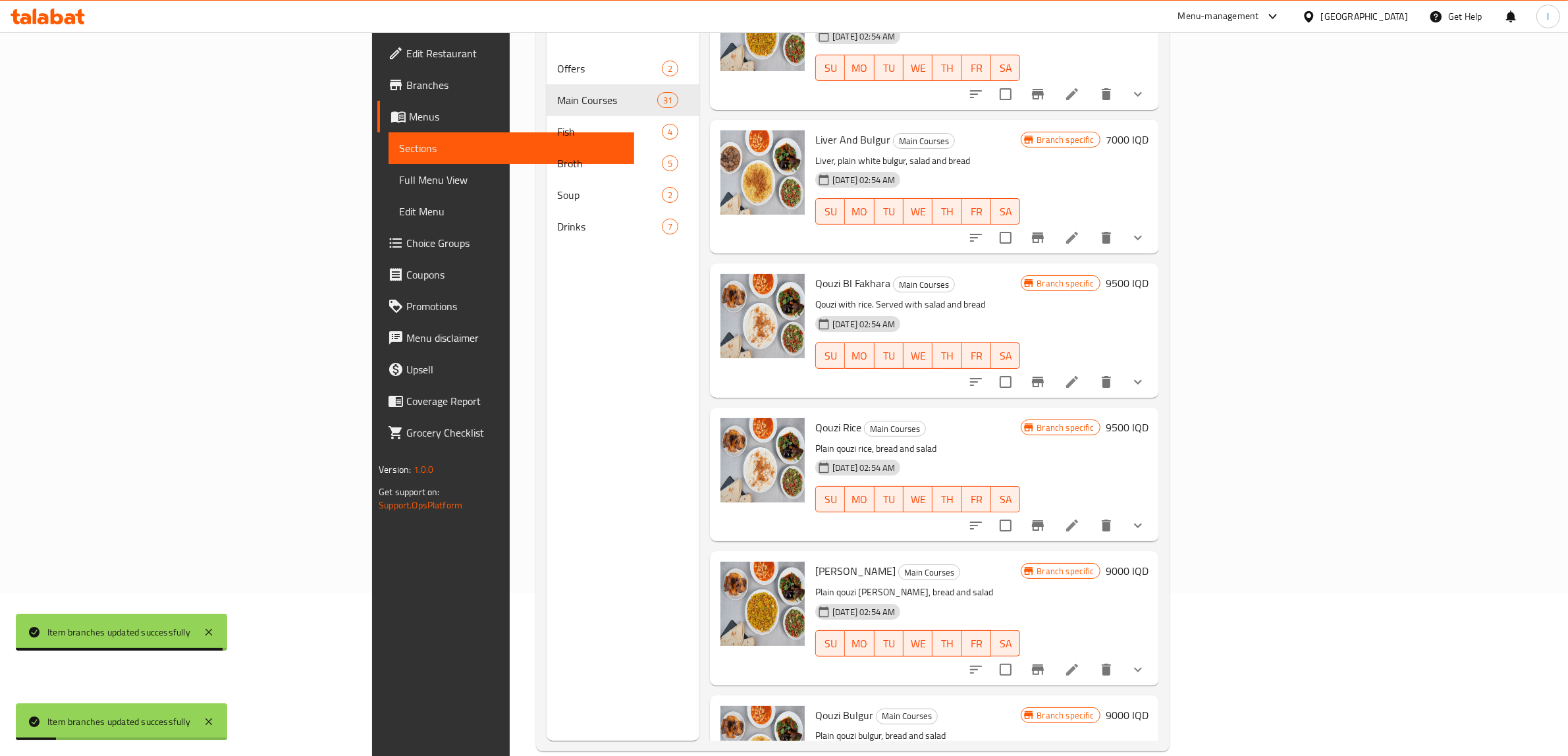
scroll to position [165, 0]
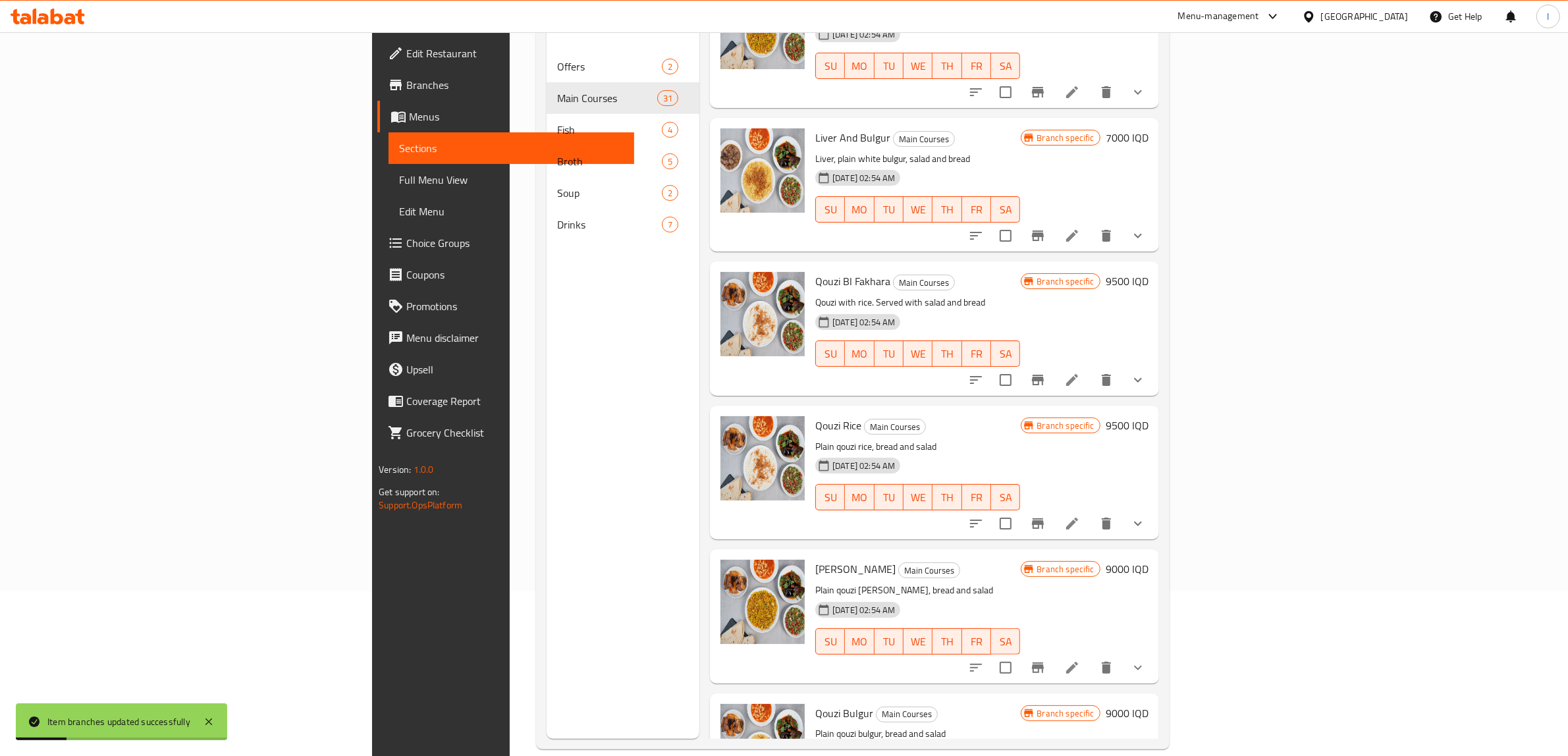
click at [1149, 560] on h6 "9000 IQD" at bounding box center [1127, 569] width 43 height 18
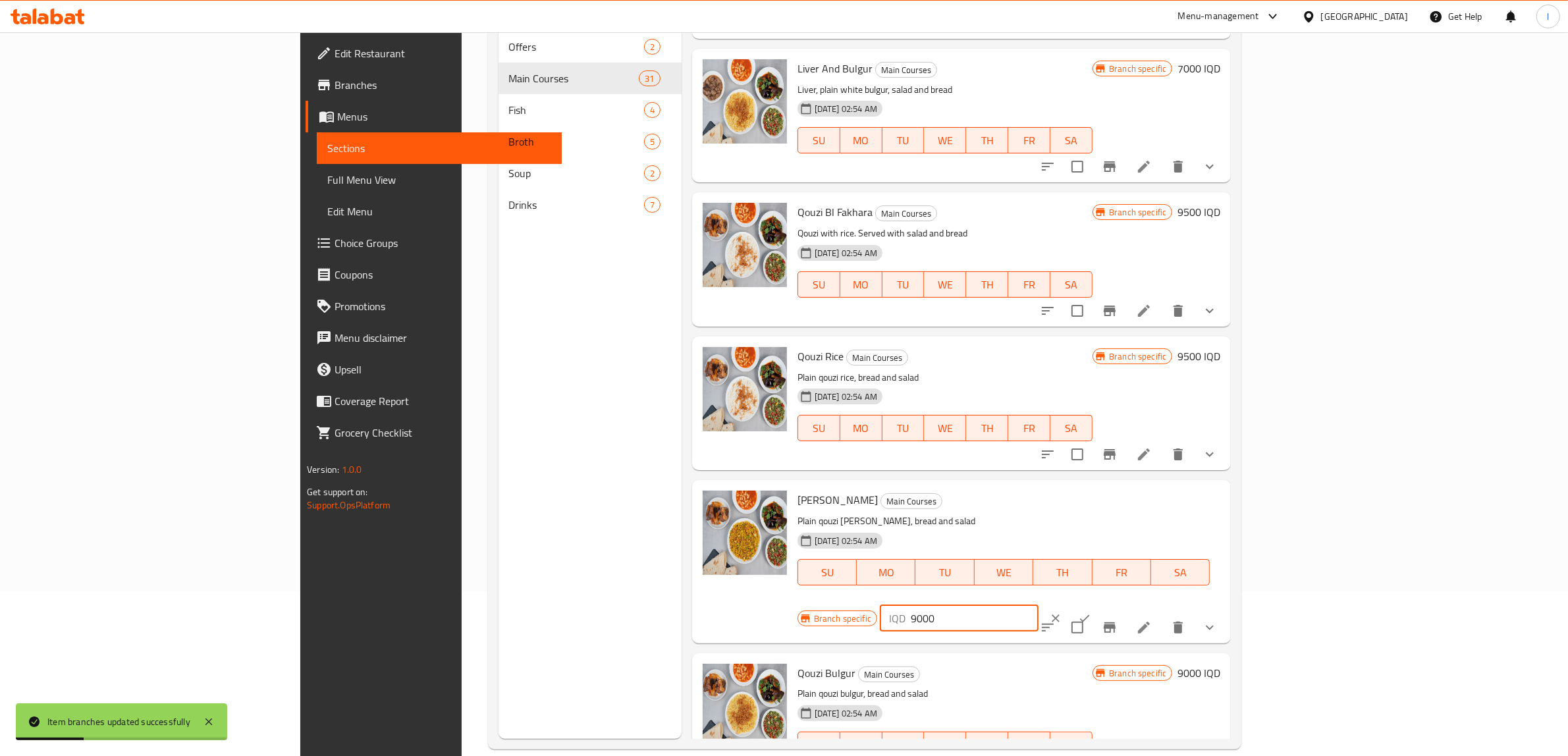
drag, startPoint x: 1328, startPoint y: 491, endPoint x: 1147, endPoint y: 484, distance: 181.1
click at [1145, 485] on div "Qouzi Biryani Main Courses Plain qouzi bryani rice, bread and salad 23-05-2024 …" at bounding box center [1009, 561] width 434 height 153
paste input "5"
type input "9500"
click at [1091, 612] on icon "ok" at bounding box center [1085, 618] width 13 height 13
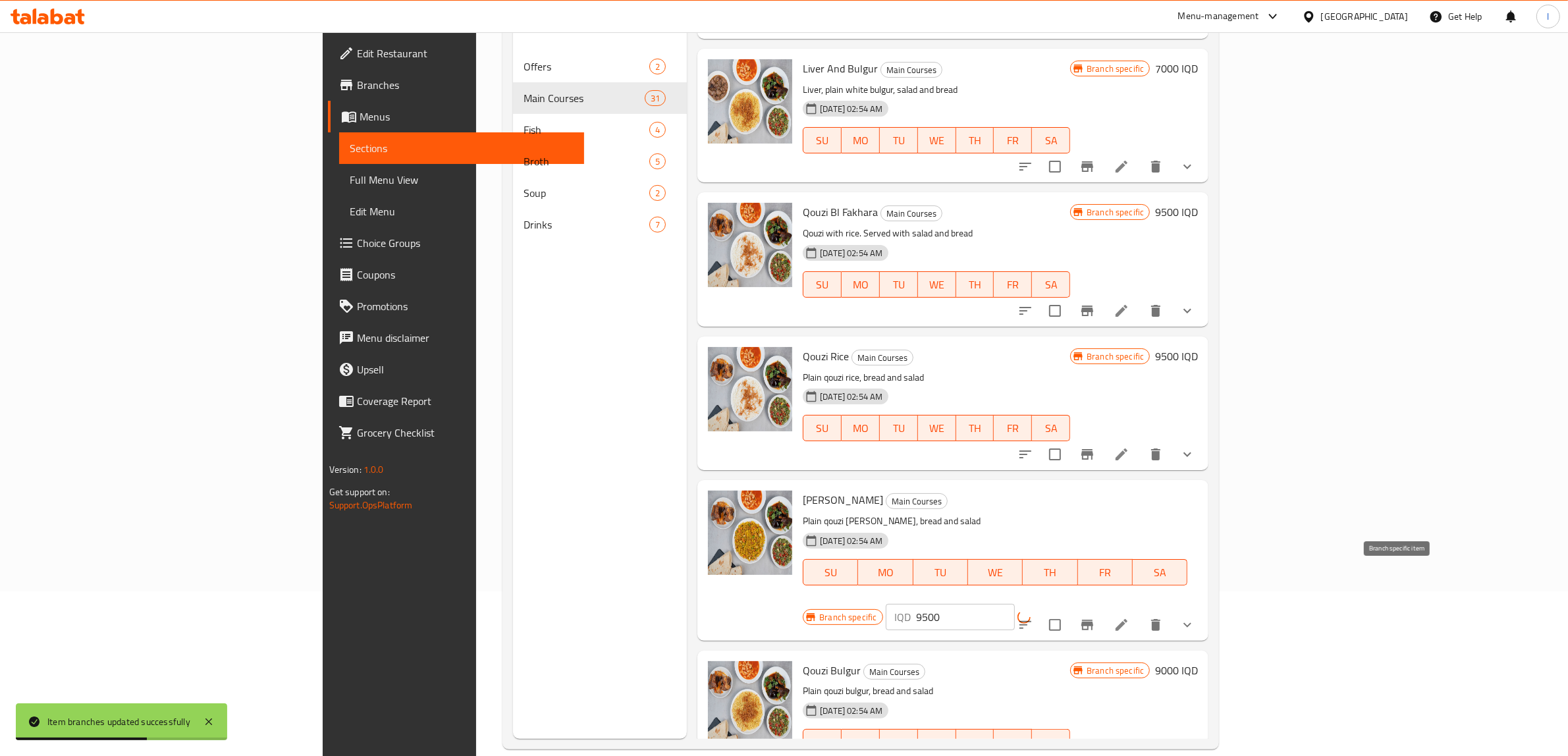
click at [1094, 619] on icon "Branch-specific-item" at bounding box center [1087, 624] width 12 height 11
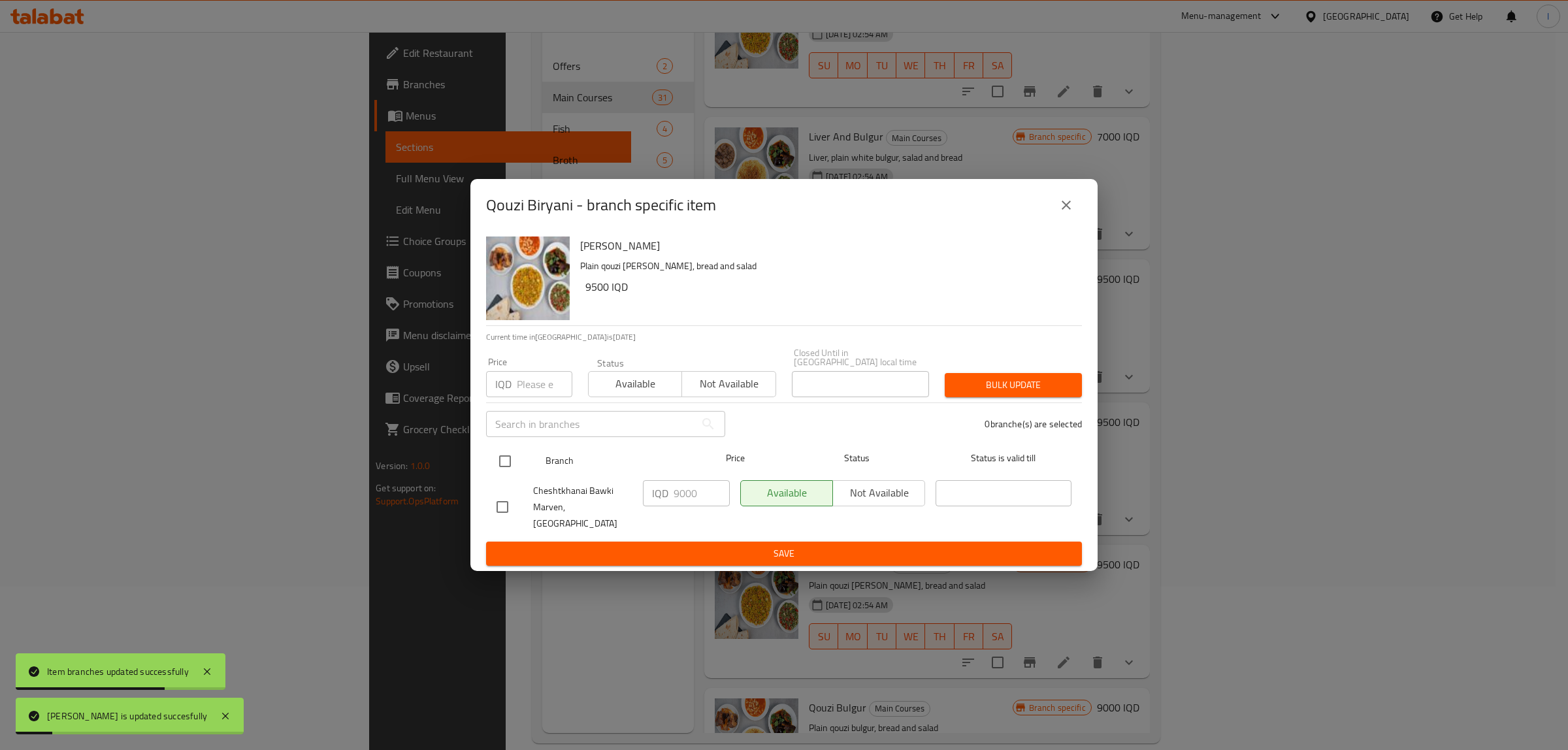
click at [503, 462] on input "checkbox" at bounding box center [504, 461] width 27 height 27
checkbox input "true"
drag, startPoint x: 698, startPoint y: 503, endPoint x: 565, endPoint y: 497, distance: 133.1
click at [565, 497] on div "Cheshtkhanai Bawki Marven, Khanaqa IQD 9000 ​ Available Not available ​" at bounding box center [784, 507] width 586 height 64
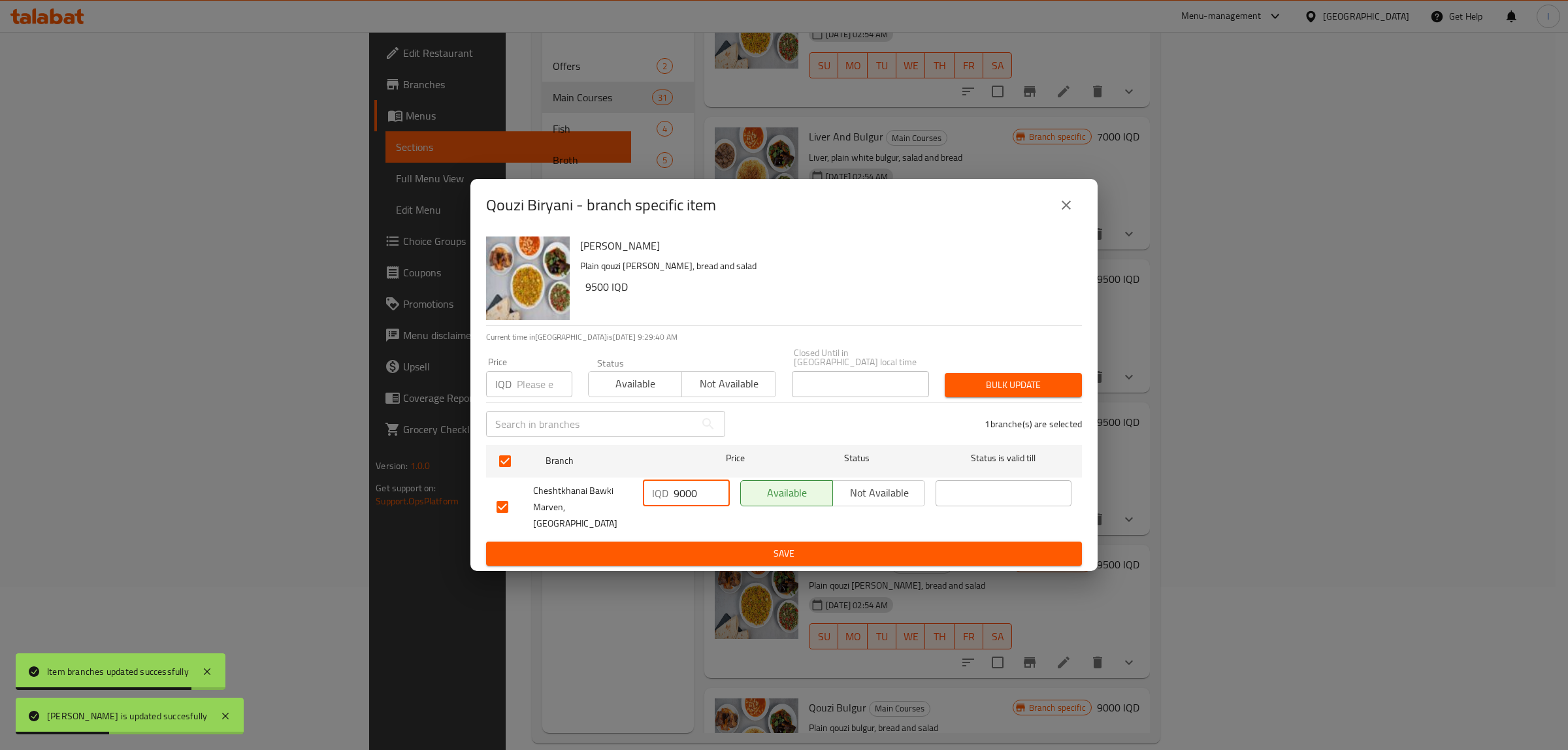
paste input "5"
type input "9500"
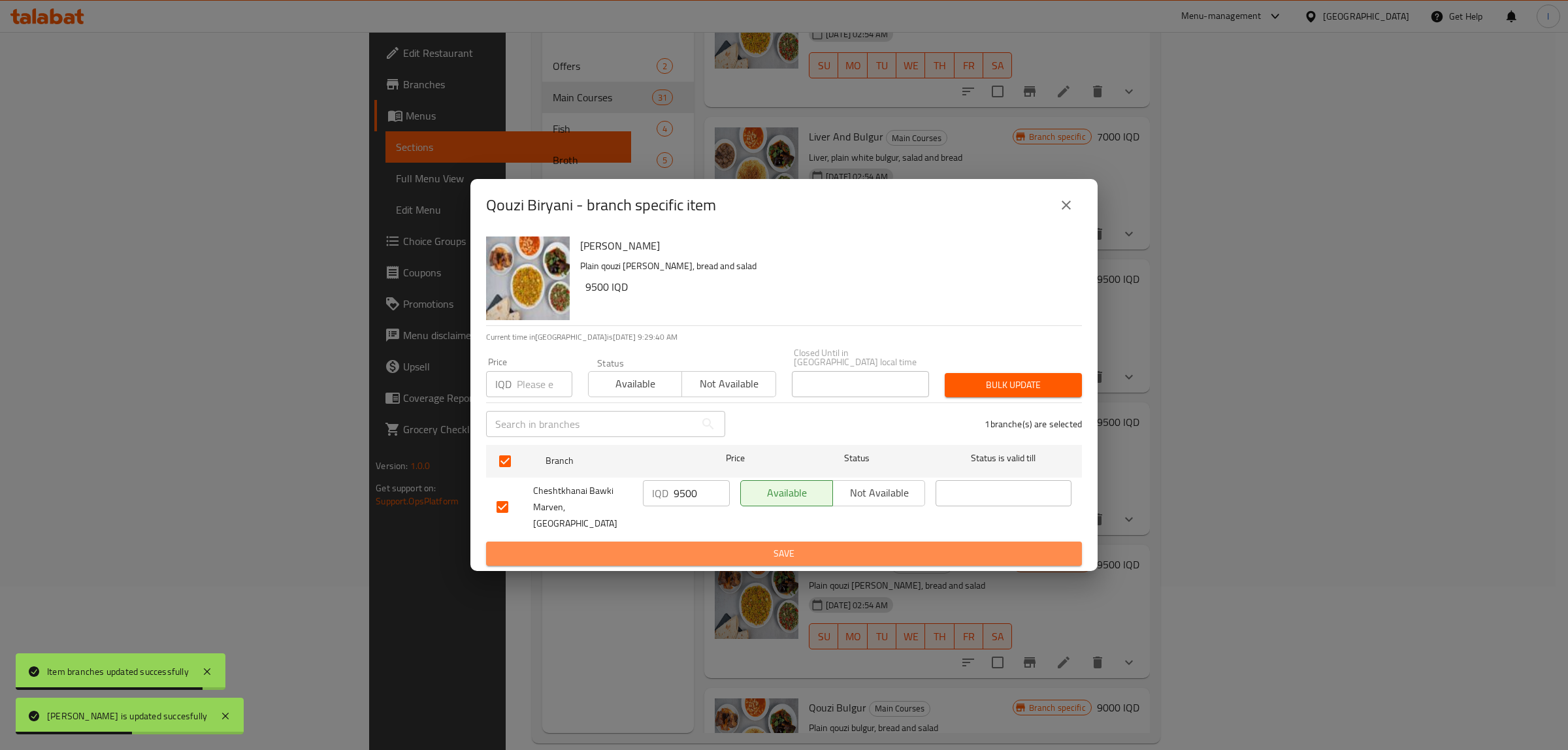
click at [674, 546] on span "Save" at bounding box center [783, 554] width 575 height 17
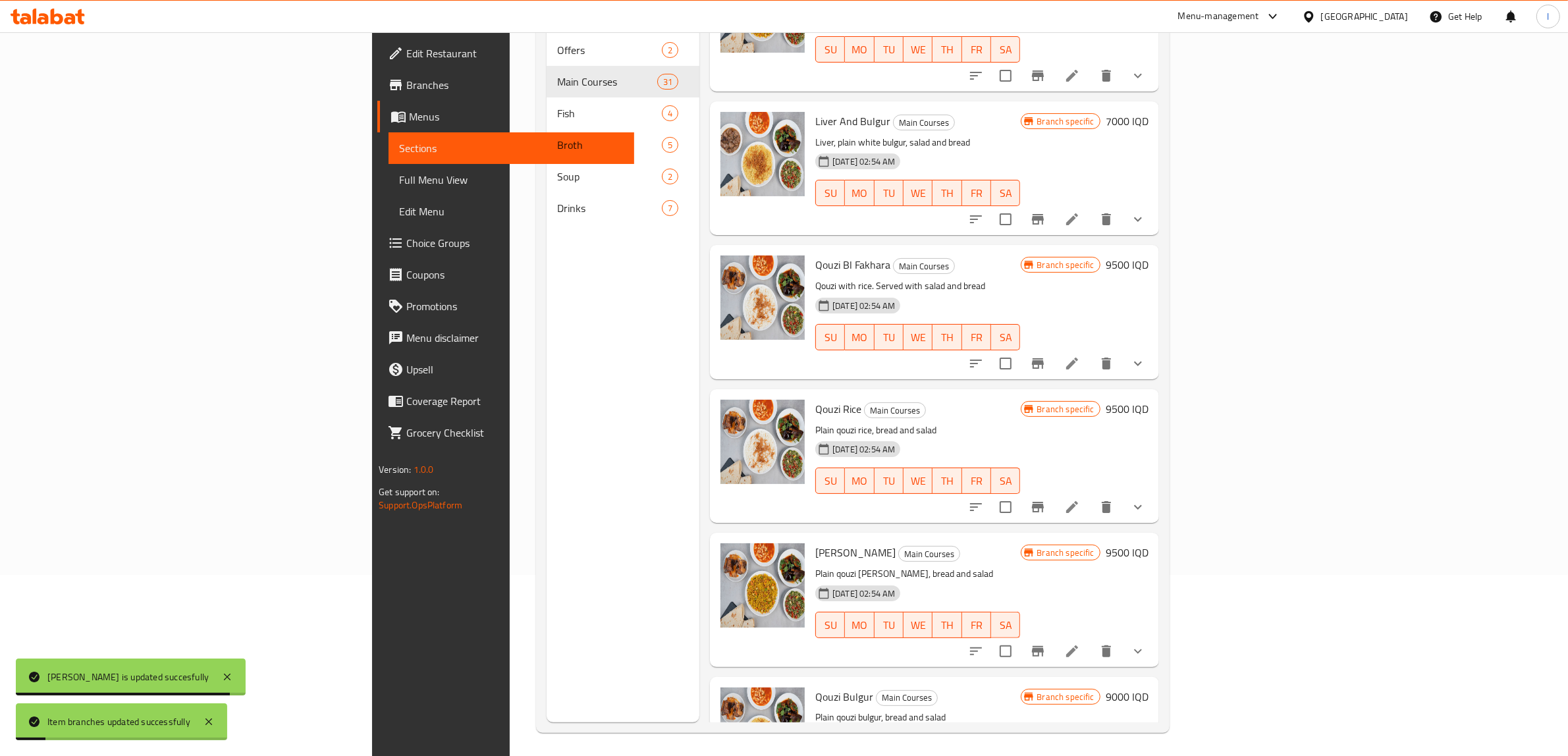
scroll to position [185, 0]
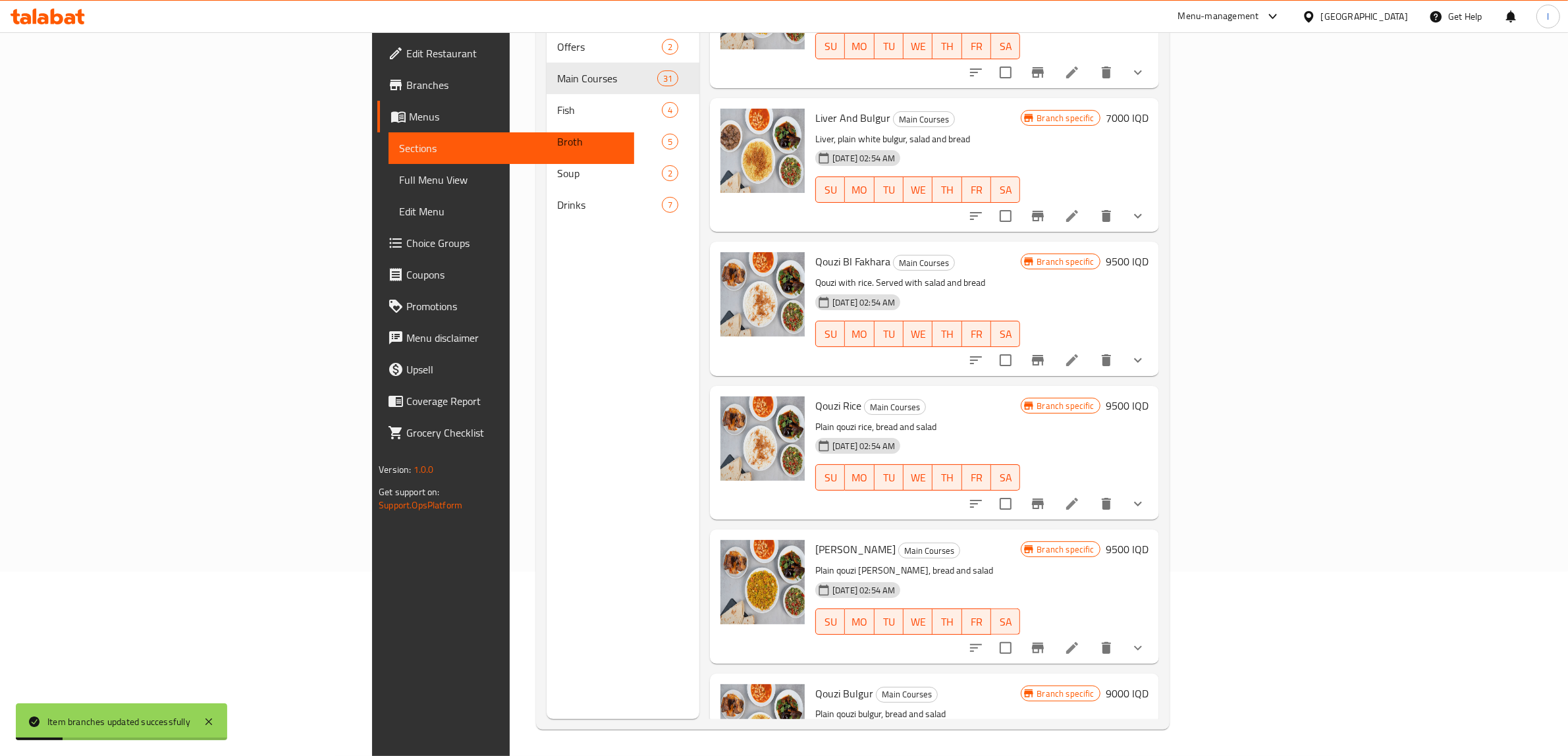
click at [1149, 684] on h6 "9000 IQD" at bounding box center [1127, 693] width 43 height 18
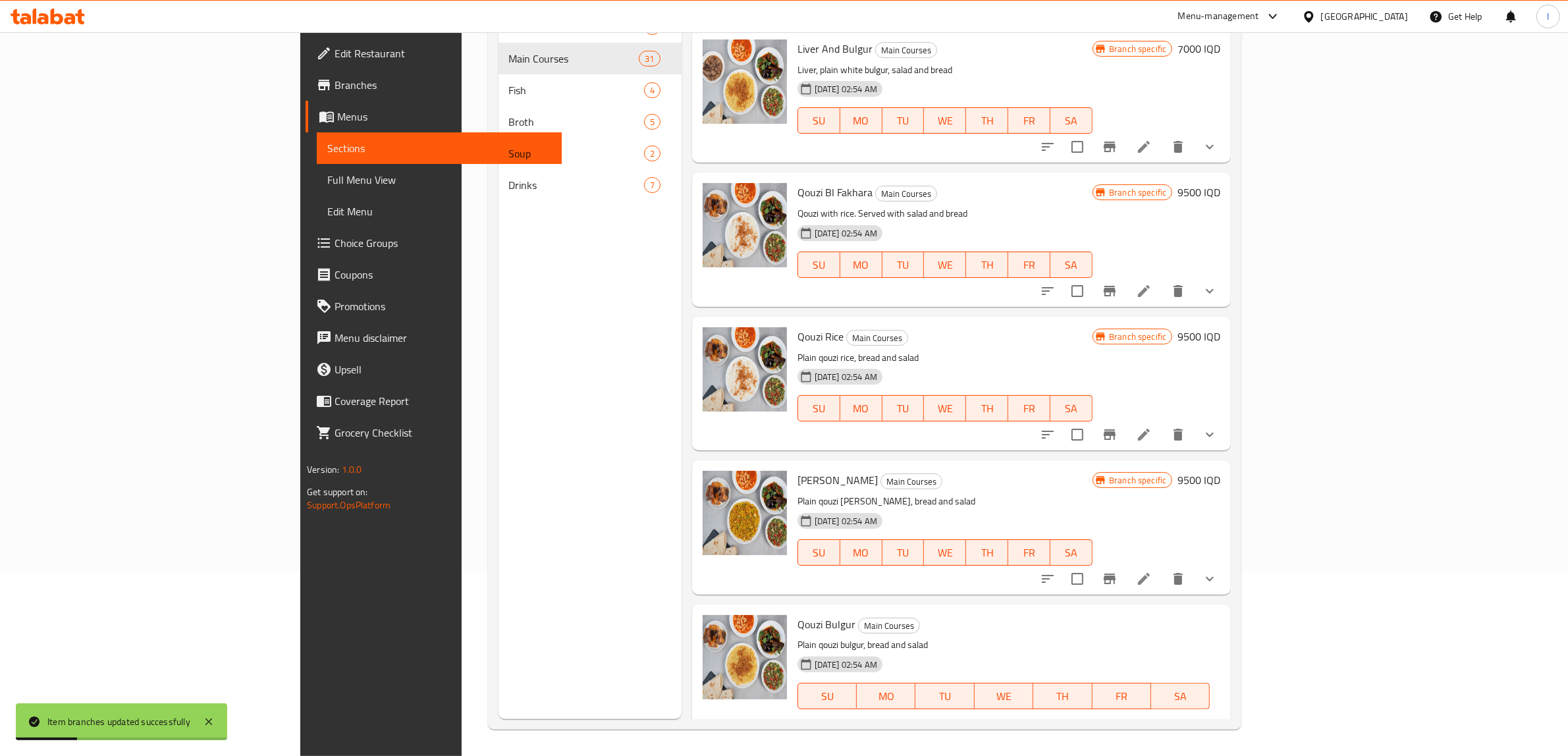
drag, startPoint x: 1352, startPoint y: 611, endPoint x: 1225, endPoint y: 611, distance: 127.0
click at [1119, 728] on div "Branch specific IQD 9000 ​" at bounding box center [958, 742] width 321 height 29
paste input "5"
type input "9500"
drag, startPoint x: 1477, startPoint y: 607, endPoint x: 1431, endPoint y: 673, distance: 80.4
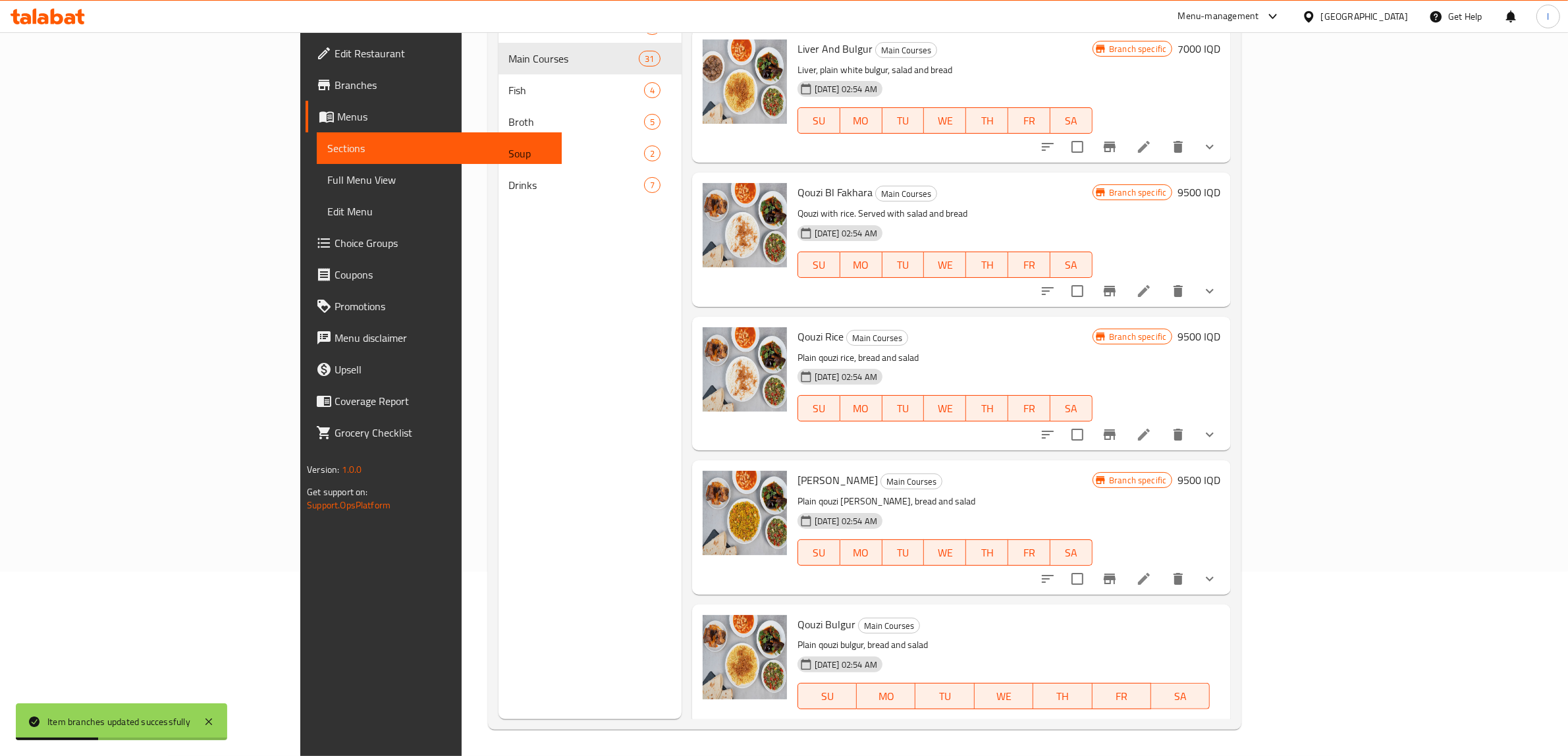
click at [1091, 736] on icon "ok" at bounding box center [1085, 743] width 13 height 13
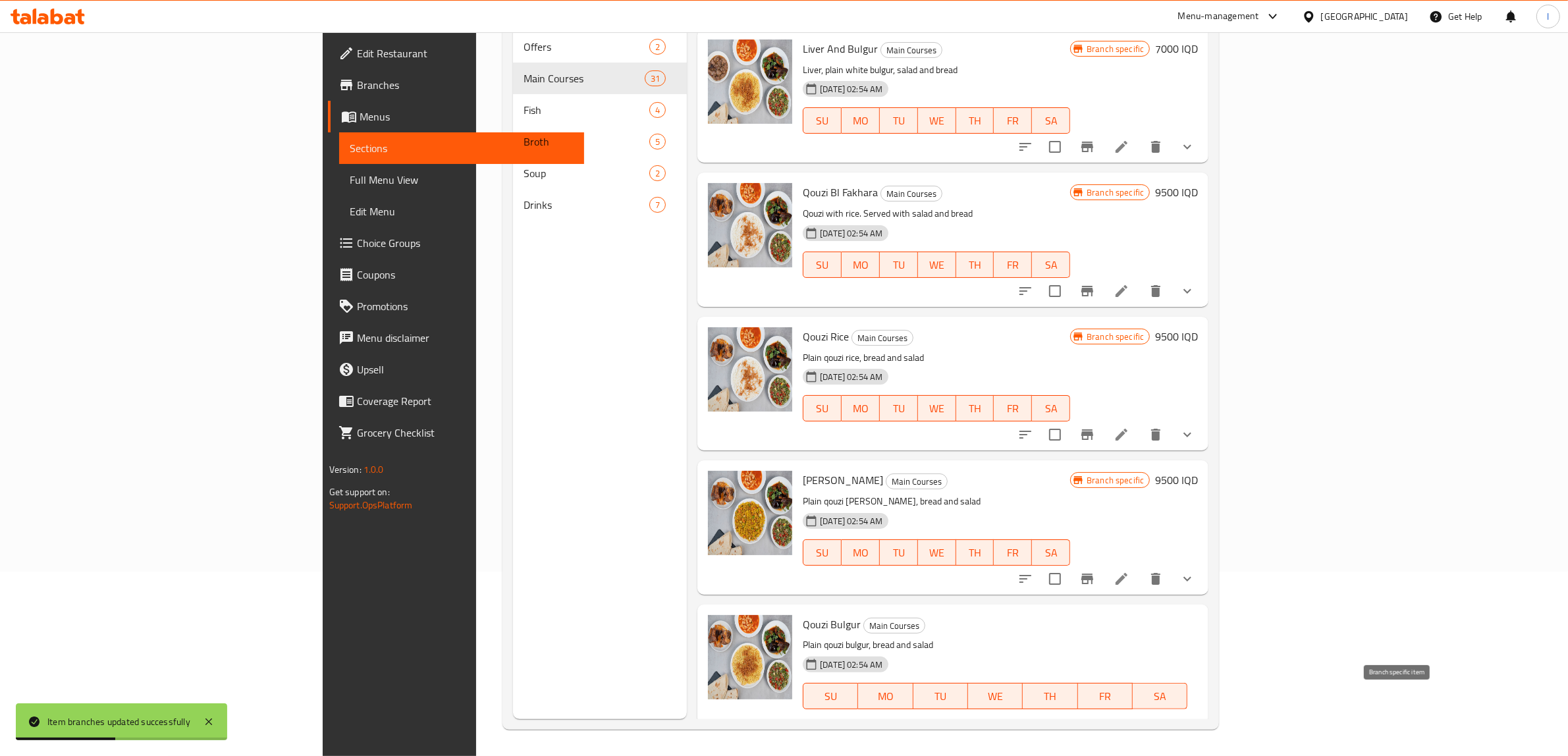
click at [1095, 741] on icon "Branch-specific-item" at bounding box center [1087, 748] width 16 height 16
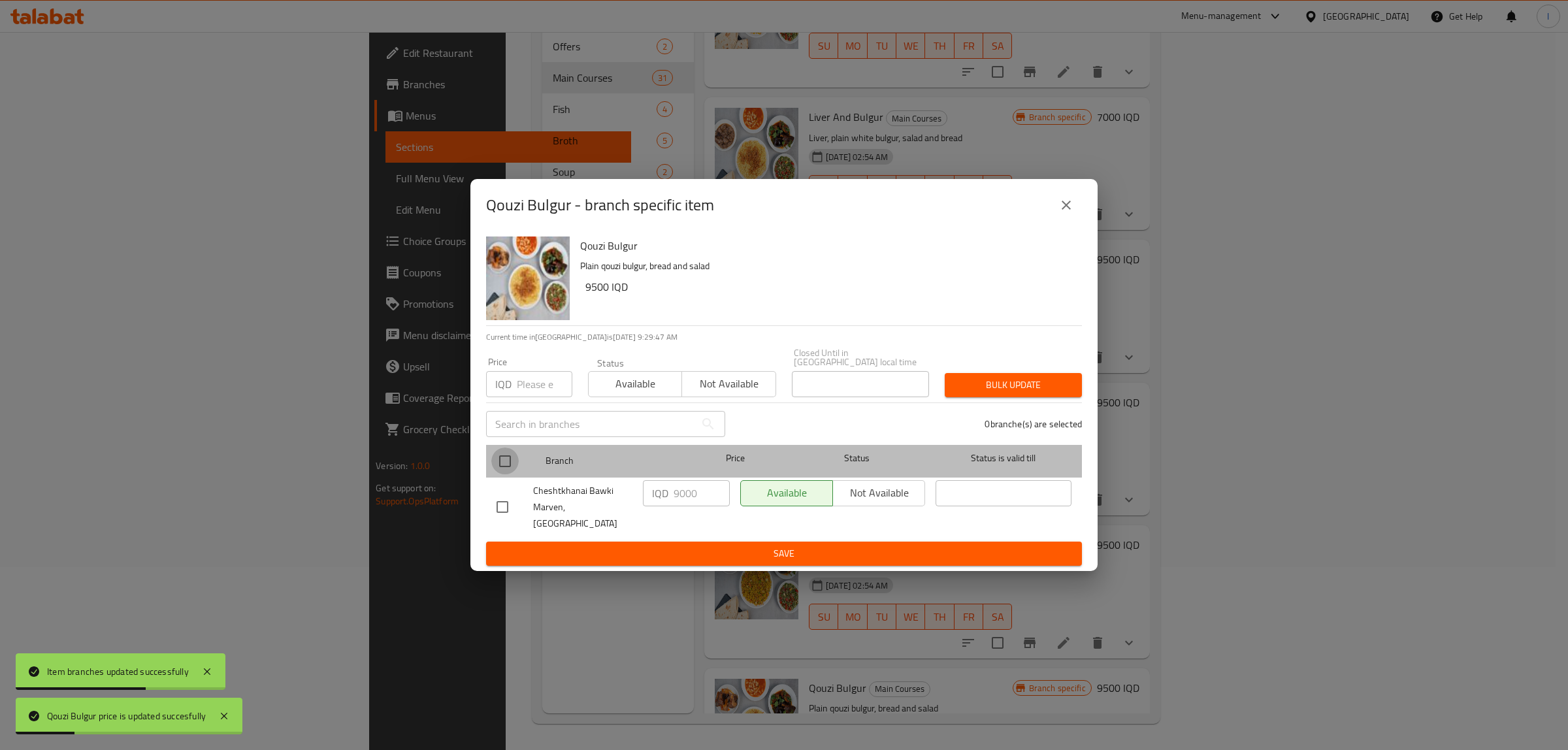
click at [516, 465] on input "checkbox" at bounding box center [504, 461] width 27 height 27
checkbox input "true"
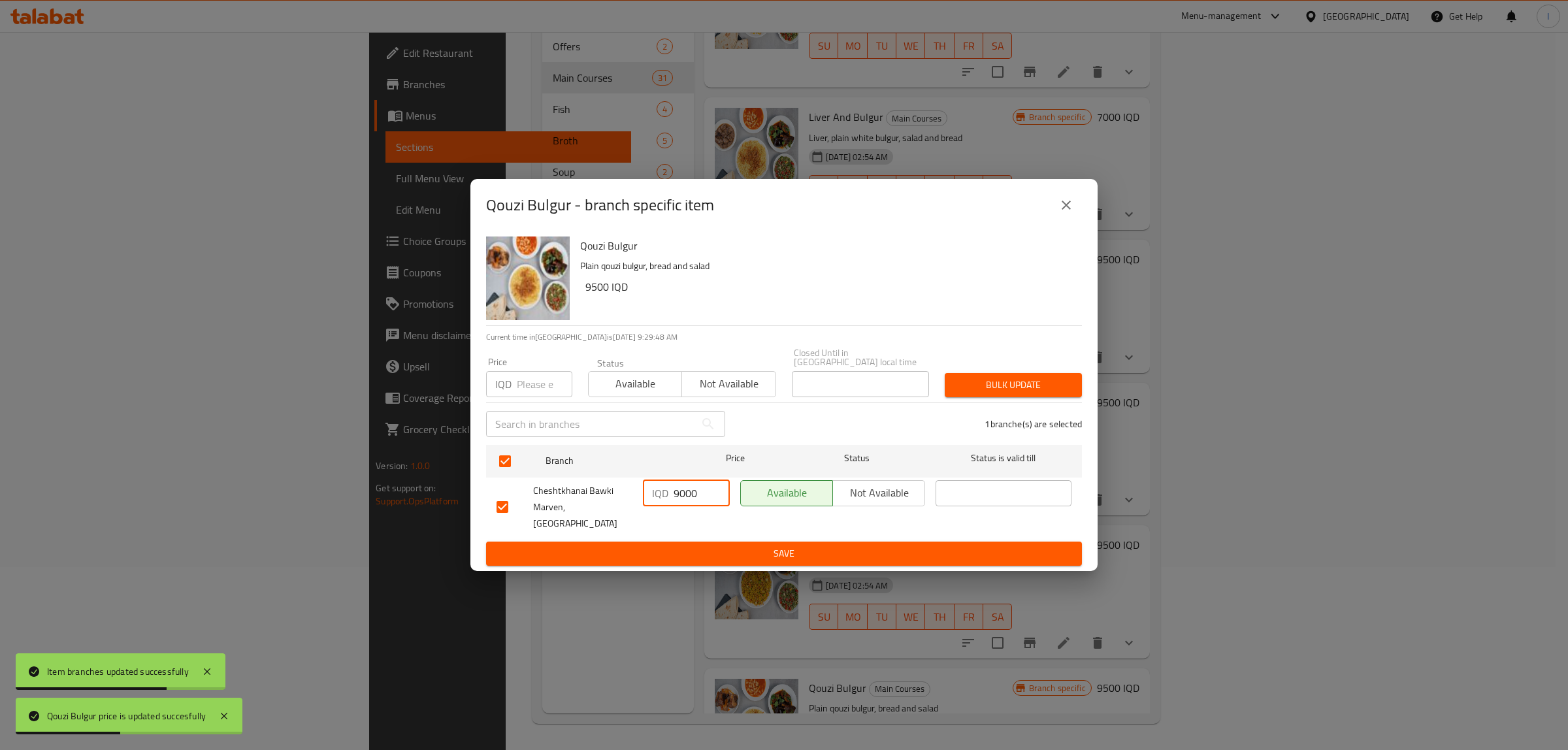
drag, startPoint x: 700, startPoint y: 502, endPoint x: 482, endPoint y: 492, distance: 218.2
click at [482, 492] on div "Qouzi Bulgur Plain qouzi bulgur, bread and salad 9500 IQD Current time in Iraq …" at bounding box center [784, 402] width 628 height 341
paste input "5"
type input "9500"
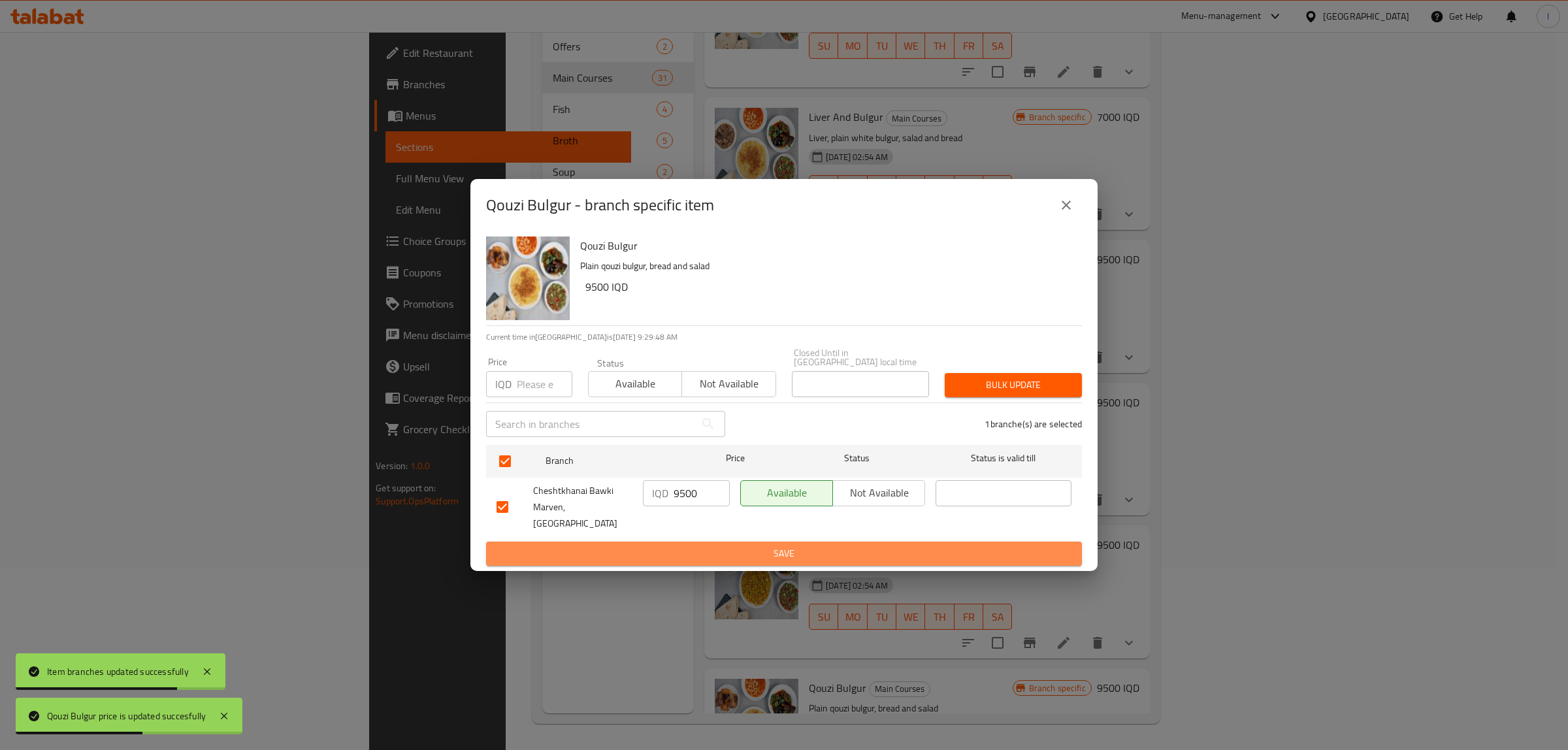
click at [610, 546] on span "Save" at bounding box center [783, 554] width 575 height 17
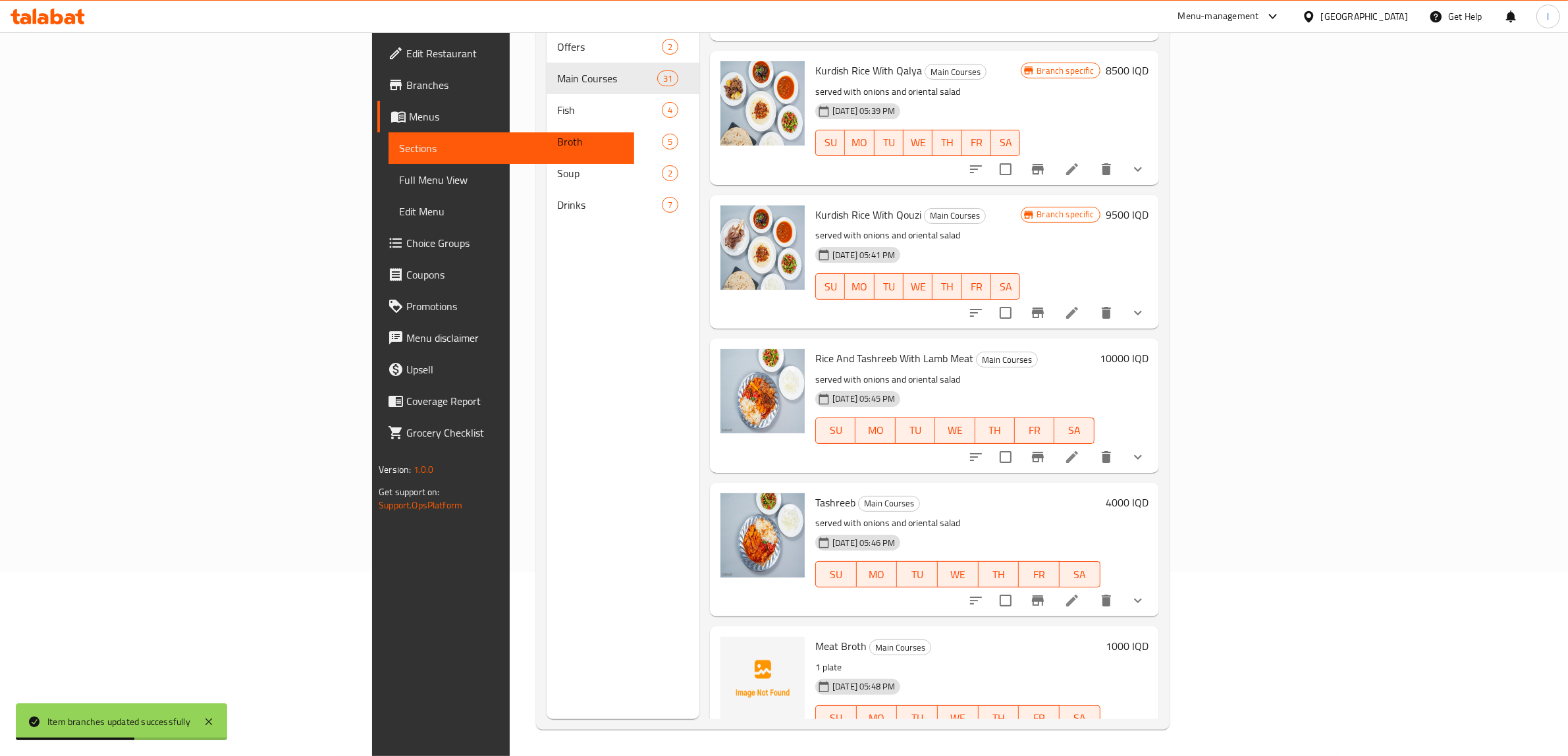
scroll to position [412, 0]
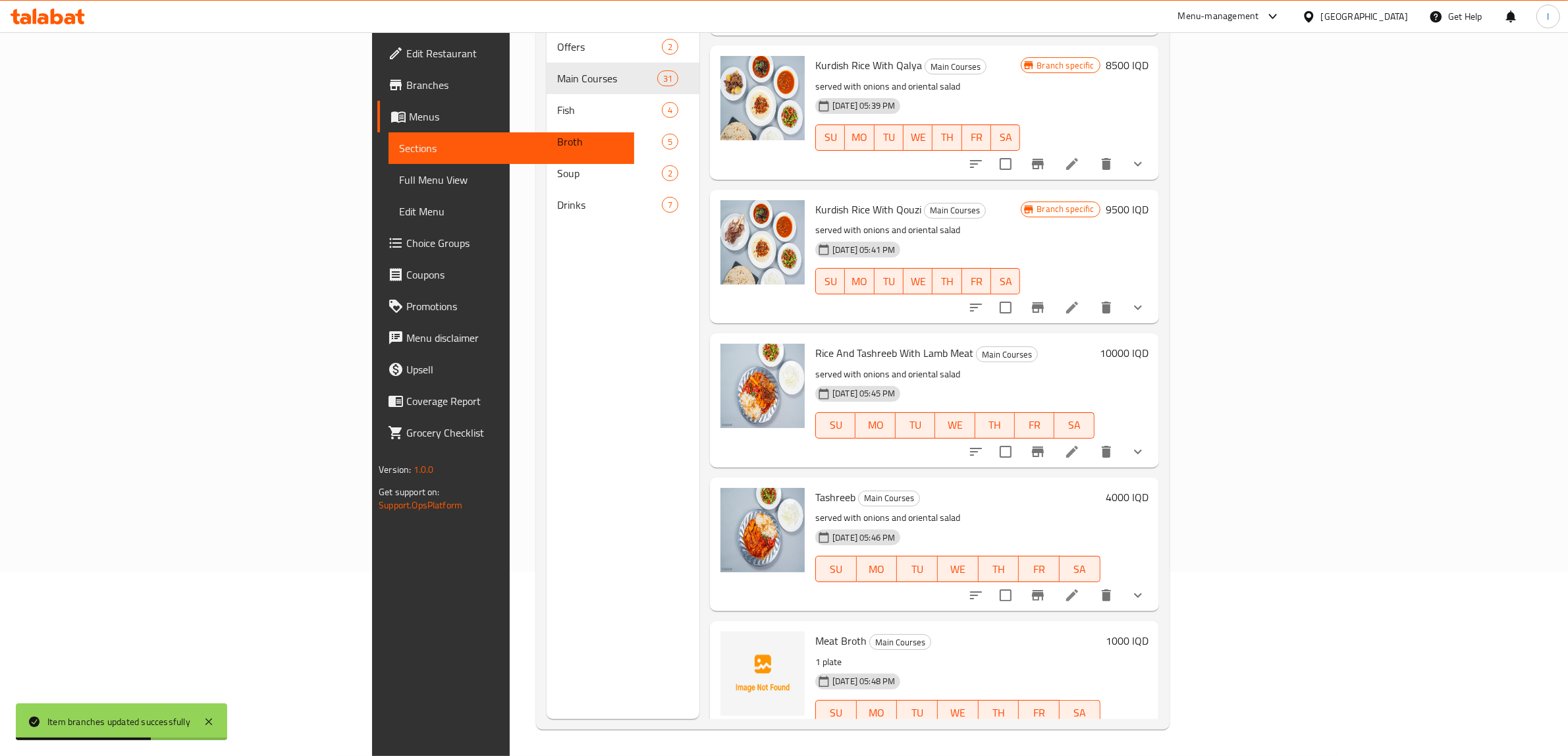
click at [1149, 343] on h6 "10000 IQD" at bounding box center [1124, 353] width 48 height 18
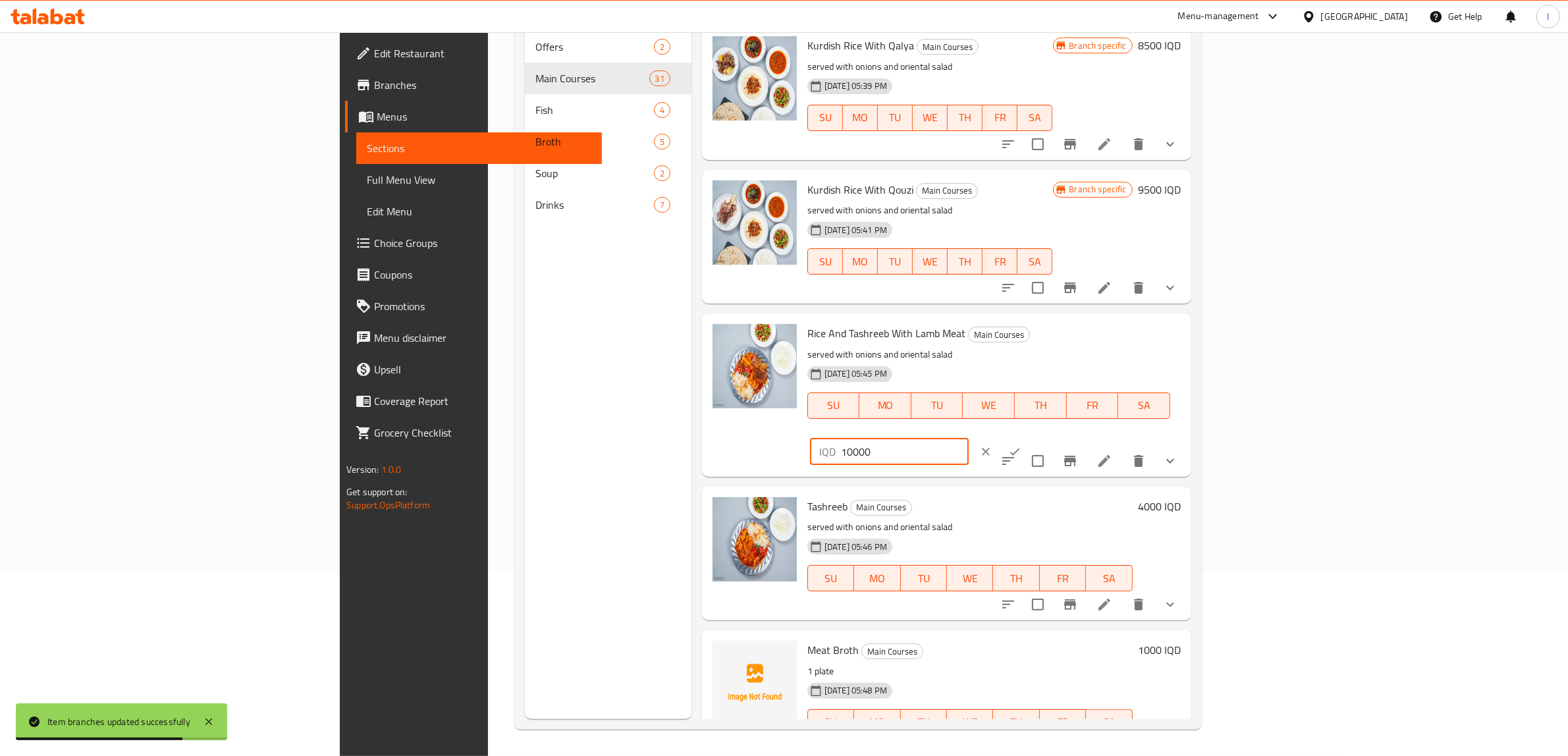
drag, startPoint x: 1410, startPoint y: 331, endPoint x: 1338, endPoint y: 347, distance: 73.8
click at [969, 438] on input "10000" at bounding box center [904, 452] width 128 height 27
drag, startPoint x: 1368, startPoint y: 331, endPoint x: 1252, endPoint y: 336, distance: 116.1
click at [1186, 336] on div "Rice And Tashreeb With Lamb Meat Main Courses served with onions and oriental s…" at bounding box center [994, 394] width 384 height 153
type input "10500"
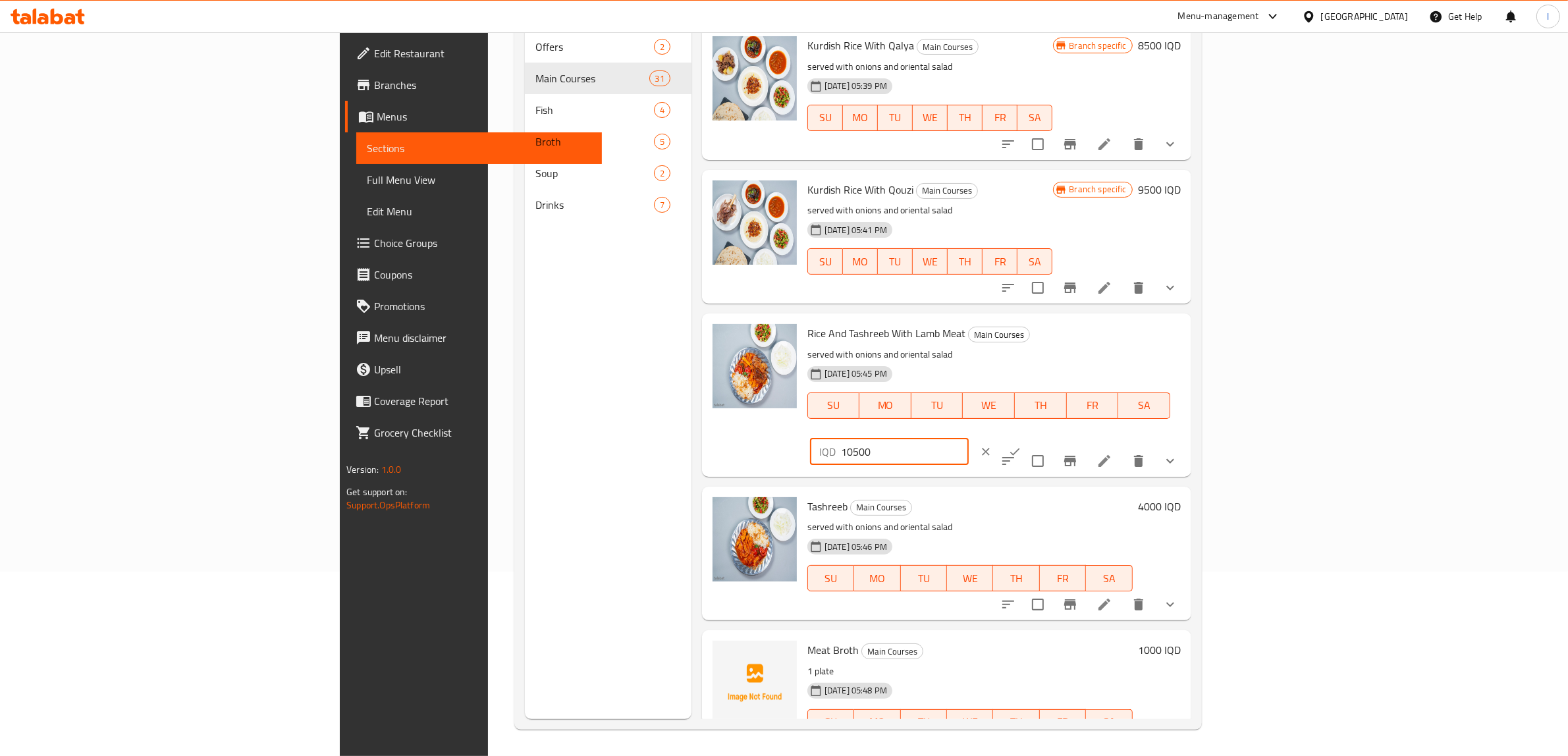
click at [1029, 438] on button "ok" at bounding box center [1014, 452] width 29 height 29
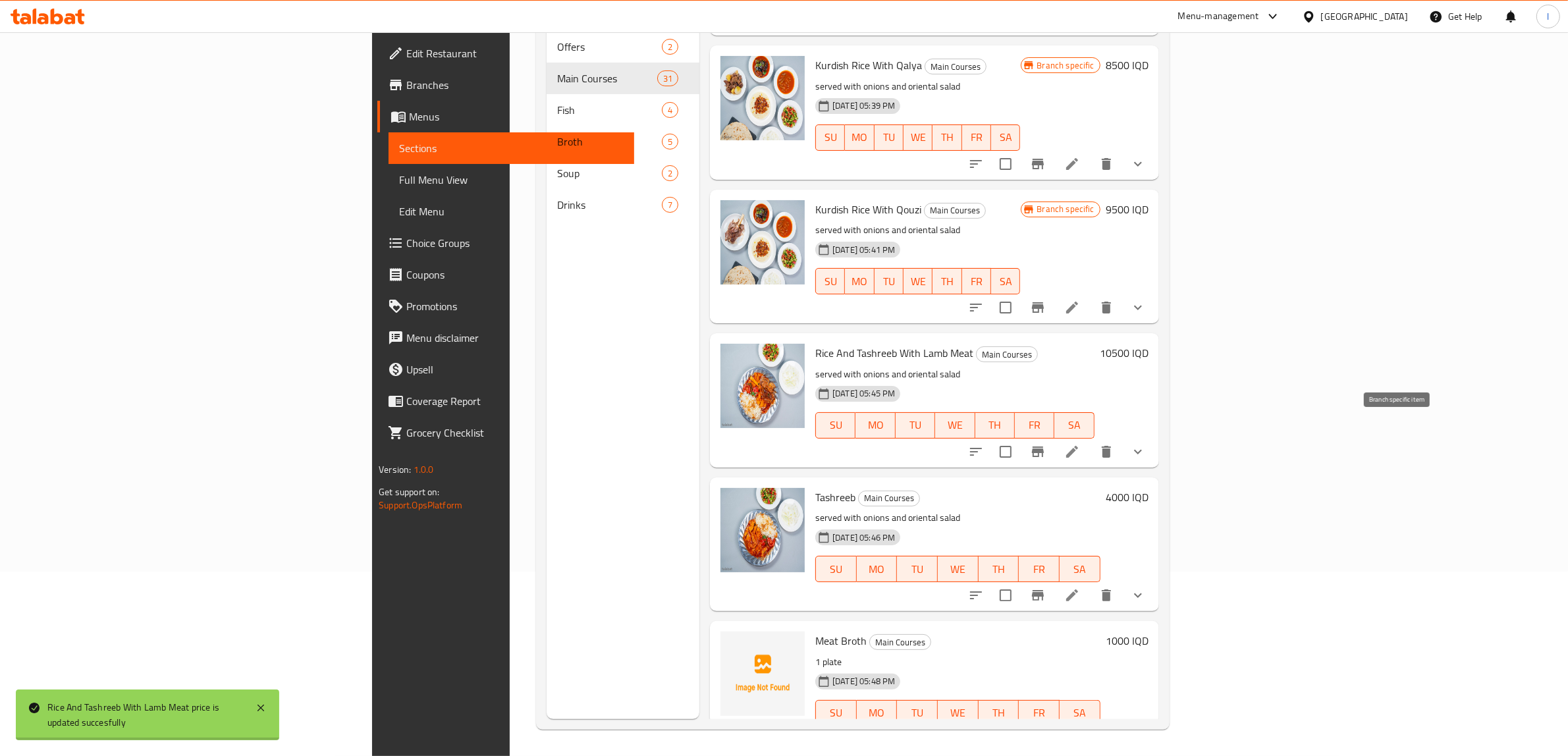
click at [1044, 447] on icon "Branch-specific-item" at bounding box center [1038, 452] width 12 height 11
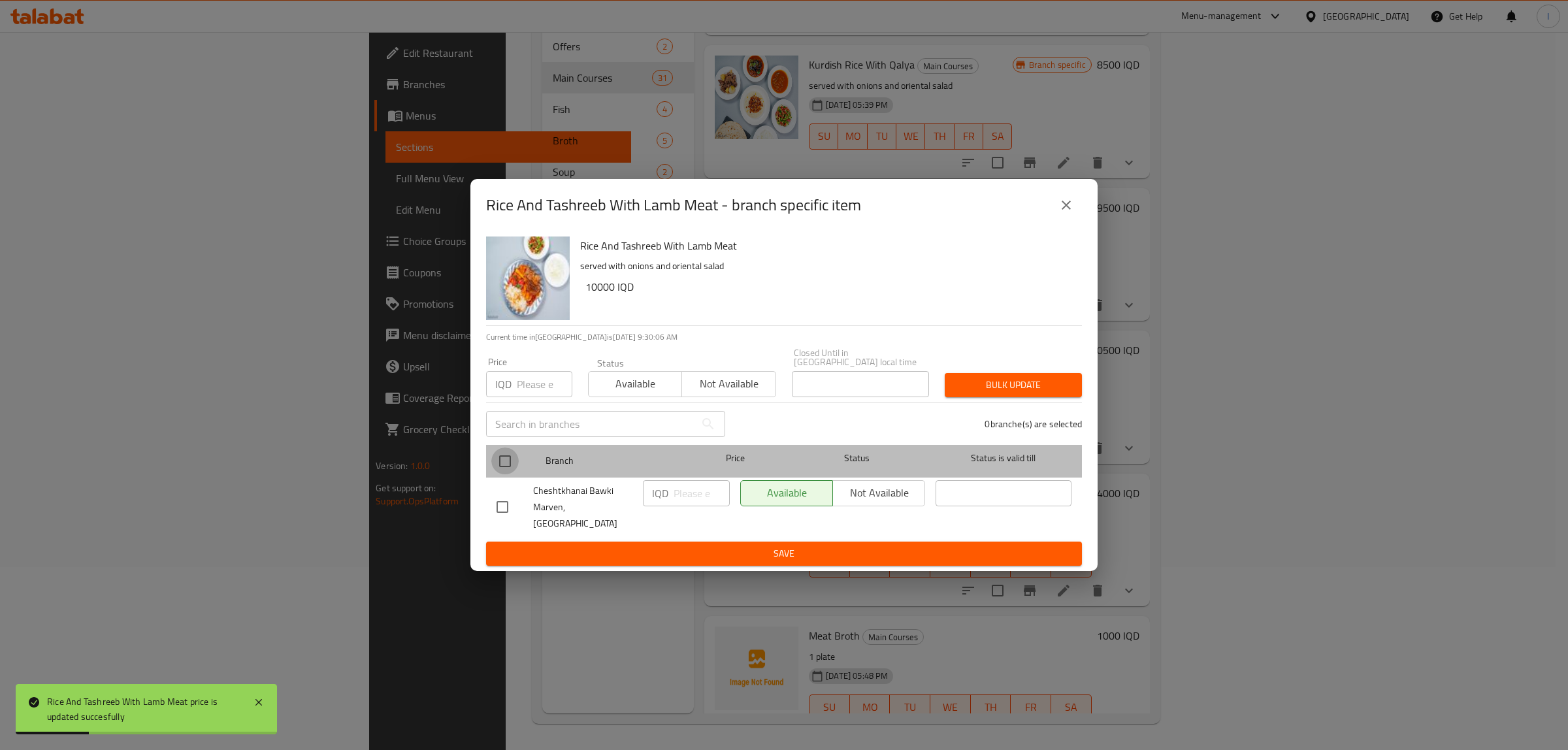
click at [498, 464] on input "checkbox" at bounding box center [504, 461] width 27 height 27
checkbox input "true"
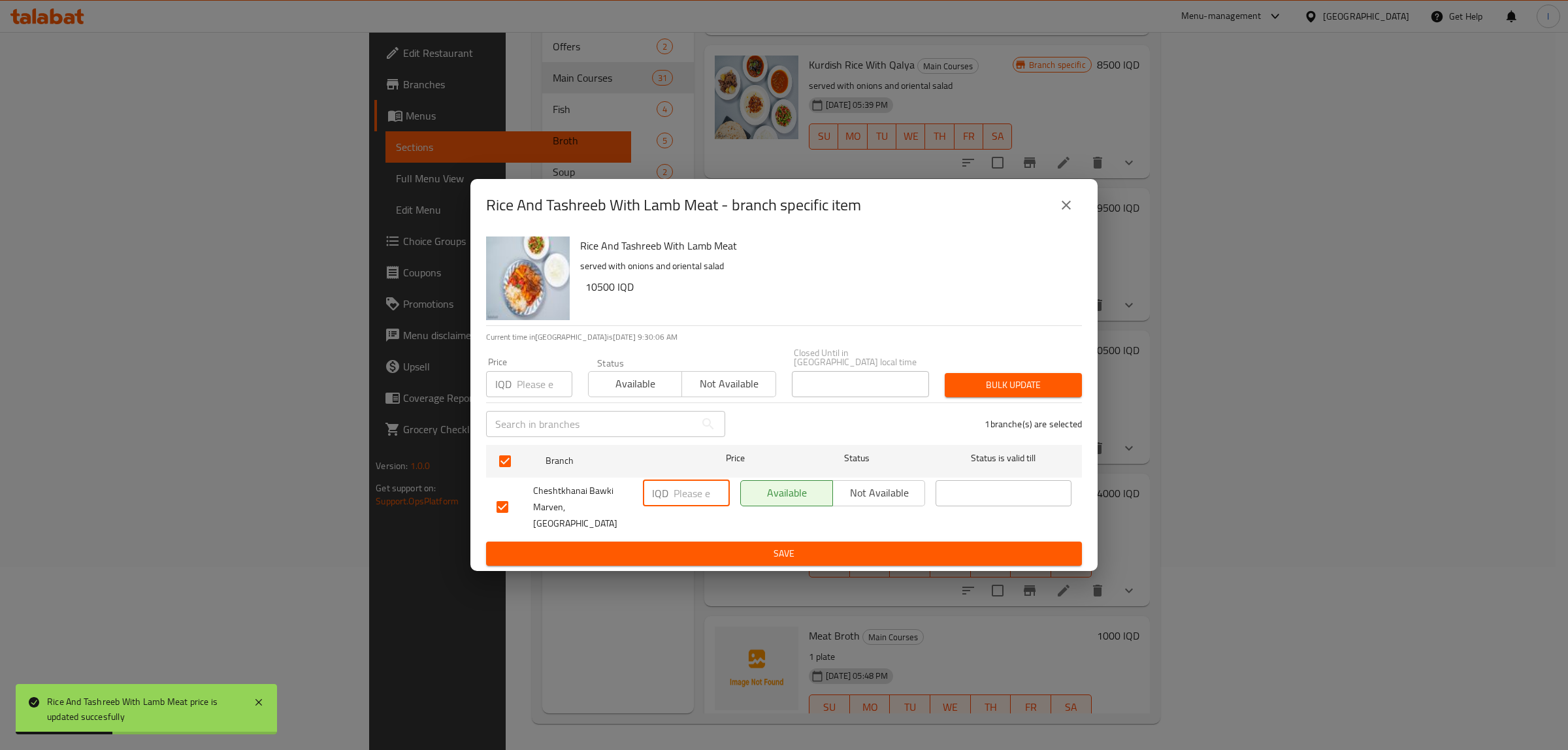
click at [677, 495] on input "number" at bounding box center [702, 494] width 56 height 26
paste input "10500"
type input "10500"
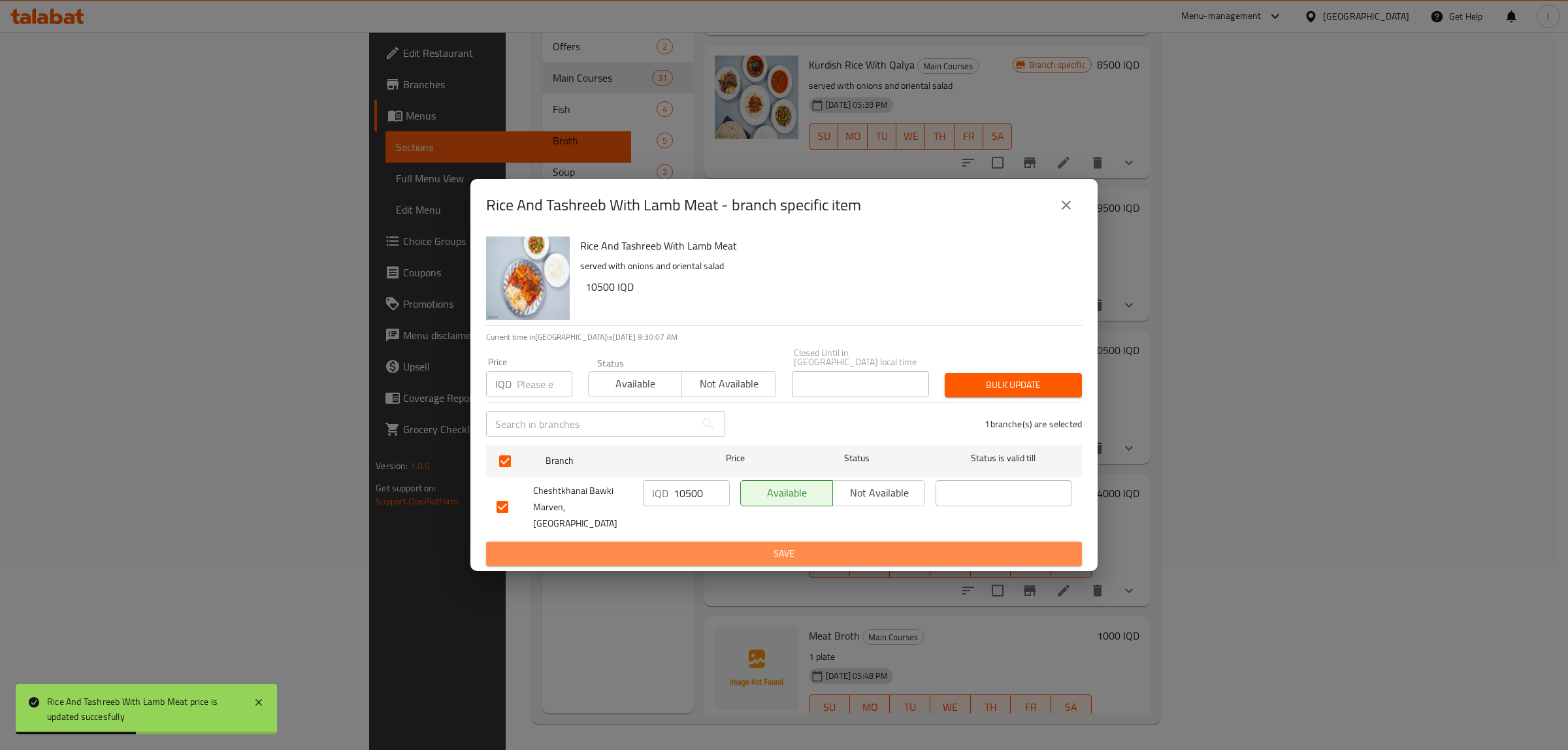
drag, startPoint x: 674, startPoint y: 529, endPoint x: 671, endPoint y: 536, distance: 7.6
click at [673, 542] on button "Save" at bounding box center [784, 553] width 596 height 24
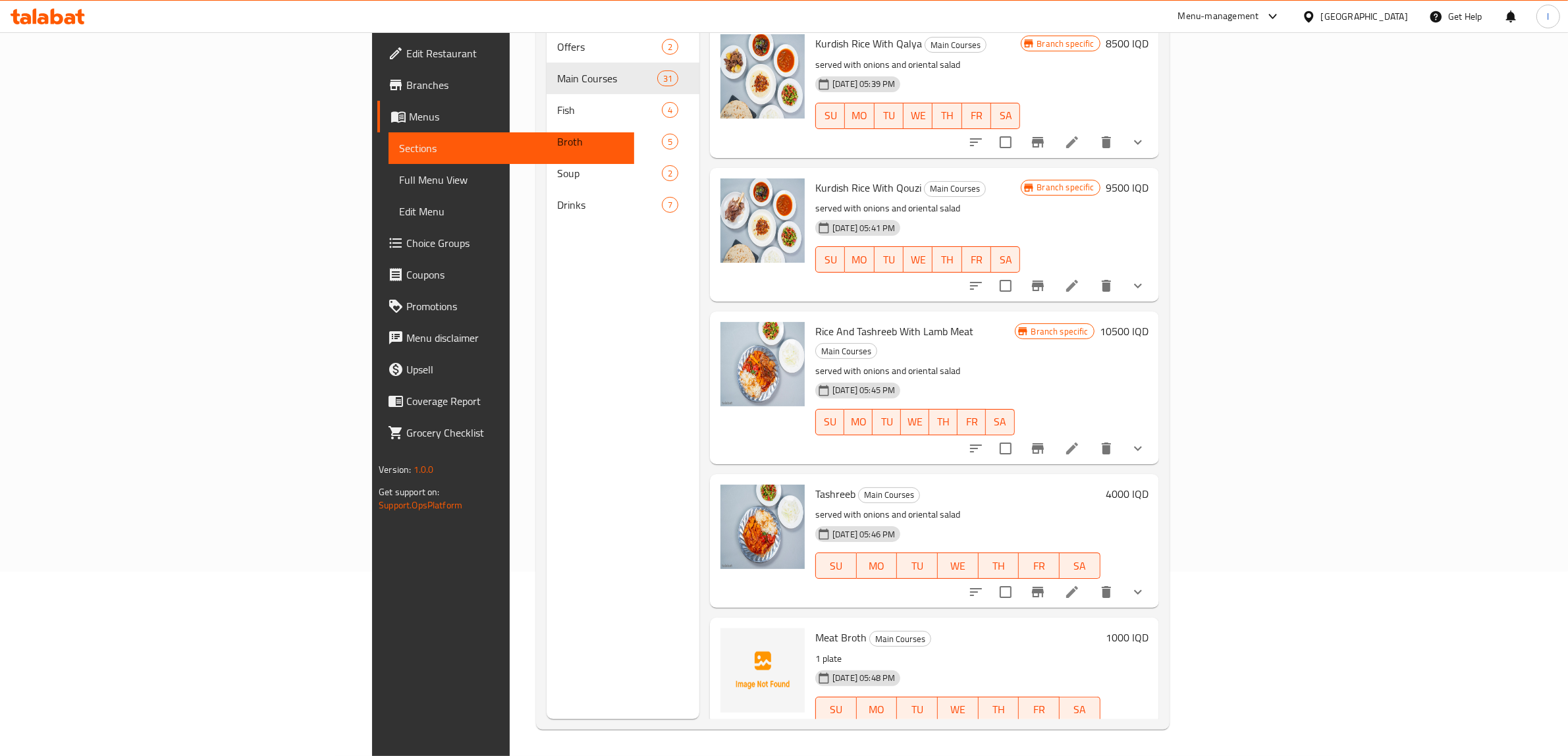
scroll to position [523, 0]
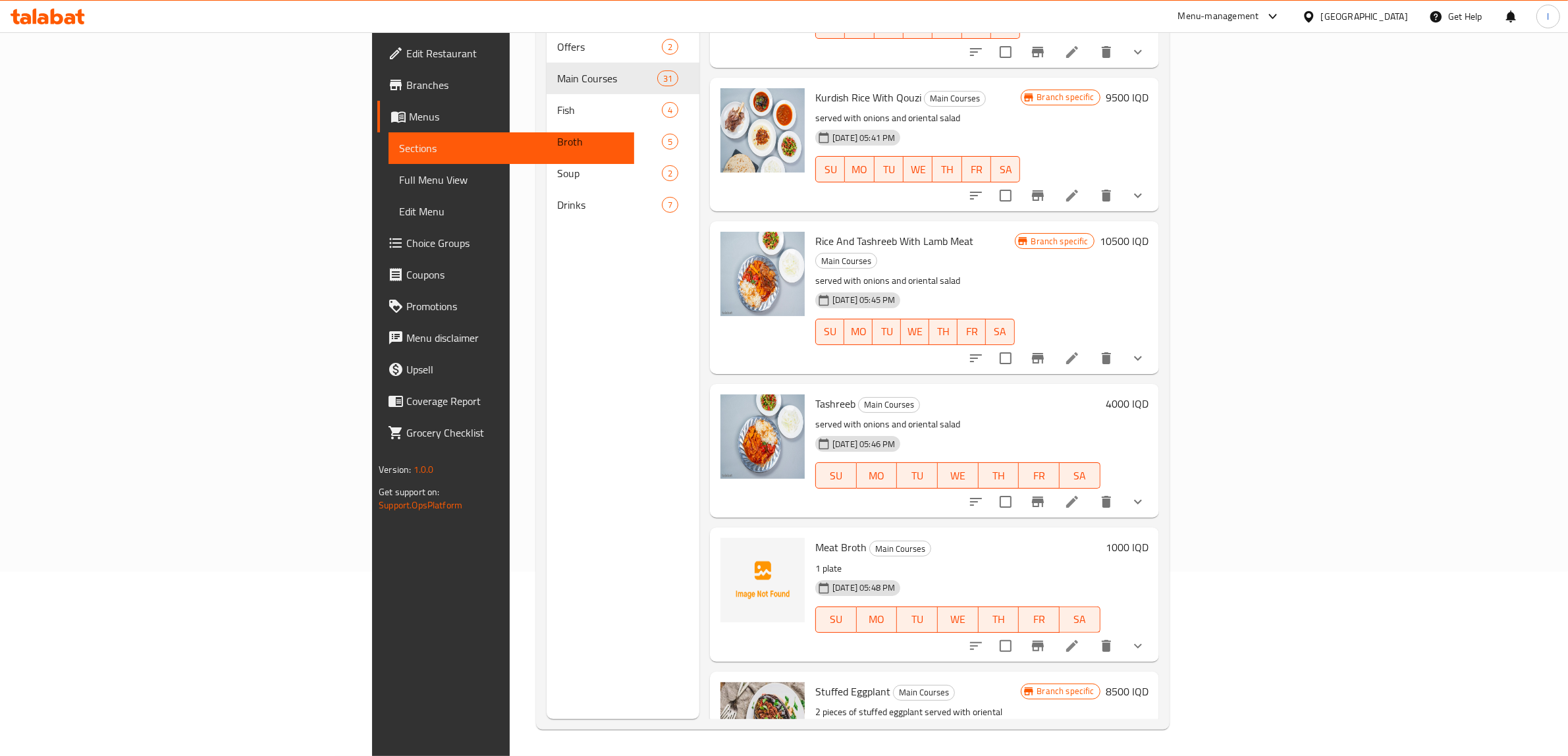
click at [1149, 394] on h6 "4000 IQD" at bounding box center [1127, 403] width 43 height 18
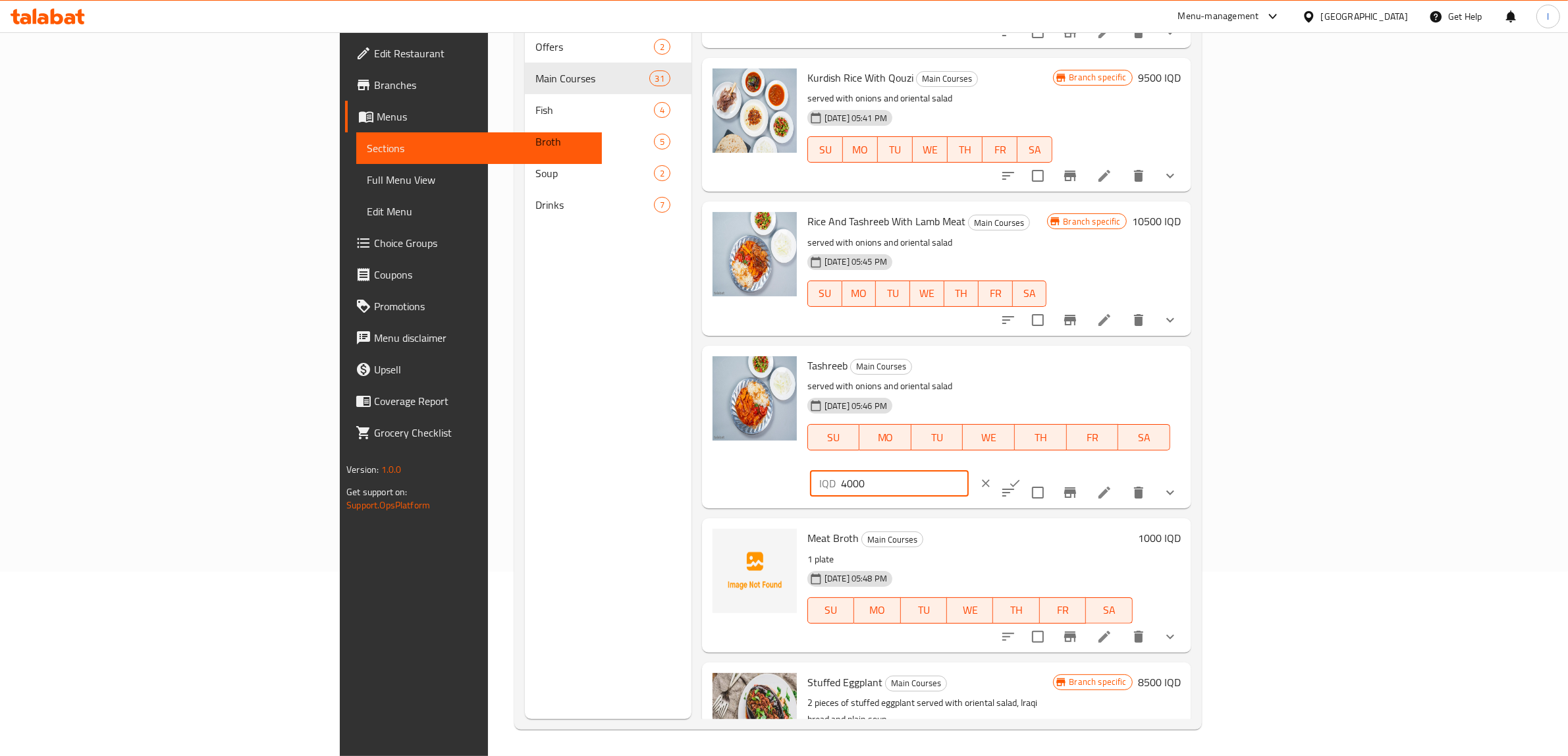
drag, startPoint x: 1408, startPoint y: 366, endPoint x: 1335, endPoint y: 378, distance: 74.0
click at [969, 470] on input "4000" at bounding box center [904, 483] width 128 height 27
drag, startPoint x: 1339, startPoint y: 375, endPoint x: 1282, endPoint y: 372, distance: 57.1
click at [1186, 372] on div "Tashreeb Main Courses served with onions and oriental salad 28-05-2025 05:46 PM…" at bounding box center [994, 427] width 384 height 153
type input "4500"
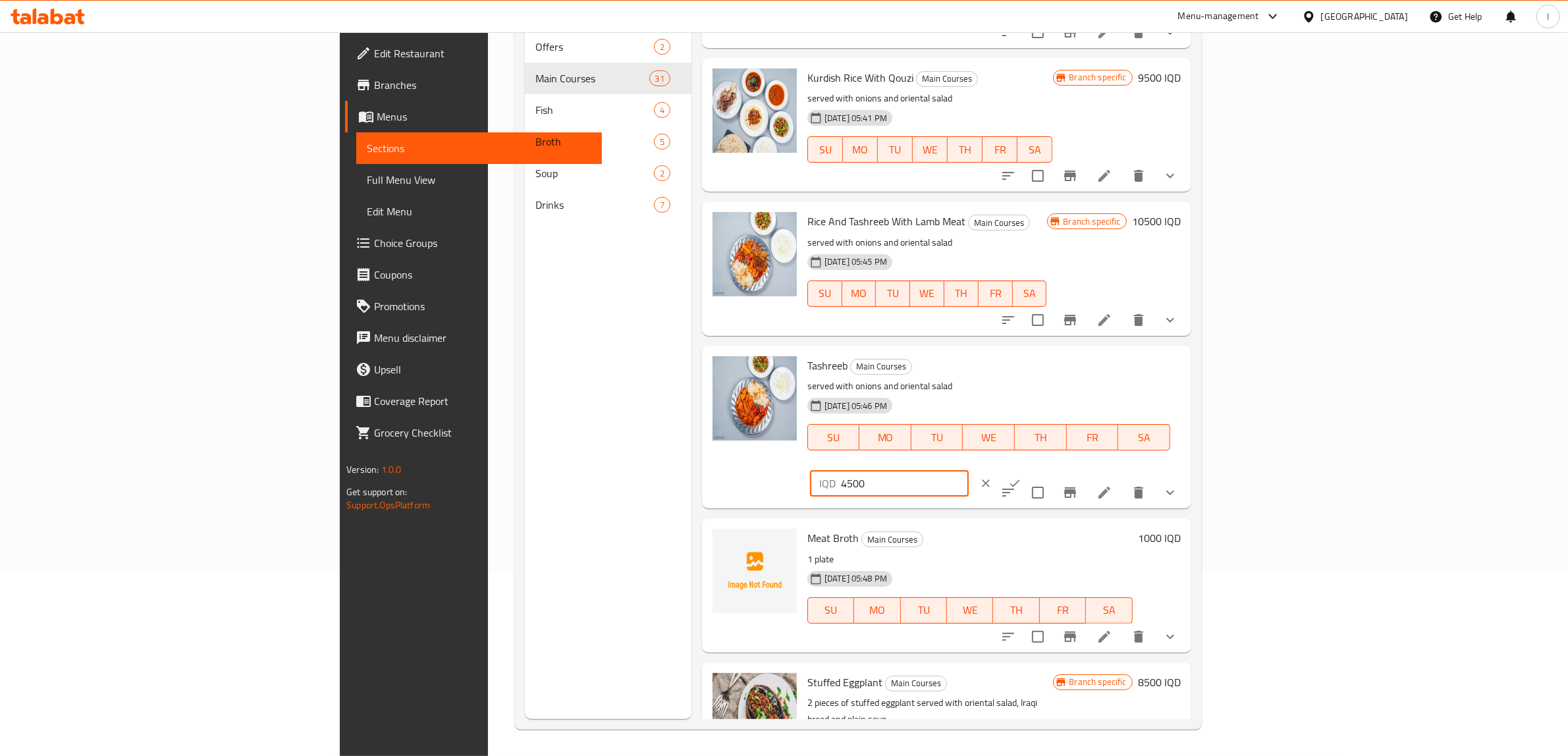
click at [1021, 477] on icon "ok" at bounding box center [1015, 483] width 13 height 13
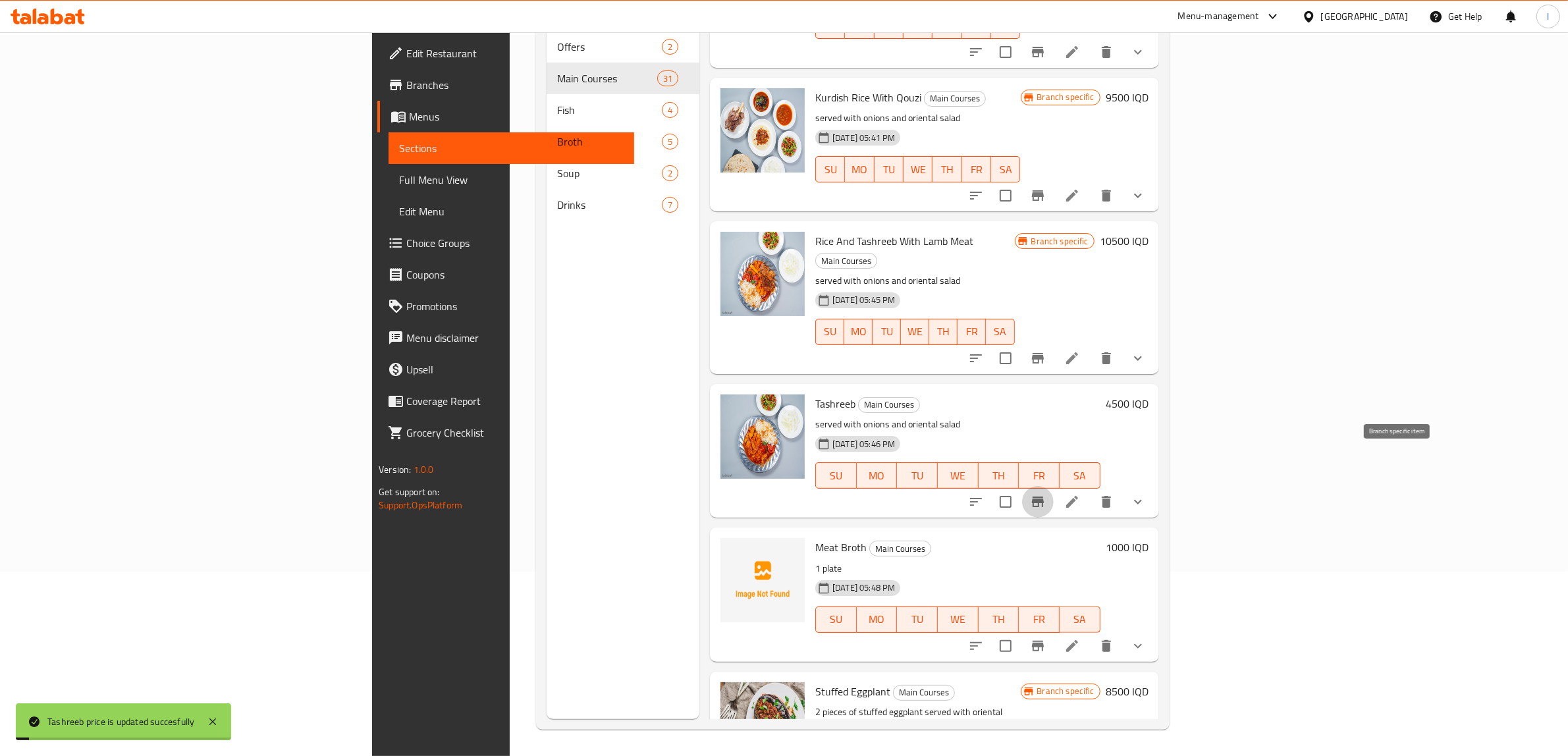
click at [1046, 494] on icon "Branch-specific-item" at bounding box center [1038, 502] width 16 height 16
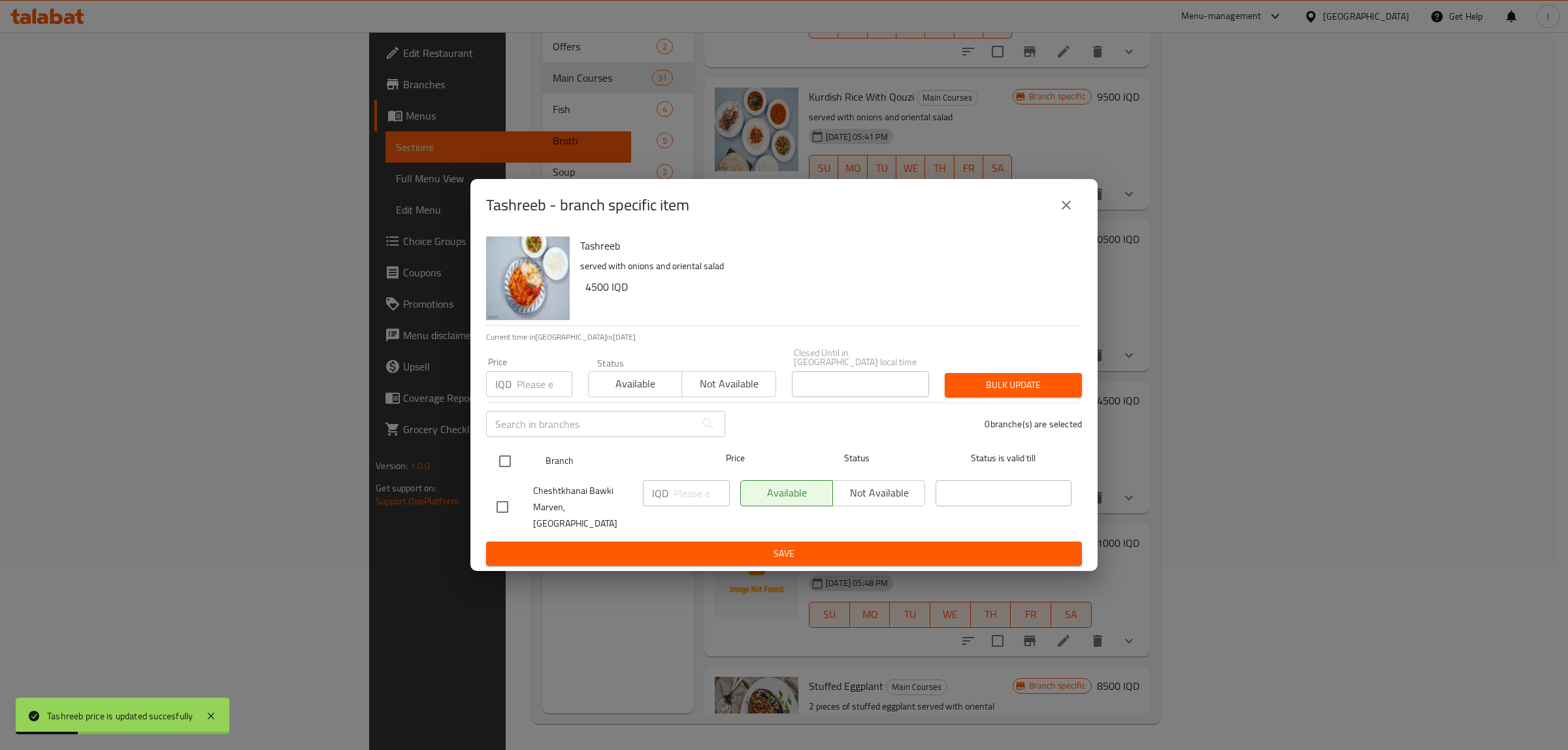
click at [497, 462] on input "checkbox" at bounding box center [504, 461] width 27 height 27
checkbox input "true"
click at [665, 496] on p "IQD" at bounding box center [661, 493] width 17 height 16
click at [683, 502] on input "number" at bounding box center [702, 494] width 56 height 26
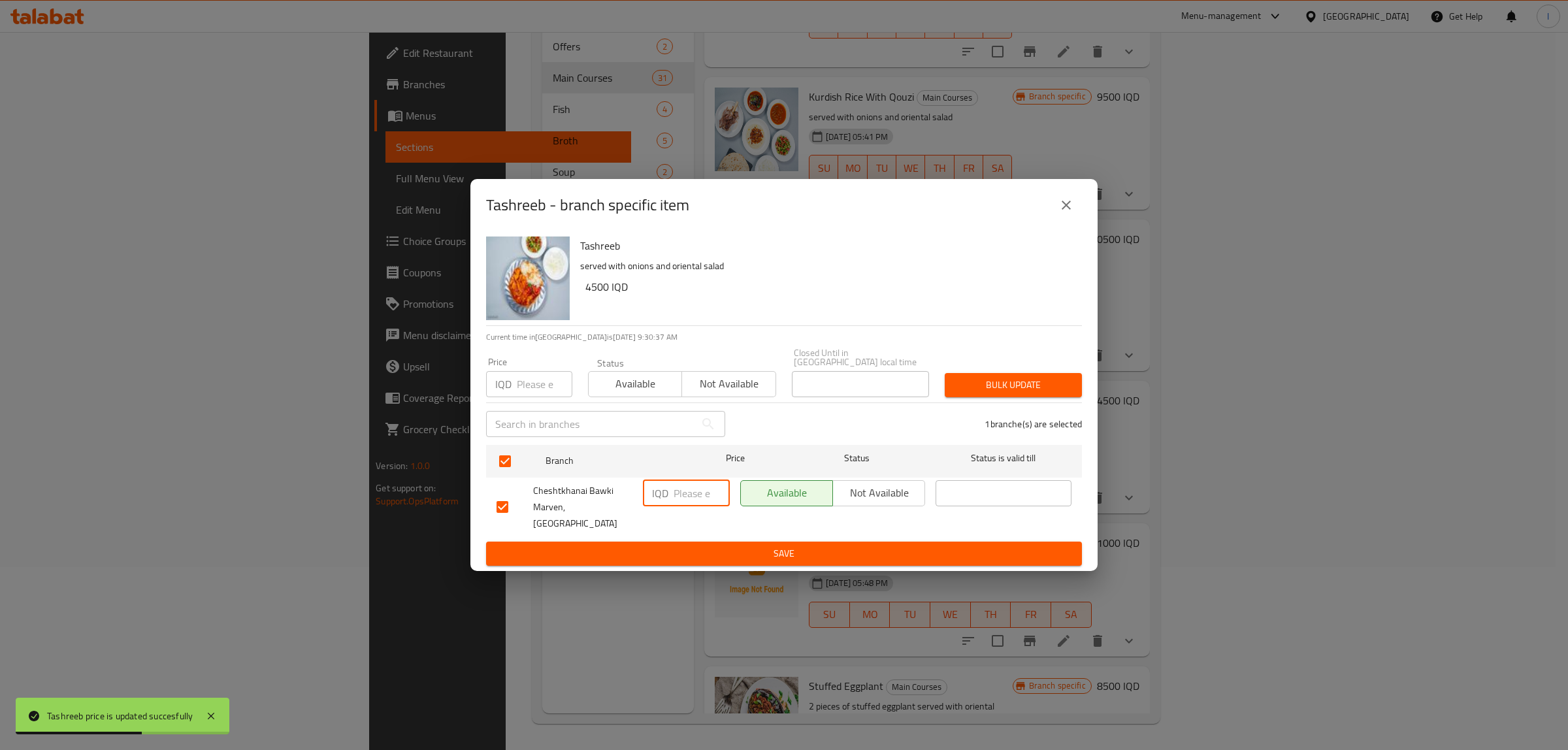
paste input "4500"
type input "4500"
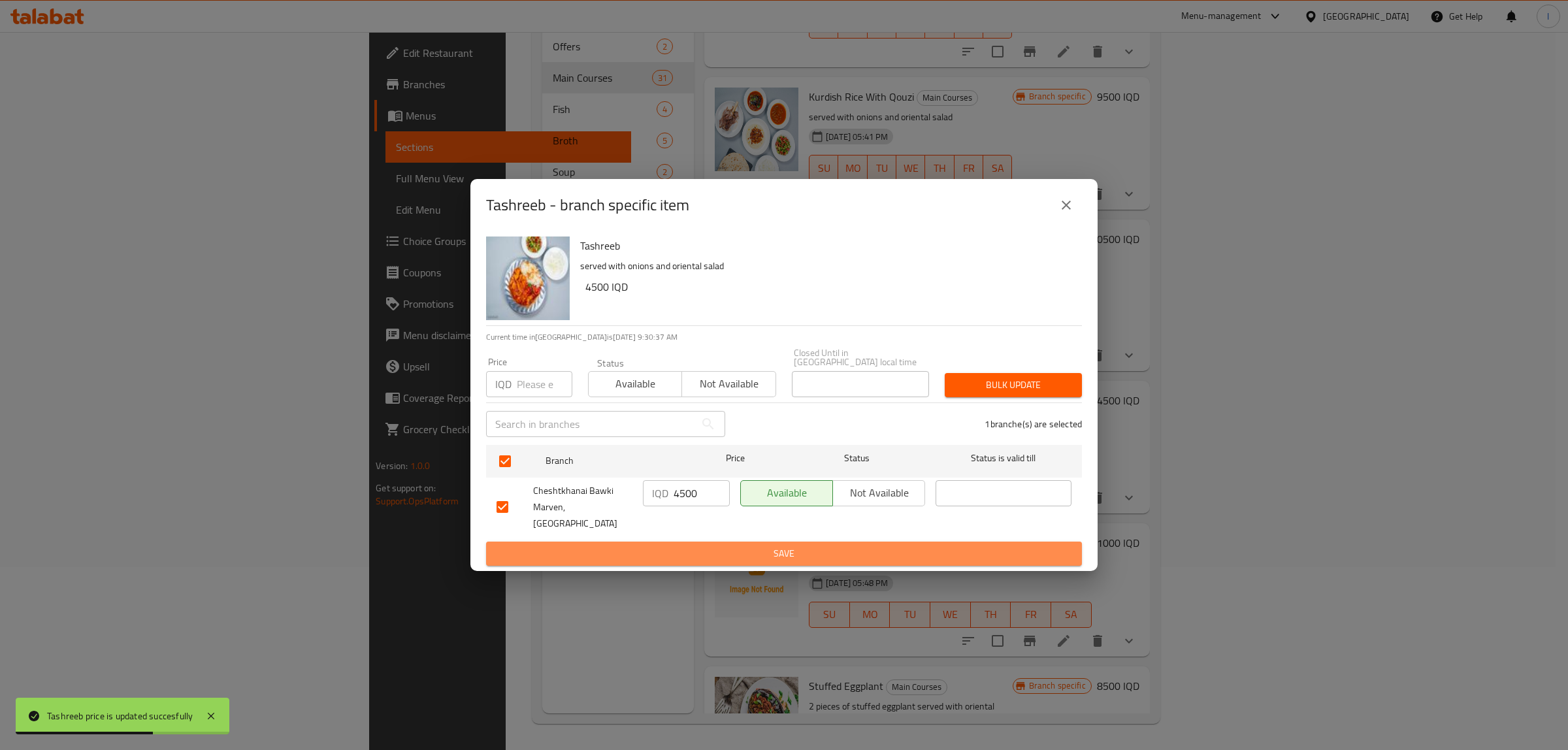
click at [675, 542] on button "Save" at bounding box center [784, 553] width 596 height 24
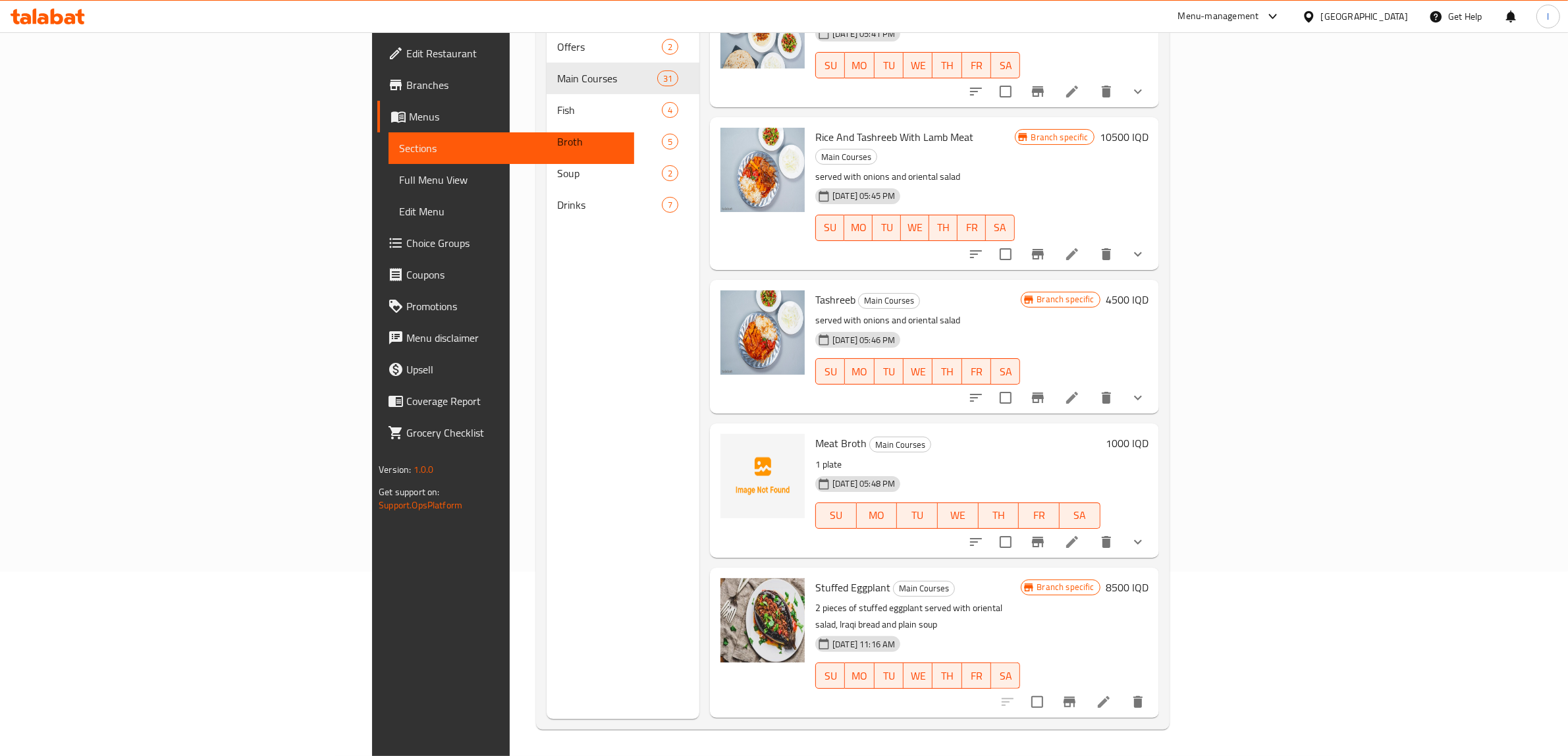
scroll to position [688, 0]
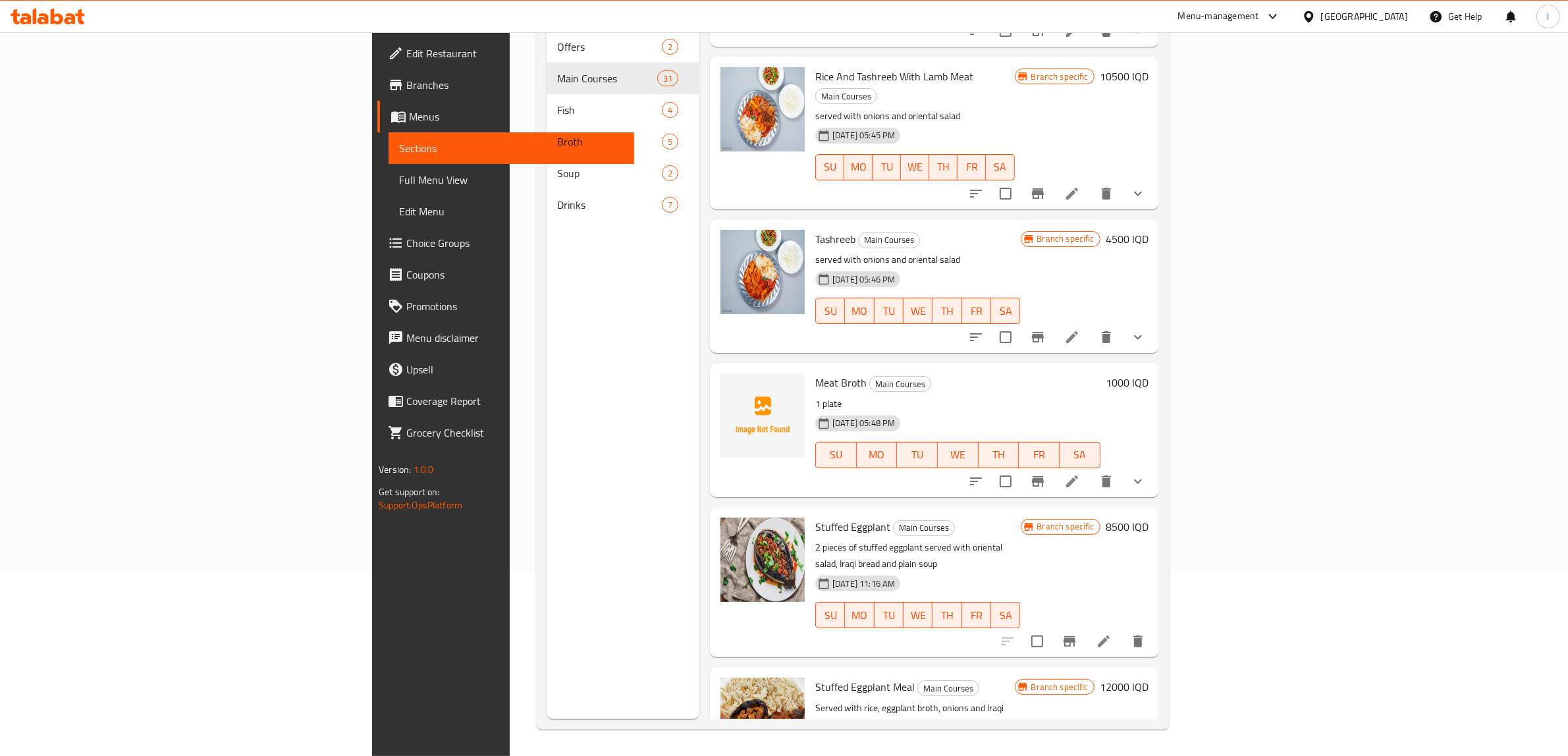
click at [1149, 373] on h6 "1000 IQD" at bounding box center [1127, 383] width 43 height 18
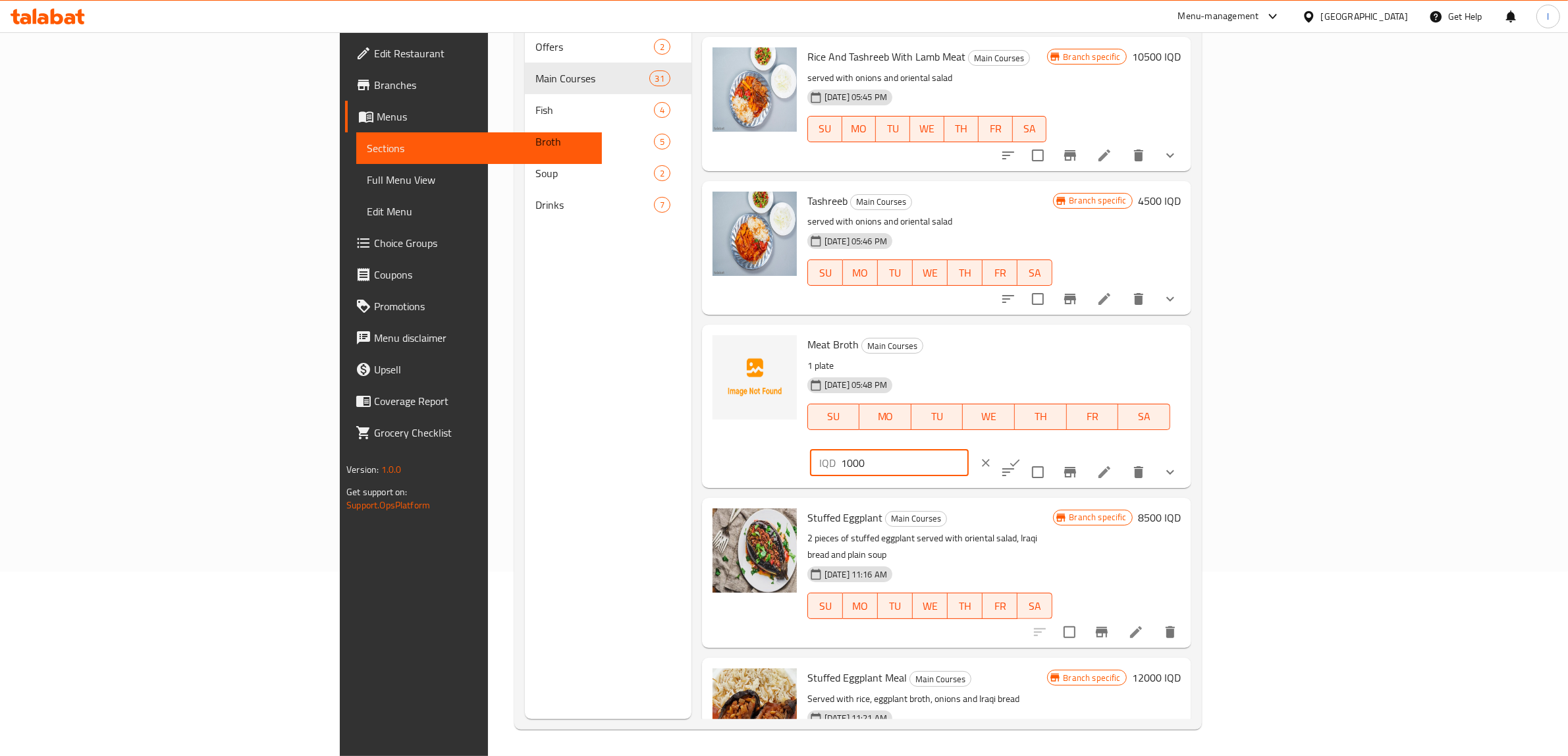
drag, startPoint x: 1375, startPoint y: 350, endPoint x: 1331, endPoint y: 363, distance: 45.9
click at [969, 450] on input "1000" at bounding box center [904, 463] width 128 height 27
drag, startPoint x: 1239, startPoint y: 338, endPoint x: 1212, endPoint y: 338, distance: 27.0
click at [1186, 338] on div "Meat Broth Main Courses 1 plate 28-05-2025 05:48 PM SU MO TU WE TH FR SA IQD 15…" at bounding box center [994, 406] width 384 height 153
type input "1500"
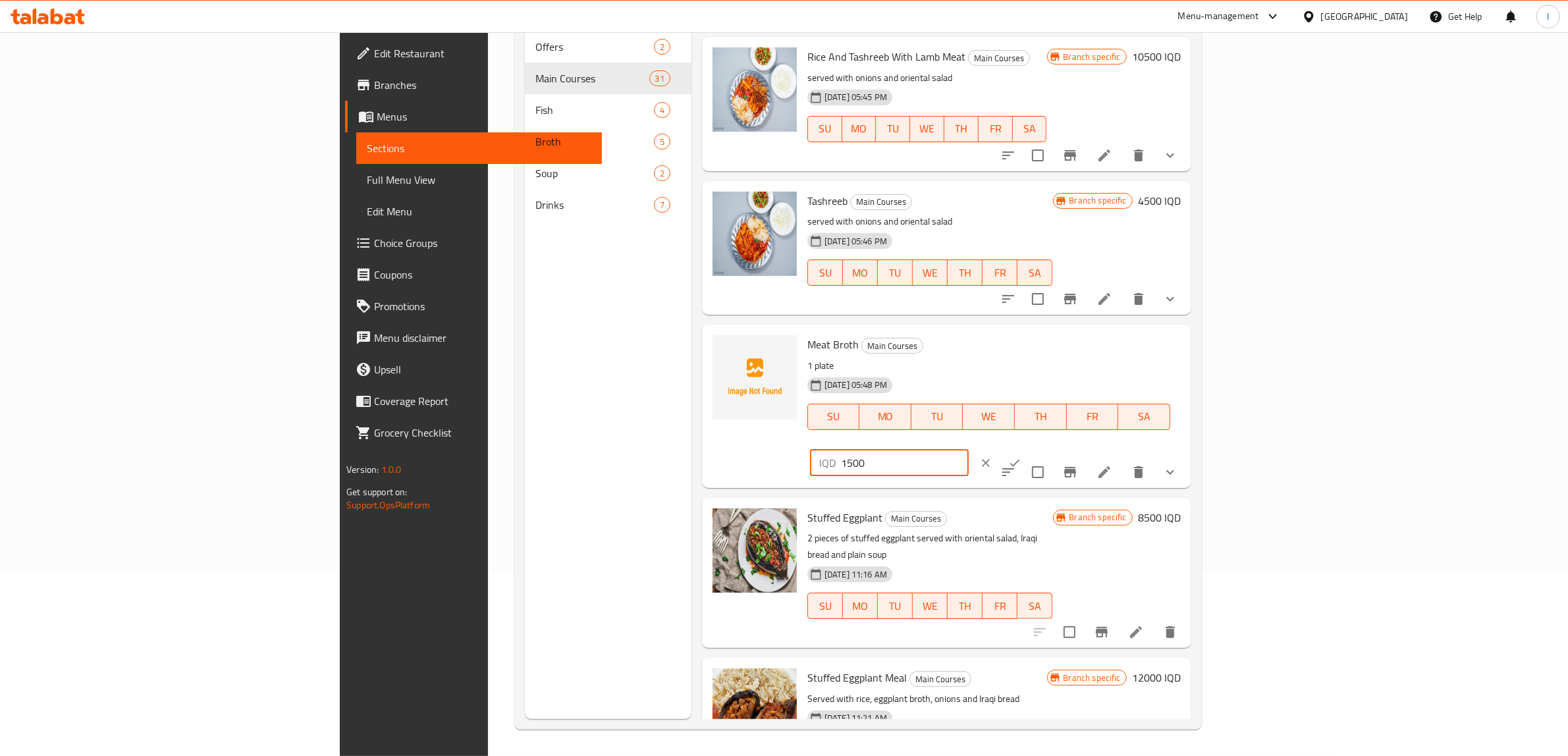
click at [1029, 448] on button "ok" at bounding box center [1014, 463] width 29 height 29
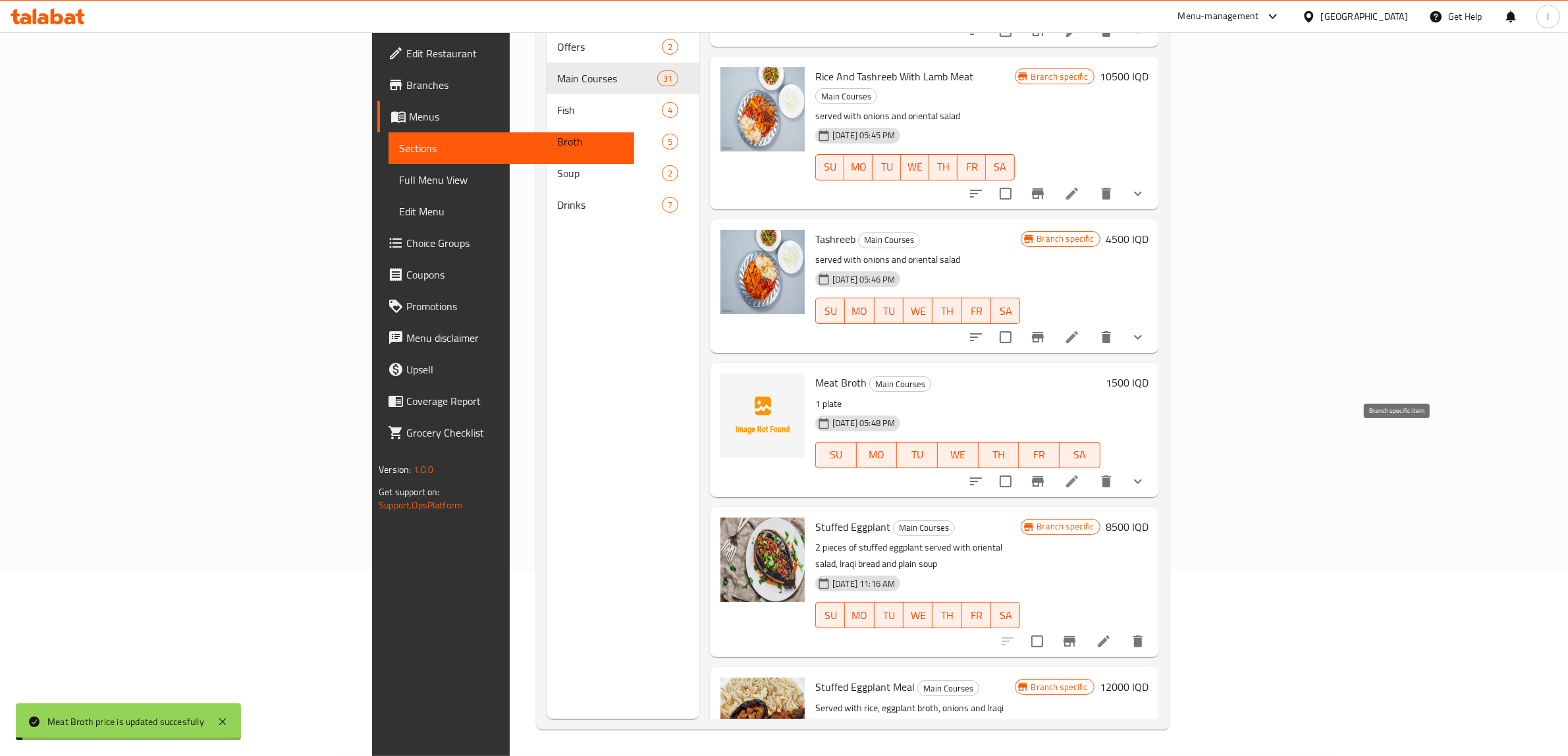
click at [1046, 473] on icon "Branch-specific-item" at bounding box center [1038, 481] width 16 height 16
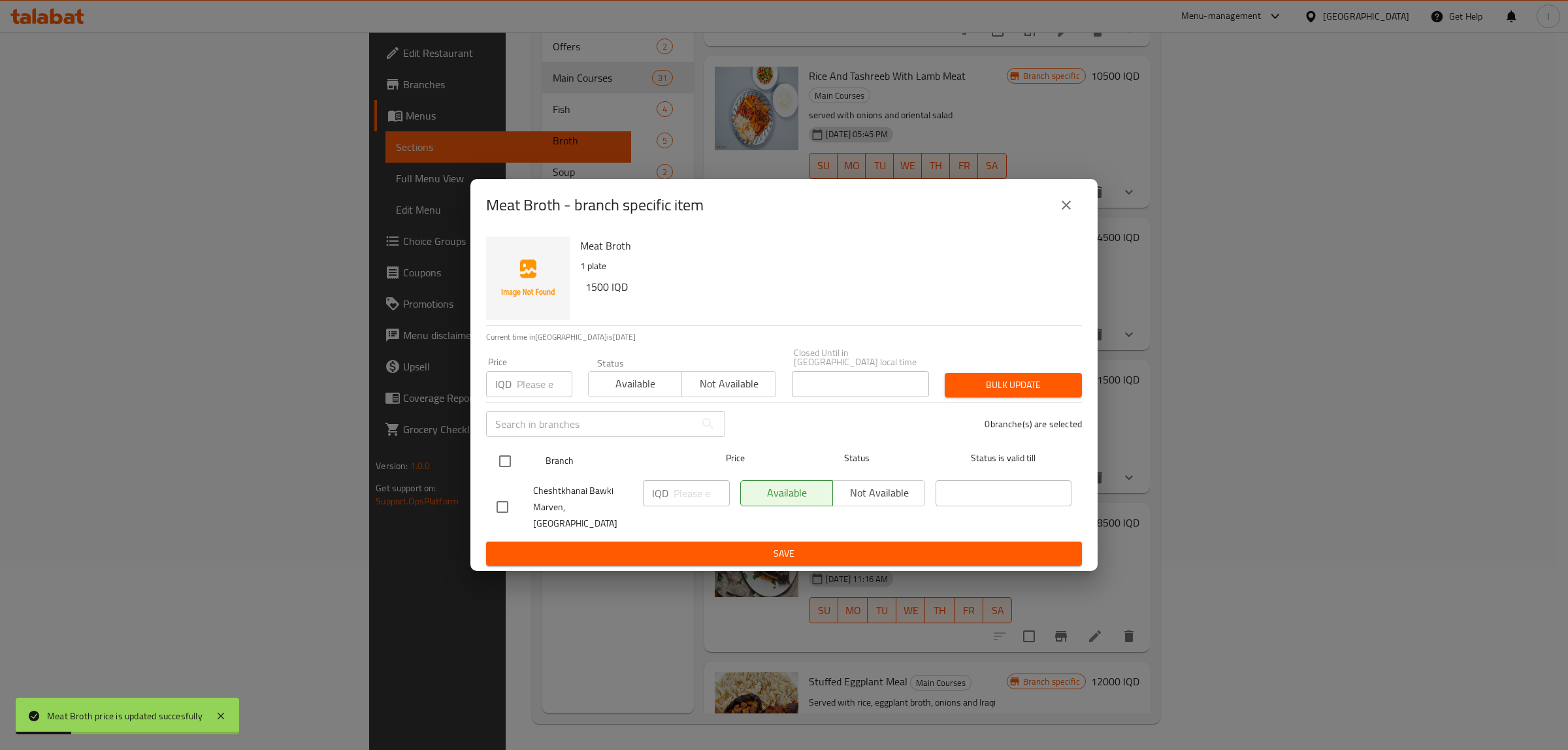
drag, startPoint x: 503, startPoint y: 459, endPoint x: 560, endPoint y: 484, distance: 62.2
click at [503, 459] on input "checkbox" at bounding box center [504, 461] width 27 height 27
checkbox input "true"
click at [672, 497] on div "IQD ​" at bounding box center [686, 494] width 87 height 26
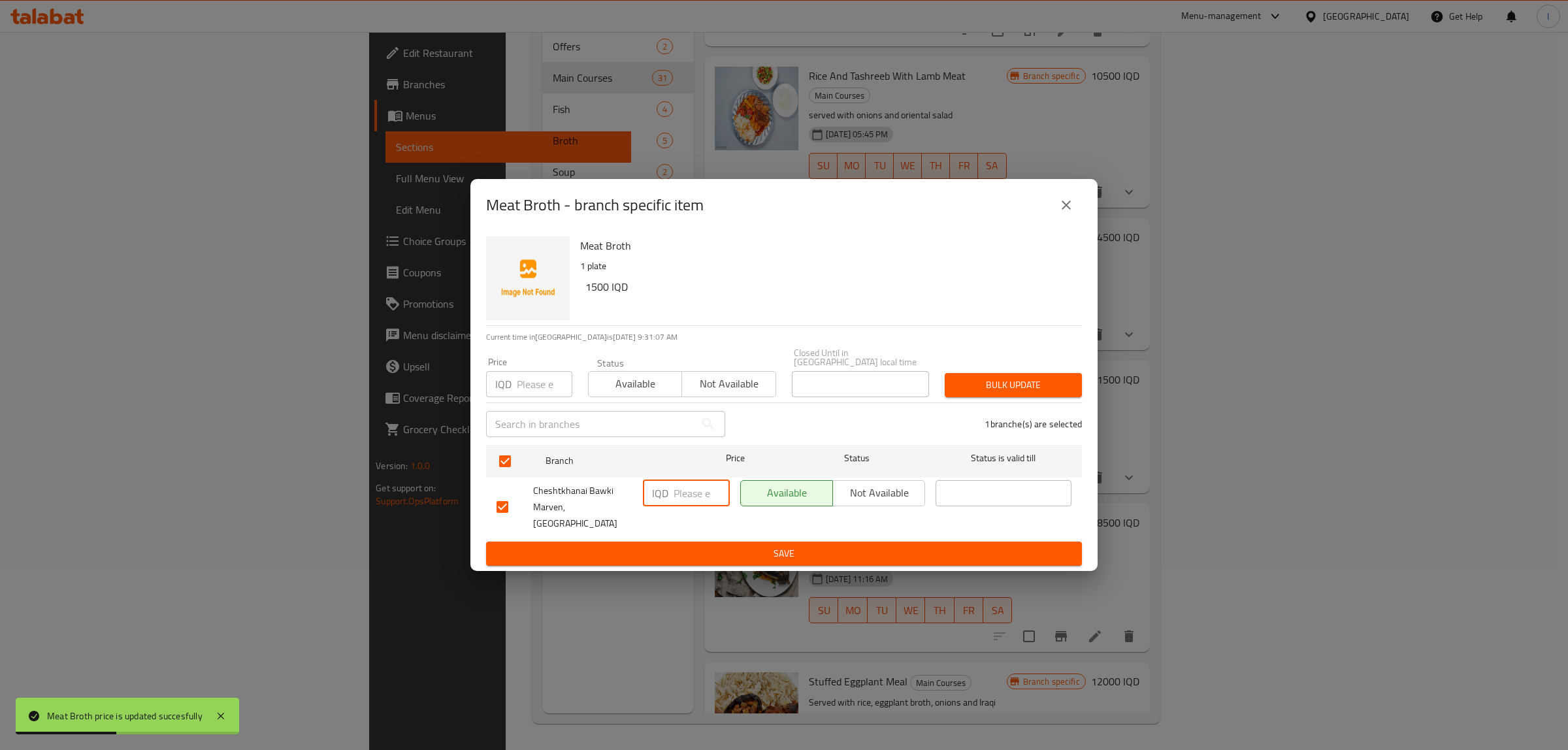
paste input "1500"
type input "1500"
click at [681, 542] on button "Save" at bounding box center [784, 553] width 596 height 24
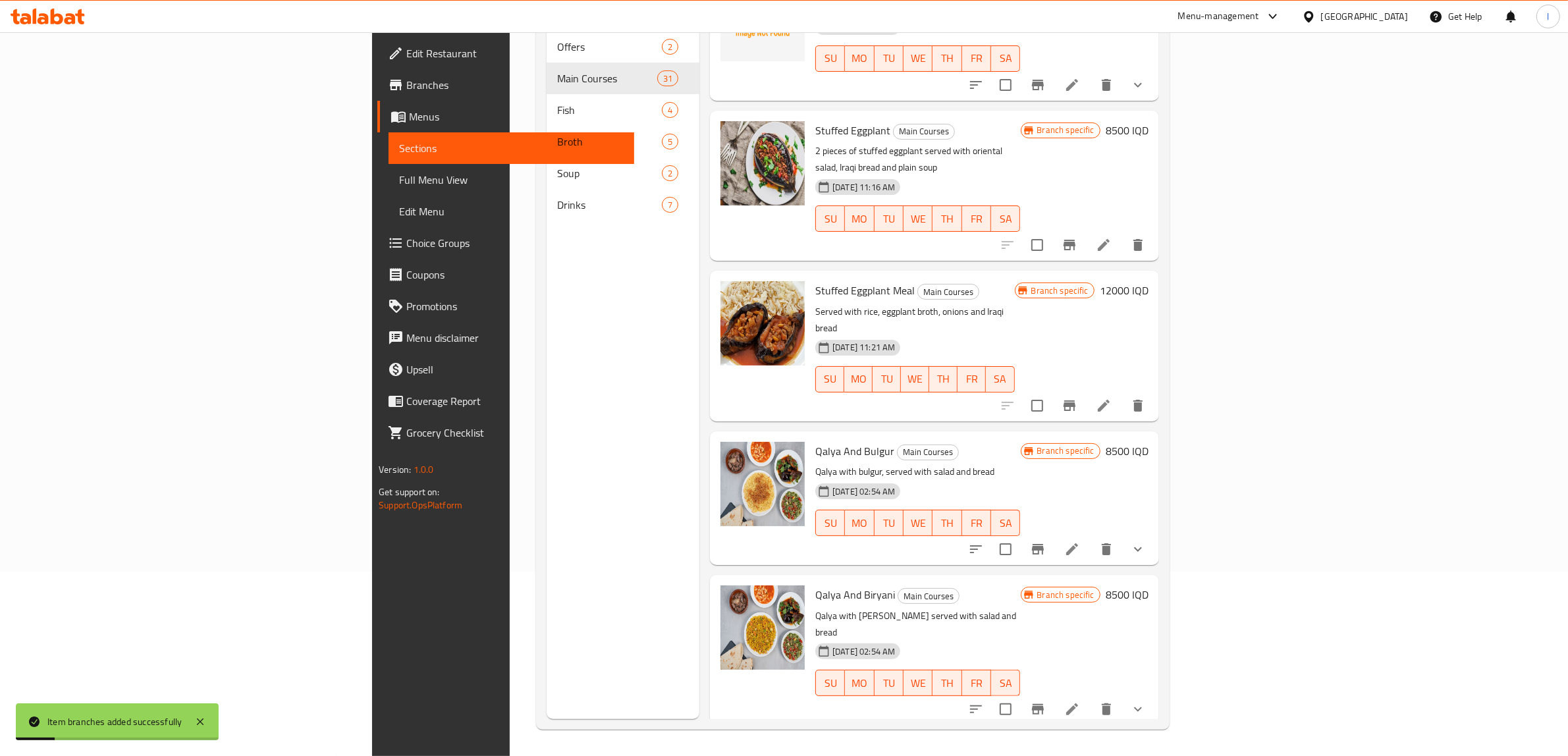
scroll to position [1099, 0]
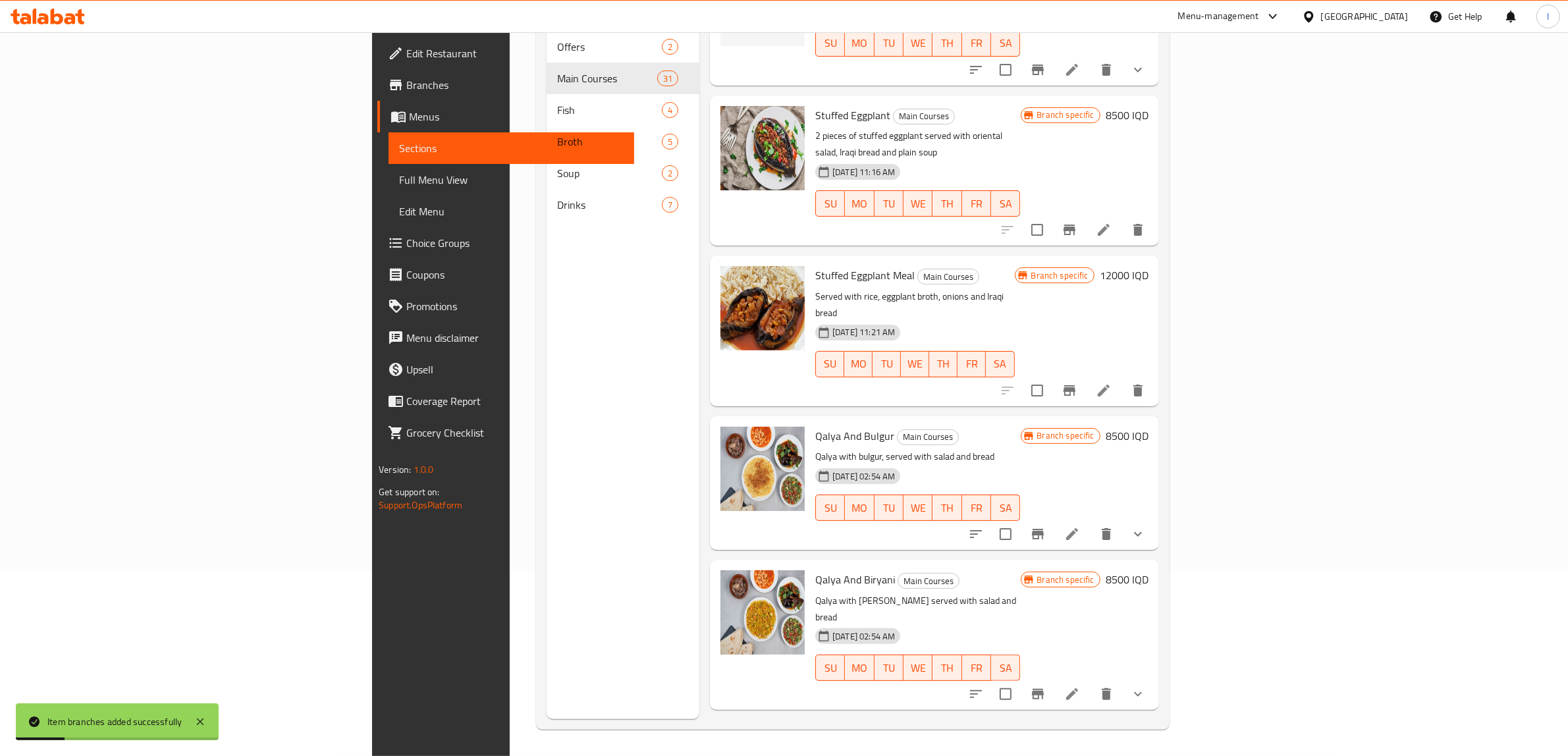
click at [1149, 266] on h6 "12000 IQD" at bounding box center [1124, 275] width 48 height 18
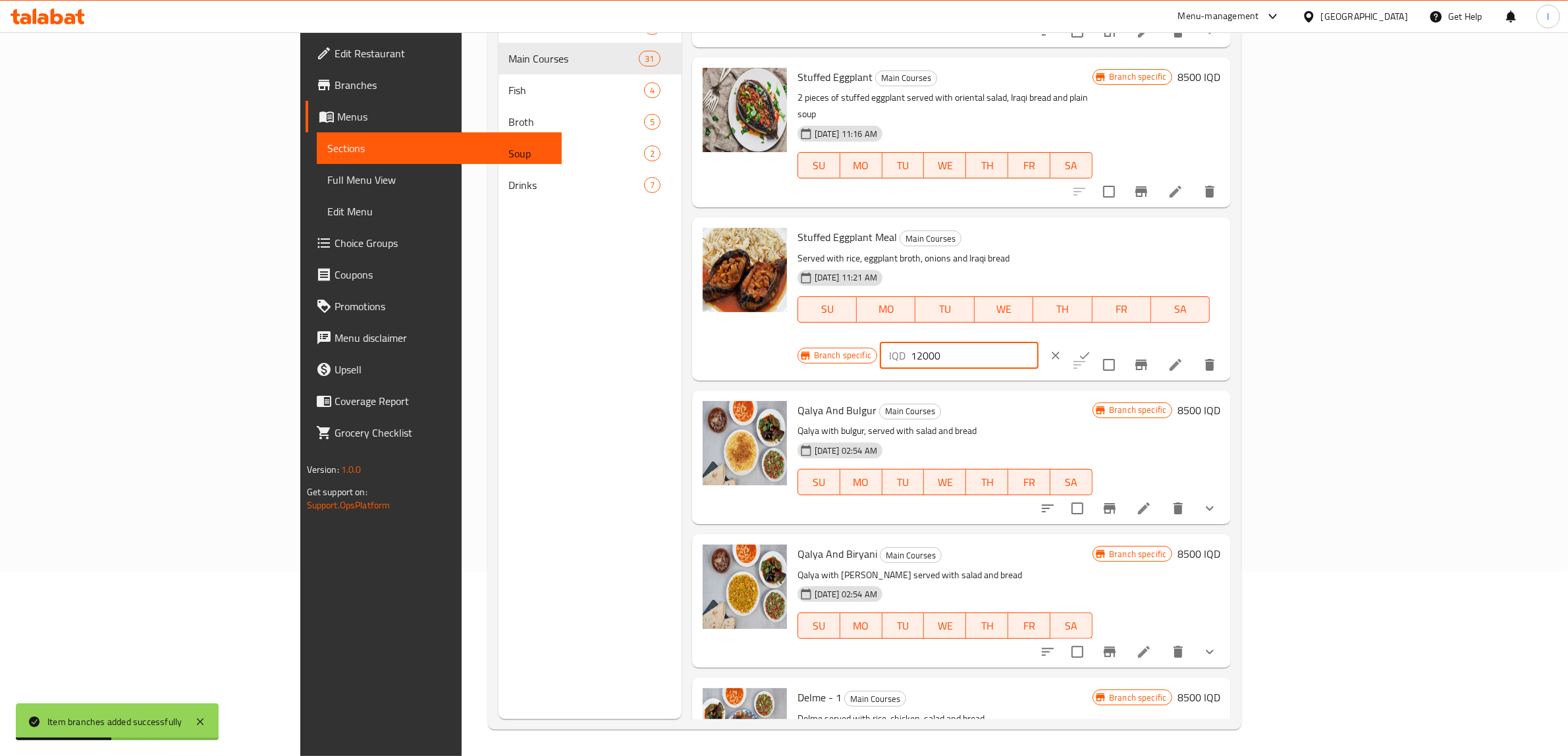
drag, startPoint x: 1378, startPoint y: 231, endPoint x: 1337, endPoint y: 237, distance: 41.4
click at [1039, 343] on input "12000" at bounding box center [974, 356] width 128 height 27
drag, startPoint x: 1369, startPoint y: 228, endPoint x: 1110, endPoint y: 239, distance: 259.2
click at [1110, 239] on div "Stuffed Eggplant Meal Main Courses Served with rice, eggplant broth, onions and…" at bounding box center [1009, 298] width 434 height 153
type input "12500"
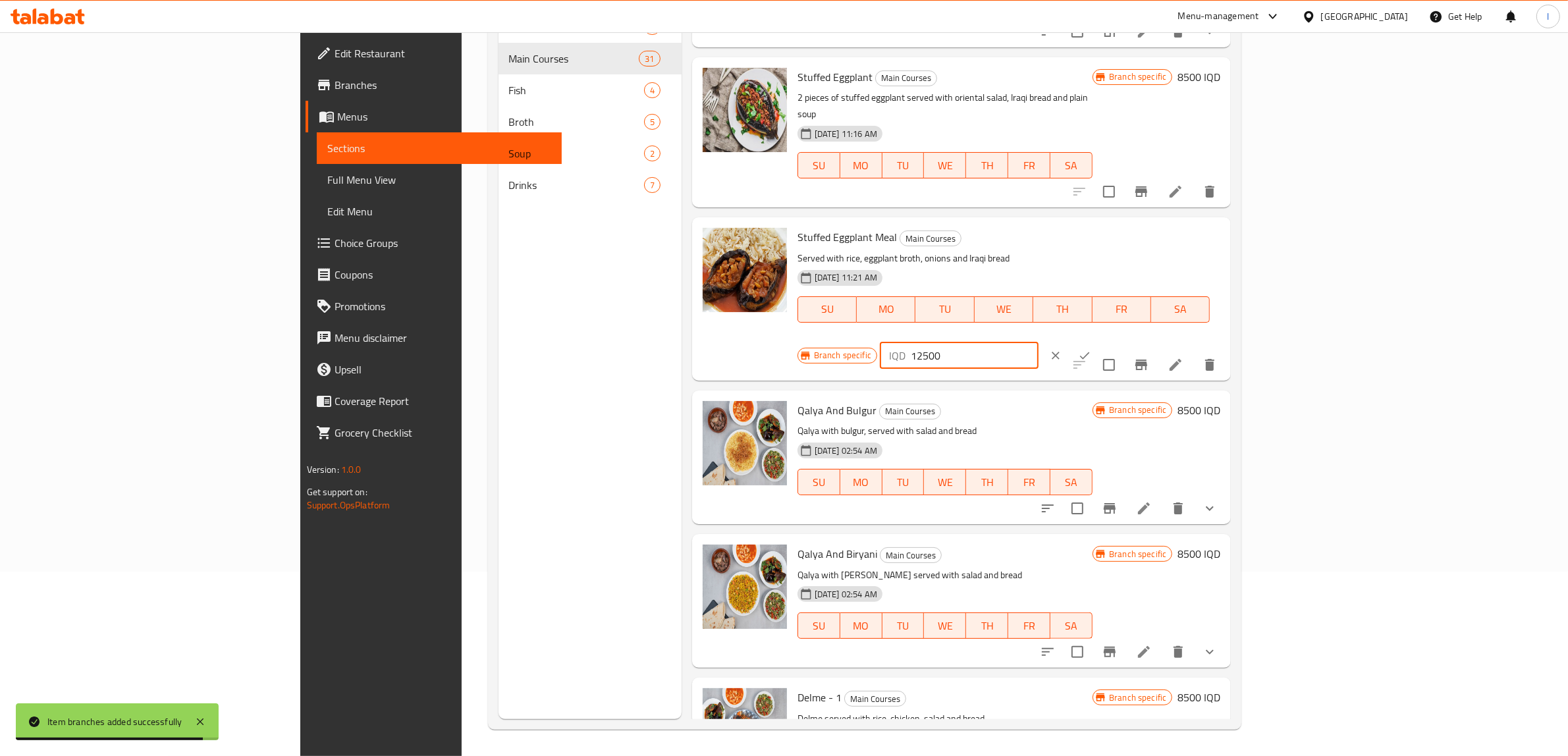
click at [1091, 349] on icon "ok" at bounding box center [1085, 356] width 13 height 13
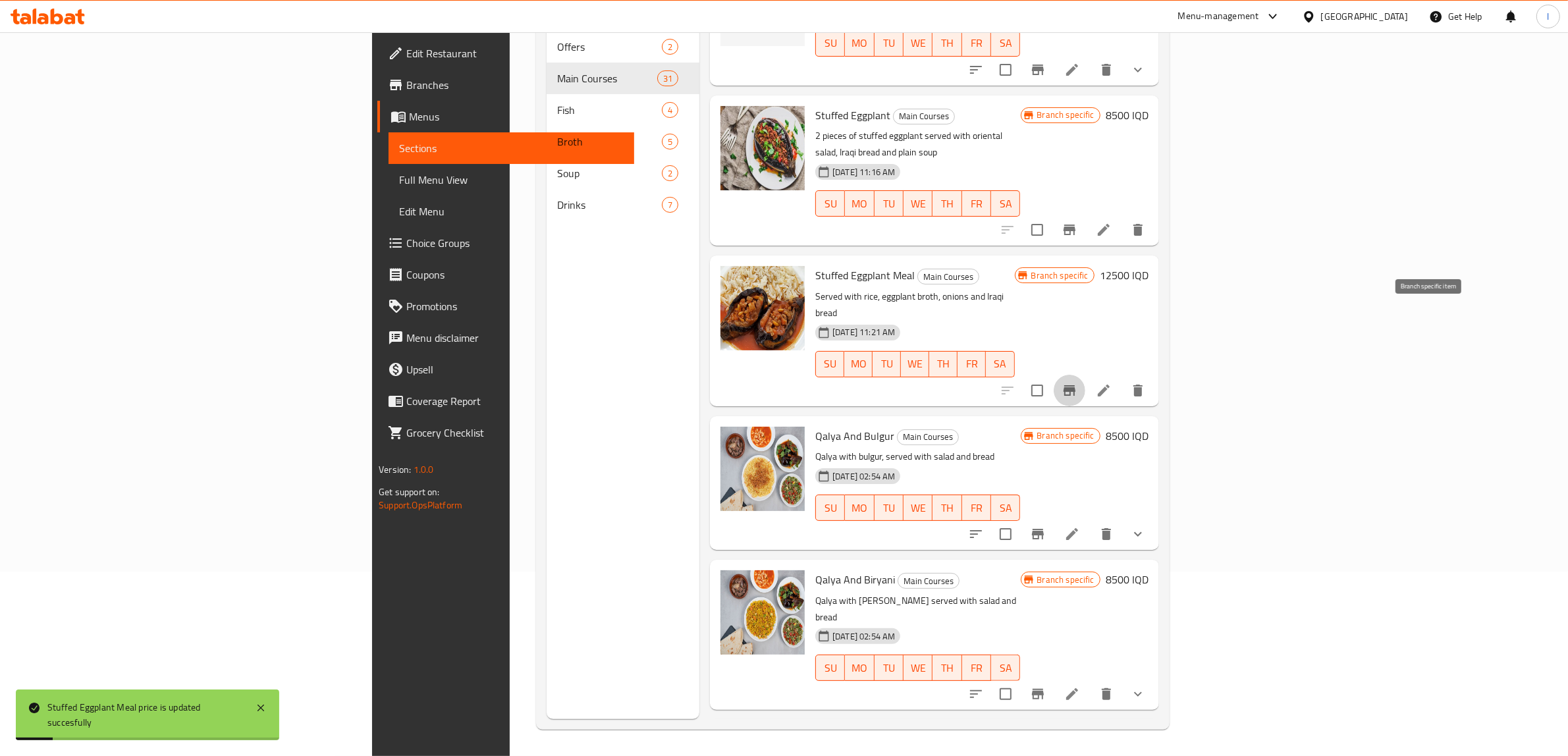
click at [1075, 385] on icon "Branch-specific-item" at bounding box center [1070, 390] width 12 height 11
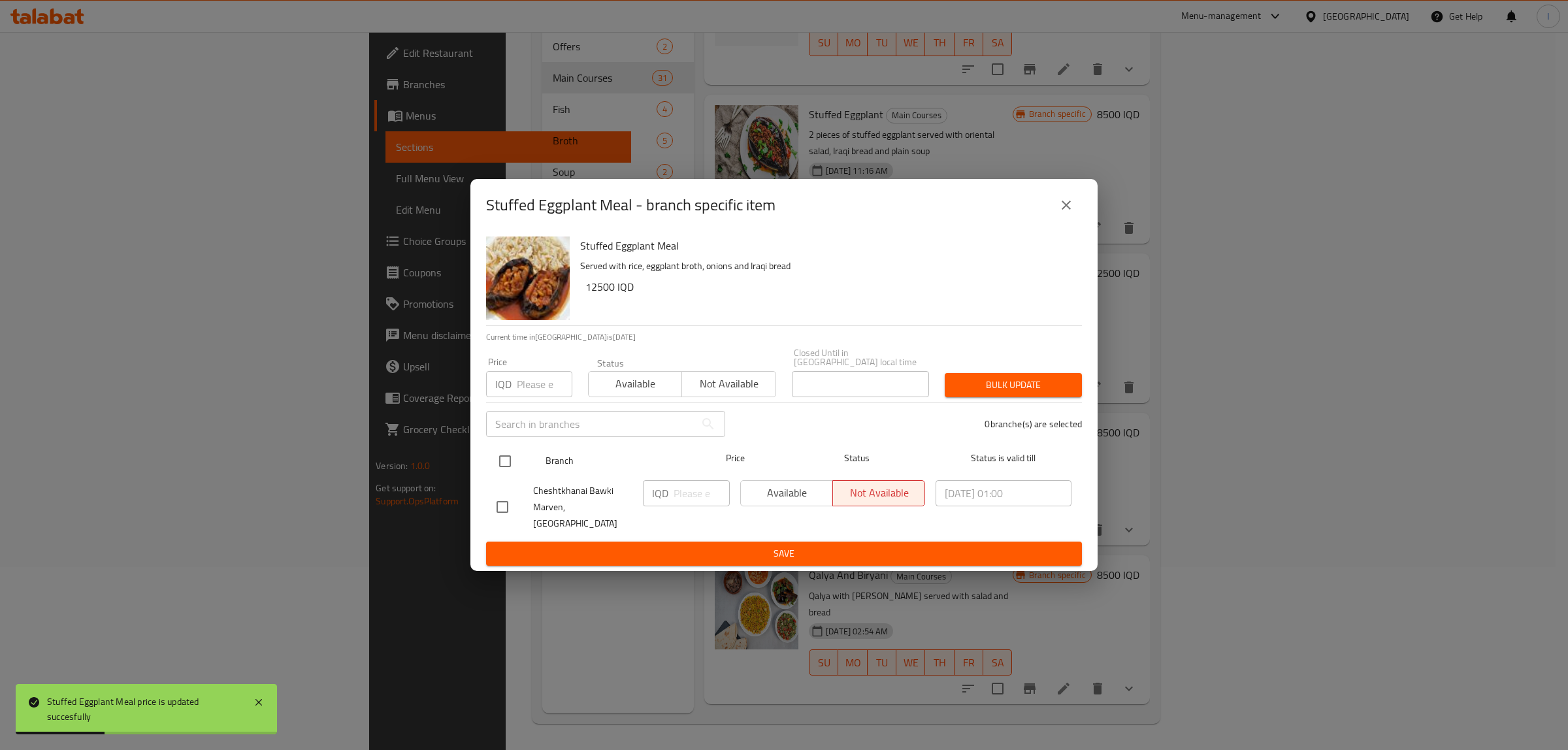
click at [502, 462] on input "checkbox" at bounding box center [504, 461] width 27 height 27
checkbox input "true"
click at [687, 495] on input "number" at bounding box center [702, 494] width 56 height 26
paste input "12500"
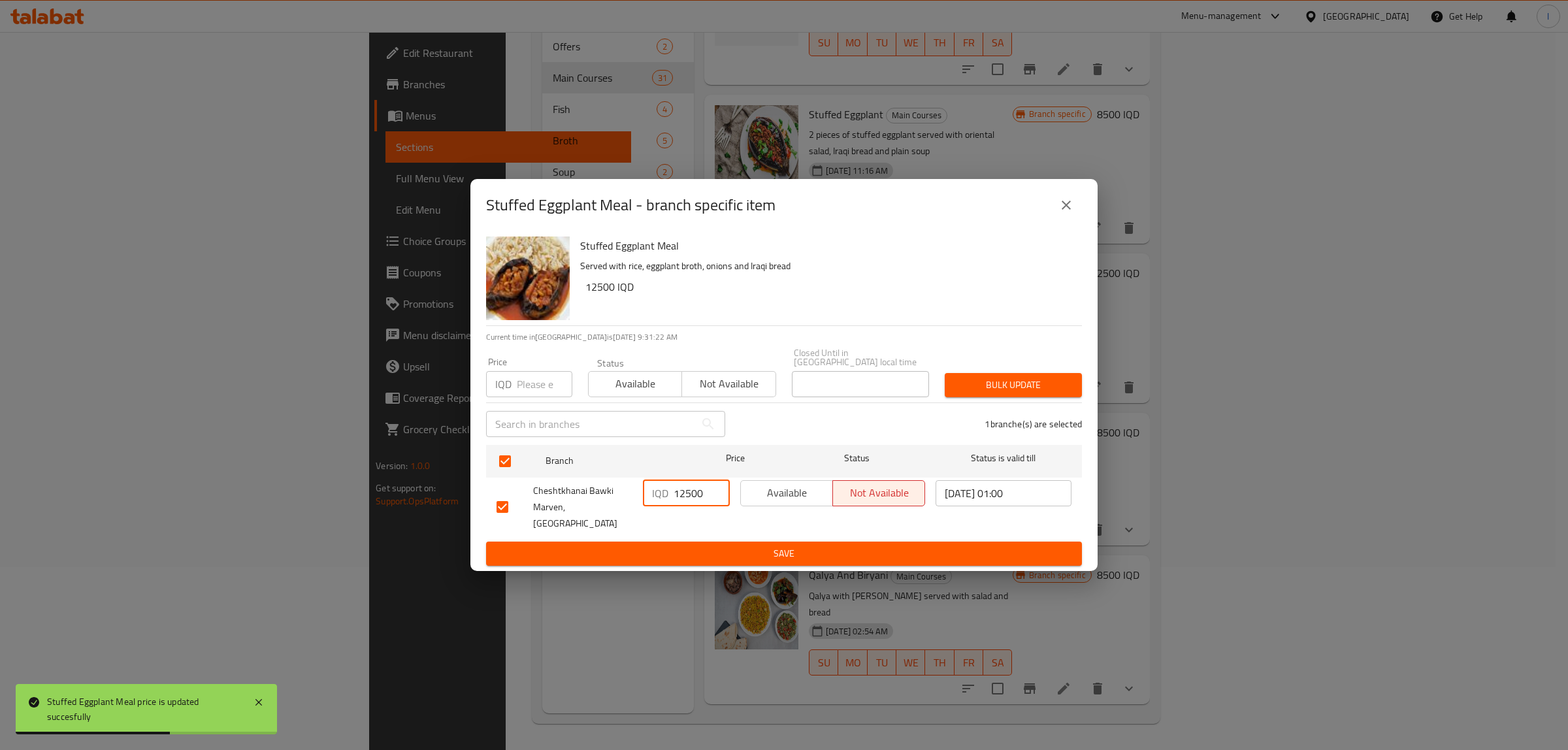
type input "12500"
click at [698, 523] on div "IQD 12500 ​" at bounding box center [686, 507] width 98 height 64
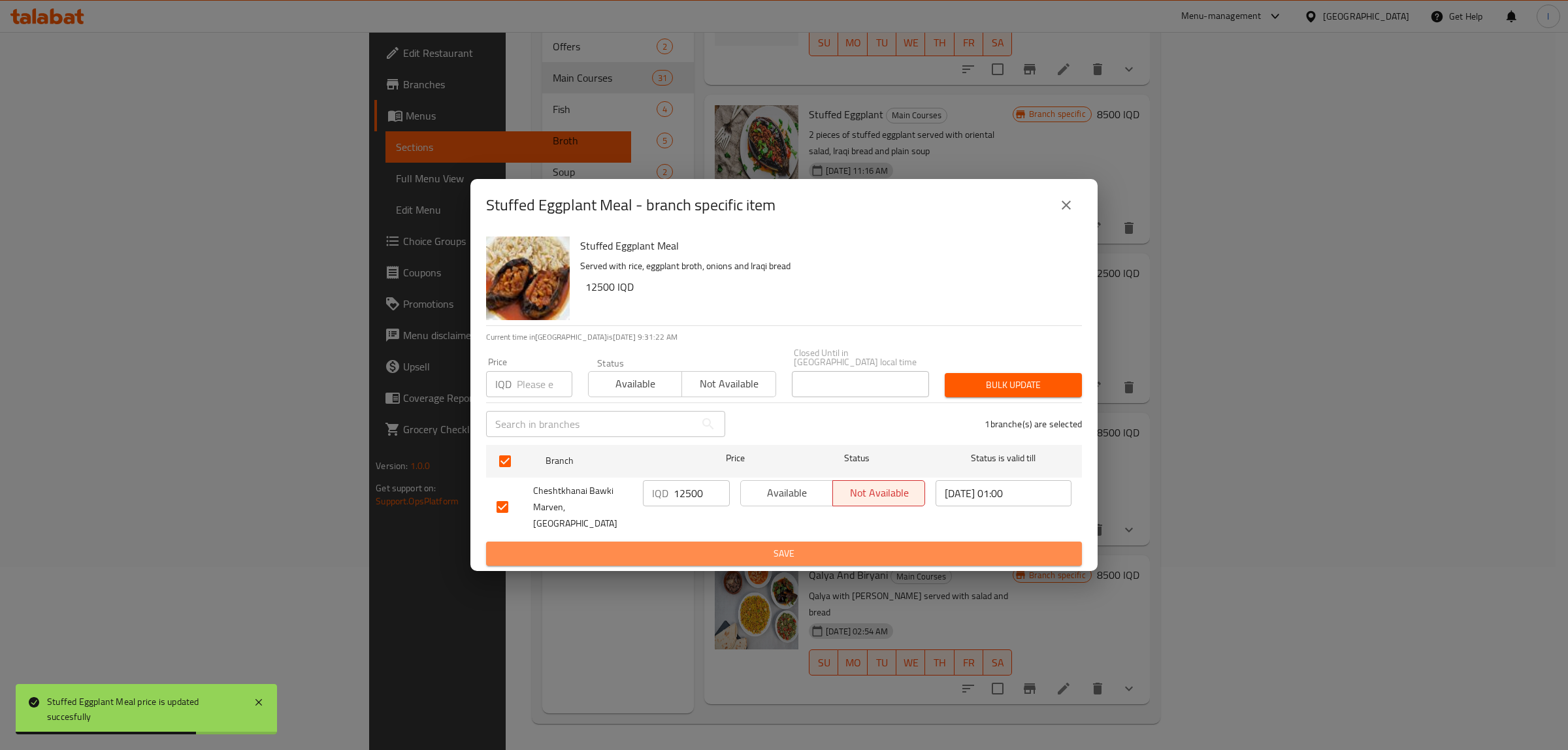
click at [700, 546] on span "Save" at bounding box center [783, 554] width 575 height 17
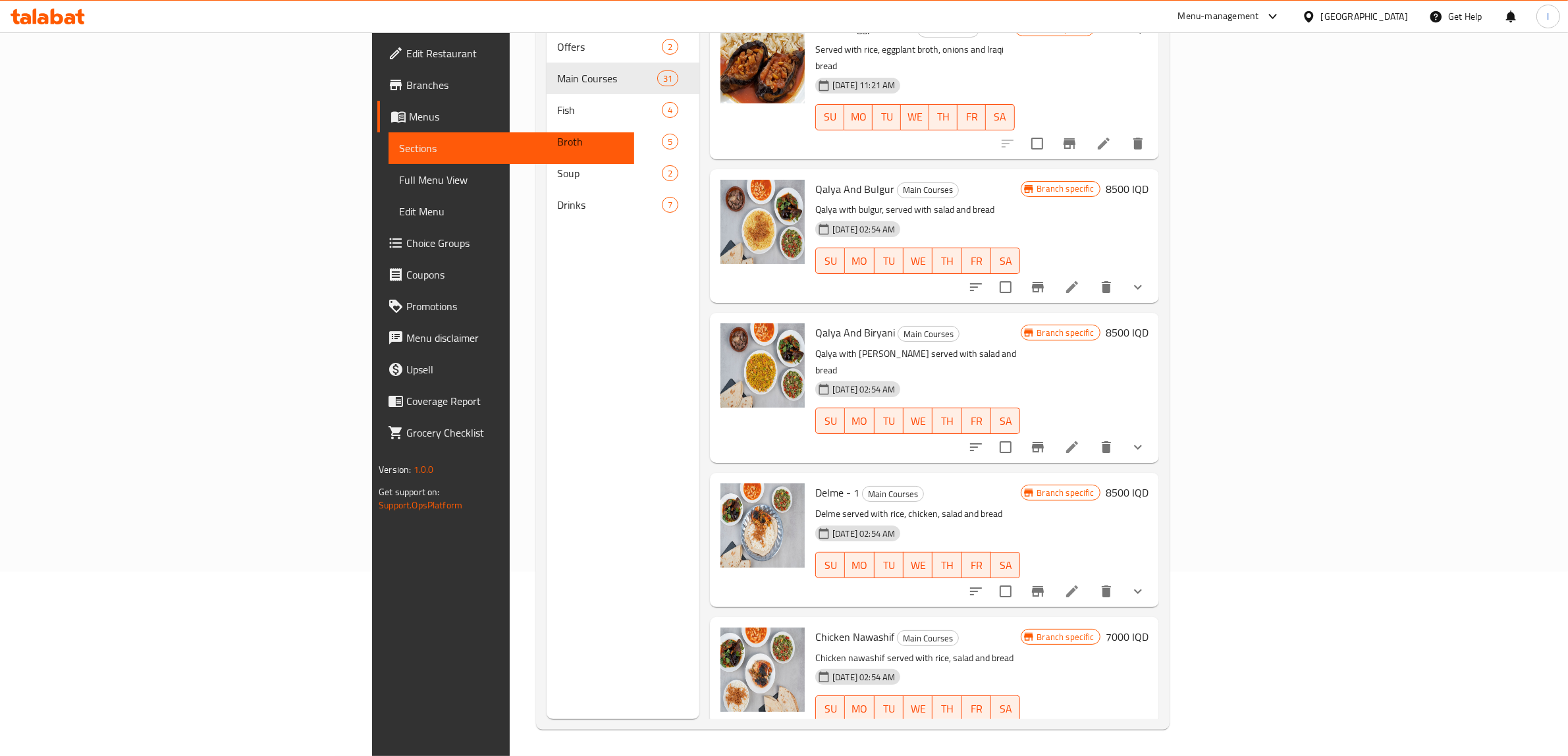
scroll to position [1429, 0]
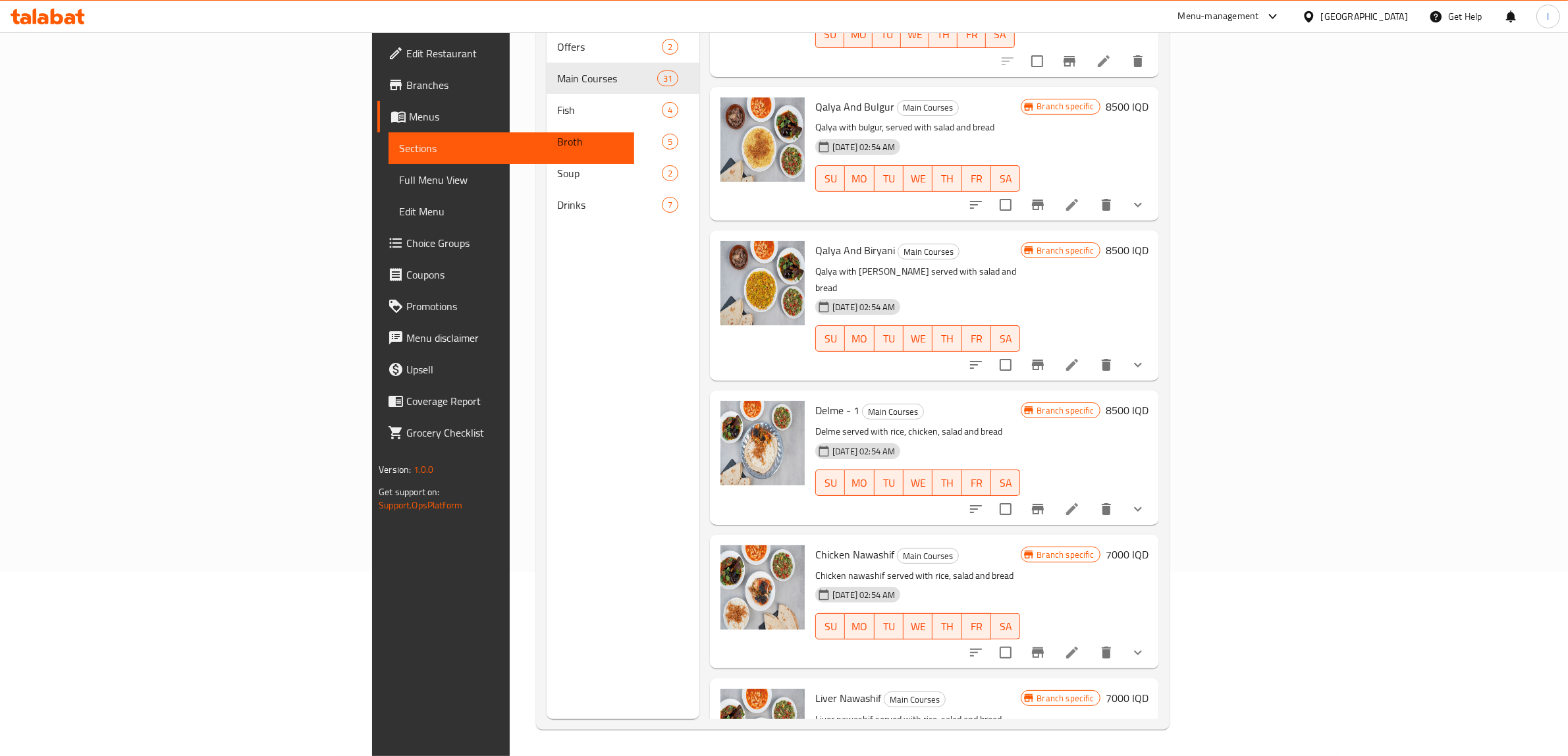
click at [1149, 545] on h6 "7000 IQD" at bounding box center [1127, 554] width 43 height 18
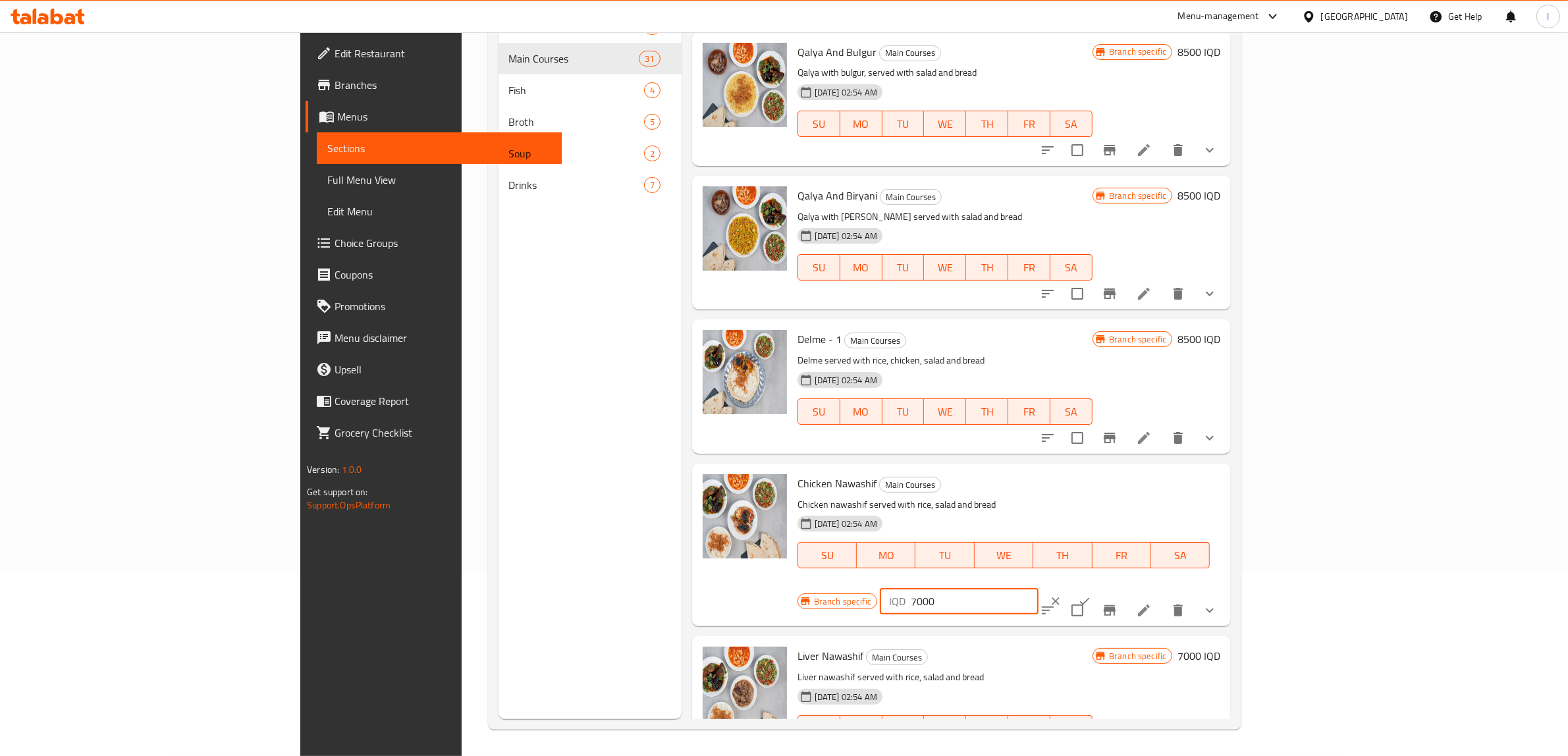
drag, startPoint x: 1382, startPoint y: 478, endPoint x: 1311, endPoint y: 475, distance: 71.1
click at [1039, 588] on input "7000" at bounding box center [974, 602] width 128 height 27
drag, startPoint x: 1380, startPoint y: 465, endPoint x: 1047, endPoint y: 475, distance: 333.2
click at [1062, 475] on div "Chicken Nawashif Main Courses Chicken nawashif served with rice, salad and brea…" at bounding box center [1009, 545] width 434 height 153
type input "7500"
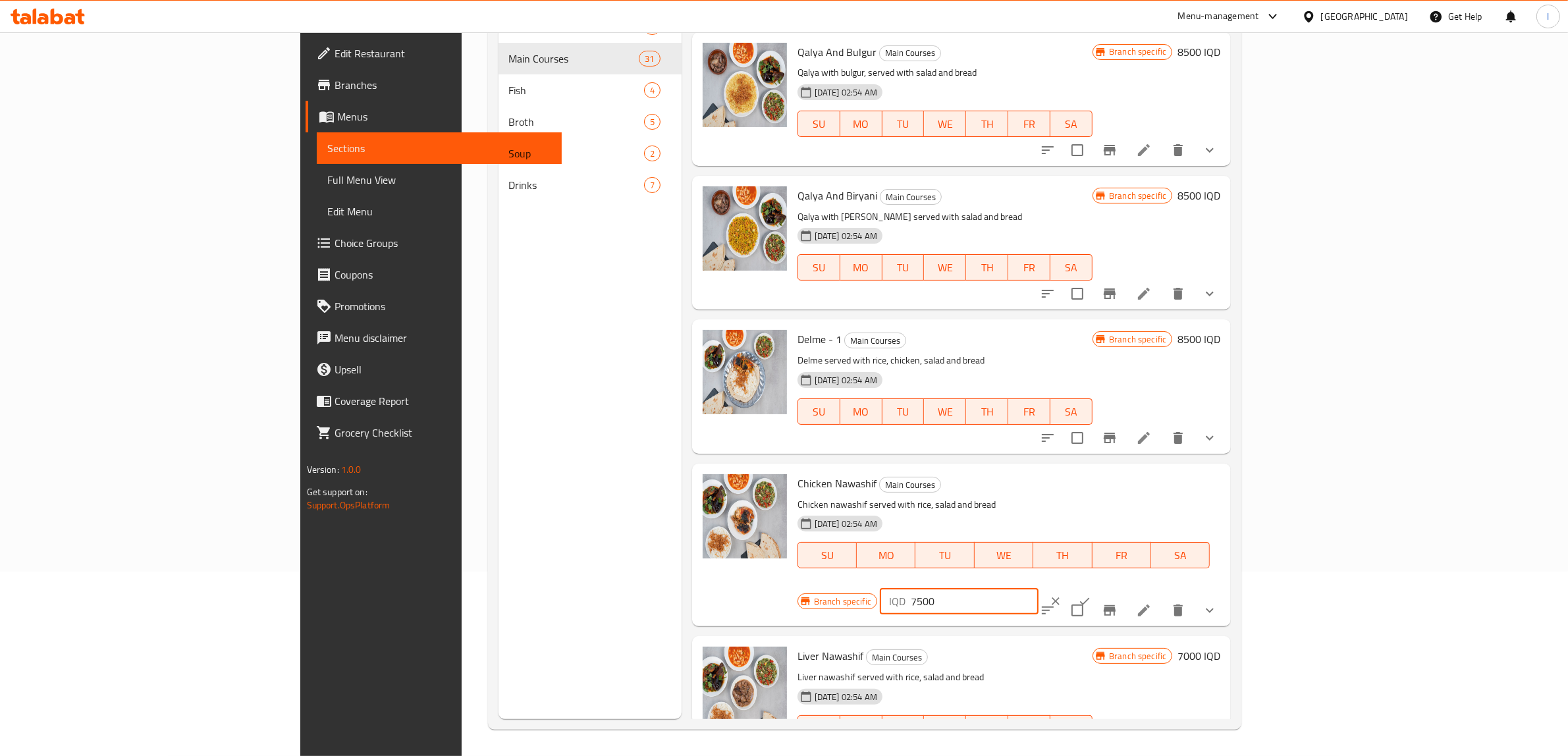
click at [1091, 594] on icon "ok" at bounding box center [1085, 601] width 13 height 13
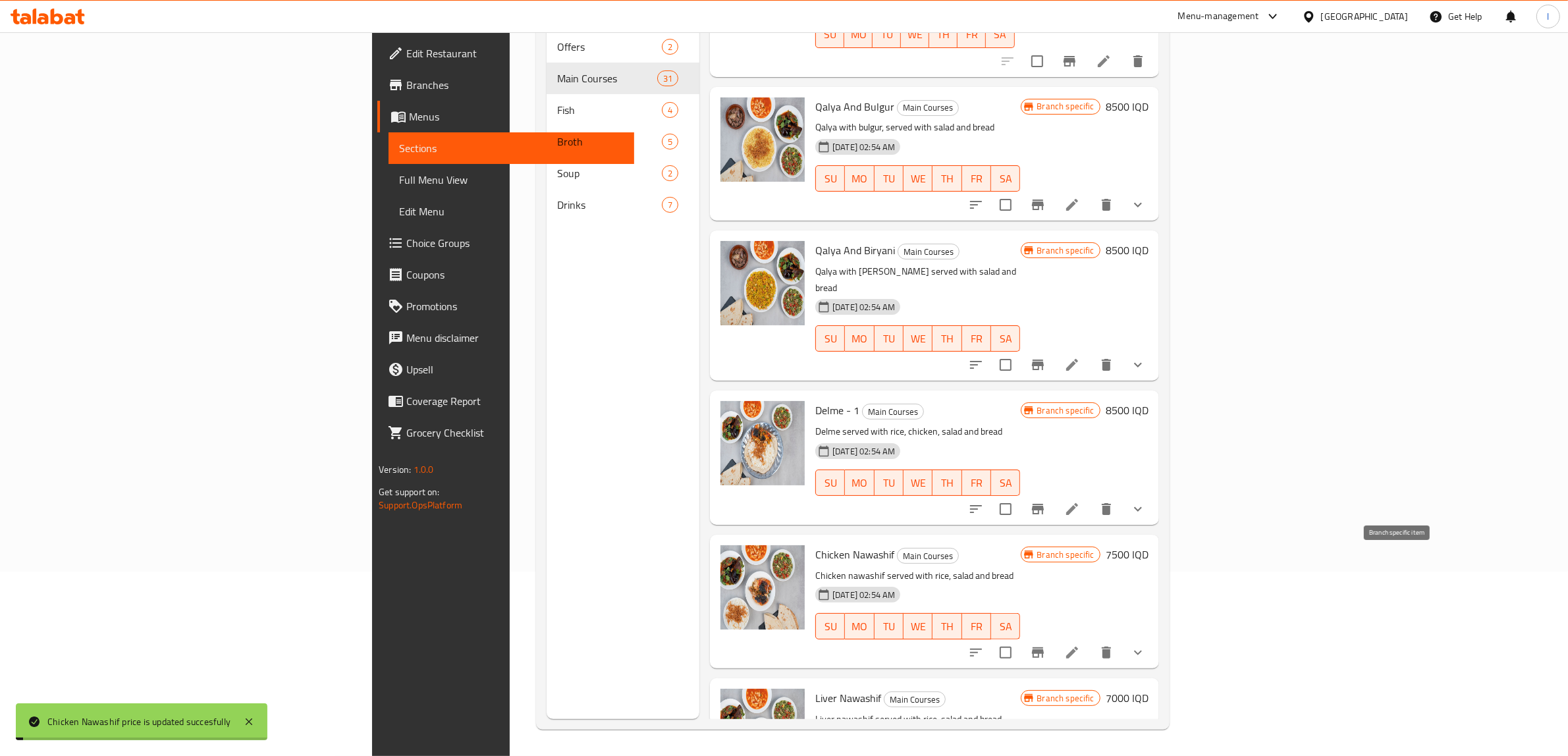
drag, startPoint x: 1396, startPoint y: 560, endPoint x: 1388, endPoint y: 562, distance: 8.2
click at [1054, 637] on button "Branch-specific-item" at bounding box center [1038, 653] width 32 height 32
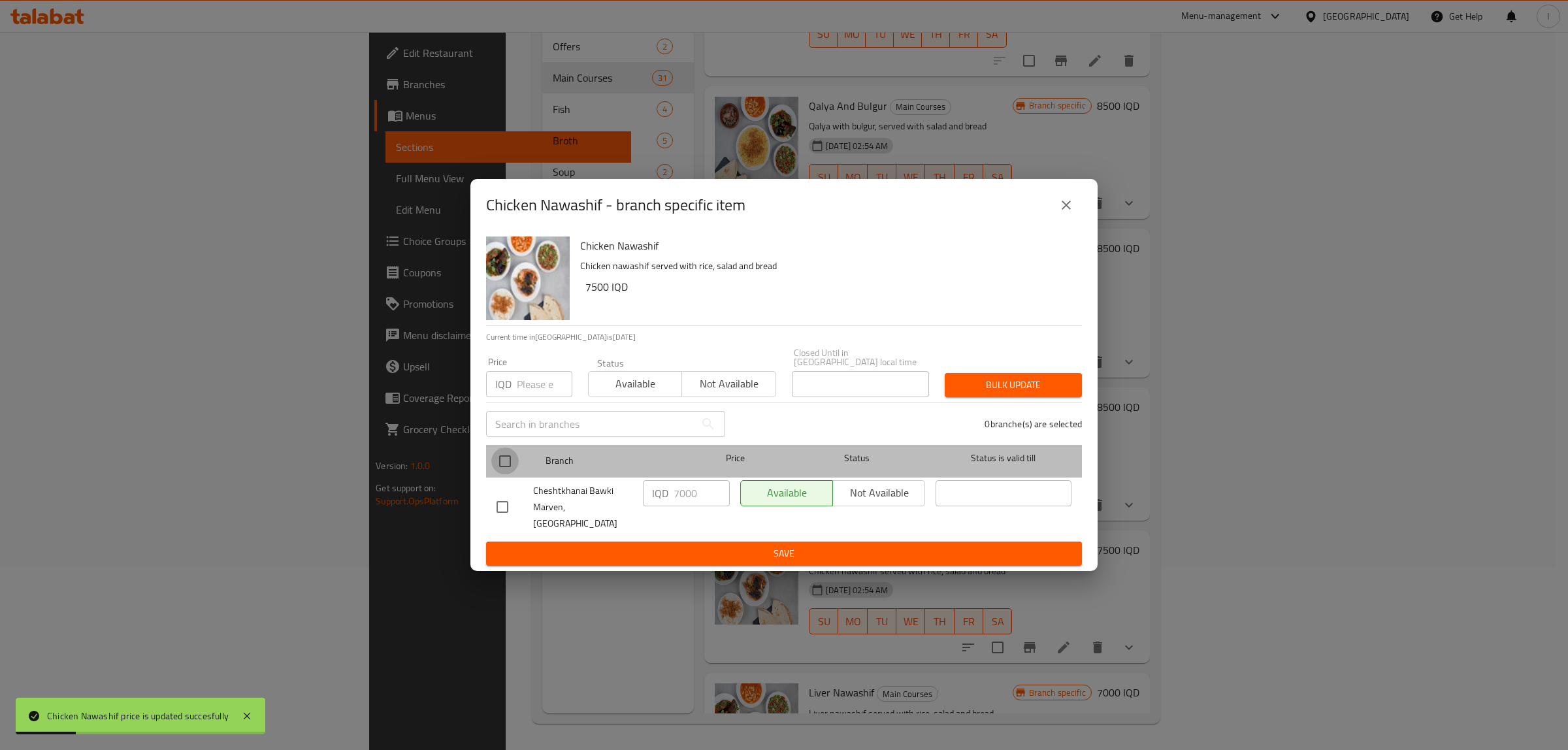
click at [509, 457] on input "checkbox" at bounding box center [504, 461] width 27 height 27
checkbox input "true"
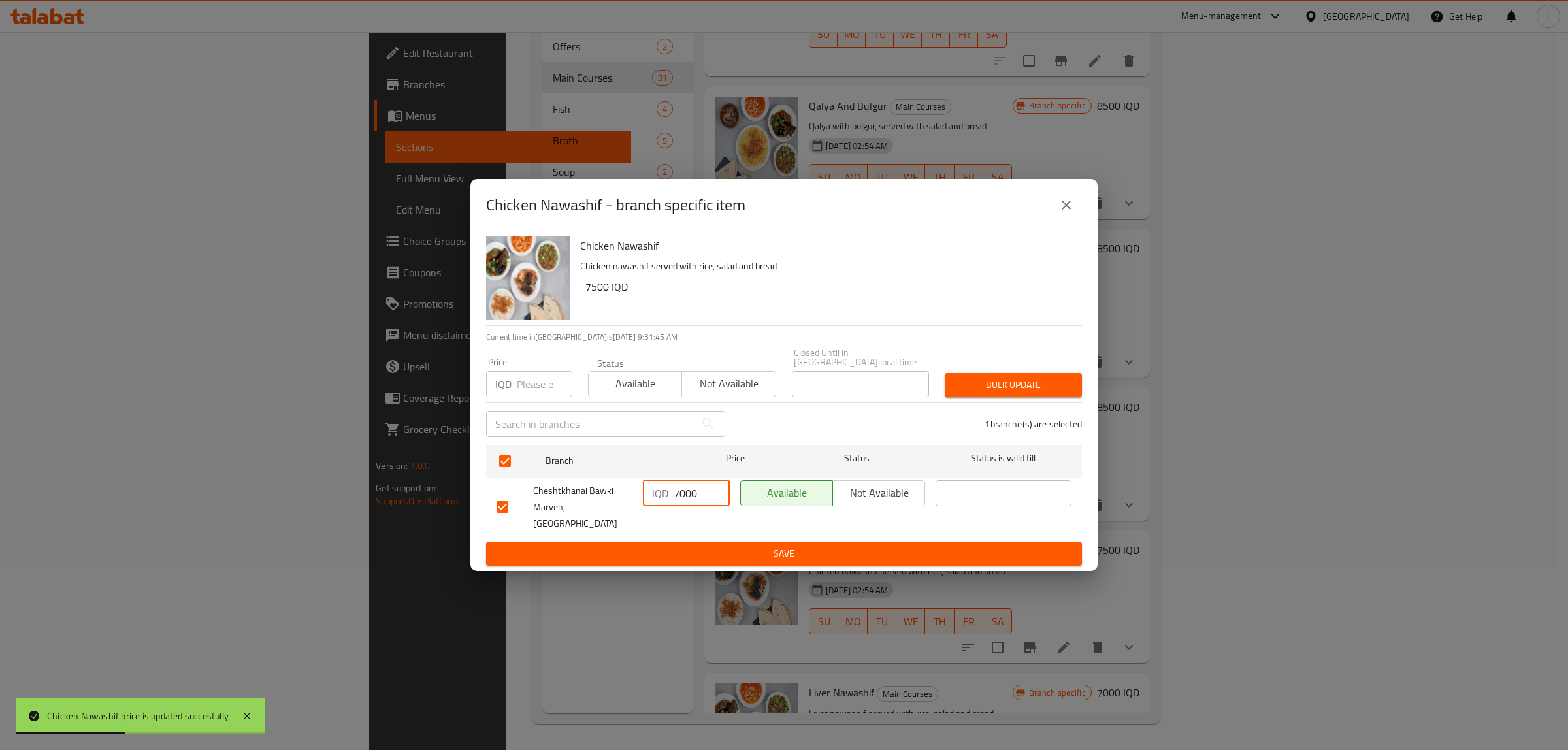
drag, startPoint x: 700, startPoint y: 498, endPoint x: 540, endPoint y: 499, distance: 160.0
click at [540, 499] on div "Cheshtkhanai Bawki Marven, Khanaqa IQD 7000 ​ Available Not available ​" at bounding box center [784, 507] width 586 height 64
paste input "5"
type input "7500"
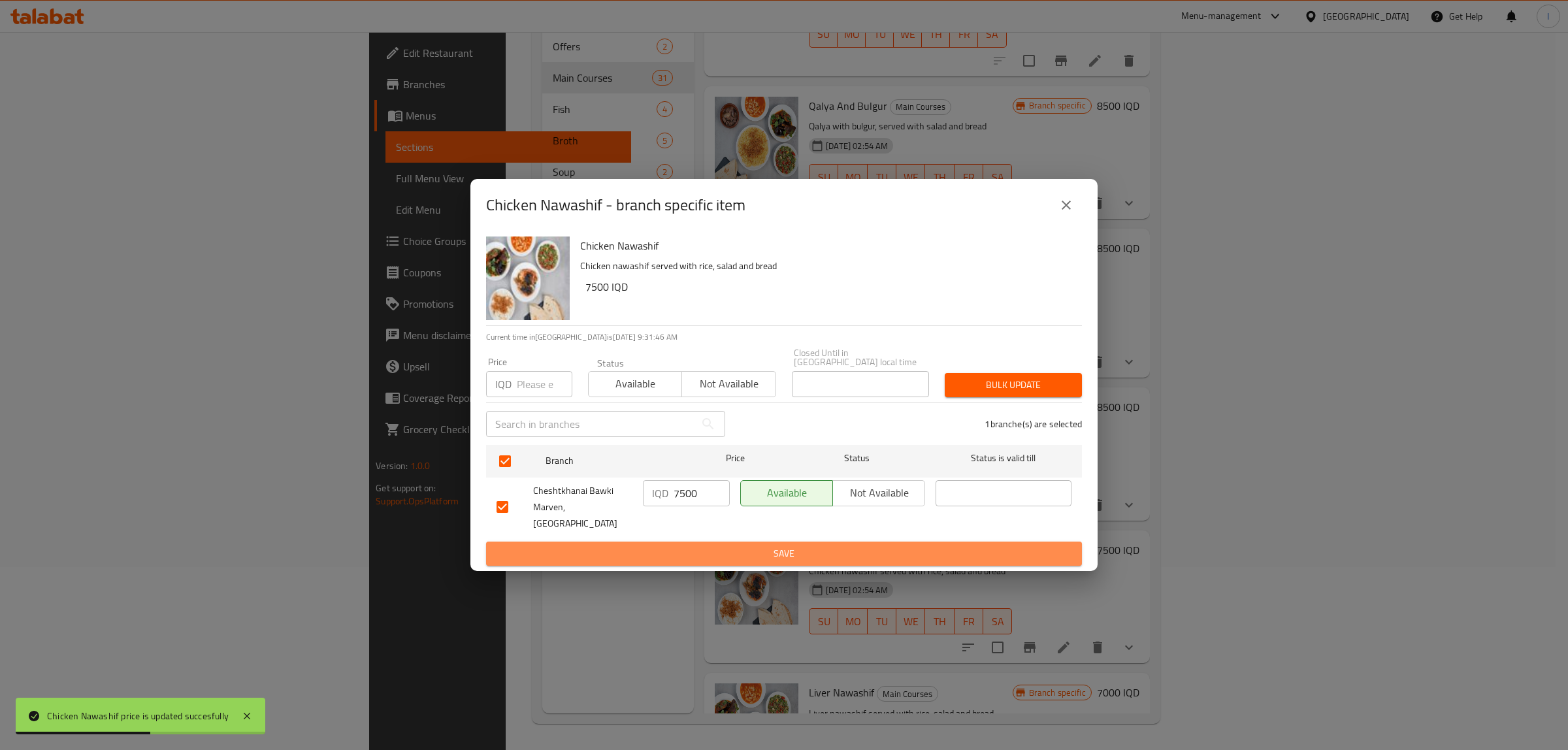
click at [667, 542] on button "Save" at bounding box center [784, 553] width 596 height 24
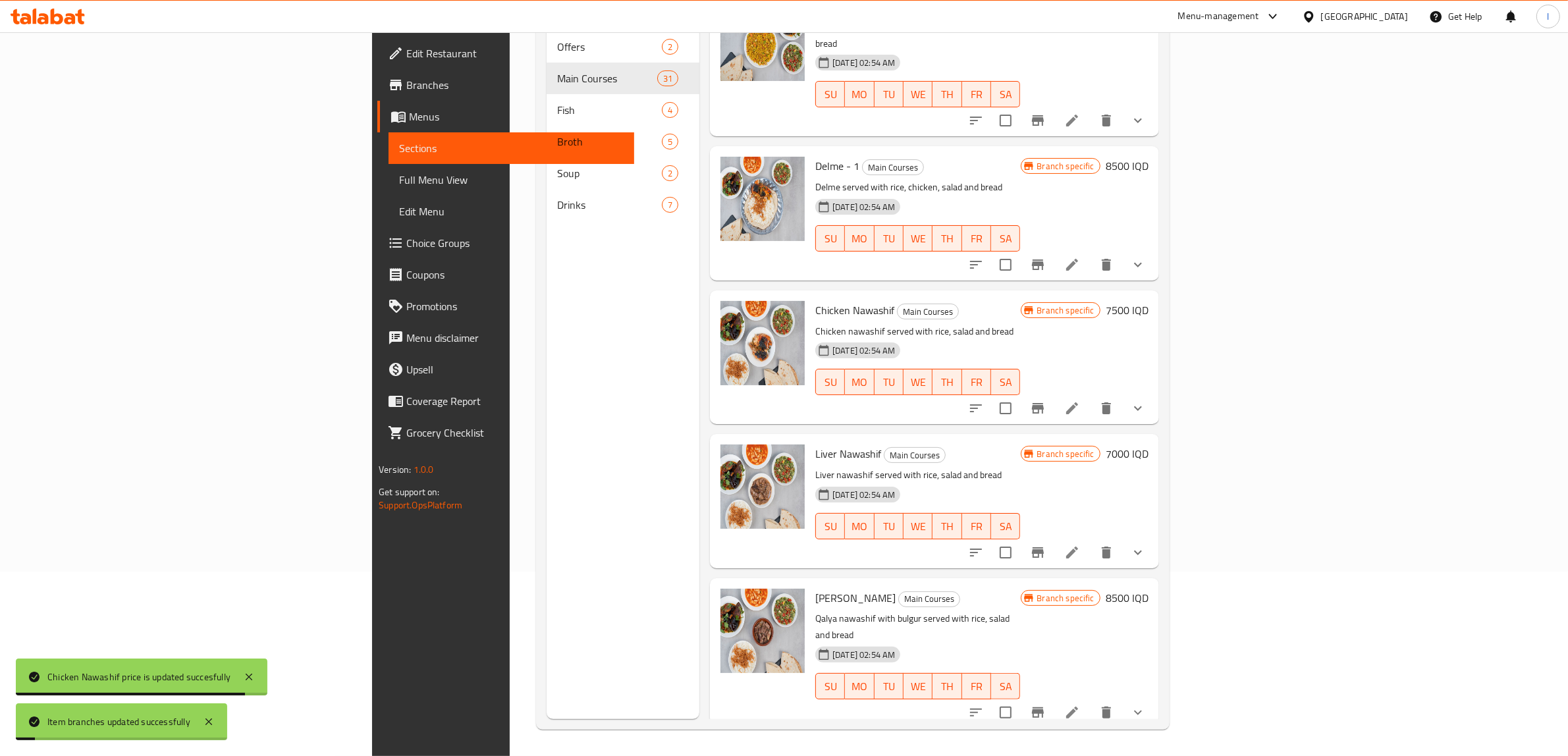
scroll to position [1676, 0]
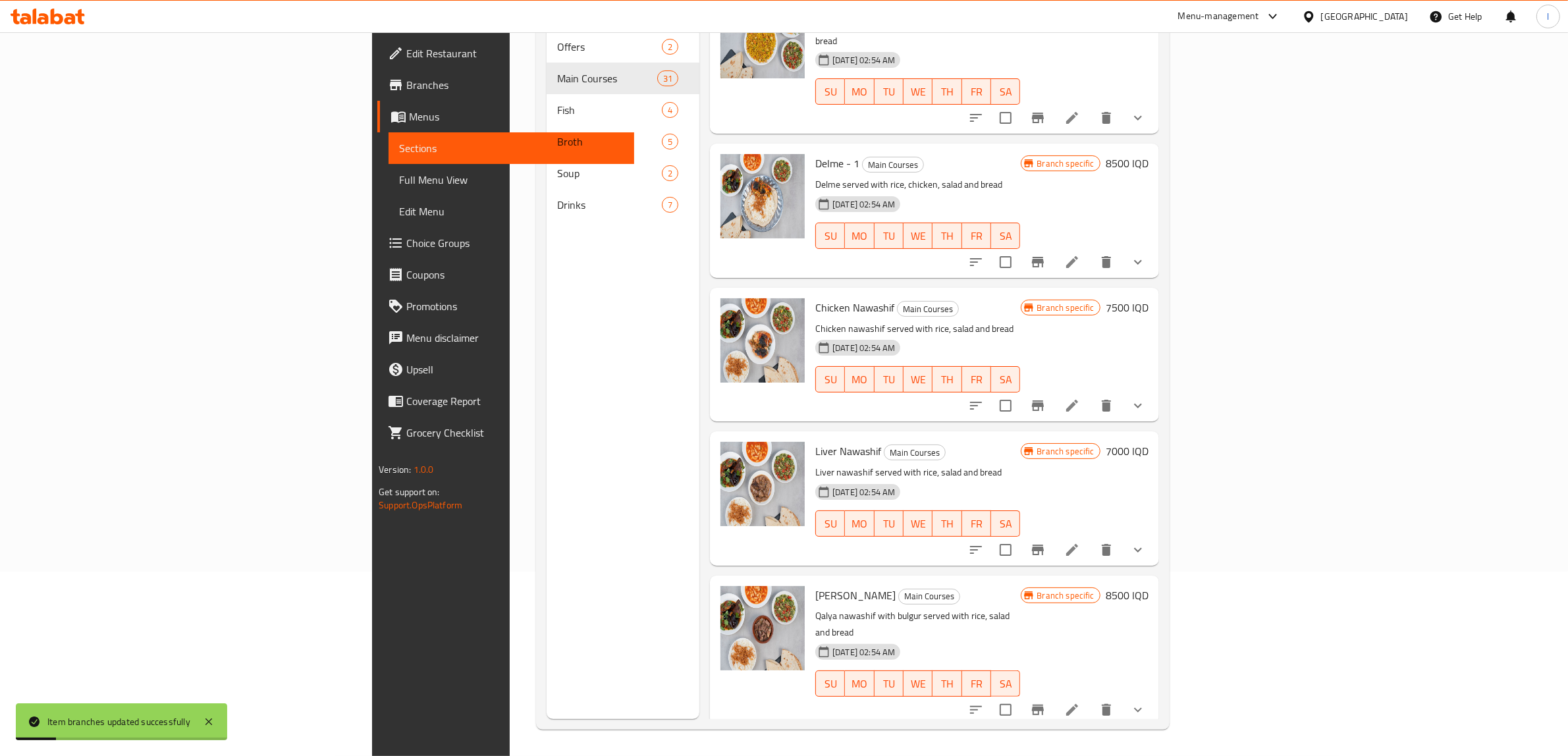
click at [1149, 442] on h6 "7000 IQD" at bounding box center [1127, 451] width 43 height 18
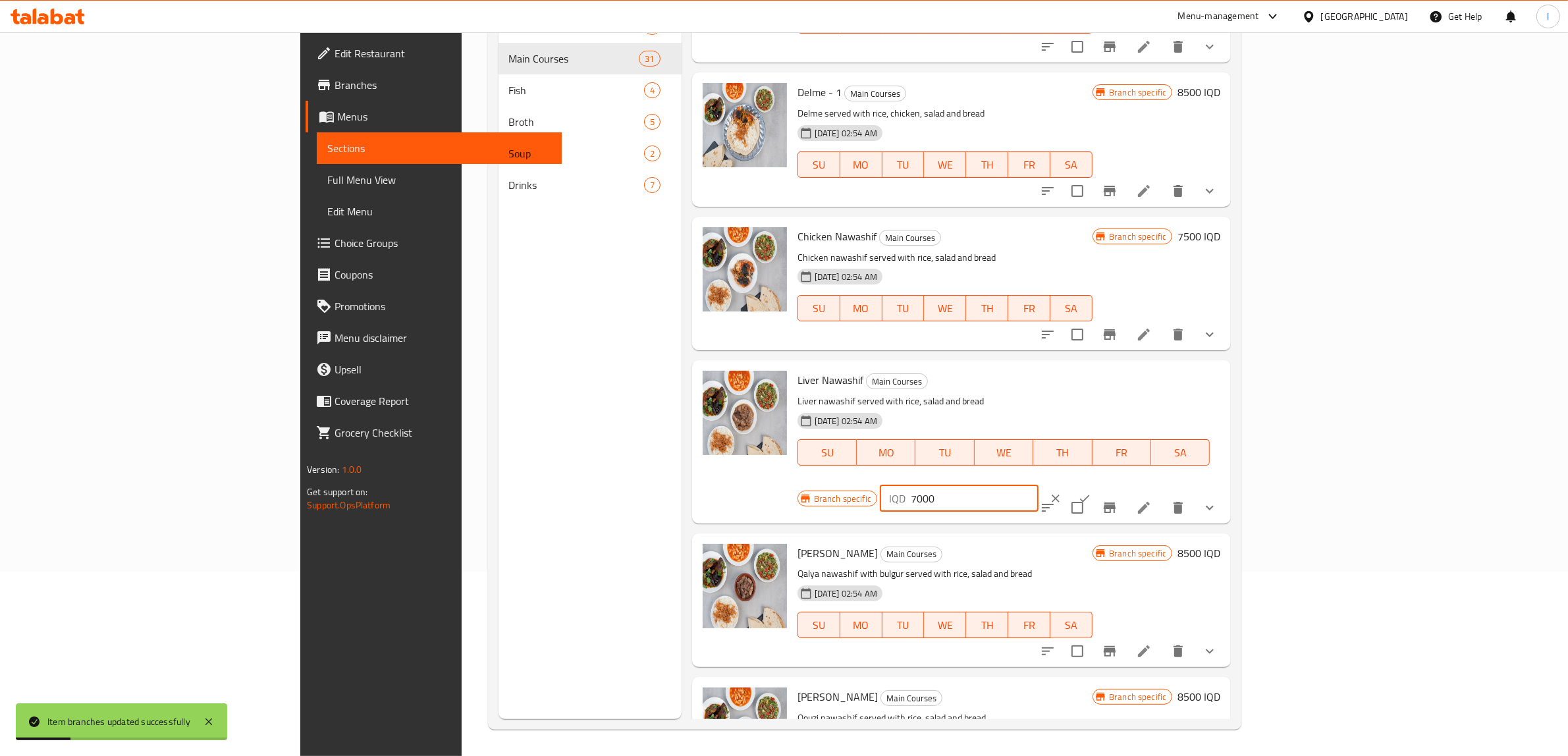
drag, startPoint x: 1361, startPoint y: 370, endPoint x: 1200, endPoint y: 361, distance: 161.3
click at [1209, 366] on div "Liver Nawashif Main Courses Liver nawashif served with rice, salad and bread 23…" at bounding box center [1009, 442] width 434 height 153
paste input "5"
type input "7500"
drag, startPoint x: 1489, startPoint y: 373, endPoint x: 1480, endPoint y: 383, distance: 13.5
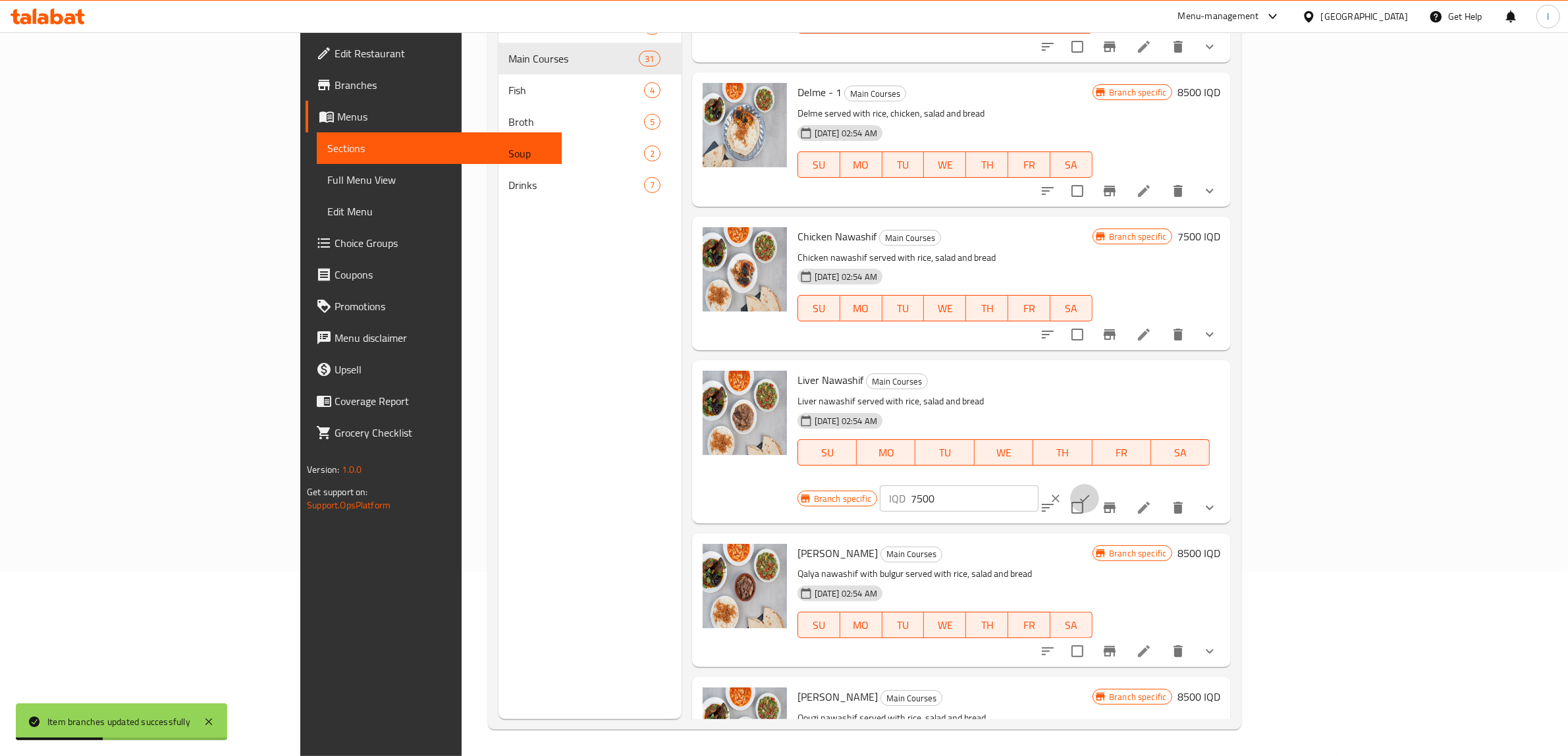
click at [1091, 492] on icon "ok" at bounding box center [1085, 498] width 13 height 13
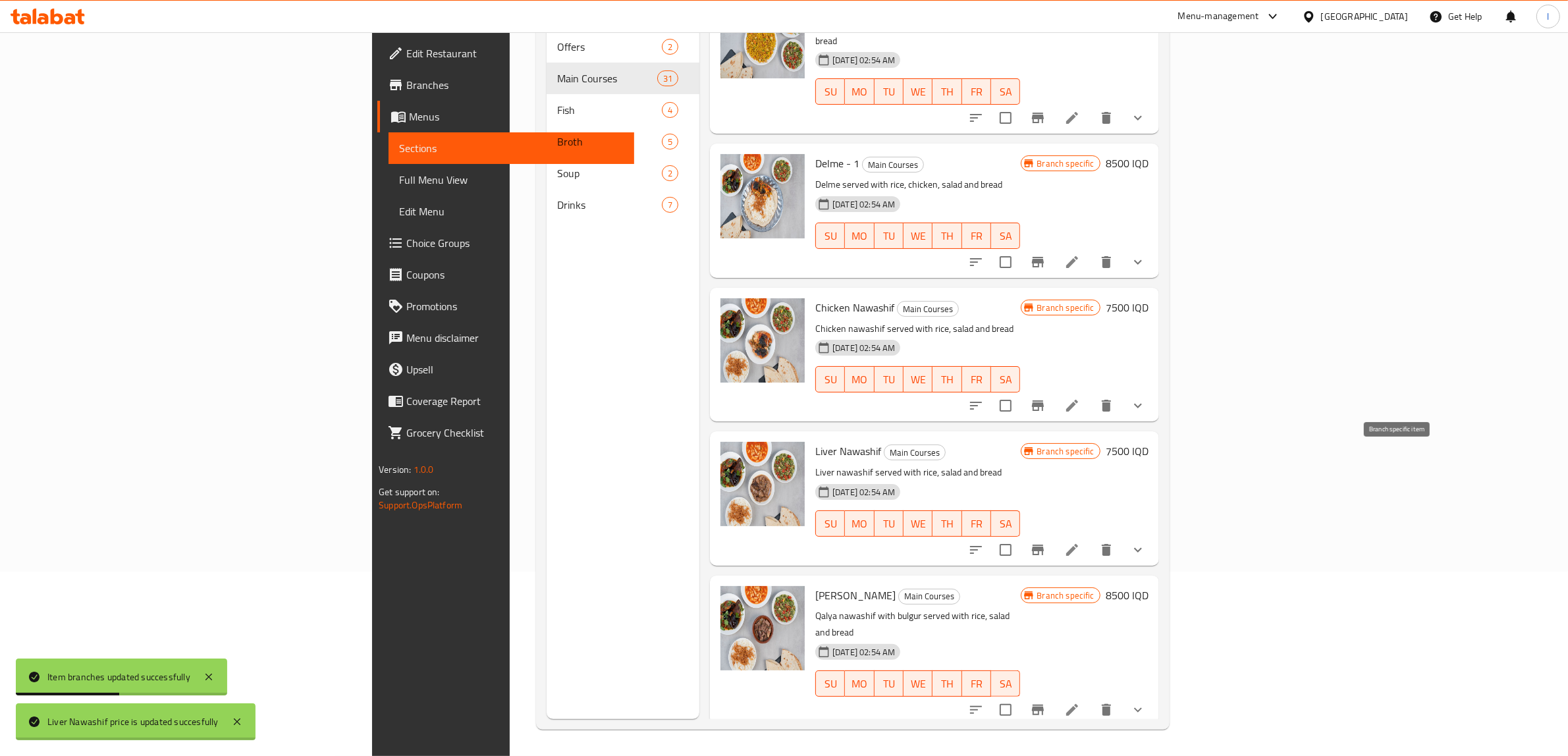
click at [1054, 534] on button "Branch-specific-item" at bounding box center [1038, 550] width 32 height 32
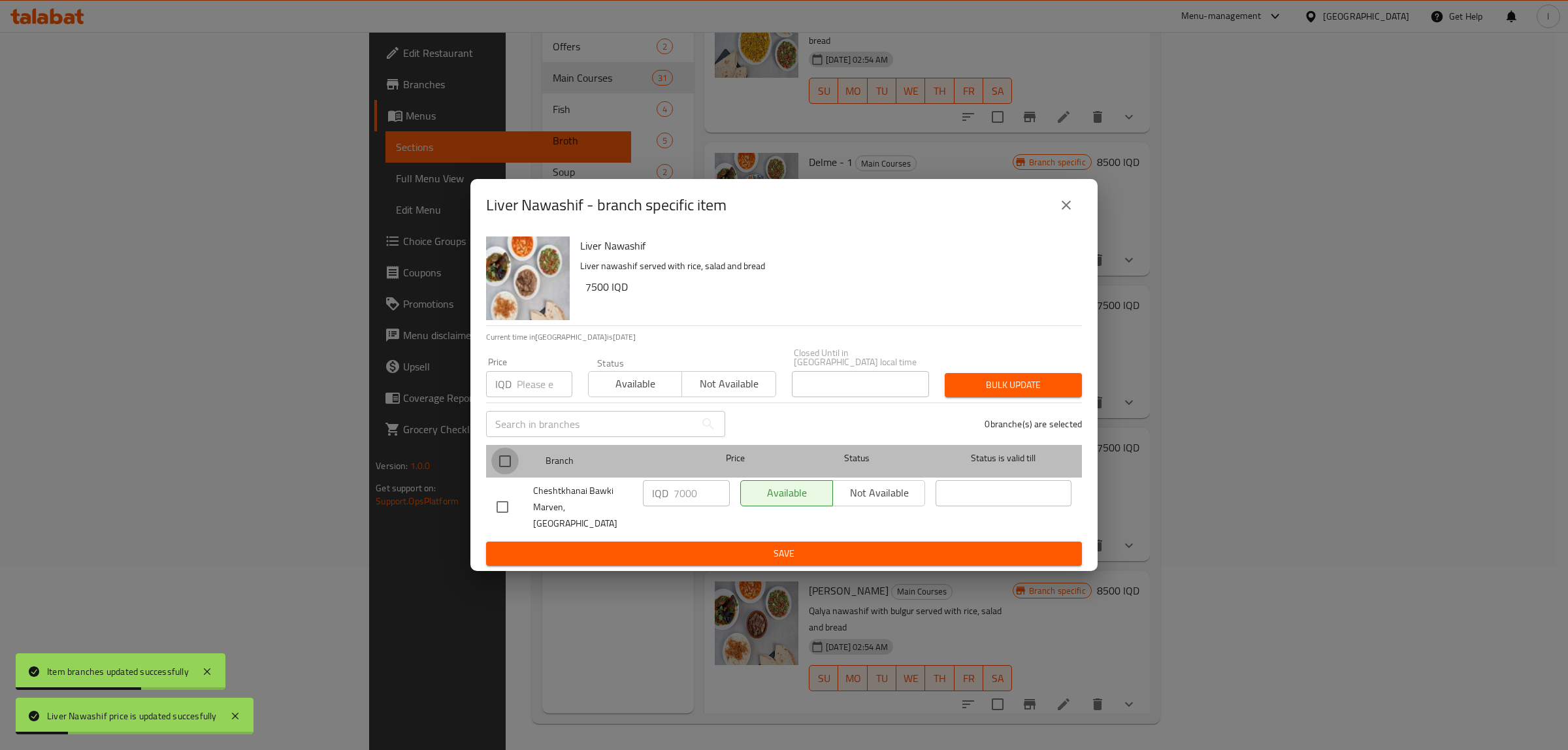
click at [514, 474] on input "checkbox" at bounding box center [504, 461] width 27 height 27
checkbox input "true"
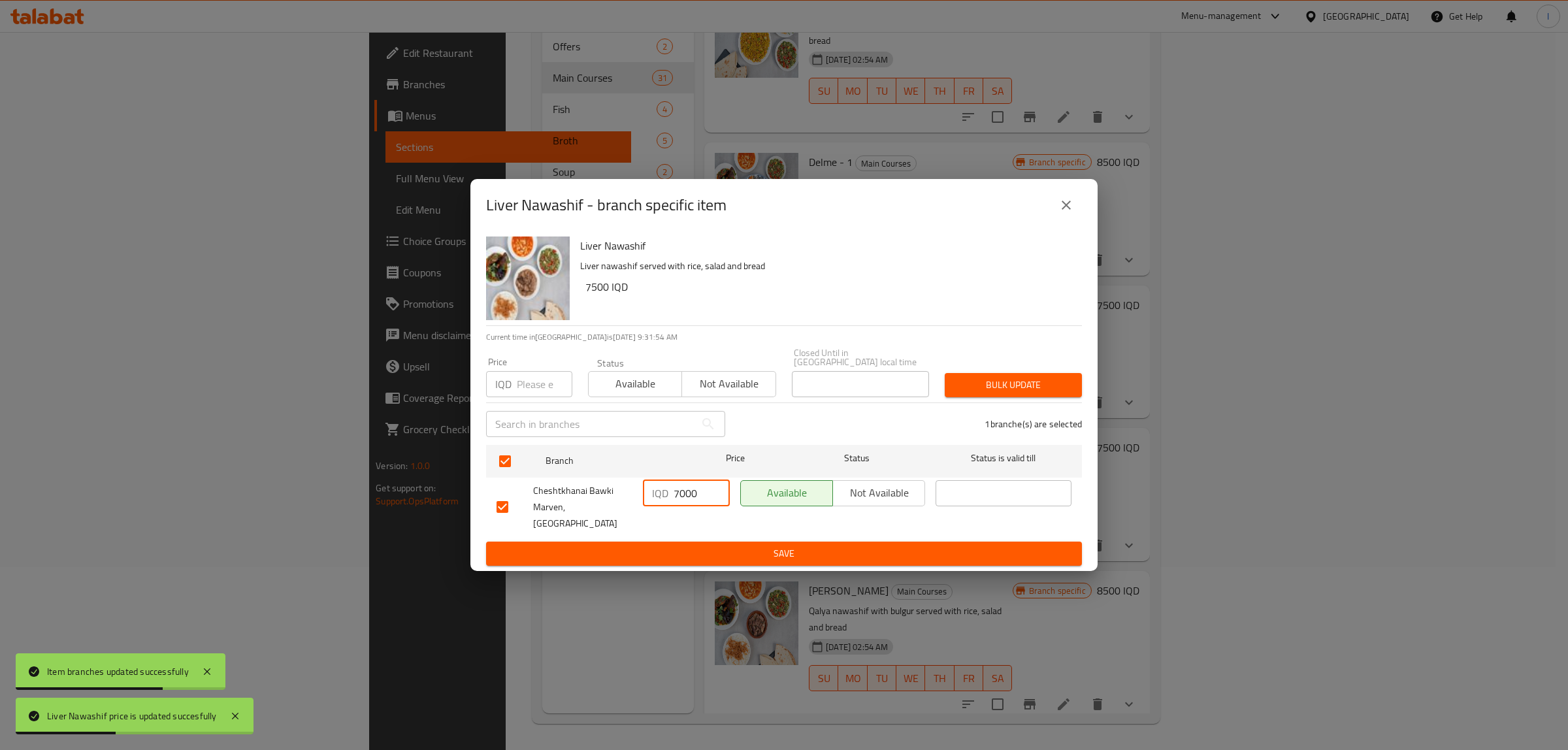
drag, startPoint x: 703, startPoint y: 490, endPoint x: 564, endPoint y: 494, distance: 139.1
click at [569, 494] on div "Cheshtkhanai Bawki Marven, Khanaqa IQD 7000 ​ Available Not available ​" at bounding box center [784, 507] width 586 height 64
paste input "5"
type input "7500"
click at [756, 546] on span "Save" at bounding box center [783, 554] width 575 height 17
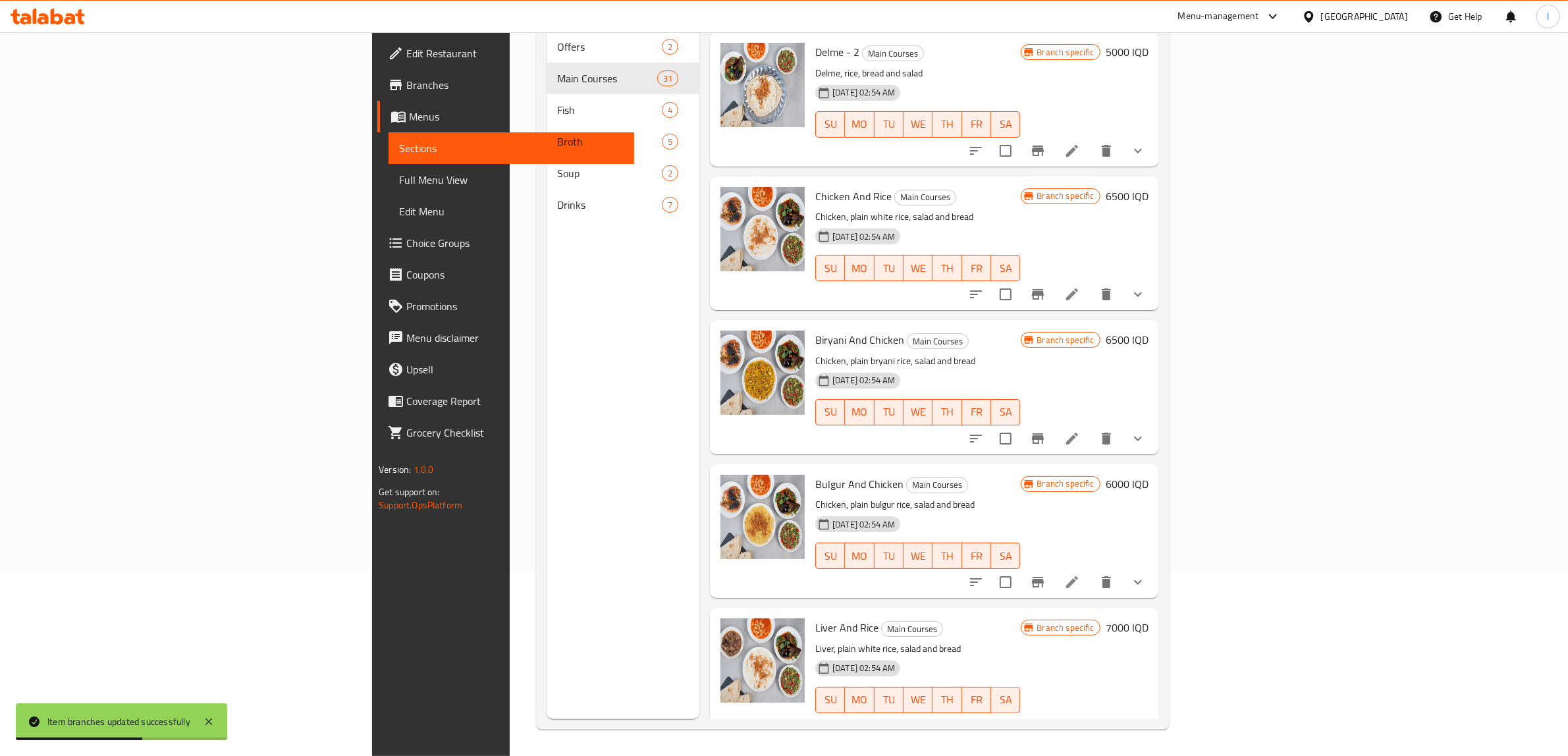
scroll to position [2993, 0]
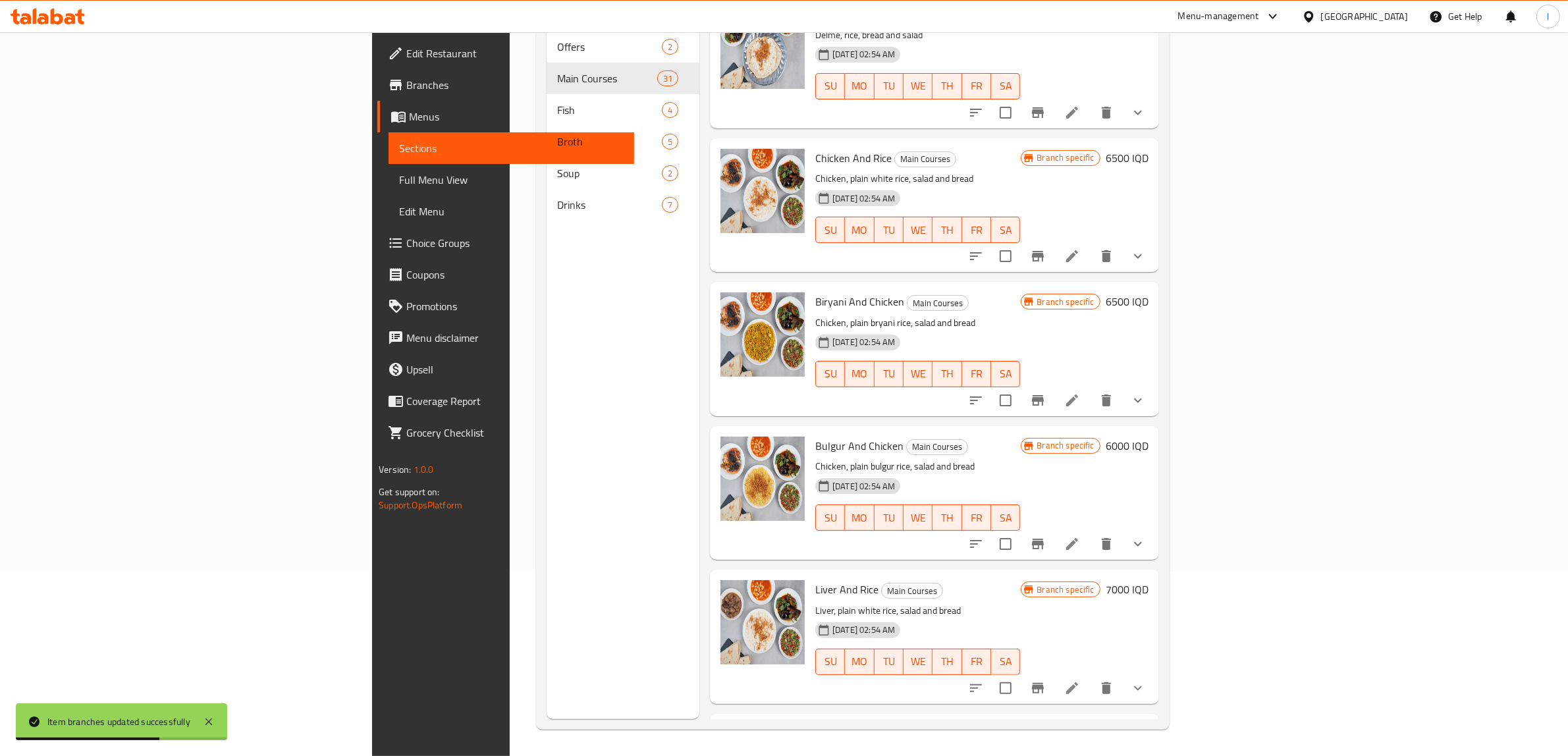
click at [1149, 580] on h6 "7000 IQD" at bounding box center [1127, 589] width 43 height 18
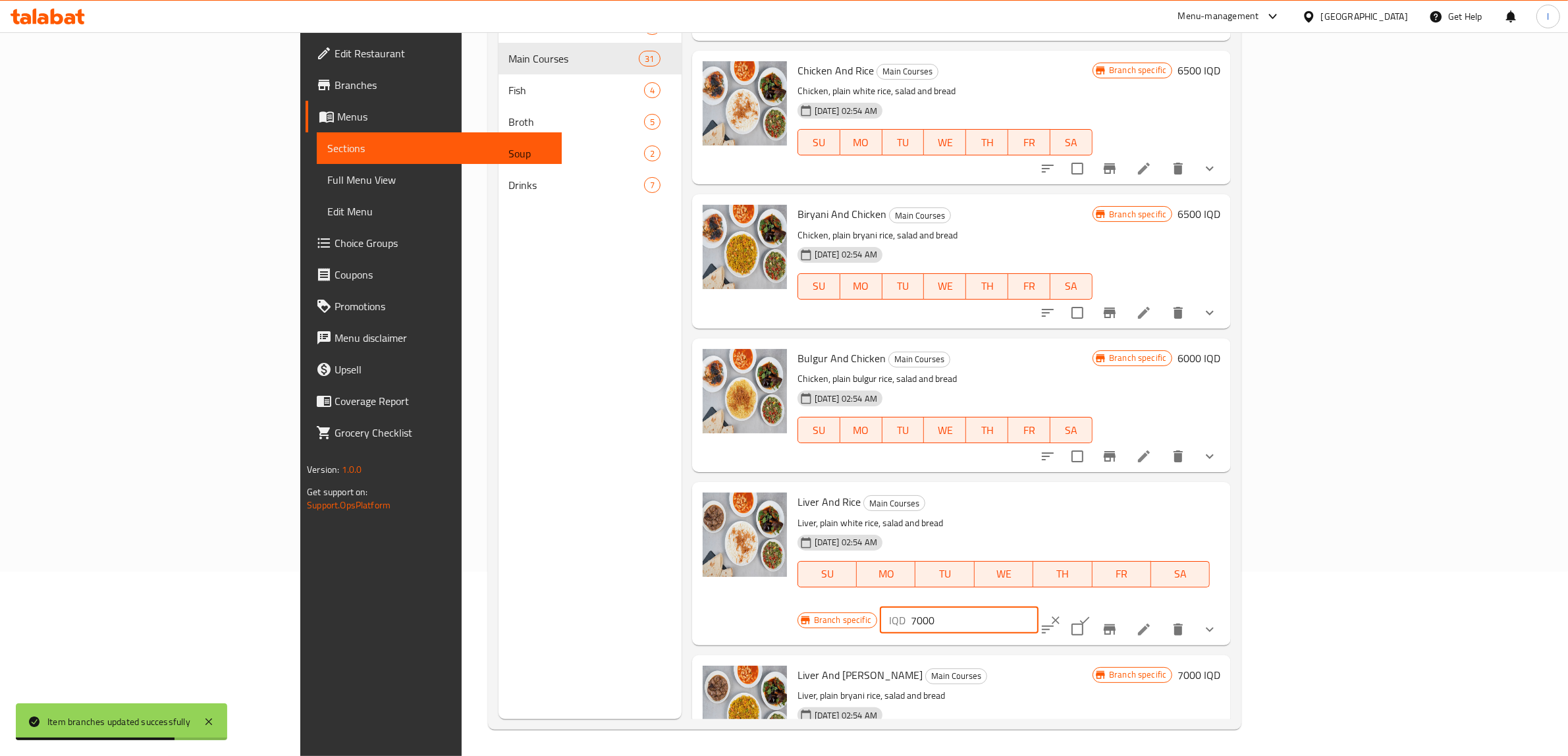
drag, startPoint x: 1311, startPoint y: 488, endPoint x: 1318, endPoint y: 488, distance: 7.0
click at [1039, 607] on div "IQD 7000 ​" at bounding box center [959, 620] width 158 height 27
paste input "5"
type input "7500"
click at [1100, 606] on button "ok" at bounding box center [1085, 620] width 29 height 29
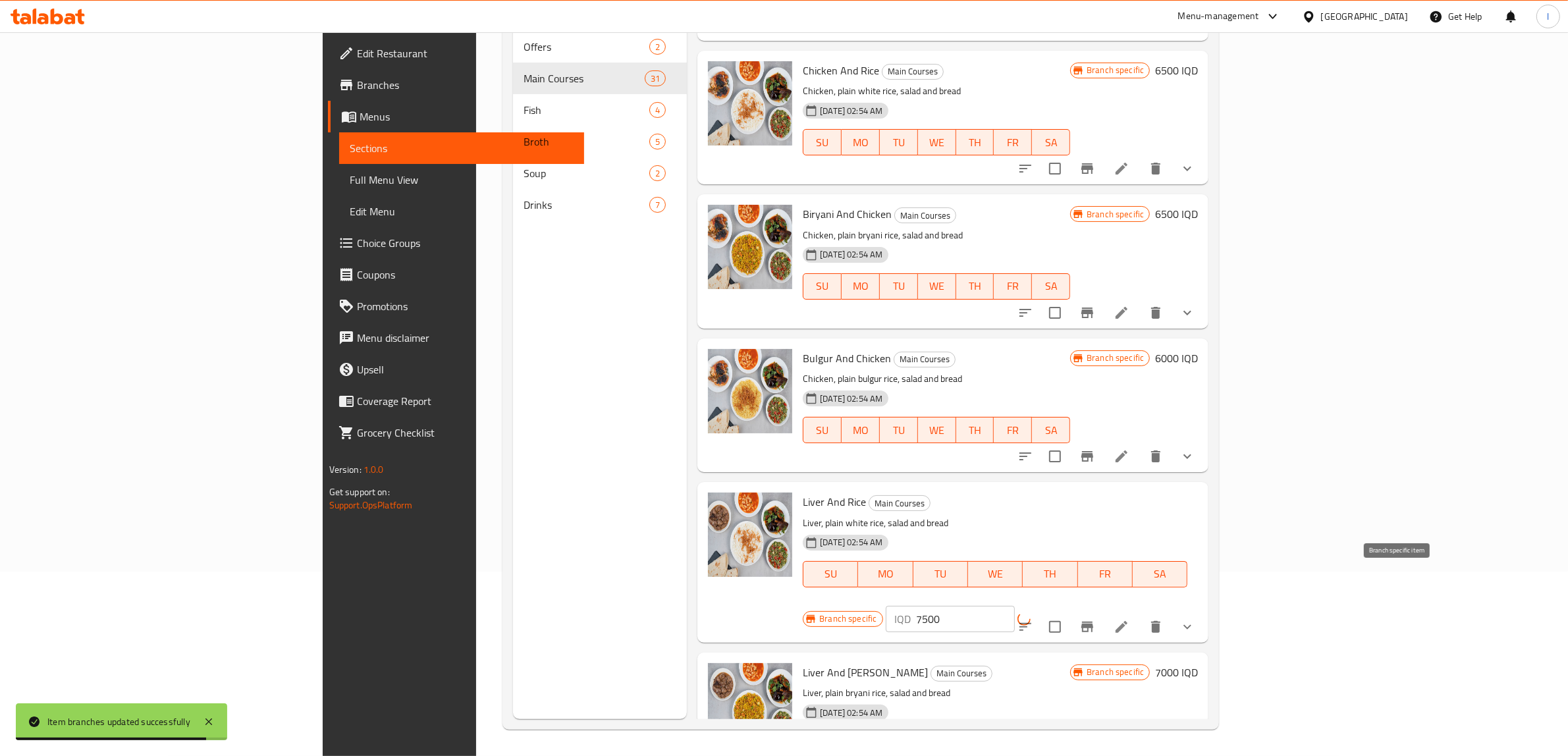
click at [1103, 611] on button "Branch-specific-item" at bounding box center [1088, 627] width 32 height 32
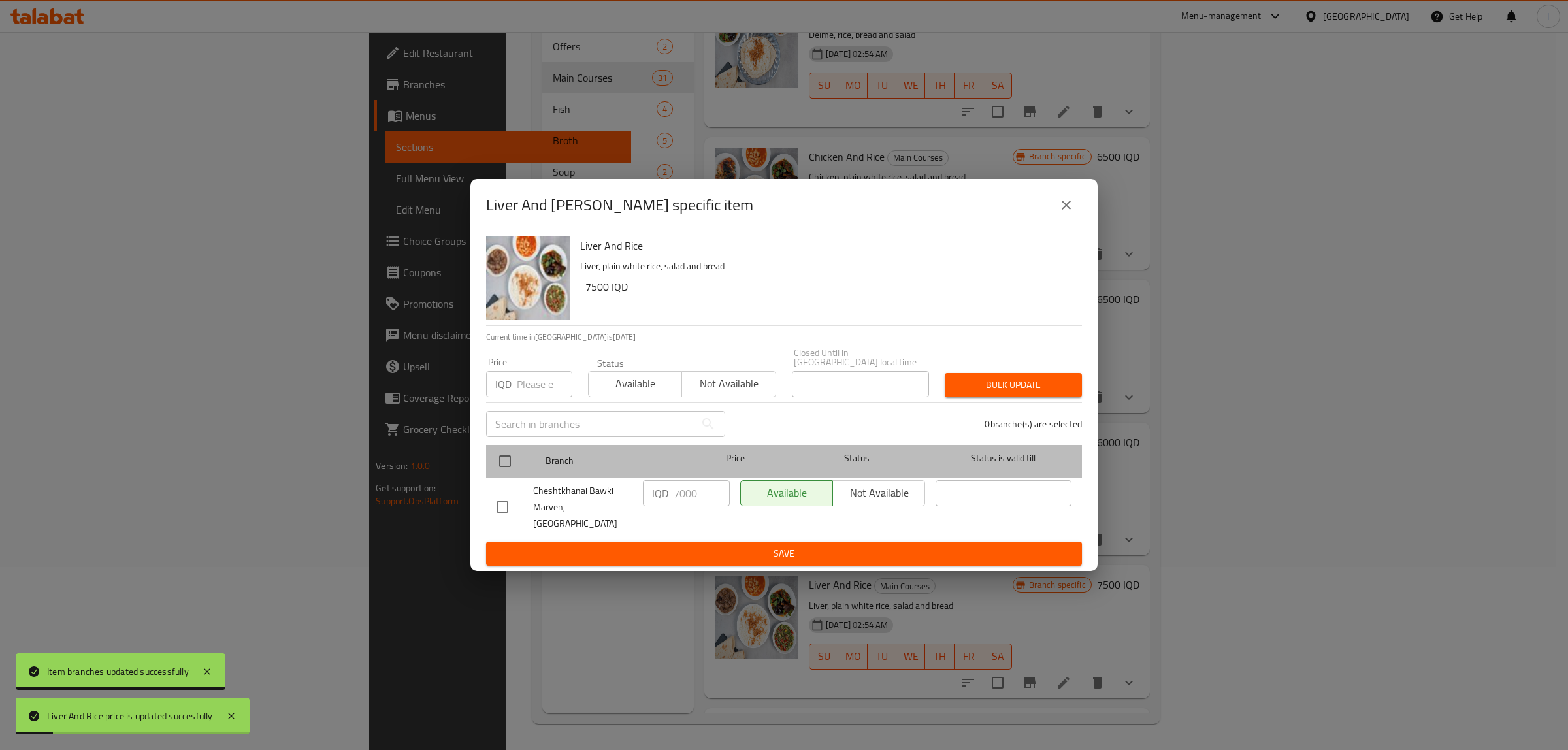
click at [487, 462] on div "Branch Price Status Status is valid till" at bounding box center [784, 461] width 596 height 33
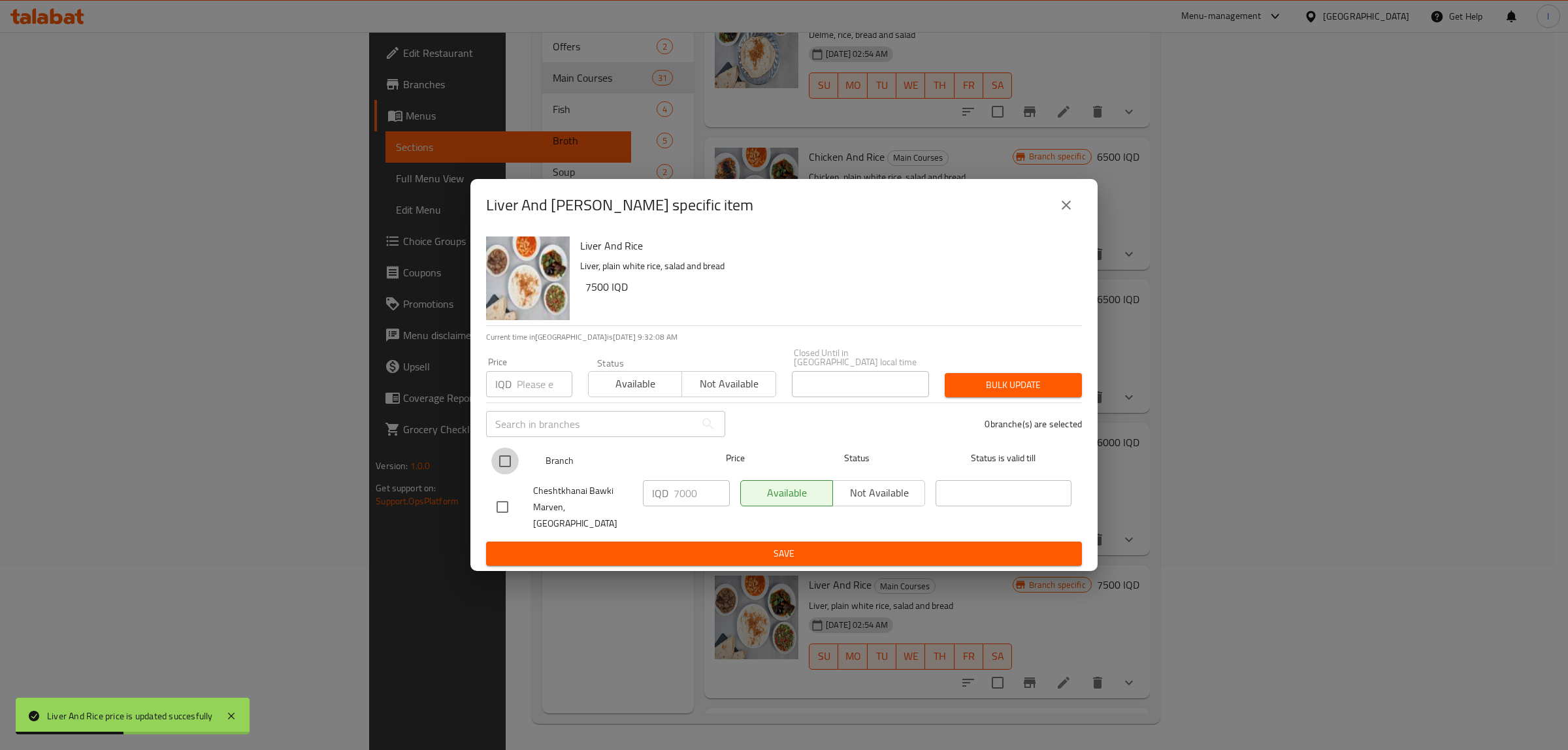
drag, startPoint x: 504, startPoint y: 469, endPoint x: 563, endPoint y: 472, distance: 59.1
click at [503, 469] on input "checkbox" at bounding box center [504, 461] width 27 height 27
checkbox input "true"
drag, startPoint x: 704, startPoint y: 502, endPoint x: 605, endPoint y: 499, distance: 99.0
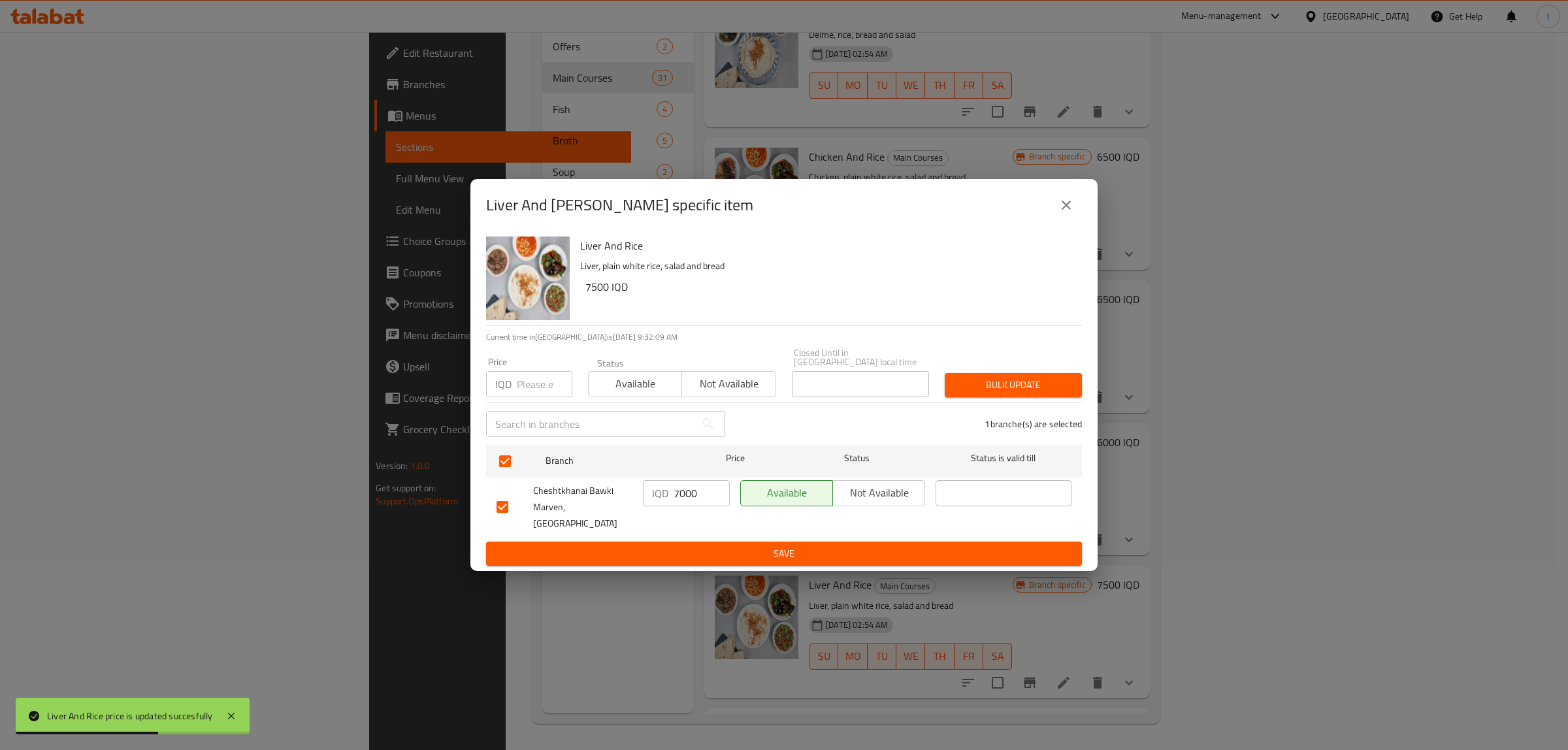
click at [614, 500] on div "Cheshtkhanai Bawki Marven, Khanaqa IQD 7000 ​ Available Not available ​" at bounding box center [784, 507] width 586 height 64
paste input "5"
type input "7500"
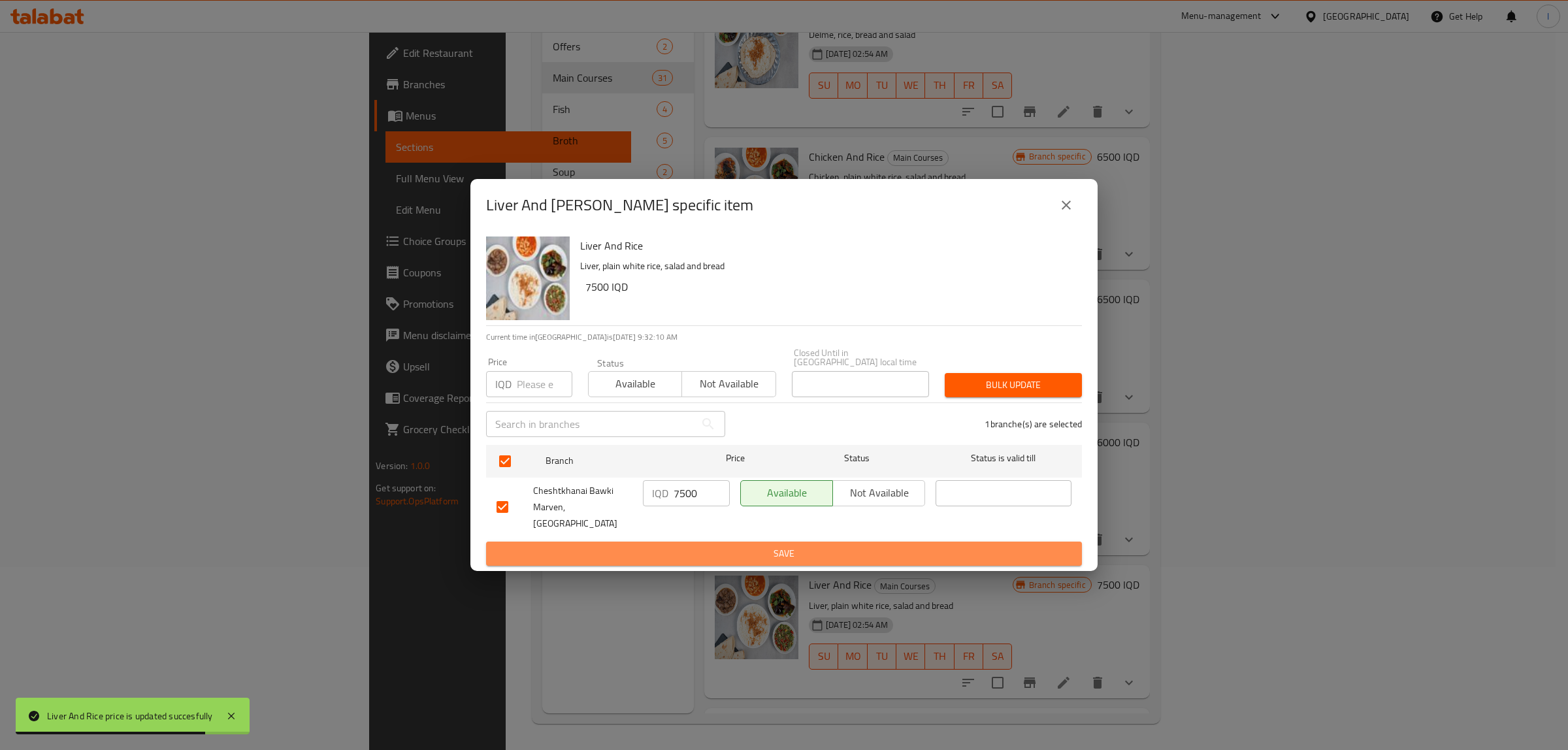
click at [671, 546] on span "Save" at bounding box center [783, 554] width 575 height 17
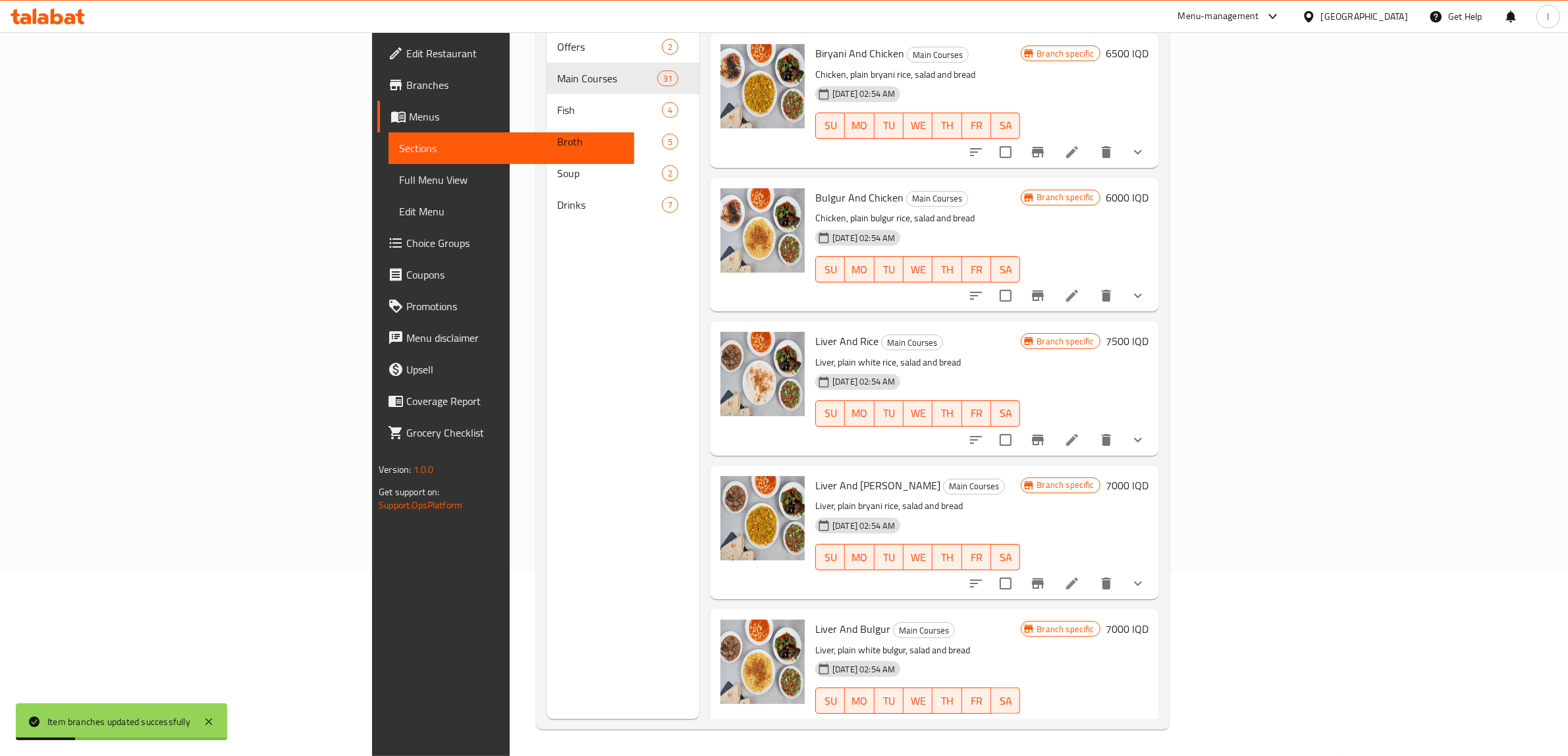
scroll to position [3240, 0]
click at [1154, 473] on div "Liver And Biryani Main Courses Liver, plain bryani rice, salad and bread 23-05-…" at bounding box center [982, 534] width 343 height 123
click at [1149, 478] on h6 "7000 IQD" at bounding box center [1127, 487] width 43 height 18
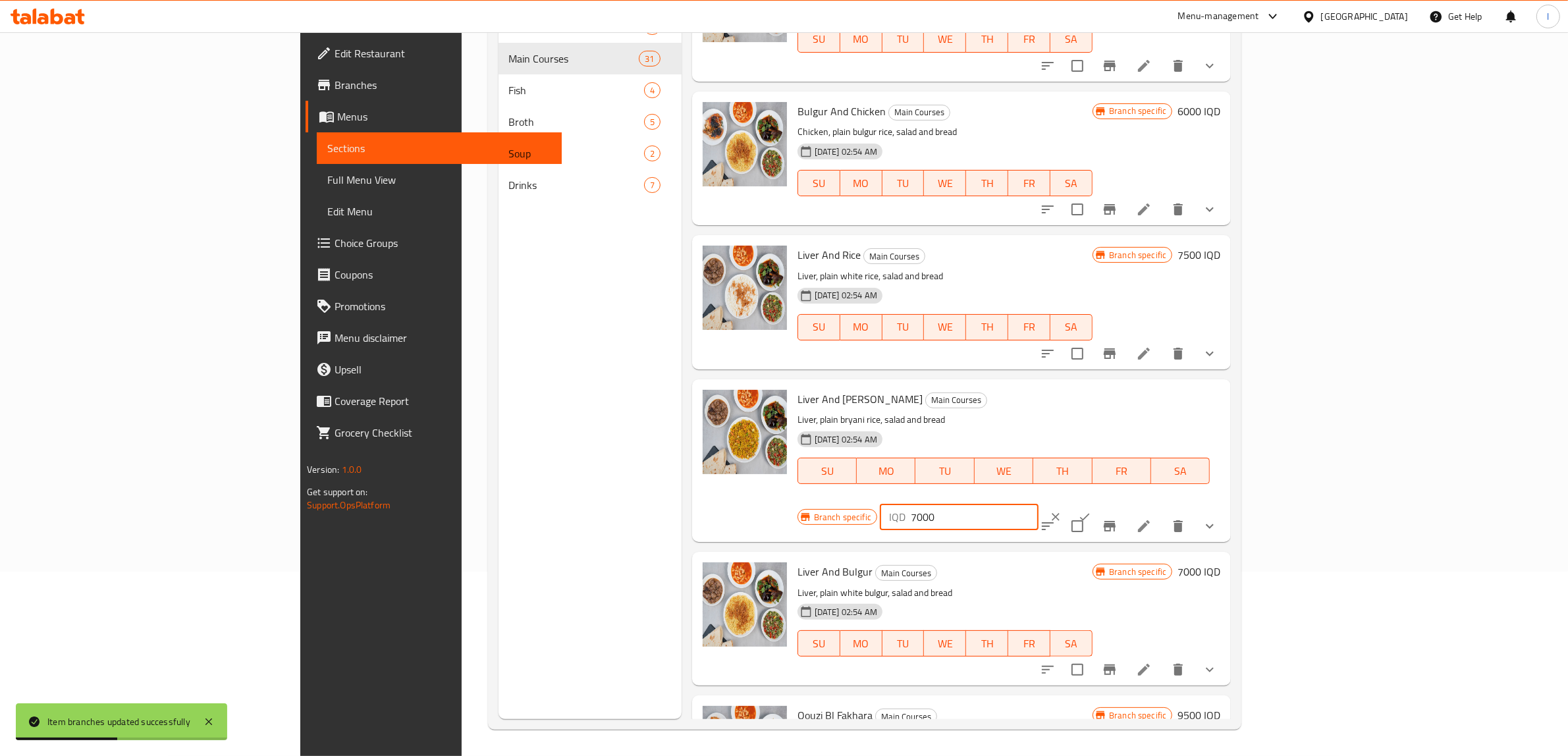
drag, startPoint x: 1355, startPoint y: 388, endPoint x: 1242, endPoint y: 384, distance: 113.1
click at [1119, 503] on div "Branch specific IQD 7000 ​" at bounding box center [958, 517] width 321 height 29
paste input "5"
type input "7500"
click at [1100, 503] on button "ok" at bounding box center [1085, 517] width 29 height 29
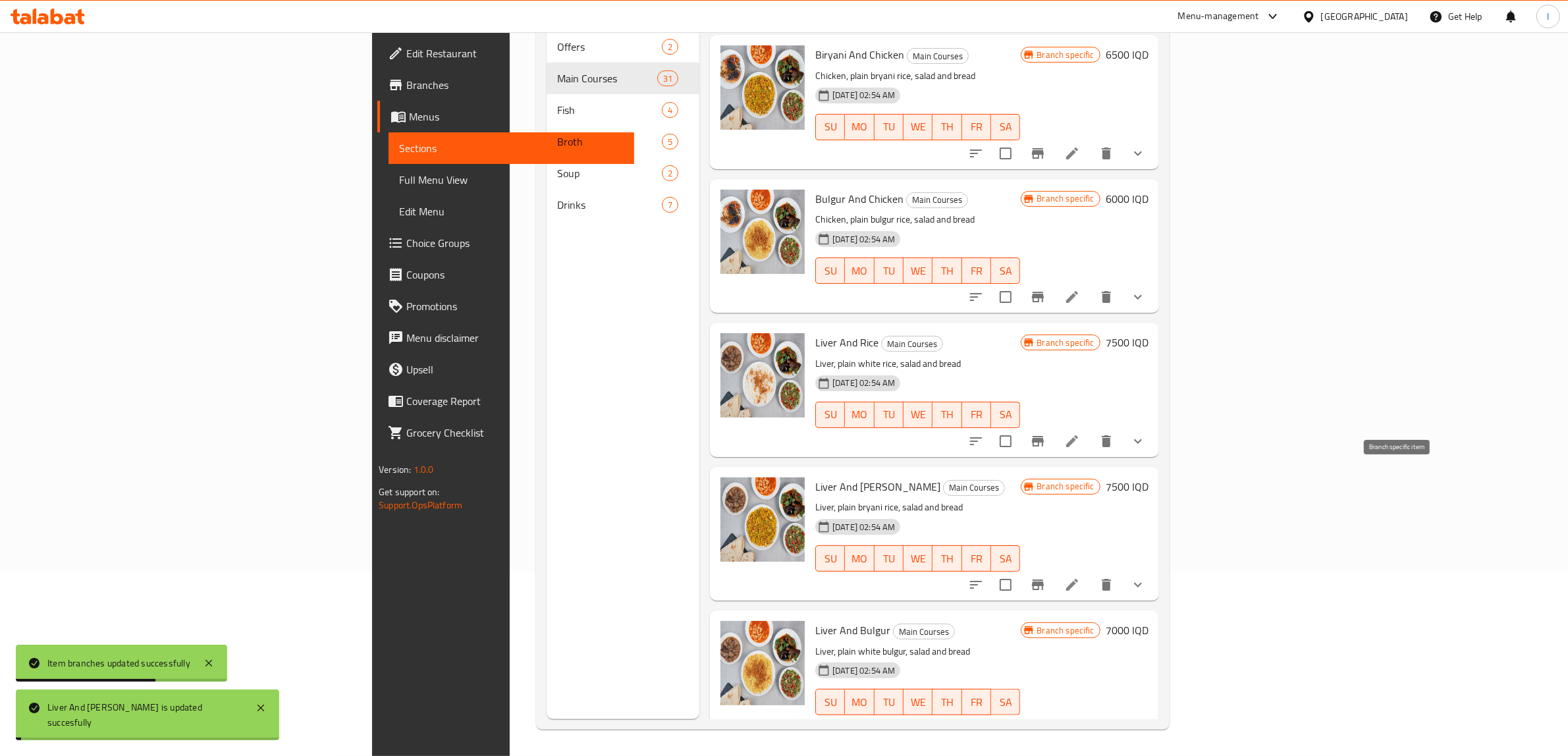
click at [1044, 579] on icon "Branch-specific-item" at bounding box center [1038, 584] width 12 height 11
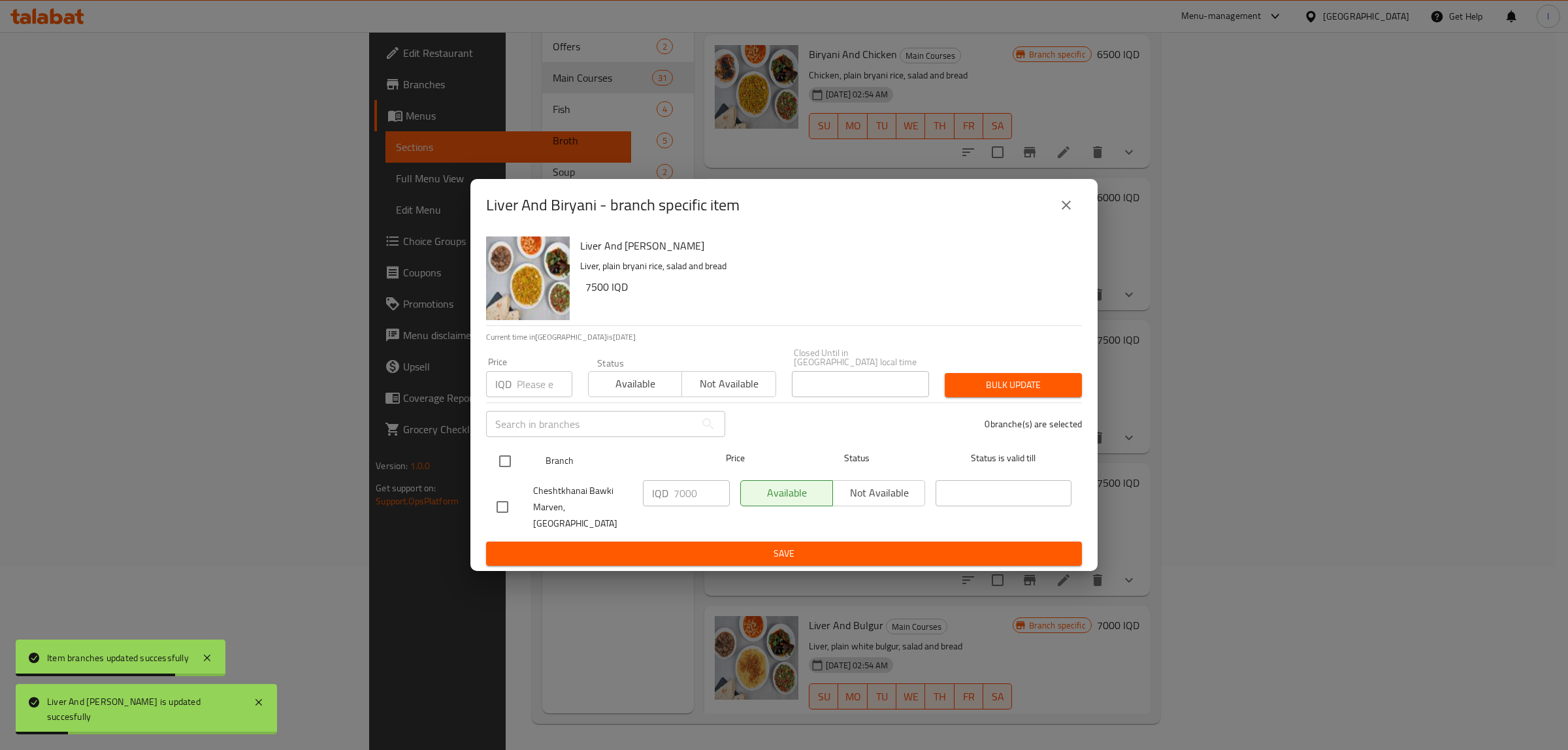
drag, startPoint x: 495, startPoint y: 453, endPoint x: 512, endPoint y: 465, distance: 20.8
click at [495, 455] on input "checkbox" at bounding box center [504, 461] width 27 height 27
checkbox input "true"
drag, startPoint x: 702, startPoint y: 499, endPoint x: 577, endPoint y: 507, distance: 125.3
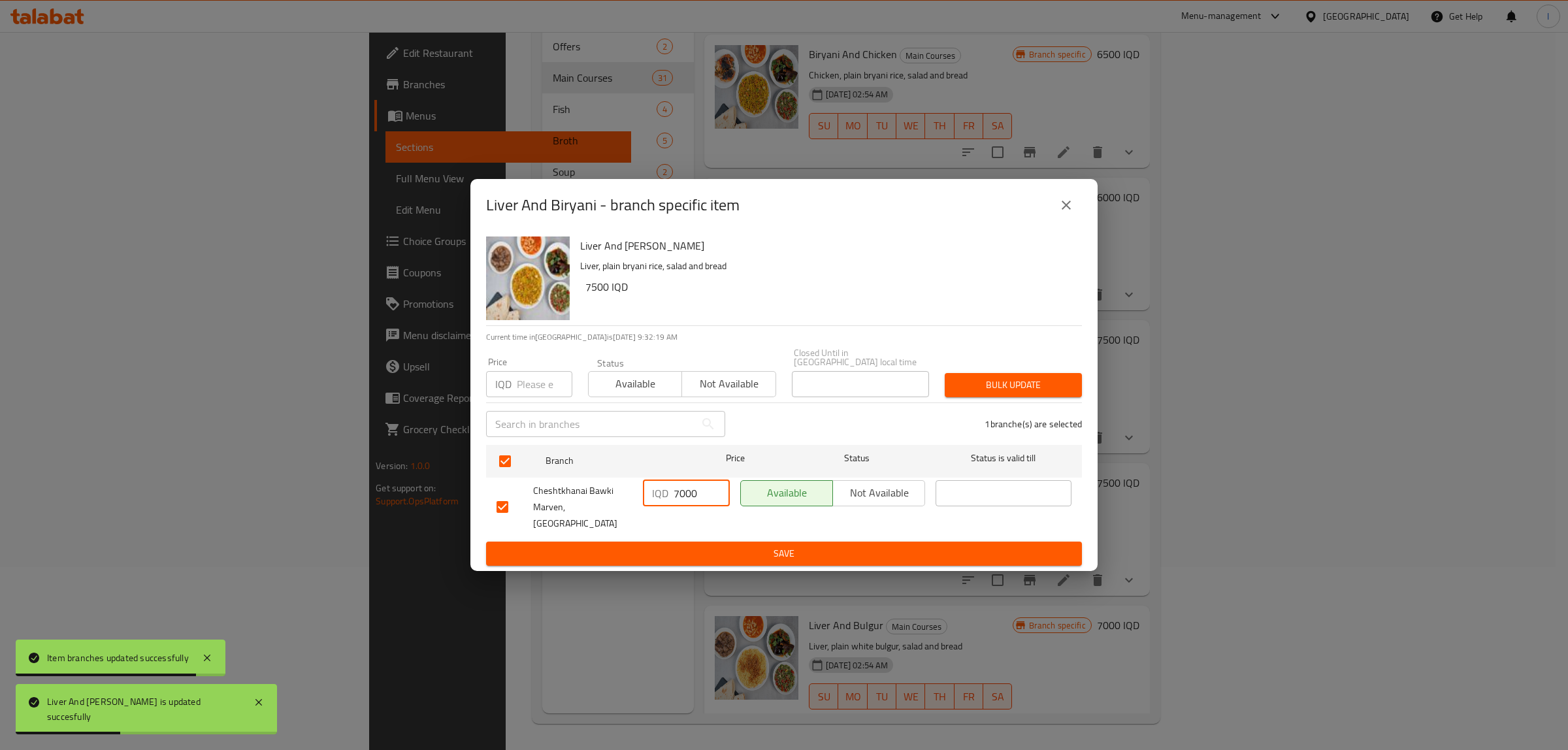
click at [585, 506] on div "Cheshtkhanai Bawki Marven, Khanaqa IQD 7000 ​ Available Not available ​" at bounding box center [784, 507] width 586 height 64
paste input "5"
type input "7500"
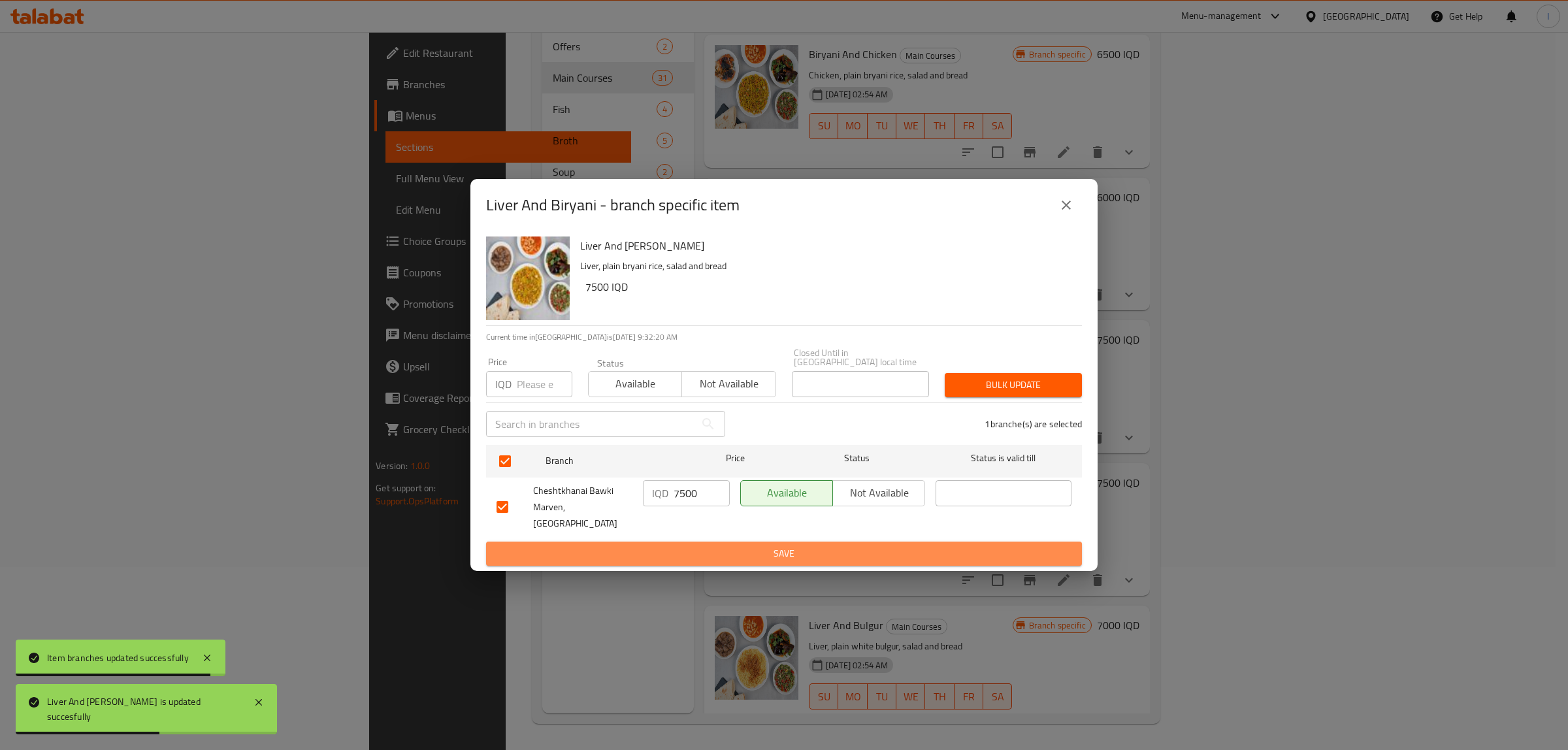
click at [670, 546] on span "Save" at bounding box center [783, 554] width 575 height 17
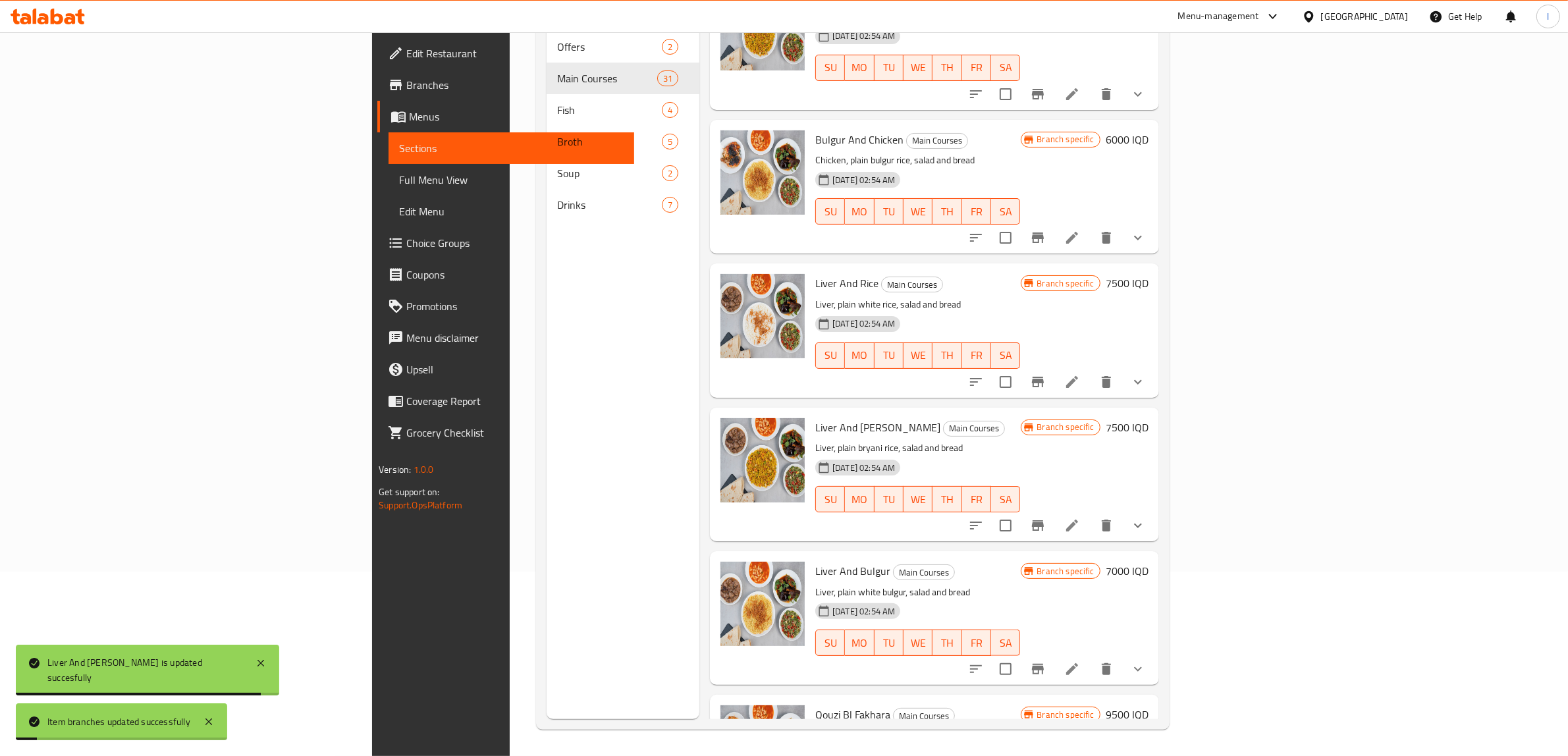
scroll to position [3322, 0]
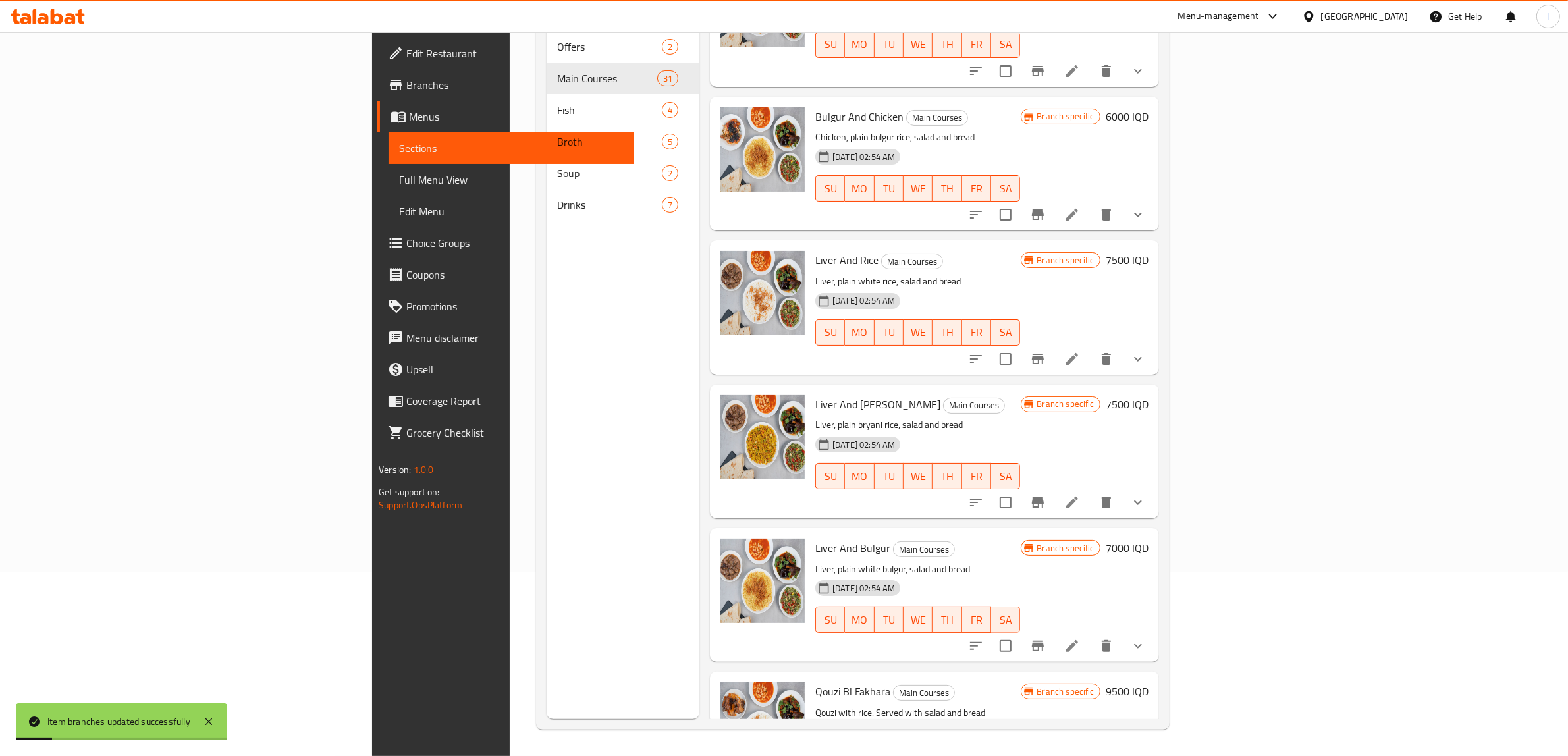
click at [1149, 538] on h6 "7000 IQD" at bounding box center [1127, 548] width 43 height 18
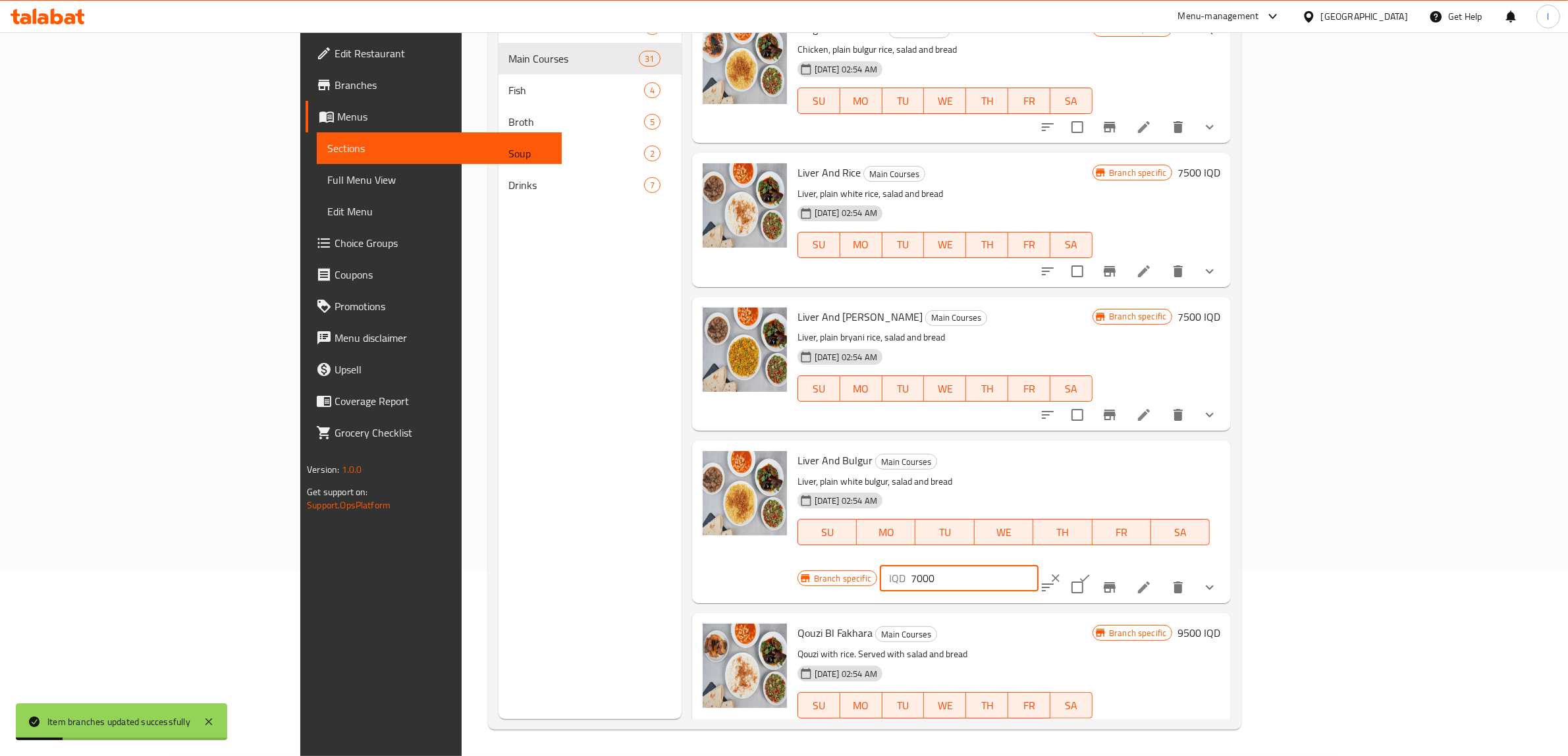
drag, startPoint x: 1347, startPoint y: 453, endPoint x: 1304, endPoint y: 450, distance: 43.1
click at [1119, 563] on div "Branch specific IQD 7000 ​" at bounding box center [958, 578] width 321 height 29
paste input "5"
type input "7500"
click at [1091, 572] on icon "ok" at bounding box center [1085, 578] width 13 height 13
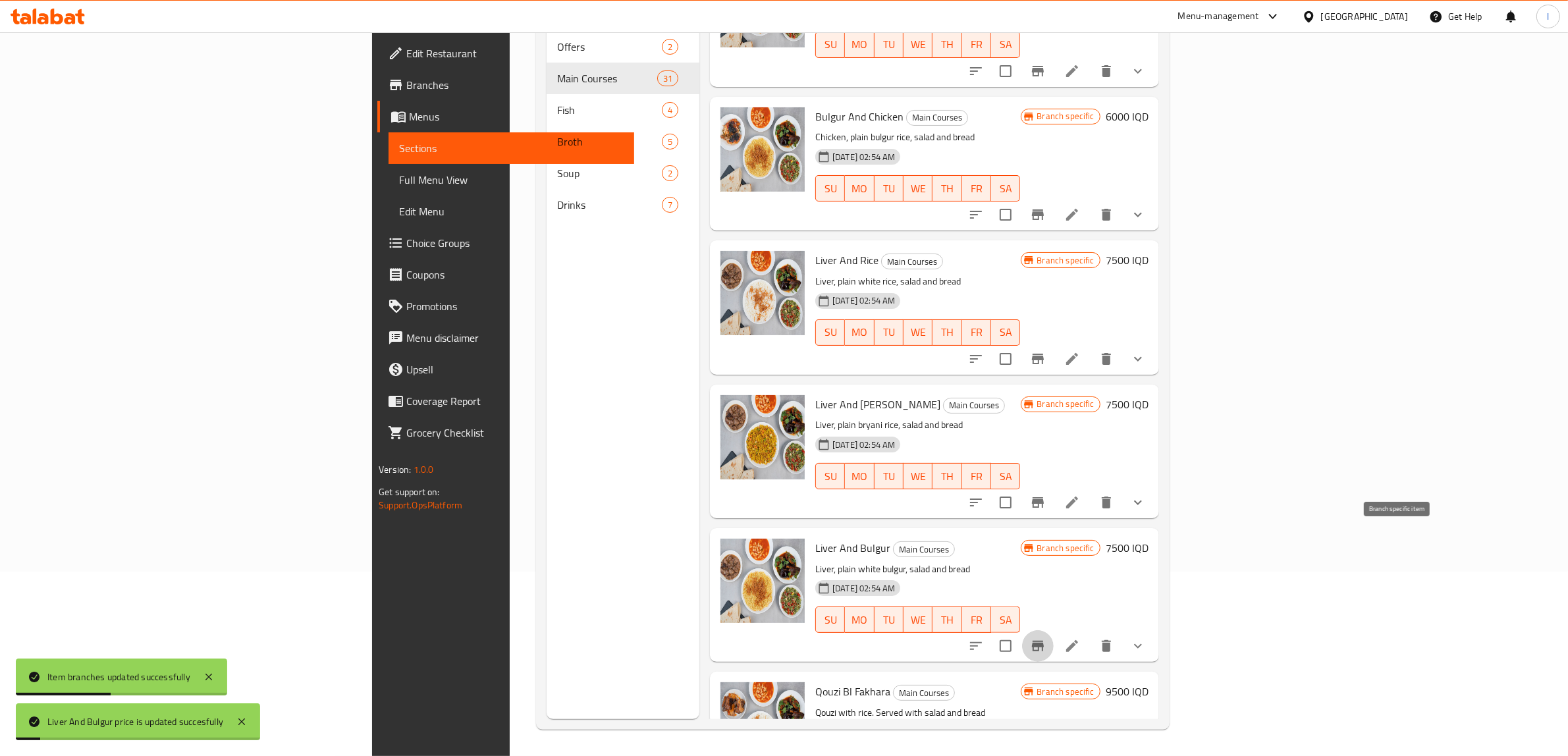
click at [1044, 641] on icon "Branch-specific-item" at bounding box center [1038, 646] width 12 height 11
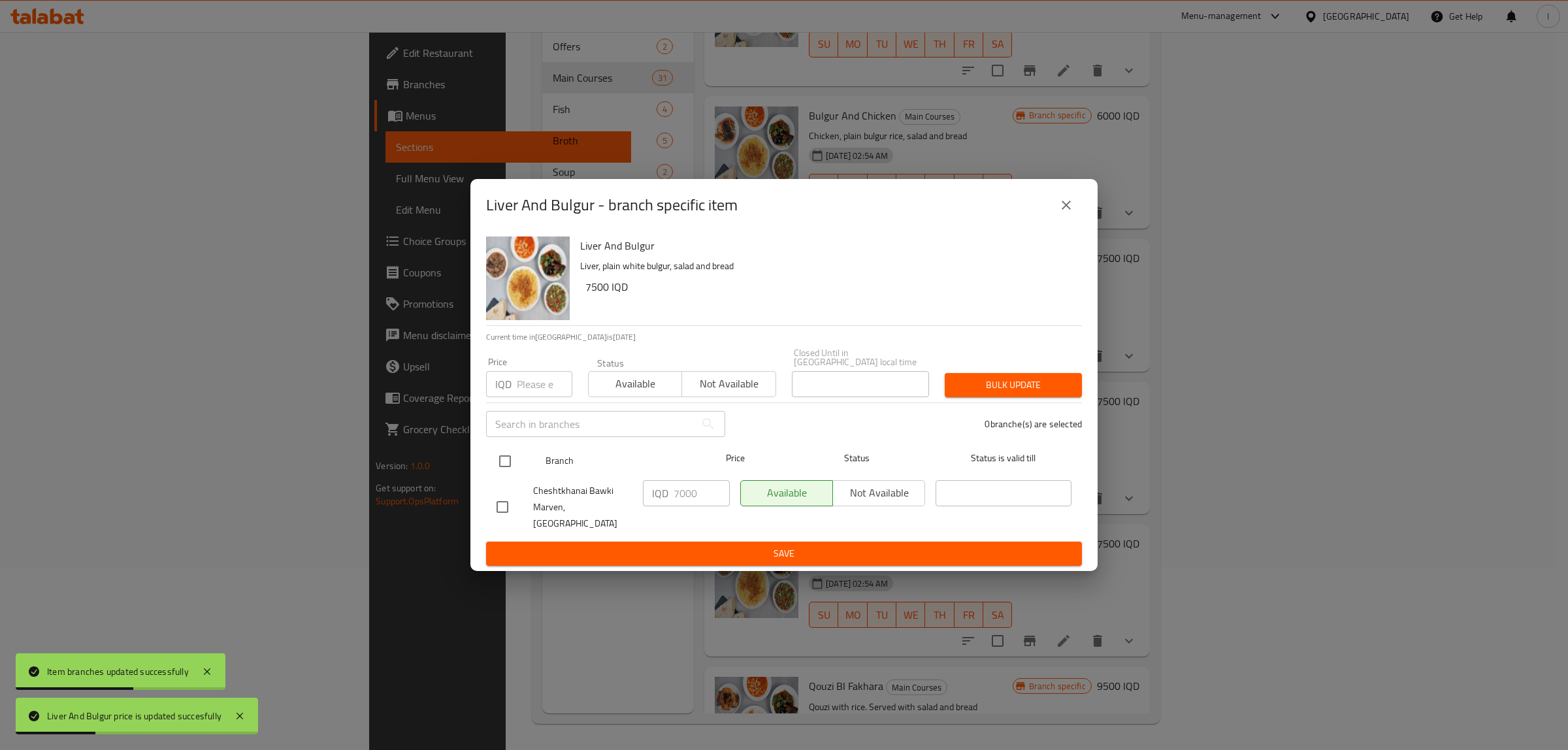
click at [515, 466] on input "checkbox" at bounding box center [504, 461] width 27 height 27
checkbox input "true"
drag, startPoint x: 699, startPoint y: 496, endPoint x: 515, endPoint y: 492, distance: 184.0
click at [515, 492] on div "Cheshtkhanai Bawki Marven, Khanaqa IQD 7000 ​ Available Not available ​" at bounding box center [784, 507] width 586 height 64
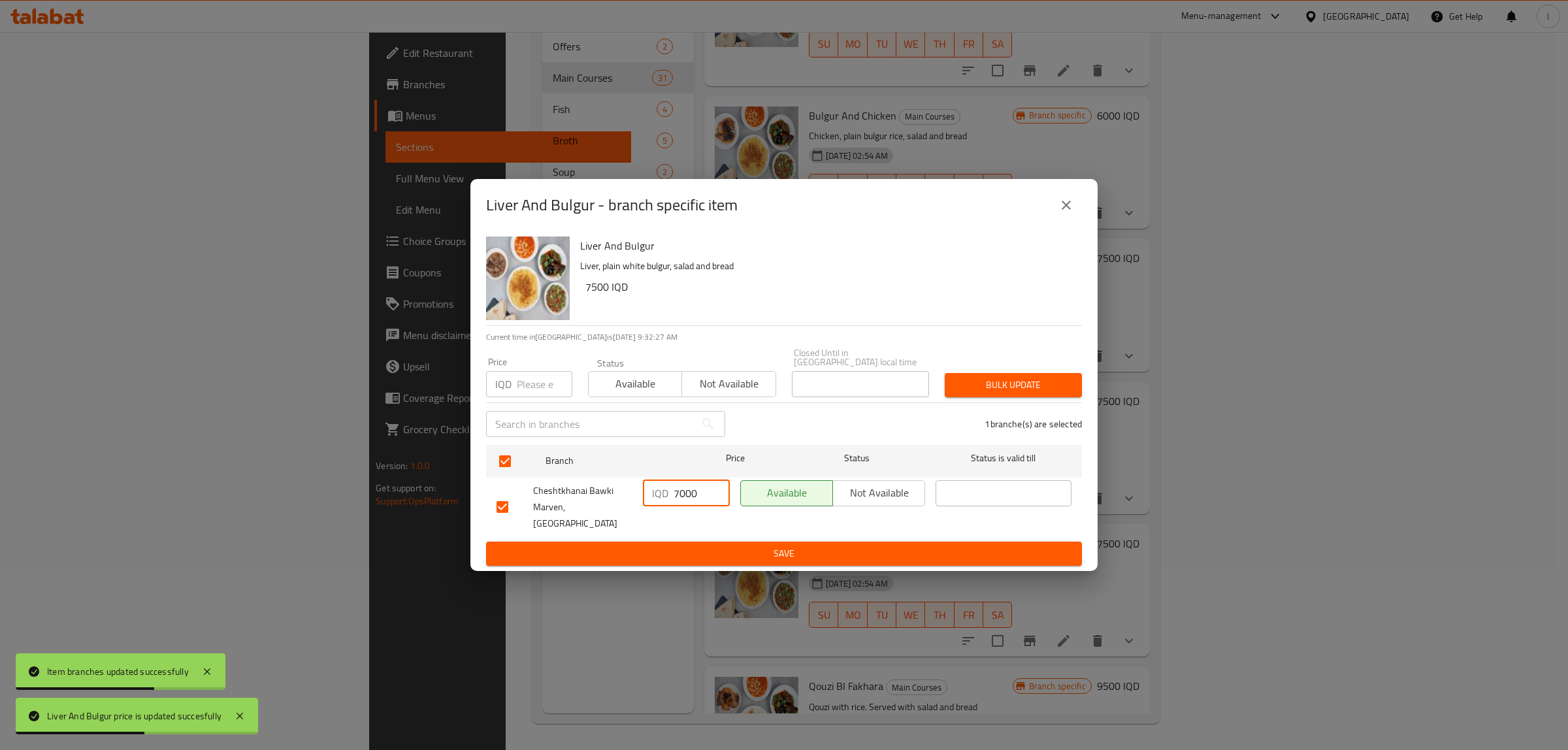
paste input "5"
type input "7500"
click at [690, 546] on span "Save" at bounding box center [783, 554] width 575 height 17
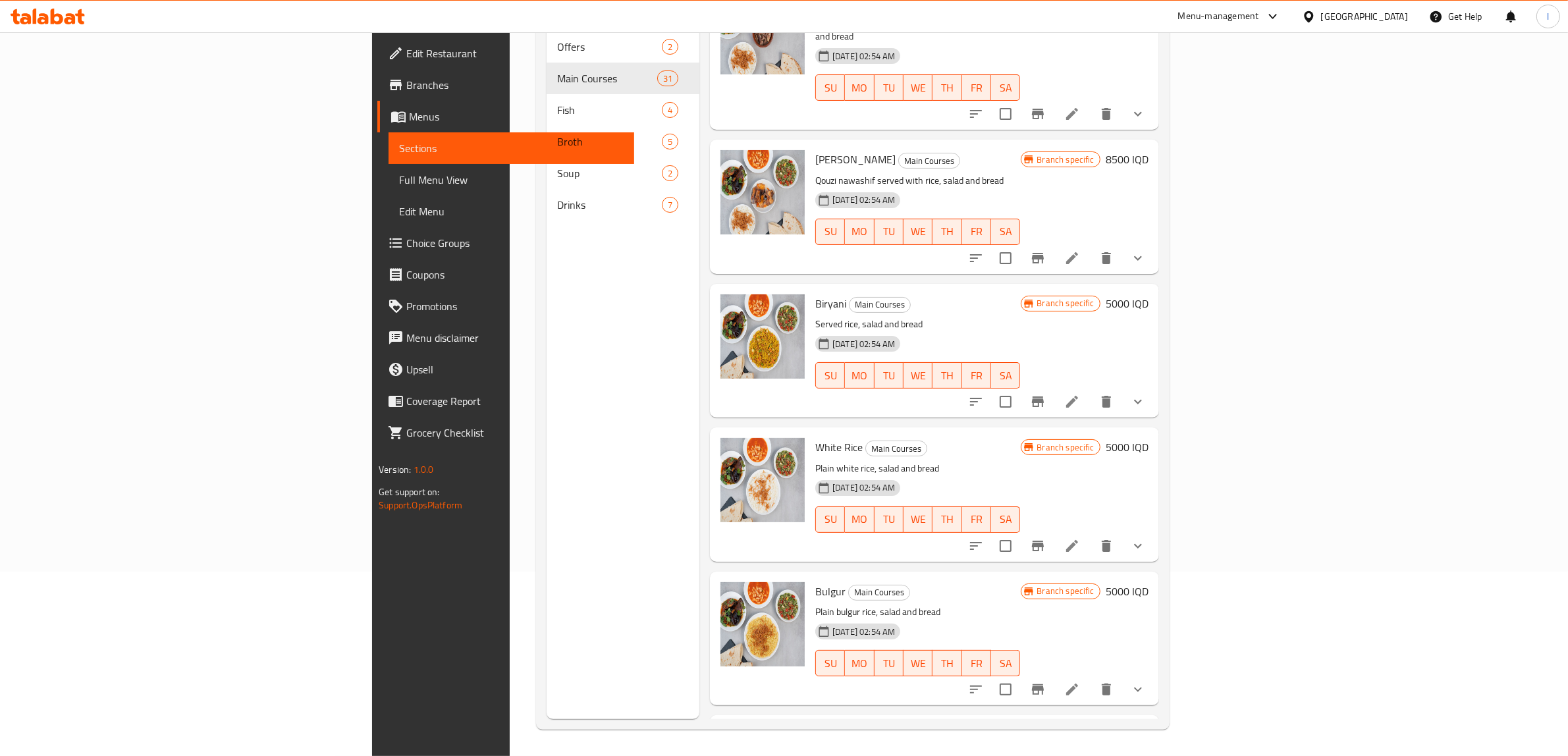
scroll to position [2305, 0]
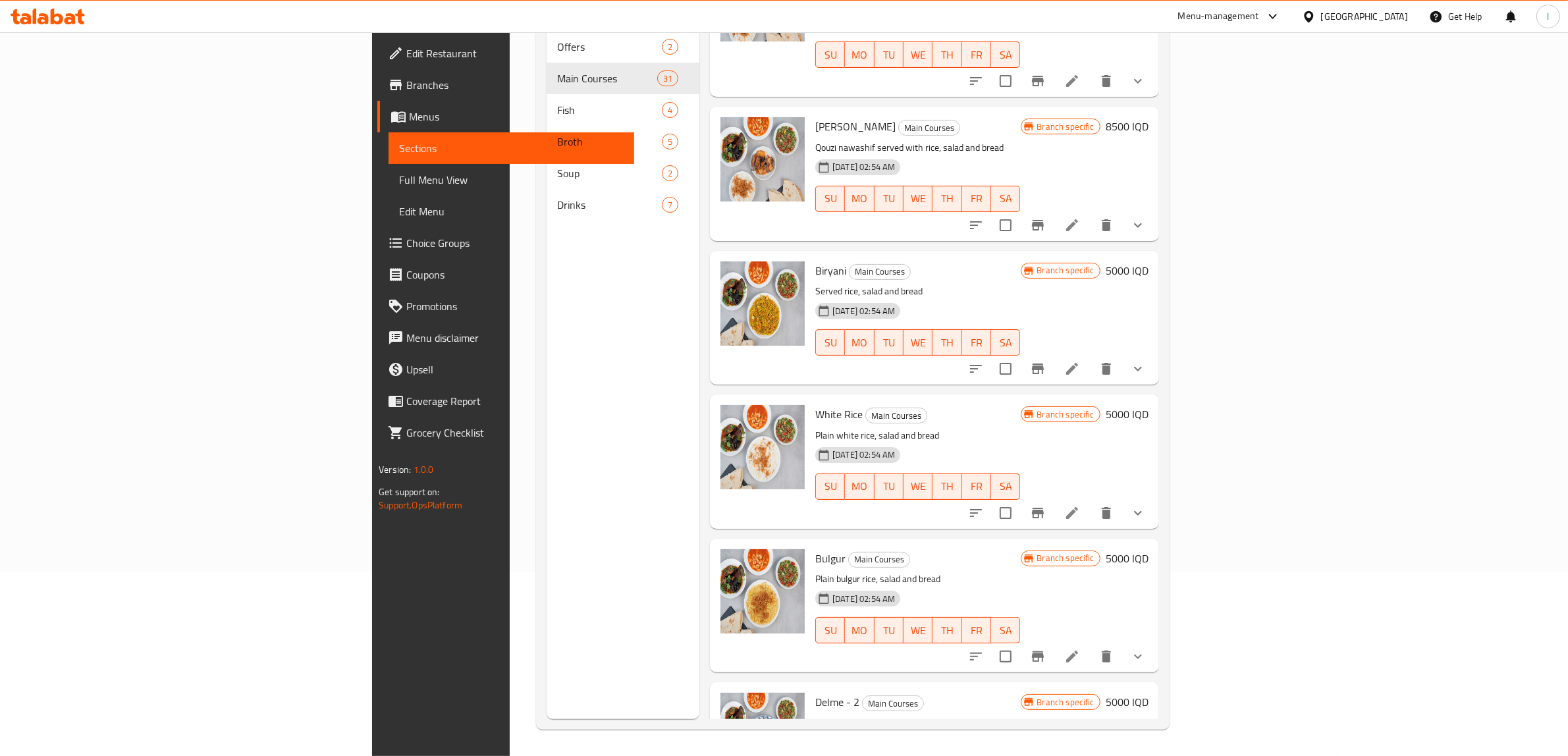
click at [1149, 405] on h6 "5000 IQD" at bounding box center [1127, 414] width 43 height 18
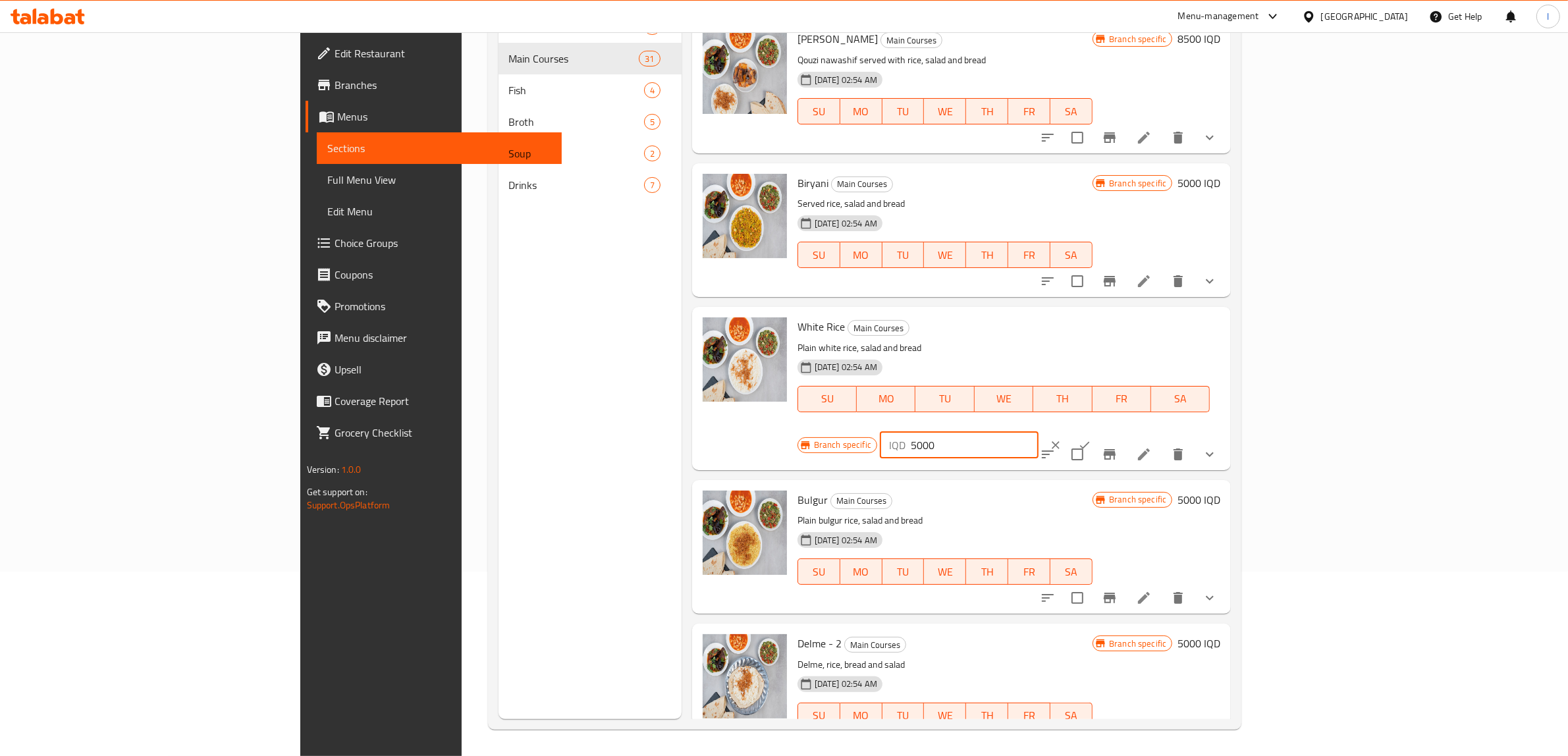
drag, startPoint x: 1410, startPoint y: 321, endPoint x: 1338, endPoint y: 323, distance: 72.0
click at [1039, 432] on input "5000" at bounding box center [974, 445] width 128 height 27
drag, startPoint x: 1367, startPoint y: 313, endPoint x: 1334, endPoint y: 320, distance: 33.7
click at [1039, 432] on input "5000" at bounding box center [974, 445] width 128 height 27
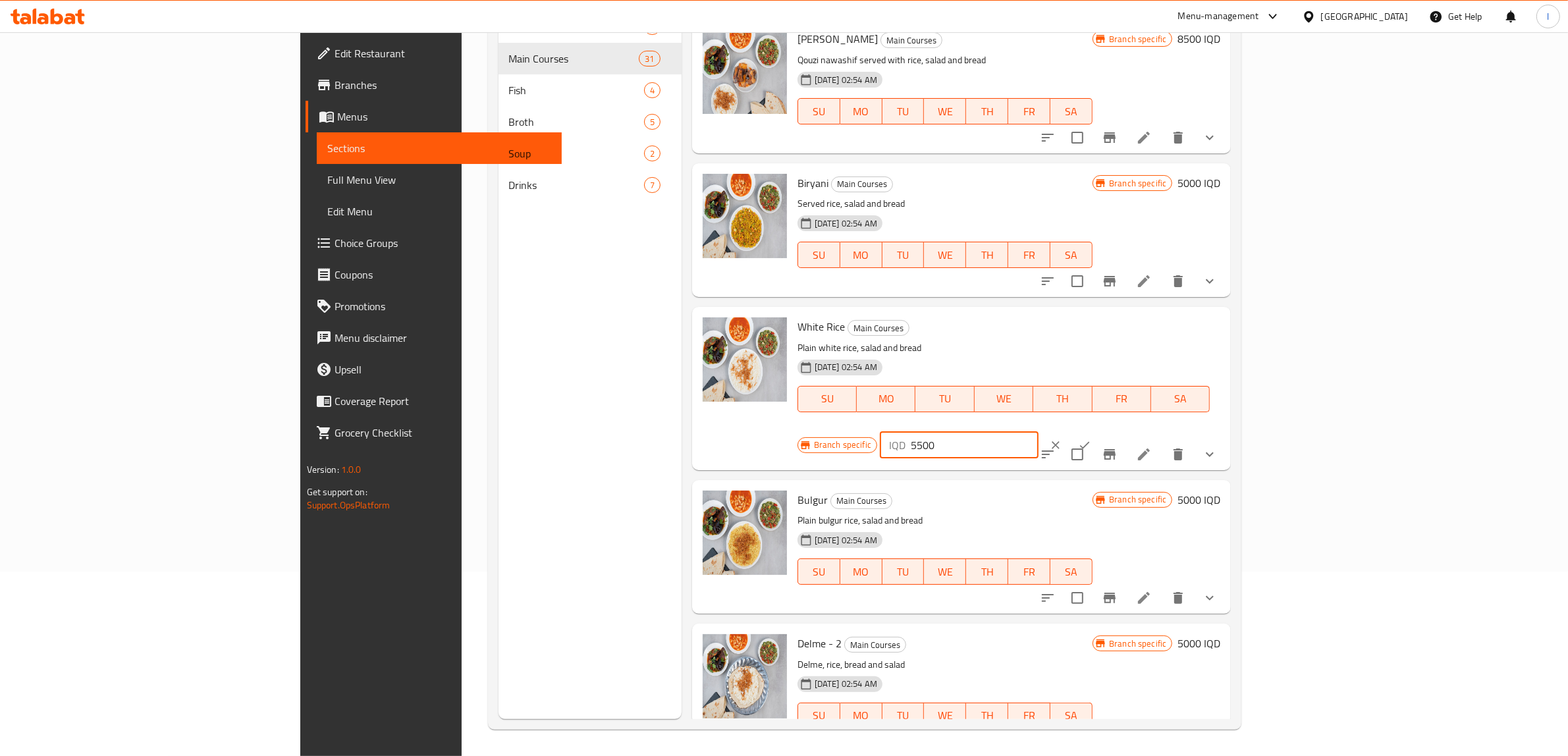
drag, startPoint x: 1246, startPoint y: 298, endPoint x: 1105, endPoint y: 309, distance: 141.4
click at [1118, 313] on div "White Rice Main Courses Plain white rice, salad and bread 23-05-2024 02:54 AM S…" at bounding box center [1009, 388] width 434 height 153
type input "5500"
click at [1091, 438] on icon "ok" at bounding box center [1085, 445] width 13 height 13
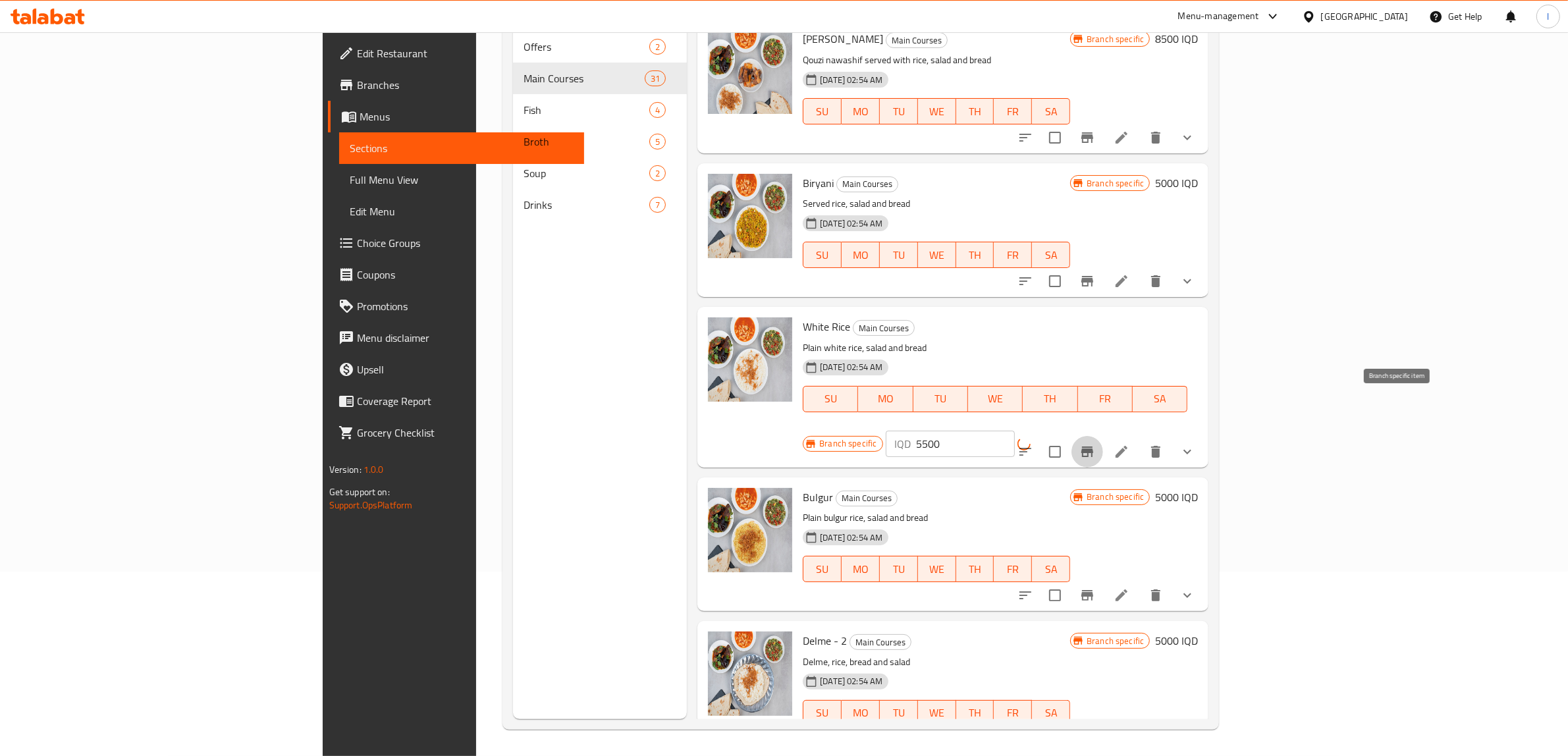
click at [1095, 444] on icon "Branch-specific-item" at bounding box center [1087, 452] width 16 height 16
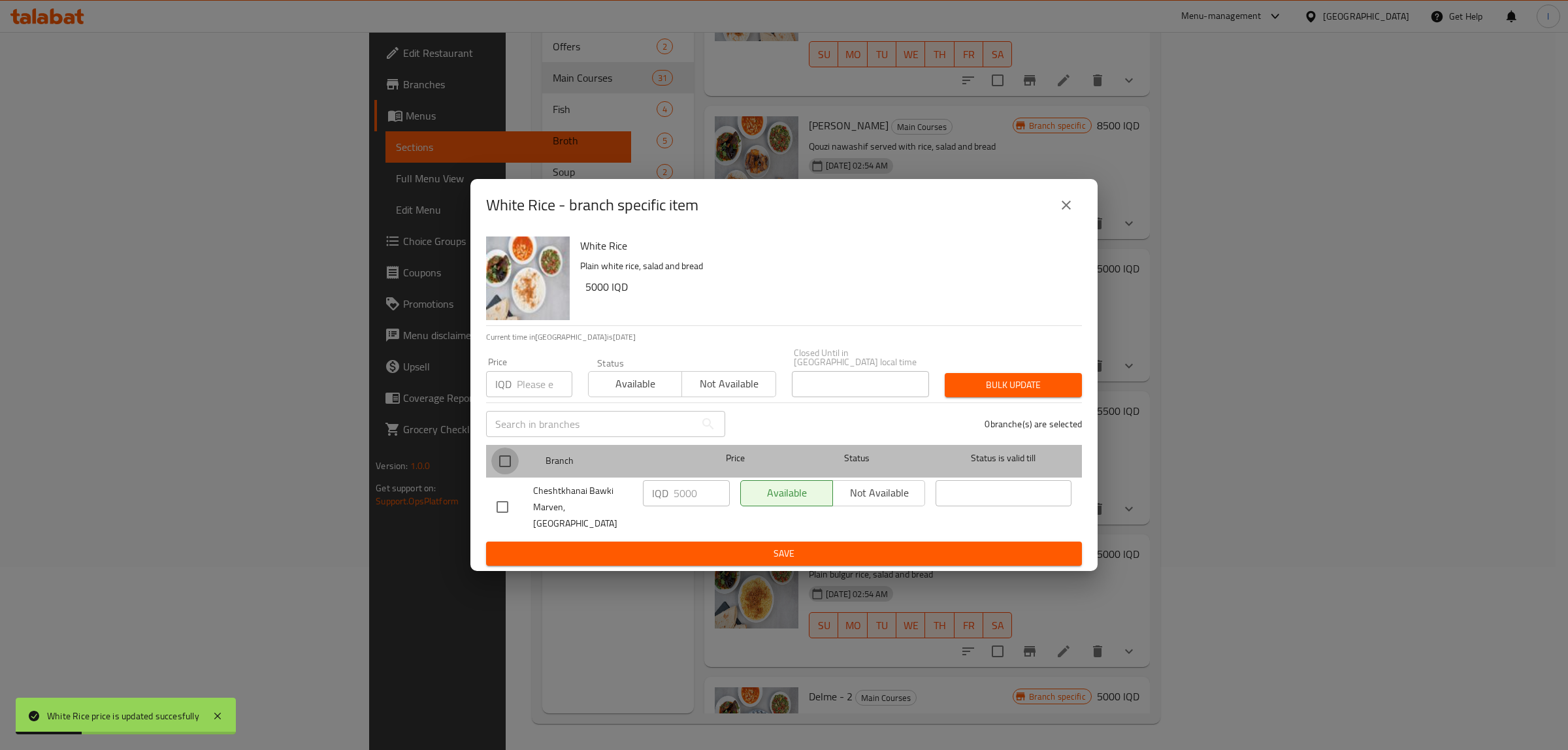
click at [500, 458] on input "checkbox" at bounding box center [504, 461] width 27 height 27
checkbox input "true"
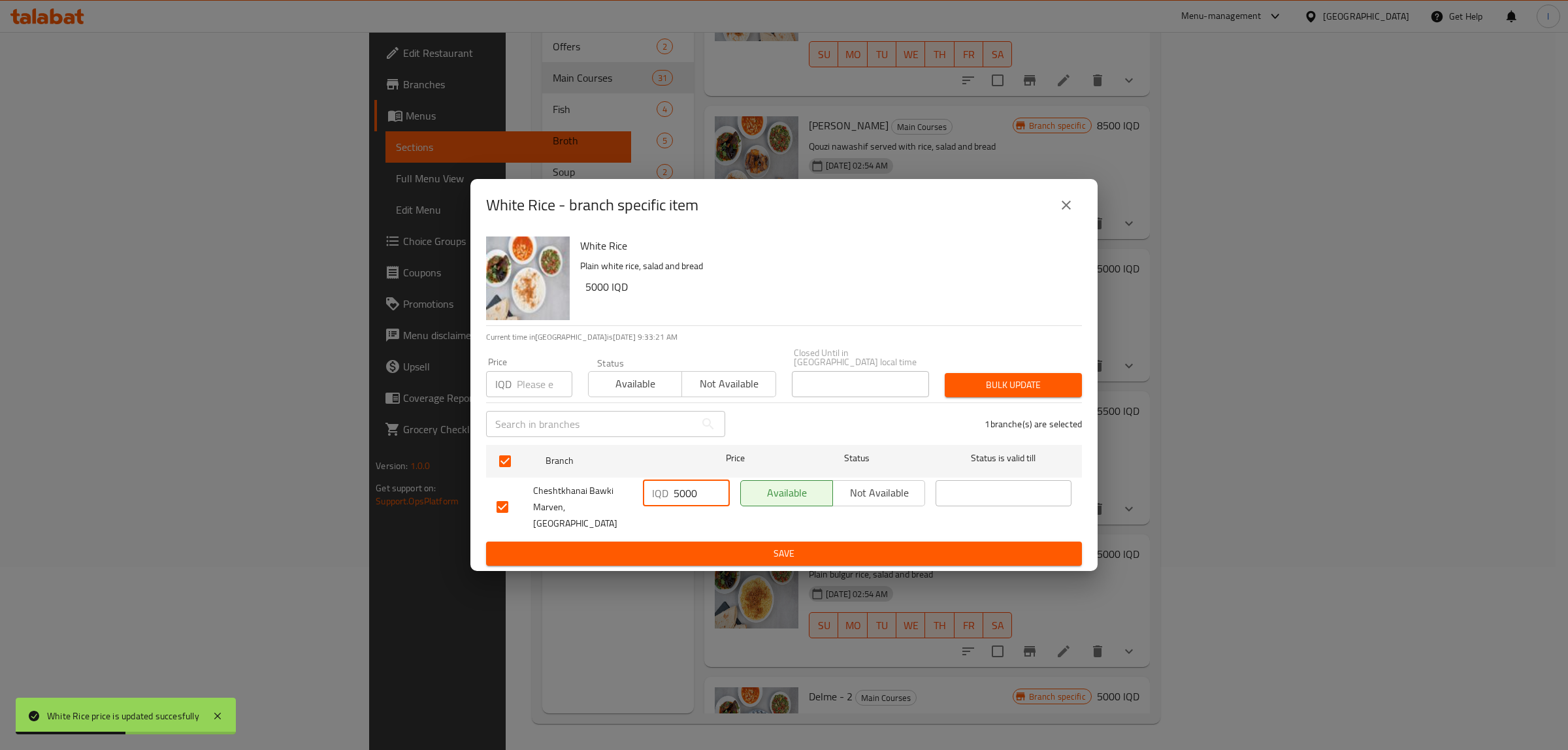
drag, startPoint x: 657, startPoint y: 507, endPoint x: 571, endPoint y: 507, distance: 86.0
click at [575, 507] on div "Cheshtkhanai Bawki Marven, Khanaqa IQD 5000 ​ Available Not available ​" at bounding box center [784, 507] width 586 height 64
paste input "5"
type input "5500"
click at [675, 546] on span "Save" at bounding box center [783, 554] width 575 height 17
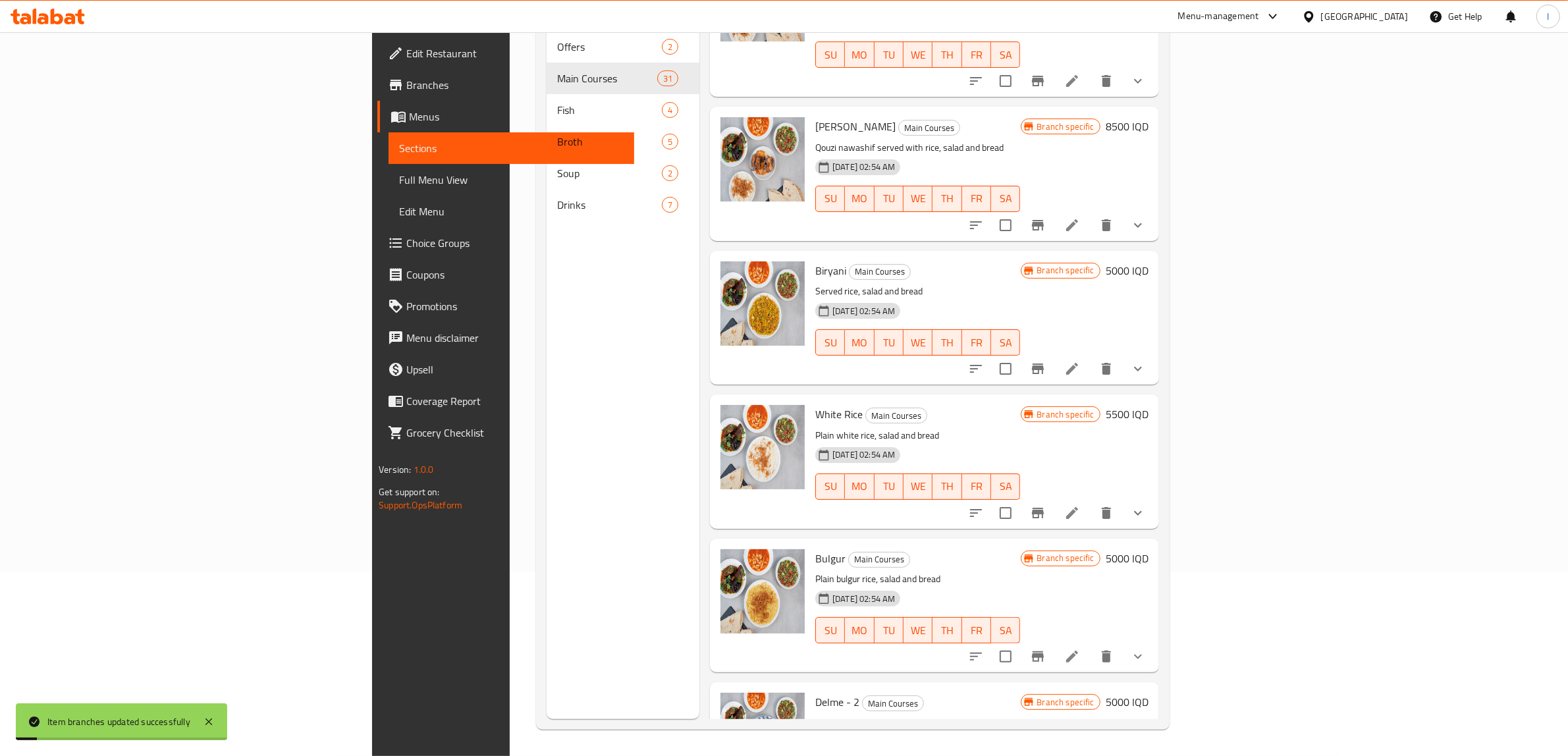
scroll to position [2447, 0]
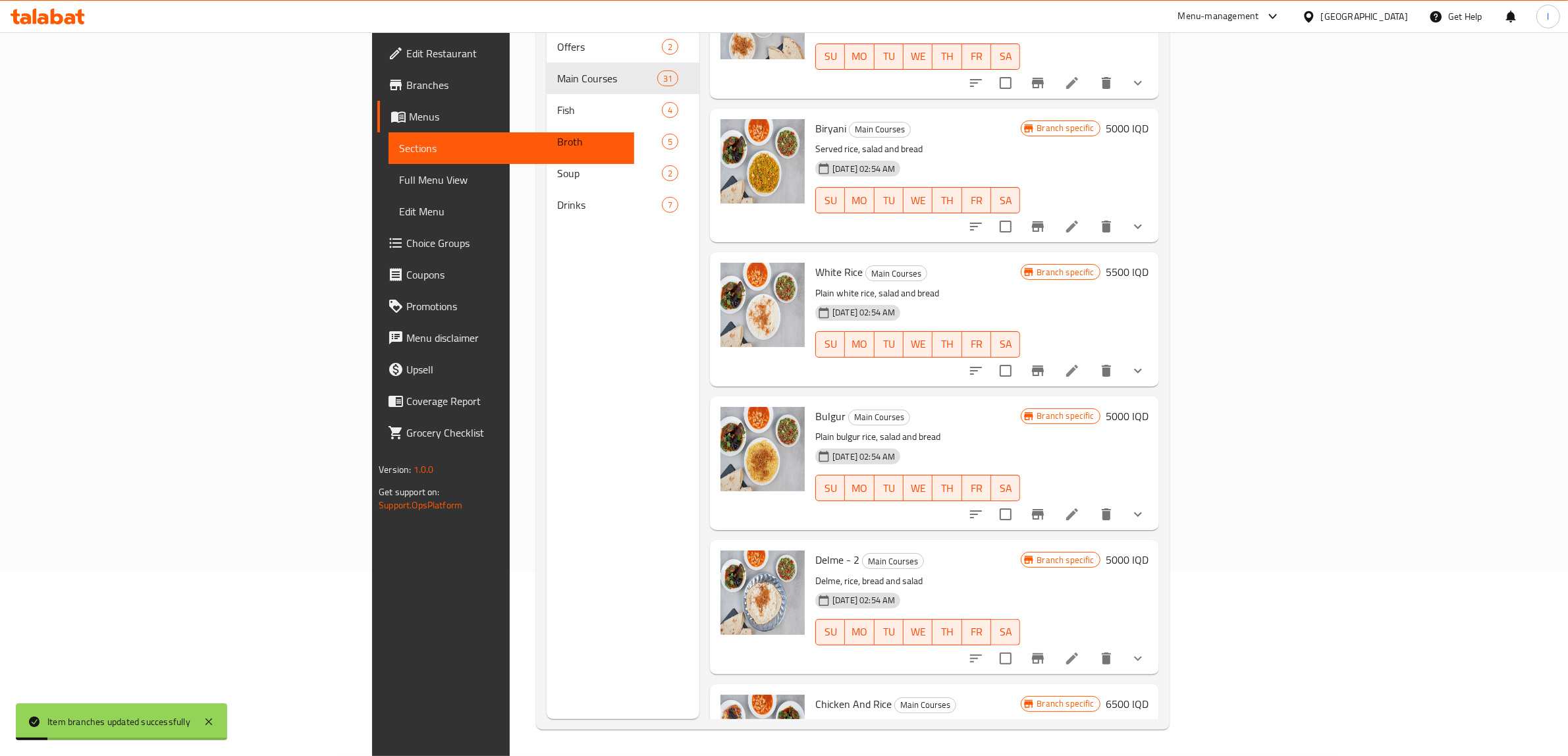
click at [1149, 407] on h6 "5000 IQD" at bounding box center [1127, 416] width 43 height 18
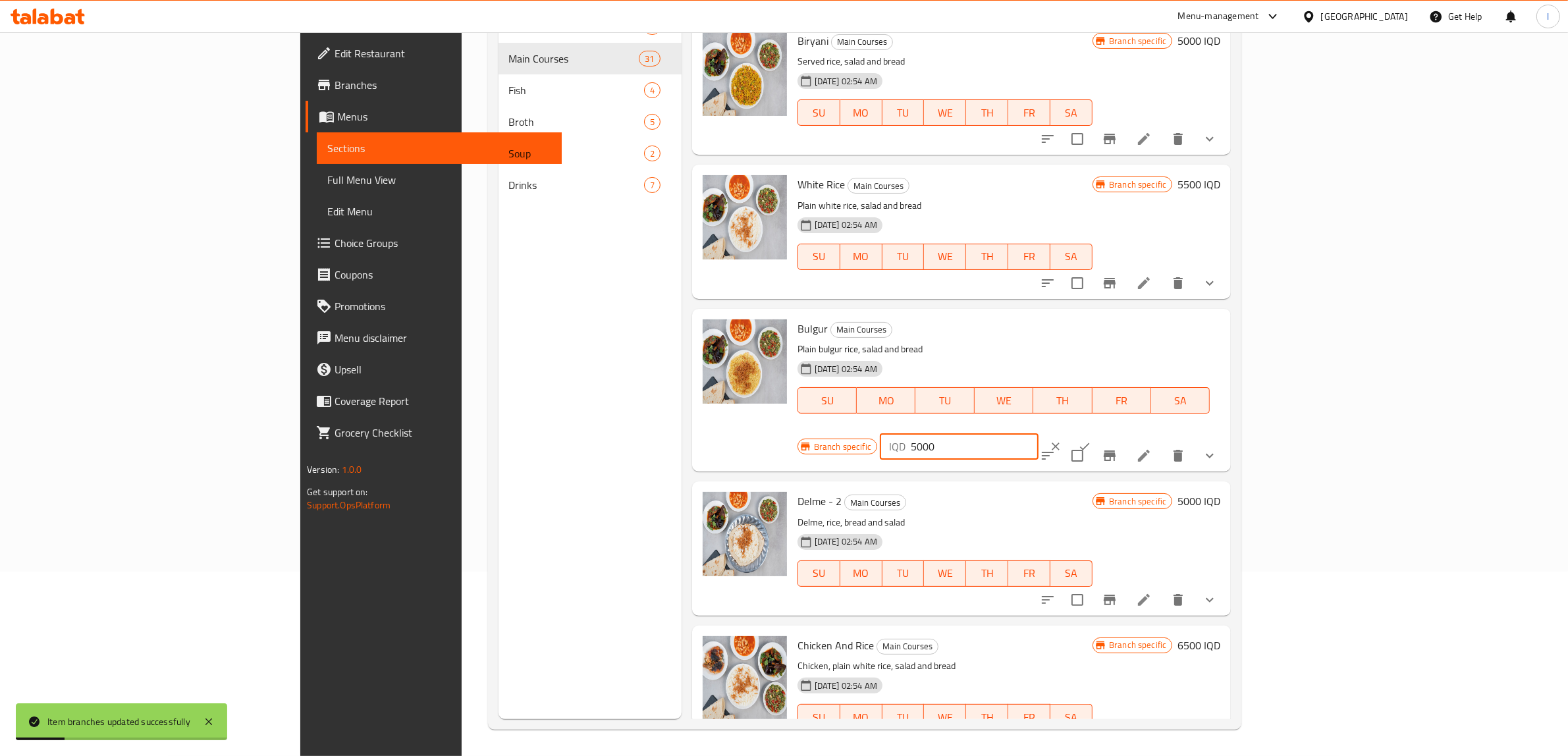
drag, startPoint x: 1361, startPoint y: 310, endPoint x: 1202, endPoint y: 300, distance: 159.3
click at [1202, 314] on div "Bulgur Main Courses Plain bulgur rice, salad and bread 23-05-2024 02:54 AM SU M…" at bounding box center [1009, 390] width 434 height 153
paste input "5"
type input "5500"
click at [1100, 432] on button "ok" at bounding box center [1085, 446] width 29 height 29
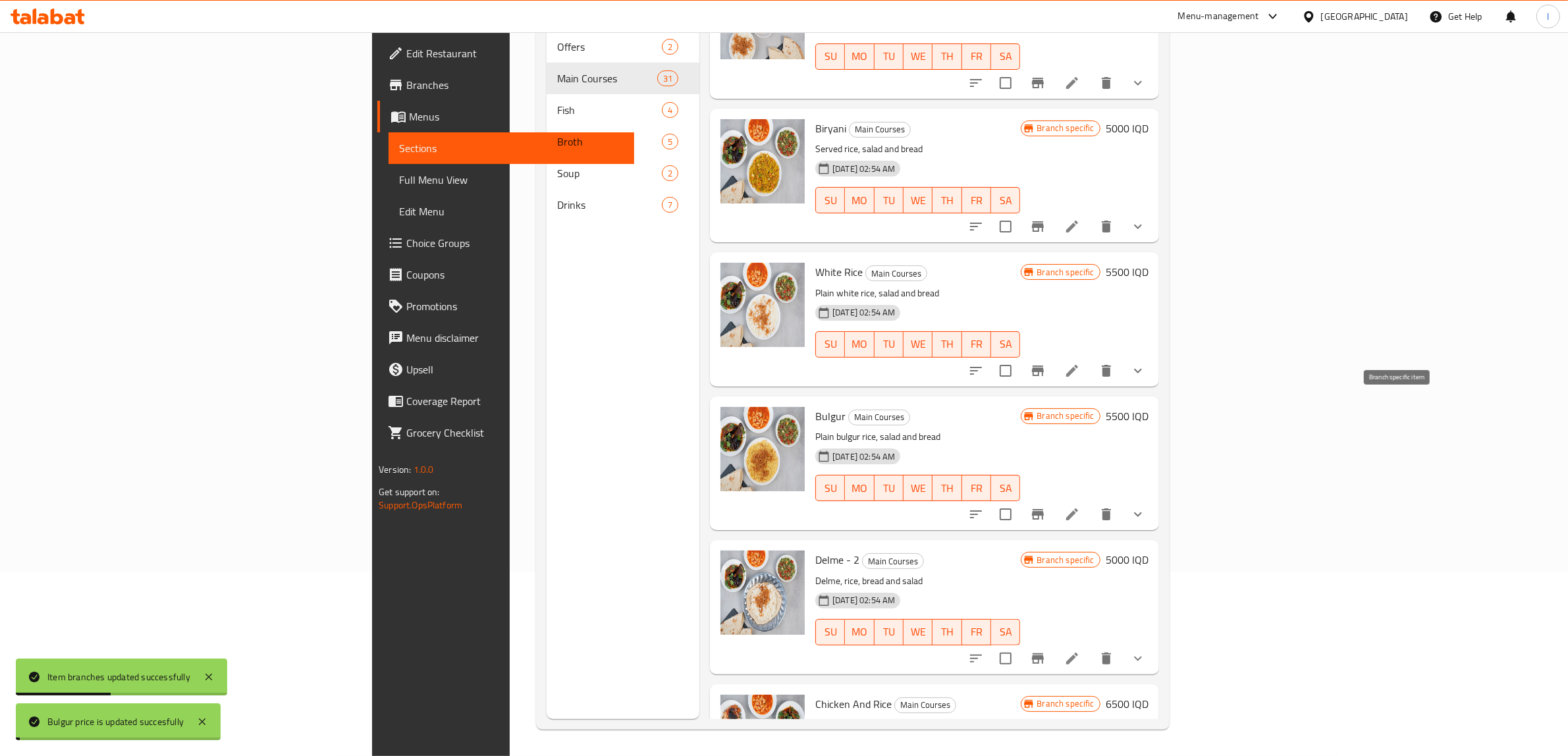
click at [1046, 507] on icon "Branch-specific-item" at bounding box center [1038, 514] width 16 height 16
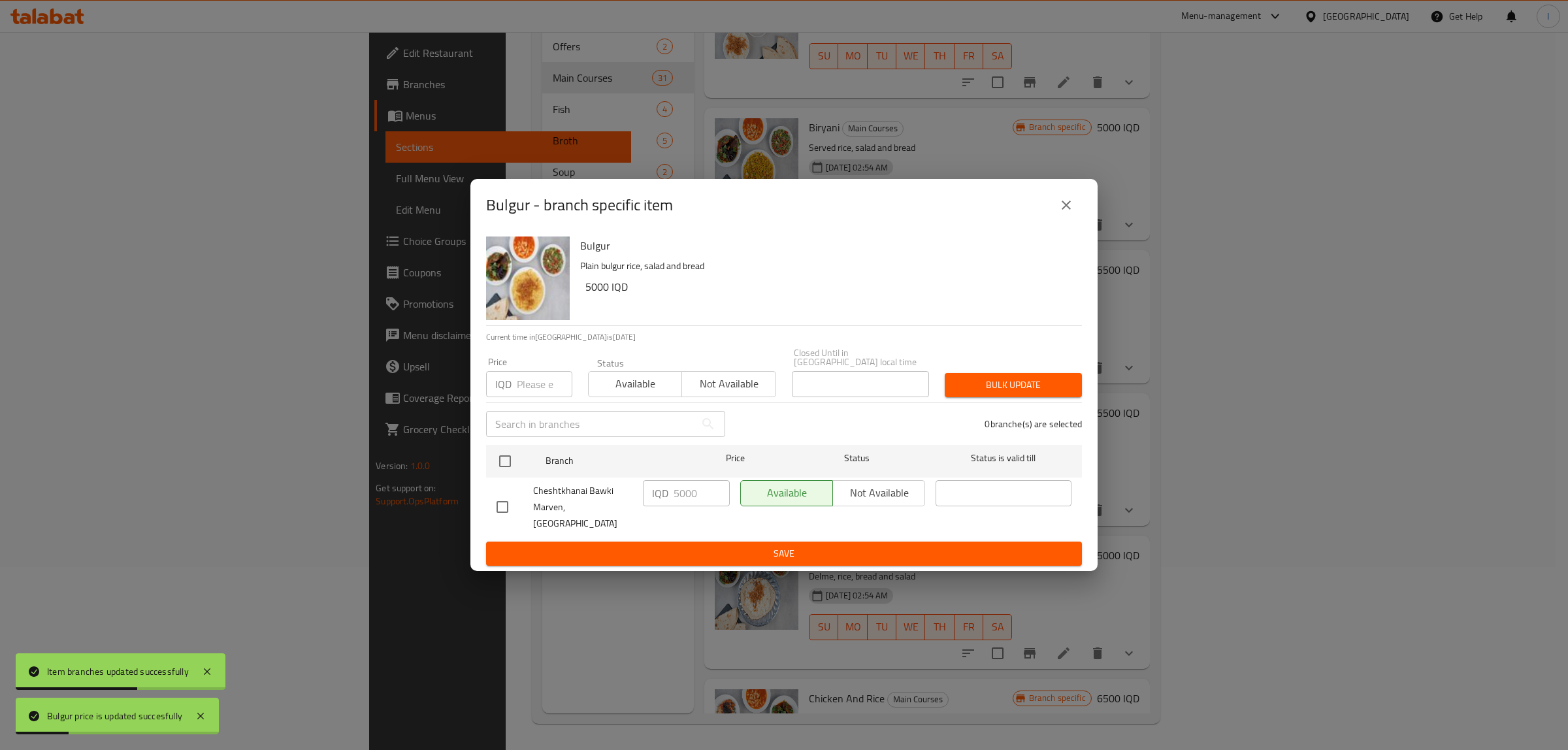
click at [481, 477] on div "Bulgur Plain bulgur rice, salad and bread 5000 IQD Current time in Iraq is 31 A…" at bounding box center [784, 402] width 628 height 341
click at [506, 465] on input "checkbox" at bounding box center [504, 461] width 27 height 27
checkbox input "true"
drag, startPoint x: 702, startPoint y: 498, endPoint x: 527, endPoint y: 500, distance: 175.0
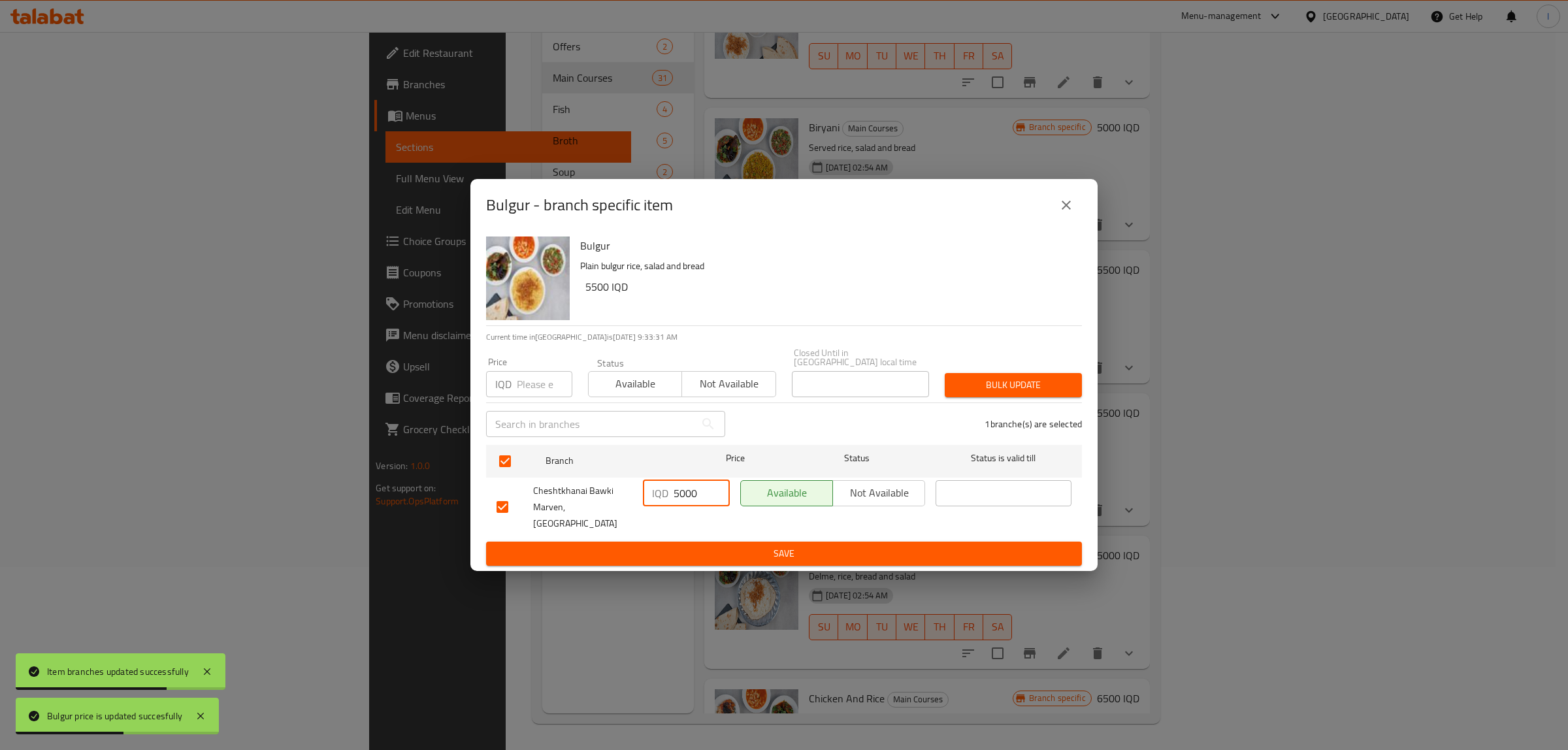
click at [528, 501] on div "Cheshtkhanai Bawki Marven, Khanaqa IQD 5000 ​ Available Not available ​" at bounding box center [784, 507] width 586 height 64
paste input "5"
type input "5500"
click at [624, 546] on span "Save" at bounding box center [783, 554] width 575 height 17
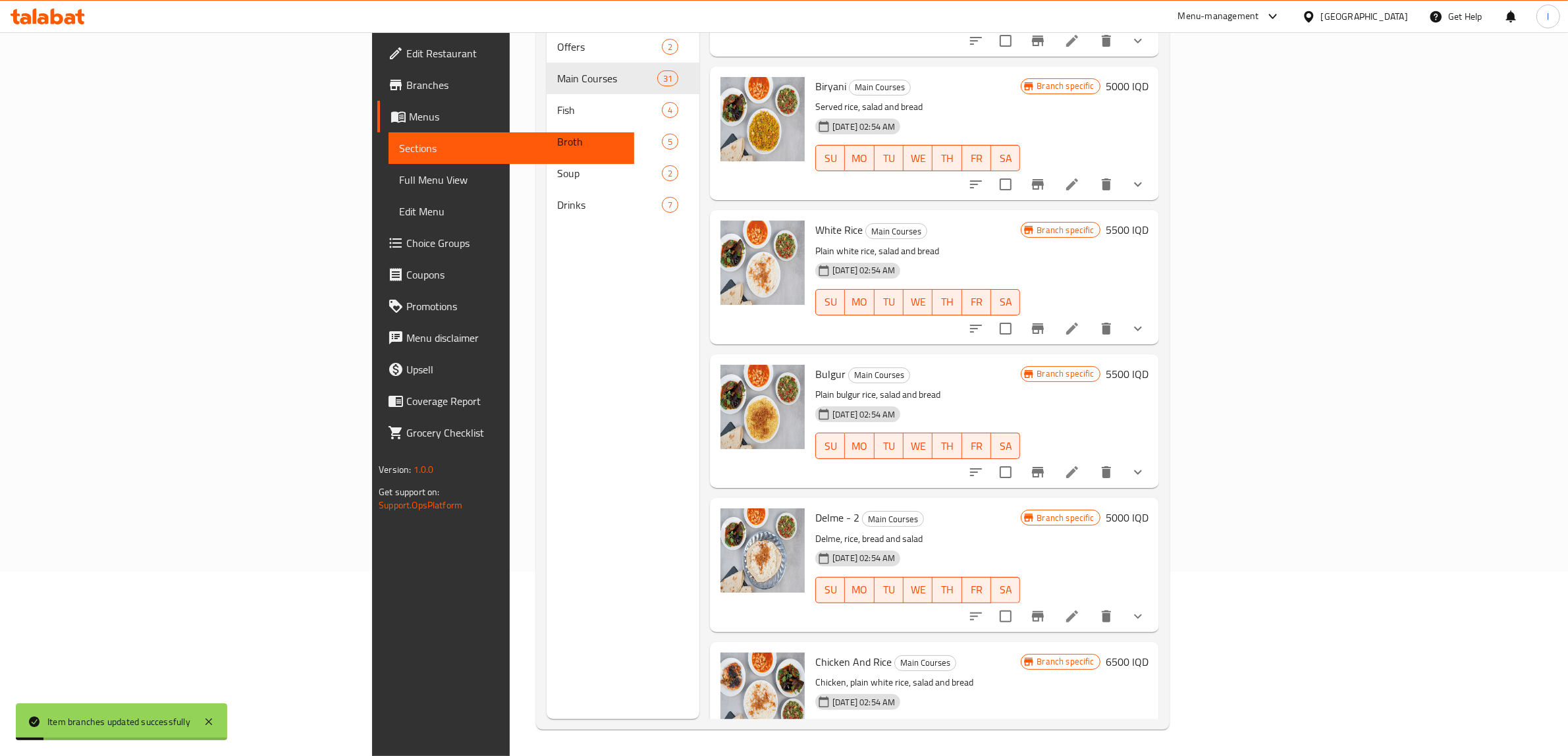
scroll to position [2530, 0]
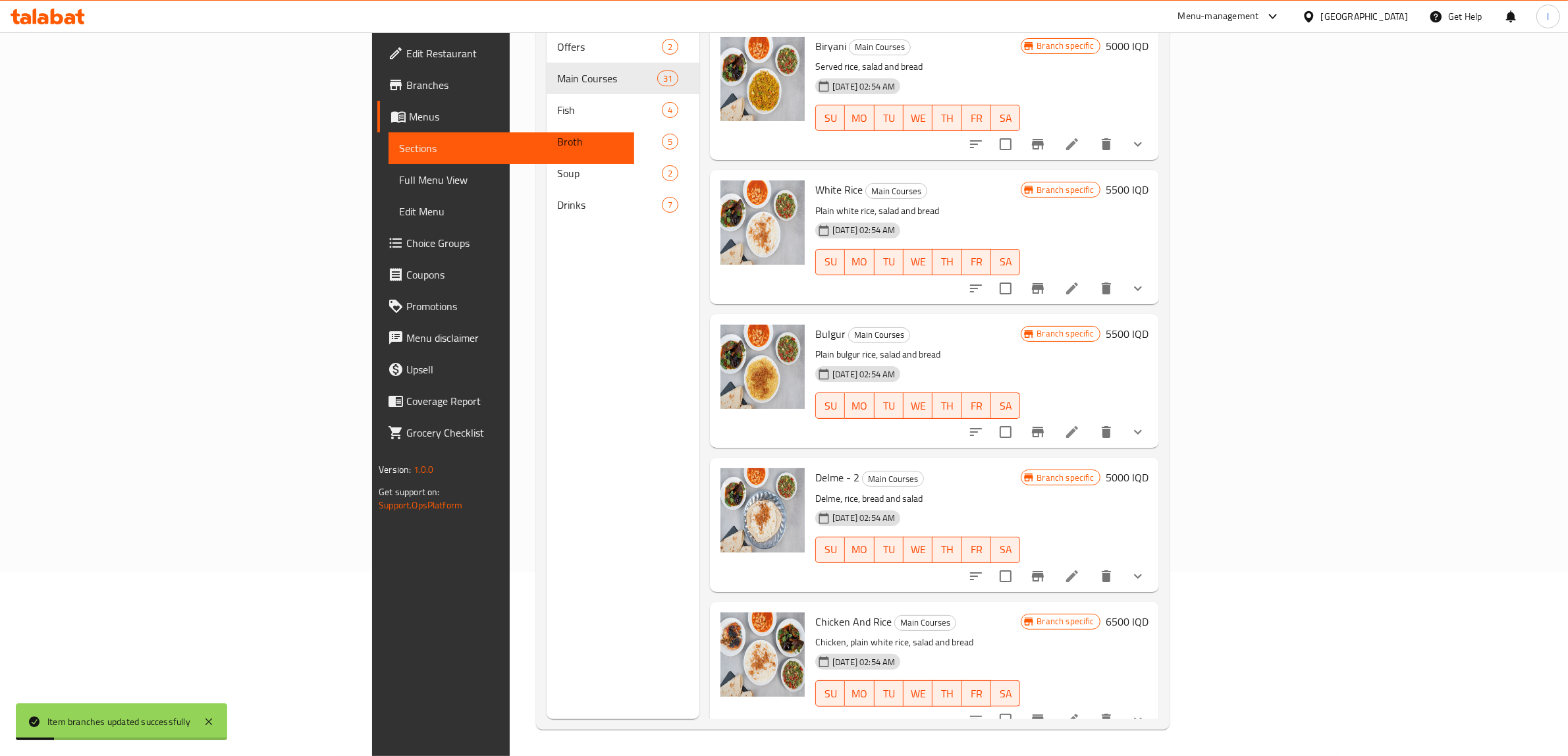
click at [1149, 468] on h6 "5000 IQD" at bounding box center [1127, 478] width 43 height 18
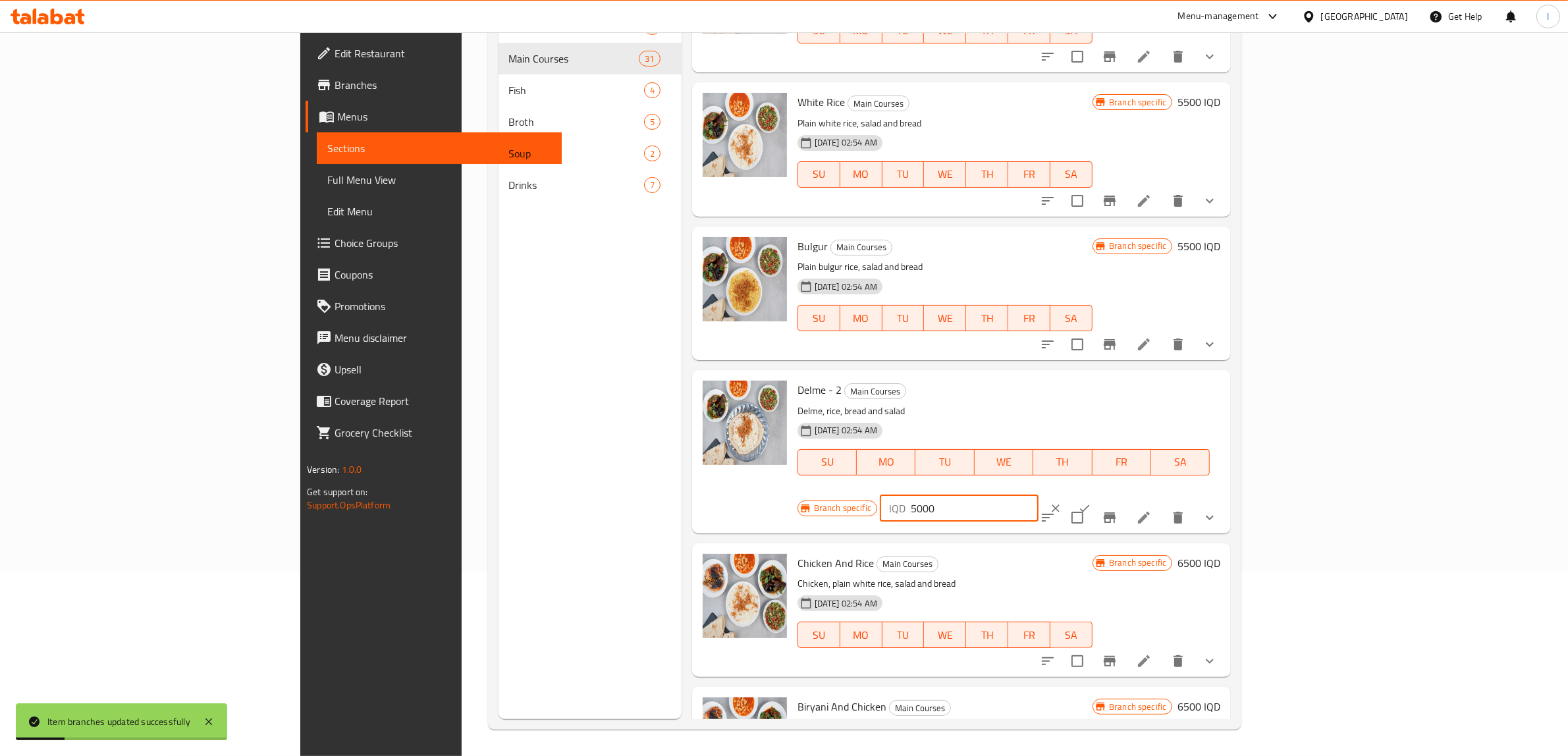
drag, startPoint x: 1400, startPoint y: 385, endPoint x: 1275, endPoint y: 383, distance: 125.0
click at [1119, 494] on div "Branch specific IQD 5000 ​" at bounding box center [958, 508] width 321 height 29
paste input "5"
type input "5500"
click at [1100, 494] on button "ok" at bounding box center [1085, 508] width 29 height 29
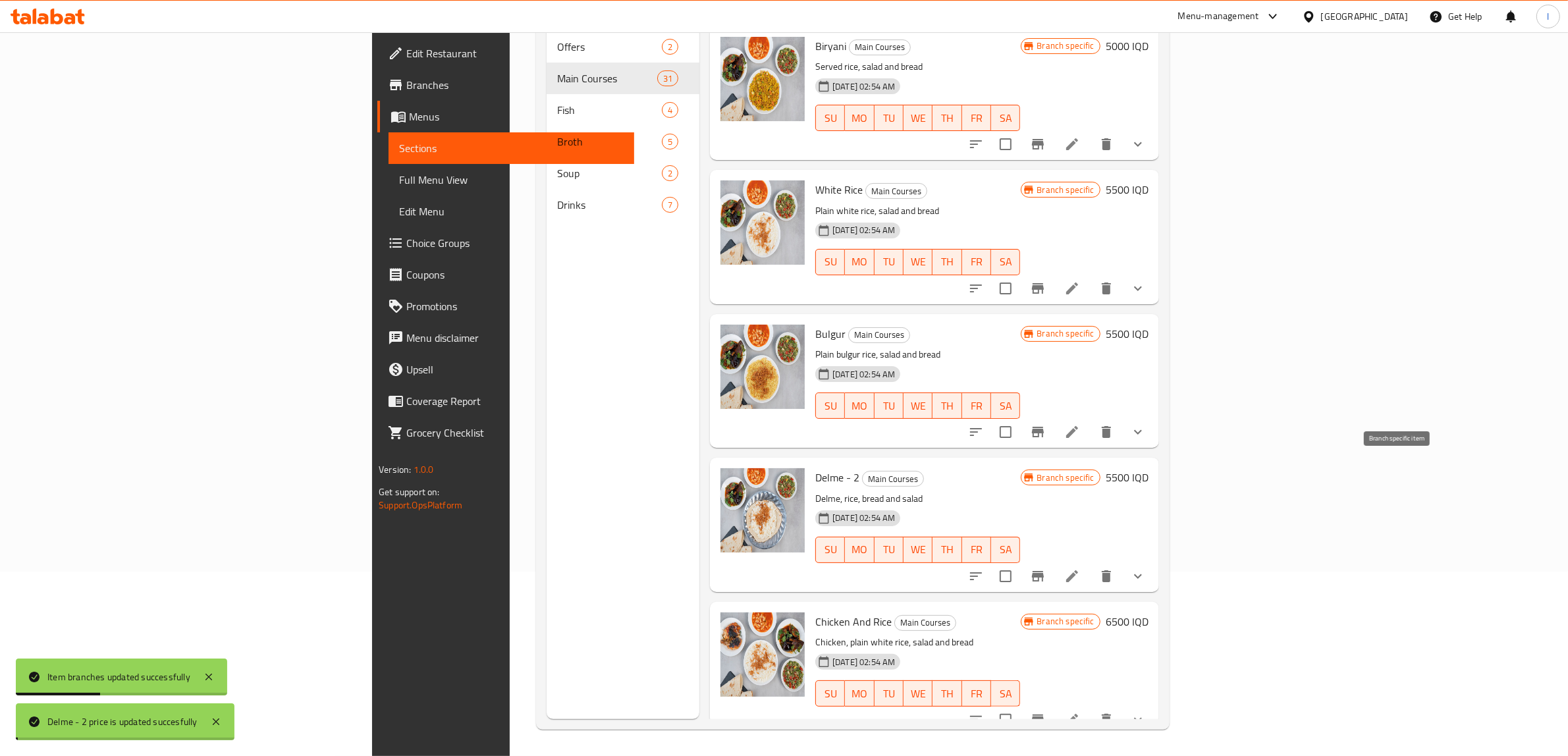
click at [1054, 560] on button "Branch-specific-item" at bounding box center [1038, 576] width 32 height 32
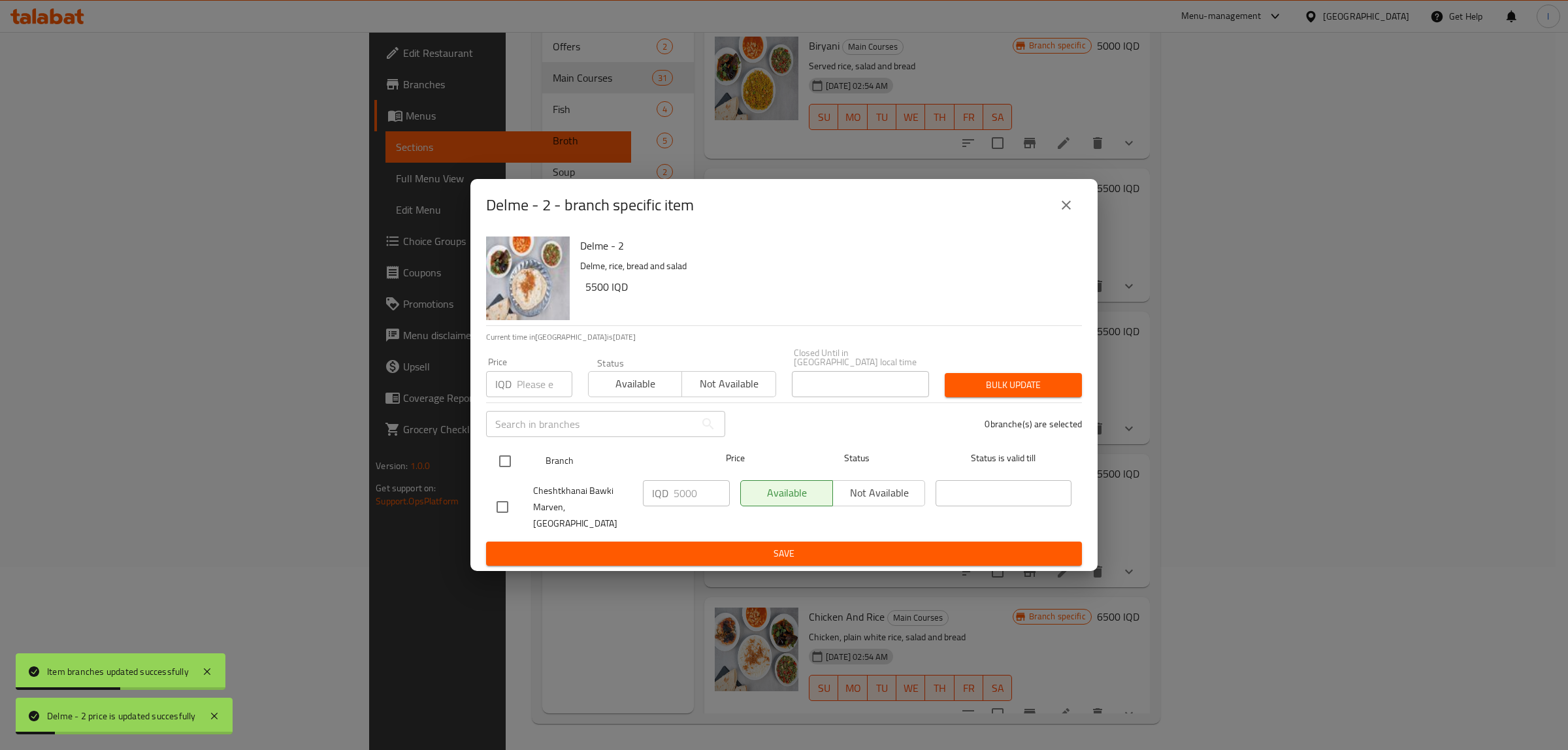
click at [512, 469] on input "checkbox" at bounding box center [504, 461] width 27 height 27
checkbox input "true"
click at [709, 494] on input "5001" at bounding box center [702, 494] width 56 height 26
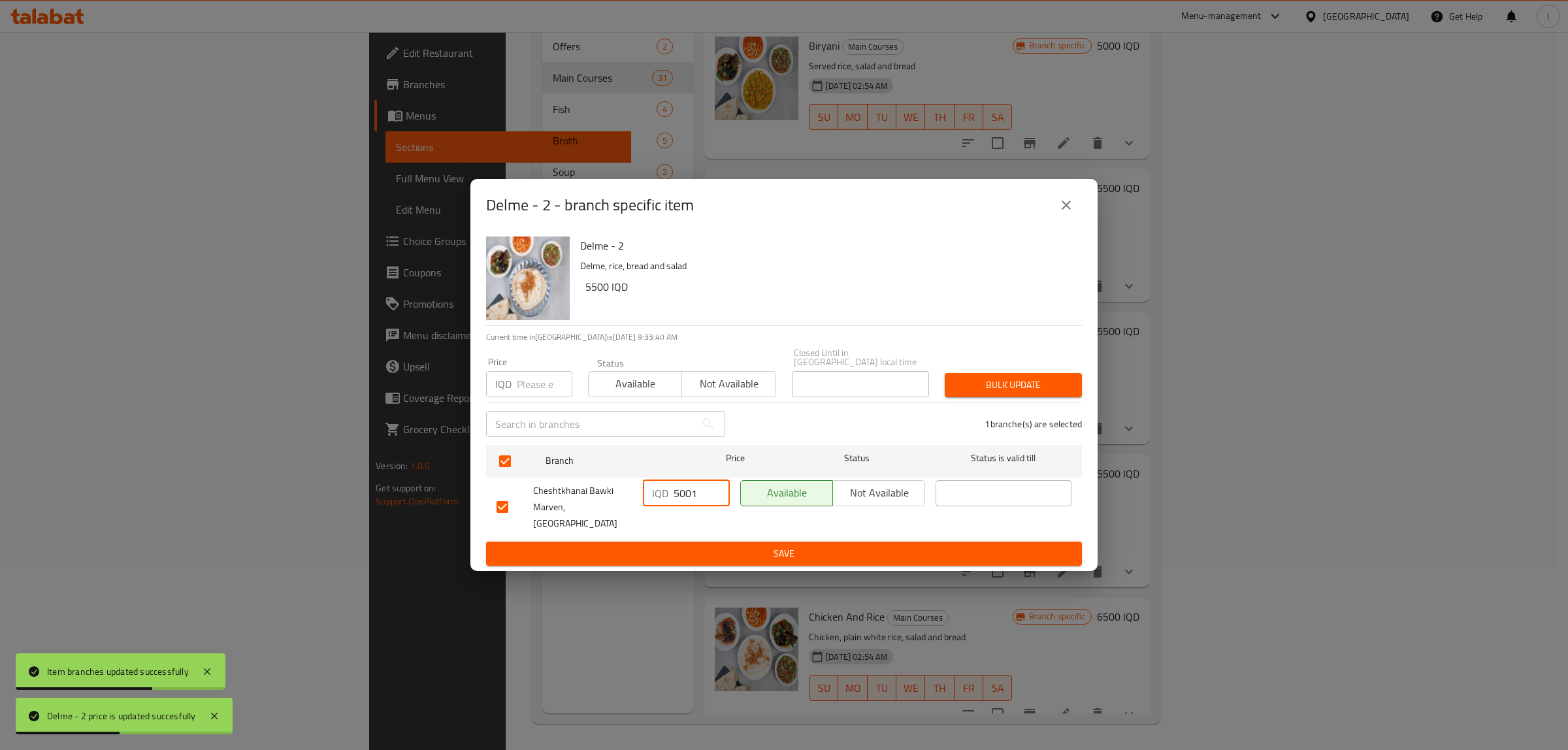
drag, startPoint x: 698, startPoint y: 494, endPoint x: 554, endPoint y: 494, distance: 144.0
click at [554, 494] on div "Cheshtkhanai Bawki Marven, Khanaqa IQD 5001 ​ Available Not available ​" at bounding box center [784, 507] width 586 height 64
paste input "500"
type input "5500"
click at [658, 546] on span "Save" at bounding box center [783, 554] width 575 height 17
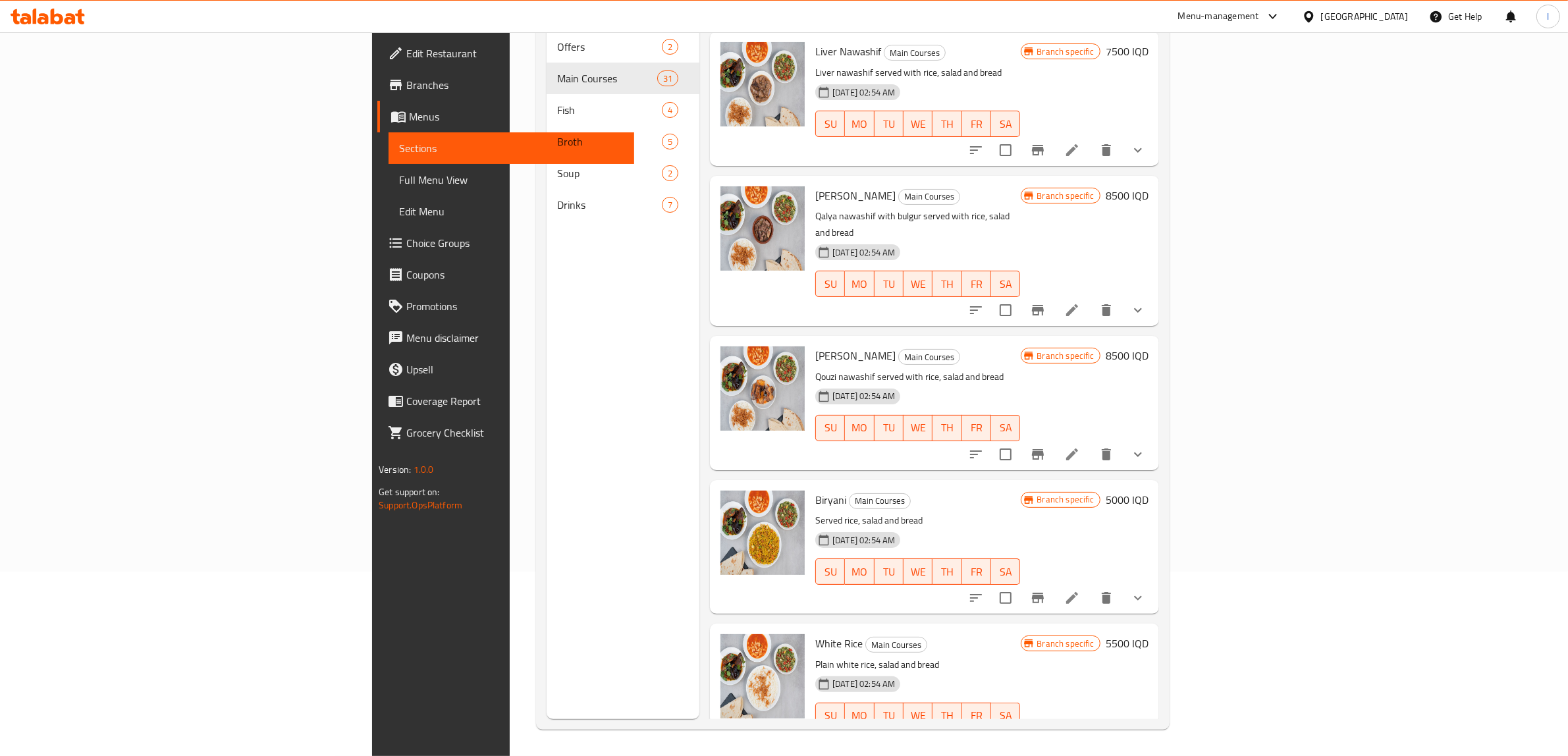
scroll to position [2088, 0]
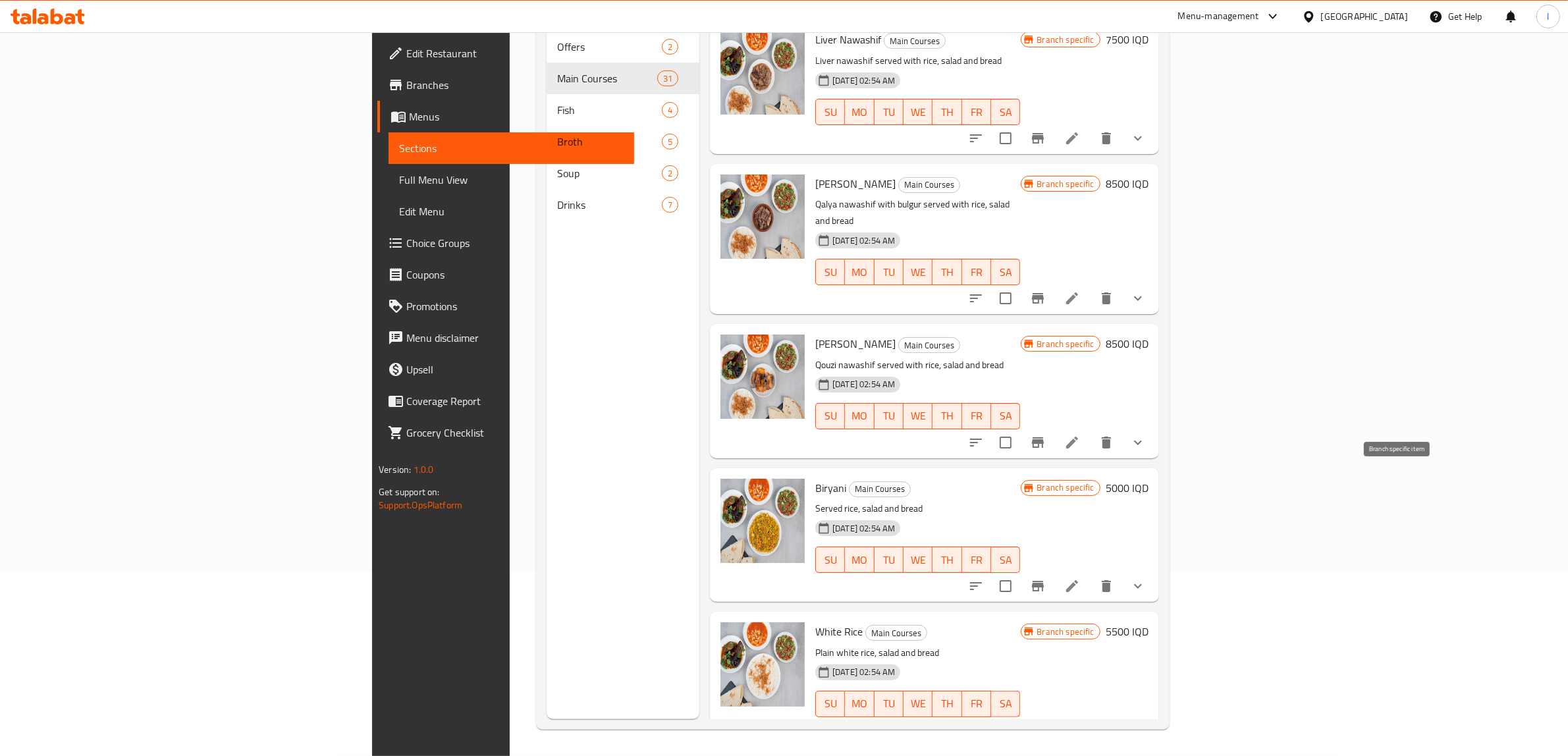
click at [1046, 578] on icon "Branch-specific-item" at bounding box center [1038, 586] width 16 height 16
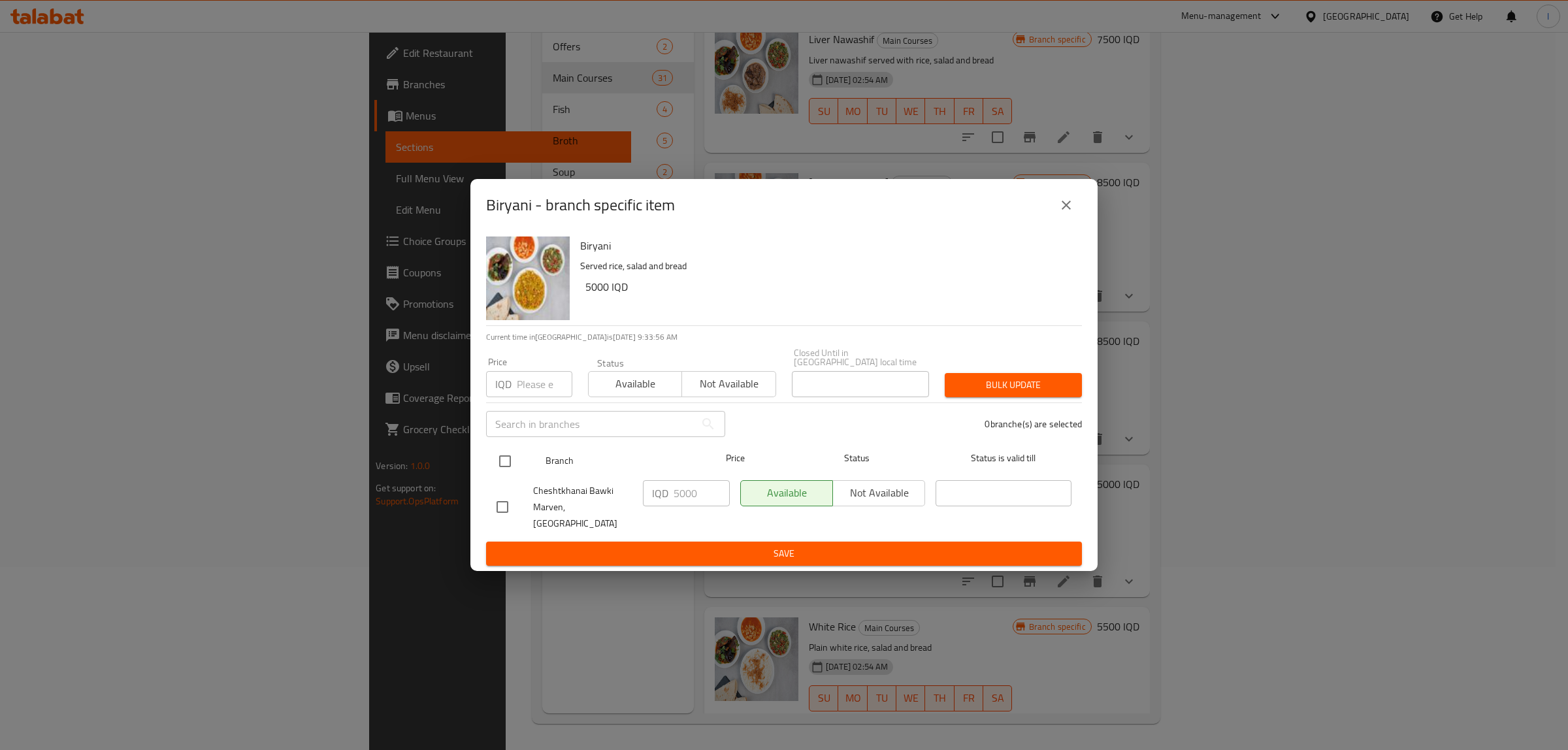
click at [499, 459] on input "checkbox" at bounding box center [504, 461] width 27 height 27
checkbox input "true"
drag, startPoint x: 698, startPoint y: 491, endPoint x: 593, endPoint y: 502, distance: 105.6
click at [593, 502] on div "Cheshtkhanai Bawki Marven, Khanaqa IQD 5000 ​ Available Not available ​" at bounding box center [784, 507] width 586 height 64
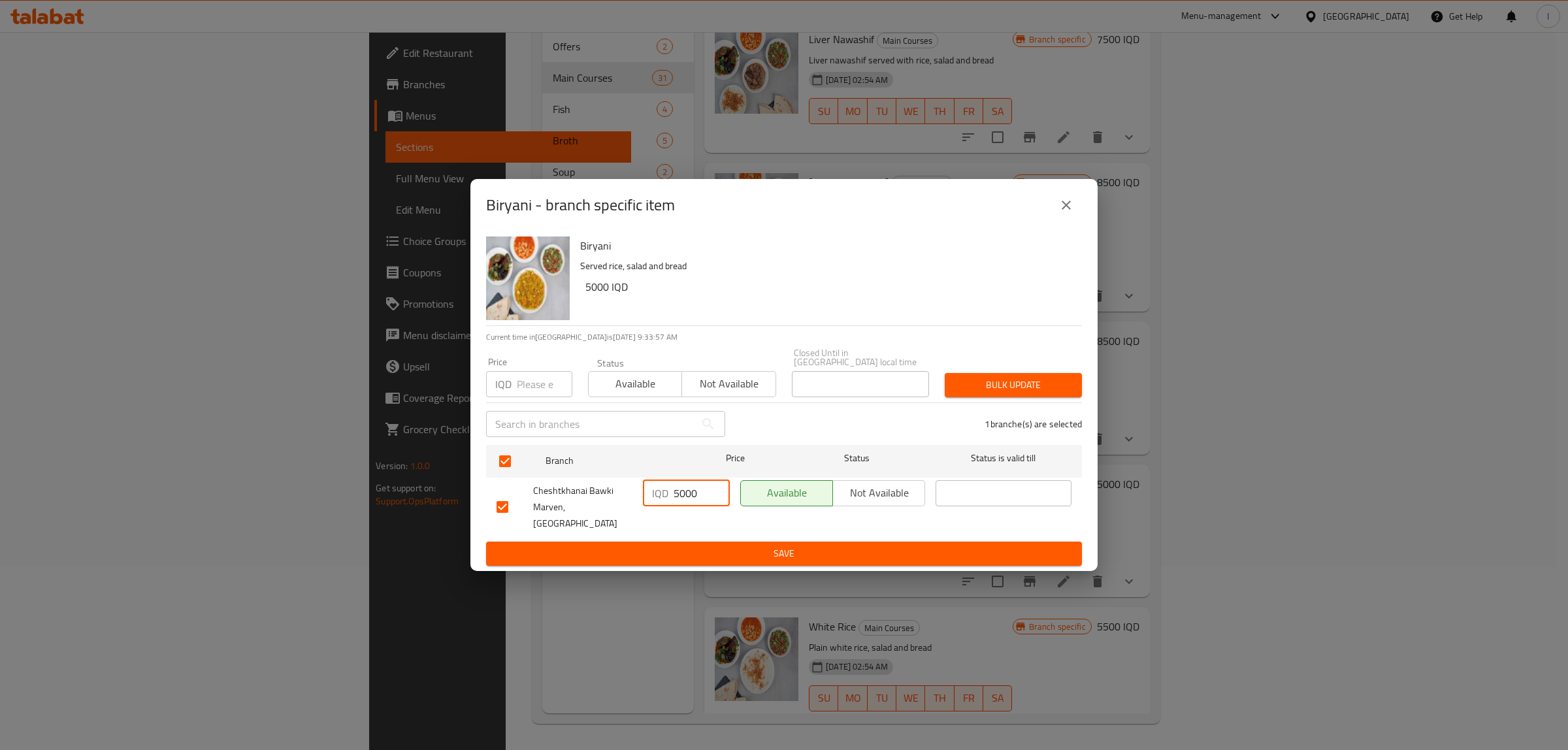
paste input "5"
type input "5500"
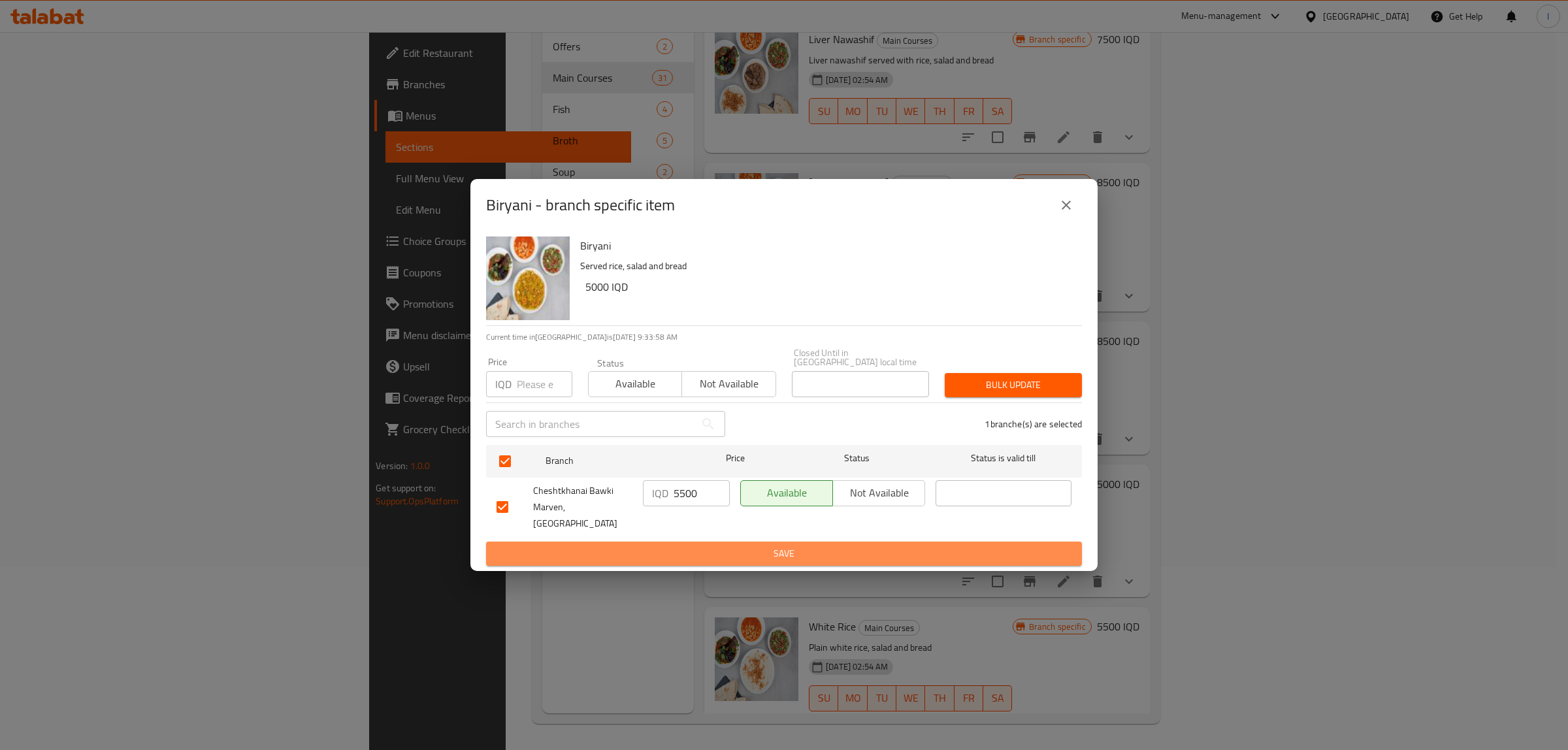
click at [631, 542] on button "Save" at bounding box center [784, 553] width 596 height 24
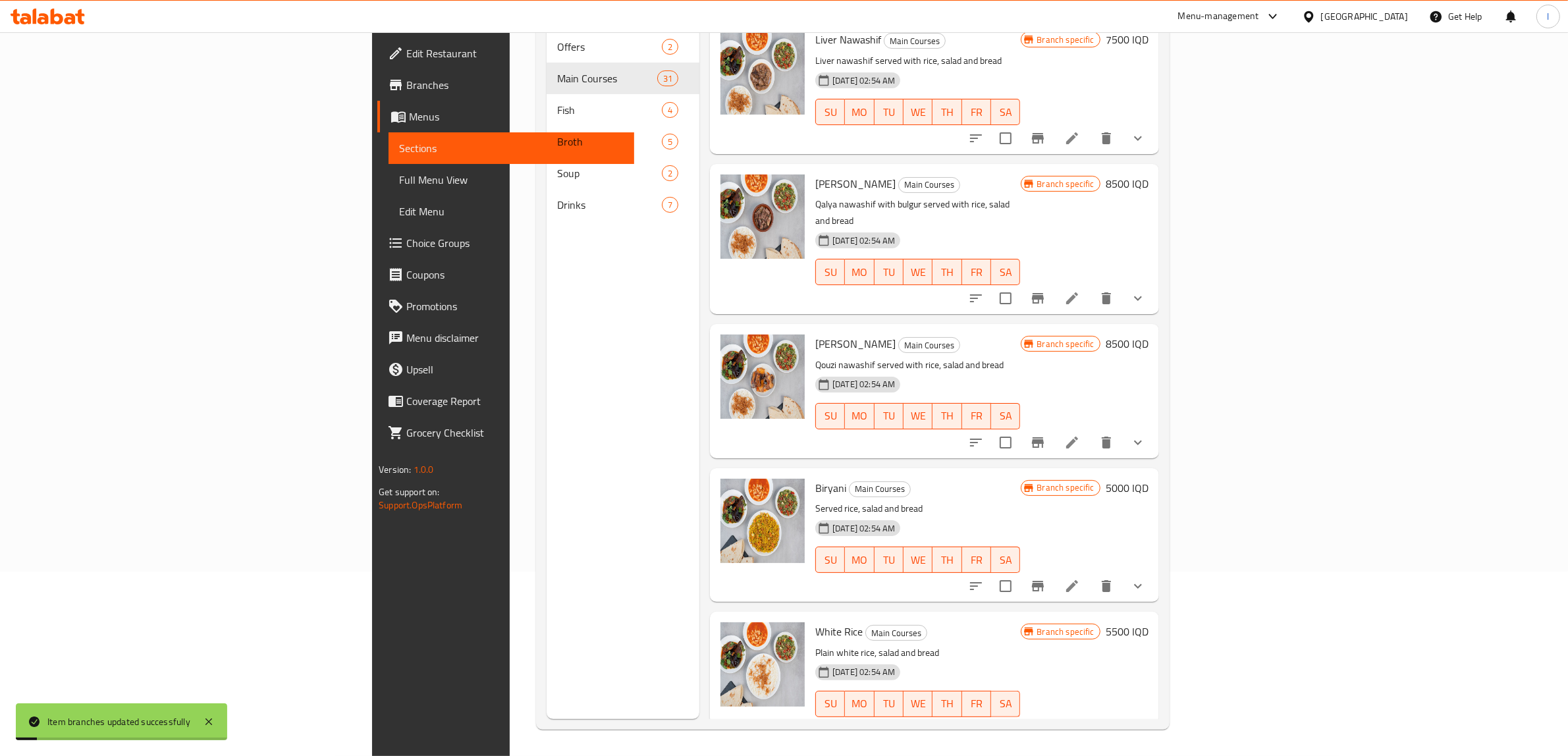
click at [1149, 478] on h6 "5000 IQD" at bounding box center [1127, 488] width 43 height 18
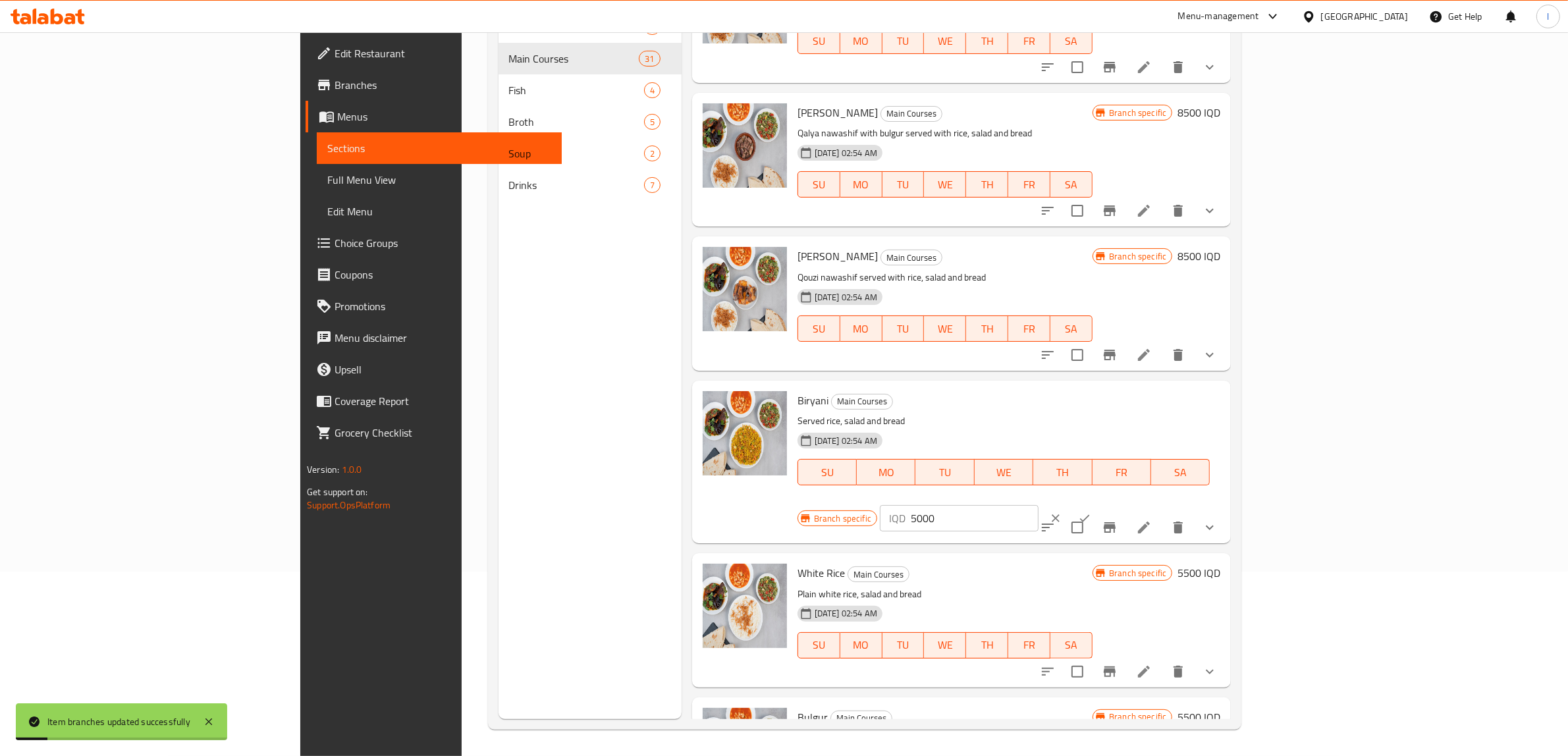
drag, startPoint x: 1394, startPoint y: 388, endPoint x: 1256, endPoint y: 393, distance: 138.1
click at [1119, 503] on div "Branch specific IQD 5000 ​" at bounding box center [958, 518] width 321 height 29
paste input "5"
type input "5500"
click at [1100, 503] on button "ok" at bounding box center [1085, 518] width 29 height 29
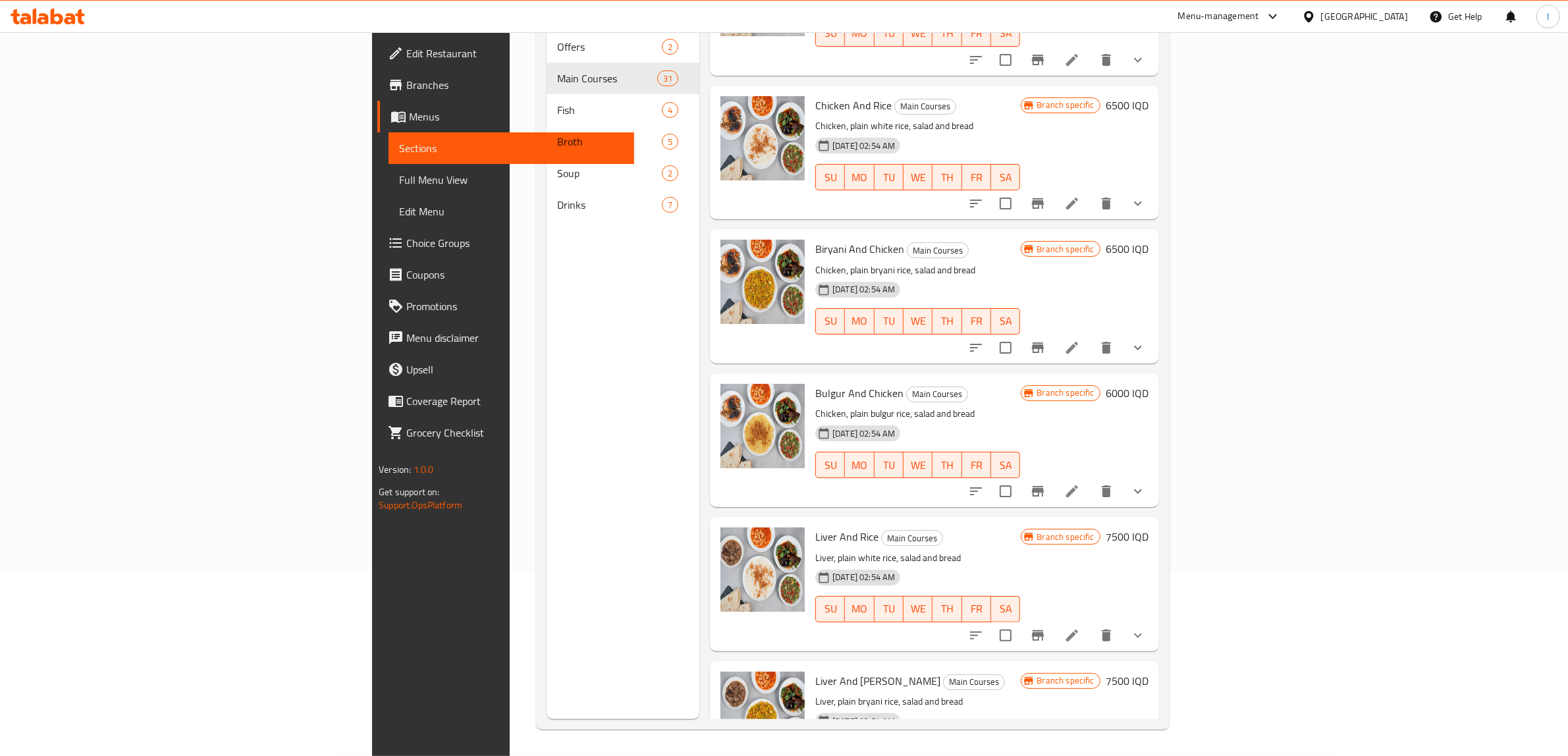
scroll to position [2881, 0]
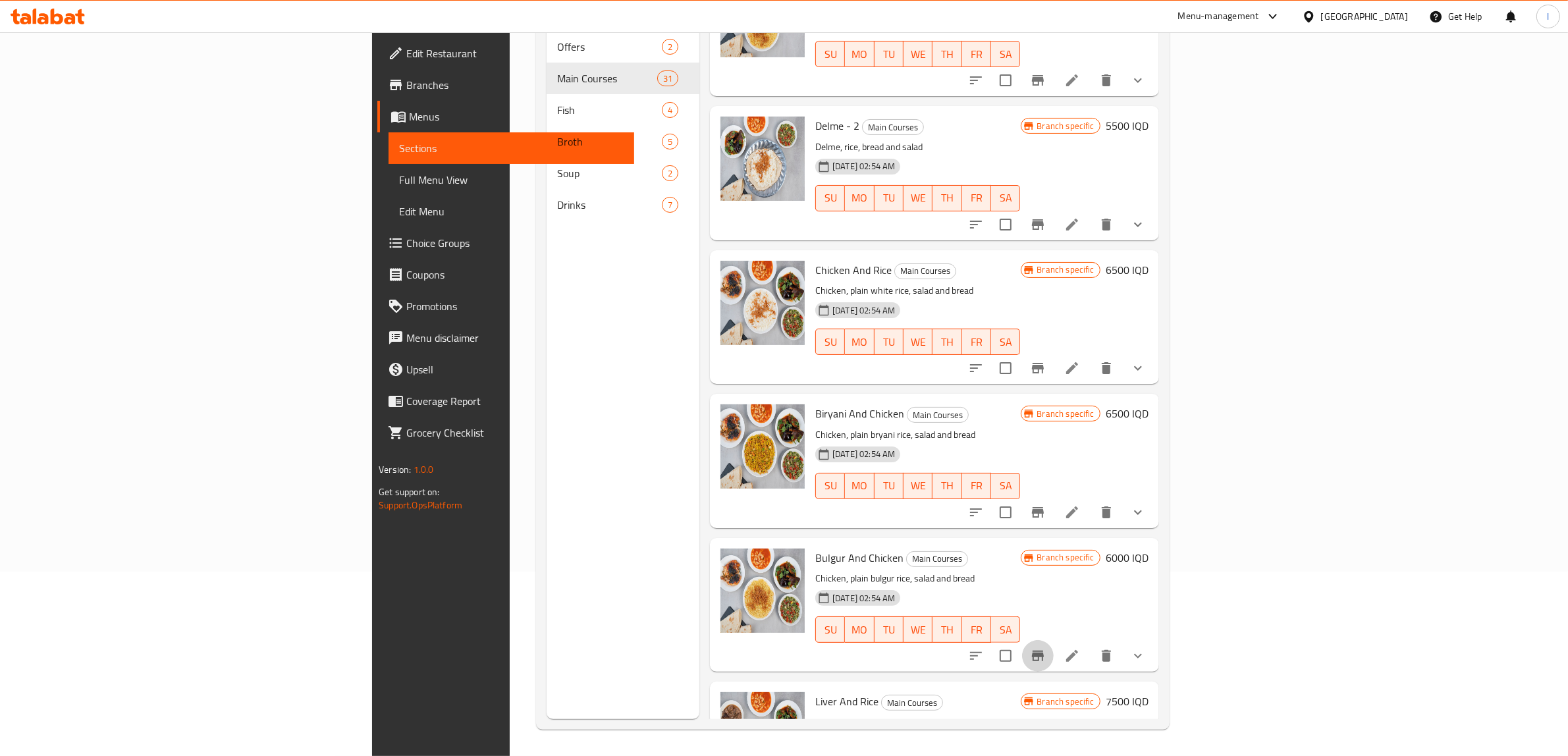
click at [1046, 648] on icon "Branch-specific-item" at bounding box center [1038, 655] width 16 height 16
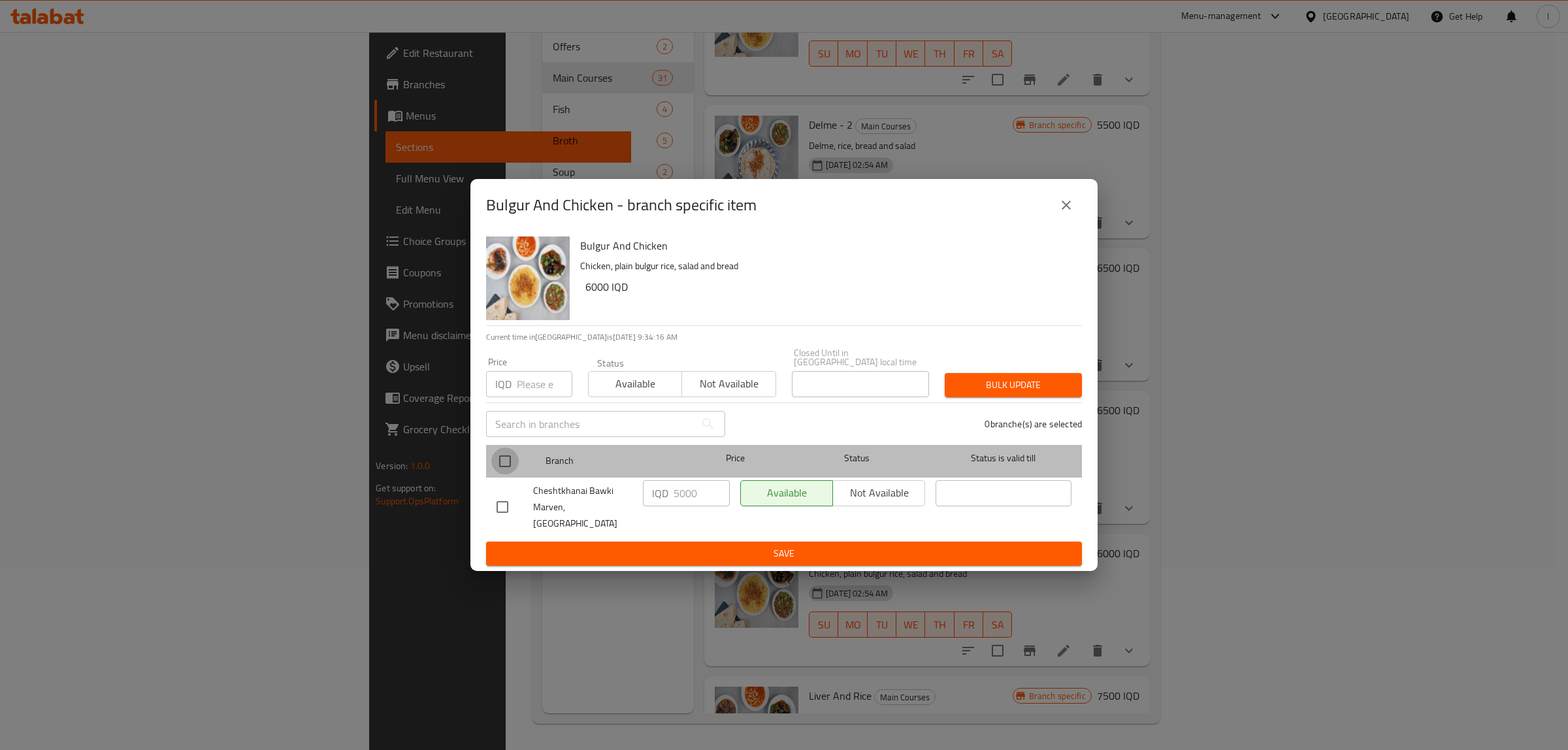
click at [510, 471] on input "checkbox" at bounding box center [504, 461] width 27 height 27
checkbox input "true"
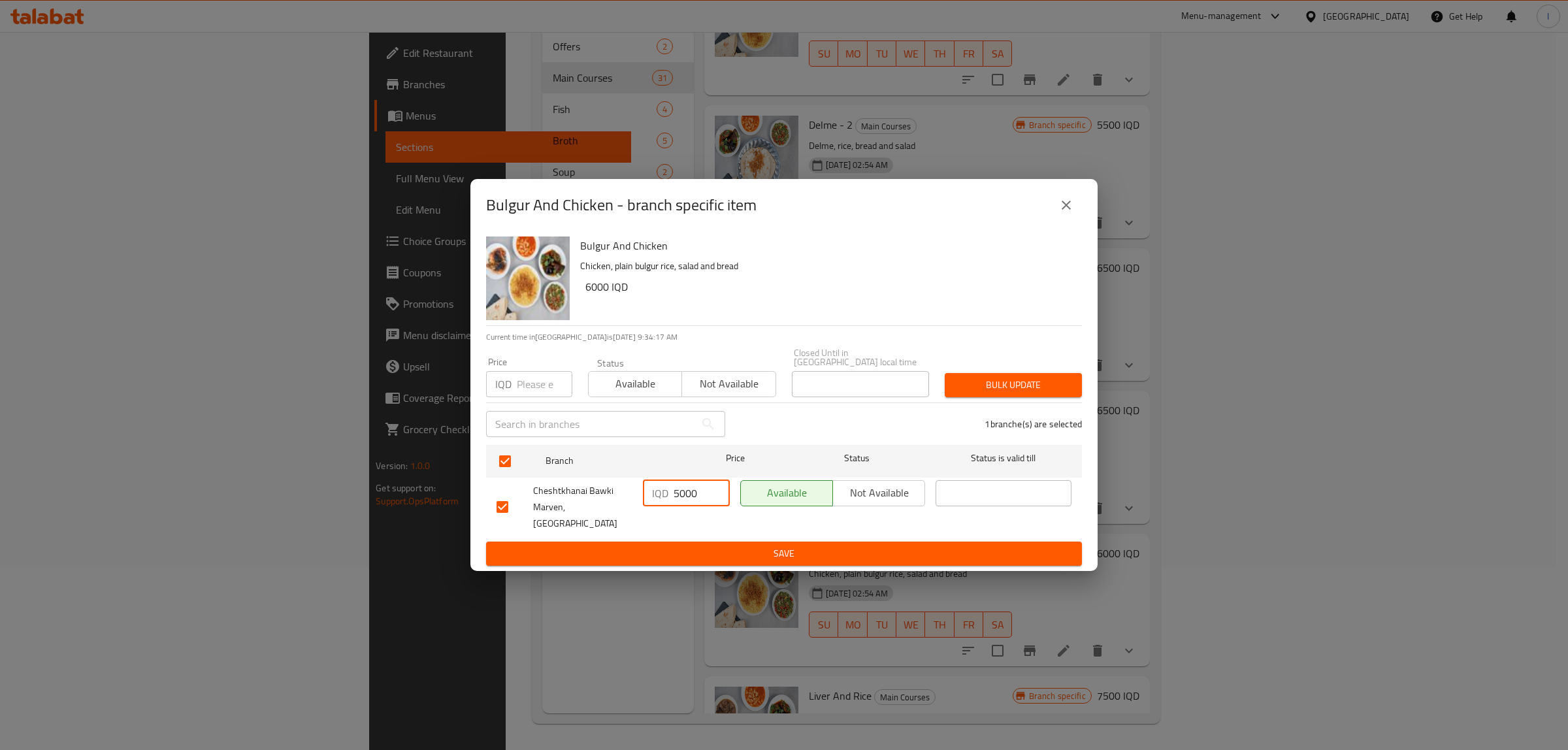
drag, startPoint x: 705, startPoint y: 494, endPoint x: 677, endPoint y: 500, distance: 28.6
click at [677, 500] on input "5000" at bounding box center [702, 494] width 56 height 26
click at [694, 494] on input "5500" at bounding box center [702, 494] width 56 height 26
drag, startPoint x: 649, startPoint y: 499, endPoint x: 549, endPoint y: 497, distance: 100.0
click at [550, 497] on div "Cheshtkhanai Bawki Marven, Khanaqa IQD 5500 ​ Available Not available ​" at bounding box center [784, 507] width 586 height 64
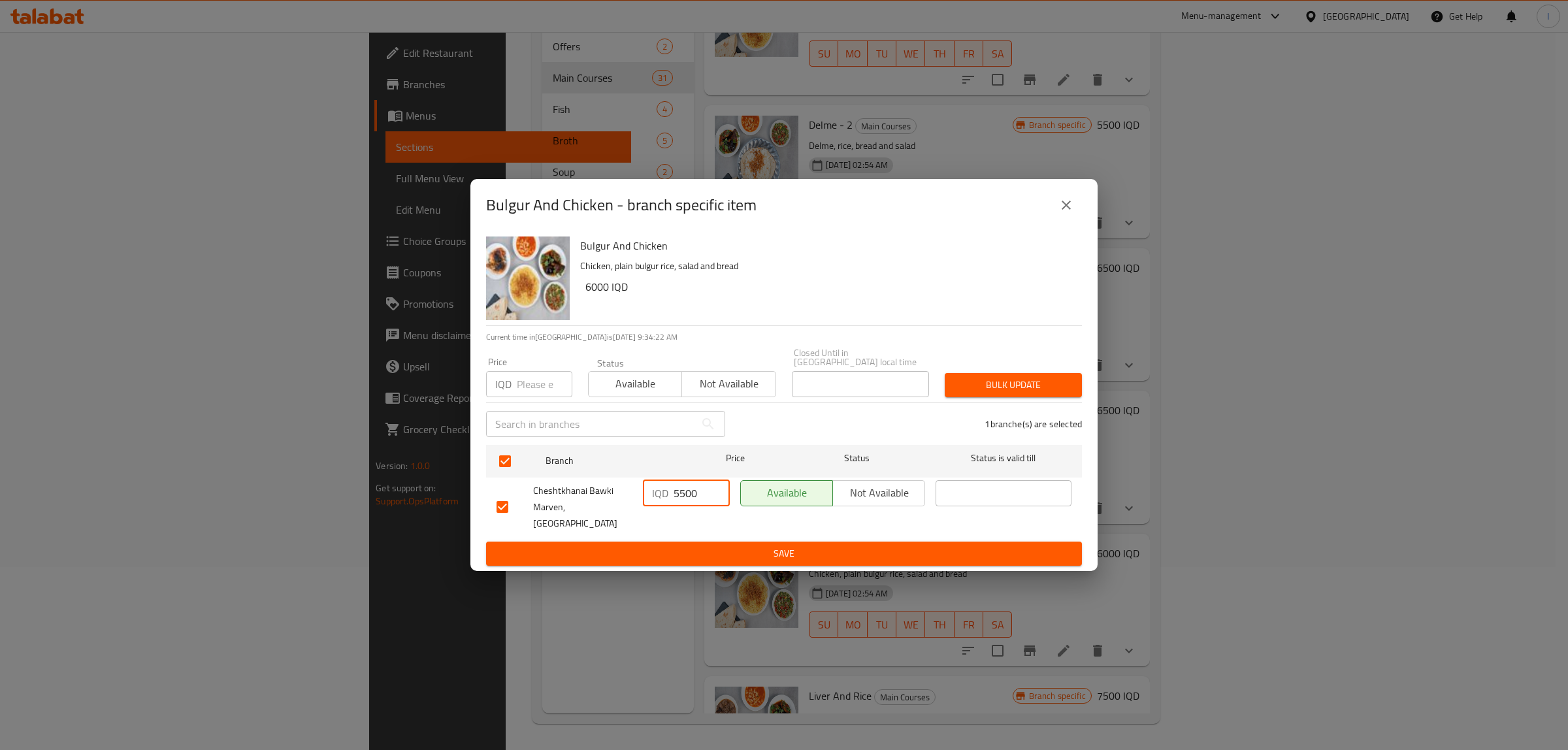
type input "5500"
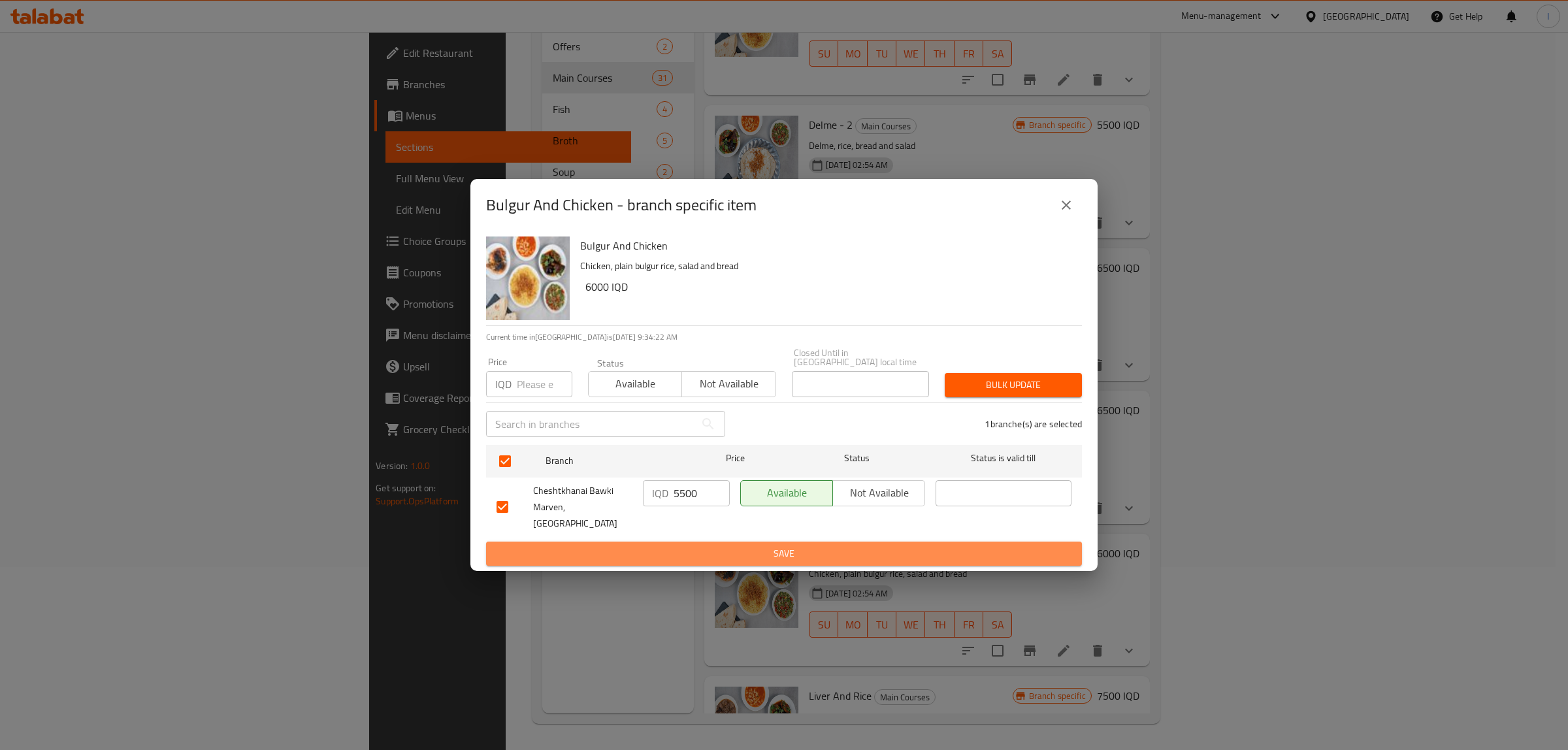
click at [678, 551] on button "Save" at bounding box center [784, 553] width 596 height 24
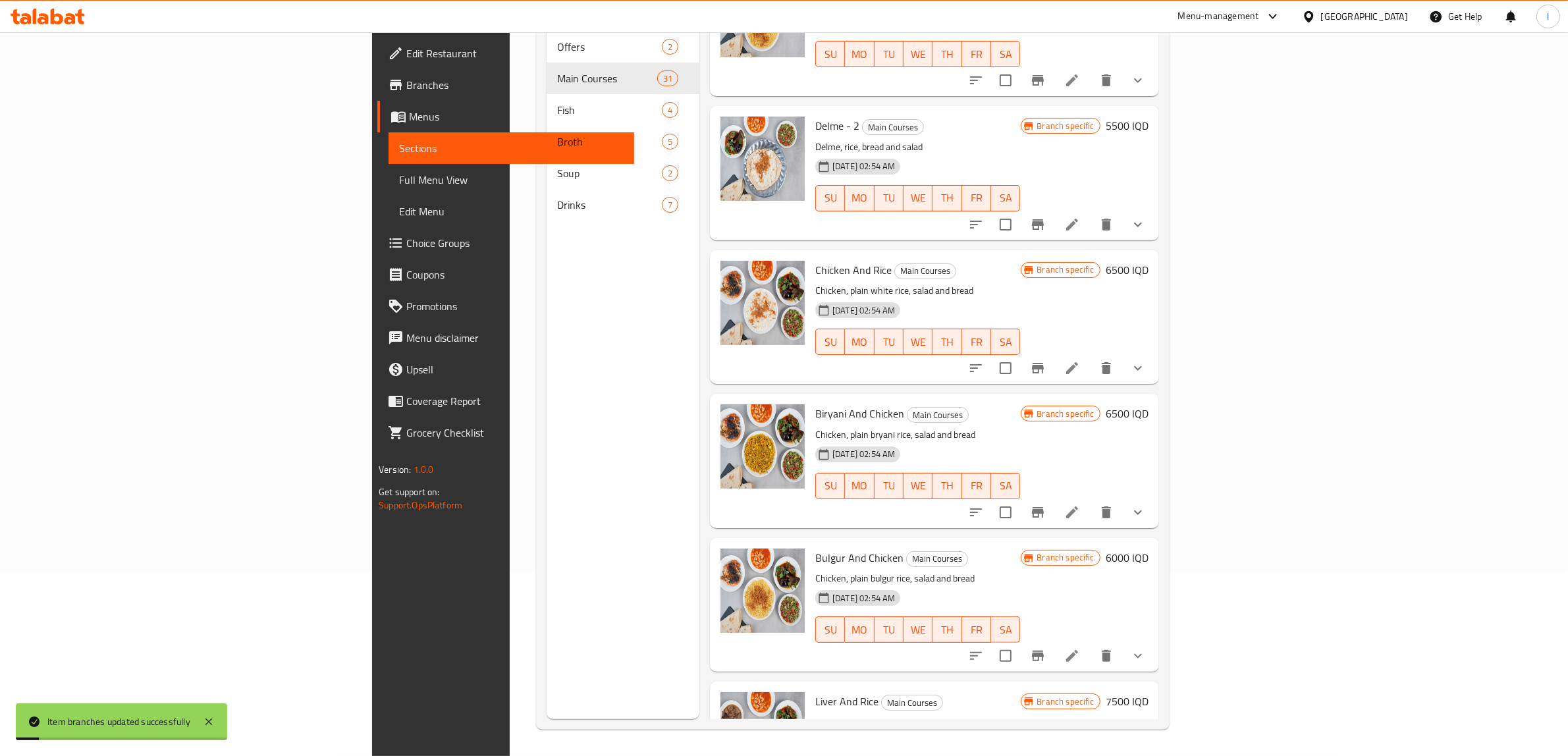
click at [1149, 548] on h6 "6000 IQD" at bounding box center [1127, 558] width 43 height 18
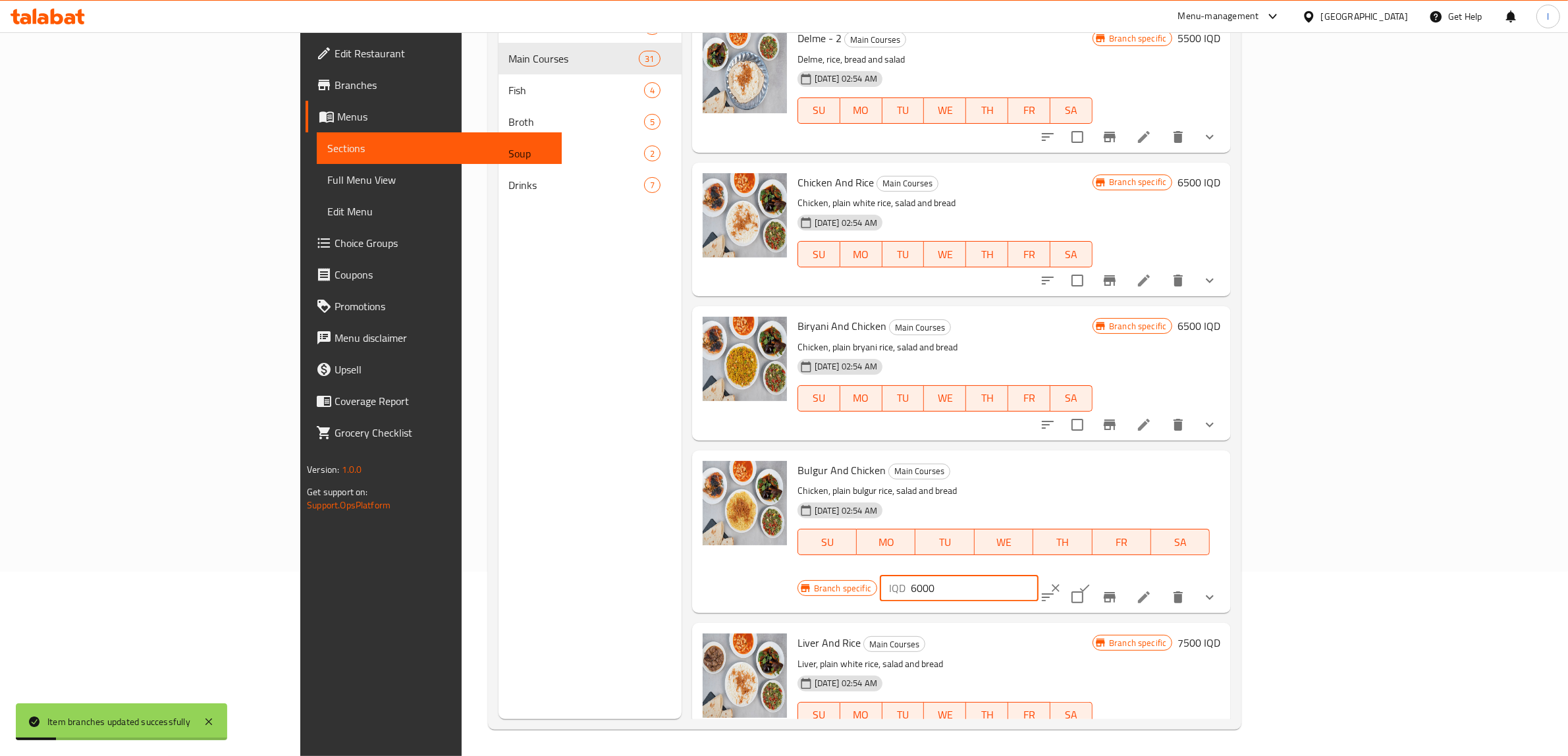
drag, startPoint x: 1382, startPoint y: 456, endPoint x: 1175, endPoint y: 459, distance: 207.0
click at [1175, 459] on div "Bulgur And Chicken Main Courses Chicken, plain bulgur rice, salad and bread 23-…" at bounding box center [1009, 532] width 434 height 153
paste input "55"
type input "5500"
click at [1091, 582] on icon "ok" at bounding box center [1085, 588] width 13 height 13
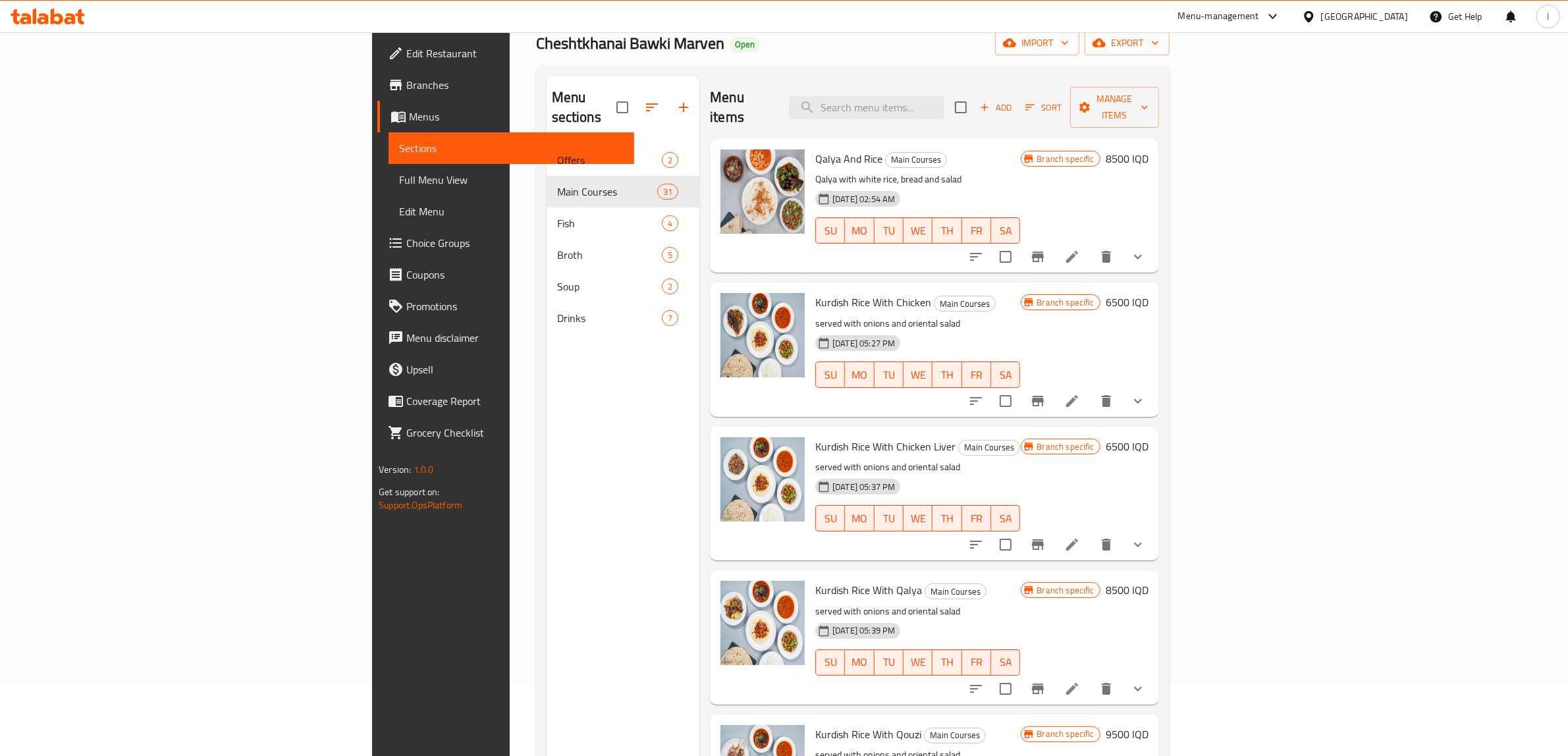
scroll to position [0, 0]
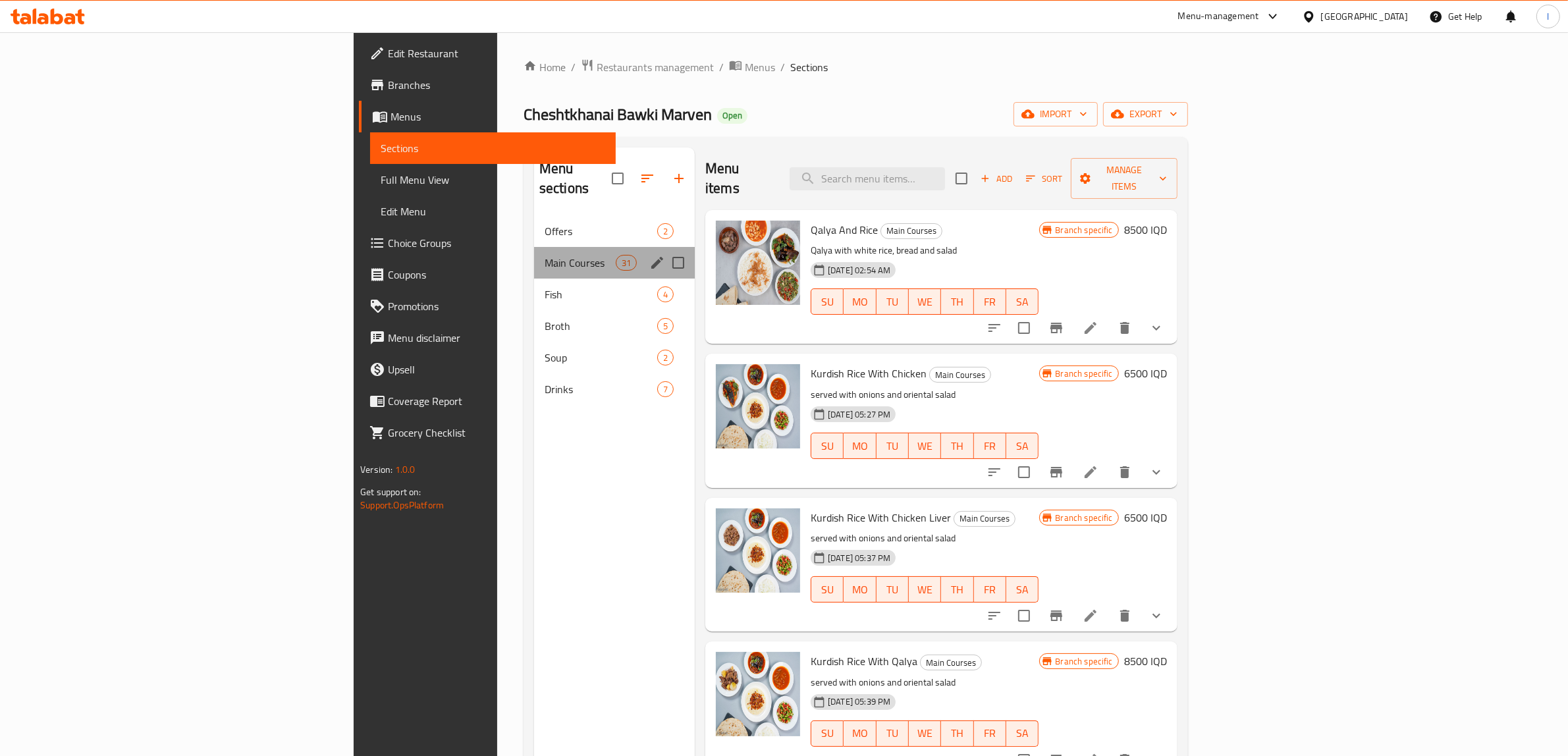
click at [534, 247] on div "Main Courses 31" at bounding box center [614, 263] width 161 height 32
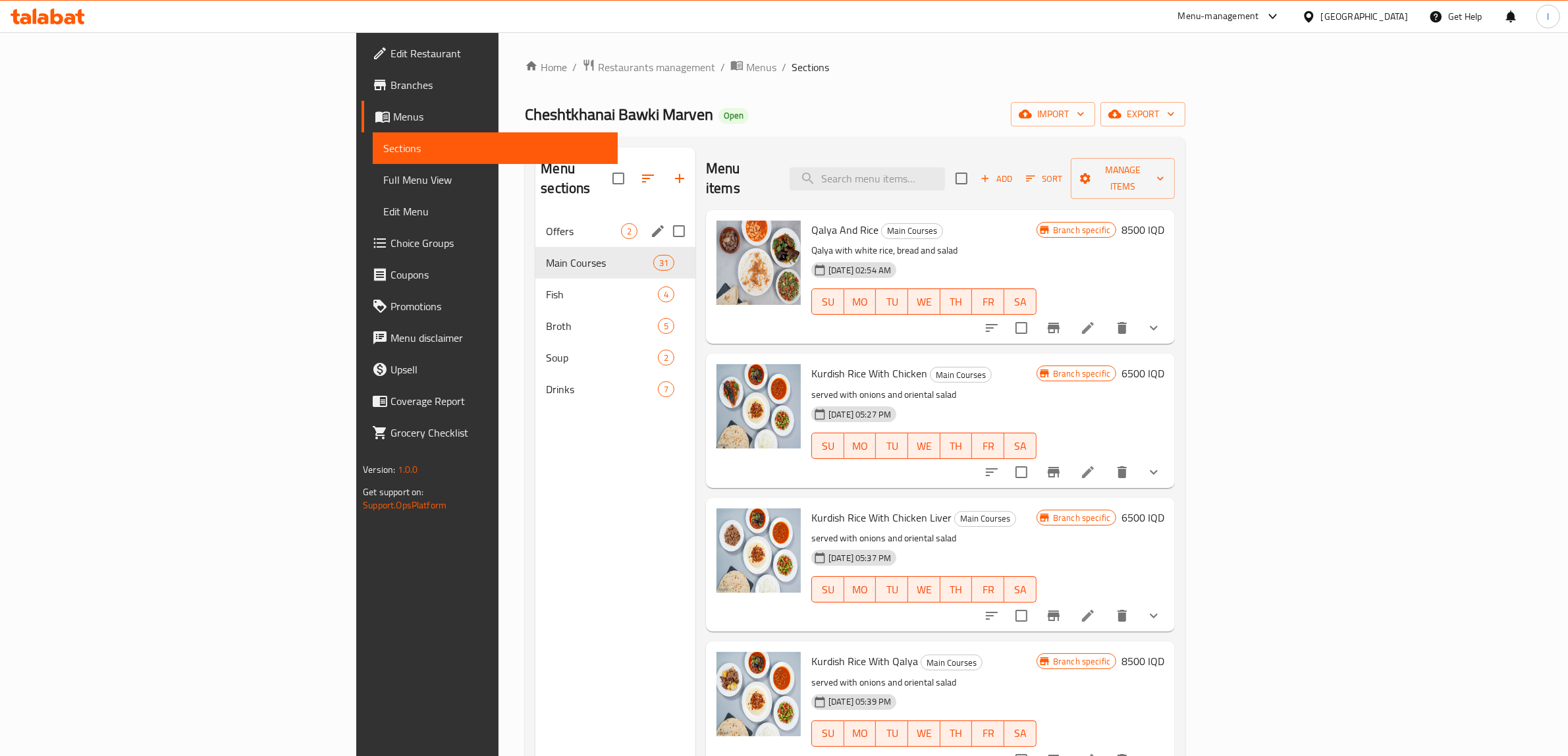
click at [546, 223] on span "Offers" at bounding box center [584, 231] width 75 height 16
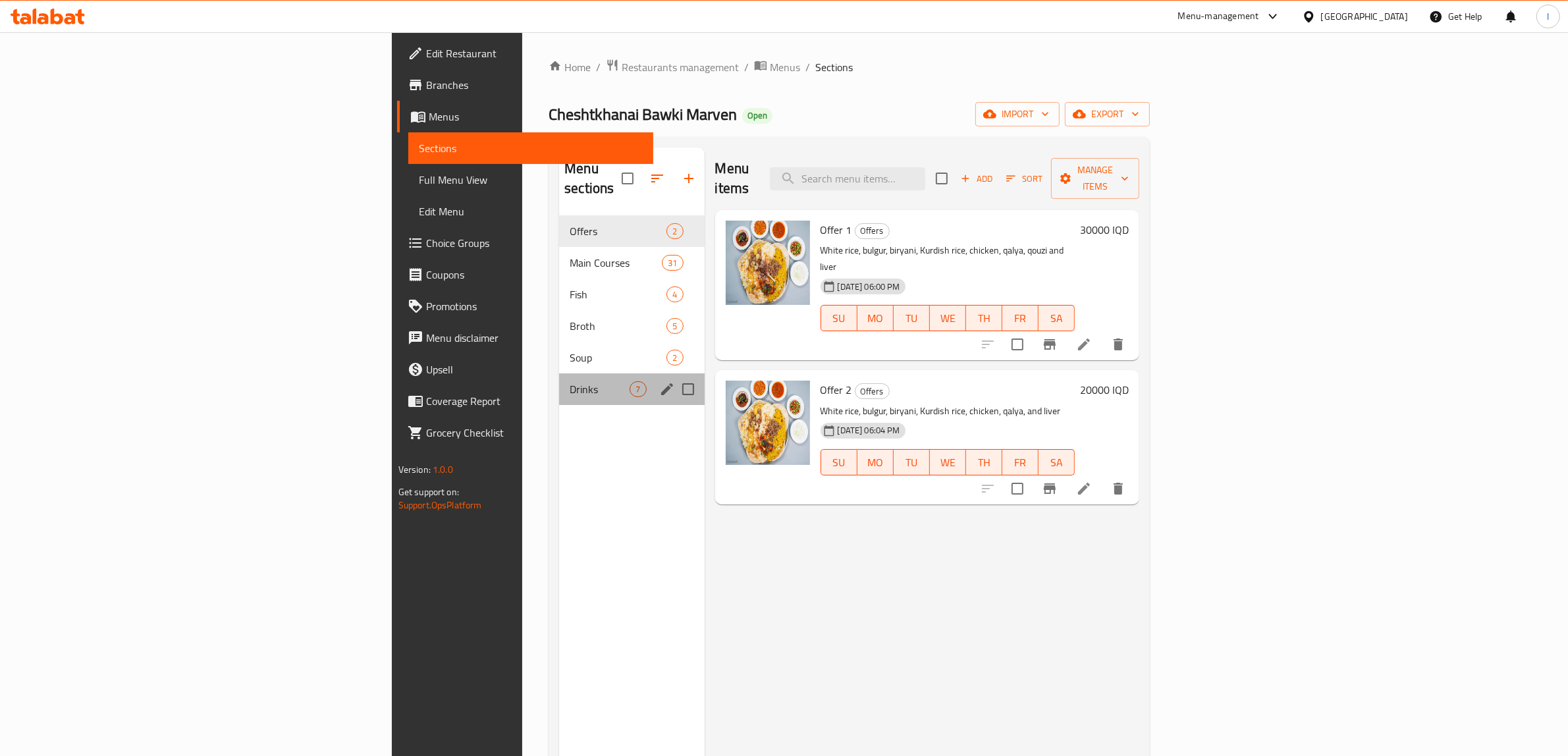
click at [559, 373] on div "Drinks 7" at bounding box center [632, 389] width 145 height 32
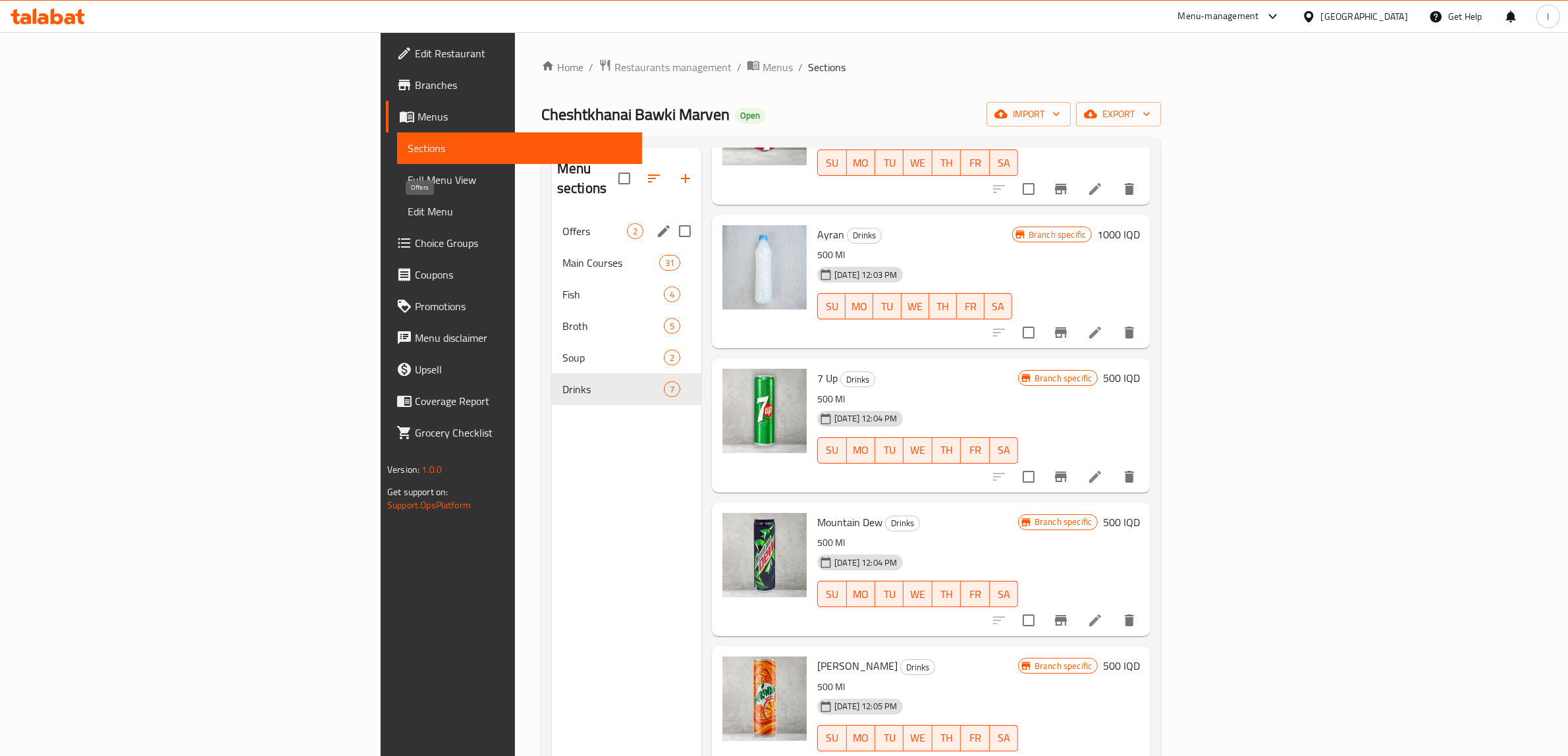
click at [563, 223] on span "Offers" at bounding box center [594, 231] width 64 height 16
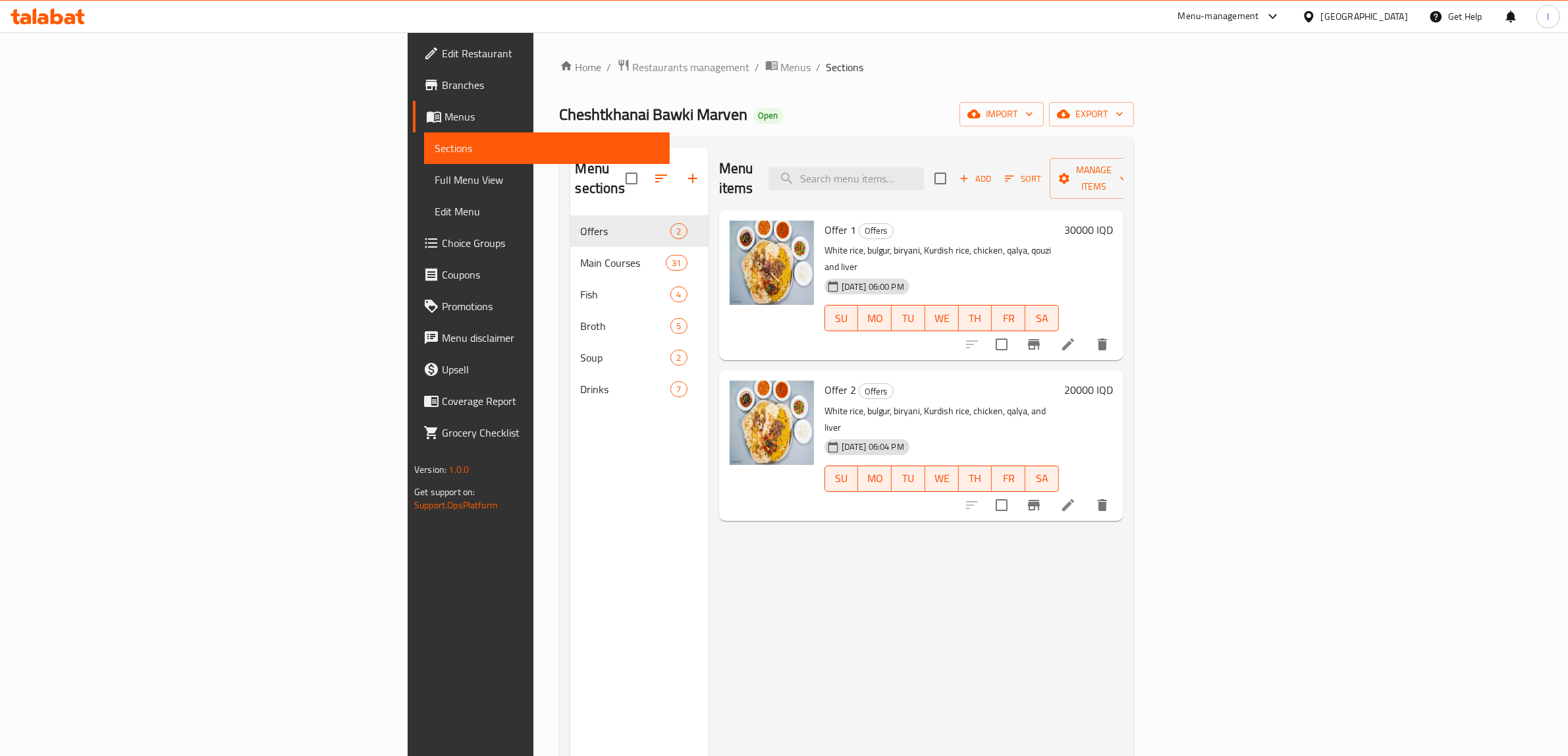
click at [1113, 221] on h6 "30000 IQD" at bounding box center [1089, 230] width 48 height 18
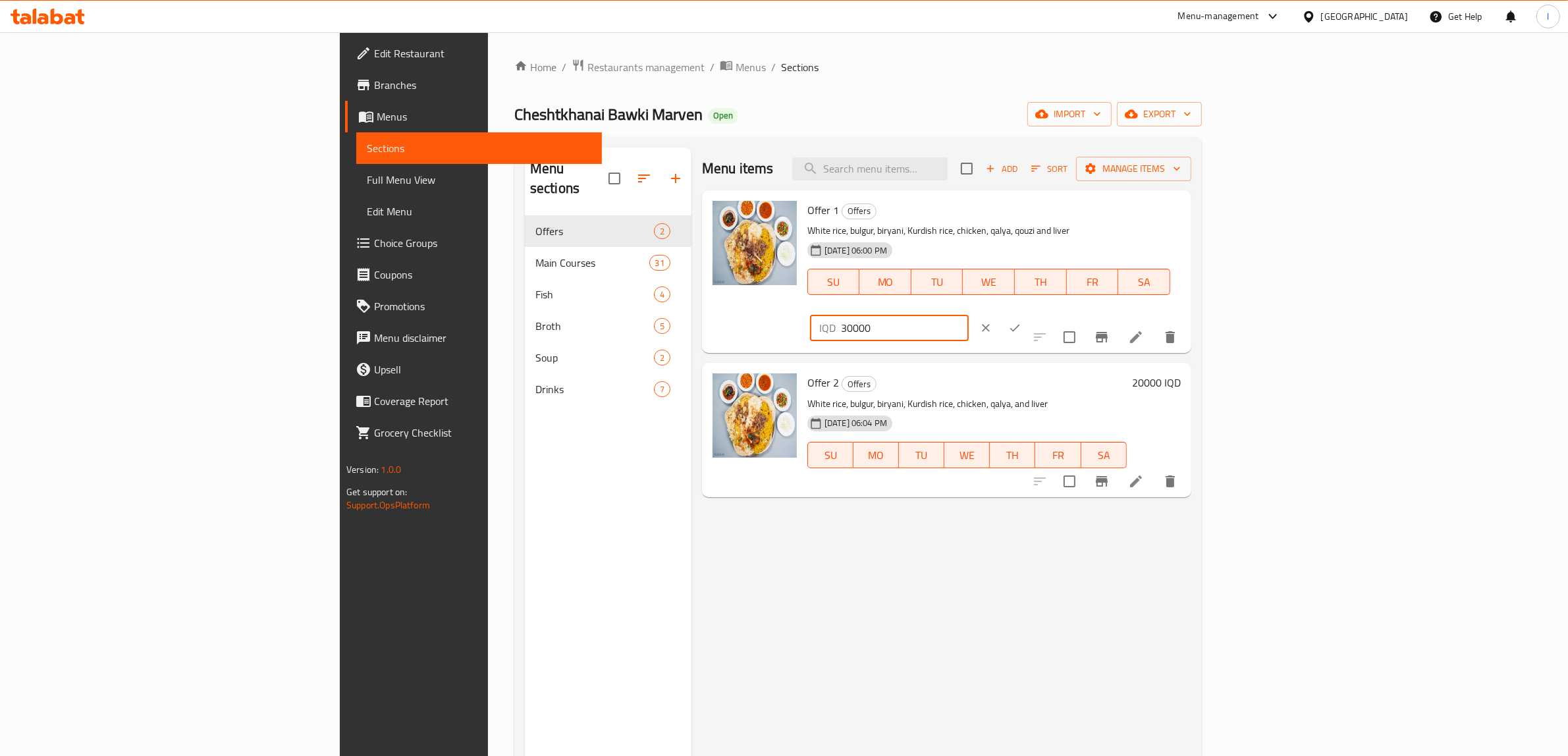
drag, startPoint x: 1405, startPoint y: 219, endPoint x: 1364, endPoint y: 225, distance: 41.4
click at [969, 315] on input "30000" at bounding box center [904, 328] width 128 height 27
click at [1110, 112] on div "Cheshtkhanai Bawki Marven Open import export" at bounding box center [858, 113] width 688 height 24
drag, startPoint x: 1410, startPoint y: 221, endPoint x: 1351, endPoint y: 224, distance: 59.1
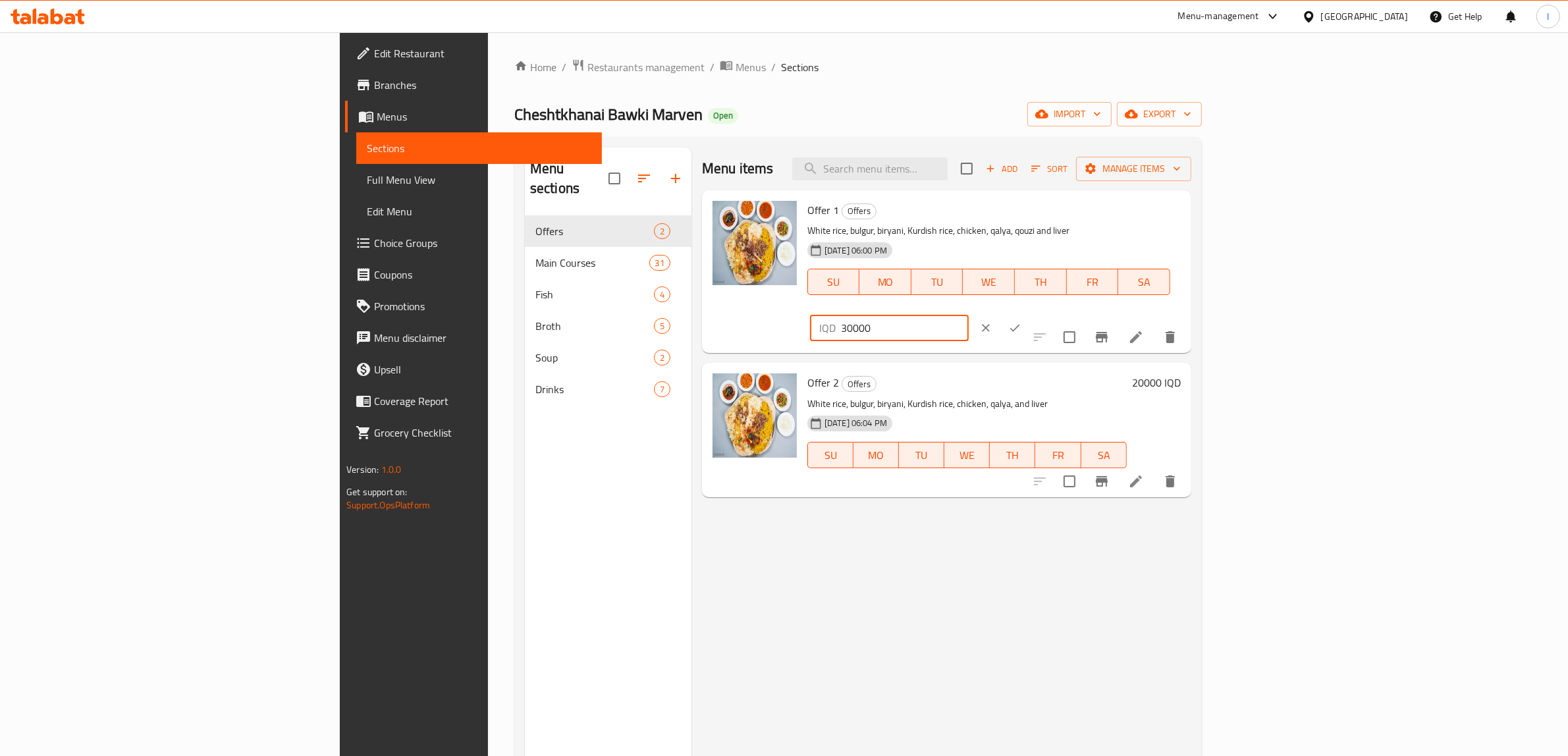
click at [969, 315] on input "30000" at bounding box center [904, 328] width 128 height 27
drag, startPoint x: 1371, startPoint y: 208, endPoint x: 1229, endPoint y: 218, distance: 142.4
click at [1186, 218] on div "Offer 1 Offers White rice, bulgur, biryani, Kurdish rice, chicken, qalya, qouzi…" at bounding box center [994, 272] width 384 height 153
type input "30500"
click at [1021, 322] on icon "ok" at bounding box center [1015, 328] width 13 height 13
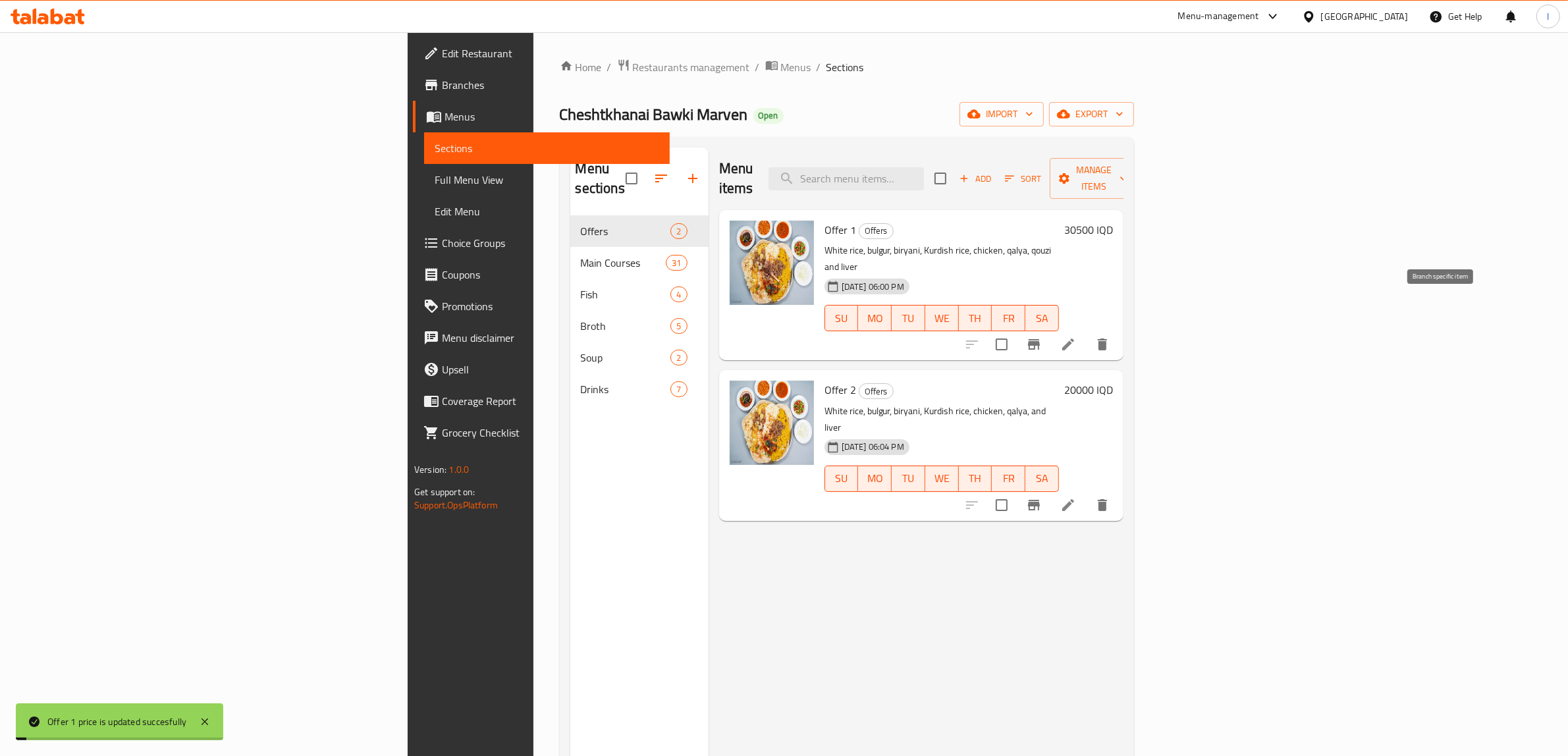
click at [1040, 339] on icon "Branch-specific-item" at bounding box center [1034, 344] width 12 height 11
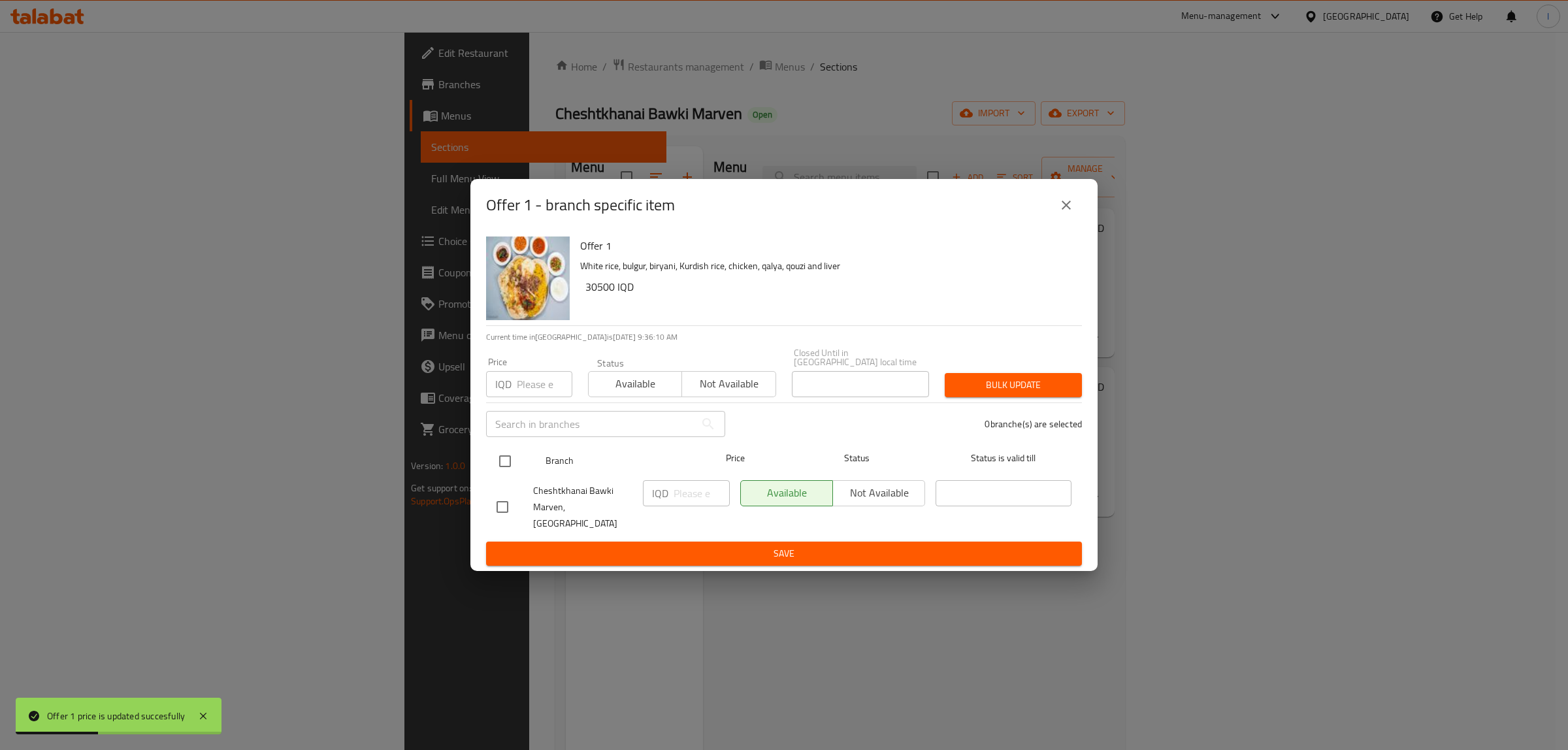
click at [505, 454] on div at bounding box center [515, 461] width 49 height 38
click at [504, 468] on input "checkbox" at bounding box center [504, 461] width 27 height 27
checkbox input "true"
click at [690, 498] on input "number" at bounding box center [702, 494] width 56 height 26
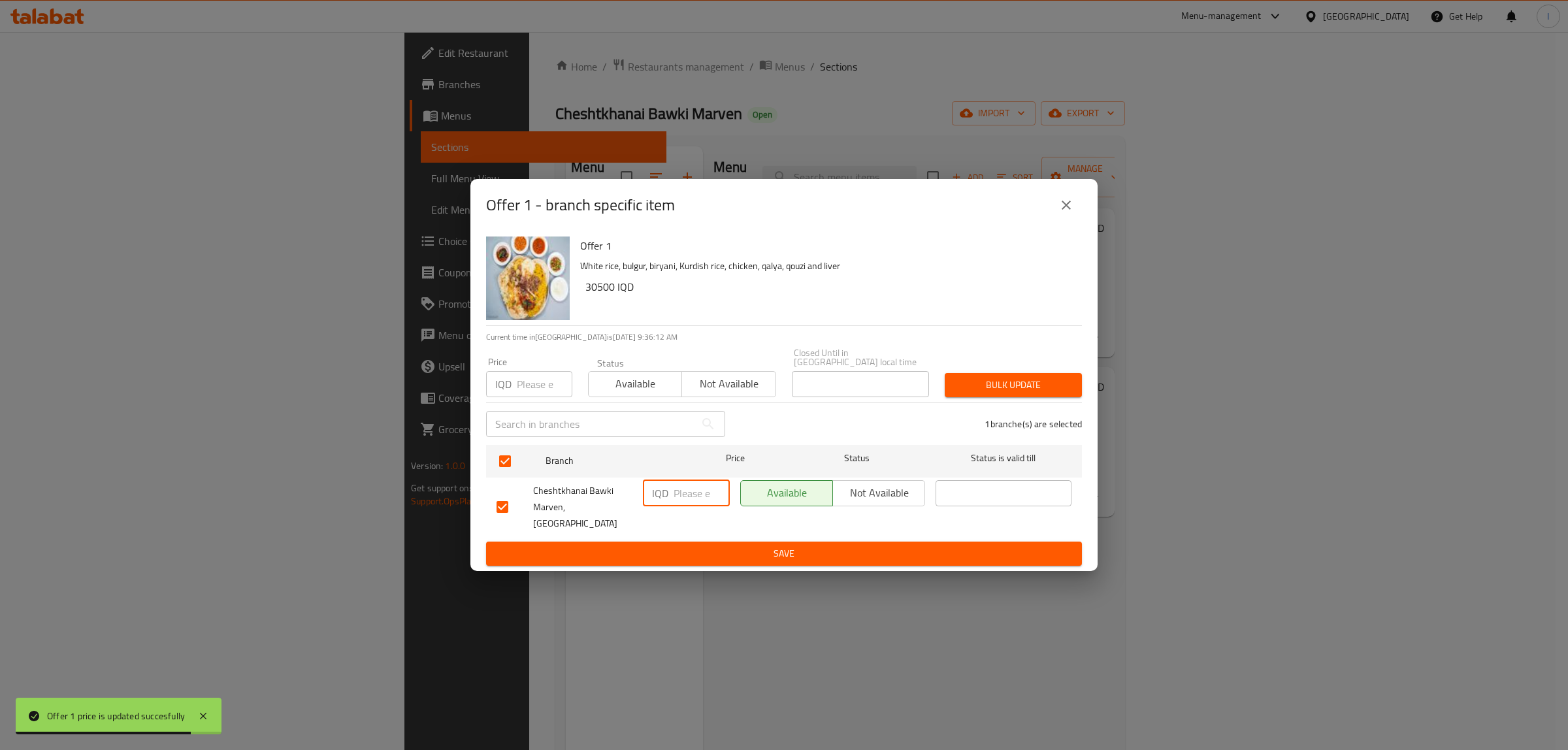
paste input "30500"
type input "30500"
click at [676, 546] on span "Save" at bounding box center [783, 554] width 575 height 17
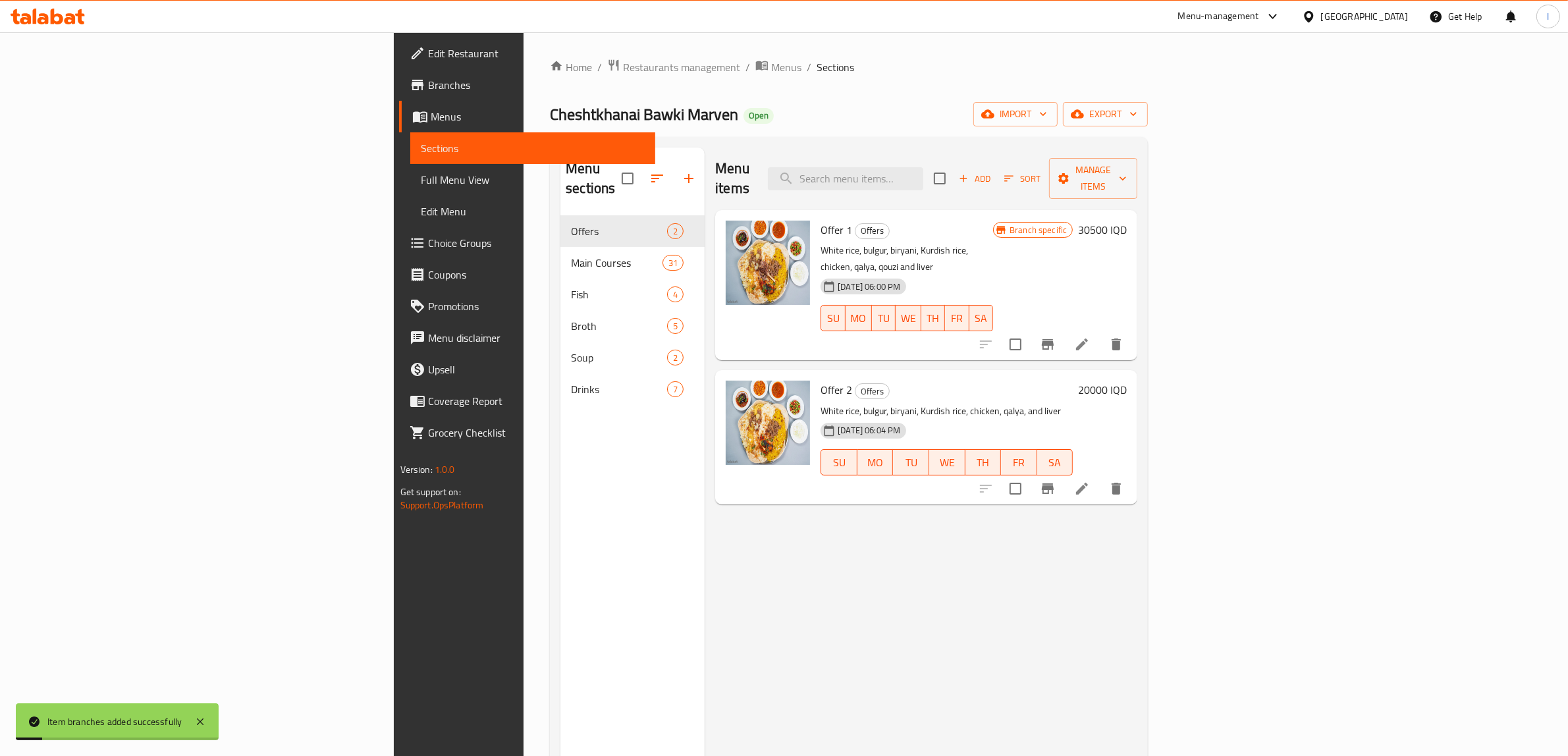
click at [1127, 381] on h6 "20000 IQD" at bounding box center [1102, 390] width 48 height 18
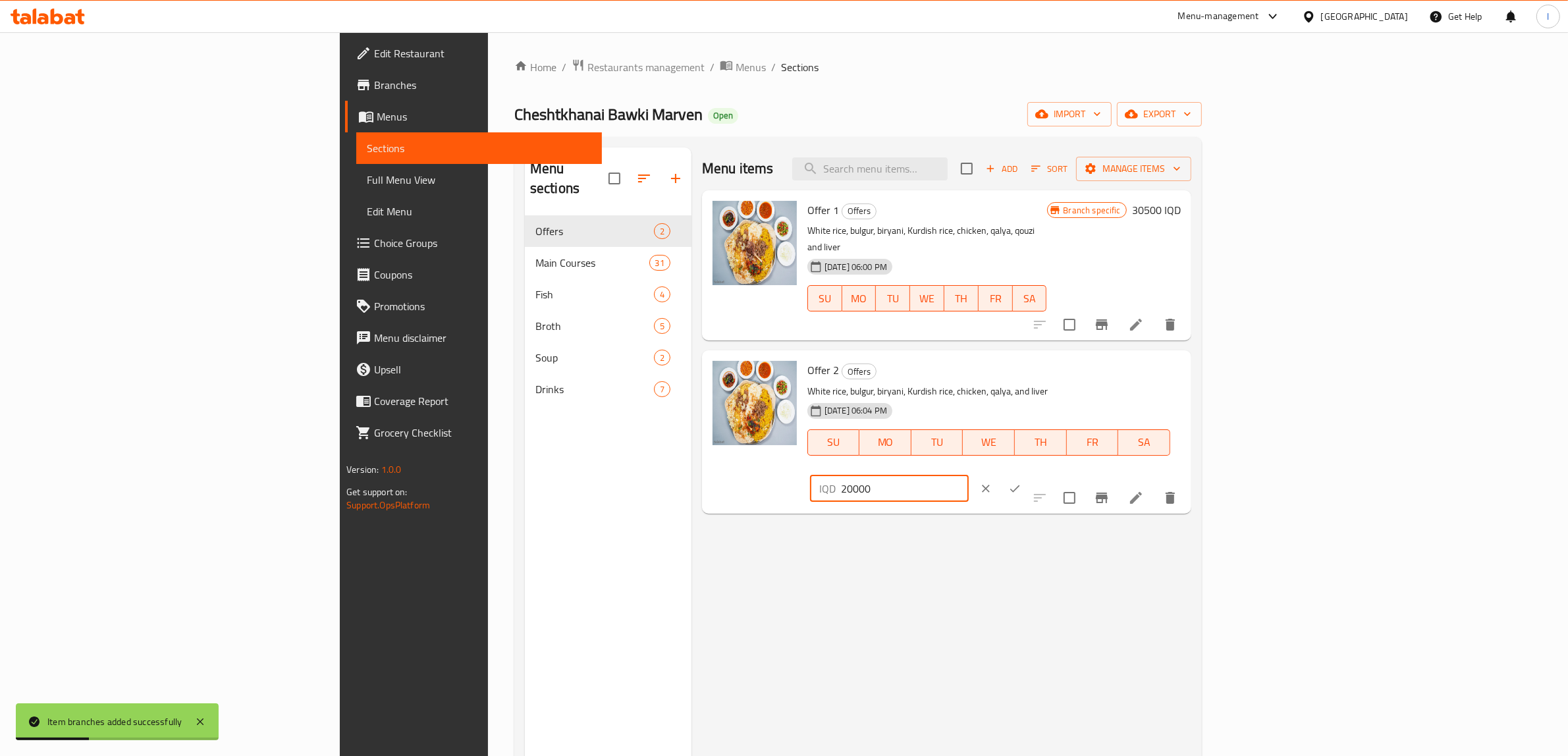
drag, startPoint x: 1393, startPoint y: 359, endPoint x: 1349, endPoint y: 369, distance: 45.1
click at [969, 475] on input "20000" at bounding box center [904, 488] width 128 height 27
drag, startPoint x: 1385, startPoint y: 359, endPoint x: 1039, endPoint y: 351, distance: 346.1
click at [1100, 358] on div "Offer 2 Offers White rice, bulgur, biryani, Kurdish rice, chicken, qalya, and l…" at bounding box center [994, 432] width 384 height 153
type input "20500"
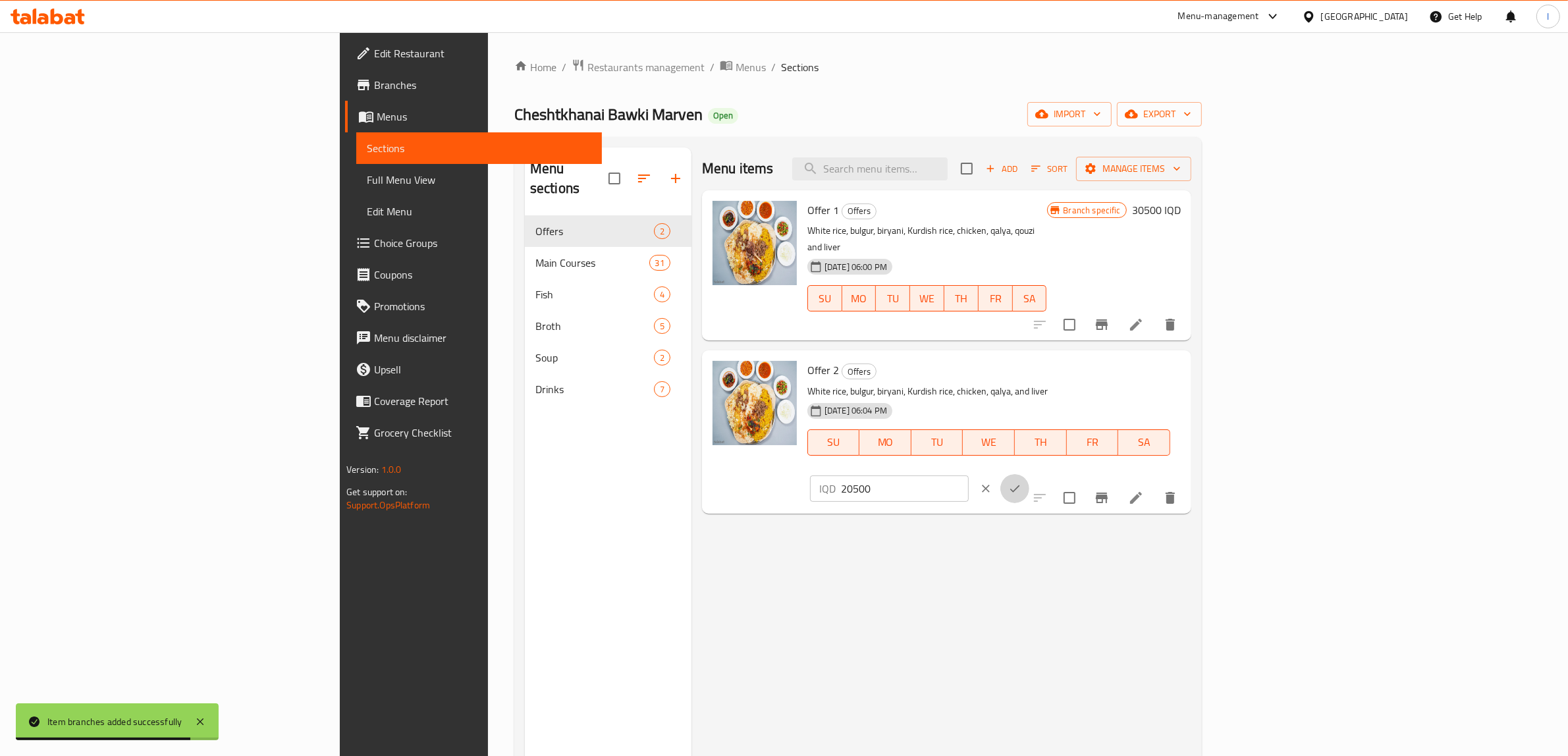
click at [1021, 482] on icon "ok" at bounding box center [1015, 488] width 13 height 13
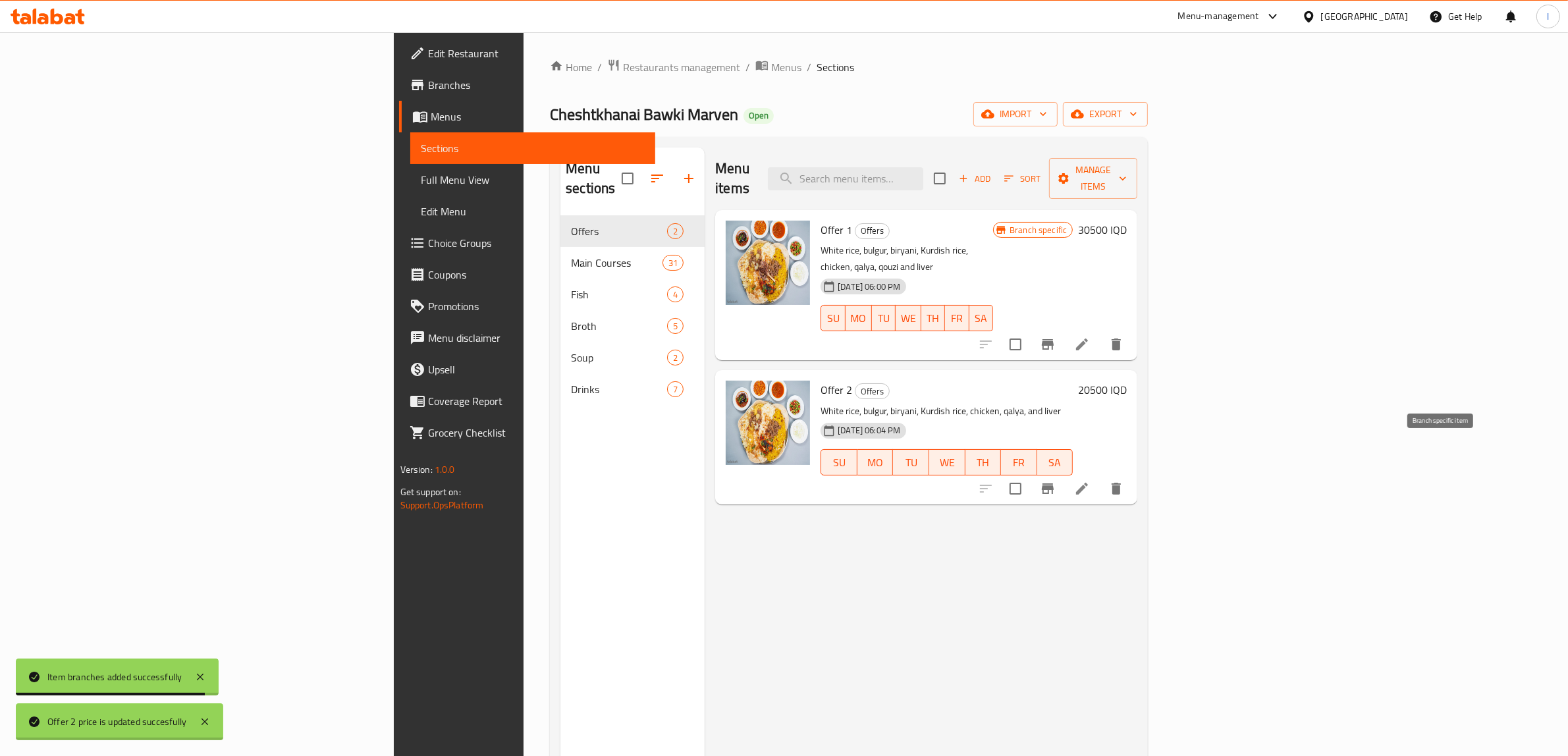
click at [1056, 481] on icon "Branch-specific-item" at bounding box center [1048, 488] width 16 height 16
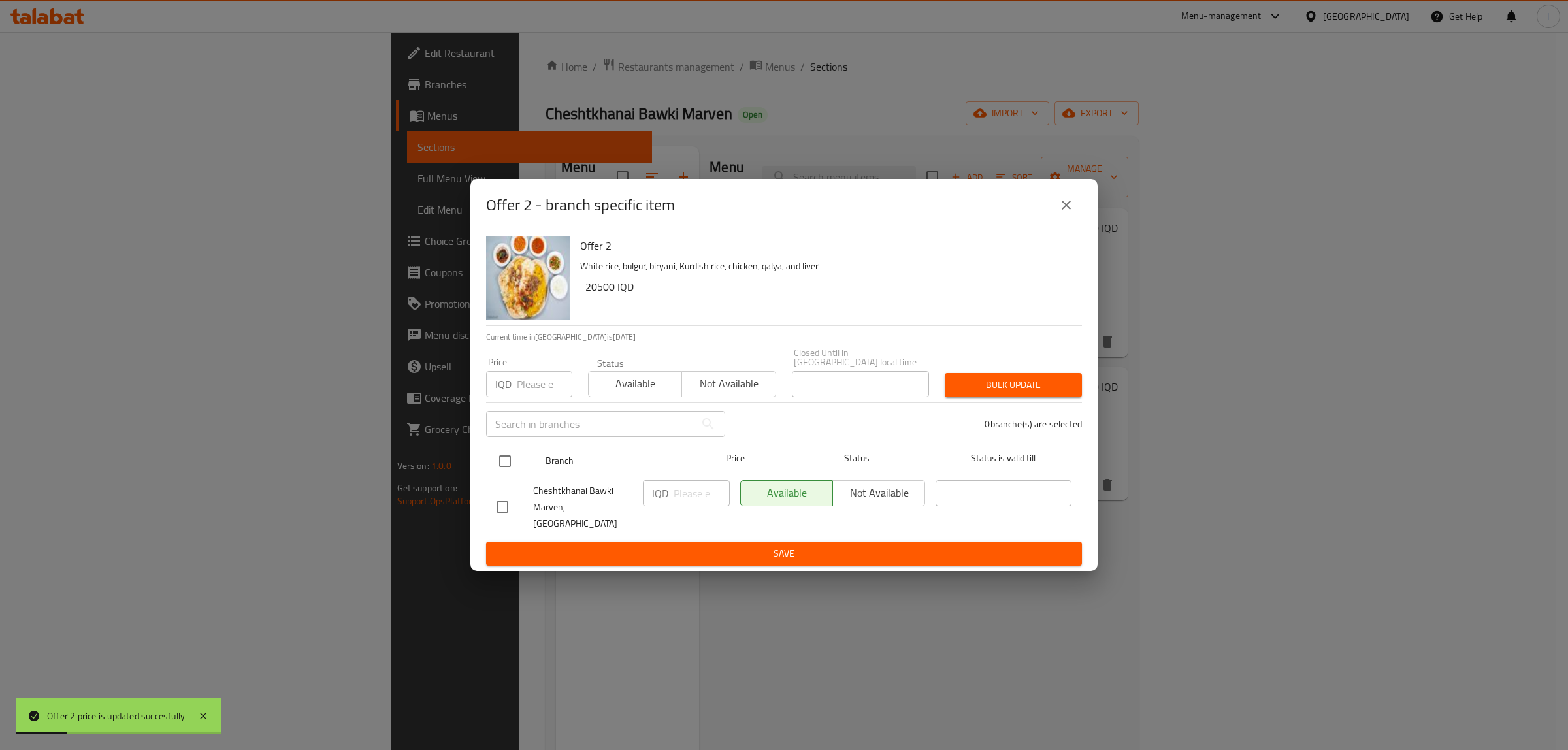
click at [491, 469] on input "checkbox" at bounding box center [504, 461] width 27 height 27
checkbox input "true"
click at [674, 494] on input "number" at bounding box center [702, 494] width 56 height 26
paste input "20500"
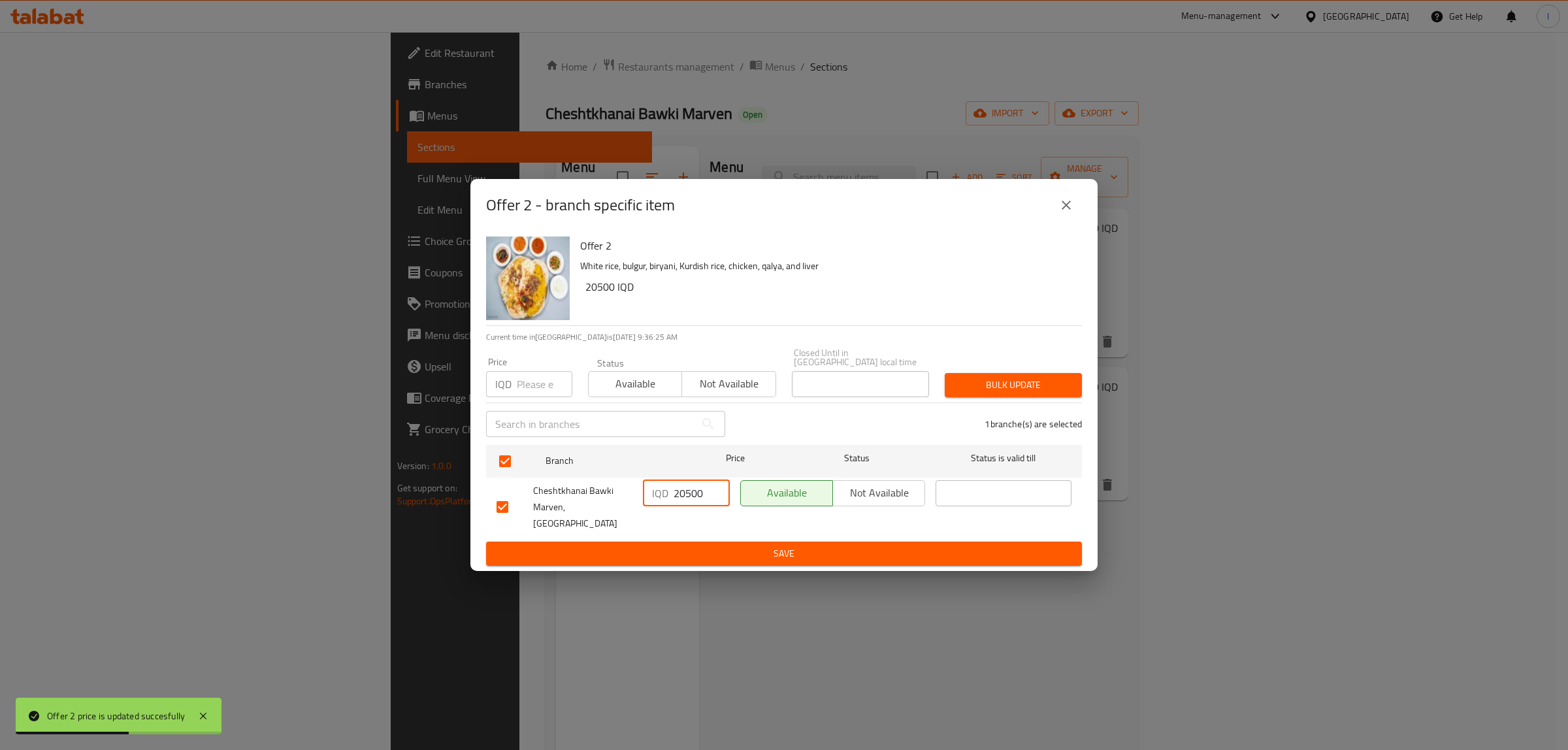
type input "20500"
click at [678, 542] on button "Save" at bounding box center [784, 553] width 596 height 24
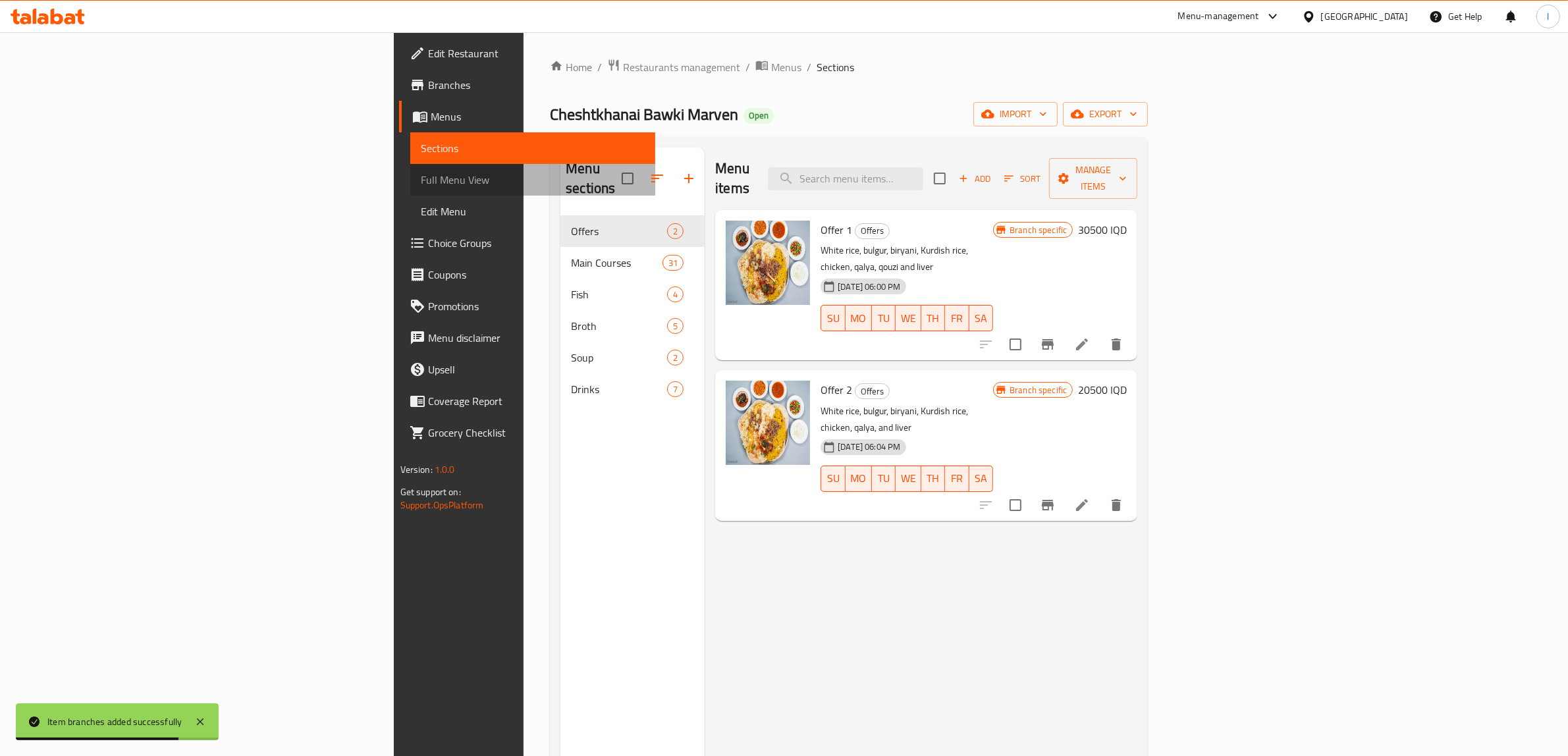
click at [421, 173] on span "Full Menu View" at bounding box center [533, 179] width 224 height 16
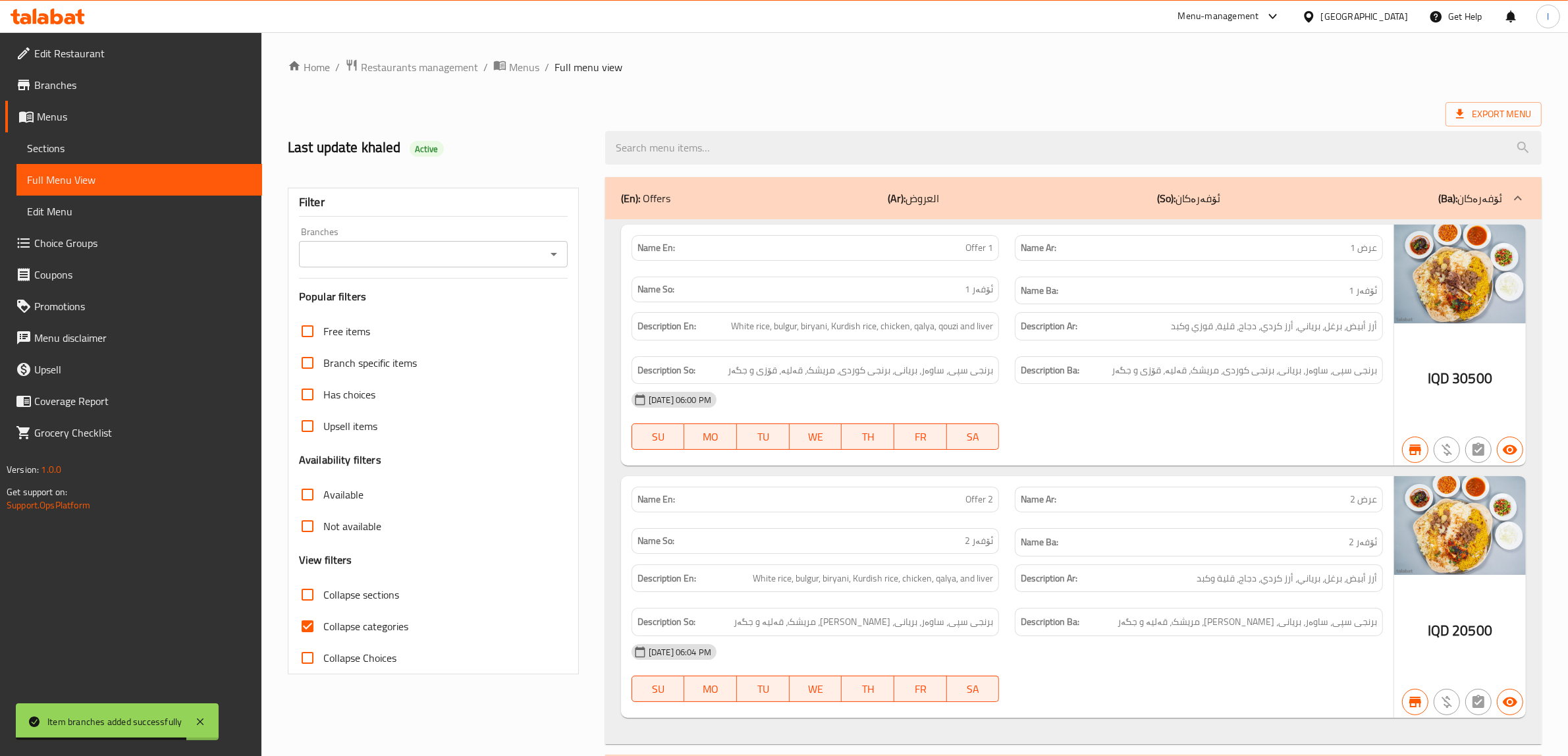
click at [449, 260] on input "Branches" at bounding box center [422, 254] width 239 height 18
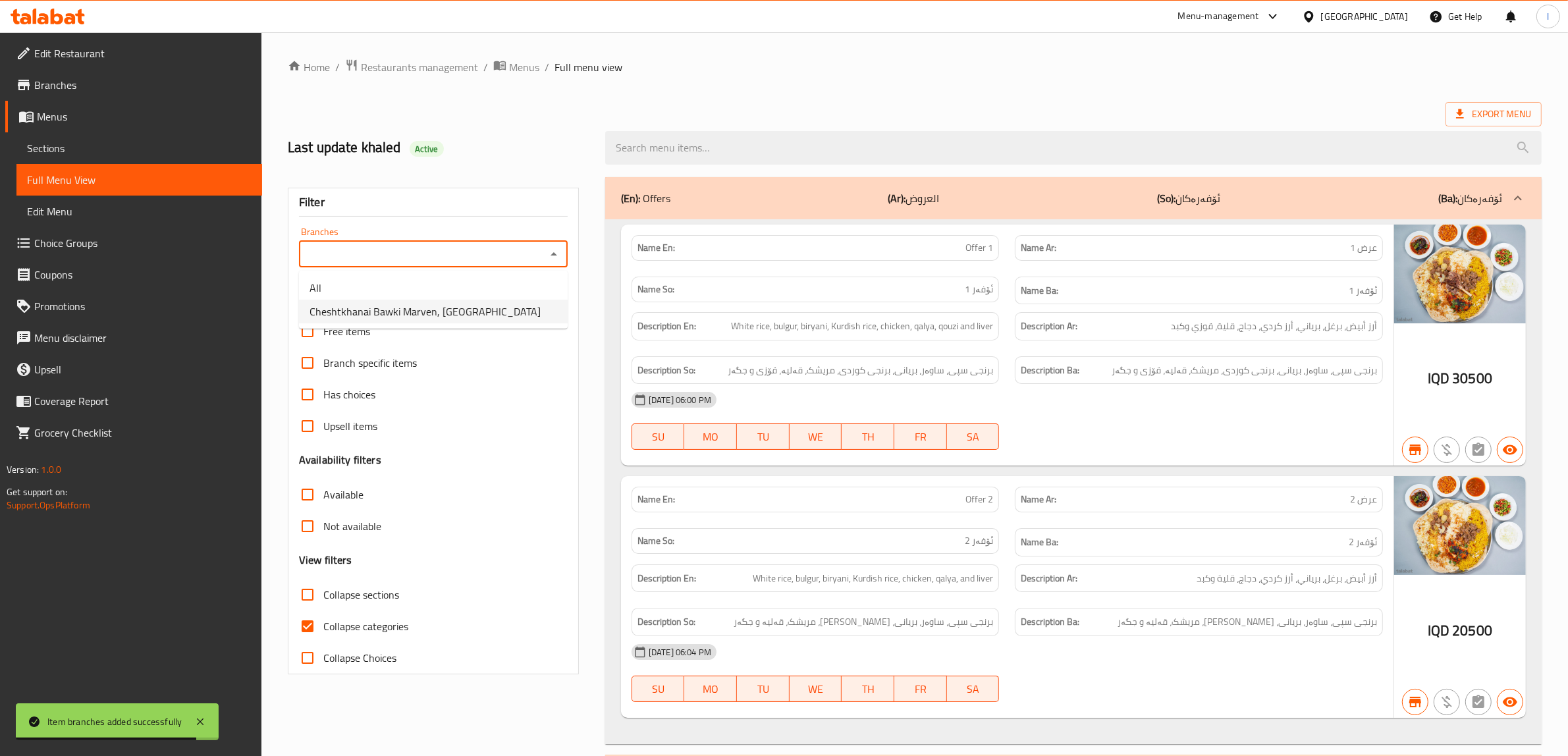
click at [430, 314] on span "Cheshtkhanai Bawki Marven, [GEOGRAPHIC_DATA]" at bounding box center [424, 311] width 231 height 16
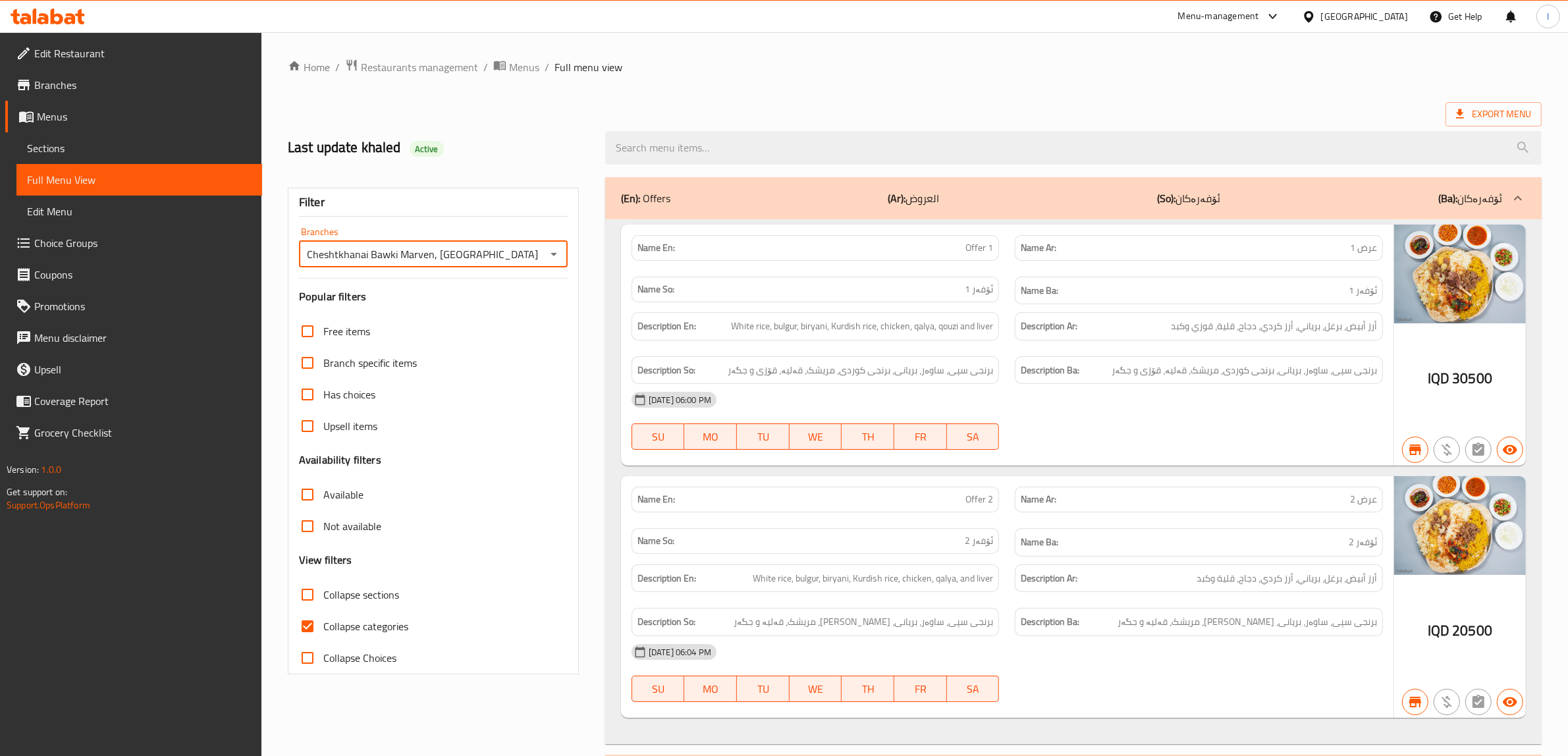
click at [323, 629] on span "Collapse categories" at bounding box center [366, 626] width 85 height 16
click at [323, 629] on input "Collapse categories" at bounding box center [308, 626] width 32 height 32
click at [325, 599] on span "Collapse sections" at bounding box center [361, 594] width 76 height 16
click at [323, 599] on input "Collapse sections" at bounding box center [308, 595] width 32 height 32
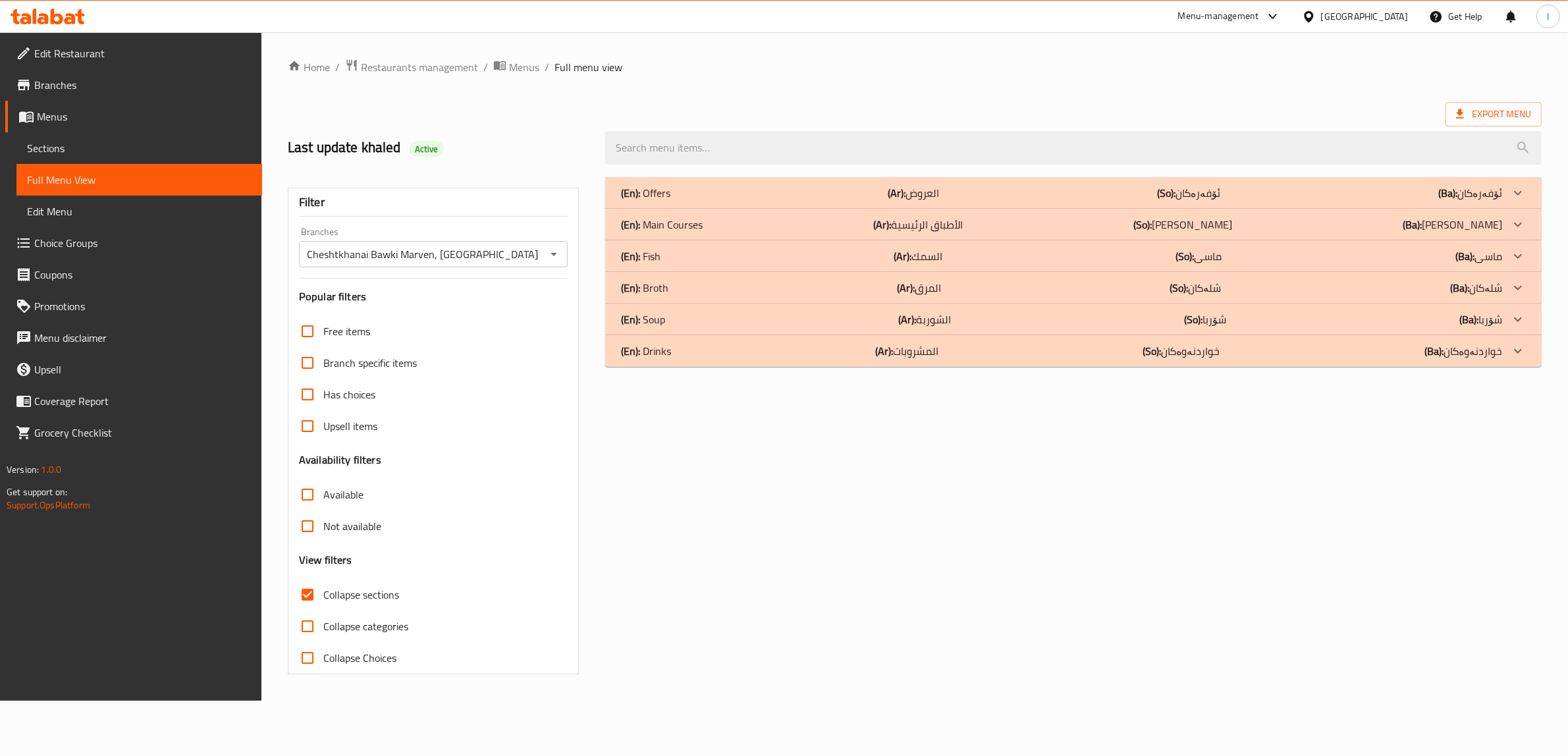
click at [318, 623] on input "Collapse categories" at bounding box center [308, 626] width 32 height 32
click at [669, 199] on p "(En): Offers" at bounding box center [650, 193] width 49 height 16
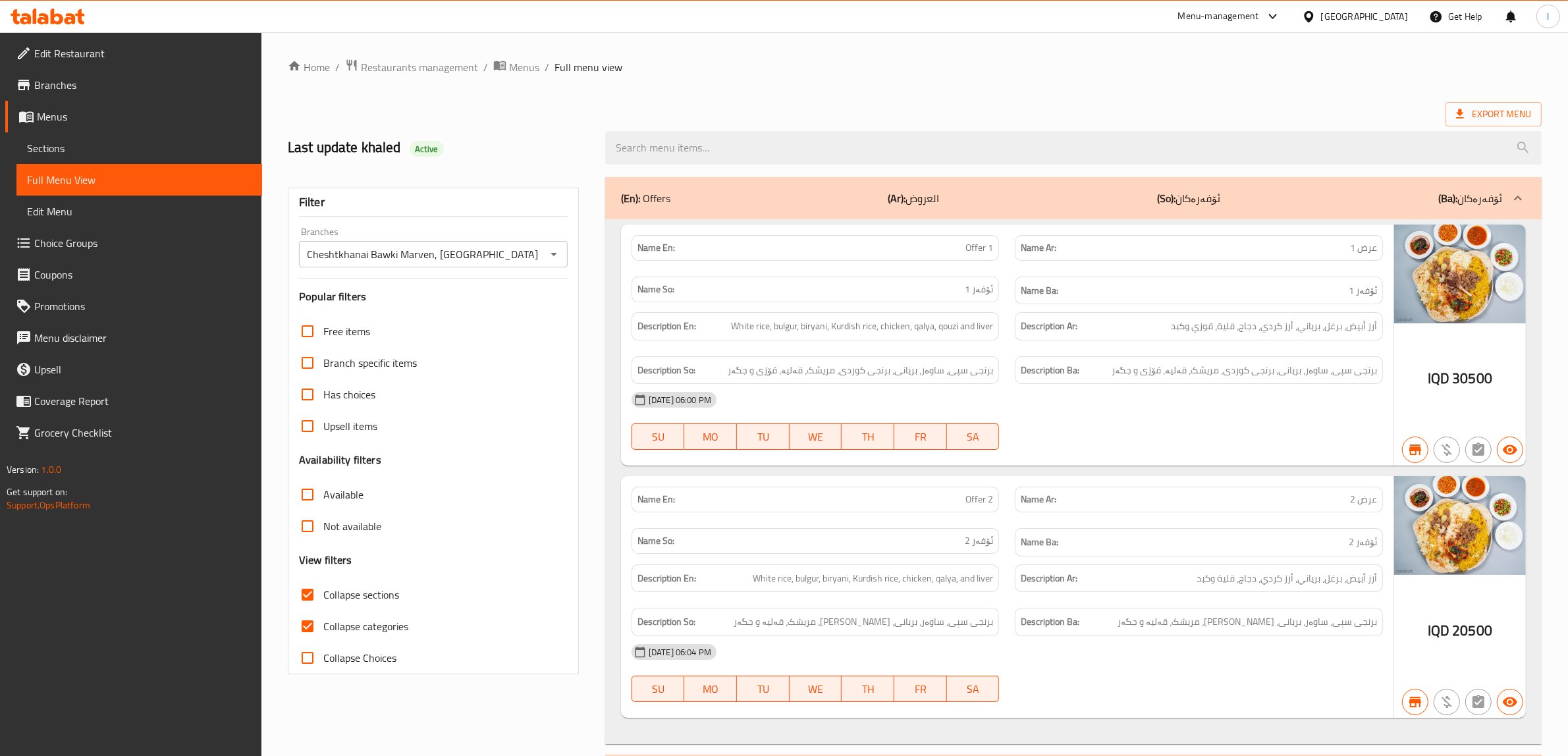
scroll to position [83, 0]
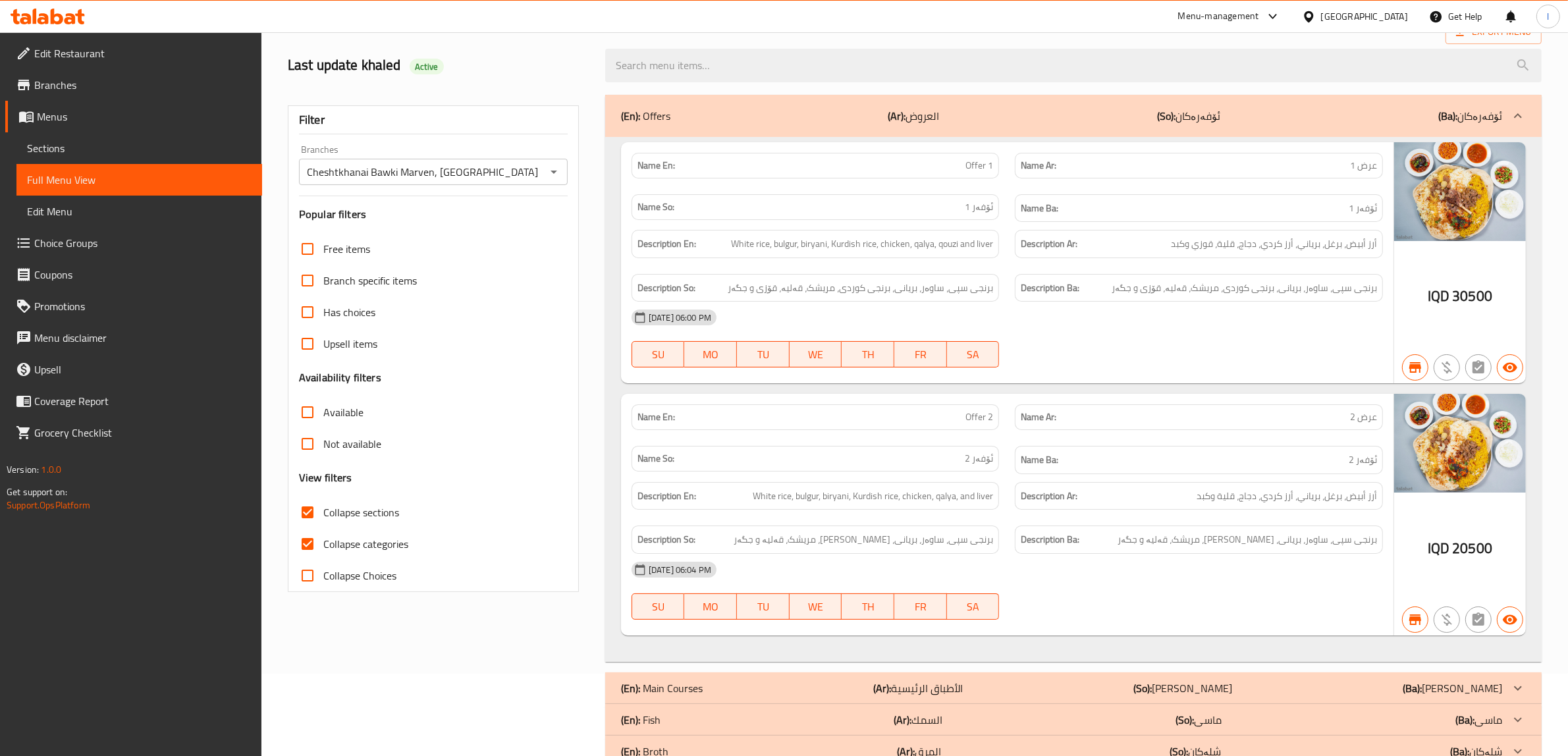
click at [919, 110] on p "(Ar): العروض" at bounding box center [914, 116] width 52 height 16
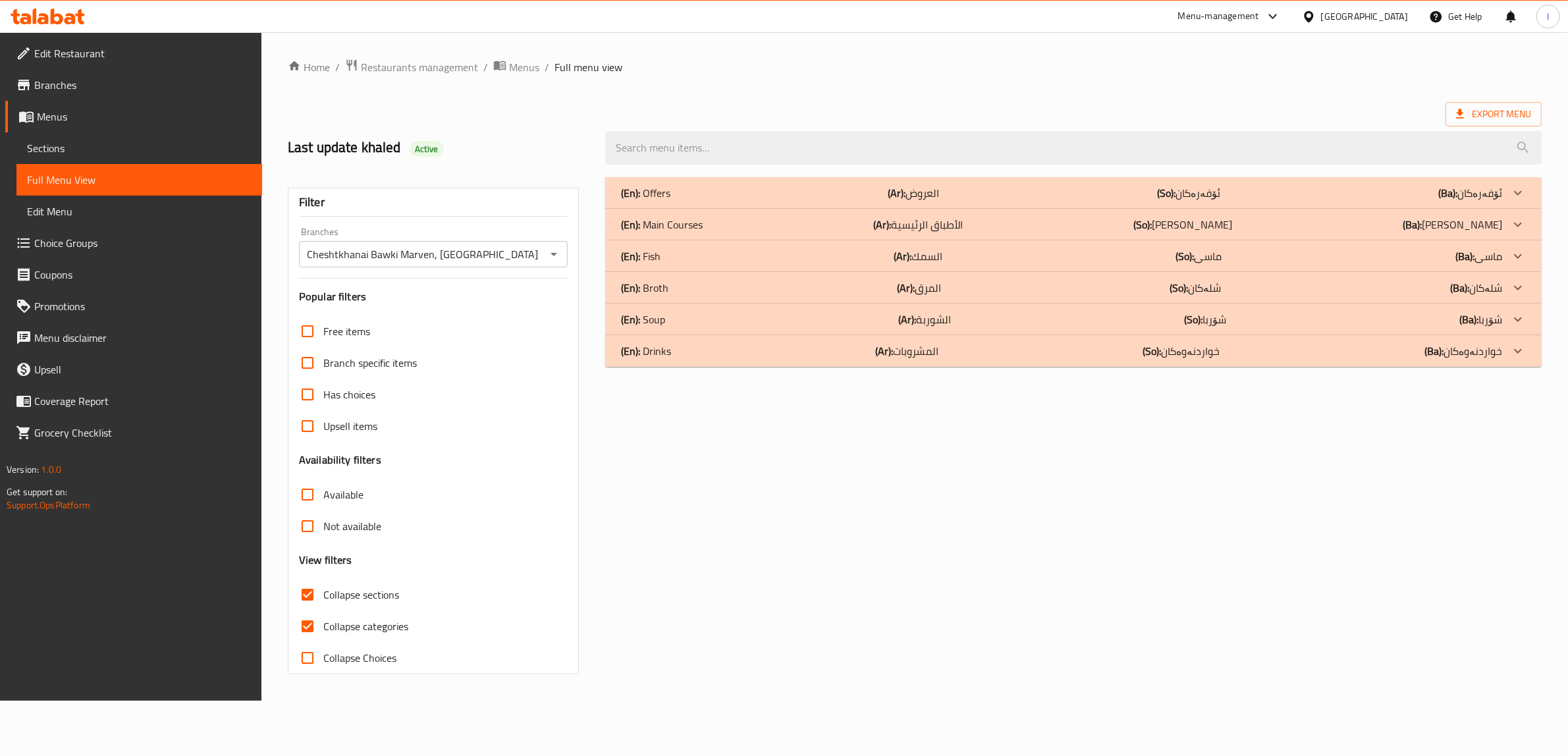
scroll to position [0, 0]
click at [901, 240] on div "(En): Fish (Ar): السمك (So): ماسی (Ba): ماسی Name En: Fish With Rice Name Ar: س…" at bounding box center [1082, 256] width 944 height 32
click at [854, 225] on div "(En): Main Courses (Ar): الأطباق الرئيسية (So): ژەمە سەرەکییەکان (Ba): ژەمە سەر…" at bounding box center [1070, 224] width 889 height 16
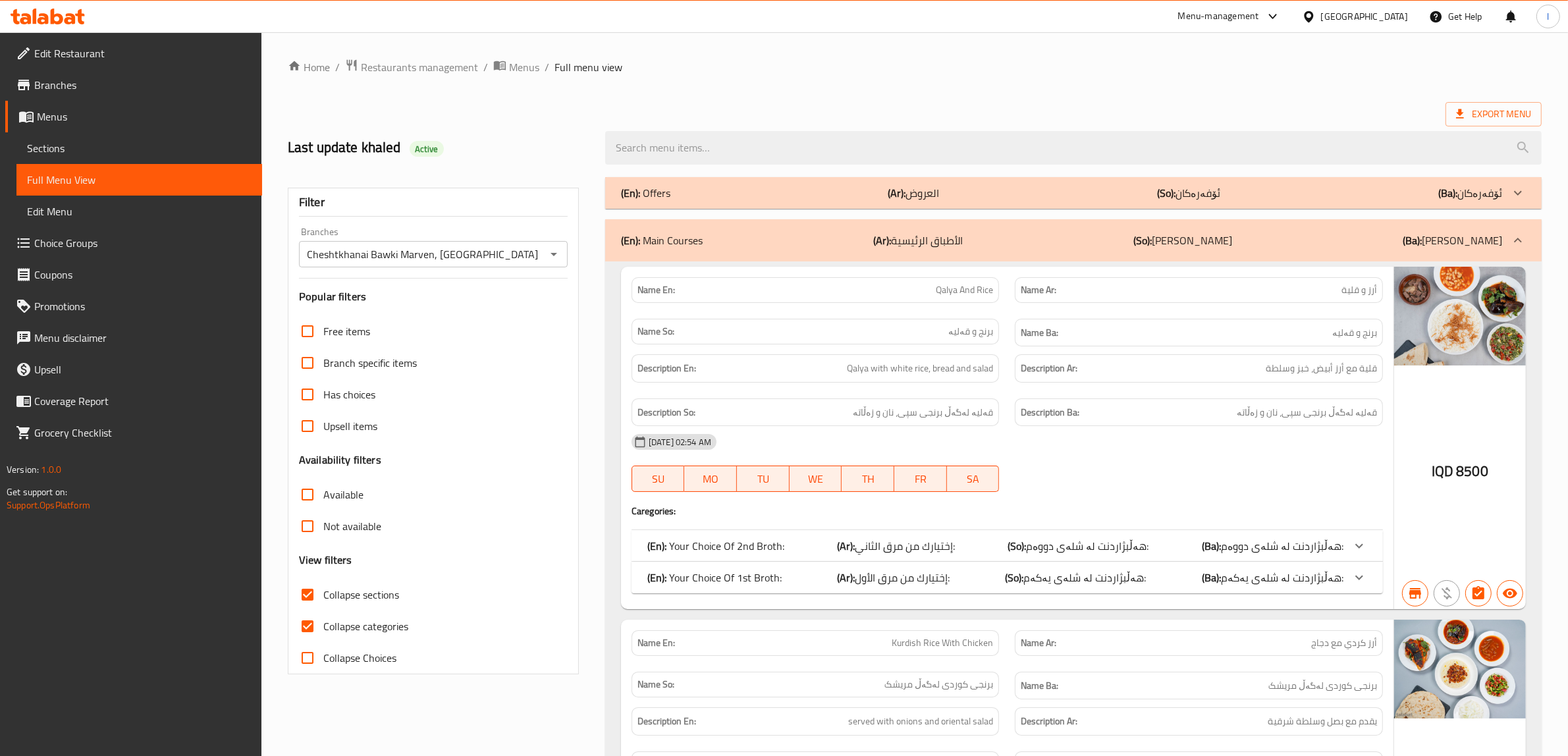
click at [1275, 235] on div "(En): Main Courses (Ar): الأطباق الرئيسية (So): ژەمە سەرەکییەکان (Ba): ژەمە سەر…" at bounding box center [1061, 240] width 881 height 16
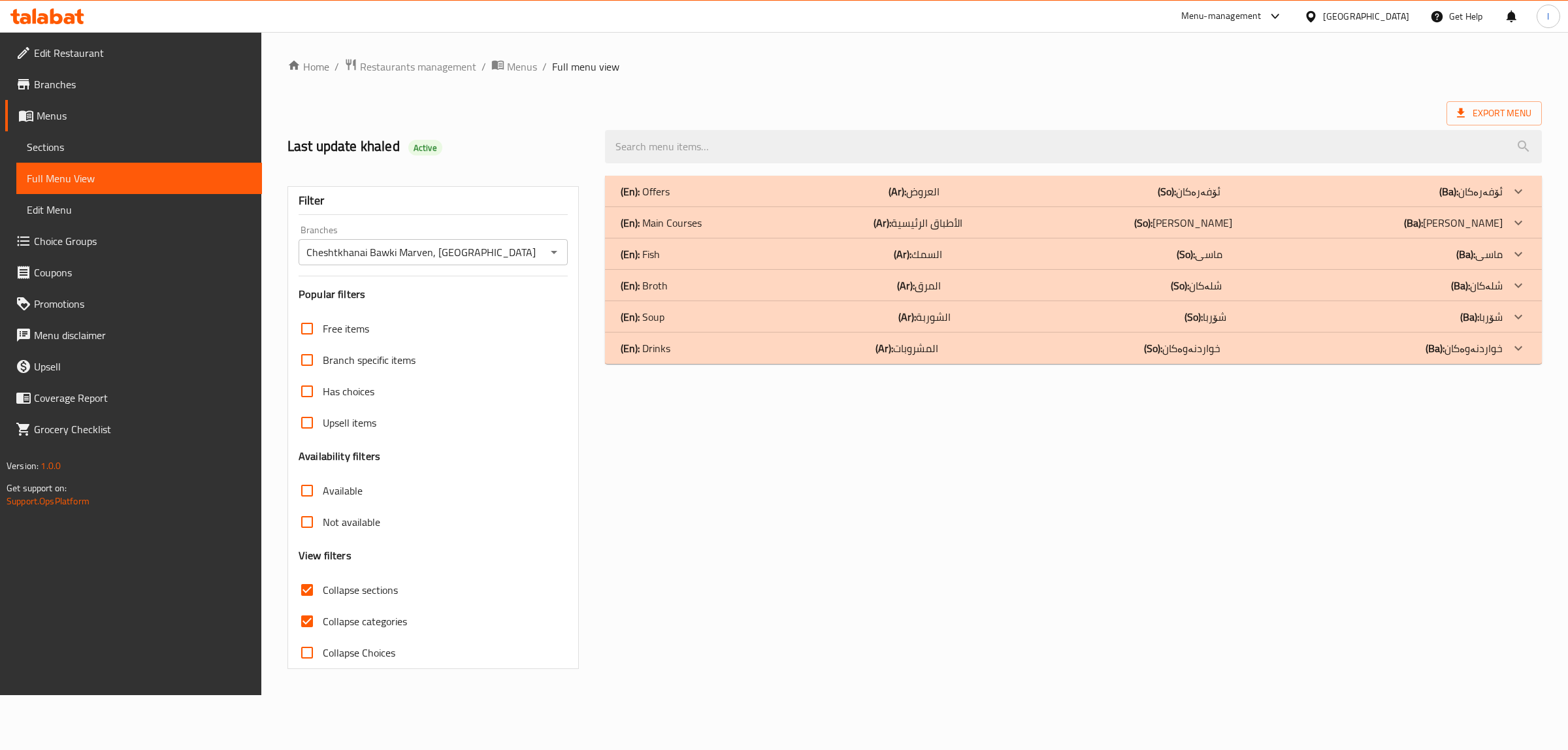
click at [710, 258] on div "(En): Fish (Ar): السمك (So): ماسی (Ba): ماسی" at bounding box center [1062, 254] width 882 height 16
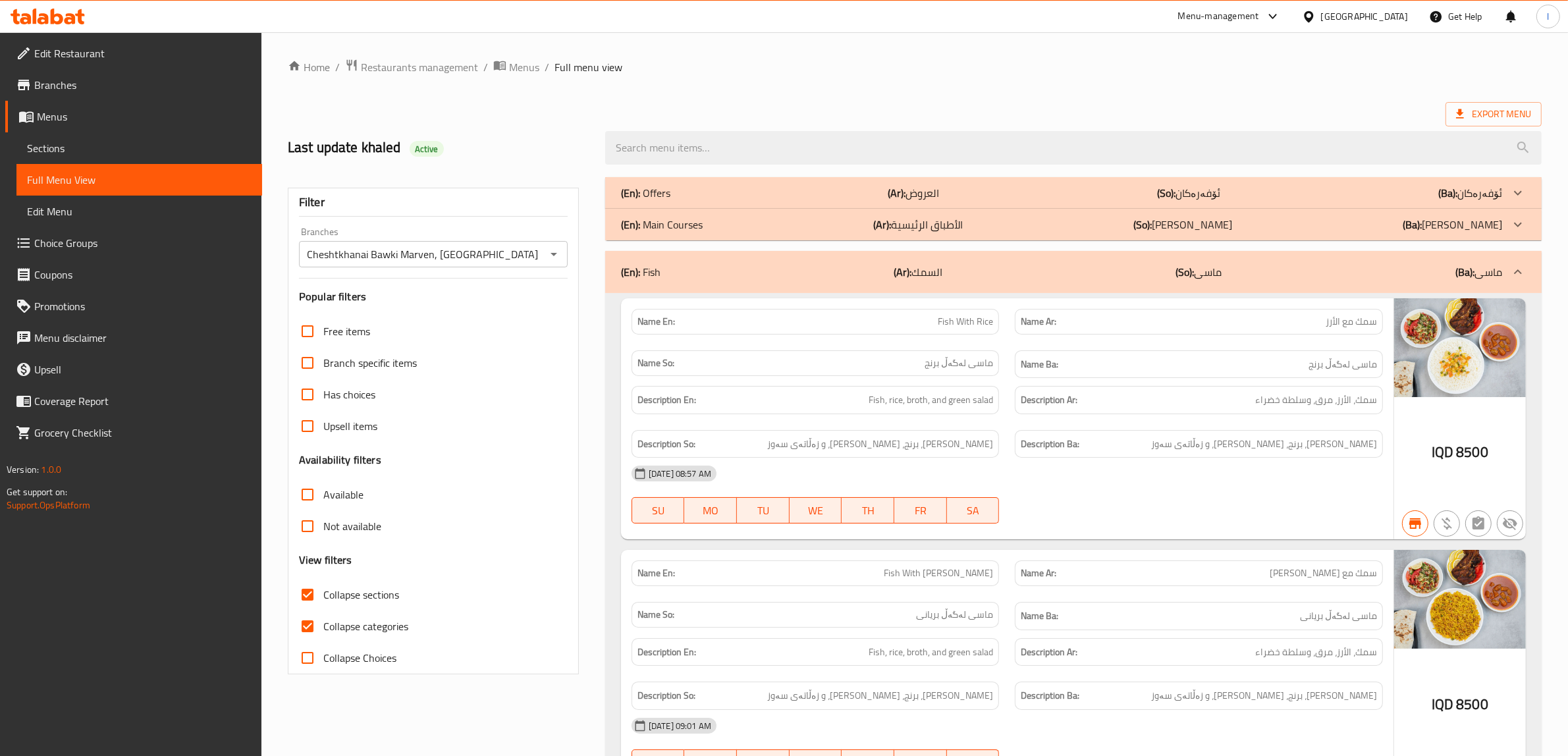
click at [996, 277] on div "(En): Fish (Ar): السمك (So): ماسی (Ba): ماسی" at bounding box center [1061, 272] width 881 height 16
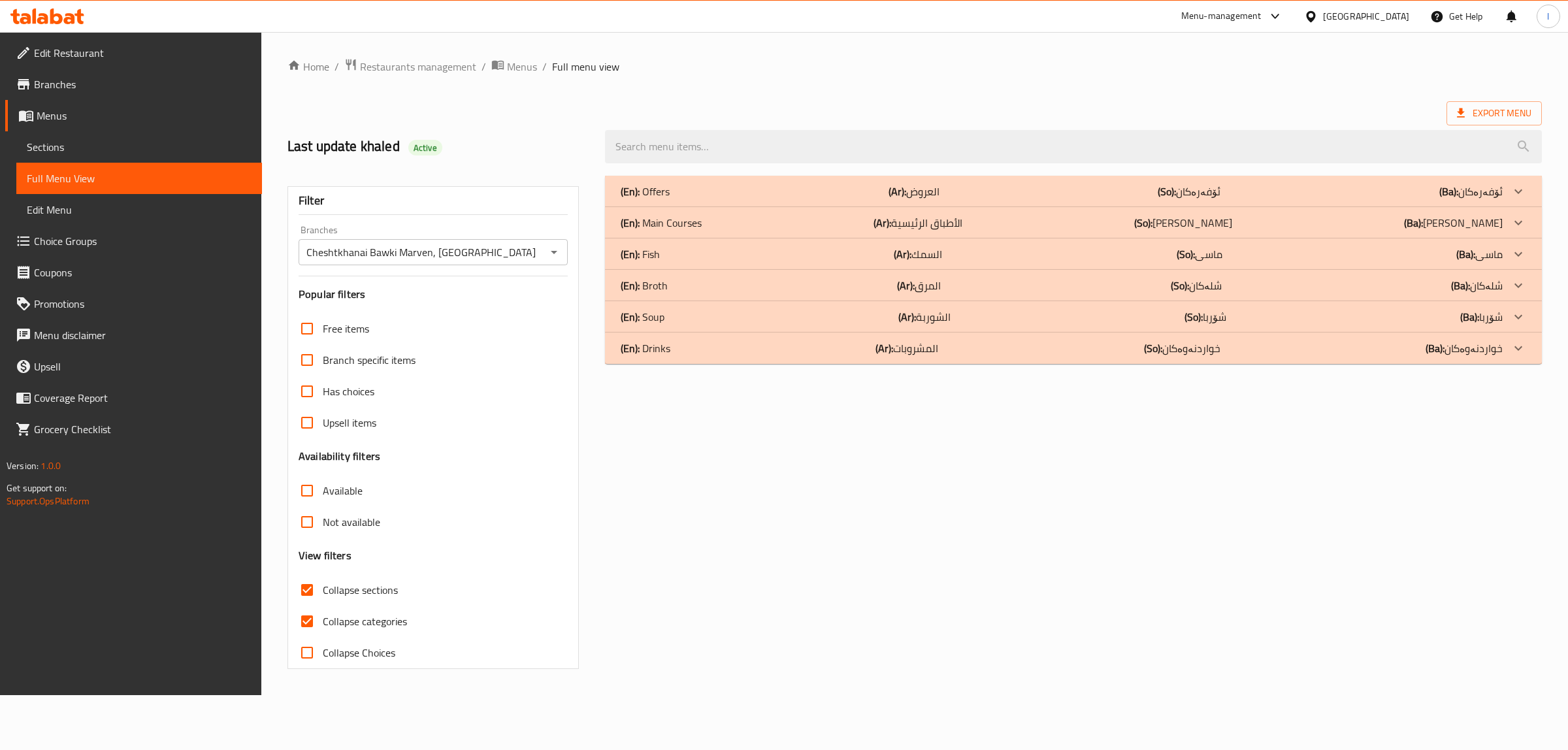
click at [895, 284] on div "(En): Broth (Ar): المرق (So): شلەکان (Ba): شلەکان" at bounding box center [1062, 285] width 882 height 16
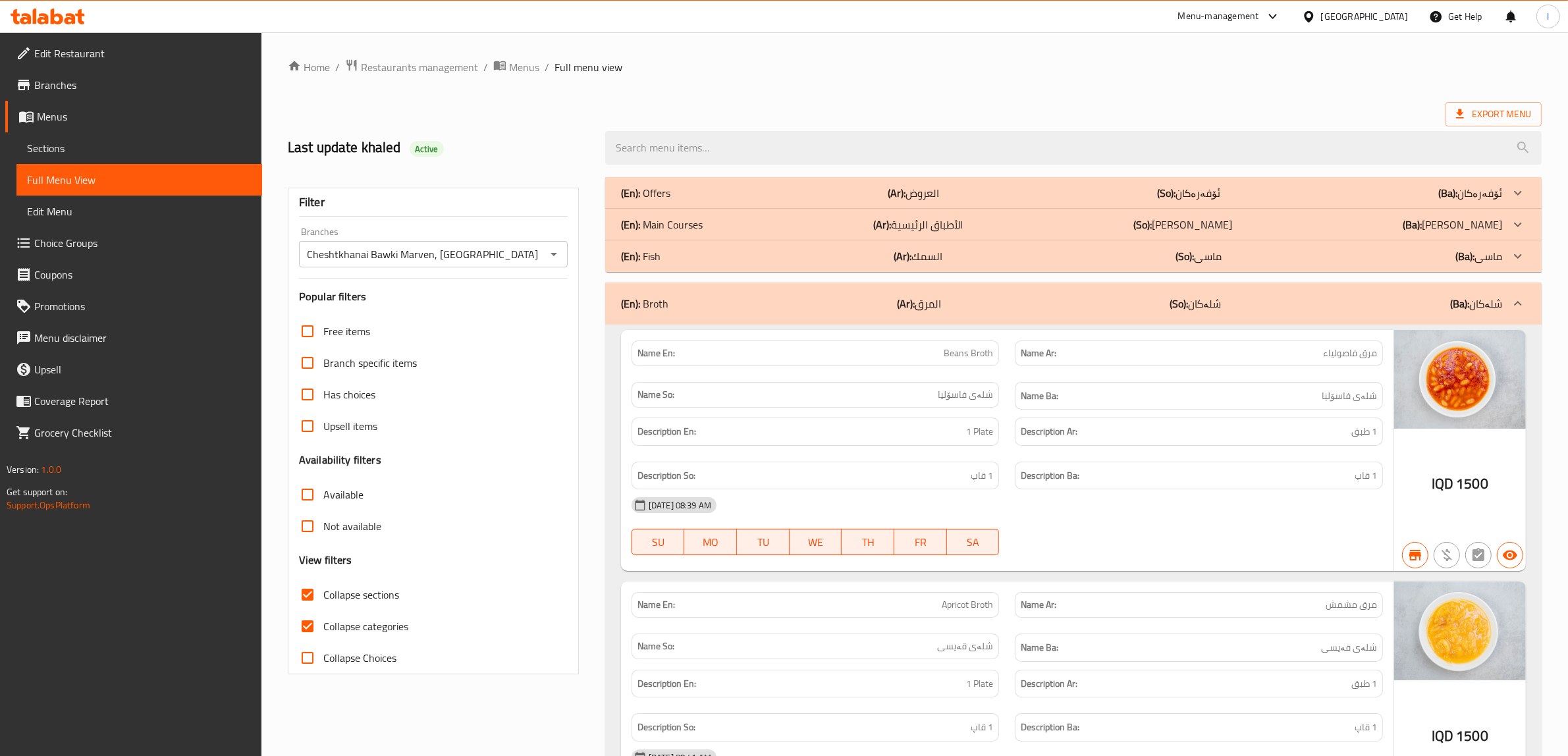
click at [942, 307] on div "(En): Broth (Ar): المرق (So): شلەکان (Ba): شلەکان" at bounding box center [1061, 303] width 881 height 16
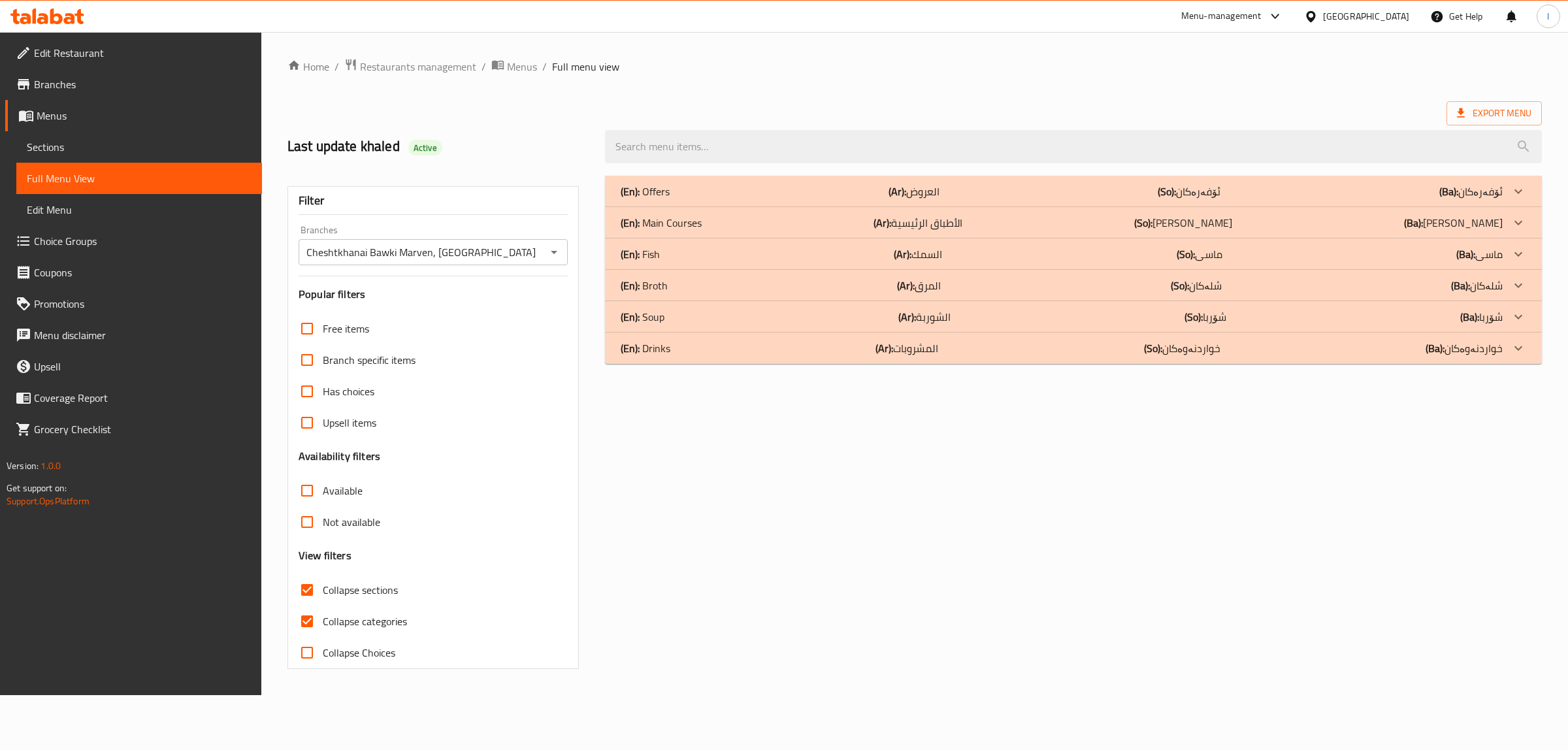
click at [919, 322] on p "(Ar): الشوربة" at bounding box center [924, 317] width 52 height 16
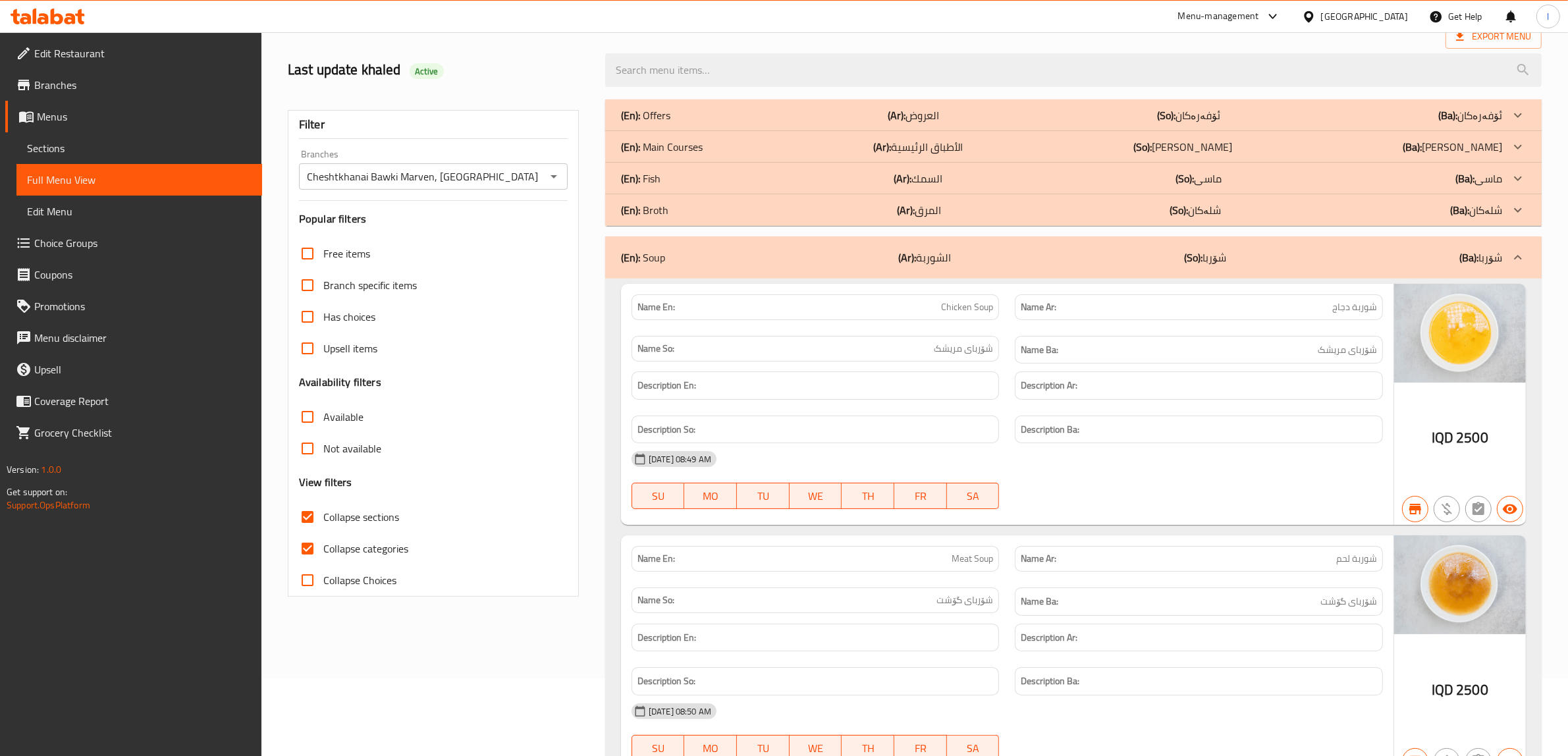
scroll to position [196, 0]
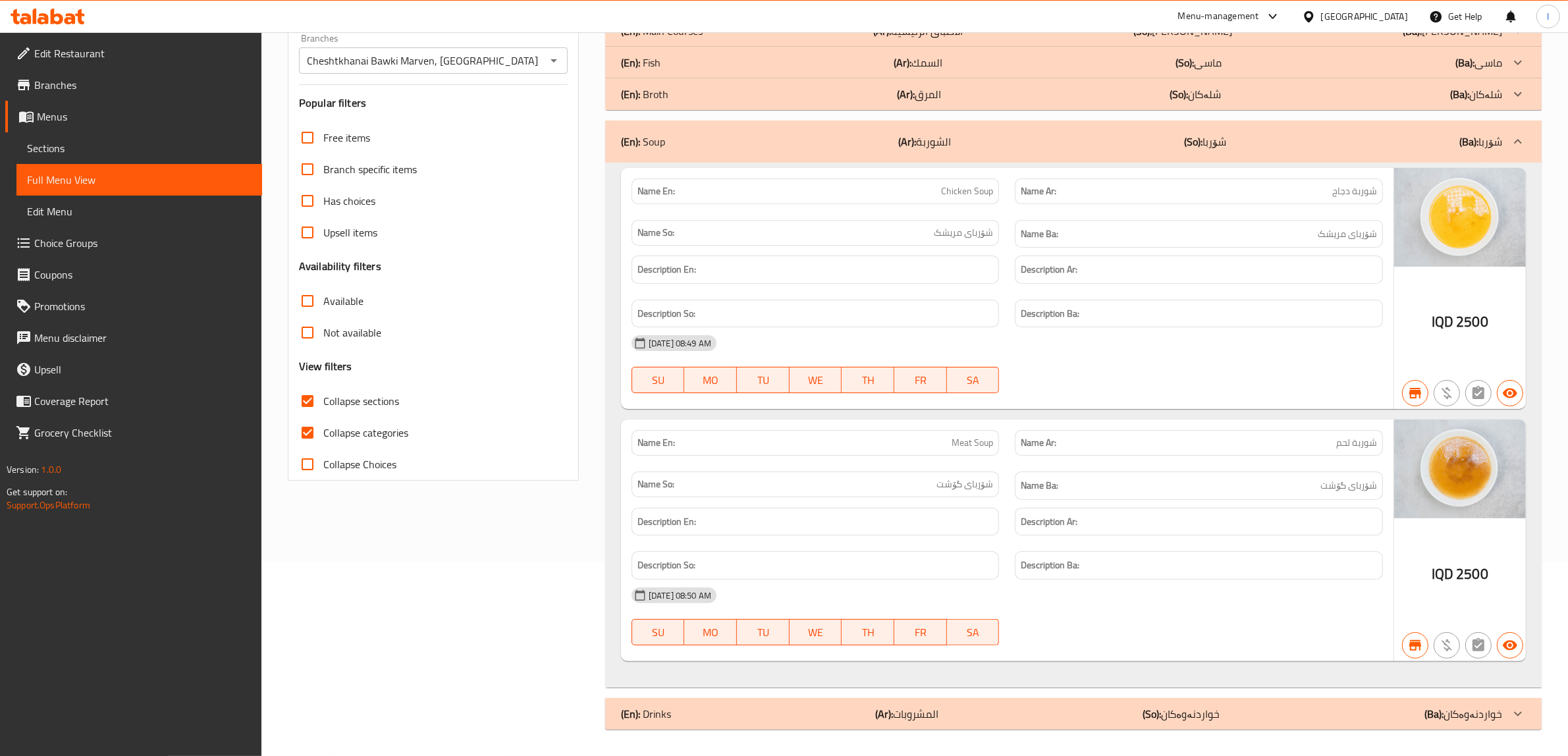
click at [383, 413] on label "Collapse sections" at bounding box center [345, 401] width 108 height 32
click at [323, 413] on input "Collapse sections" at bounding box center [308, 401] width 32 height 32
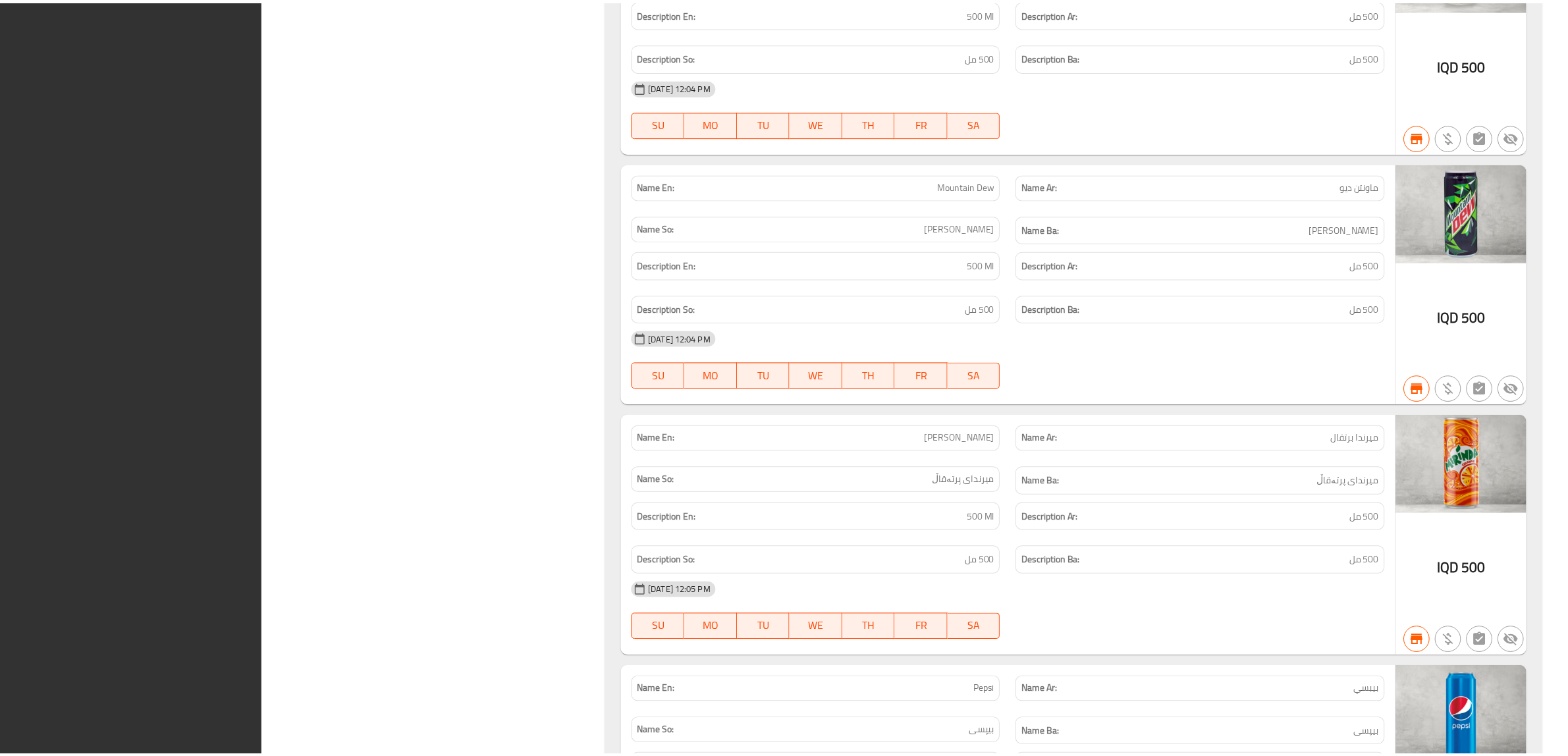
scroll to position [15823, 0]
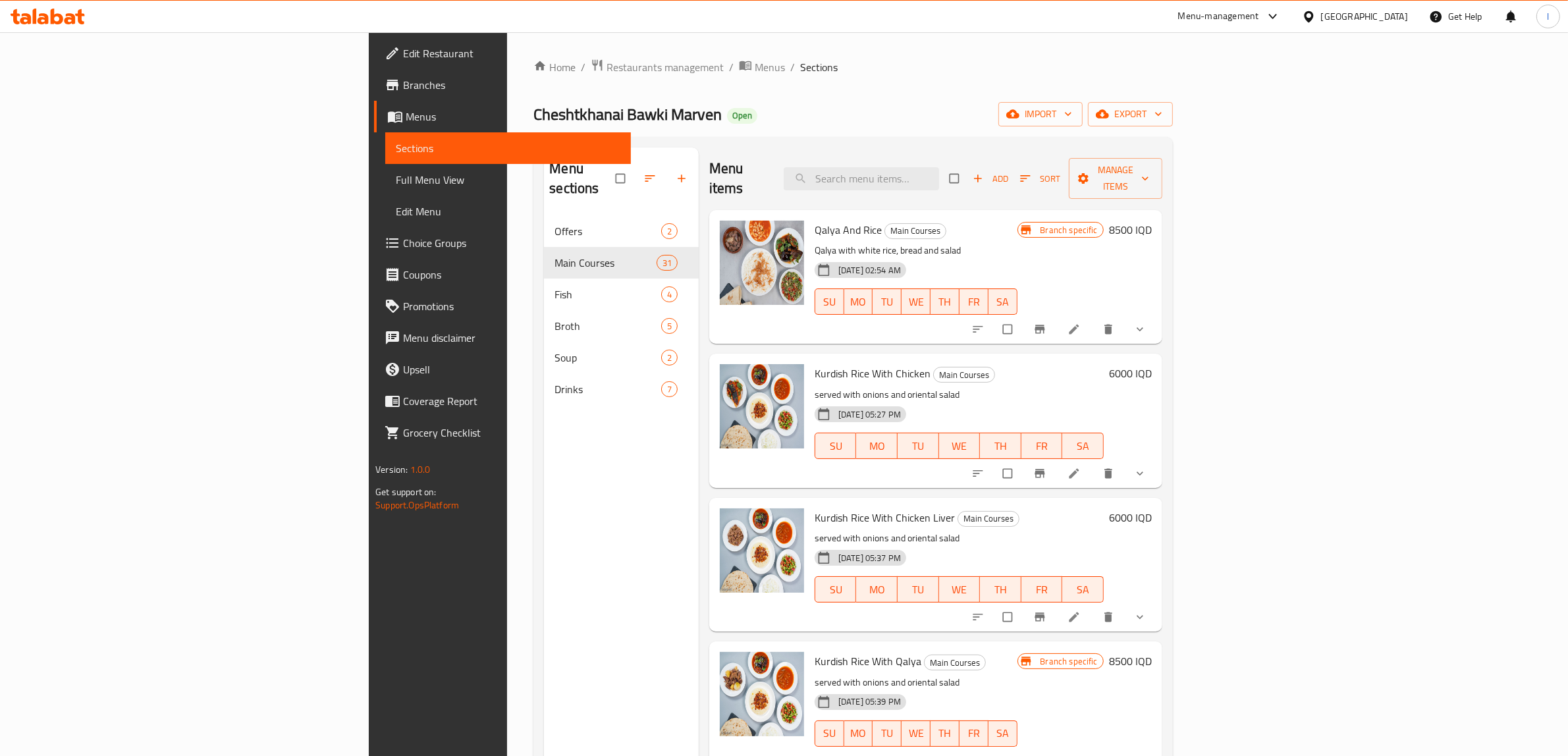
click at [406, 115] on span "Menus" at bounding box center [513, 116] width 215 height 16
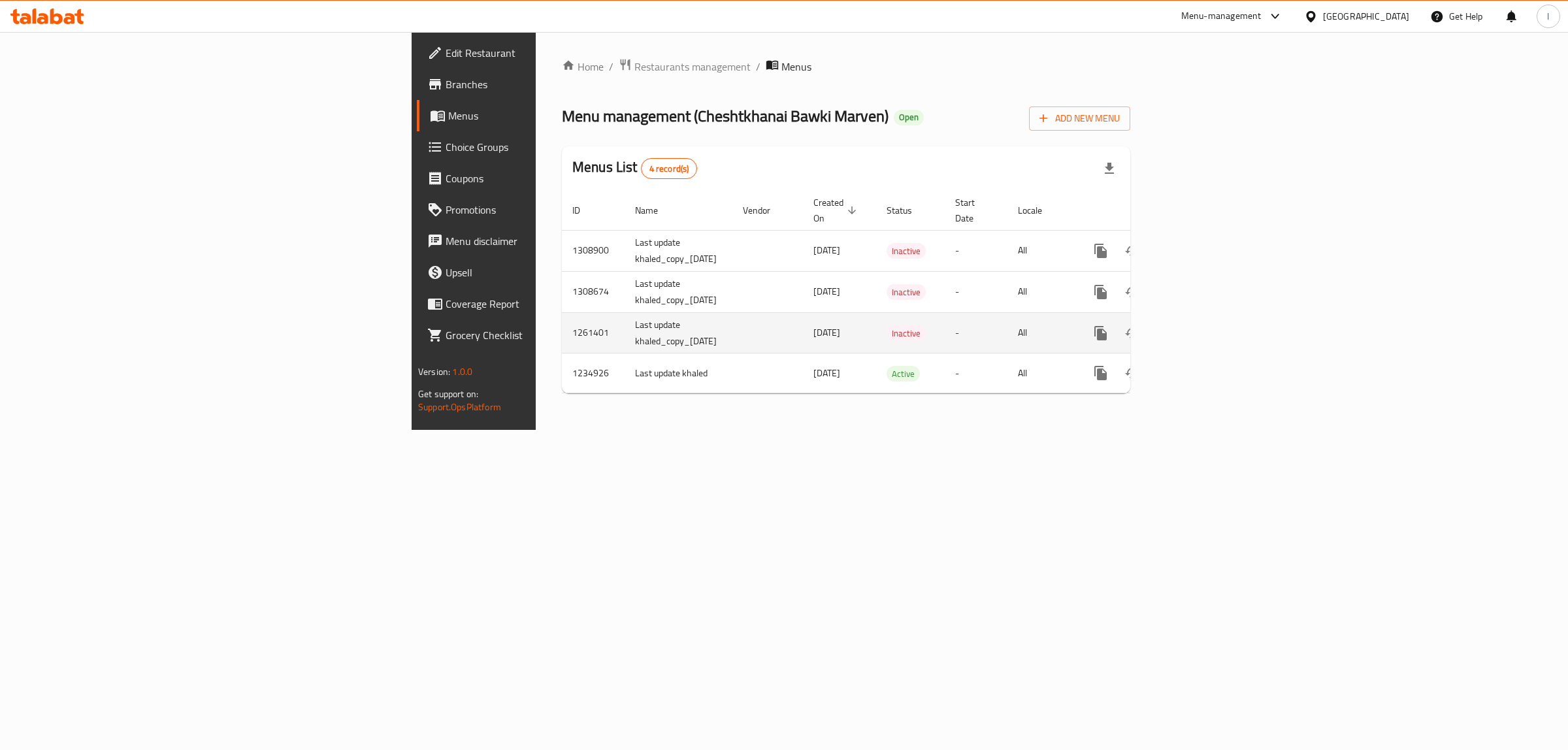
click at [1203, 325] on icon "enhanced table" at bounding box center [1195, 332] width 16 height 16
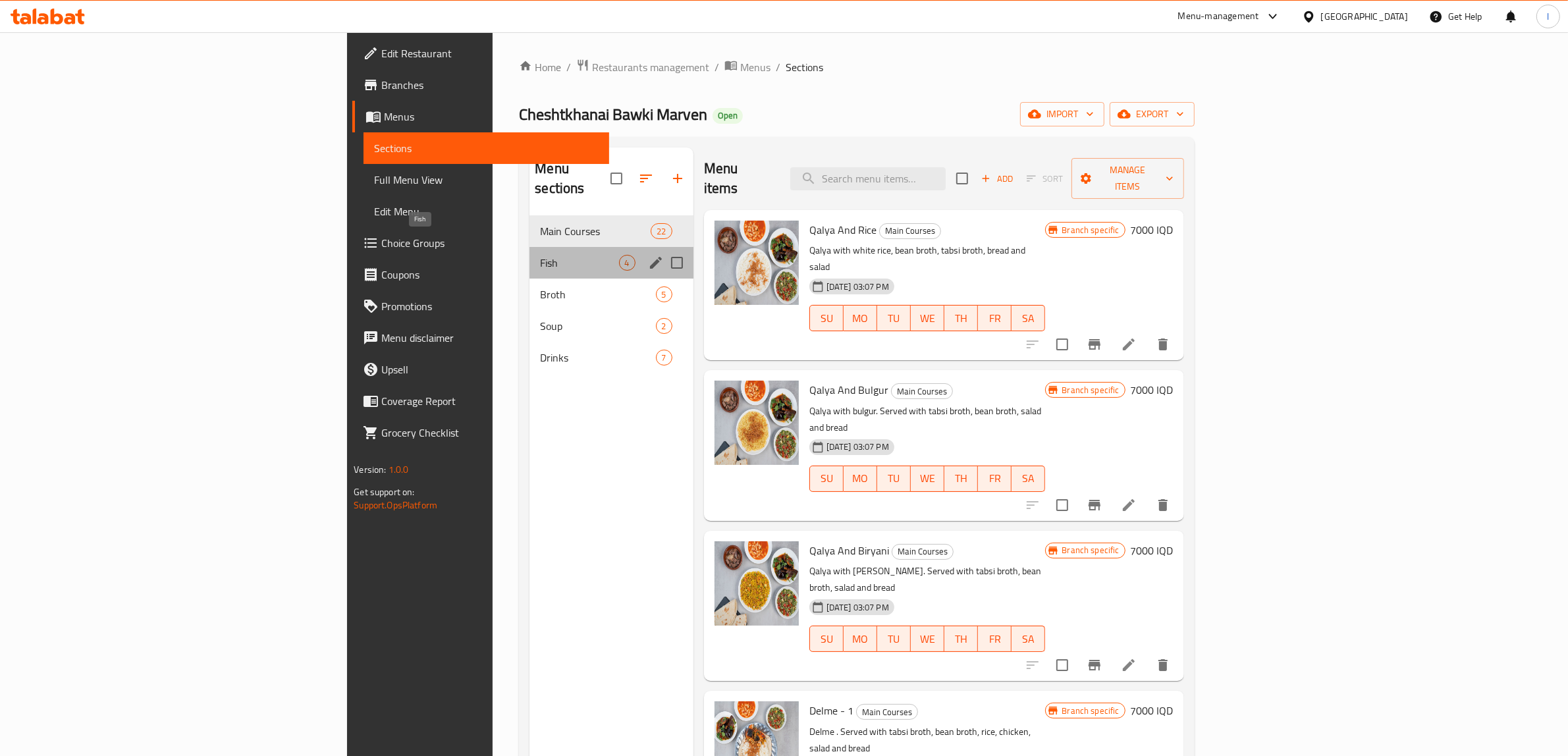
click at [540, 255] on span "Fish" at bounding box center [579, 263] width 78 height 16
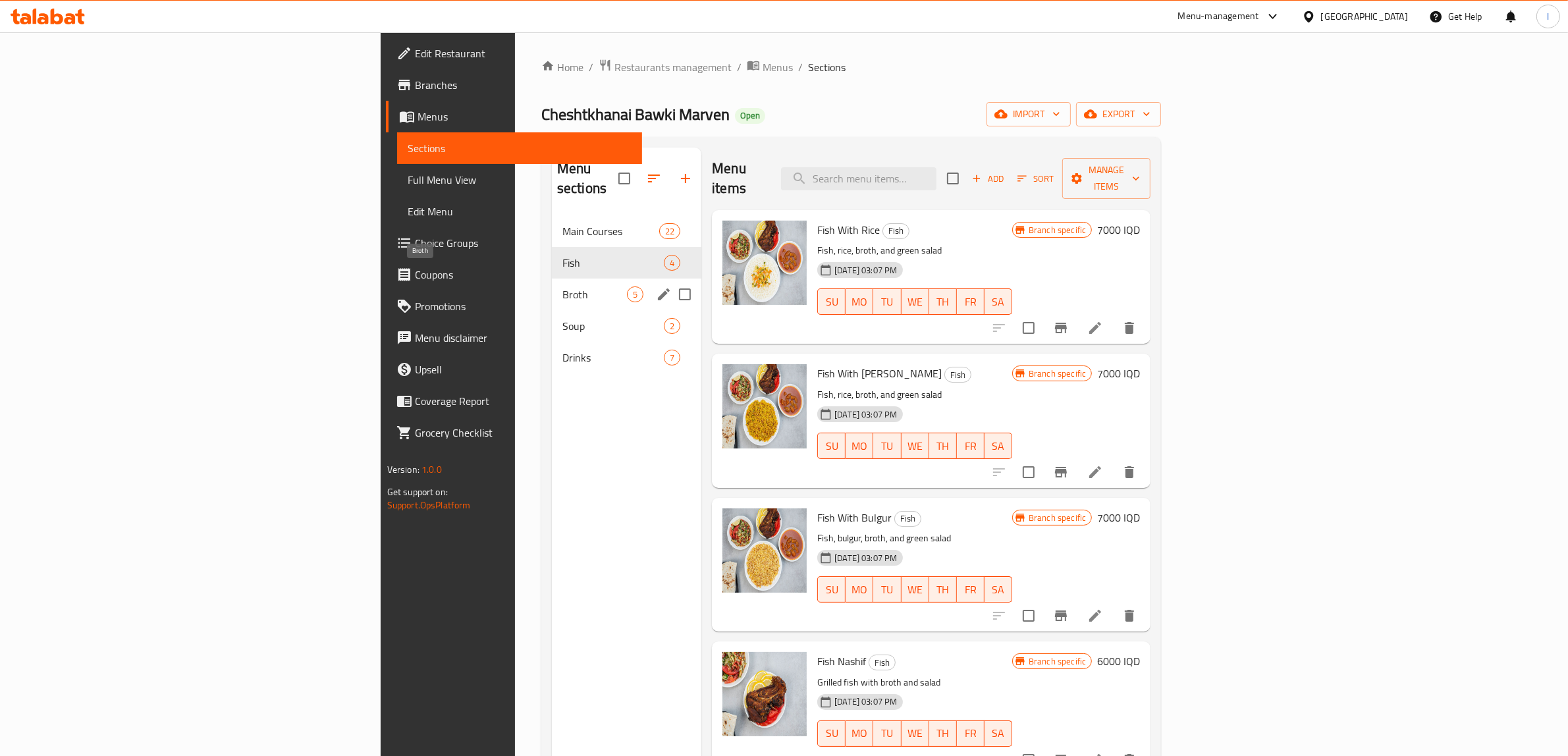
click at [563, 287] on span "Broth" at bounding box center [594, 294] width 64 height 16
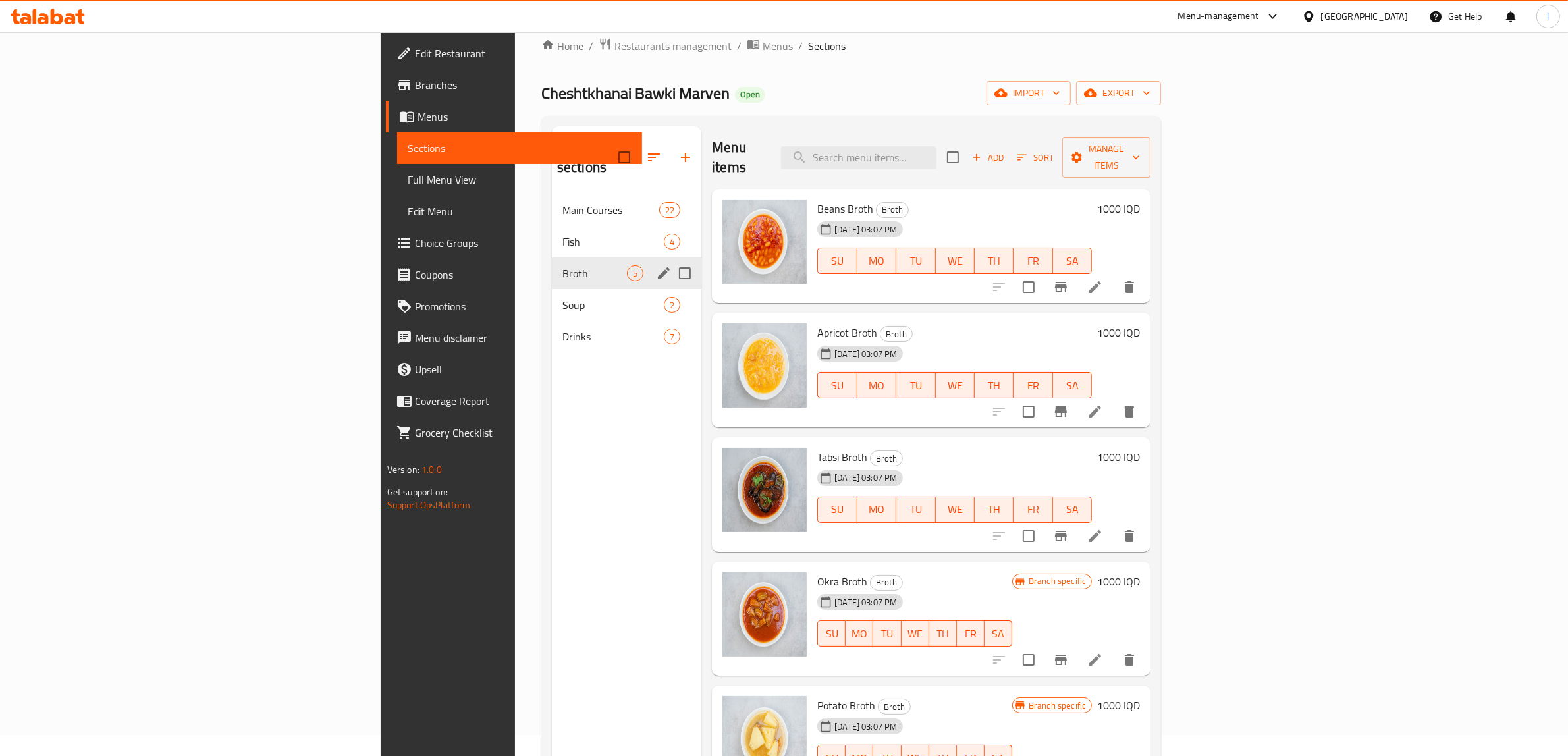
scroll to position [20, 0]
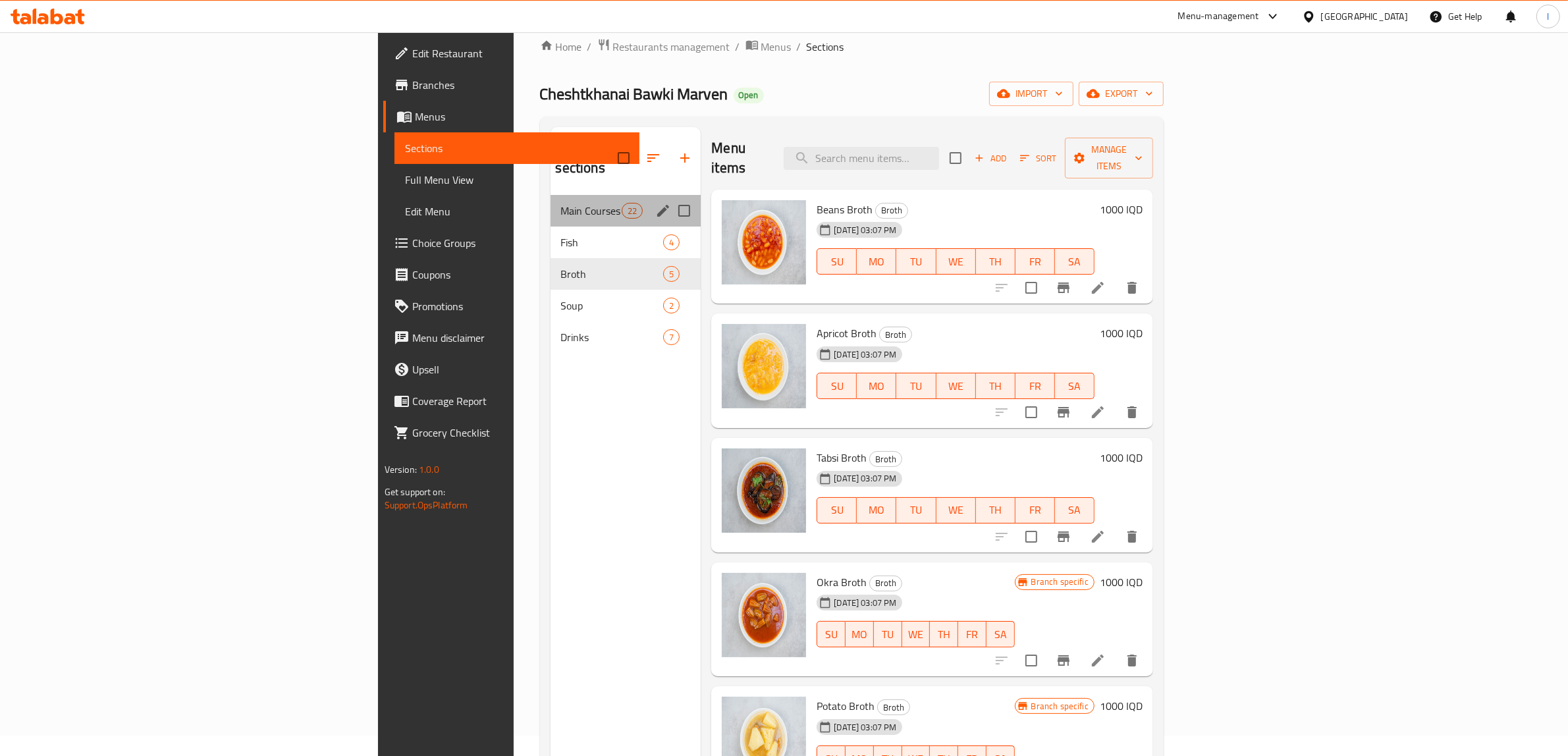
click at [551, 199] on div "Main Courses 22" at bounding box center [626, 211] width 151 height 32
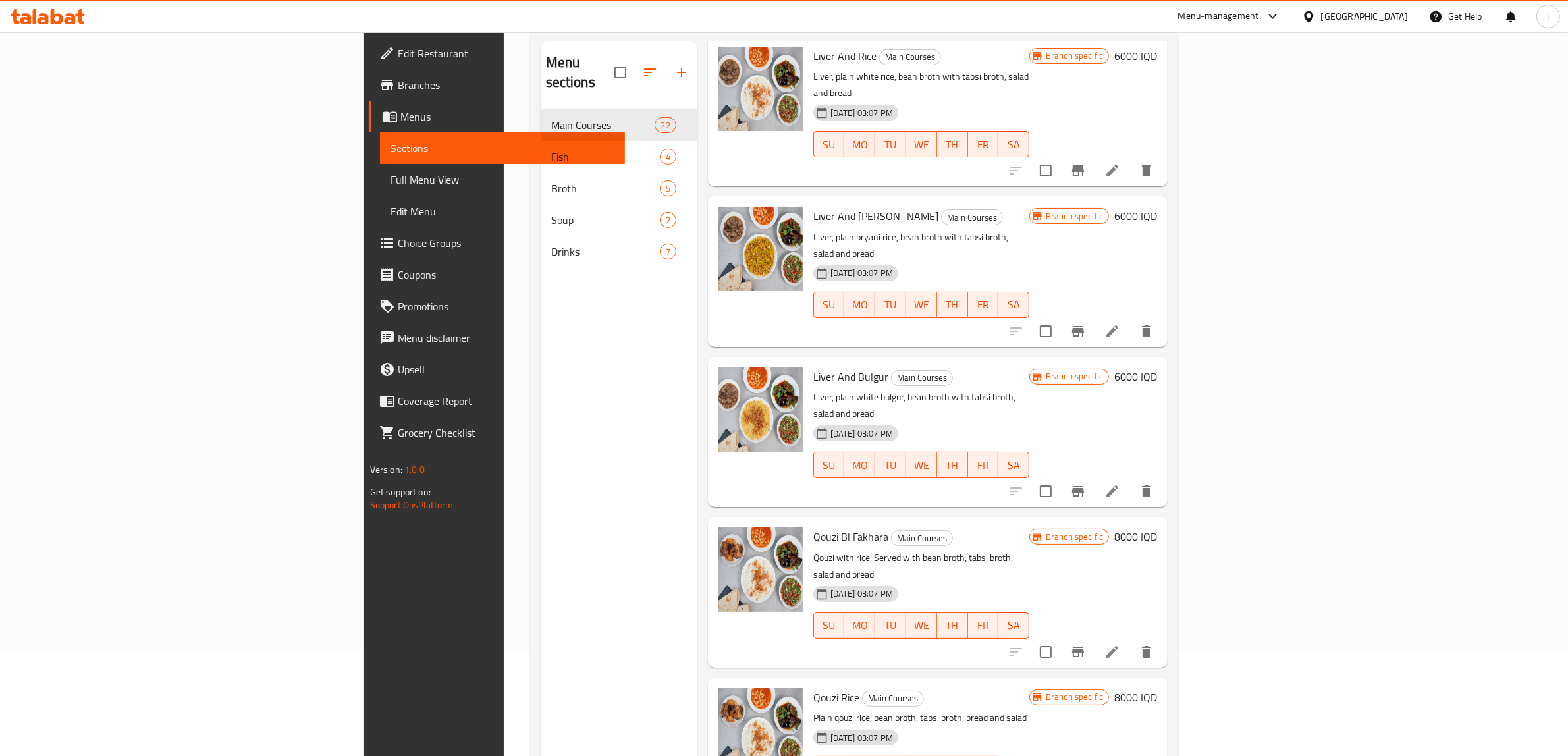
scroll to position [103, 0]
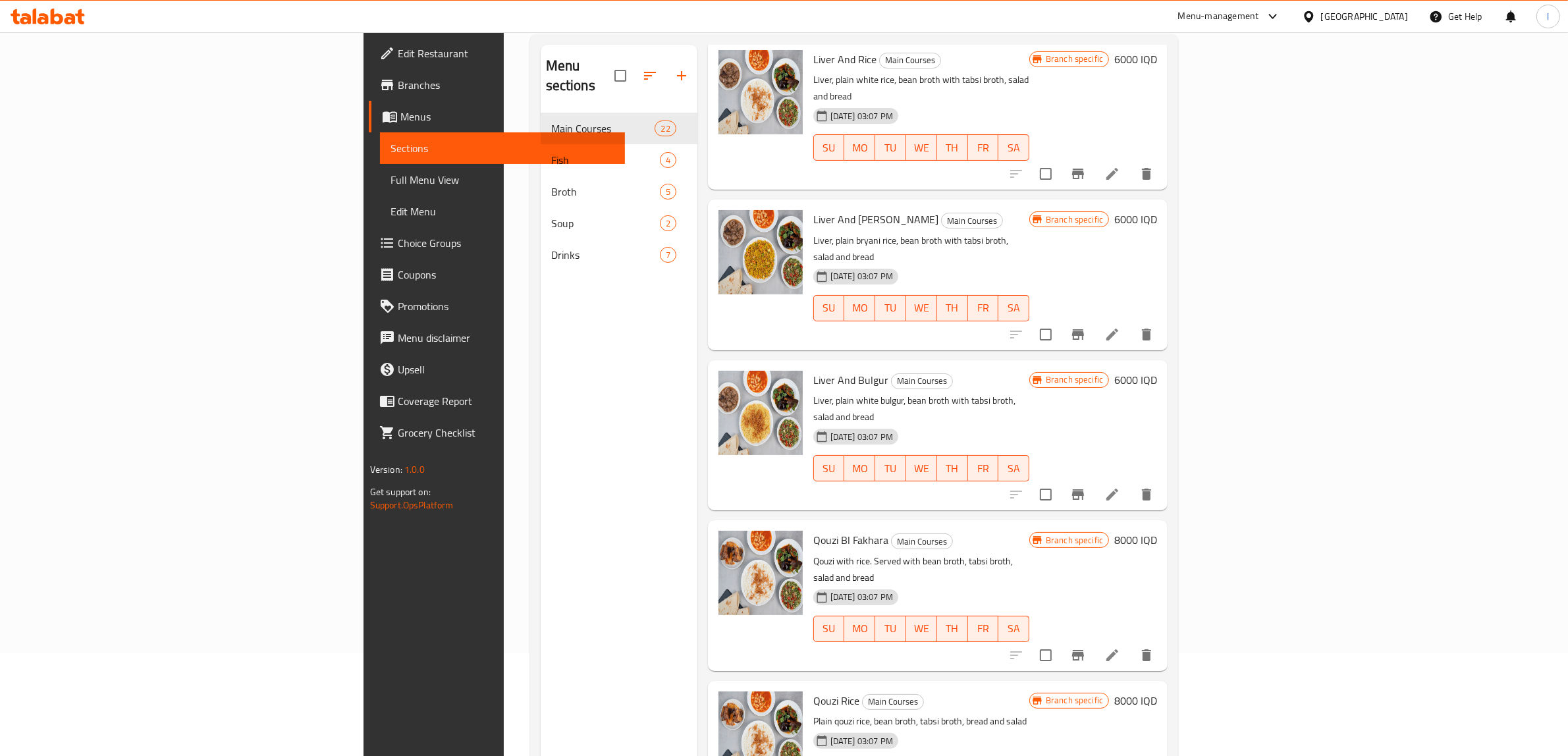
click at [400, 117] on span "Menus" at bounding box center [508, 116] width 215 height 16
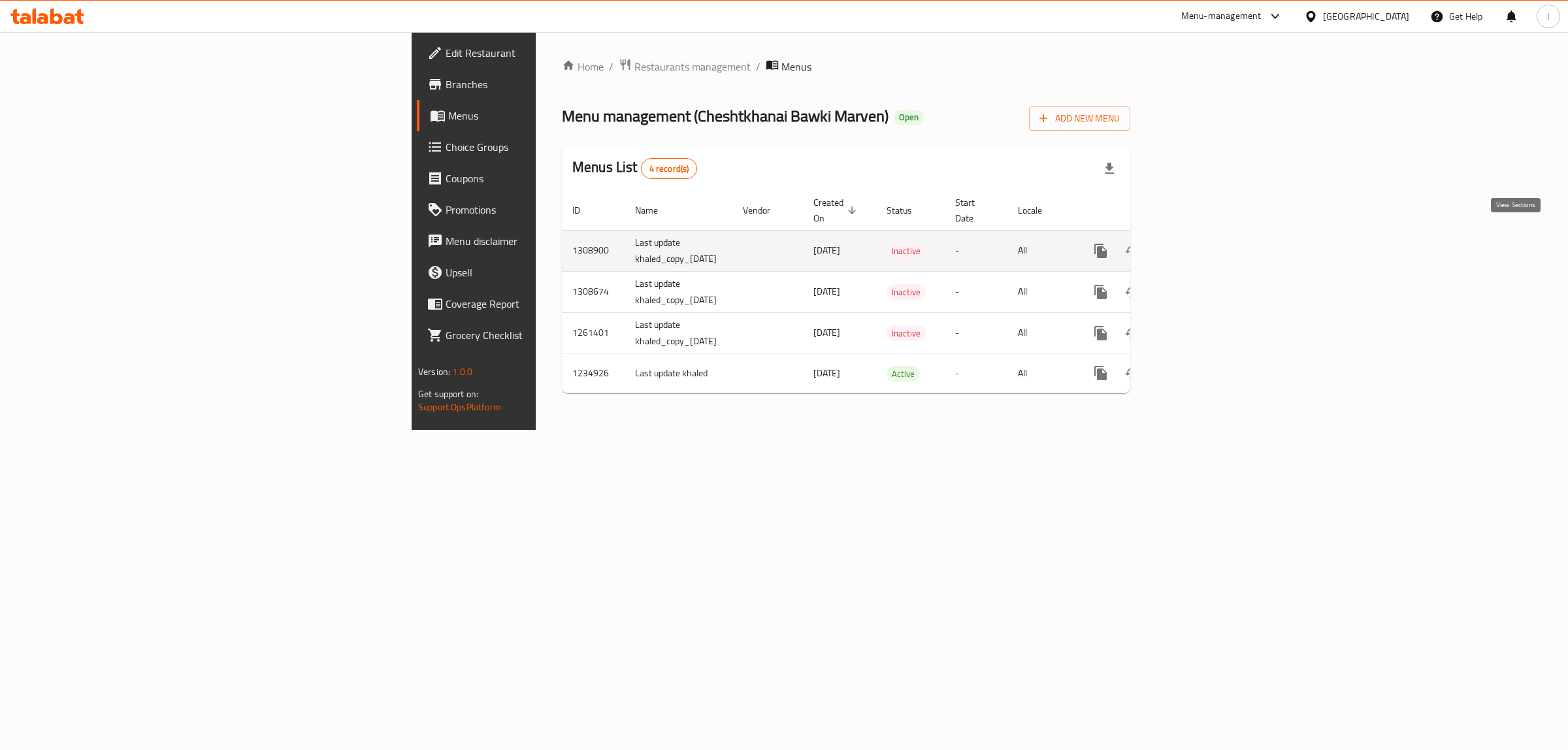
click at [1203, 243] on icon "enhanced table" at bounding box center [1195, 251] width 16 height 16
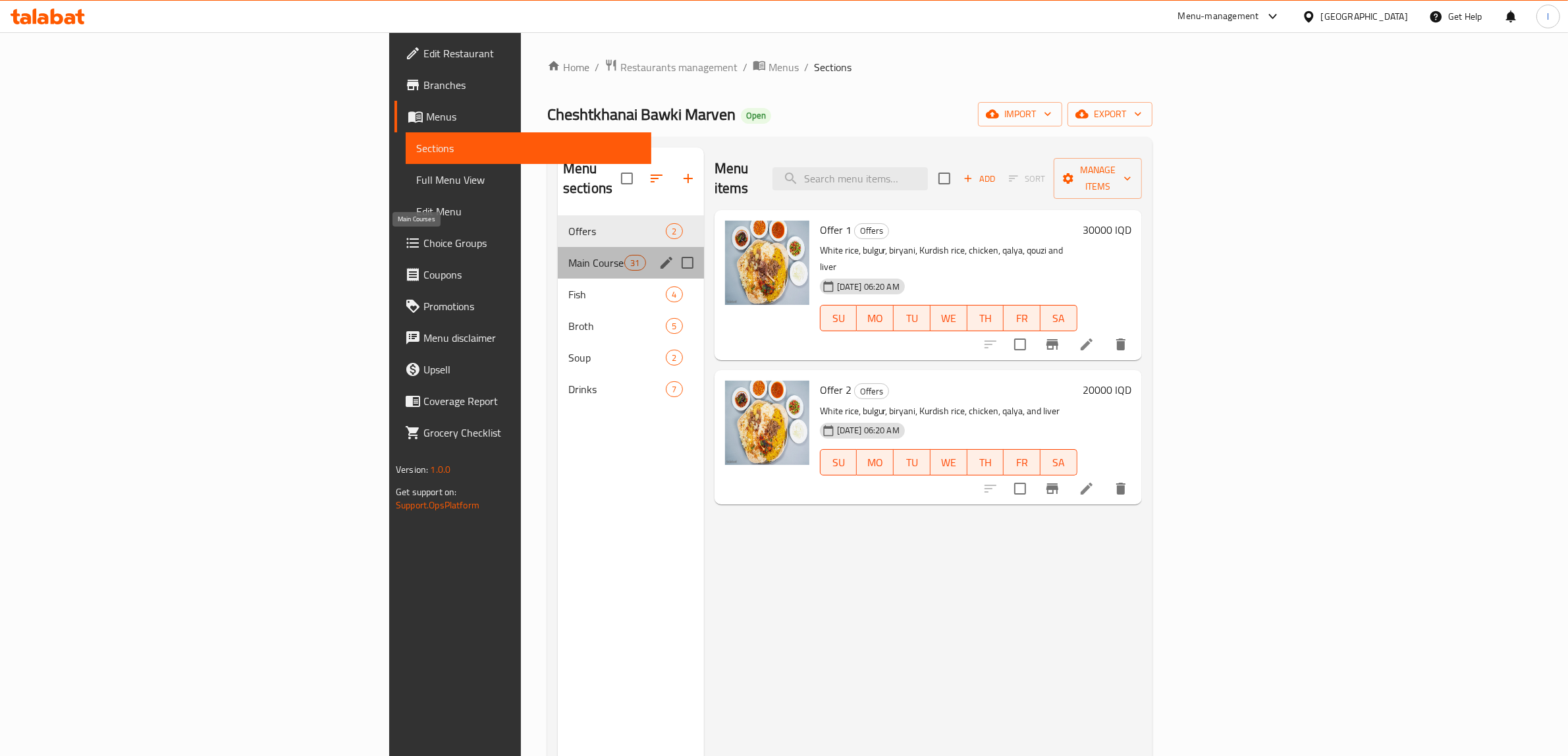
click at [569, 255] on span "Main Courses" at bounding box center [596, 263] width 56 height 16
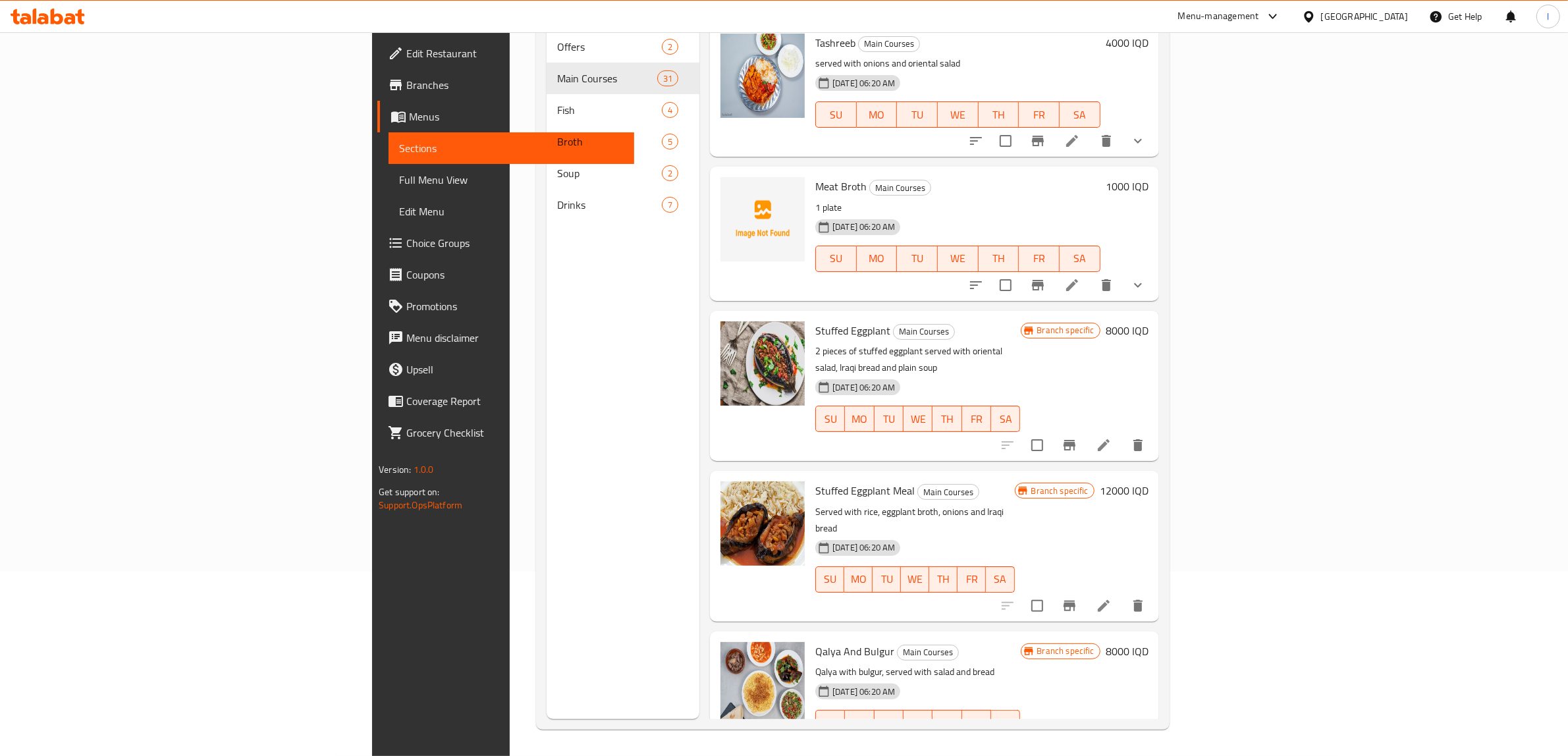
scroll to position [688, 0]
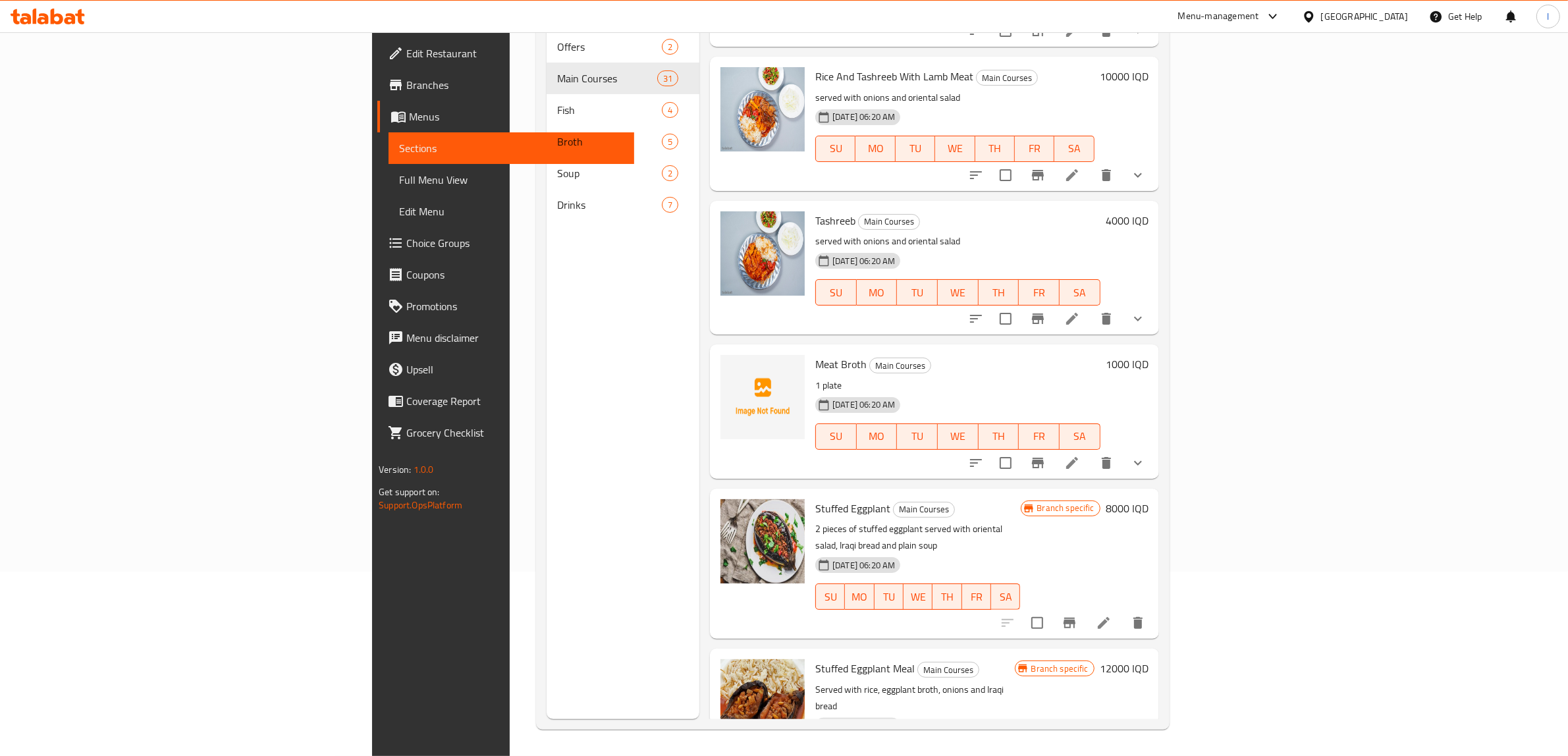
click at [399, 181] on span "Full Menu View" at bounding box center [511, 179] width 224 height 16
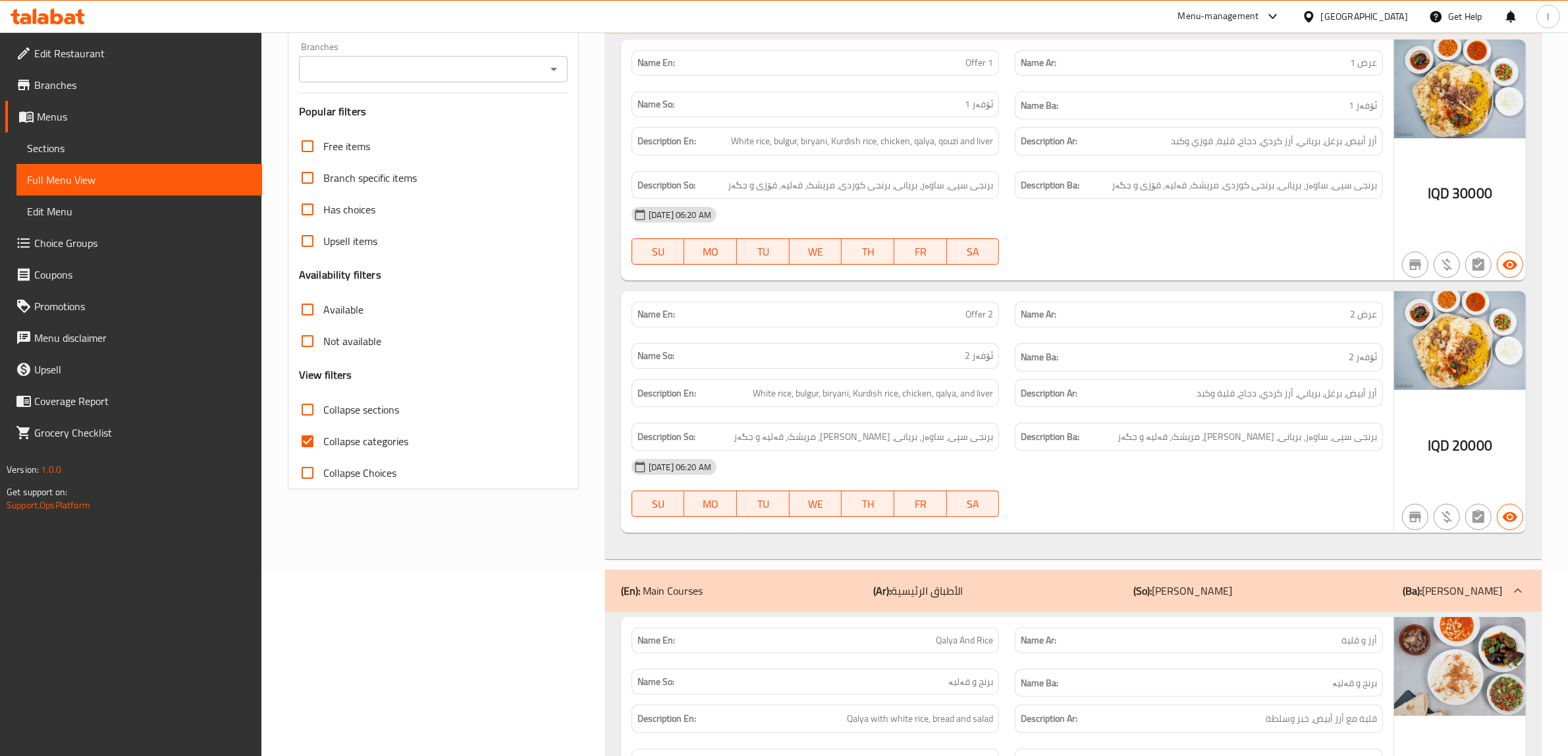
click at [403, 61] on input "Branches" at bounding box center [422, 69] width 239 height 18
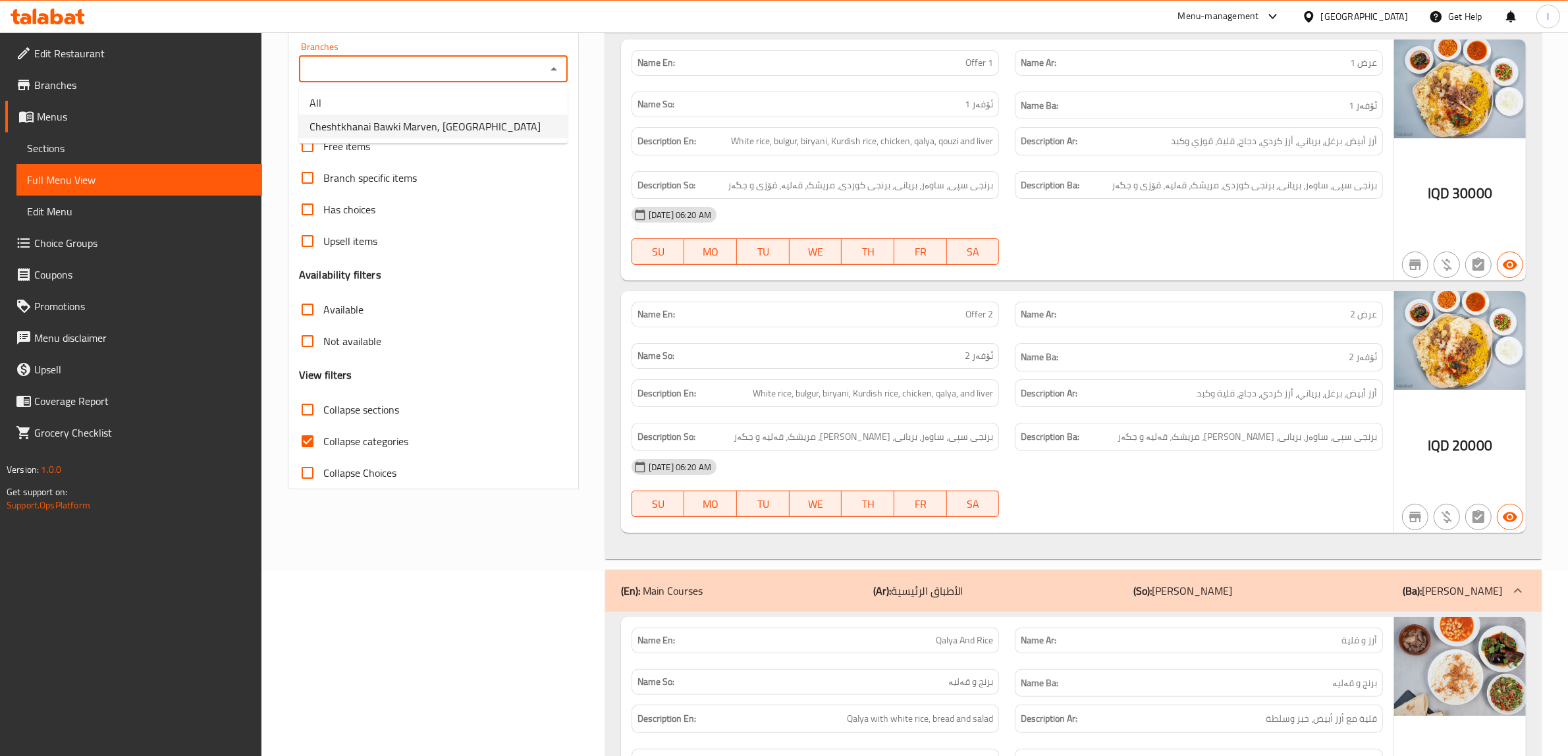
click at [380, 134] on span "Cheshtkhanai Bawki Marven, [GEOGRAPHIC_DATA]" at bounding box center [424, 126] width 231 height 16
type input "Cheshtkhanai Bawki Marven, [GEOGRAPHIC_DATA]"
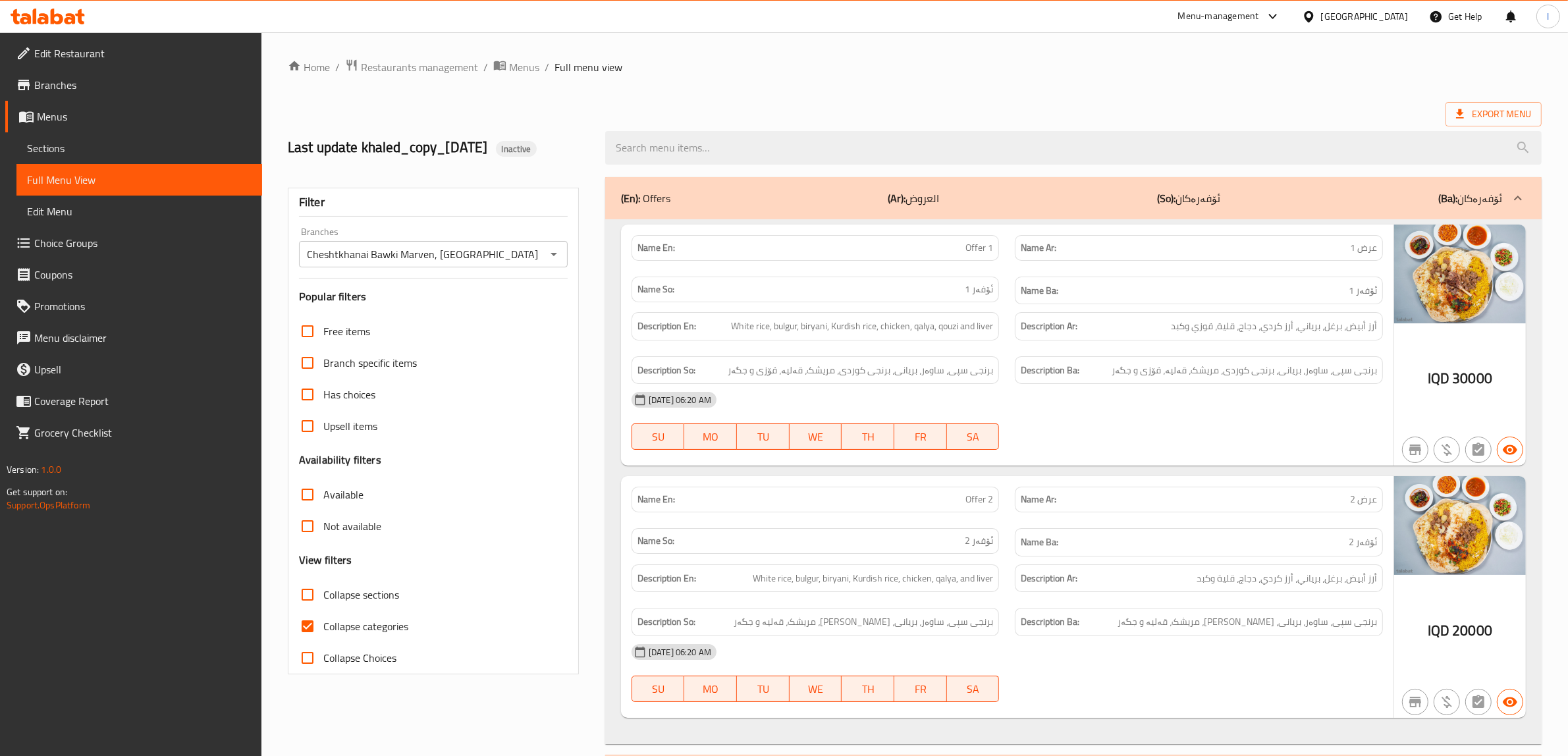
click at [389, 634] on span "Collapse categories" at bounding box center [366, 626] width 85 height 16
click at [323, 634] on input "Collapse categories" at bounding box center [308, 626] width 32 height 32
checkbox input "false"
click at [357, 600] on span "Collapse sections" at bounding box center [361, 594] width 76 height 16
click at [323, 600] on input "Collapse sections" at bounding box center [308, 595] width 32 height 32
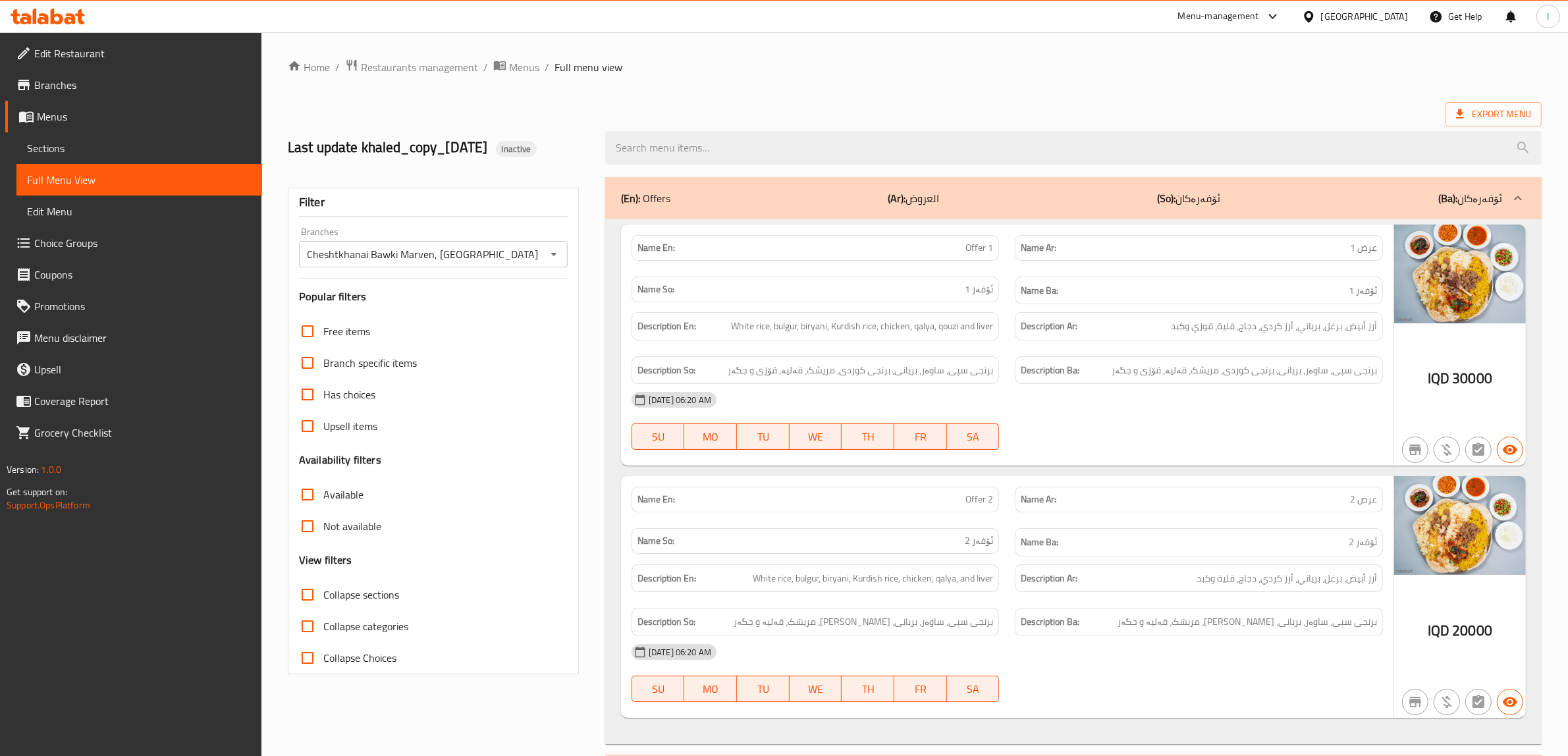
checkbox input "true"
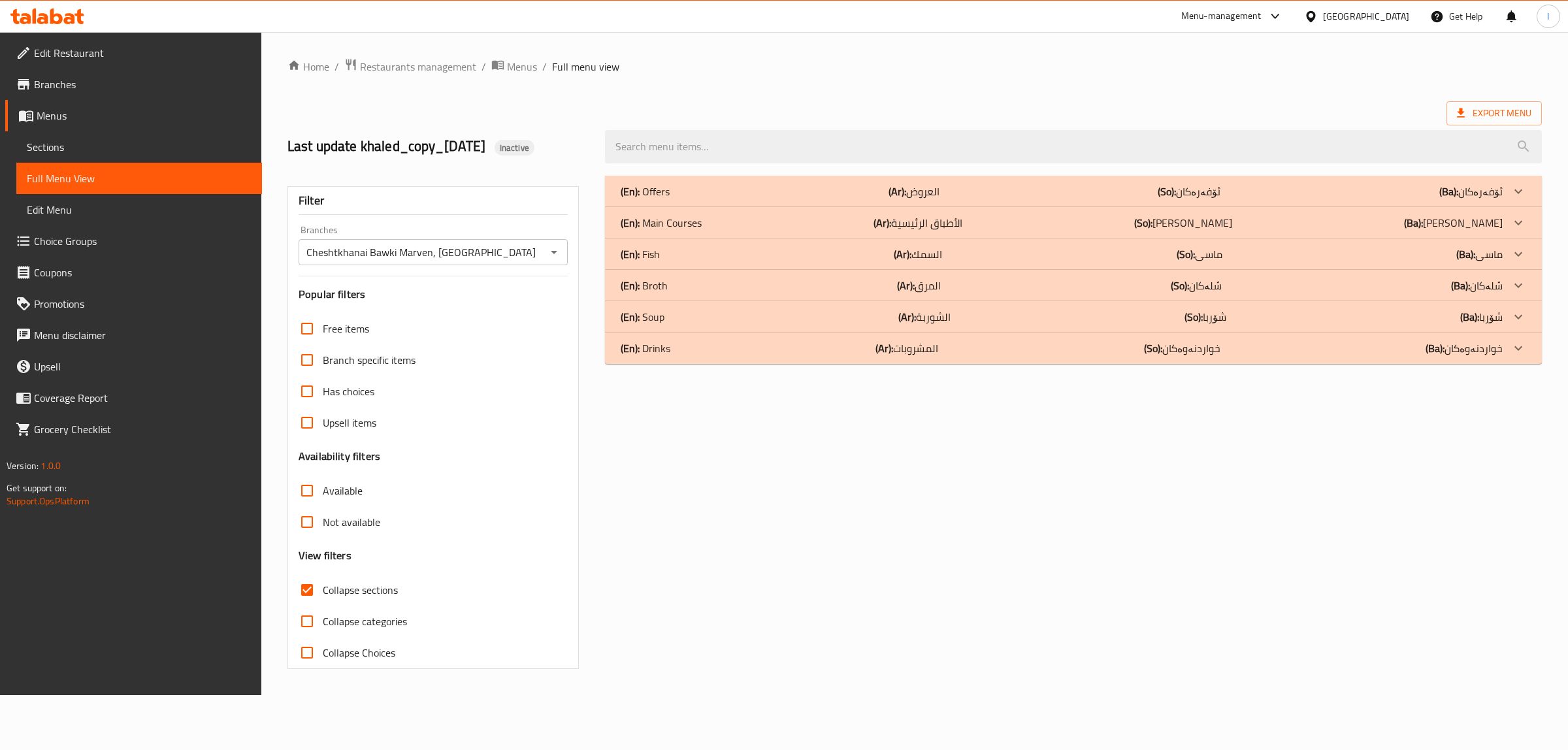
click at [1216, 223] on p "(So): [PERSON_NAME]" at bounding box center [1183, 222] width 98 height 16
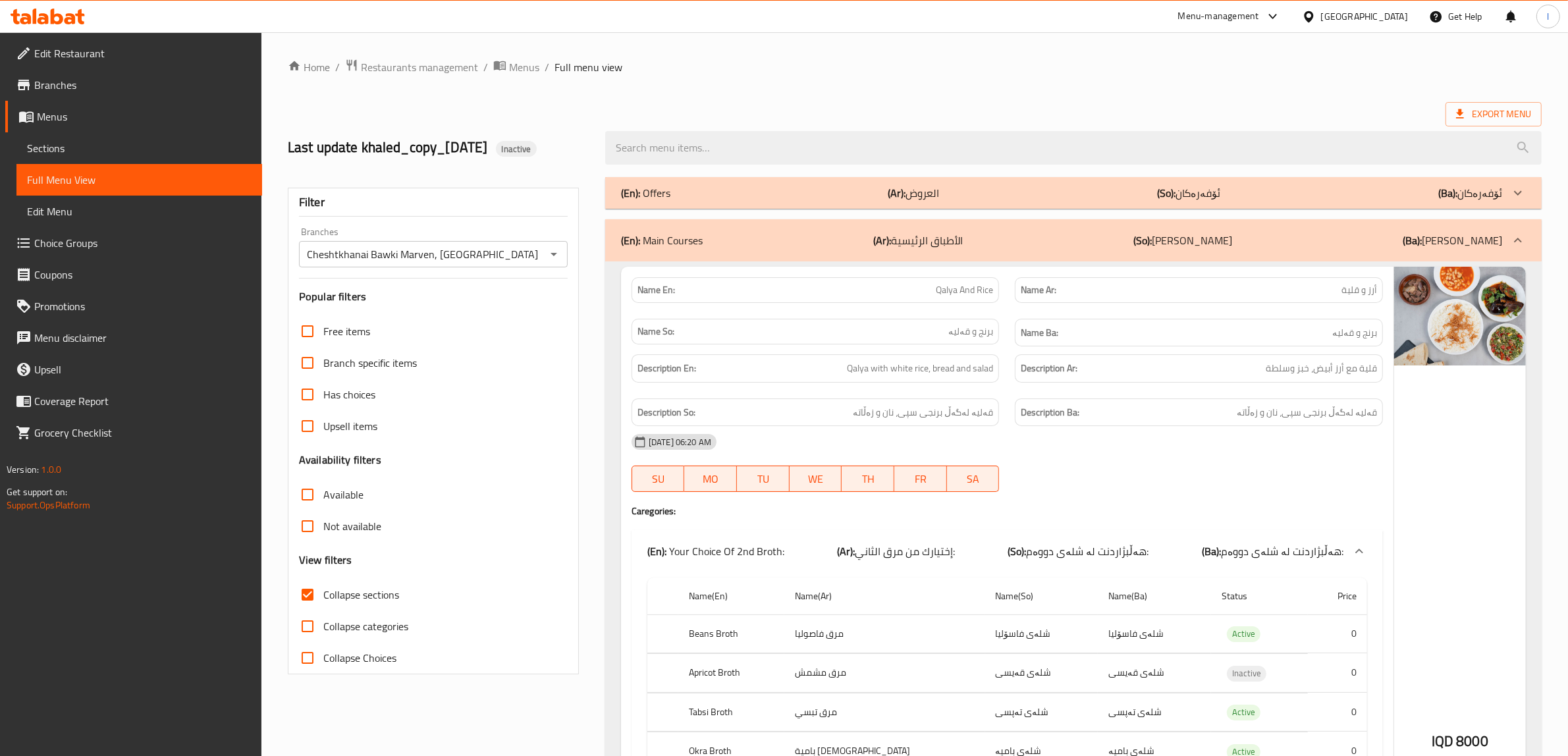
click at [393, 619] on span "Collapse categories" at bounding box center [366, 626] width 85 height 16
click at [323, 619] on input "Collapse categories" at bounding box center [308, 626] width 32 height 32
checkbox input "true"
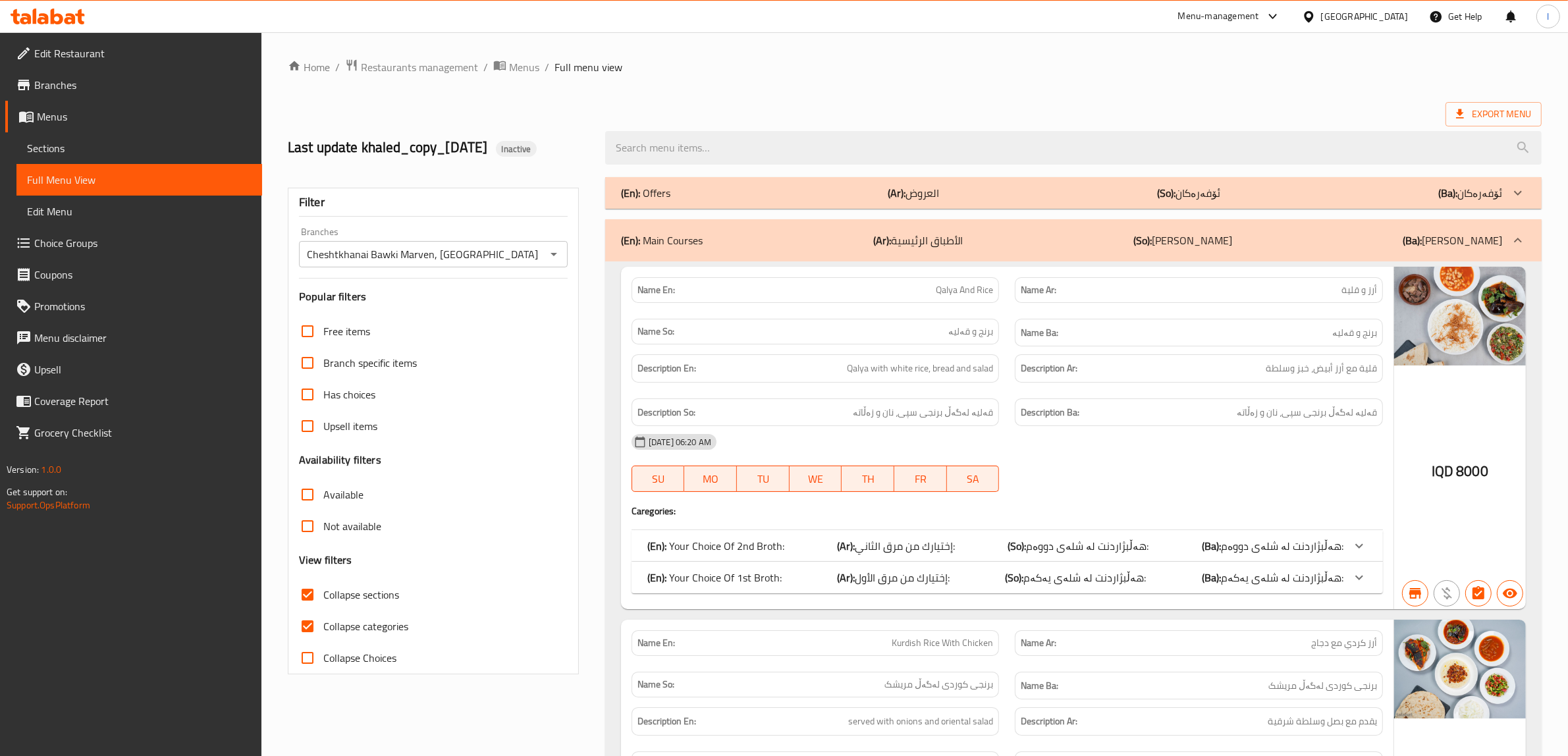
click at [350, 597] on span "Collapse sections" at bounding box center [361, 594] width 76 height 16
click at [323, 597] on input "Collapse sections" at bounding box center [308, 595] width 32 height 32
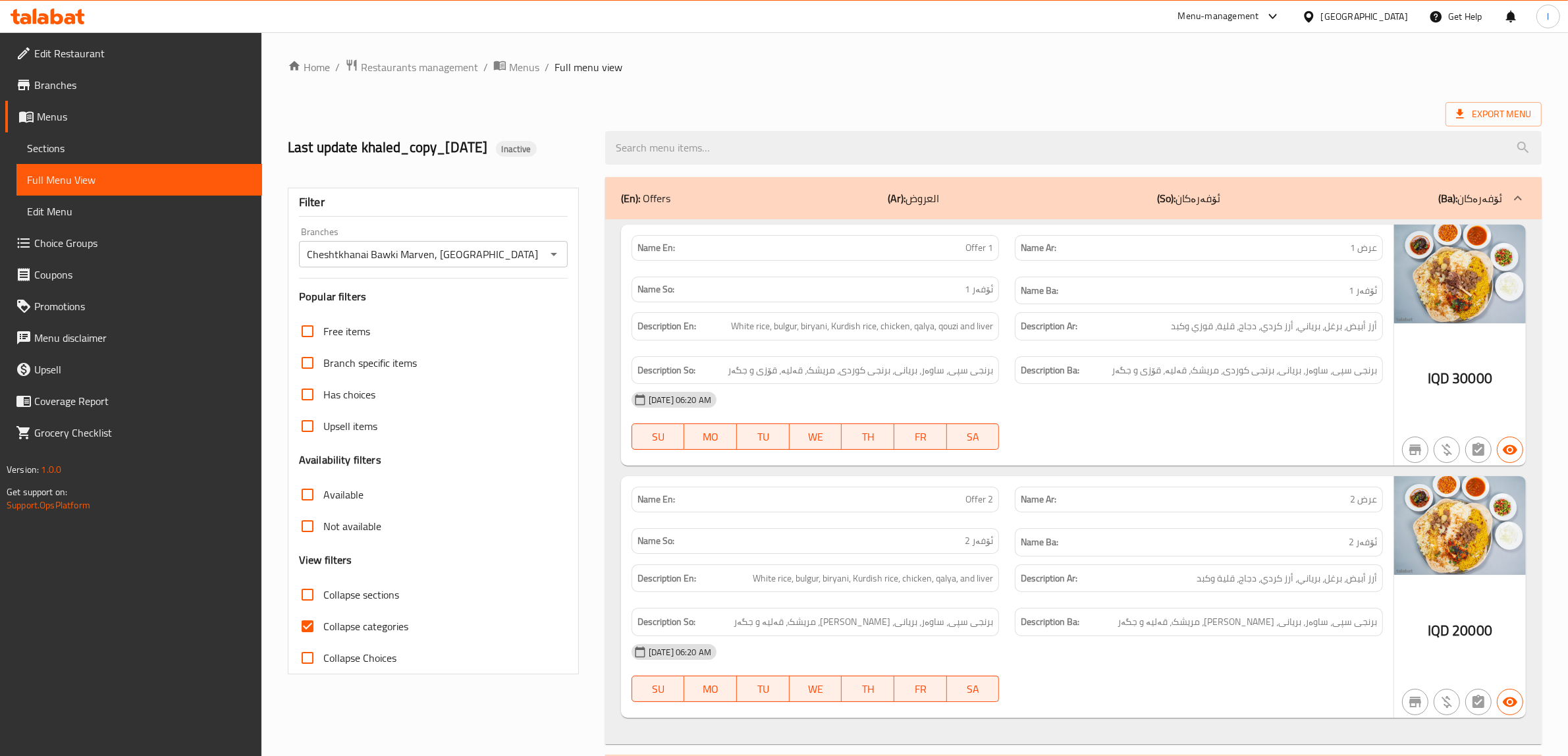
click at [350, 597] on span "Collapse sections" at bounding box center [361, 594] width 76 height 16
click at [323, 597] on input "Collapse sections" at bounding box center [308, 595] width 32 height 32
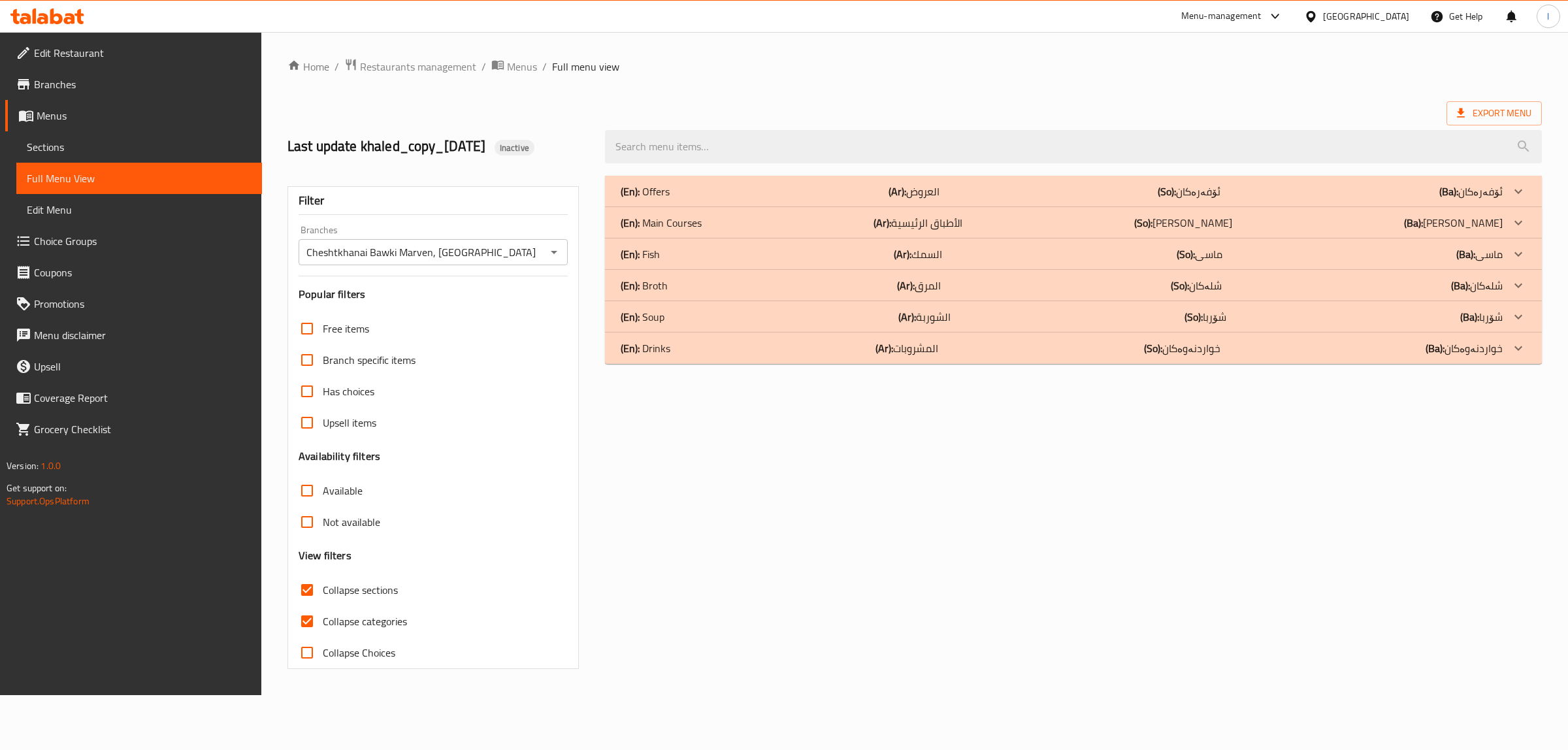
click at [750, 190] on div "(En): Offers (Ar): العروض (So): ئۆفەرەکان (Ba): ئۆفەرەکان" at bounding box center [1062, 191] width 882 height 16
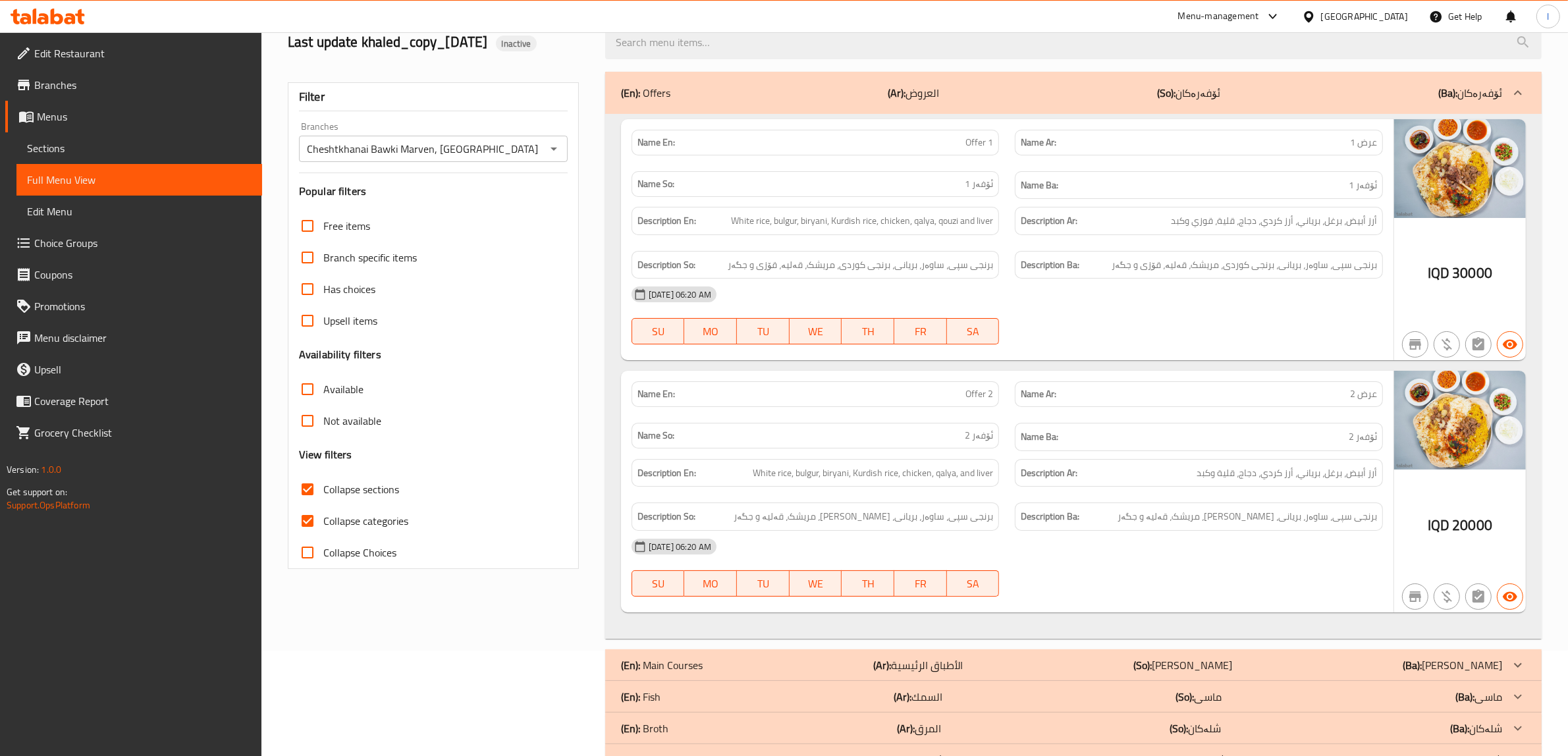
scroll to position [108, 0]
click at [1055, 89] on div "(En): Offers (Ar): العروض (So): ئۆفەرەکان (Ba): ئۆفەرەکان" at bounding box center [1061, 91] width 881 height 16
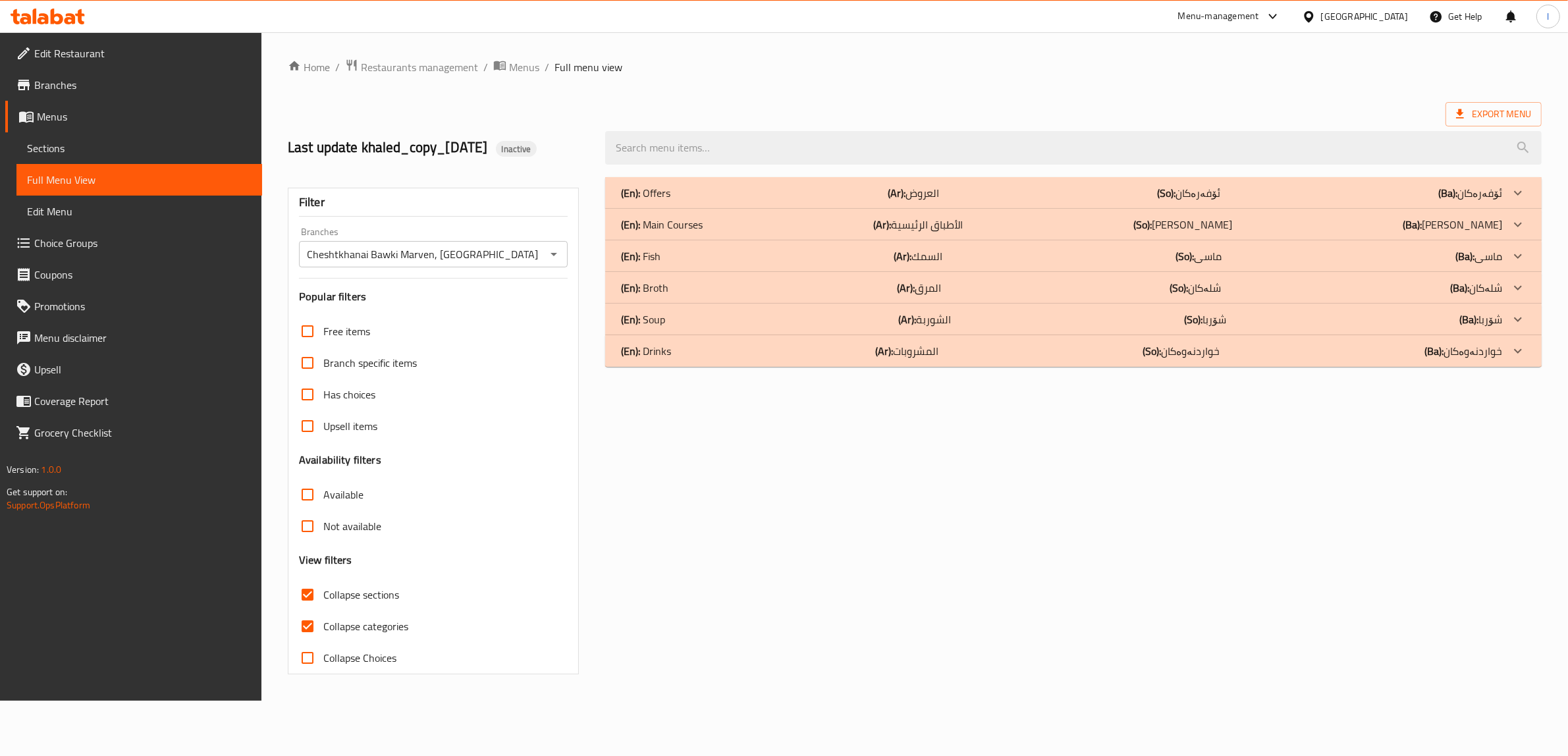
scroll to position [0, 0]
click at [858, 218] on div "(En): Main Courses (Ar): الأطباق الرئيسية (So): ژەمە سەرەکییەکان (Ba): ژەمە سەر…" at bounding box center [1070, 224] width 889 height 16
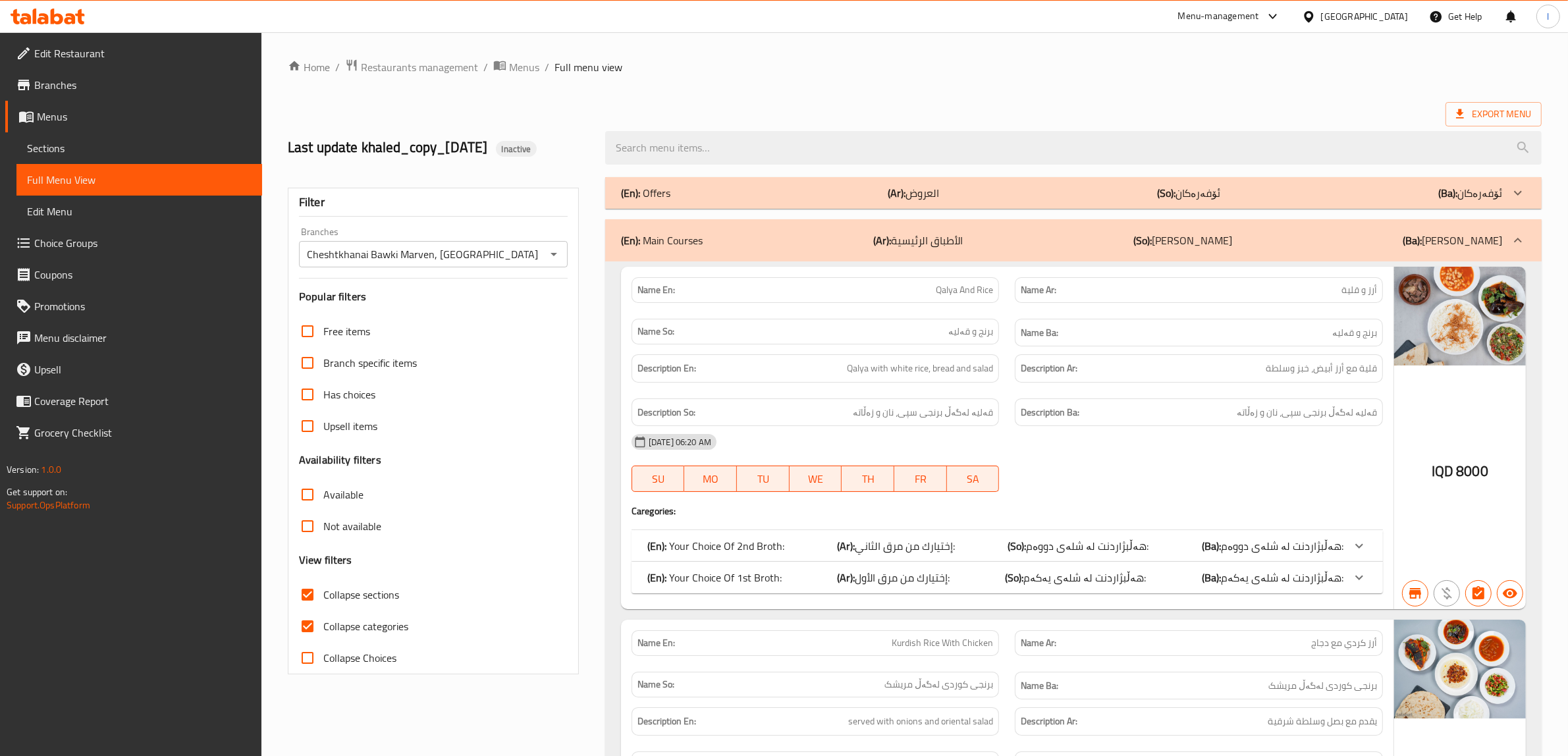
click at [1015, 251] on div "(En): Main Courses (Ar): الأطباق الرئيسية (So): ژەمە سەرەکییەکان (Ba): ژەمە سەر…" at bounding box center [1074, 240] width 937 height 43
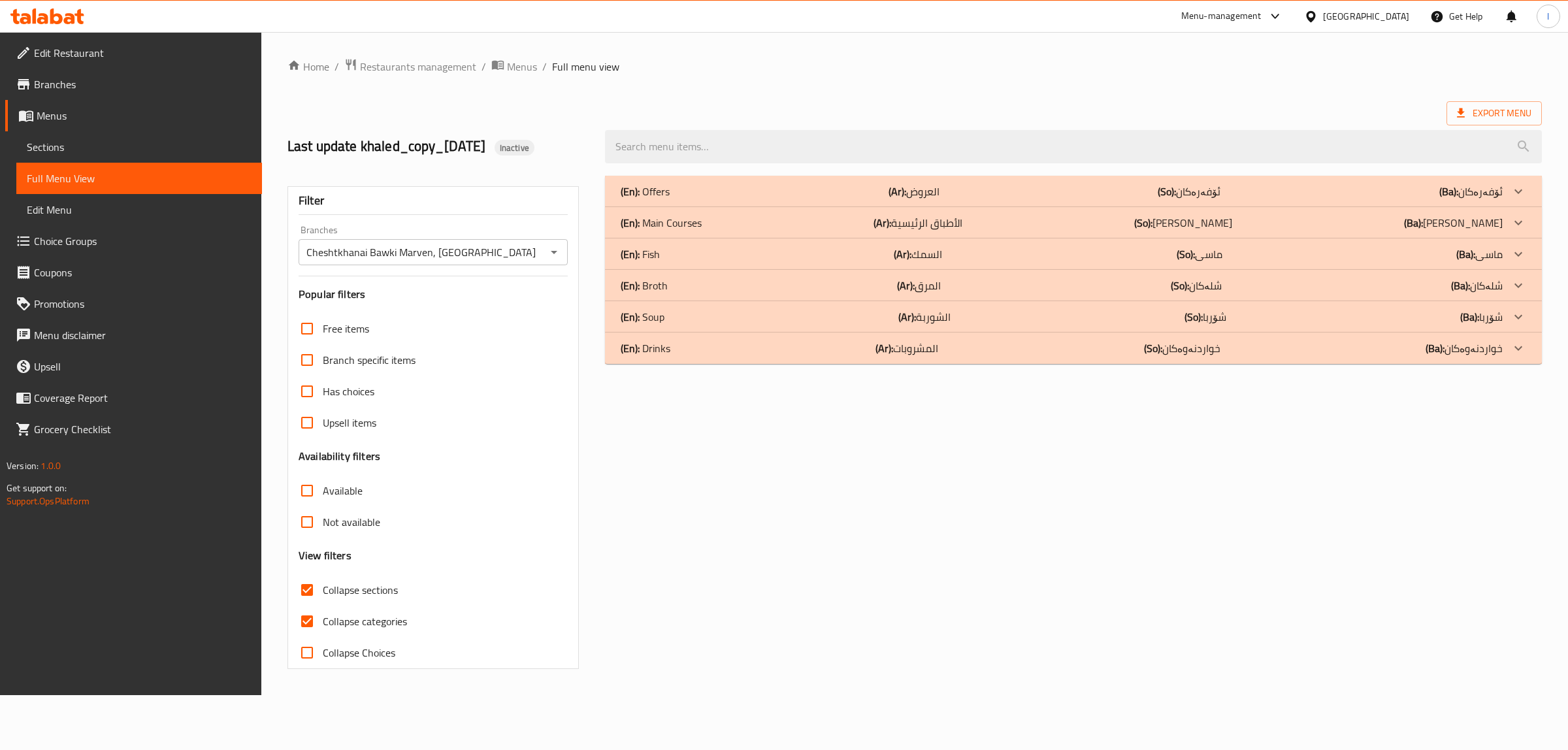
click at [879, 251] on div "(En): Fish (Ar): السمك (So): ماسی (Ba): ماسی" at bounding box center [1062, 254] width 882 height 16
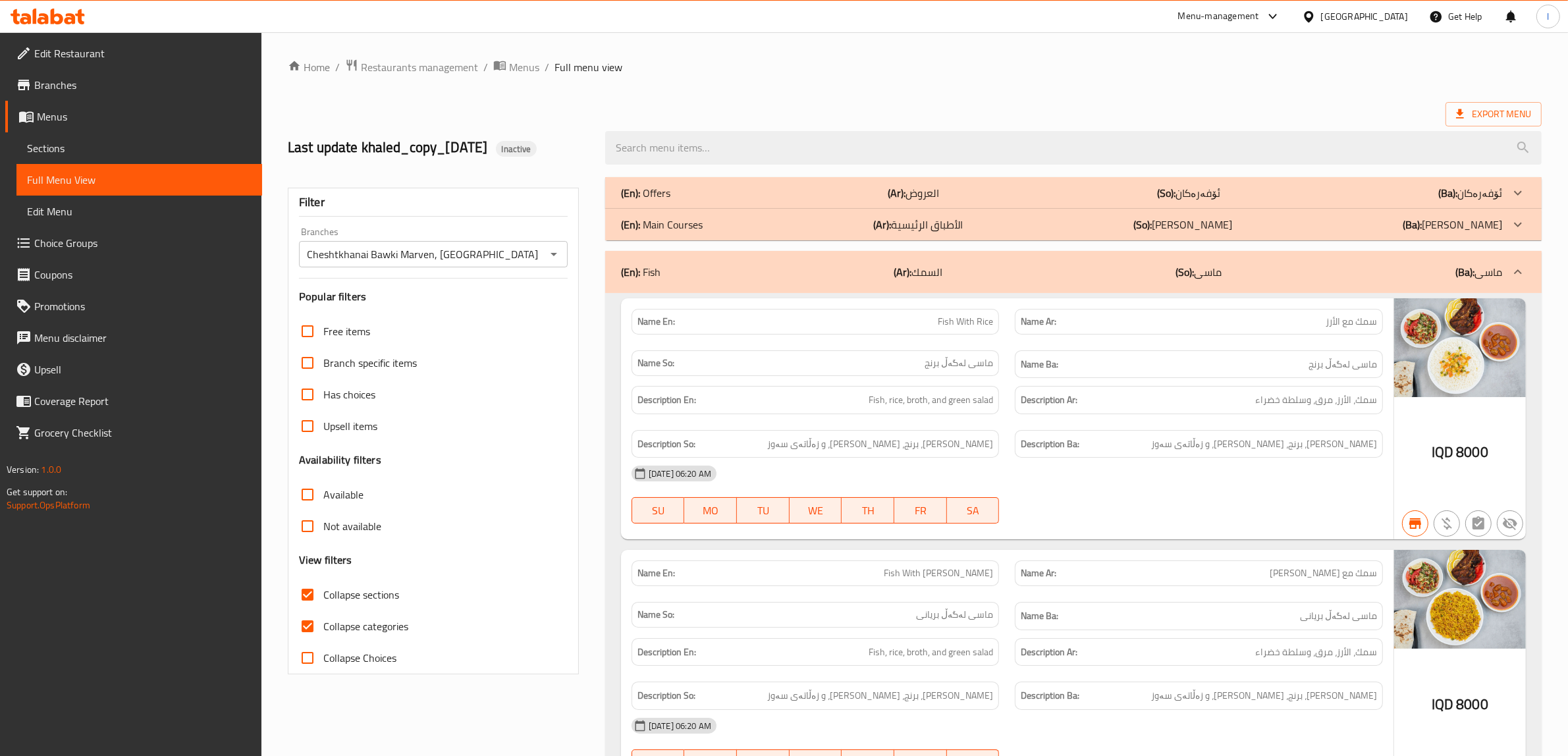
click at [850, 278] on div "(En): Fish (Ar): السمك (So): ماسی (Ba): ماسی" at bounding box center [1061, 272] width 881 height 16
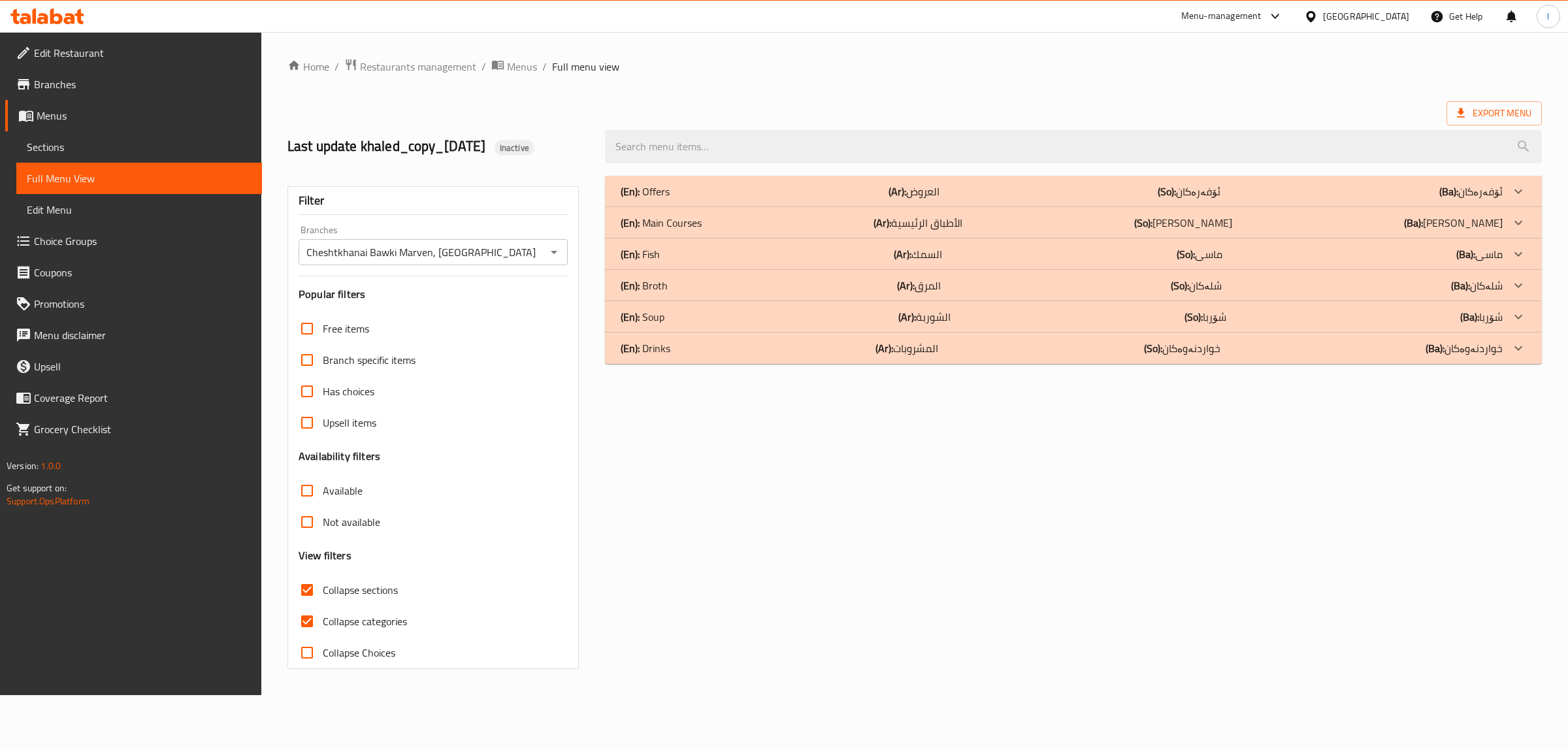
click at [860, 276] on div "(En): Broth (Ar): المرق (So): شلەکان (Ba): شلەکان" at bounding box center [1073, 285] width 937 height 31
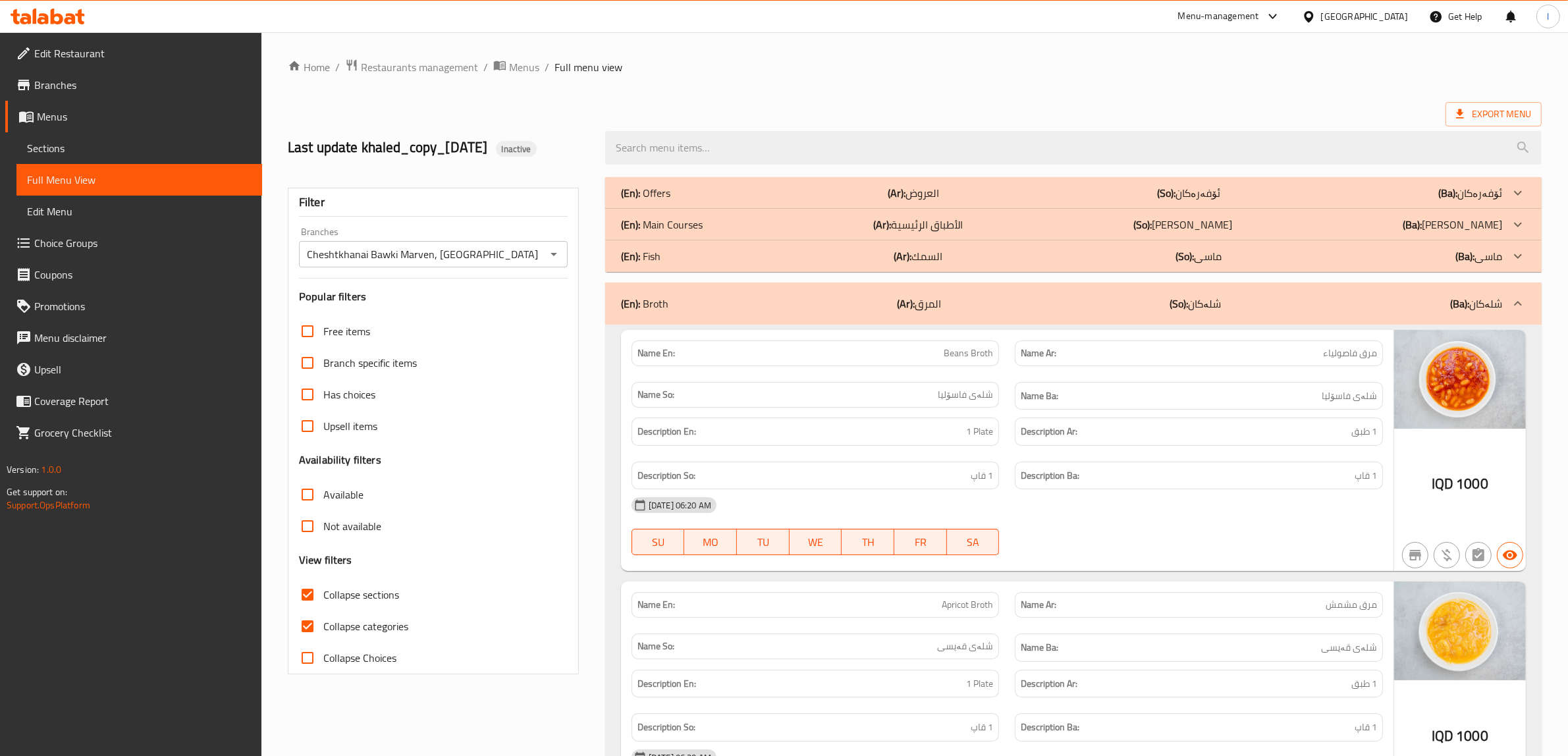
click at [907, 298] on b "(Ar):" at bounding box center [905, 303] width 18 height 20
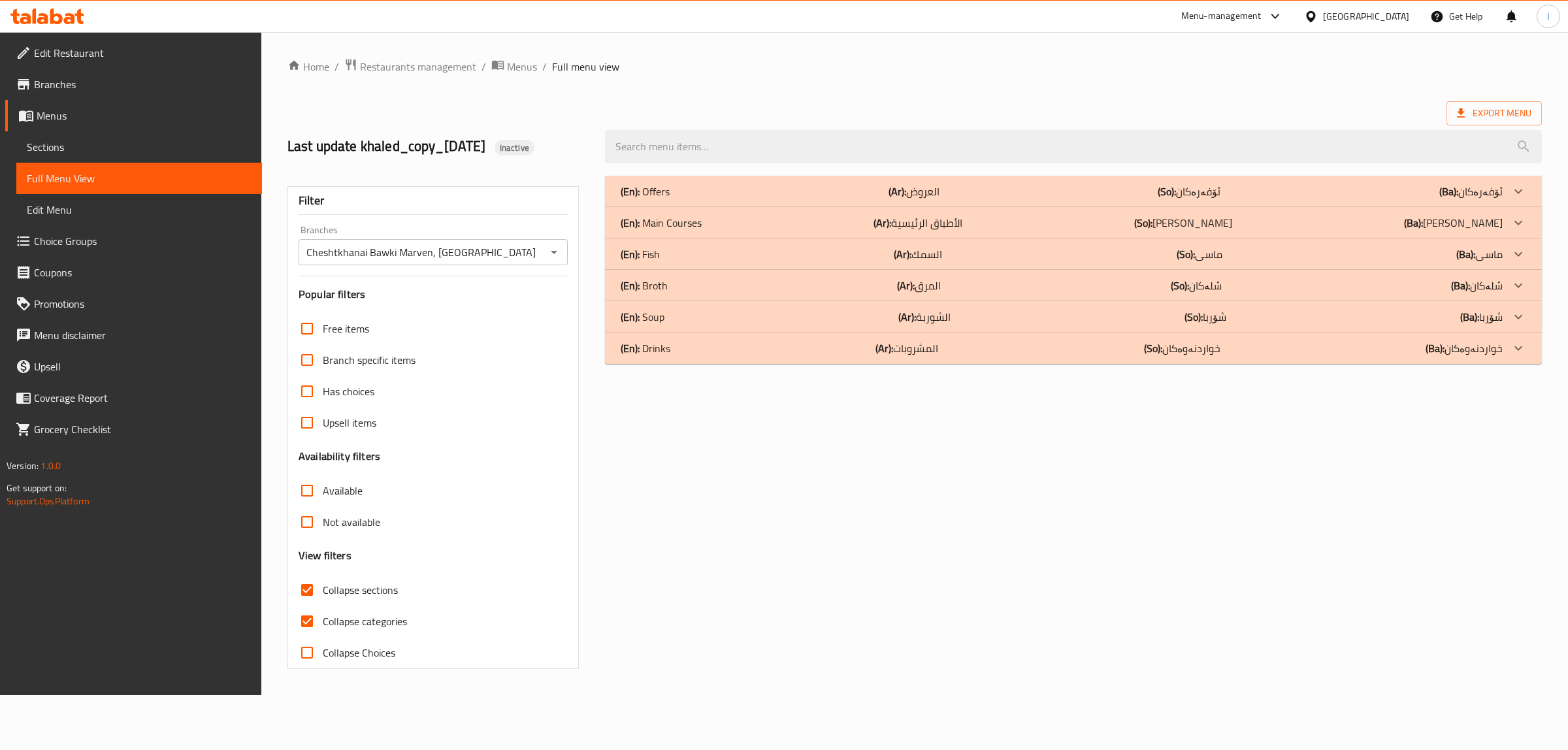
click at [908, 314] on b "(Ar):" at bounding box center [906, 317] width 17 height 20
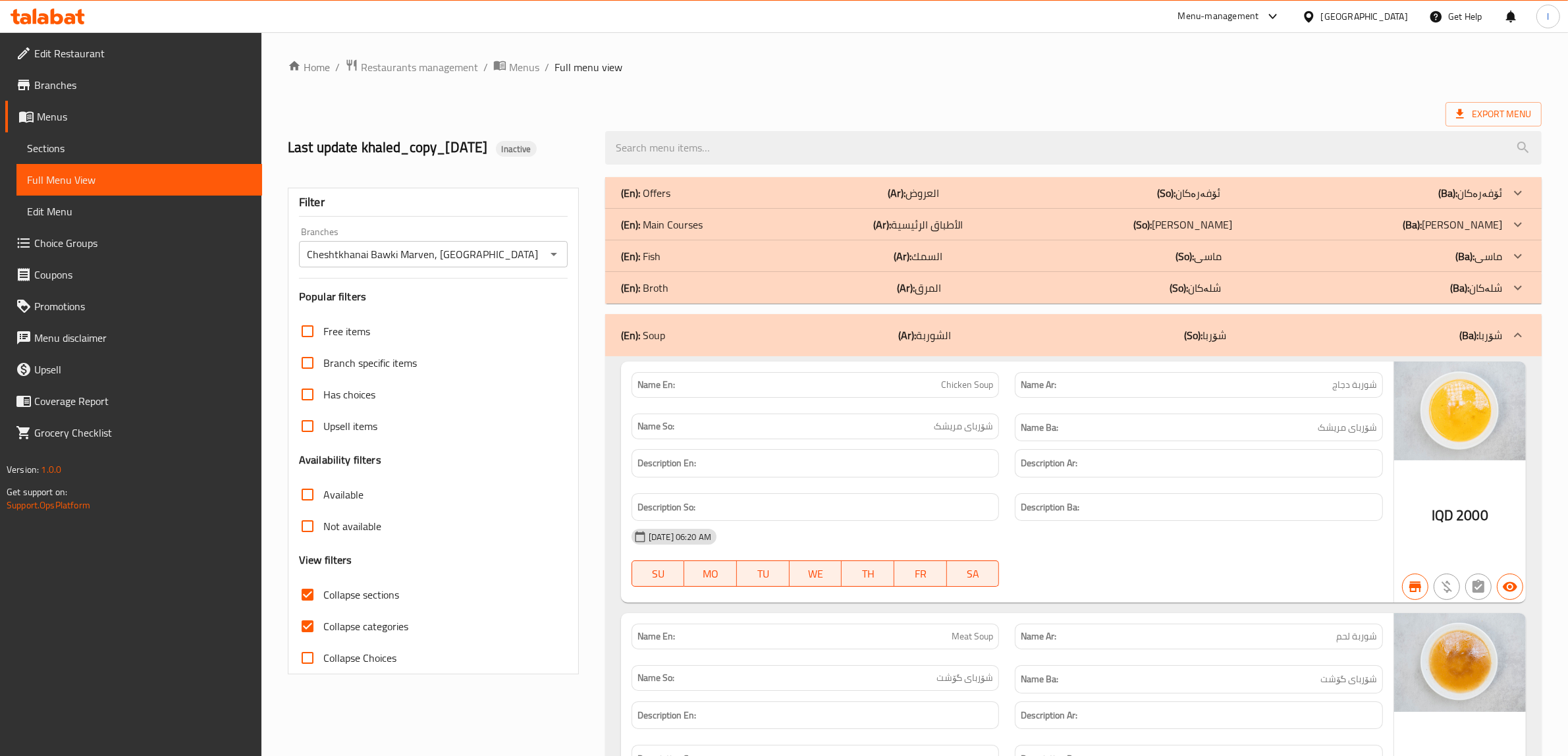
click at [370, 596] on span "Collapse sections" at bounding box center [361, 594] width 76 height 16
click at [323, 596] on input "Collapse sections" at bounding box center [308, 595] width 32 height 32
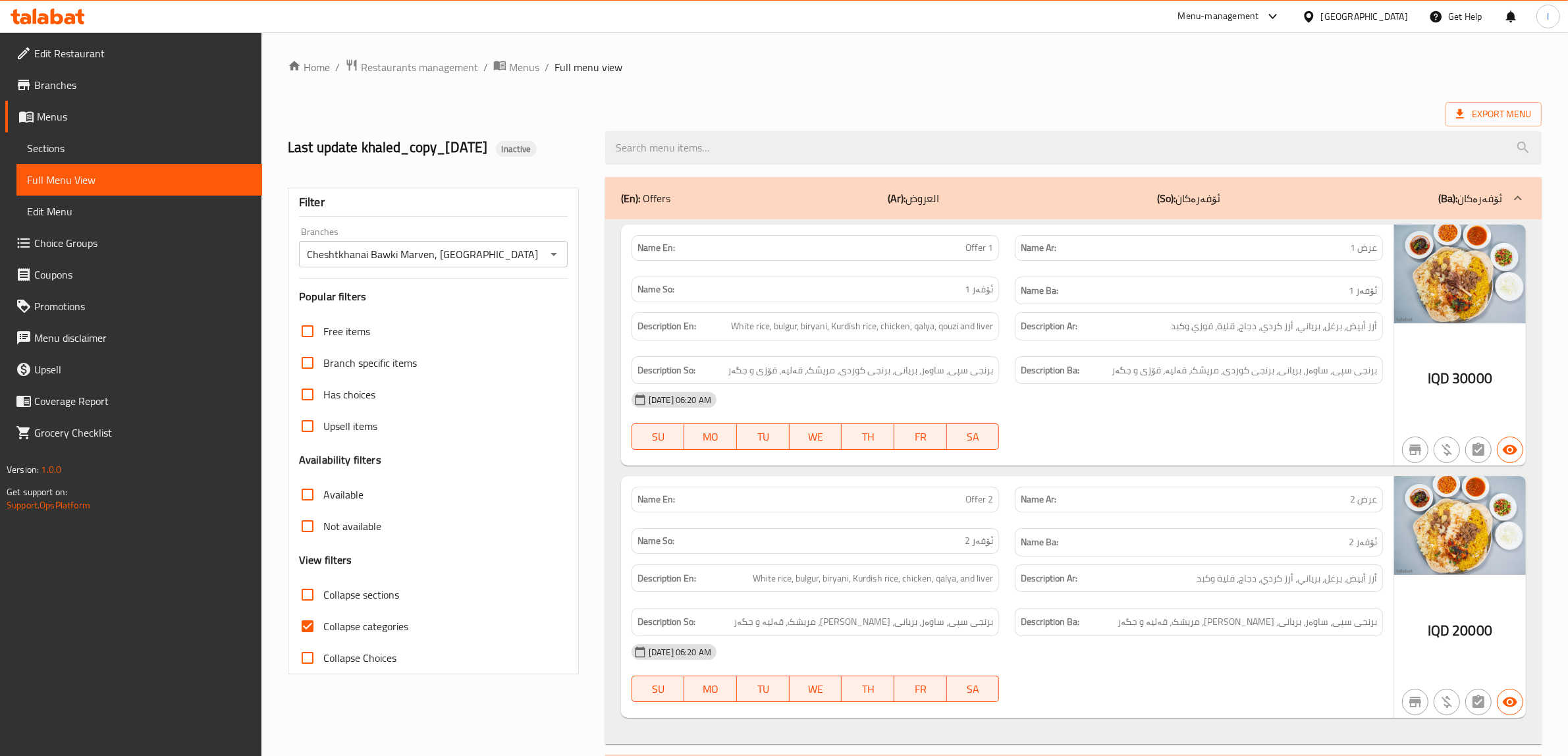
click at [370, 596] on span "Collapse sections" at bounding box center [361, 594] width 76 height 16
click at [323, 596] on input "Collapse sections" at bounding box center [308, 595] width 32 height 32
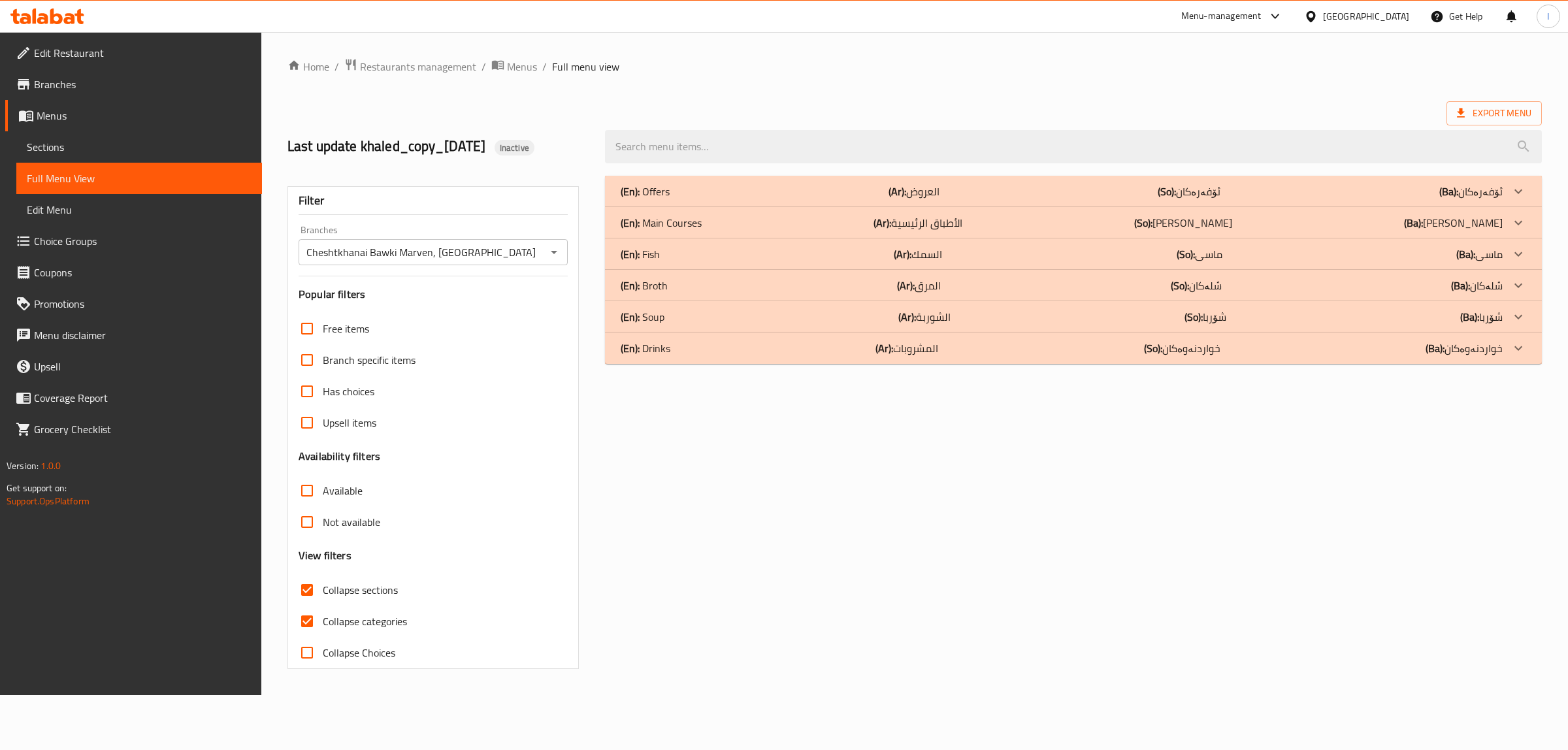
click at [367, 591] on span "Collapse sections" at bounding box center [360, 590] width 75 height 16
click at [323, 591] on input "Collapse sections" at bounding box center [307, 590] width 31 height 31
checkbox input "false"
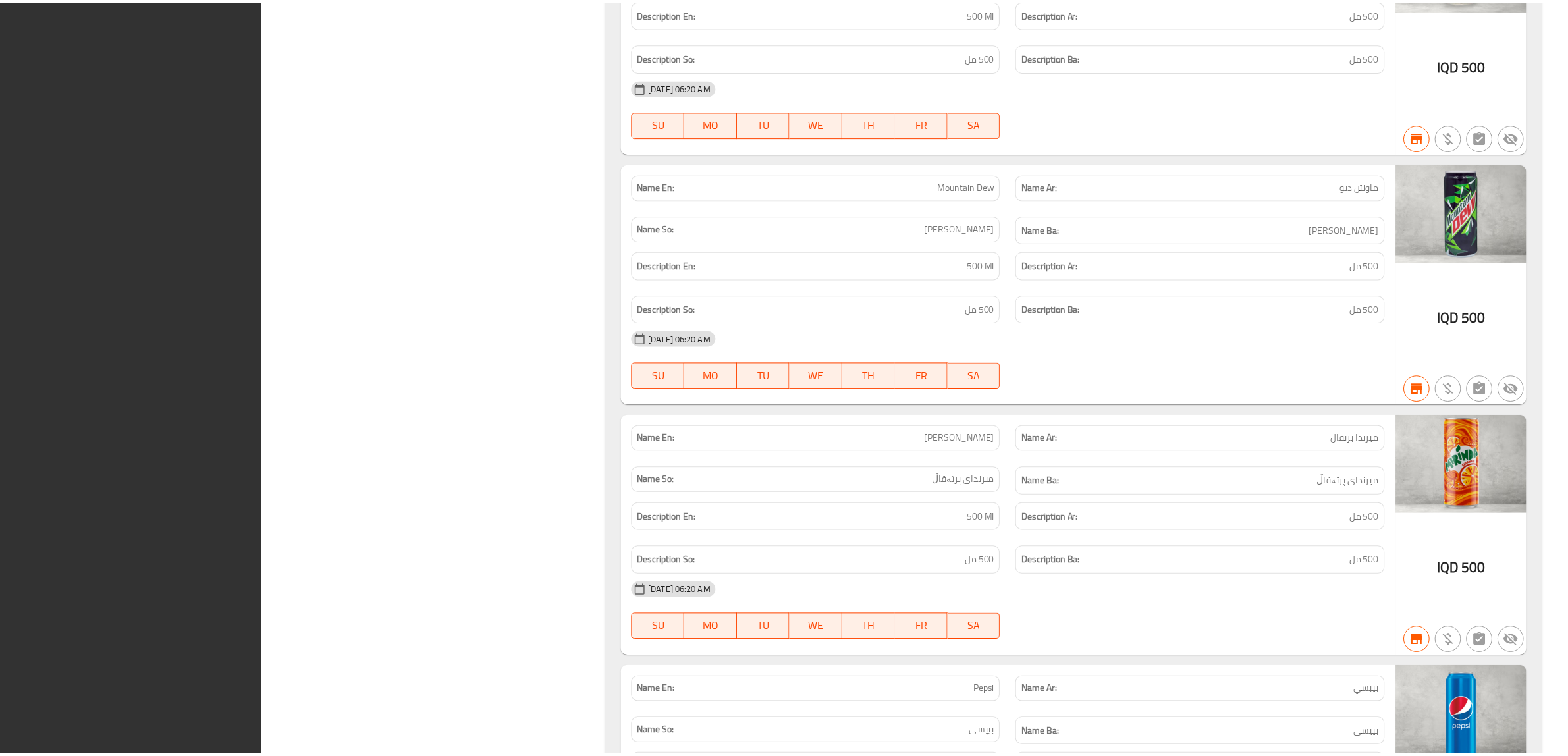
scroll to position [15823, 0]
